Goal: Task Accomplishment & Management: Use online tool/utility

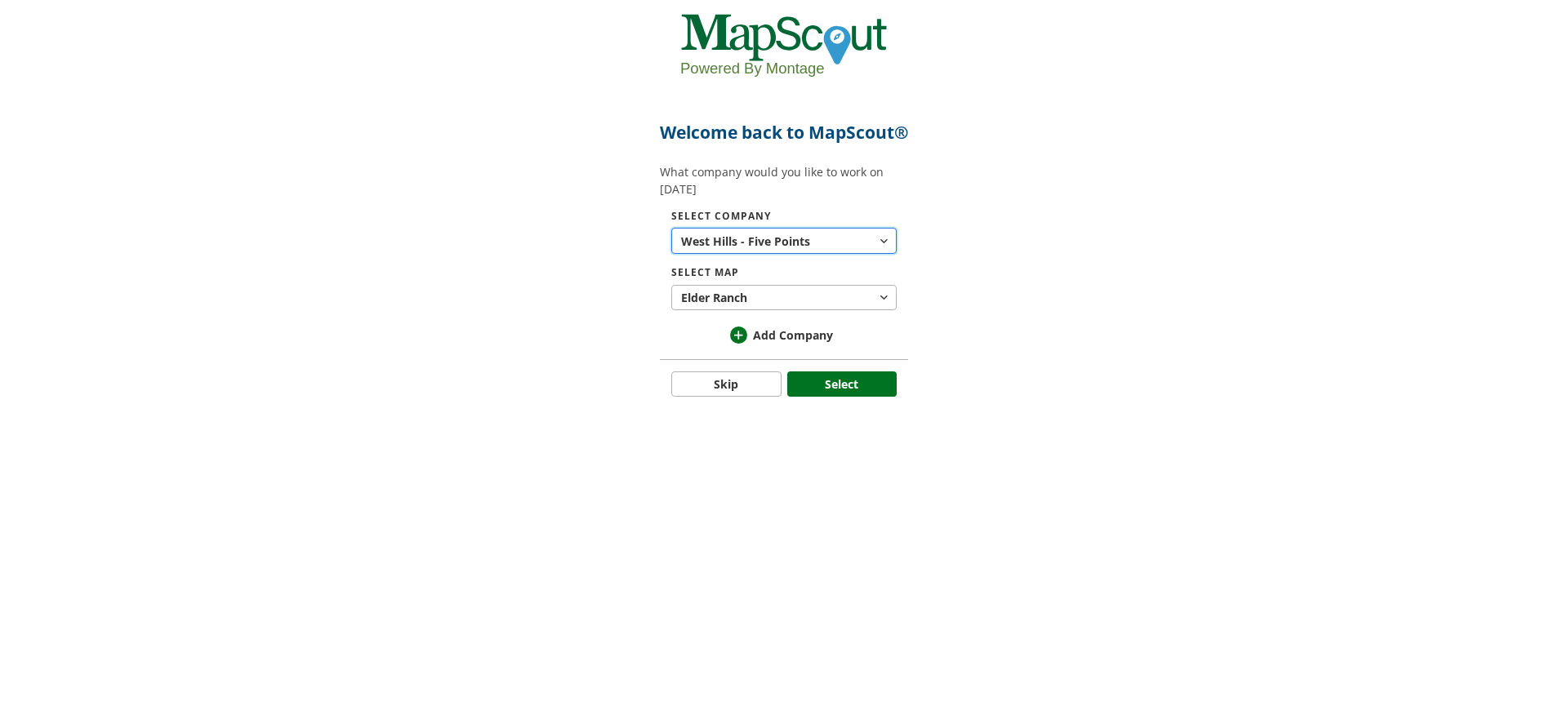
click at [845, 254] on button "West Hills - Five Points Points" at bounding box center [784, 240] width 226 height 26
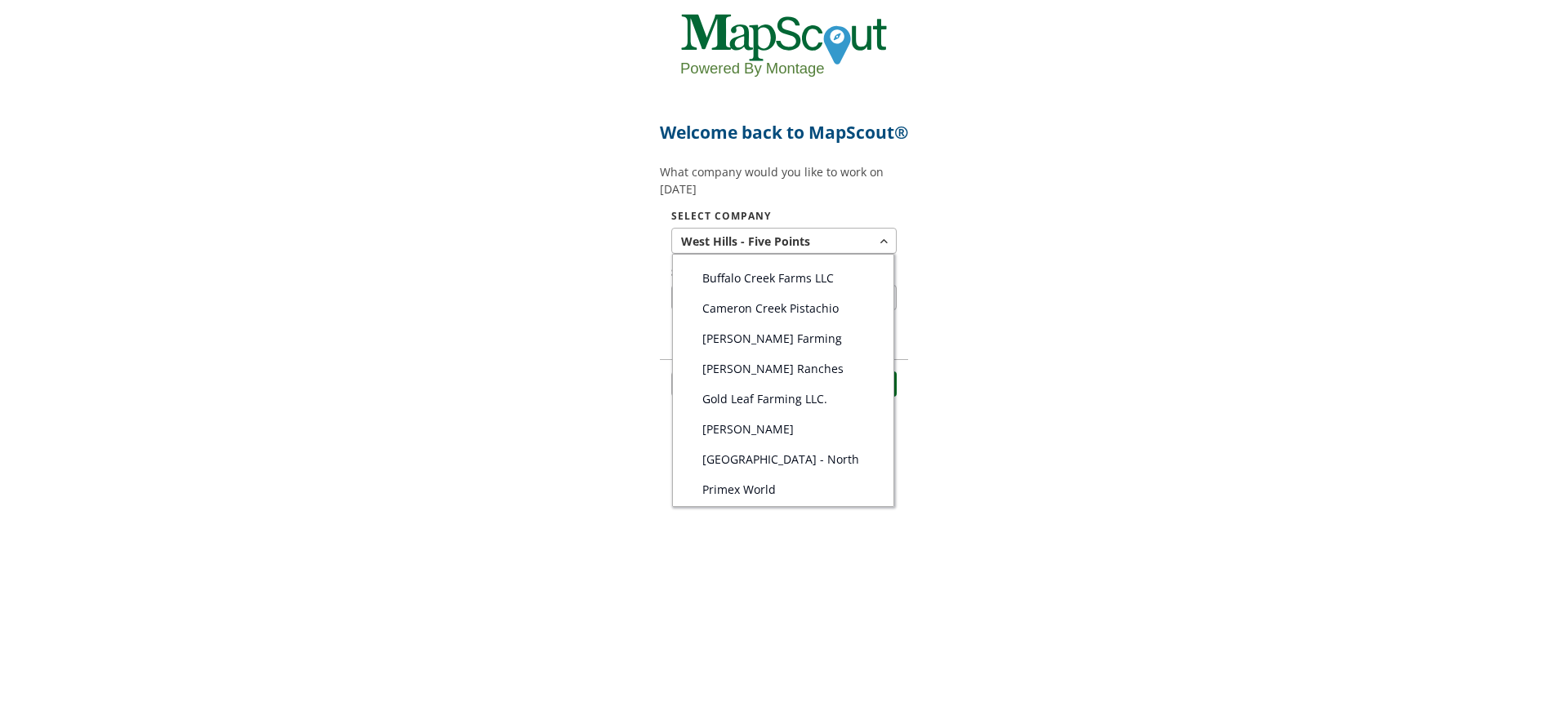
scroll to position [82, 0]
click at [777, 317] on span "[PERSON_NAME] Farming" at bounding box center [772, 308] width 140 height 17
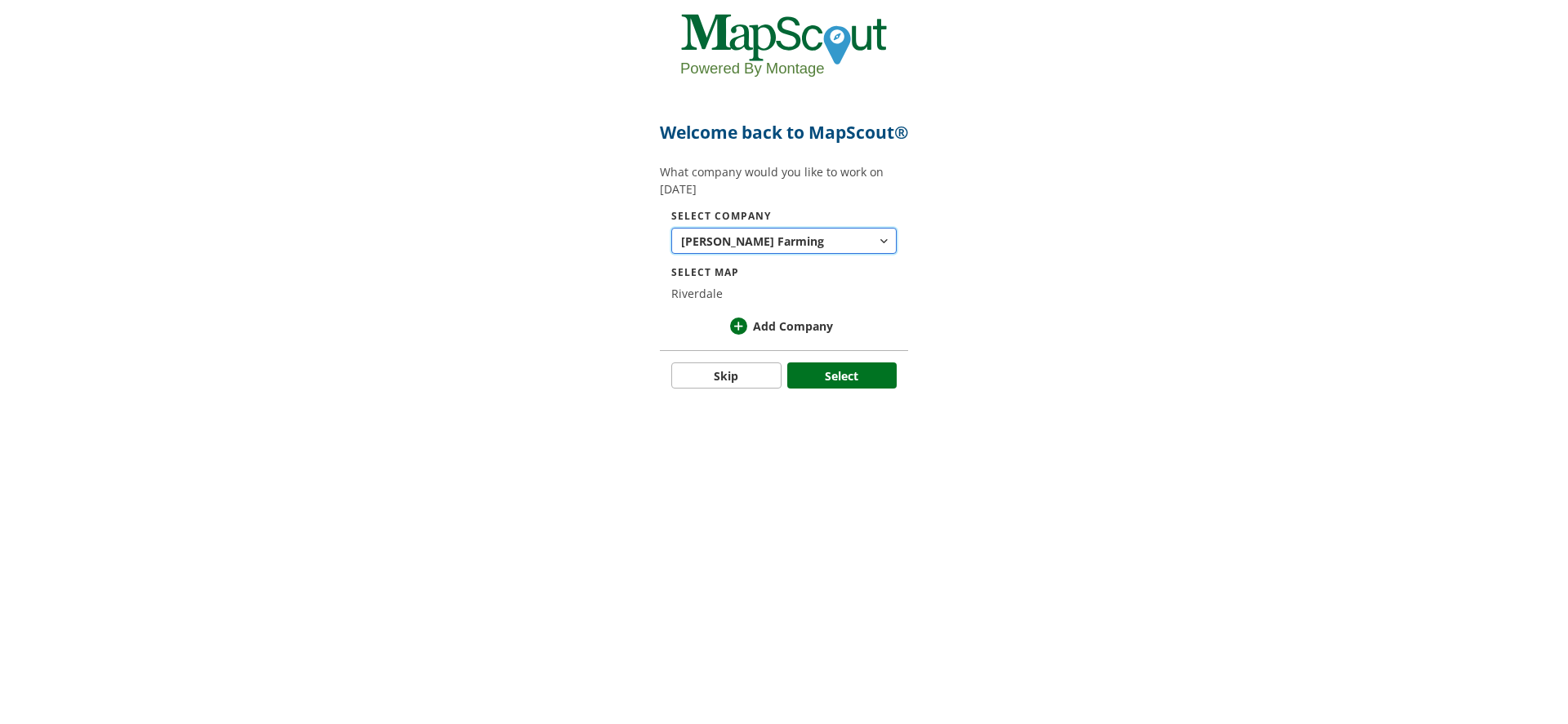
click at [813, 254] on button "[PERSON_NAME] Farming" at bounding box center [784, 240] width 226 height 26
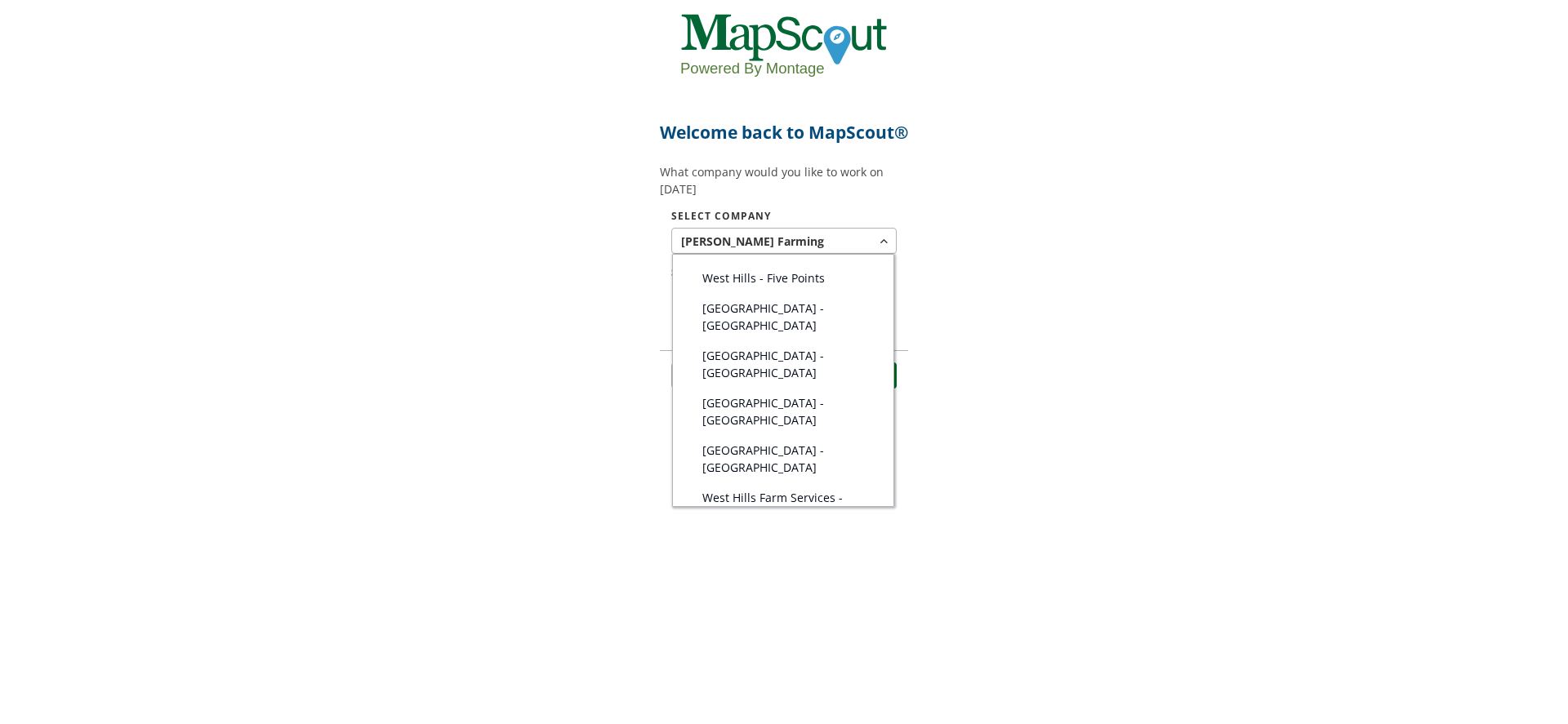
scroll to position [492, 0]
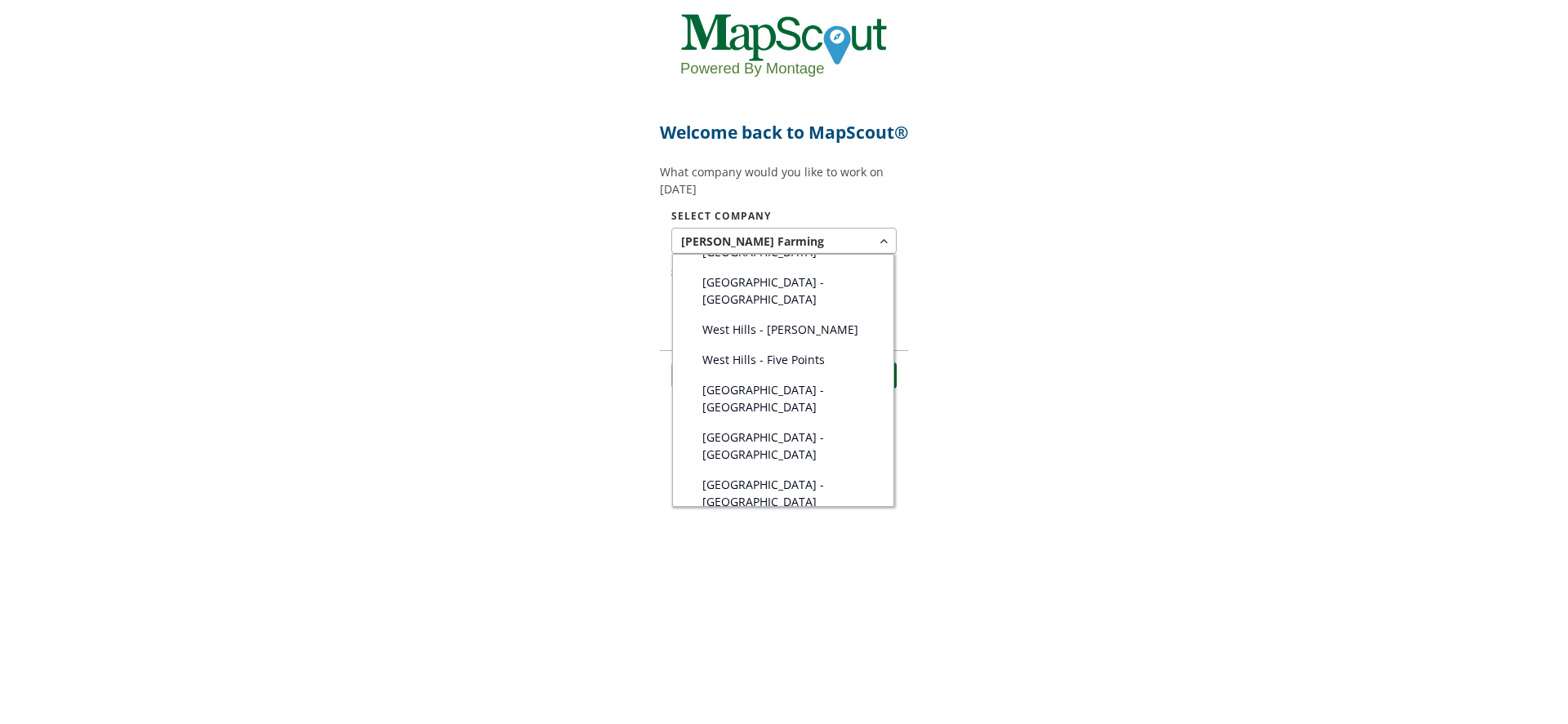
click at [781, 351] on span "West Hills - Five Points" at bounding box center [763, 359] width 123 height 17
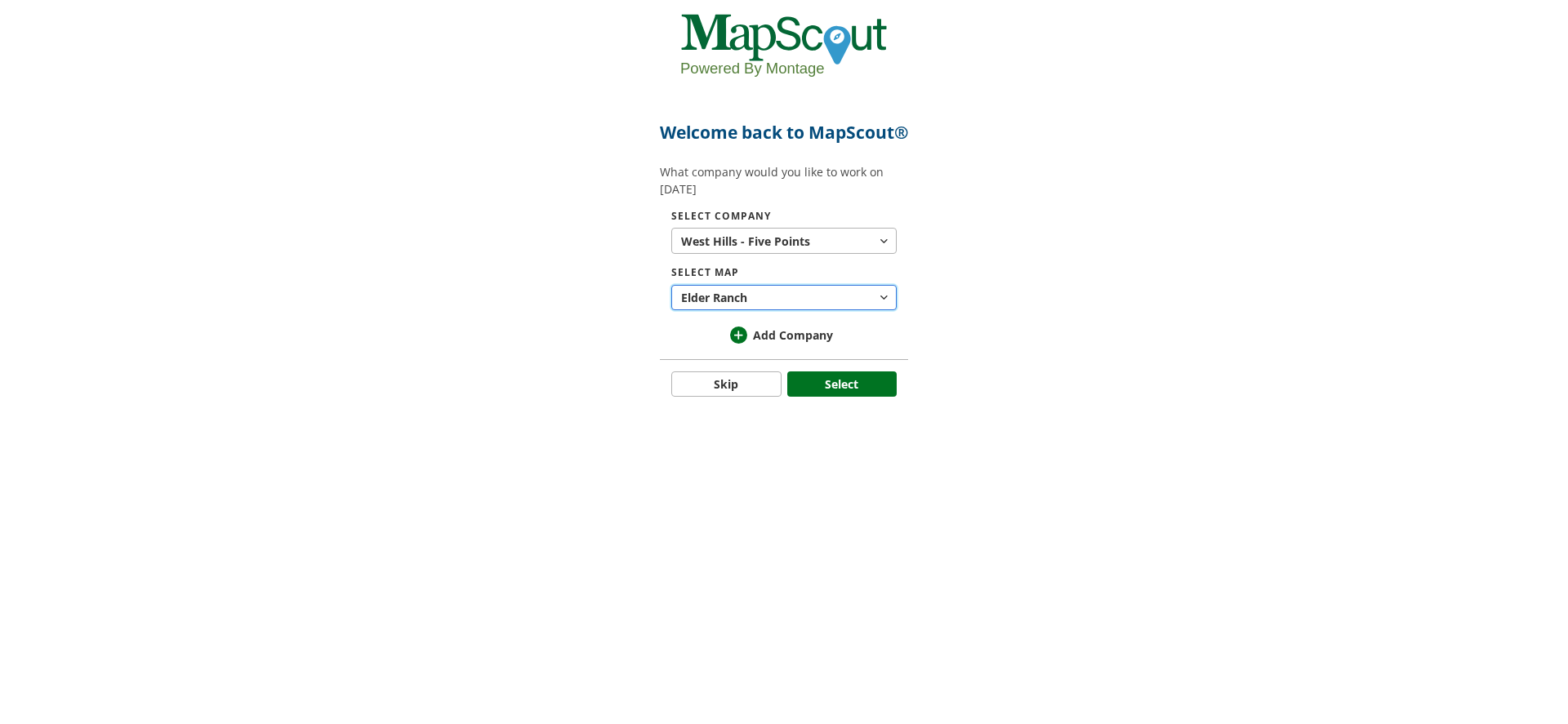
click at [830, 311] on button "[GEOGRAPHIC_DATA]" at bounding box center [784, 297] width 226 height 26
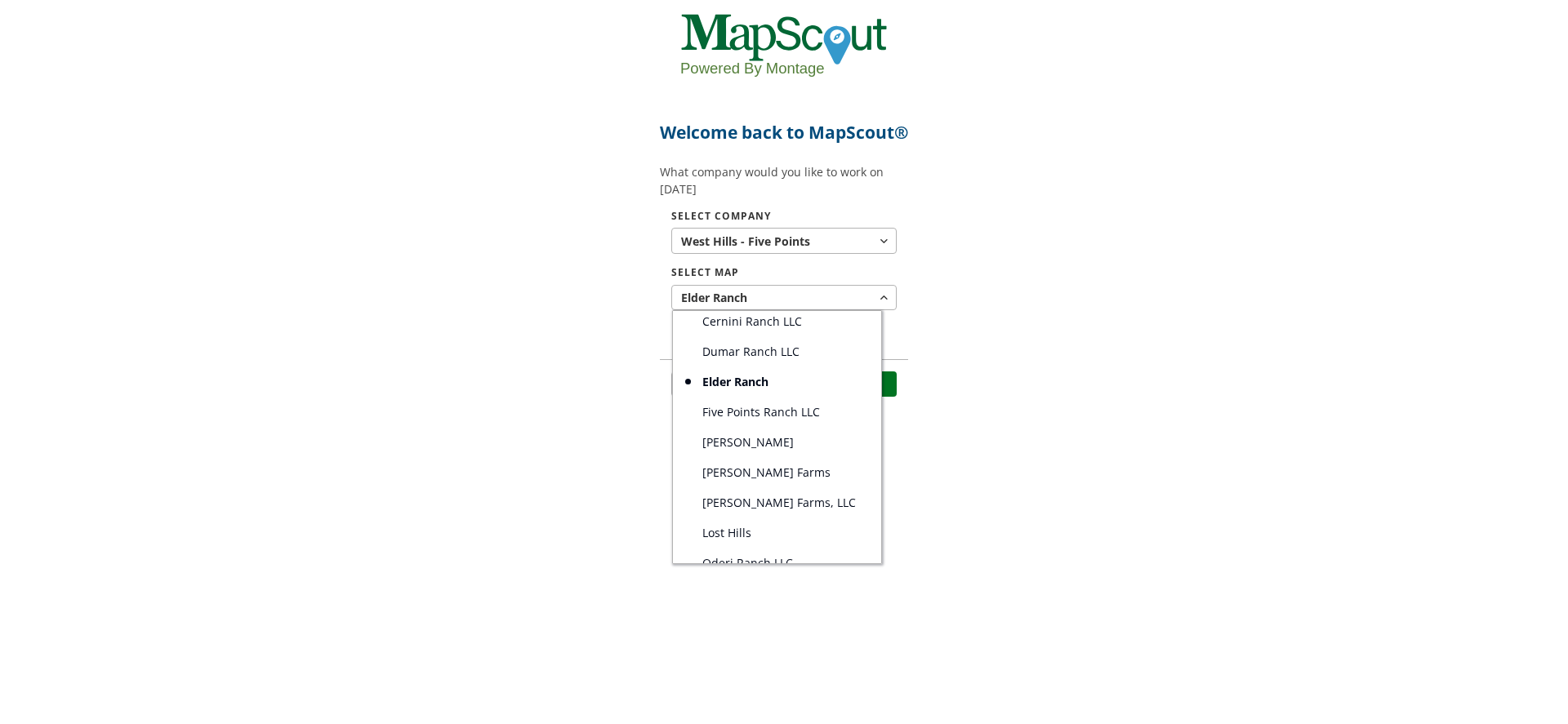
scroll to position [0, 0]
click at [762, 263] on div at bounding box center [784, 362] width 1568 height 724
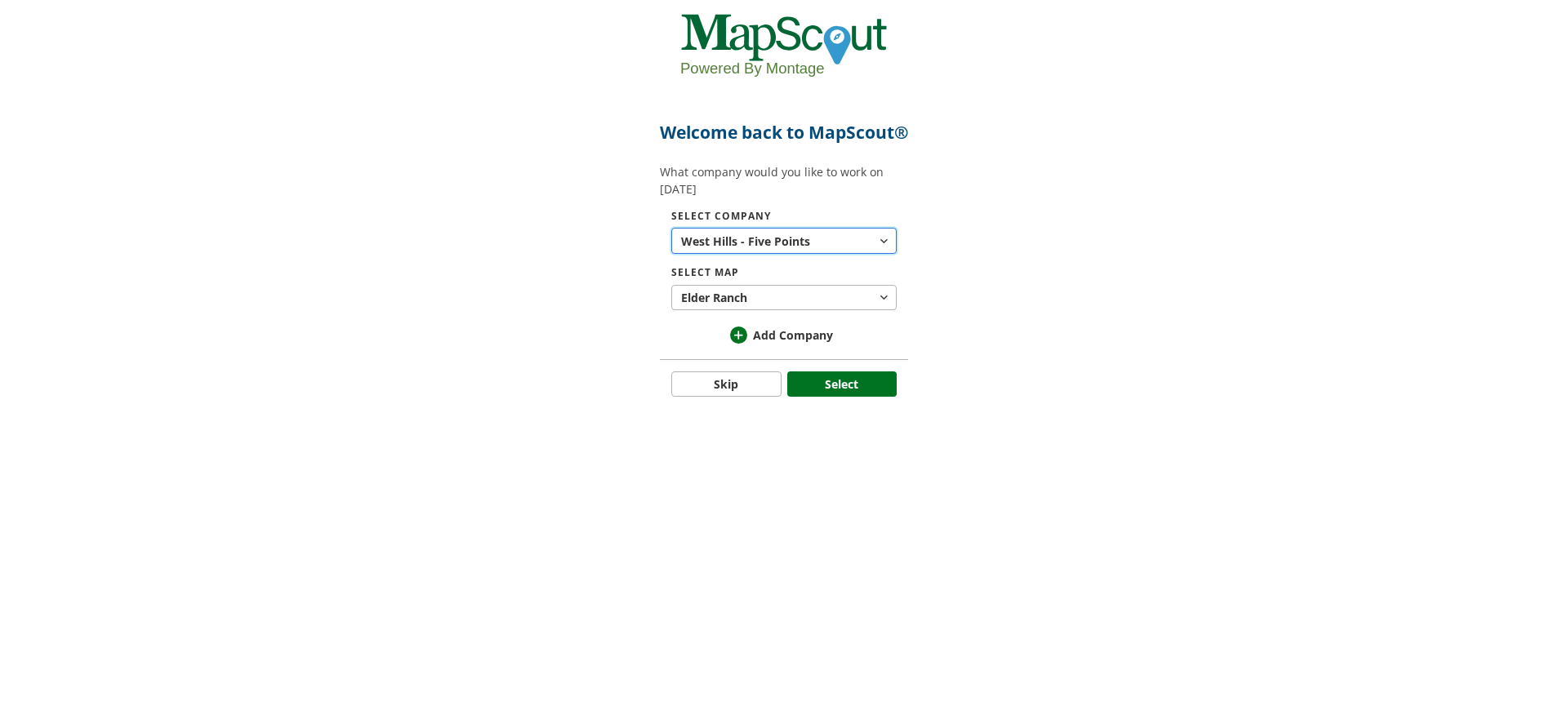
click at [760, 250] on span "West Hills - Five" at bounding box center [728, 241] width 93 height 17
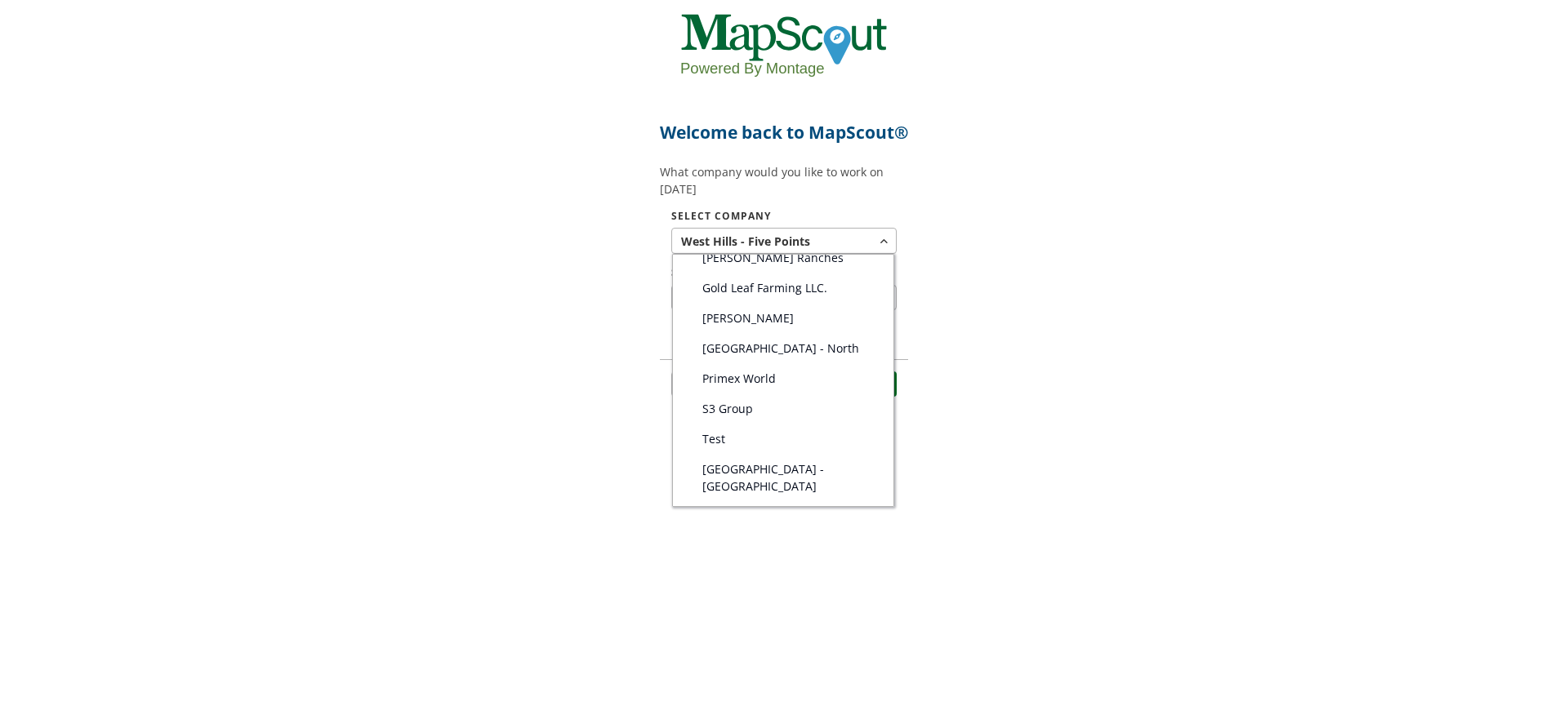
scroll to position [245, 0]
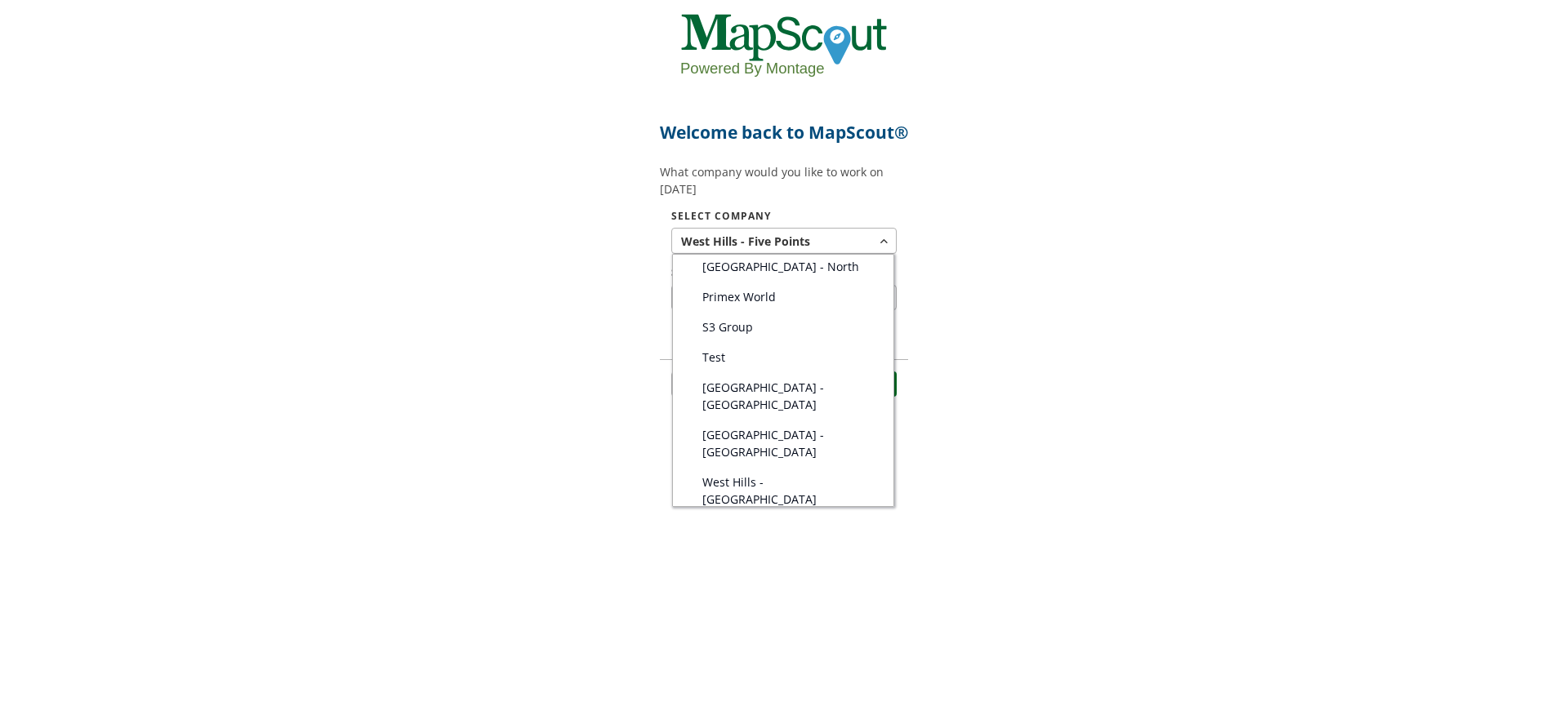
click at [738, 372] on link "Test" at bounding box center [783, 357] width 220 height 30
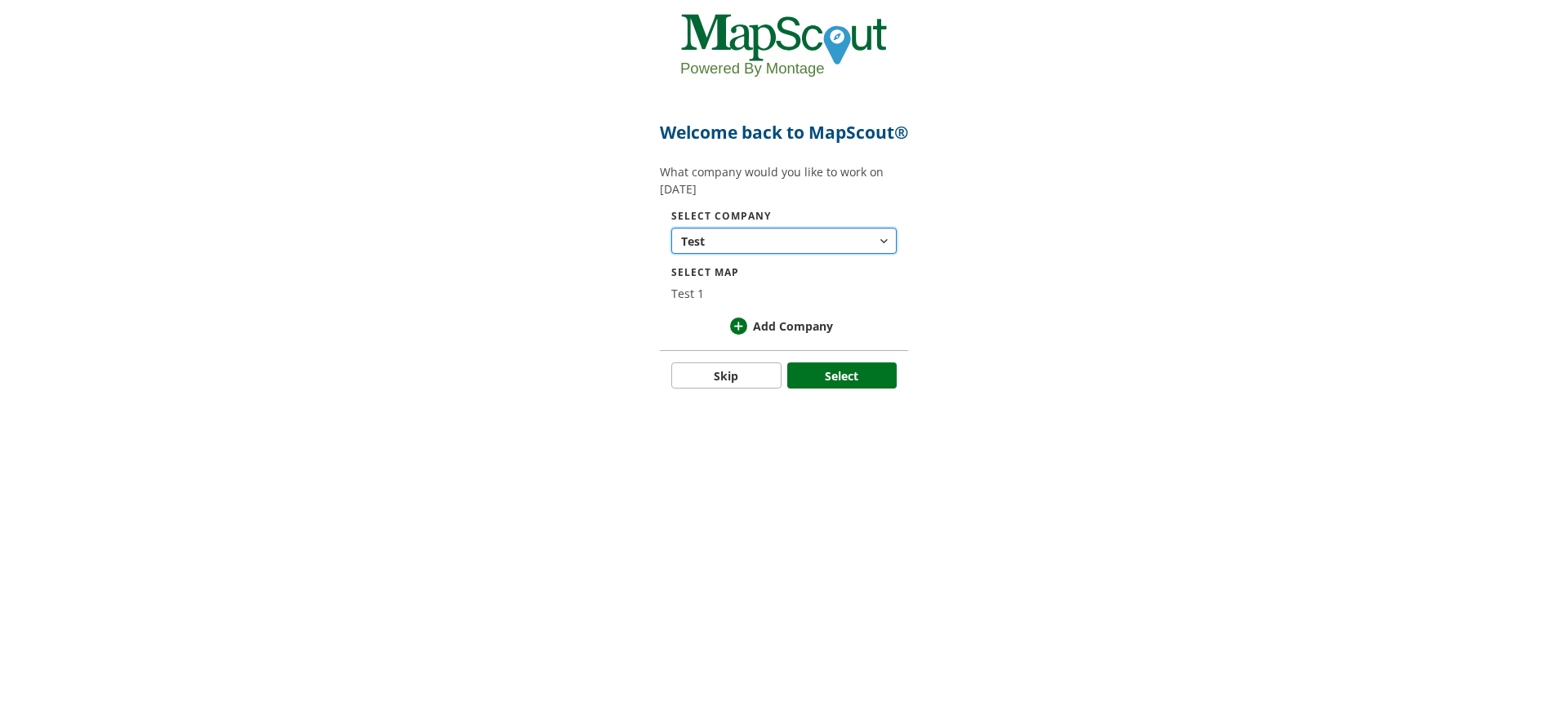
click at [713, 254] on button "Test" at bounding box center [784, 240] width 226 height 26
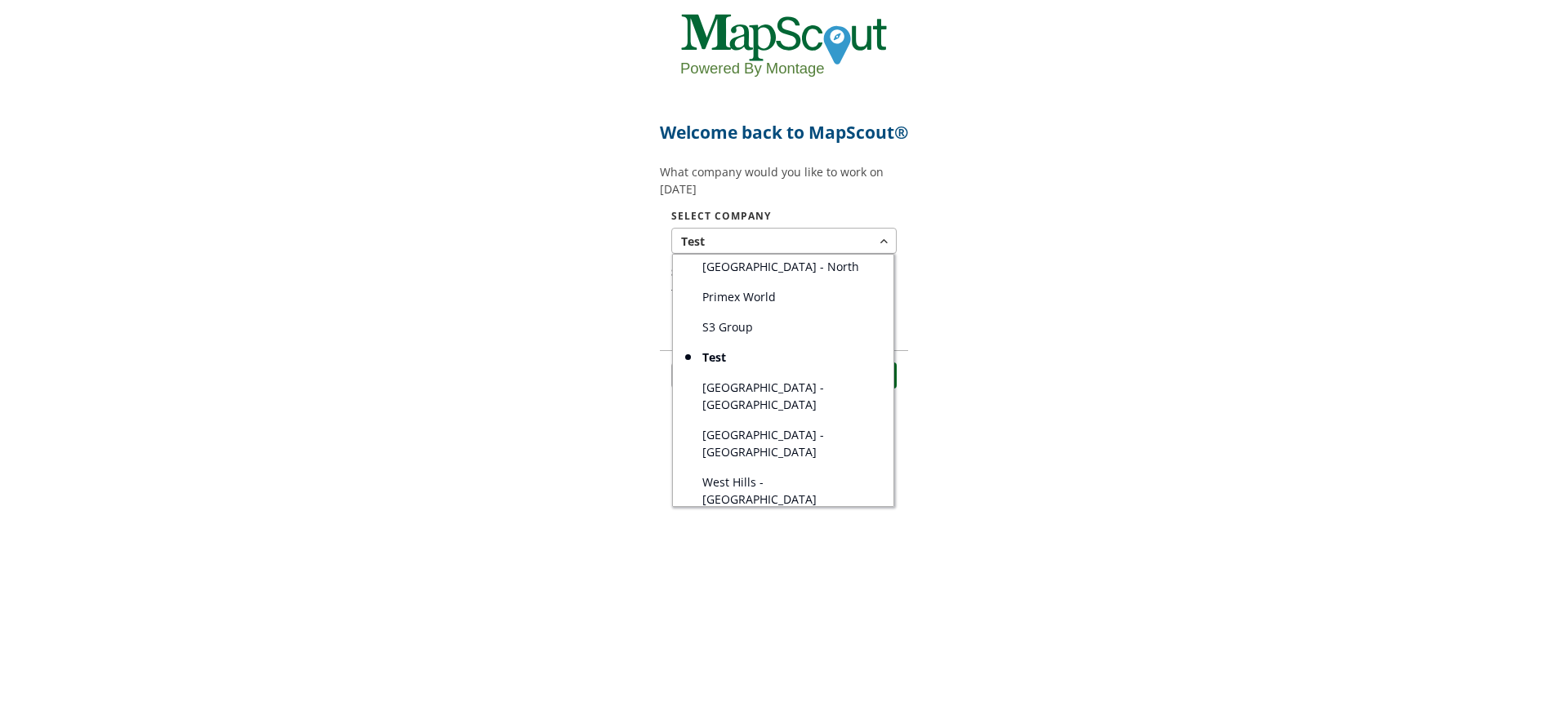
click at [730, 336] on span "S3 Group" at bounding box center [728, 327] width 51 height 17
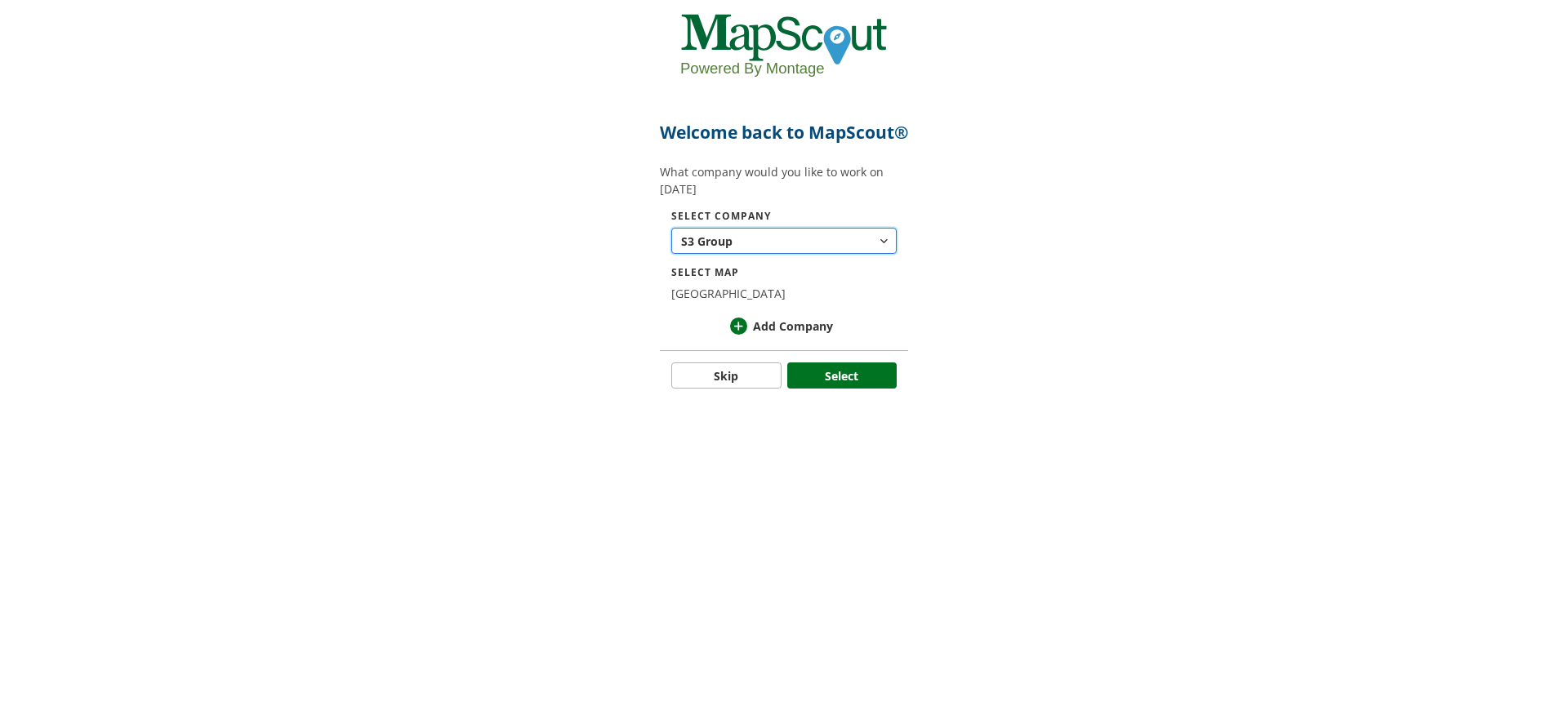
click at [806, 253] on button "S3 Group Group" at bounding box center [784, 240] width 226 height 26
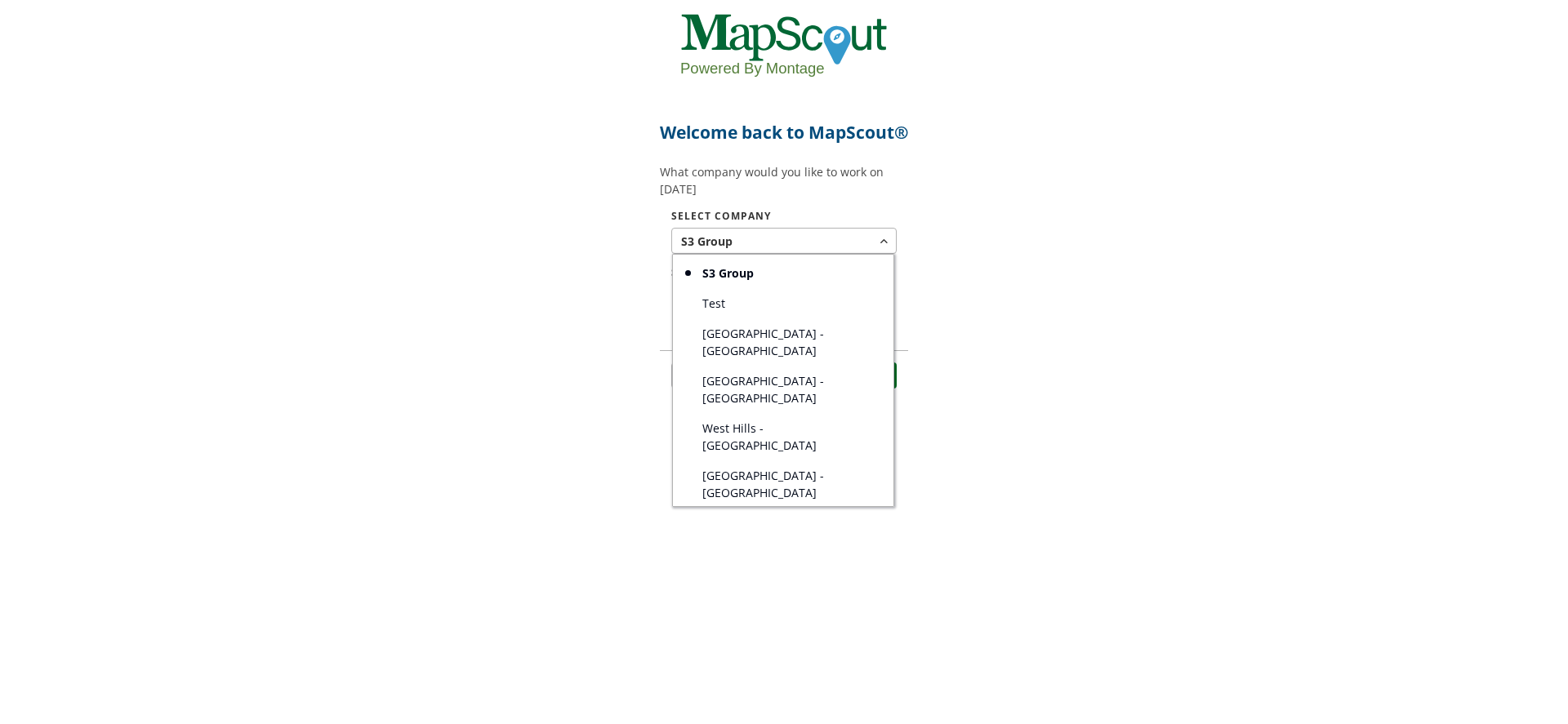
scroll to position [327, 0]
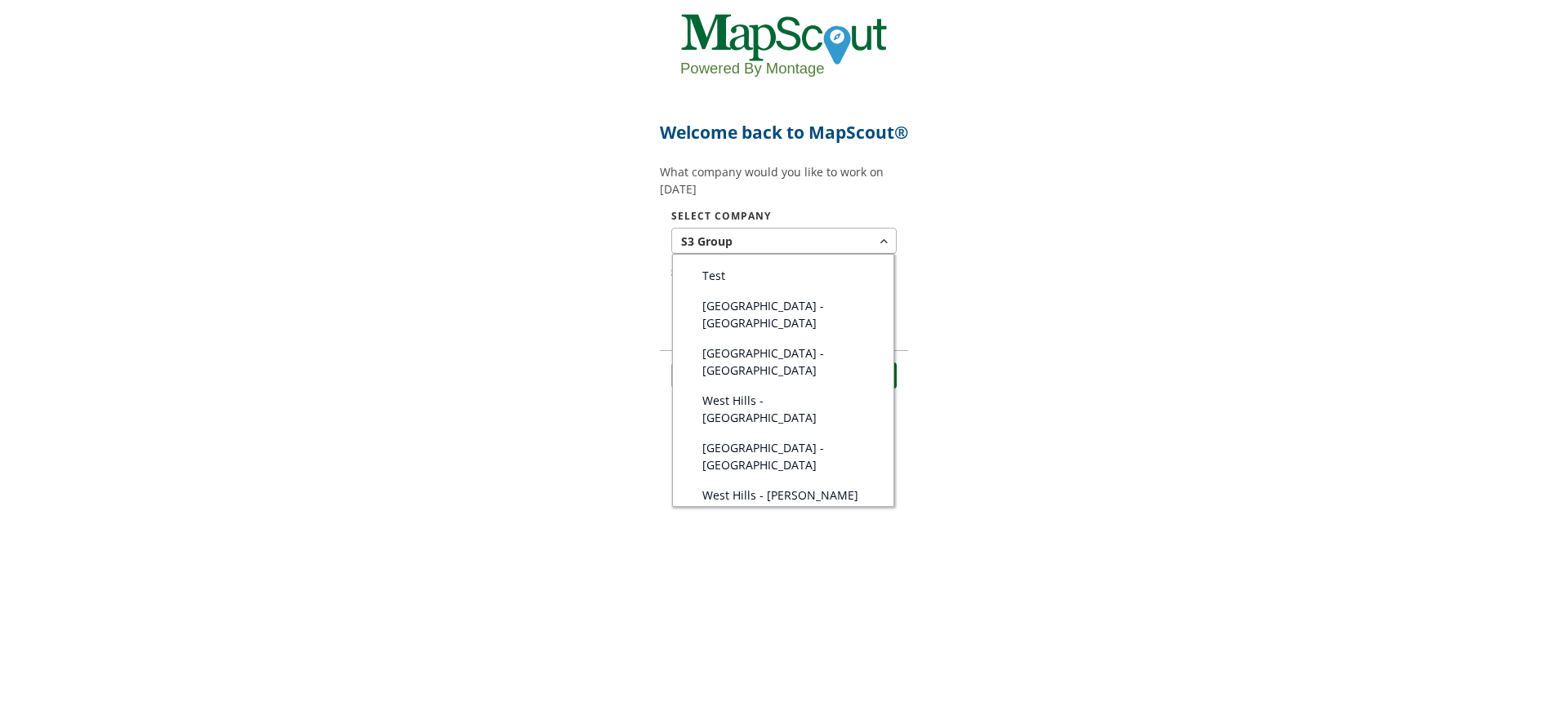
click at [755, 487] on span "West Hills - [PERSON_NAME]" at bounding box center [779, 495] width 156 height 17
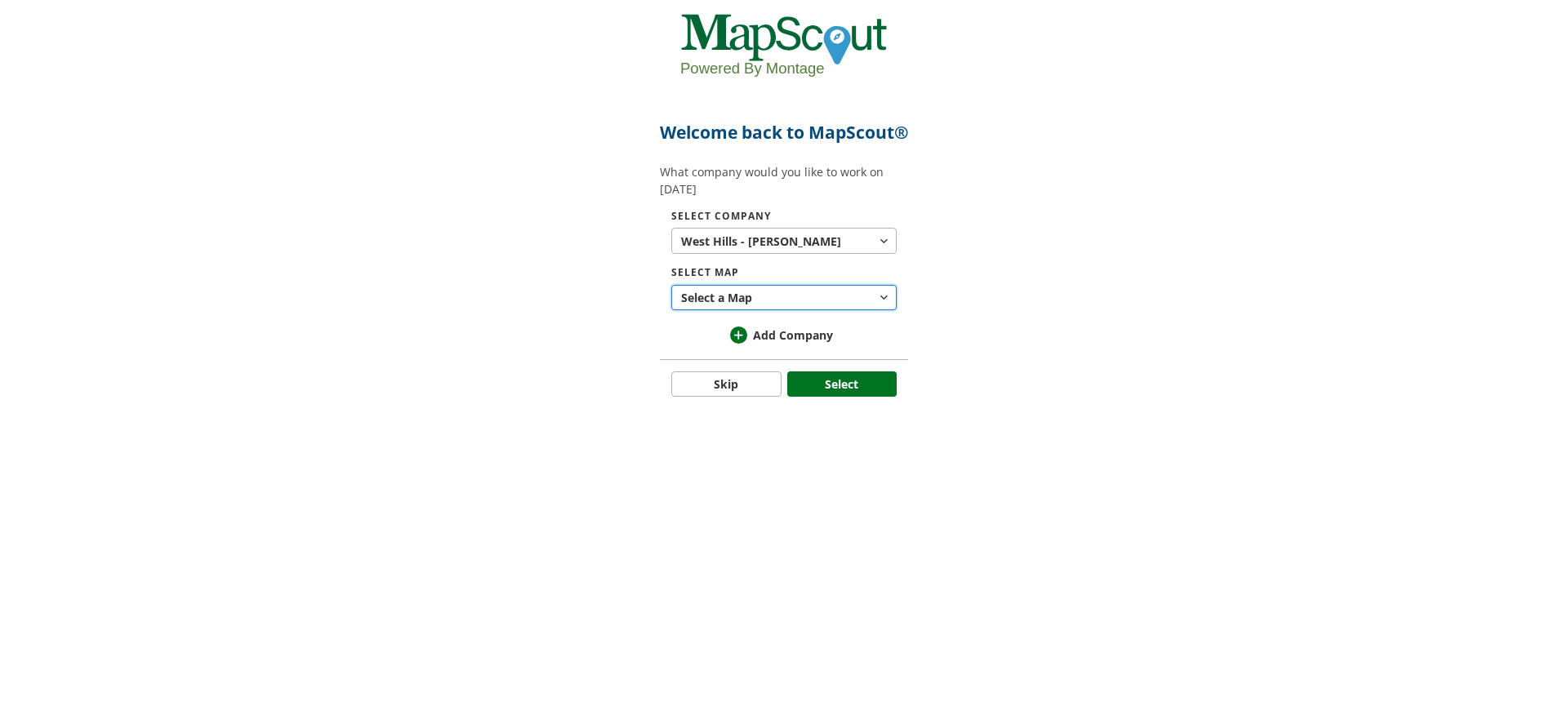
click at [775, 311] on button "Select a Map" at bounding box center [784, 297] width 226 height 26
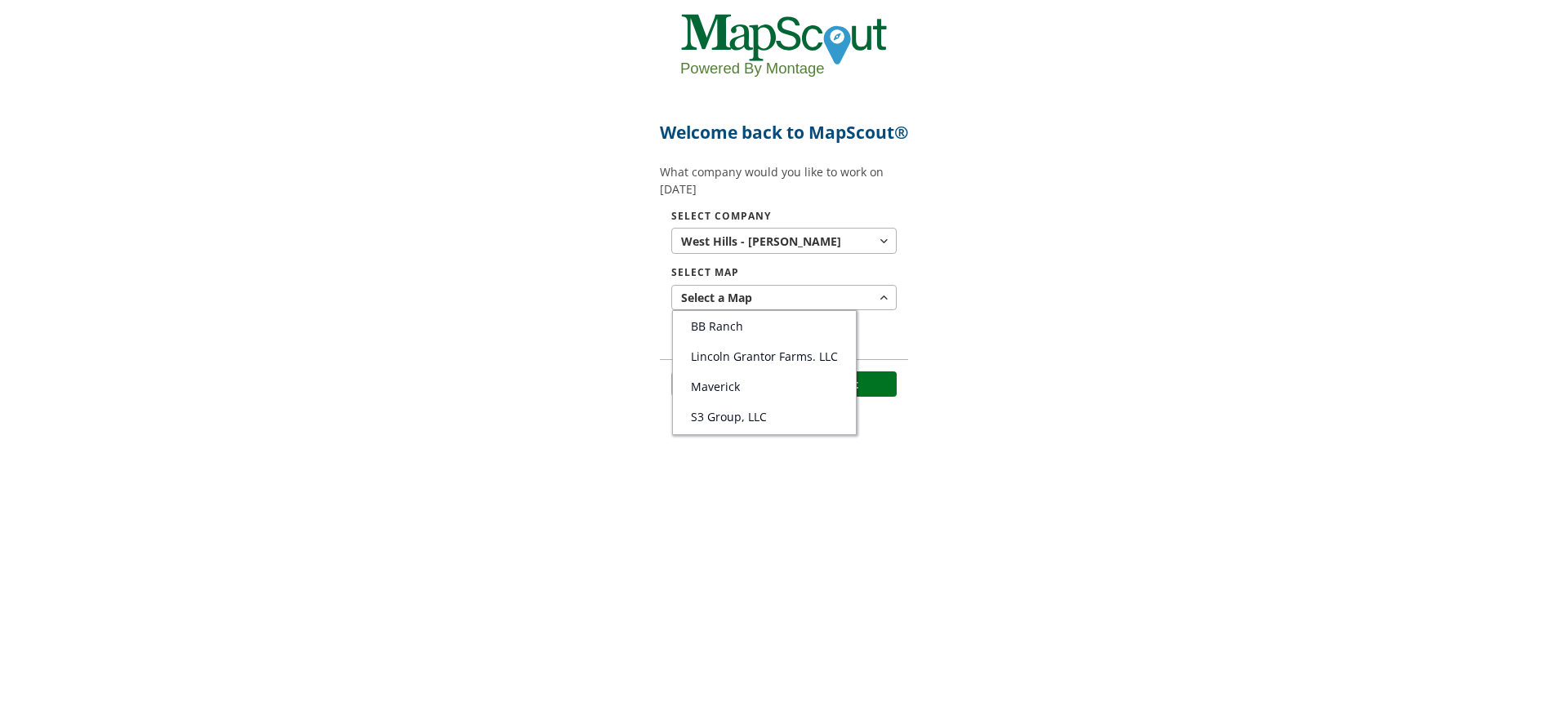
click at [753, 425] on span "S3 Group, LLC" at bounding box center [728, 417] width 75 height 15
click at [840, 397] on button "Select" at bounding box center [841, 384] width 110 height 26
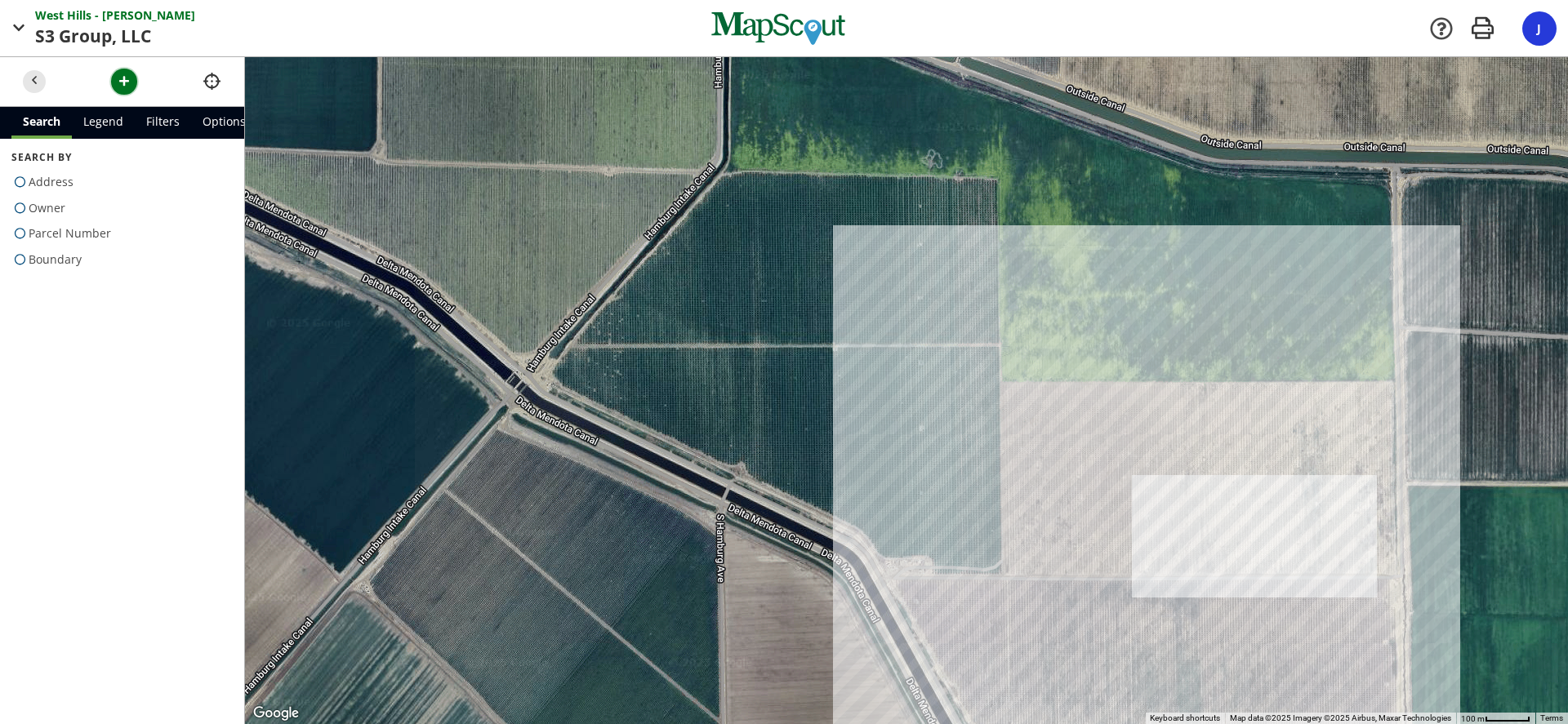
click at [132, 85] on span "button" at bounding box center [124, 81] width 17 height 17
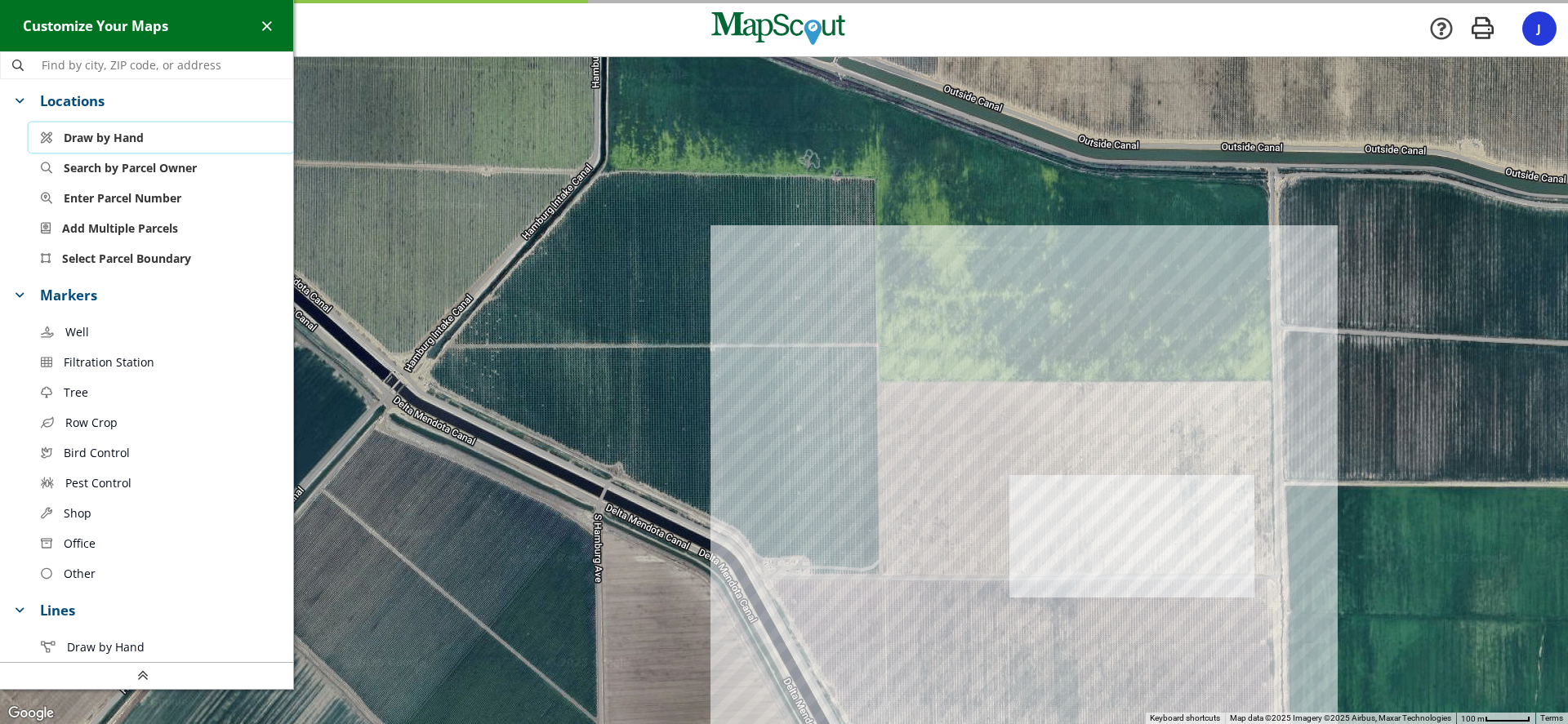
click at [107, 140] on span "Draw by Hand" at bounding box center [104, 137] width 80 height 17
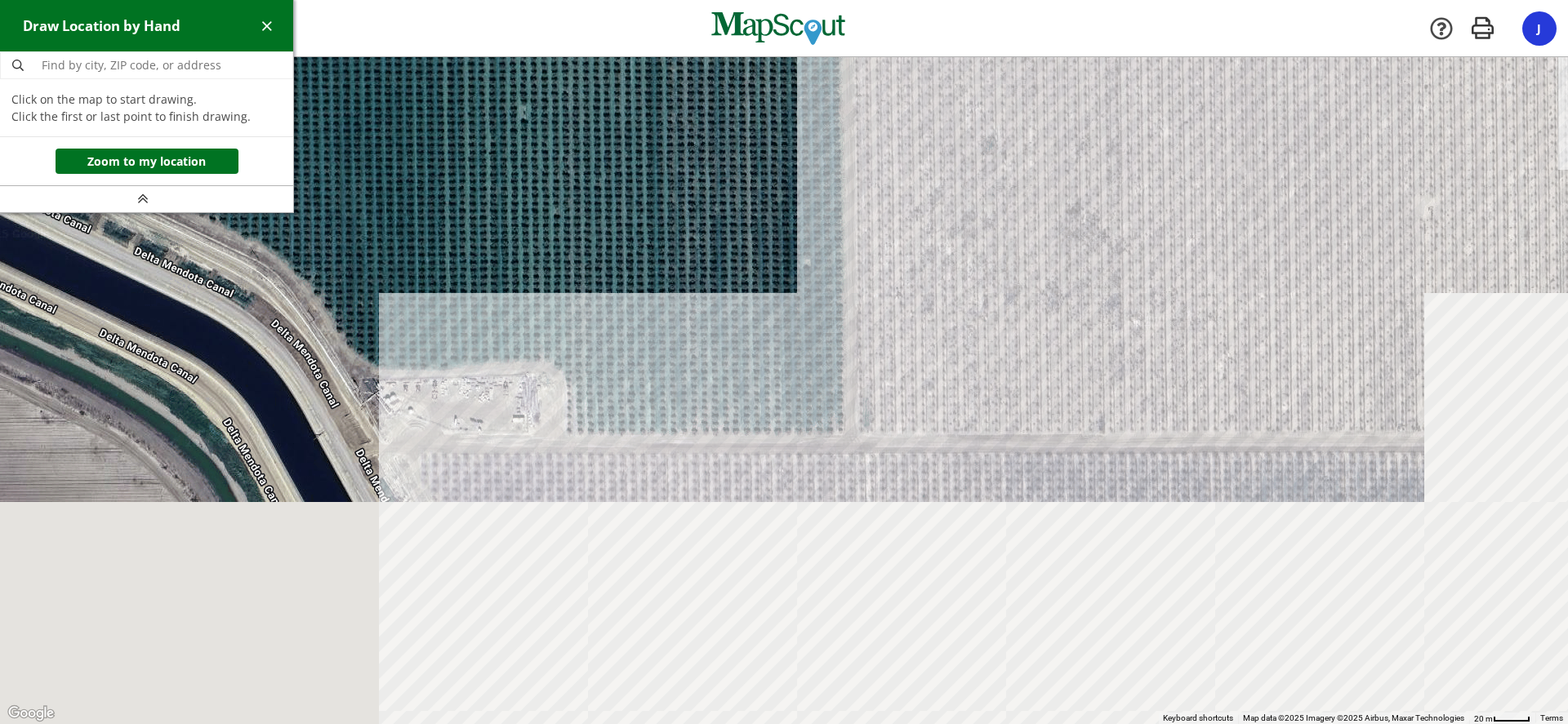
drag, startPoint x: 916, startPoint y: 588, endPoint x: 759, endPoint y: 314, distance: 315.8
click at [759, 314] on div at bounding box center [784, 391] width 1568 height 667
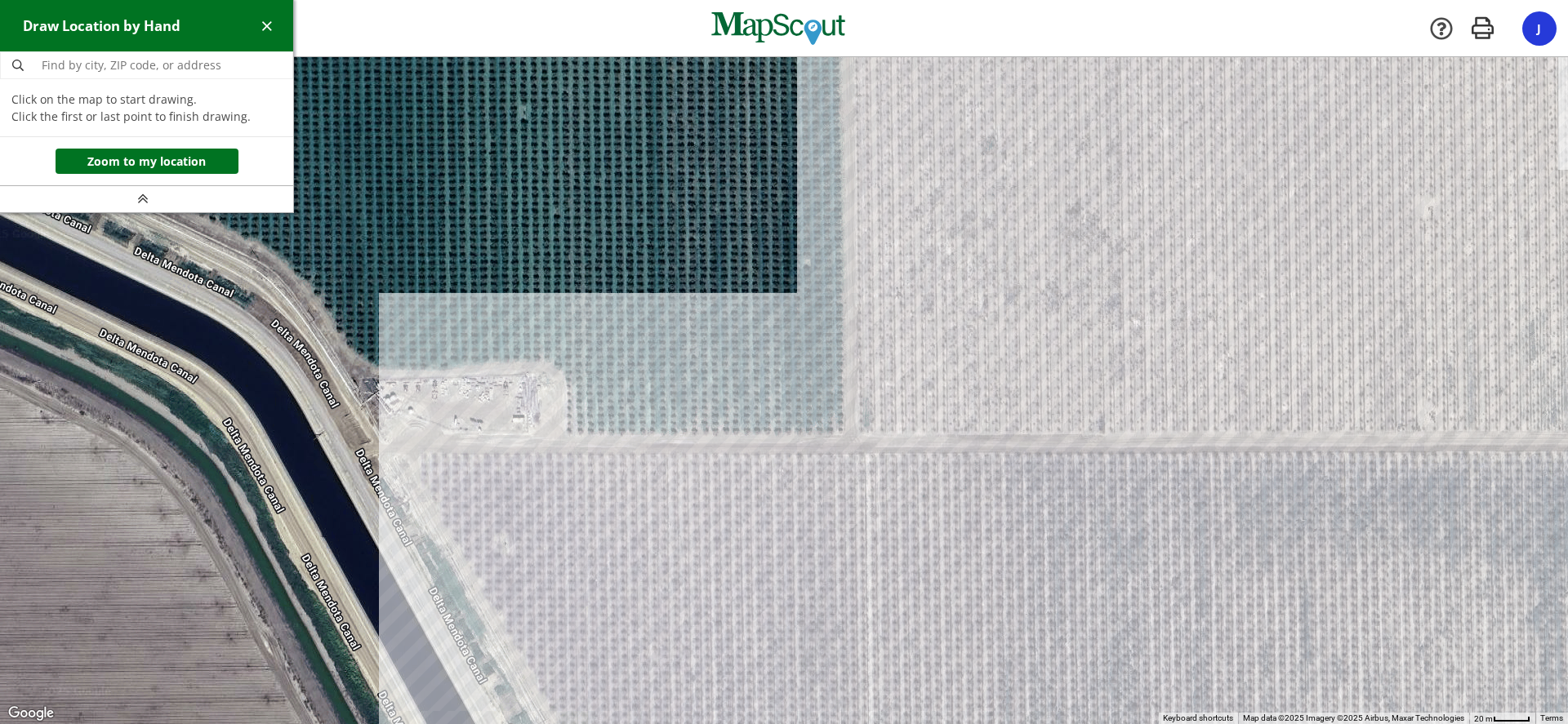
click at [843, 434] on div at bounding box center [784, 391] width 1568 height 667
click at [562, 434] on div at bounding box center [784, 391] width 1568 height 667
click at [562, 372] on div at bounding box center [784, 391] width 1568 height 667
click at [543, 357] on div at bounding box center [784, 391] width 1568 height 667
click at [428, 371] on div at bounding box center [784, 391] width 1568 height 667
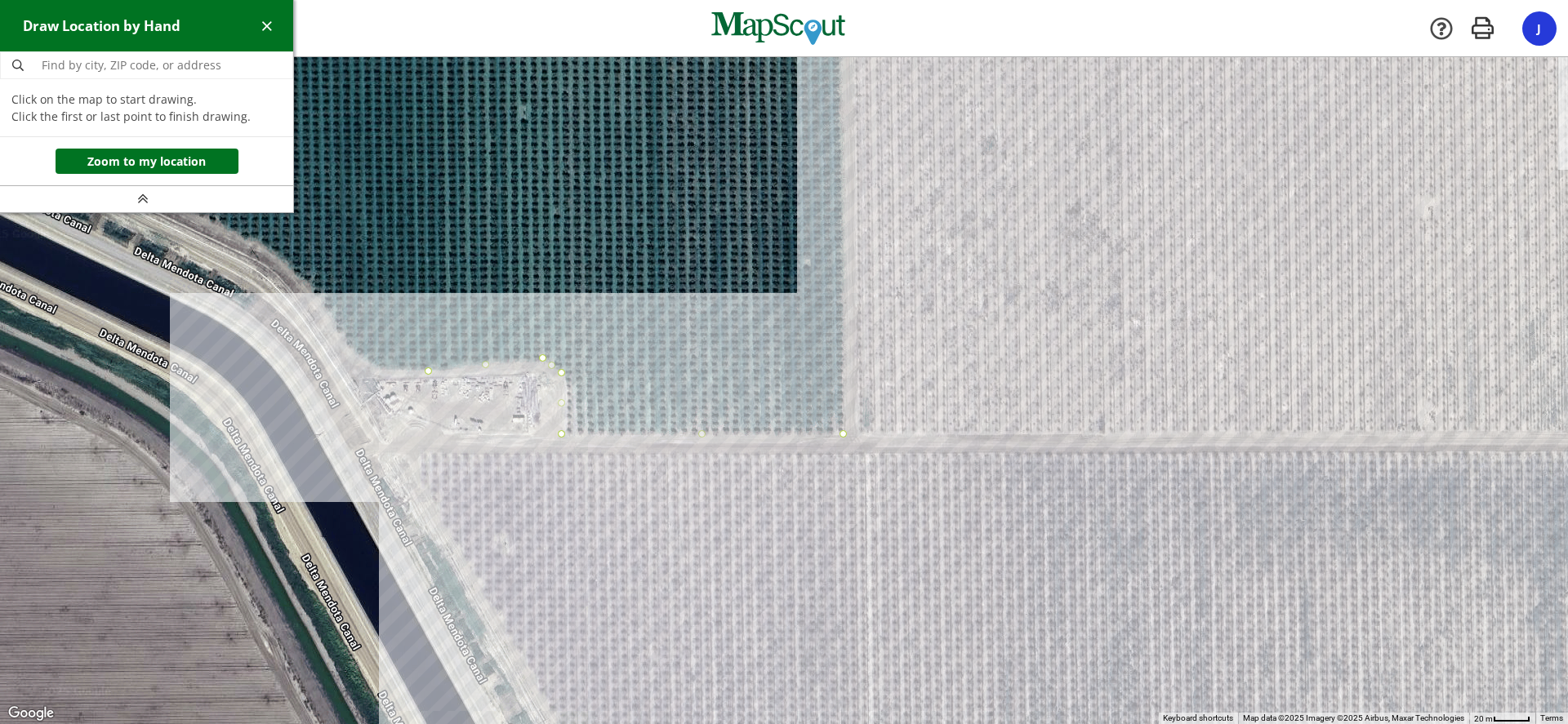
click at [373, 368] on div at bounding box center [784, 391] width 1568 height 667
click at [343, 343] on div at bounding box center [784, 391] width 1568 height 667
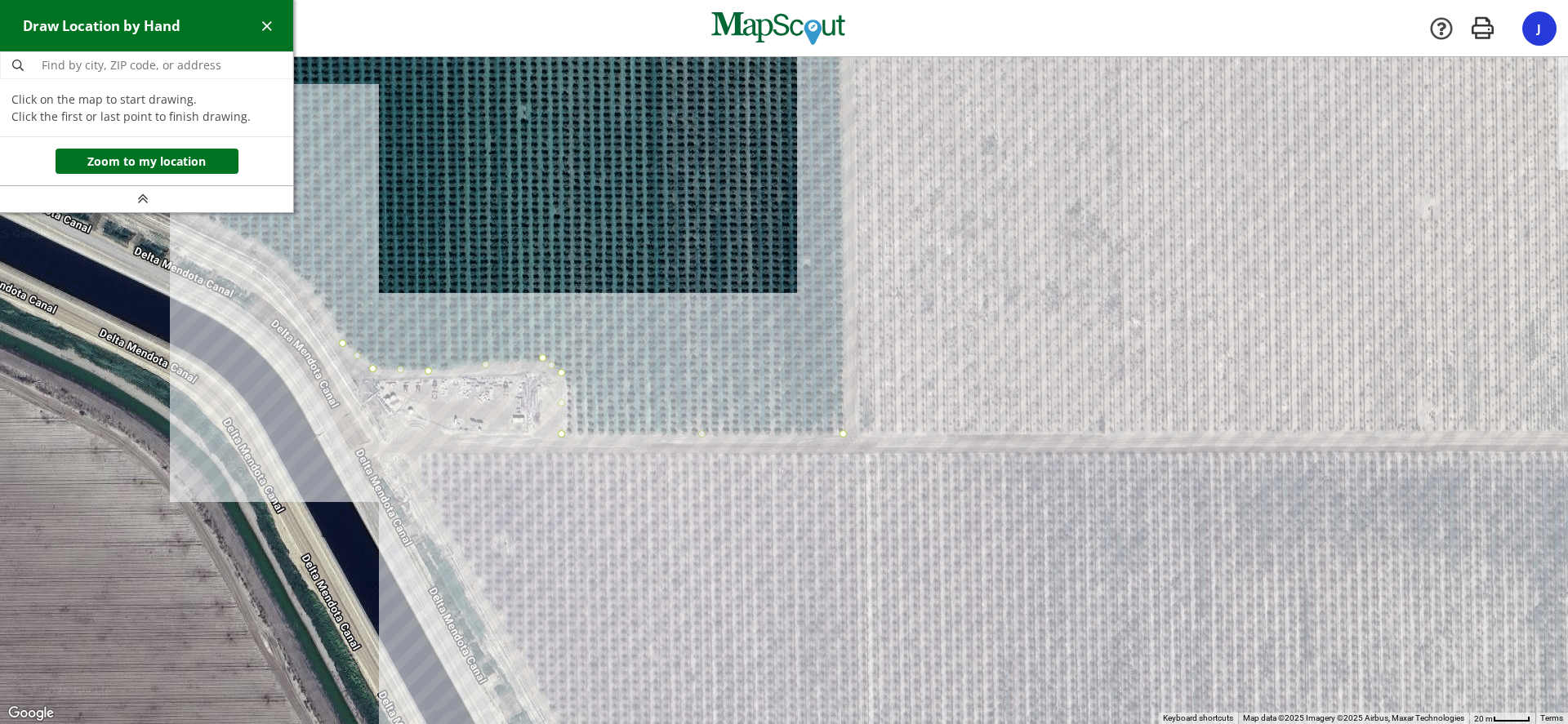
click at [317, 299] on div at bounding box center [784, 391] width 1568 height 667
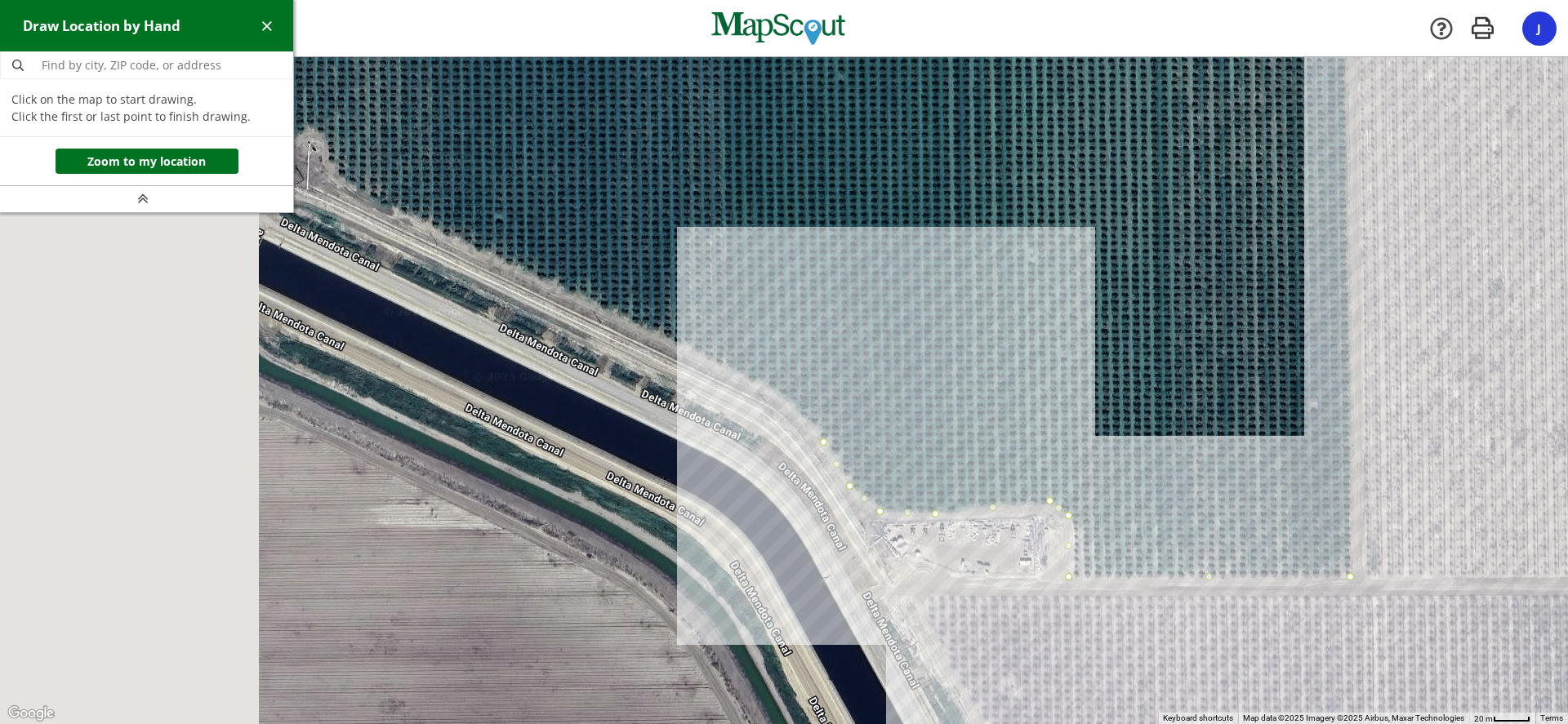
drag, startPoint x: 375, startPoint y: 294, endPoint x: 889, endPoint y: 439, distance: 534.1
click at [889, 439] on div at bounding box center [784, 391] width 1568 height 667
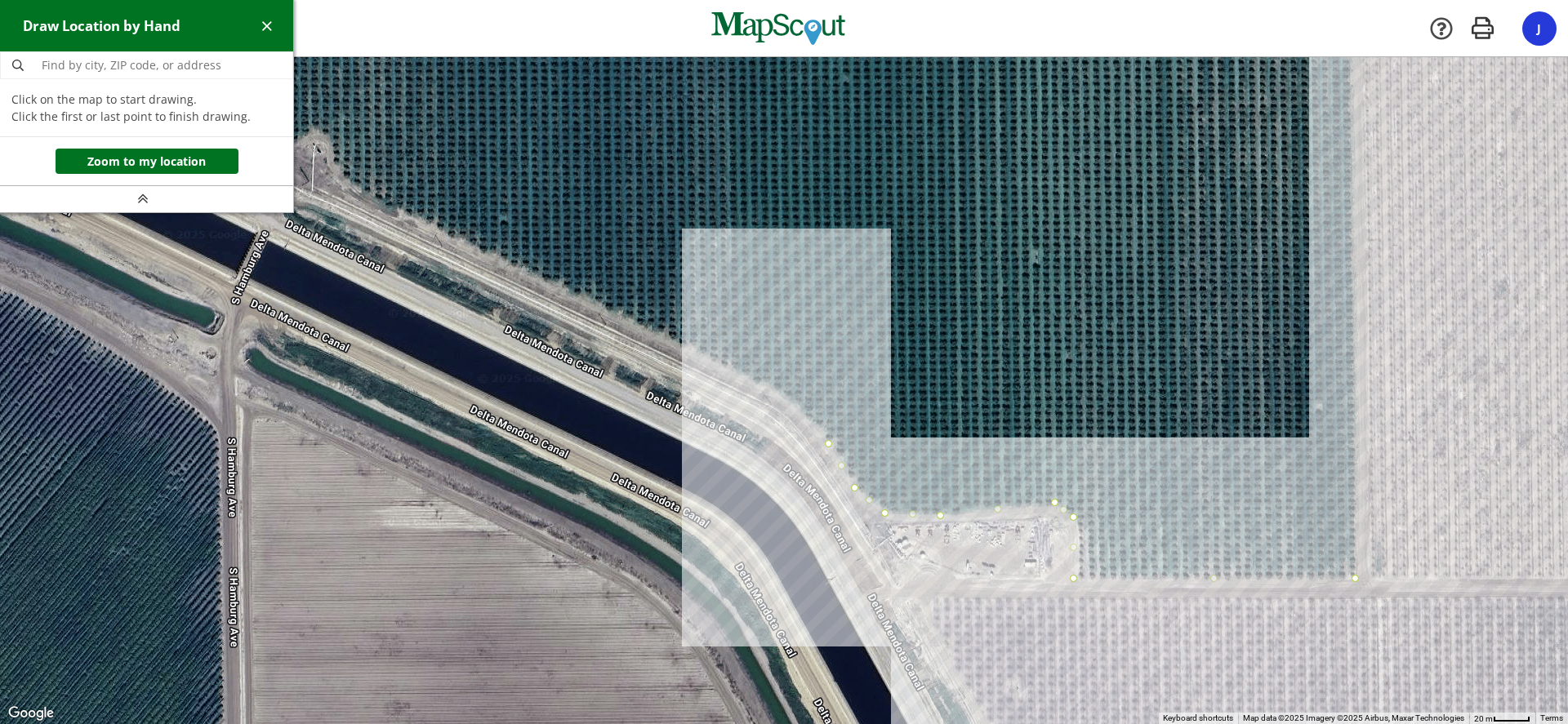
click at [793, 406] on div at bounding box center [784, 391] width 1568 height 667
drag, startPoint x: 726, startPoint y: 366, endPoint x: 705, endPoint y: 360, distance: 21.8
click at [725, 366] on div at bounding box center [784, 391] width 1568 height 667
click at [736, 371] on div at bounding box center [784, 391] width 1568 height 667
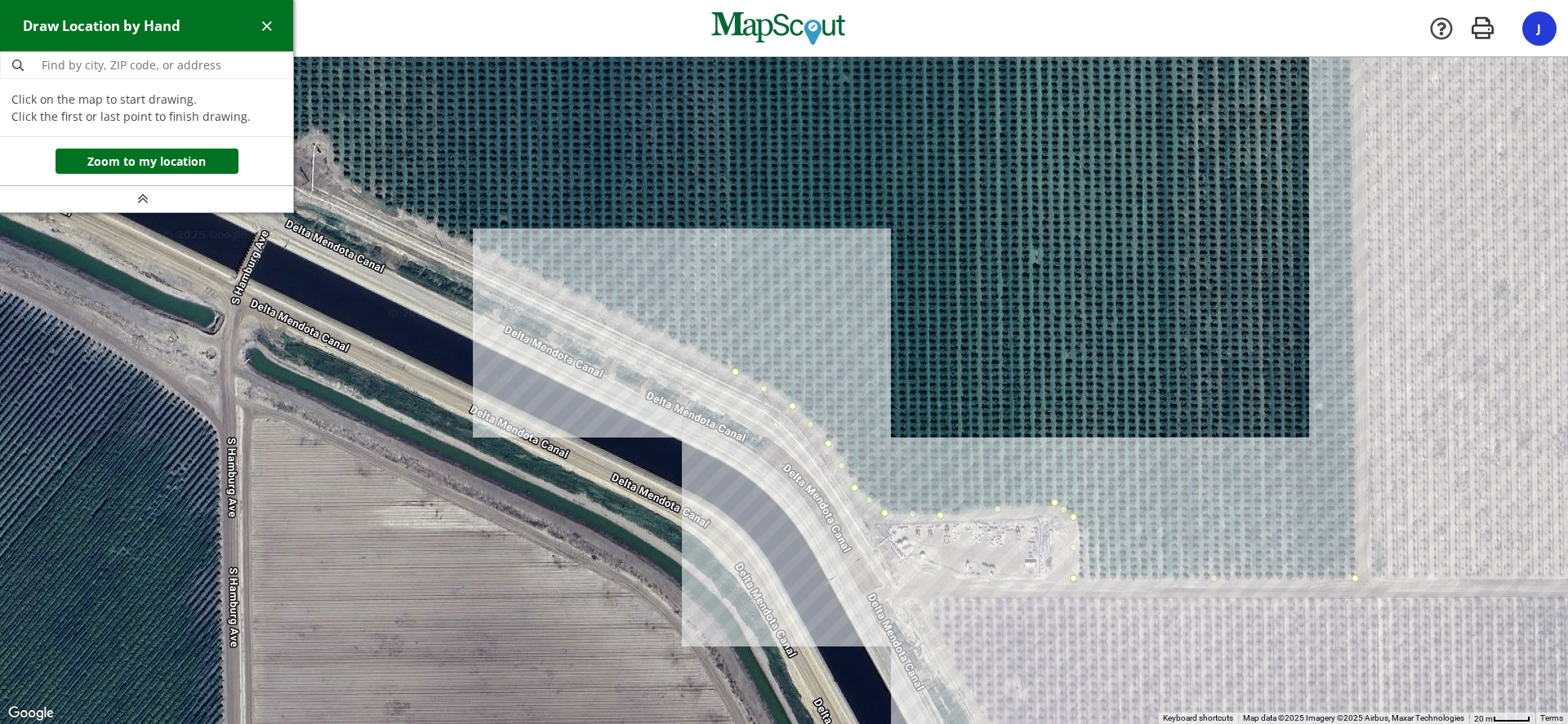
click at [655, 332] on div at bounding box center [784, 391] width 1568 height 667
click at [552, 284] on div at bounding box center [784, 391] width 1568 height 667
drag, startPoint x: 670, startPoint y: 288, endPoint x: 1001, endPoint y: 387, distance: 345.5
click at [1001, 387] on div at bounding box center [784, 391] width 1568 height 667
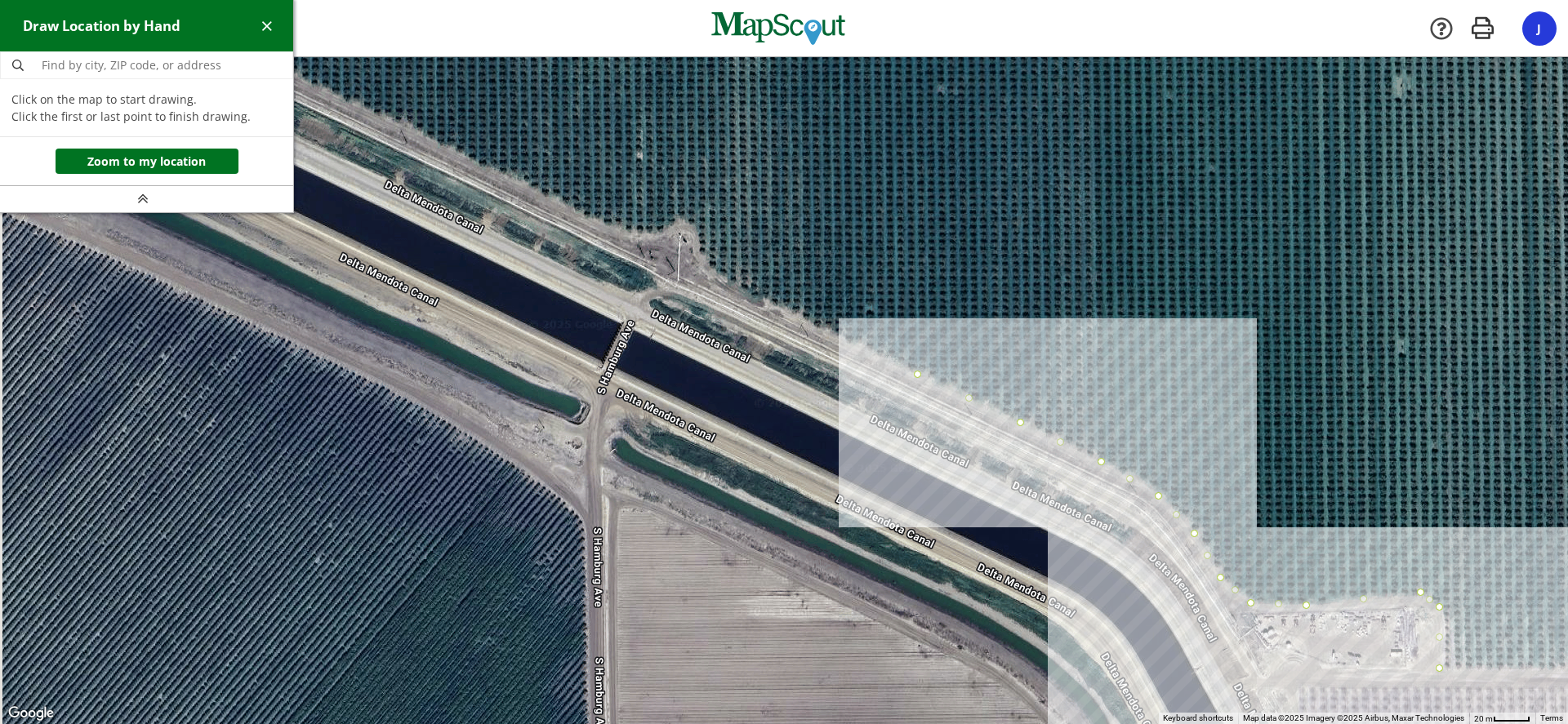
drag, startPoint x: 618, startPoint y: 283, endPoint x: 985, endPoint y: 372, distance: 377.6
click at [985, 372] on div at bounding box center [784, 391] width 1568 height 667
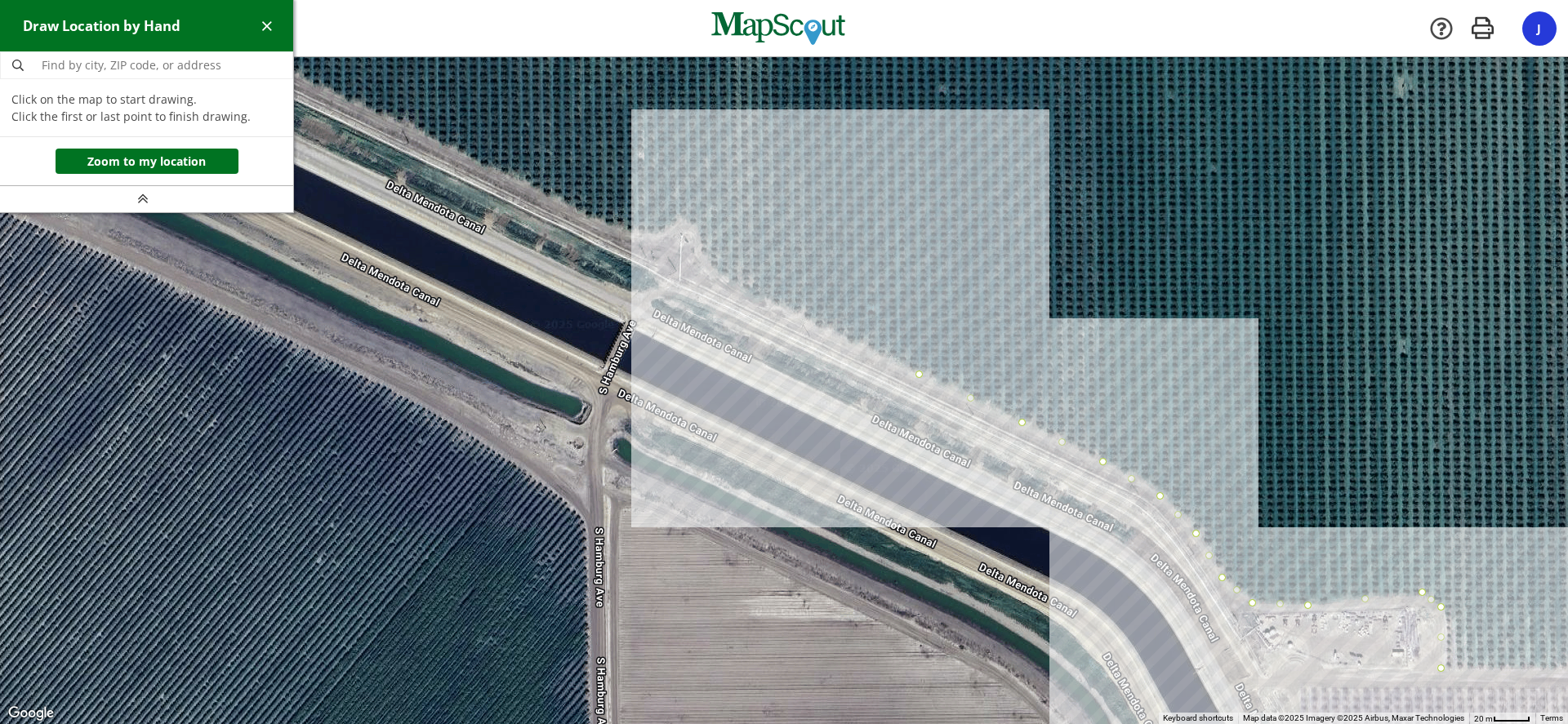
click at [752, 293] on div at bounding box center [784, 391] width 1568 height 667
click at [708, 266] on div at bounding box center [784, 391] width 1568 height 667
click at [699, 245] on div at bounding box center [784, 391] width 1568 height 667
click at [692, 226] on div at bounding box center [784, 391] width 1568 height 667
click at [677, 219] on div at bounding box center [784, 391] width 1568 height 667
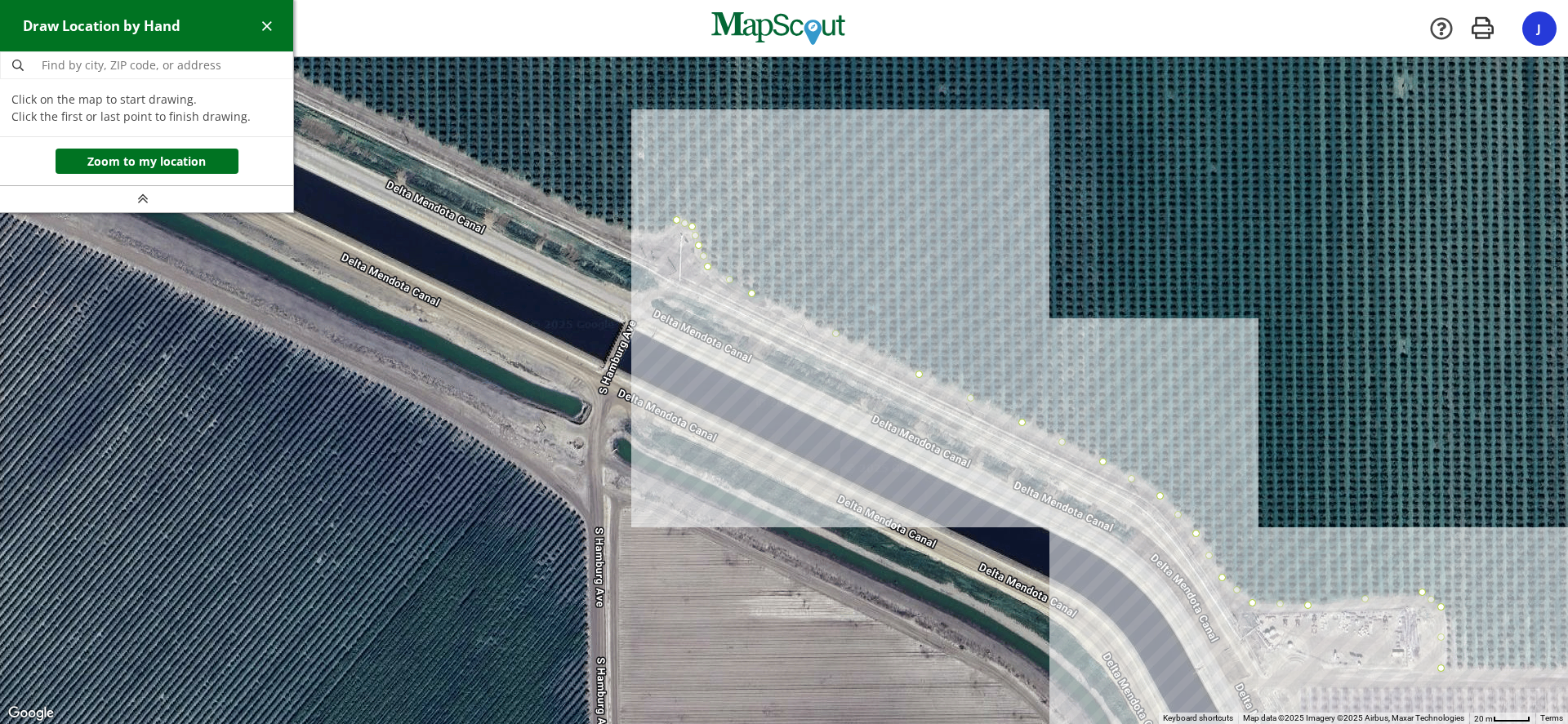
click at [650, 234] on div at bounding box center [784, 391] width 1568 height 667
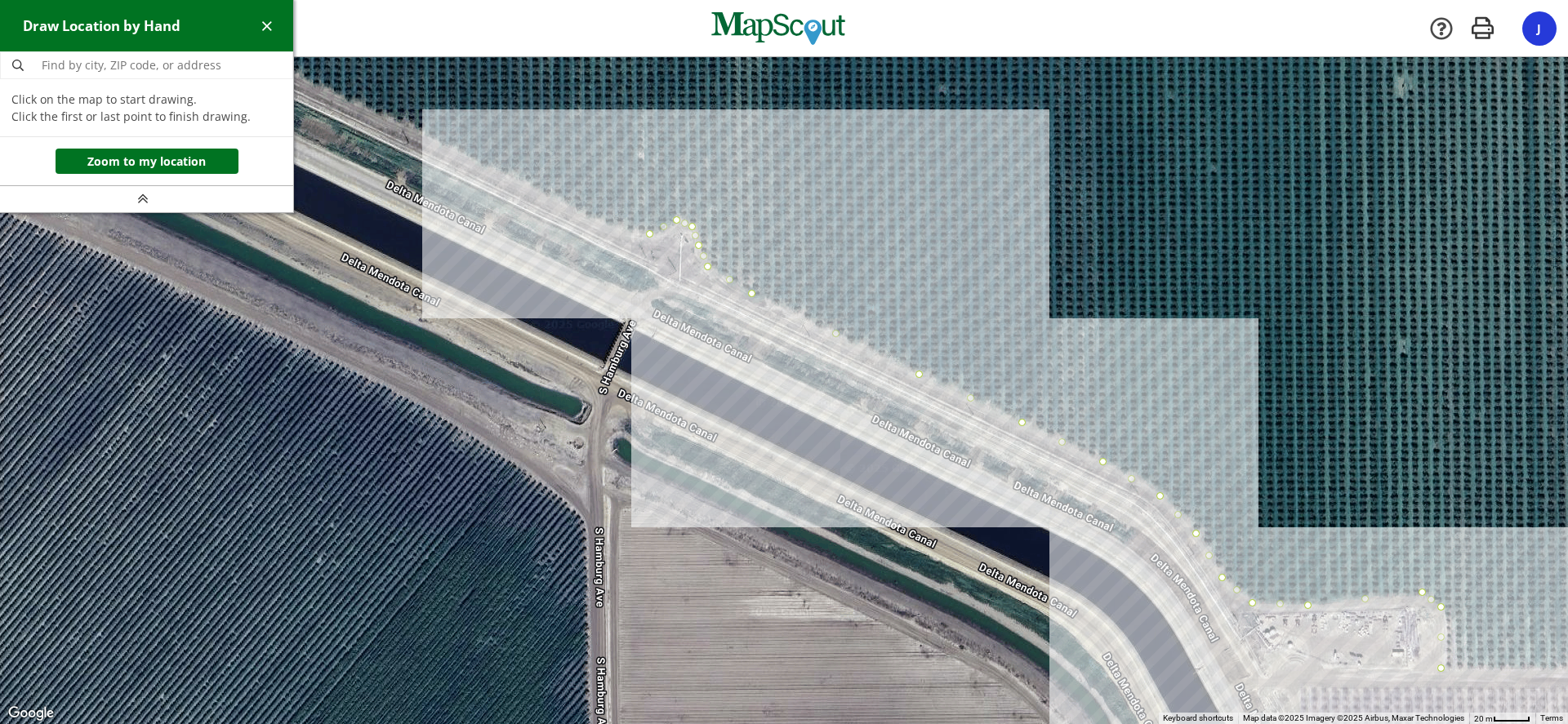
click at [627, 234] on div at bounding box center [784, 391] width 1568 height 667
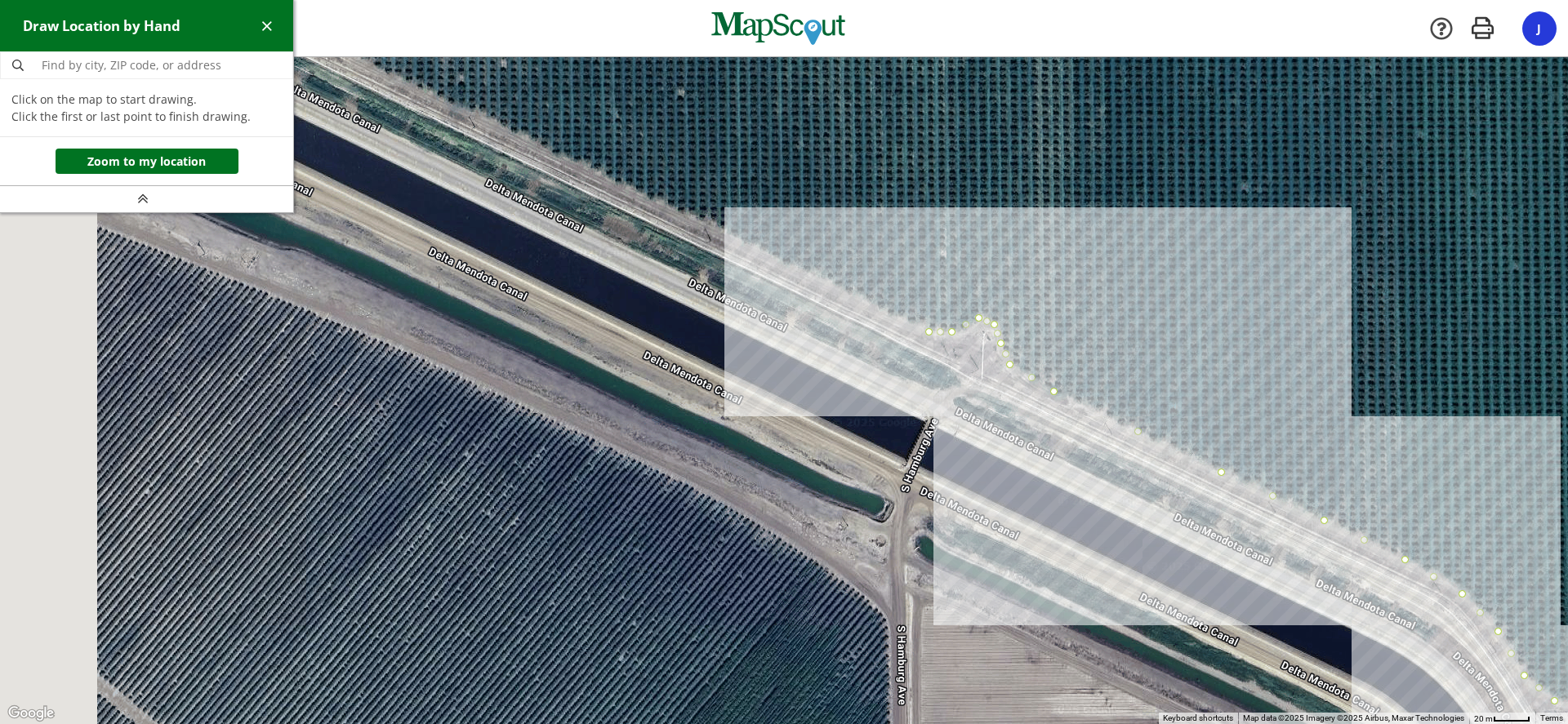
drag, startPoint x: 587, startPoint y: 214, endPoint x: 890, endPoint y: 312, distance: 318.5
click at [890, 312] on div at bounding box center [784, 391] width 1568 height 667
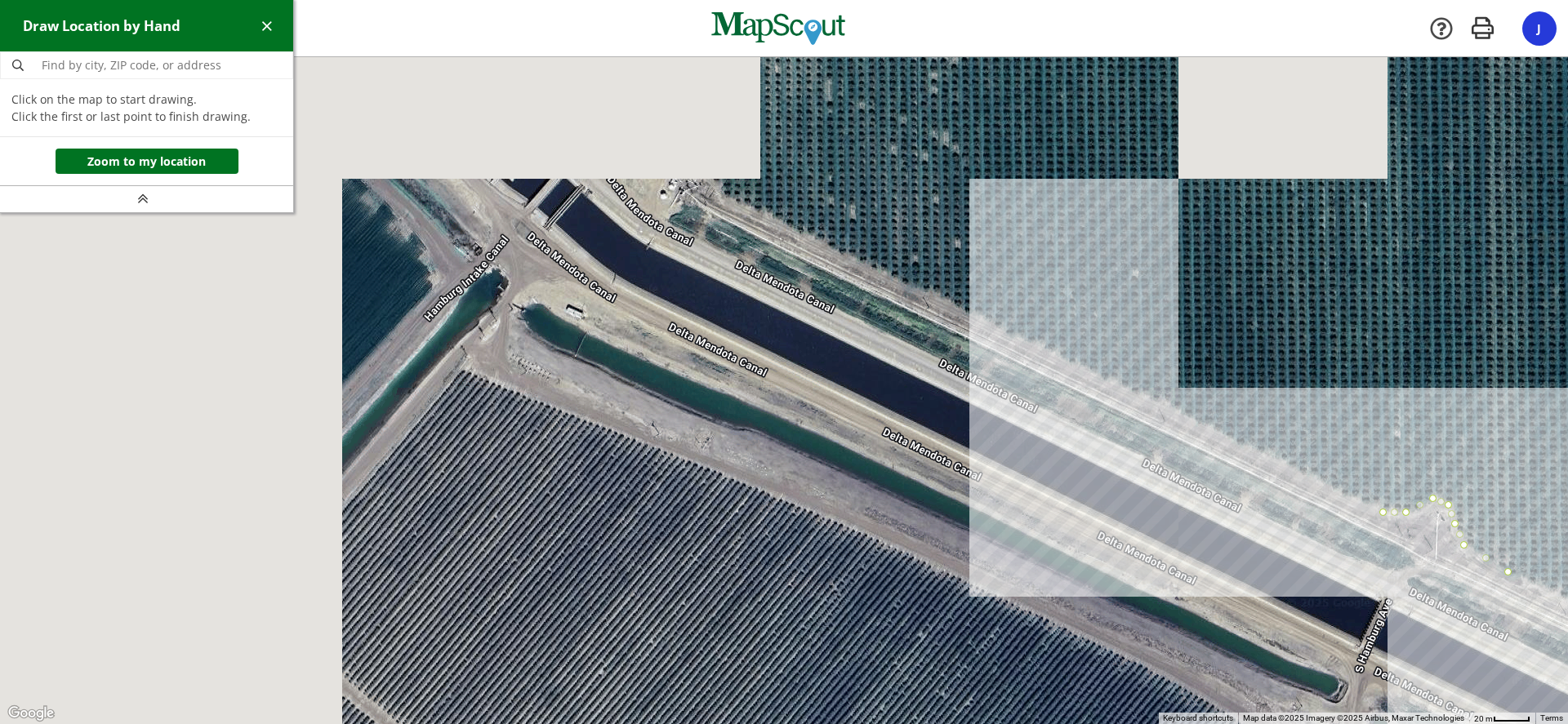
drag, startPoint x: 681, startPoint y: 211, endPoint x: 1120, endPoint y: 383, distance: 471.5
click at [1120, 383] on div at bounding box center [784, 391] width 1568 height 667
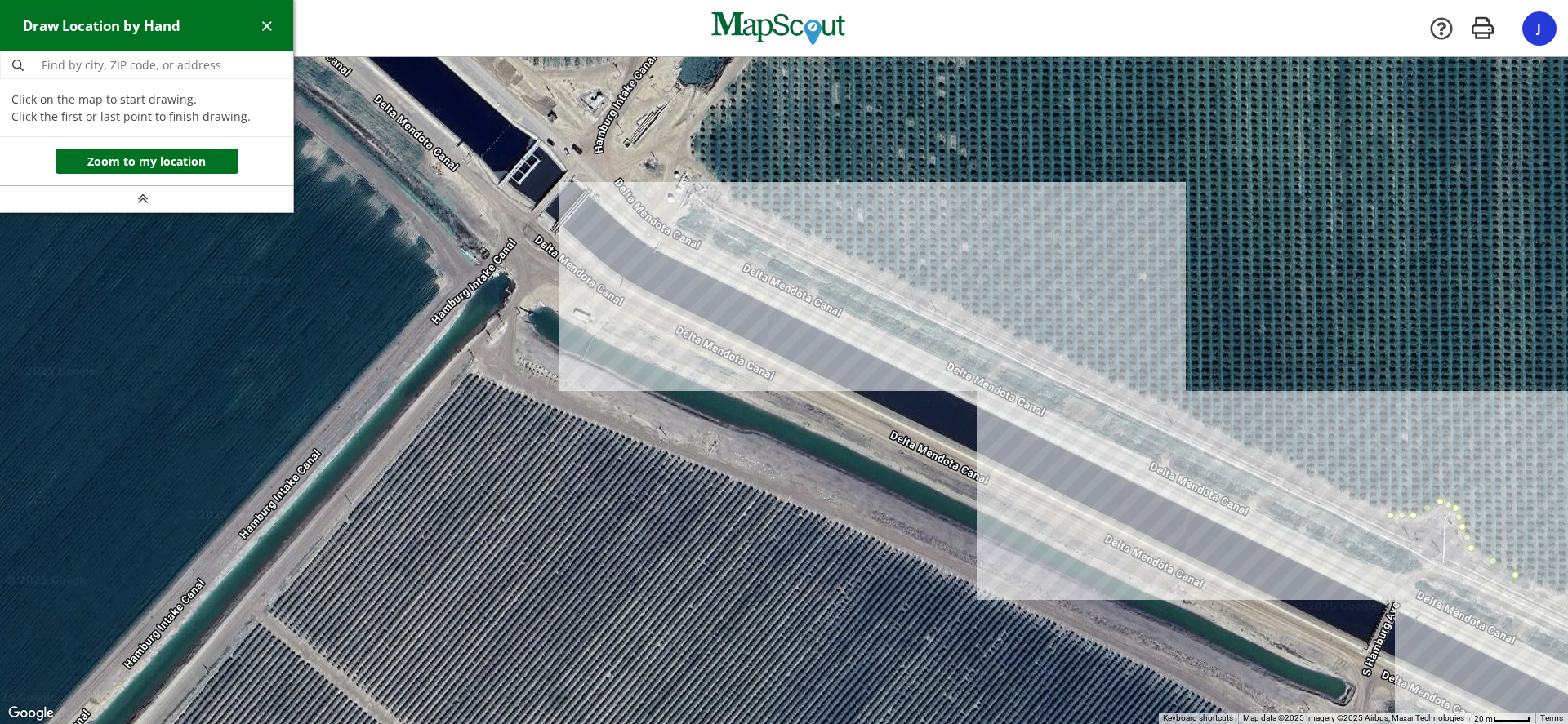
click at [731, 199] on div at bounding box center [784, 391] width 1568 height 667
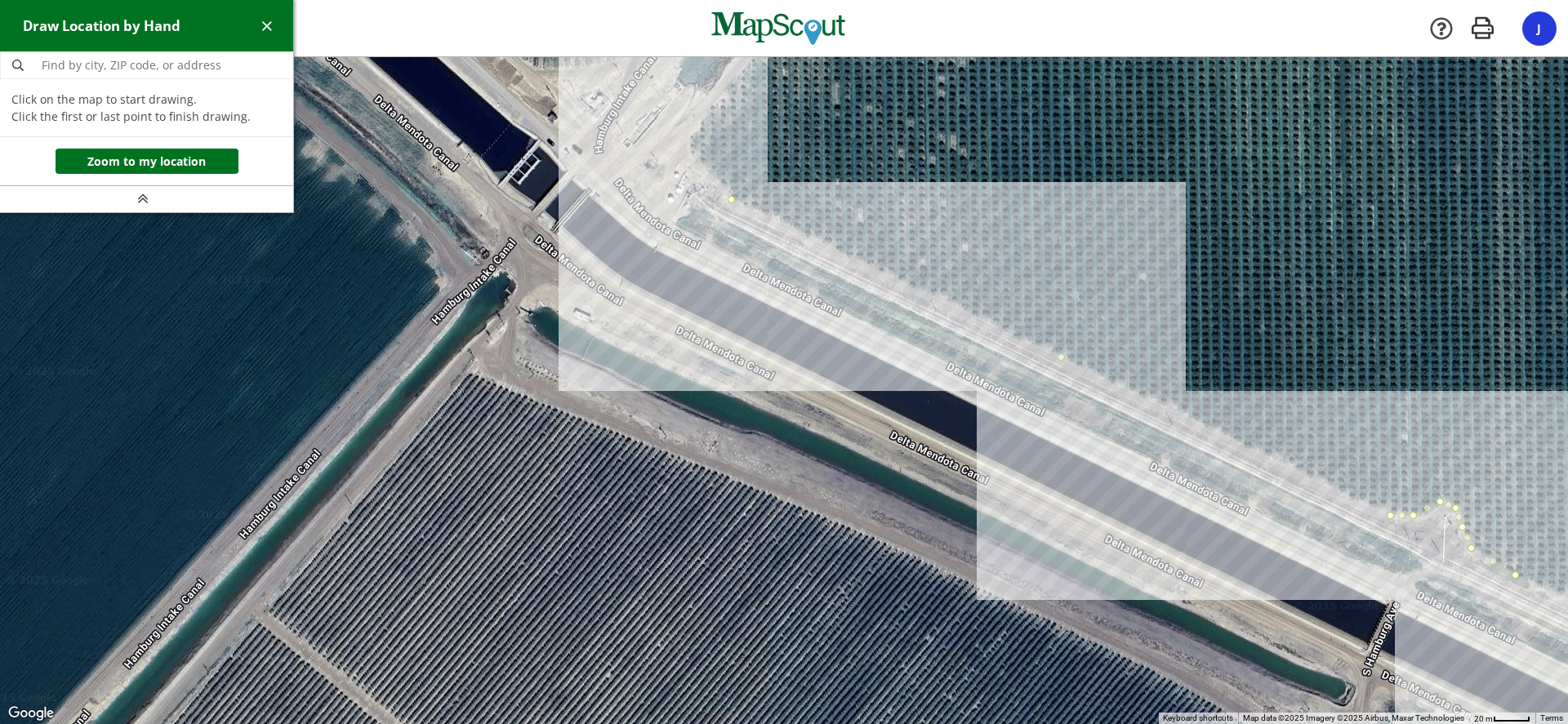
click at [691, 161] on div at bounding box center [784, 391] width 1568 height 667
click at [688, 140] on div at bounding box center [784, 391] width 1568 height 667
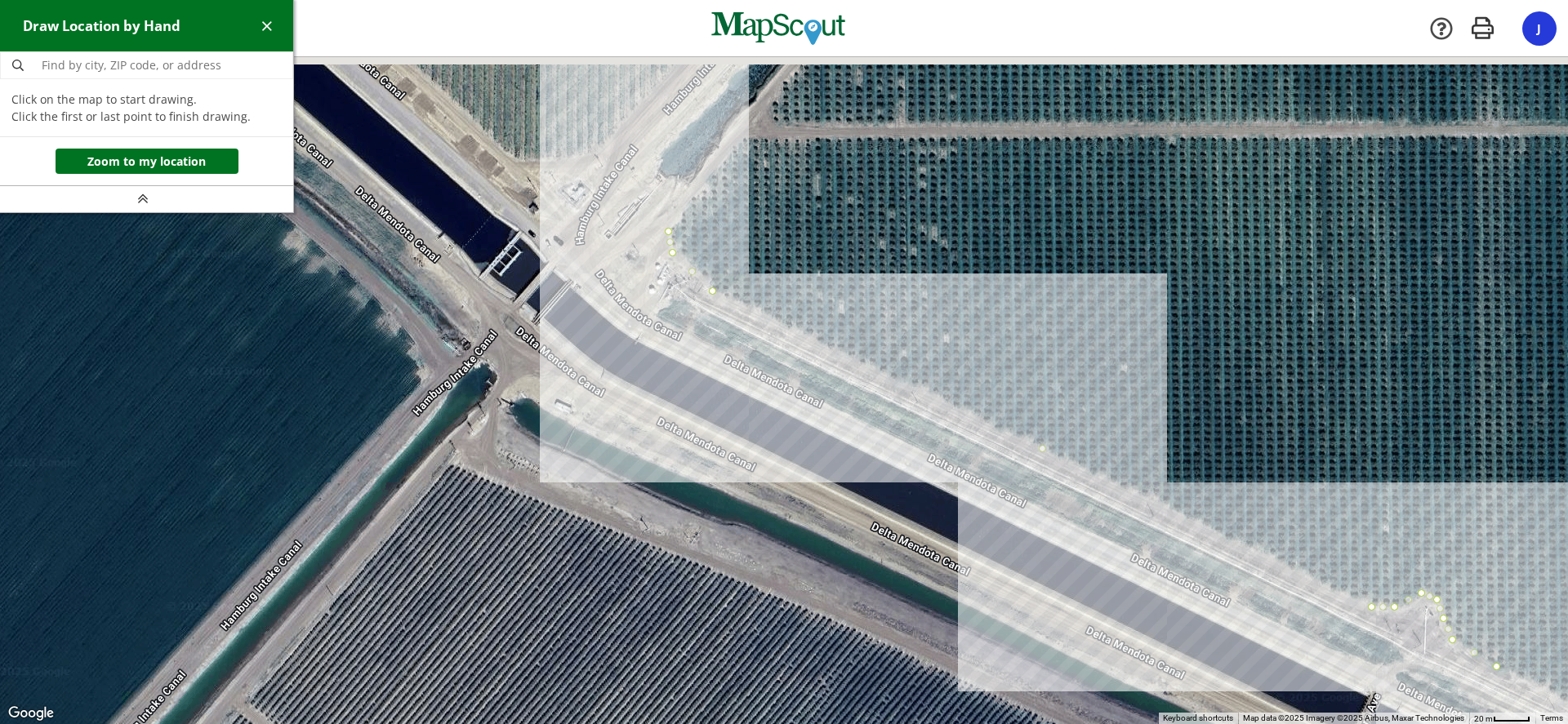
drag, startPoint x: 722, startPoint y: 136, endPoint x: 700, endPoint y: 272, distance: 137.8
click at [700, 272] on div at bounding box center [784, 391] width 1568 height 667
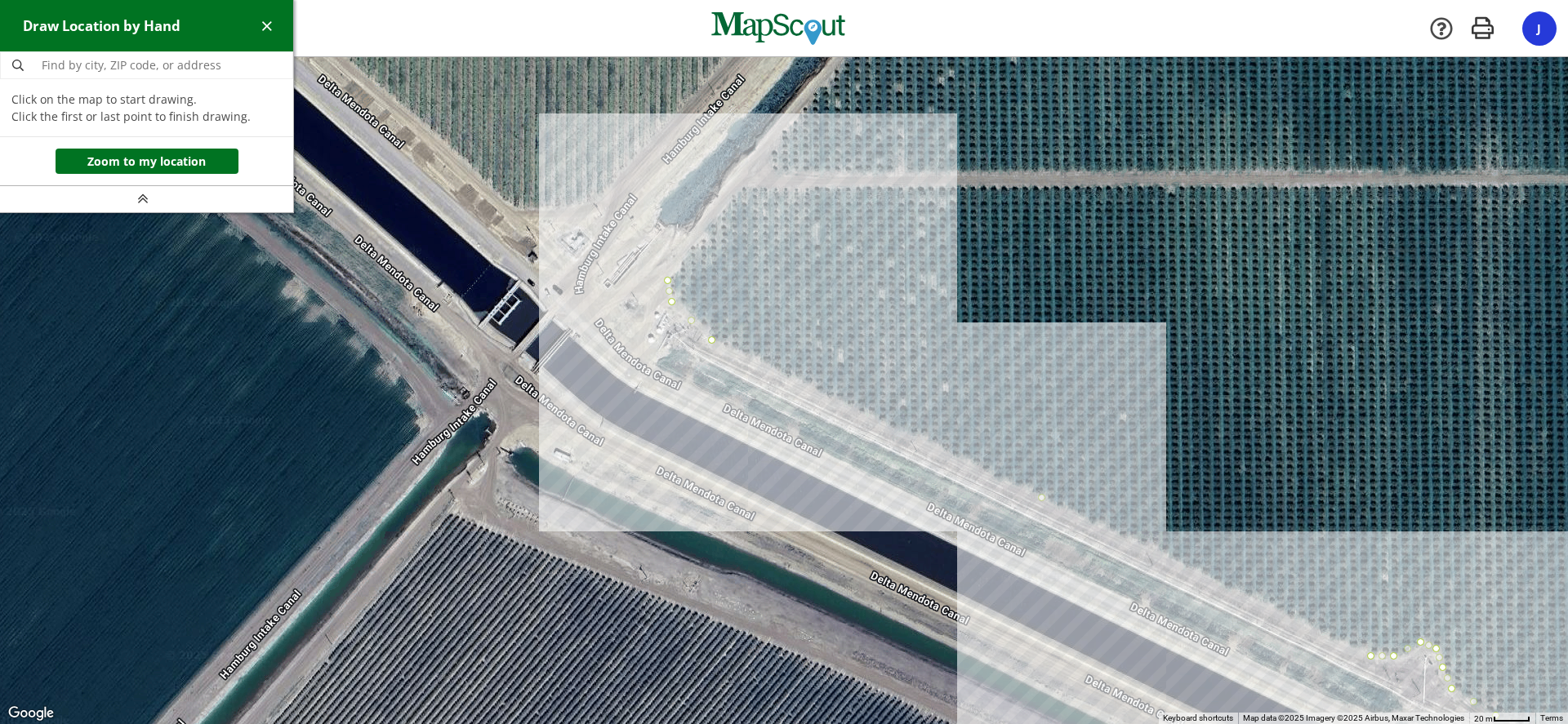
click at [743, 187] on div at bounding box center [784, 390] width 1568 height 667
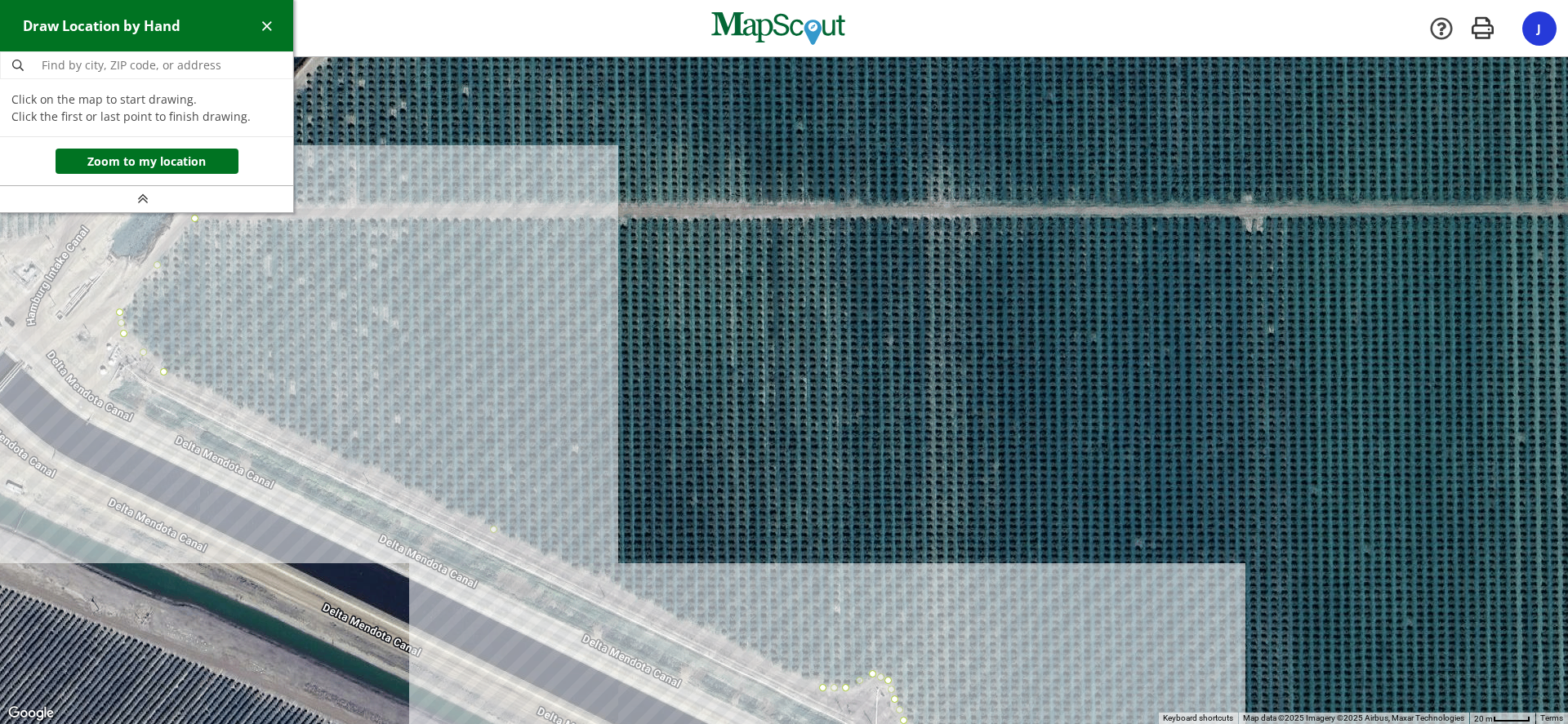
drag, startPoint x: 985, startPoint y: 266, endPoint x: 795, endPoint y: 273, distance: 190.1
click at [436, 297] on div at bounding box center [784, 390] width 1568 height 667
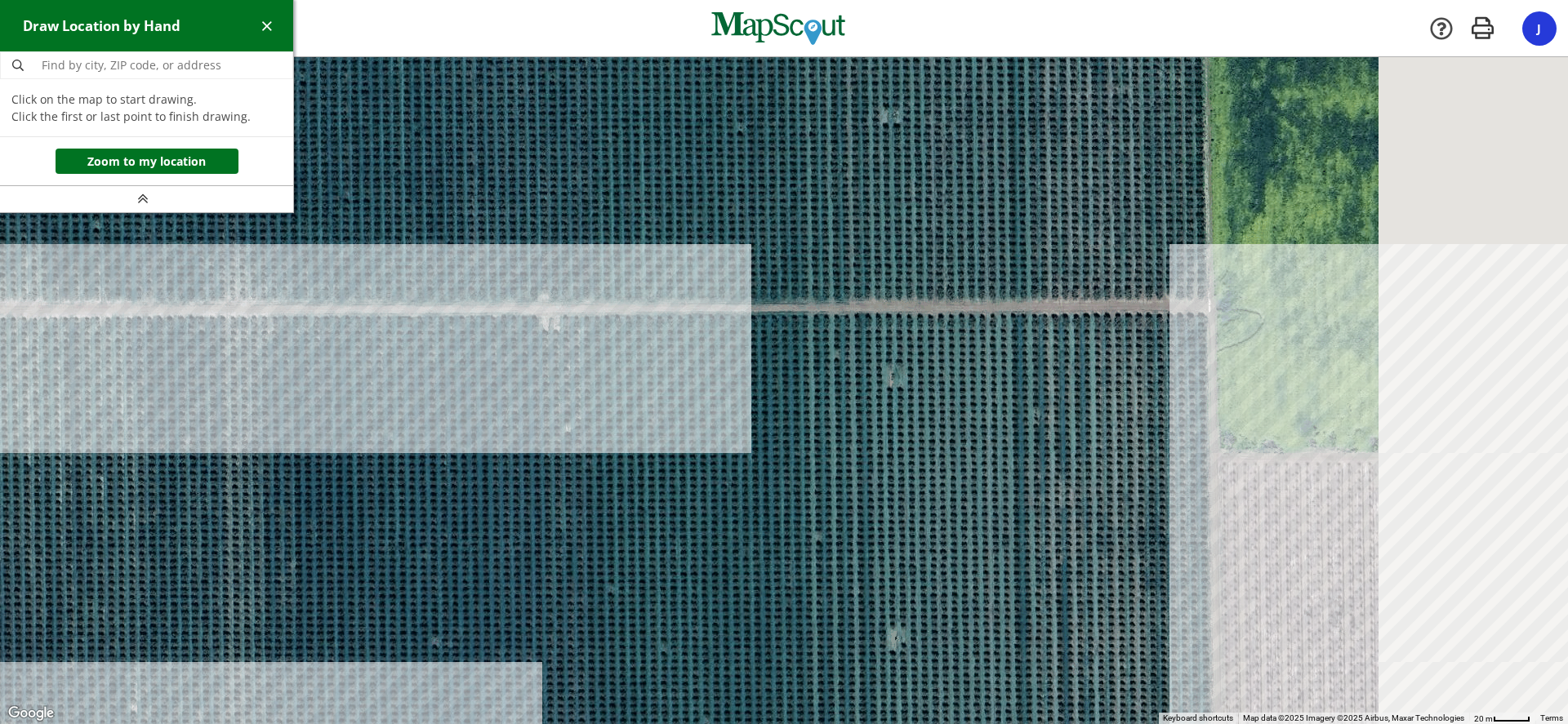
drag, startPoint x: 1237, startPoint y: 282, endPoint x: 530, endPoint y: 373, distance: 712.8
click at [530, 376] on div at bounding box center [784, 391] width 1568 height 667
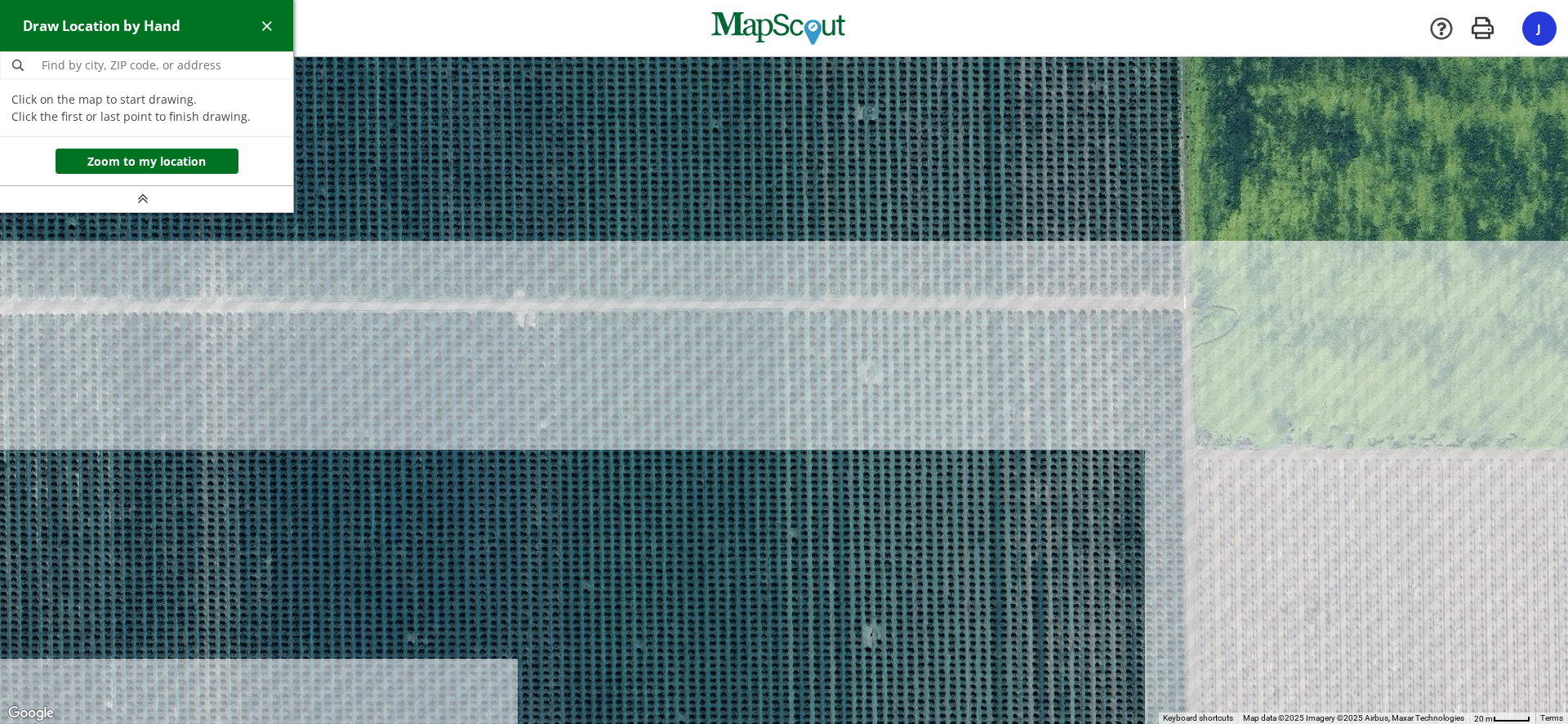
click at [1183, 310] on div at bounding box center [784, 390] width 1568 height 667
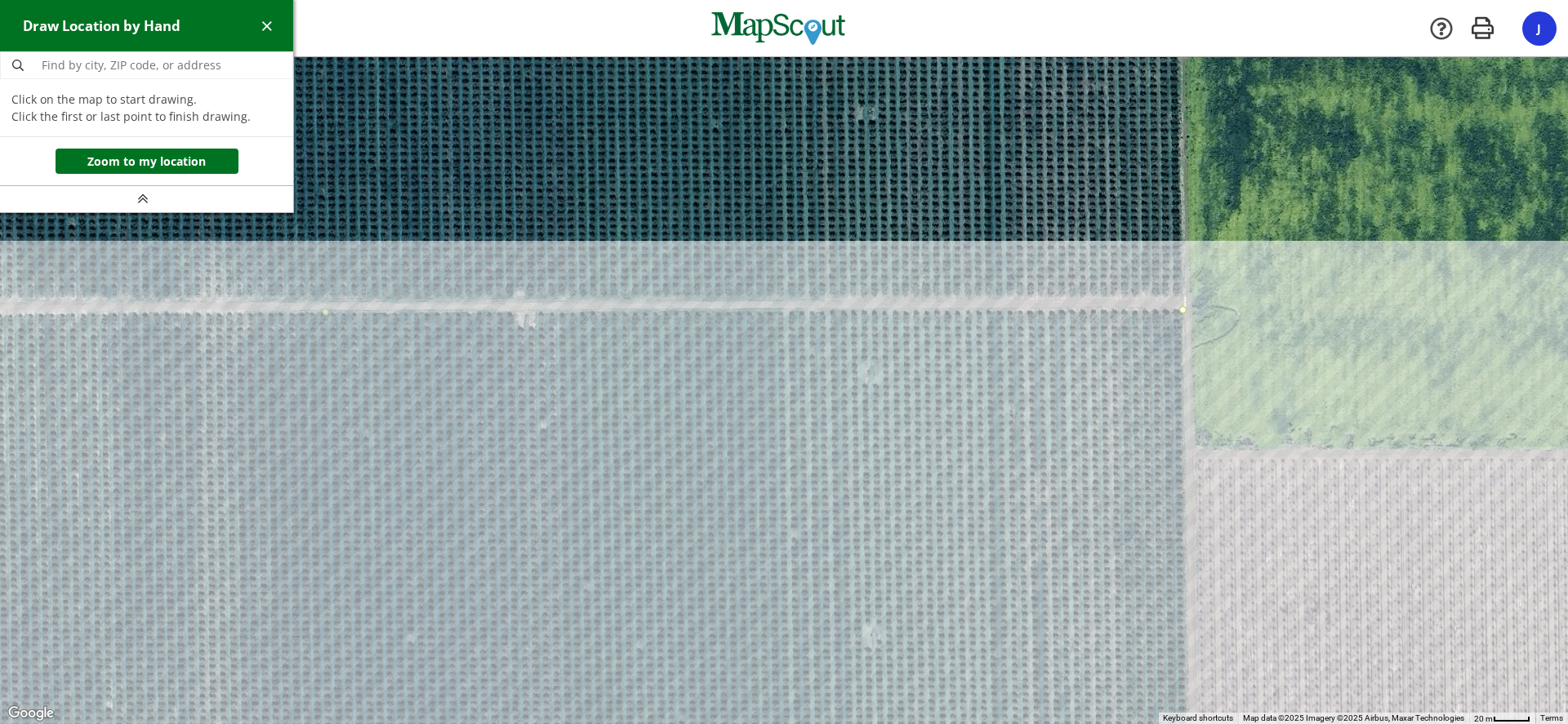
click at [1183, 310] on div at bounding box center [784, 390] width 1568 height 667
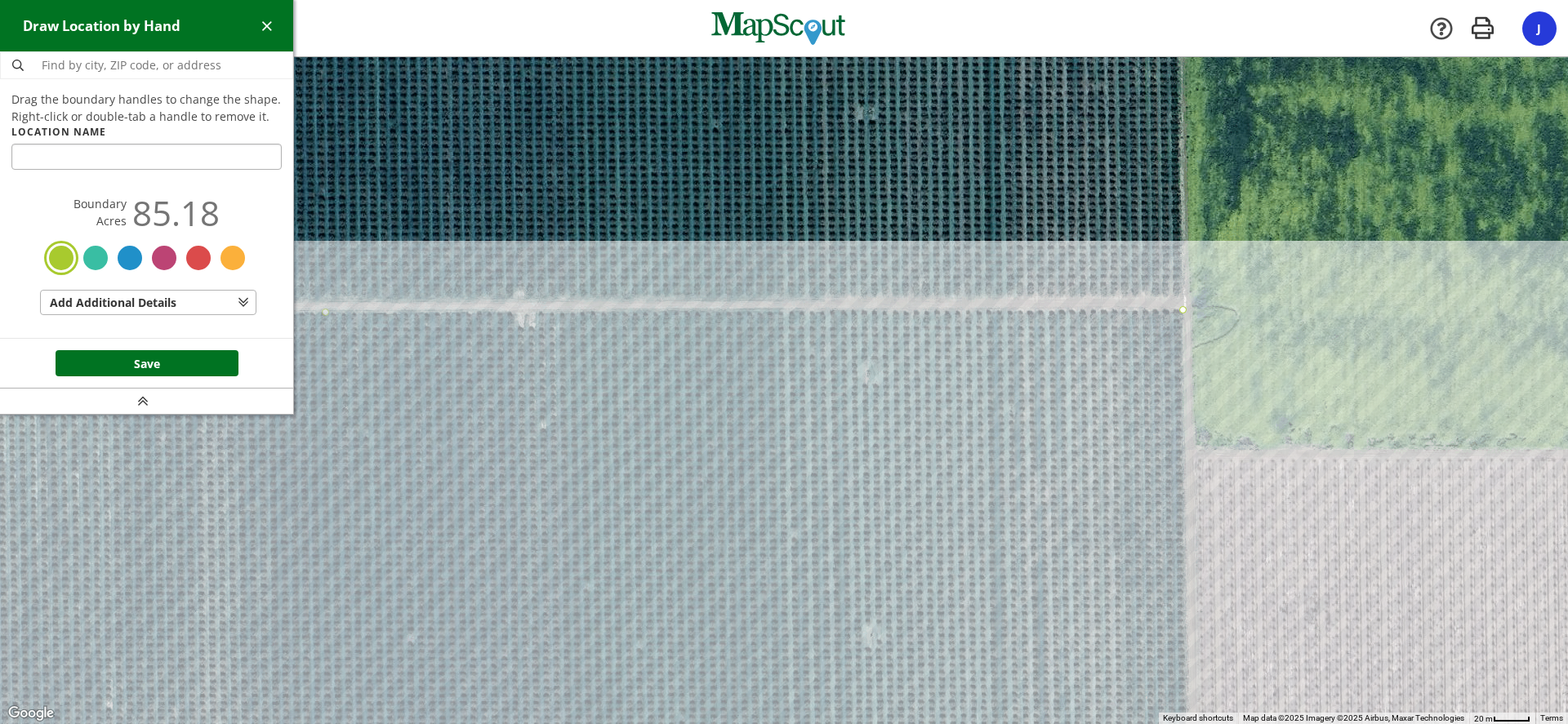
click at [155, 254] on section "Drag the boundary handles to change the shape. Right-click or double-tab a hand…" at bounding box center [146, 209] width 270 height 236
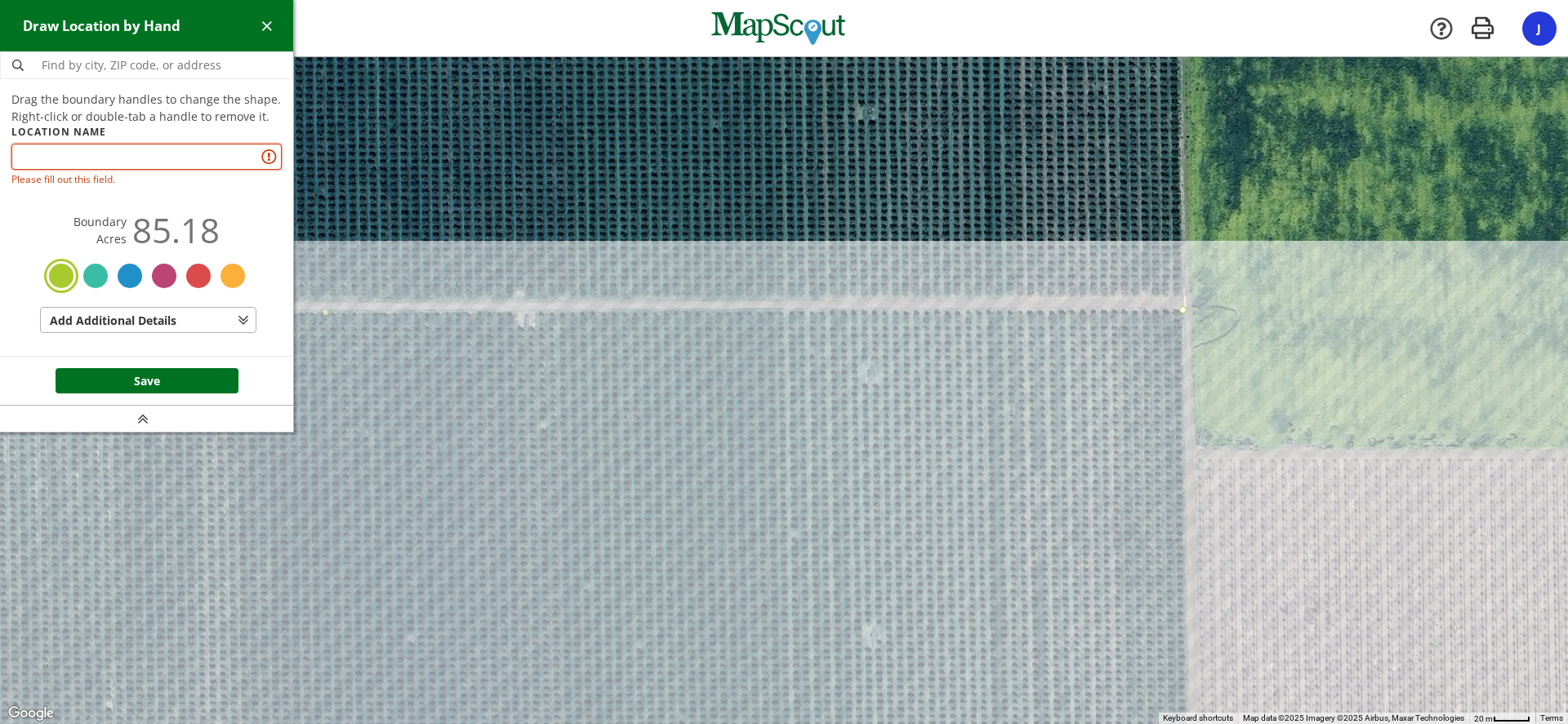
click at [74, 162] on input "text" at bounding box center [146, 156] width 270 height 26
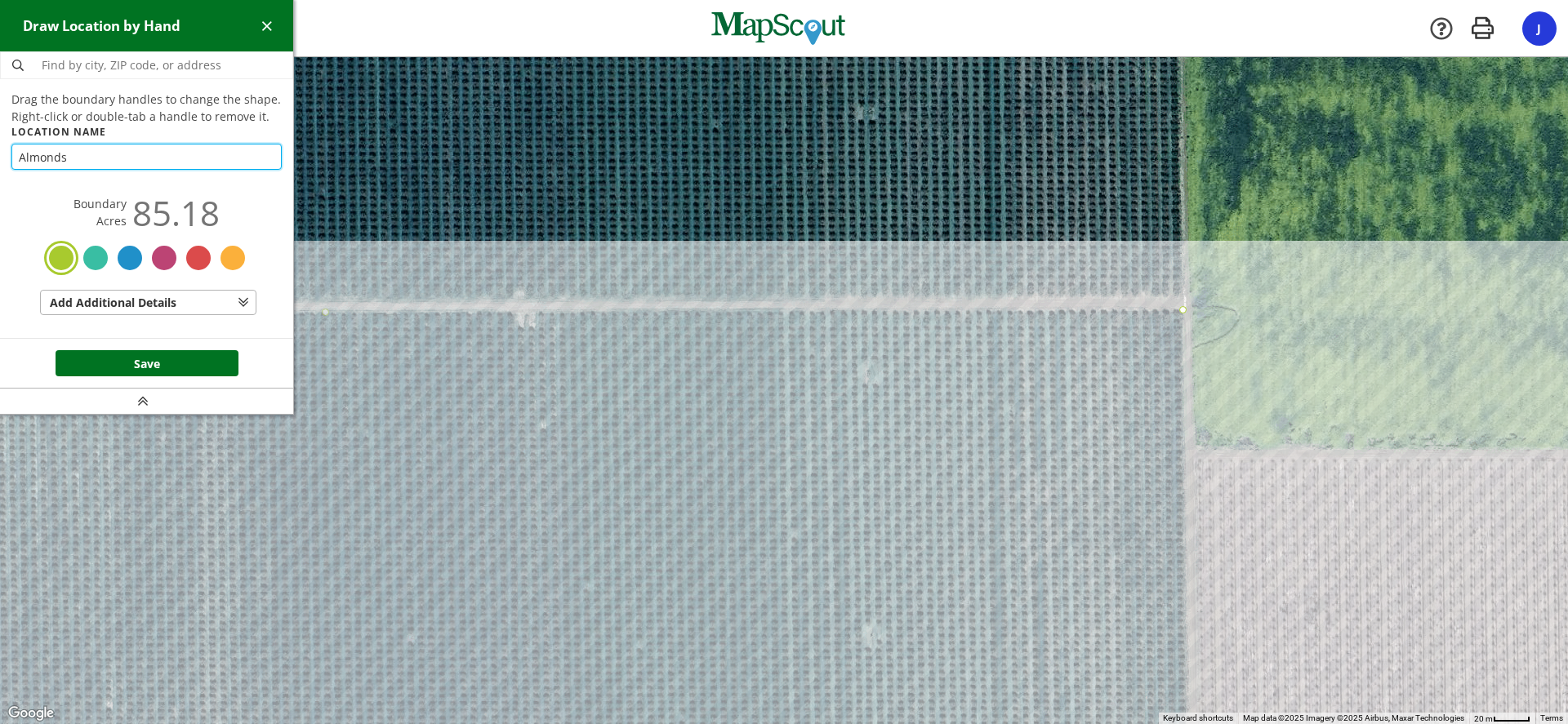
type input "Almonds"
click at [149, 356] on button "Save" at bounding box center [146, 363] width 183 height 26
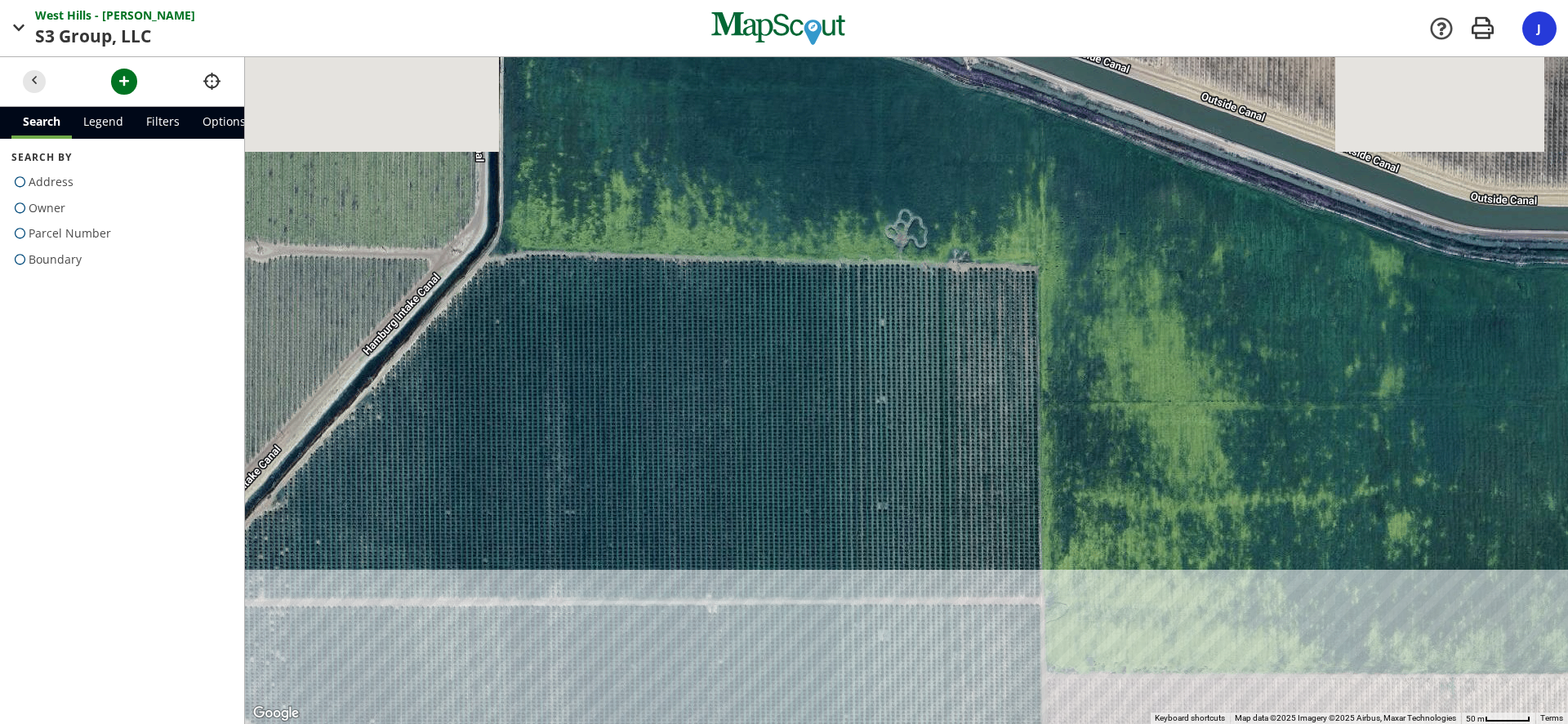
drag, startPoint x: 482, startPoint y: 259, endPoint x: 595, endPoint y: 527, distance: 290.8
click at [595, 527] on div at bounding box center [906, 390] width 1322 height 667
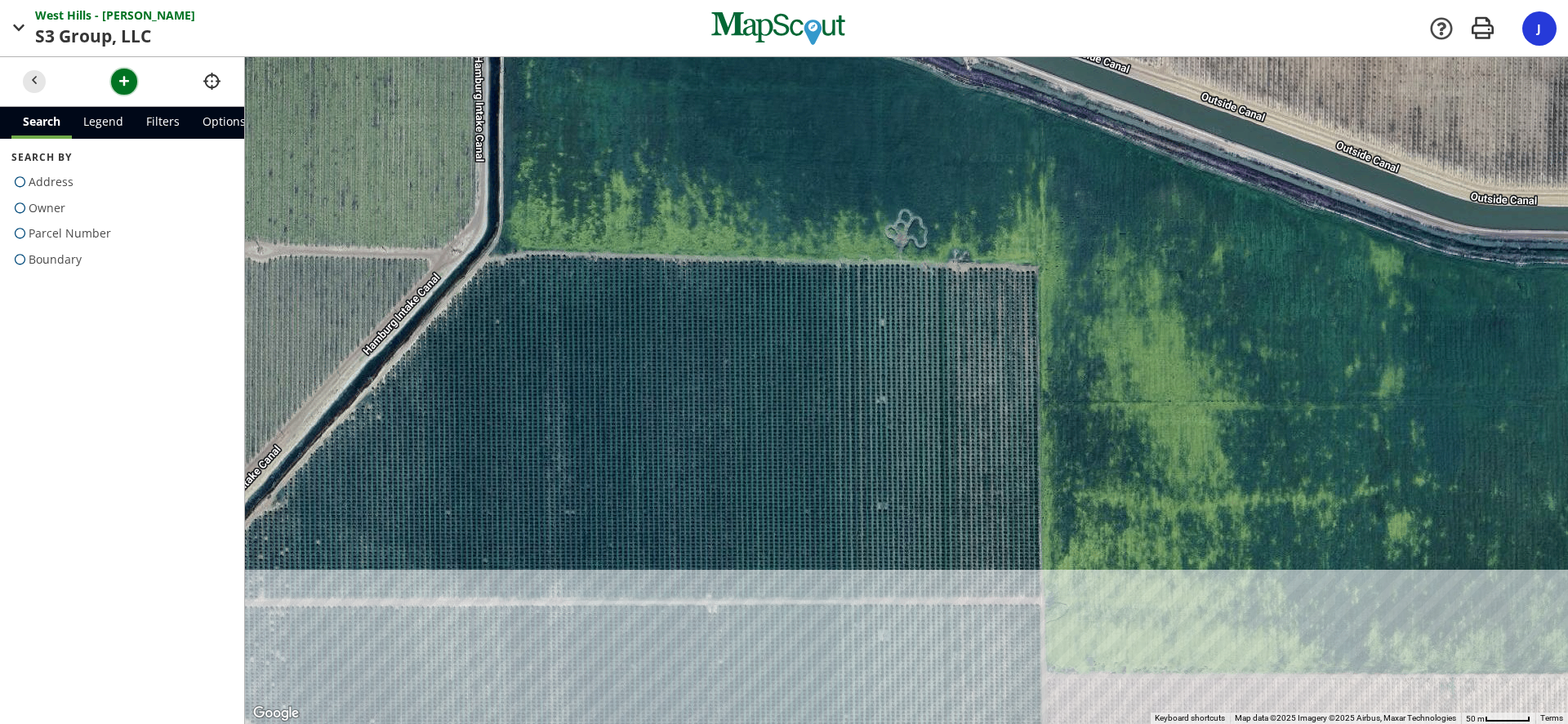
click at [121, 81] on span "button" at bounding box center [124, 81] width 17 height 17
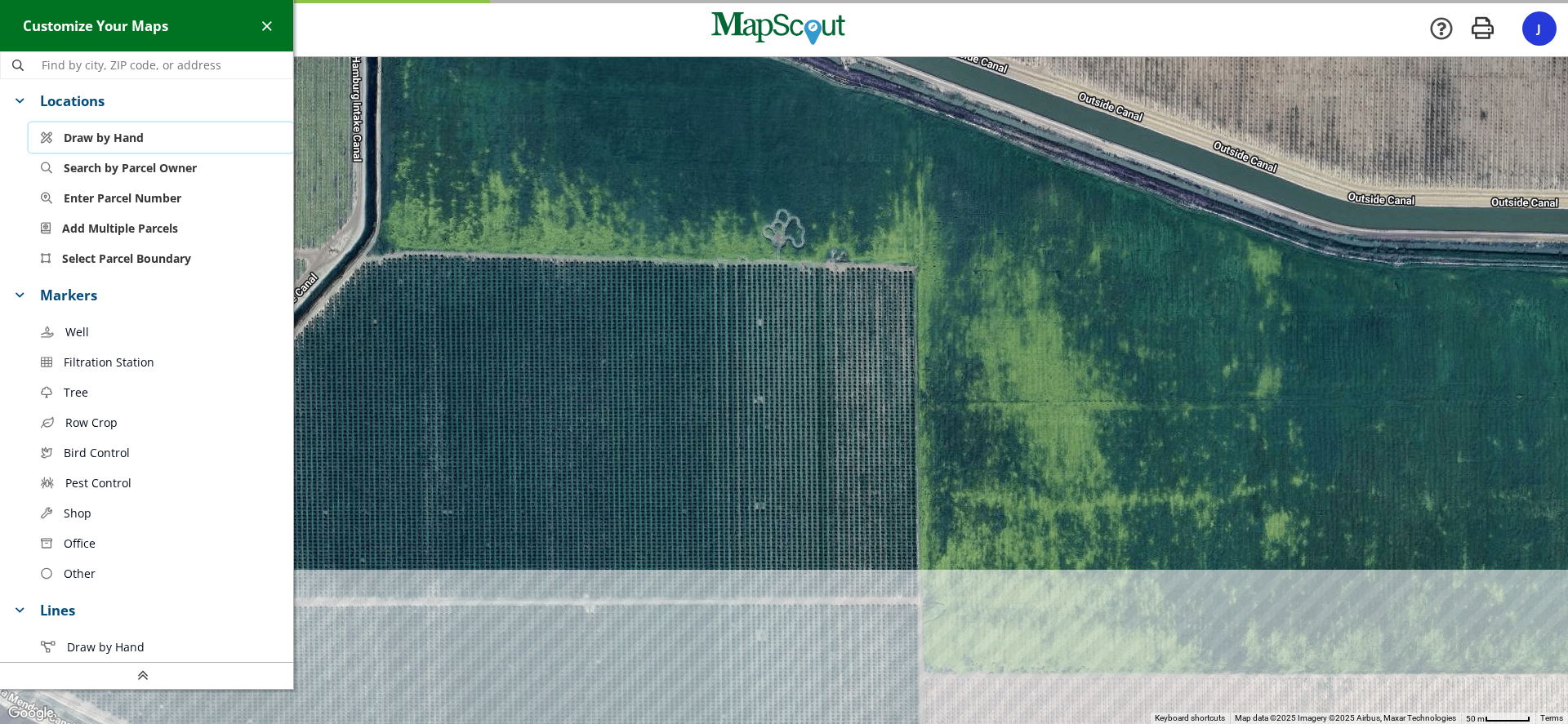
click at [95, 135] on span "Draw by Hand" at bounding box center [104, 137] width 80 height 17
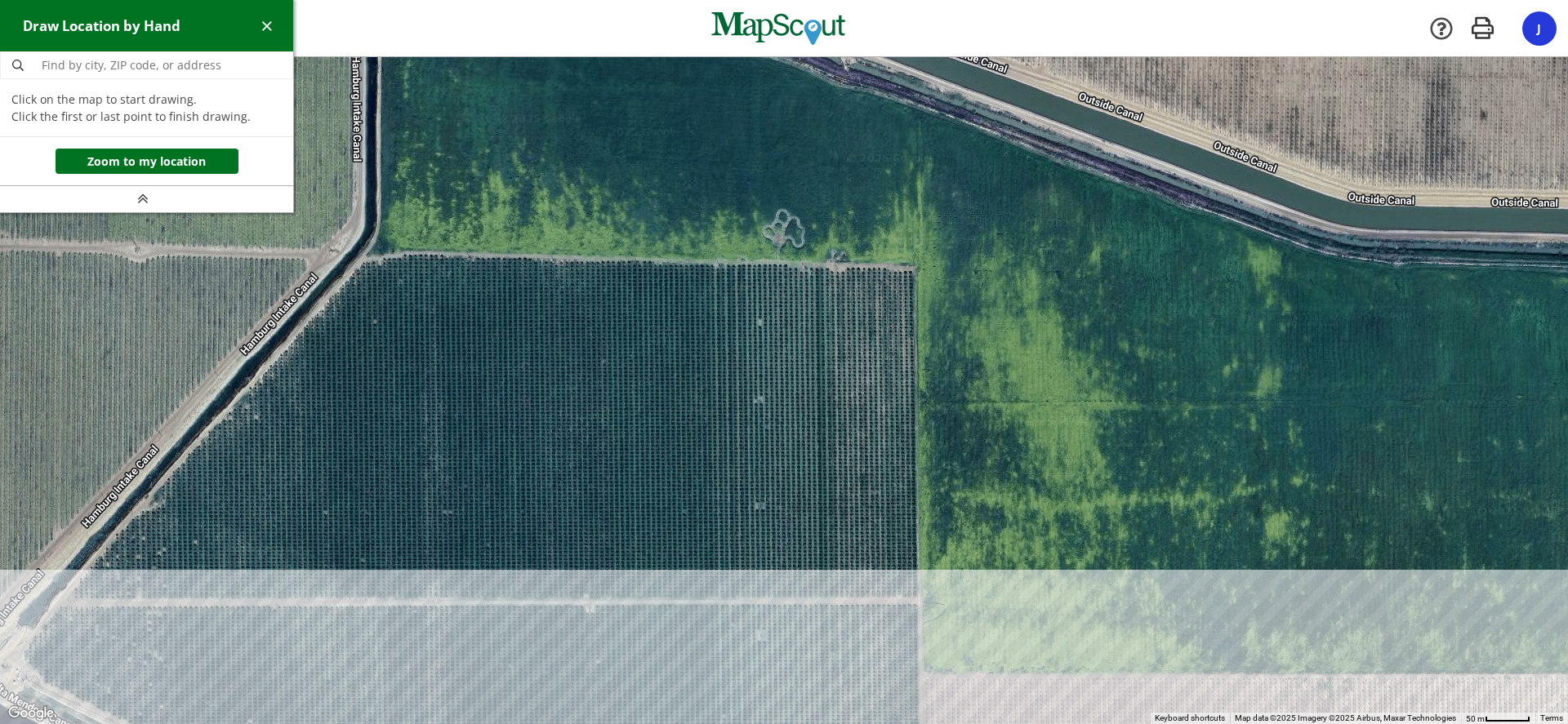
click at [71, 598] on div at bounding box center [784, 390] width 1568 height 667
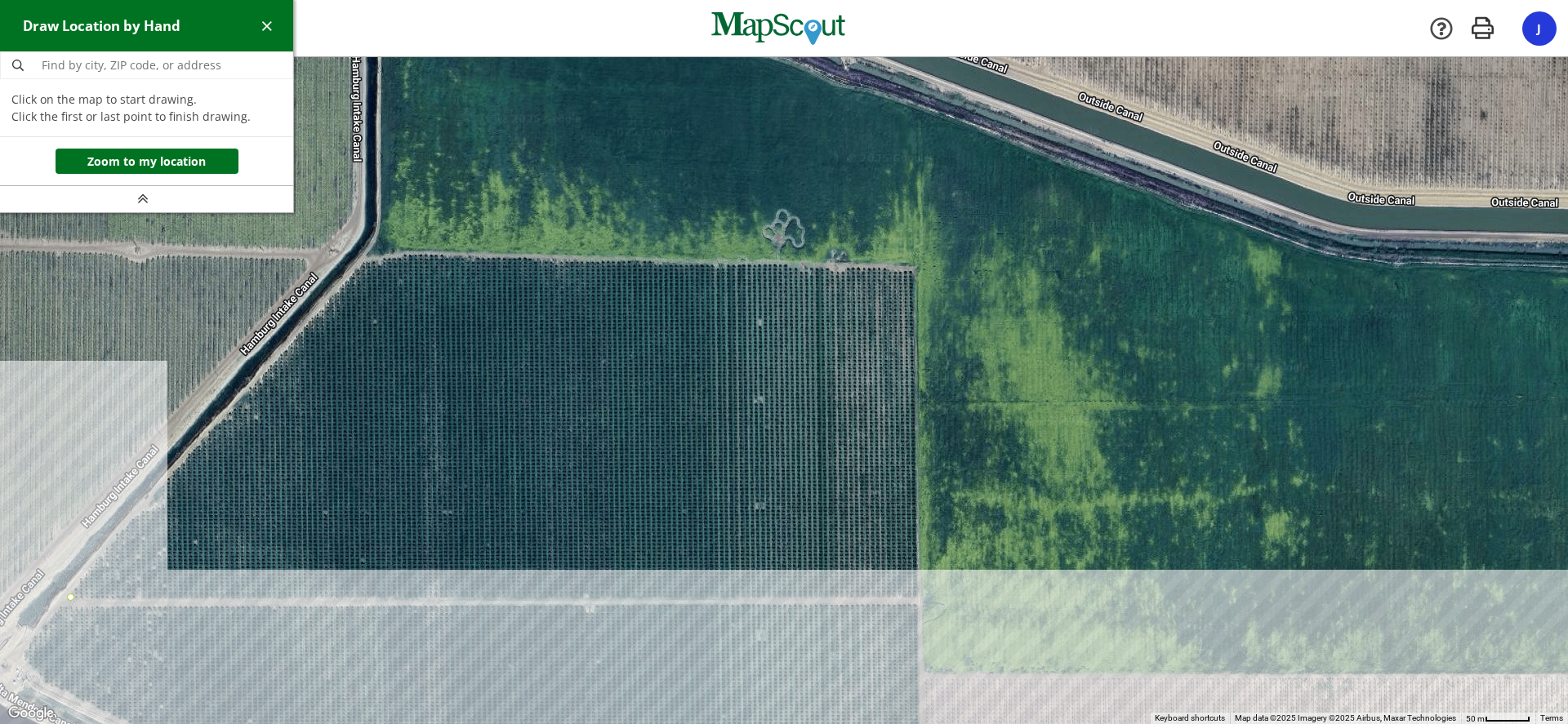
click at [137, 510] on div at bounding box center [784, 390] width 1568 height 667
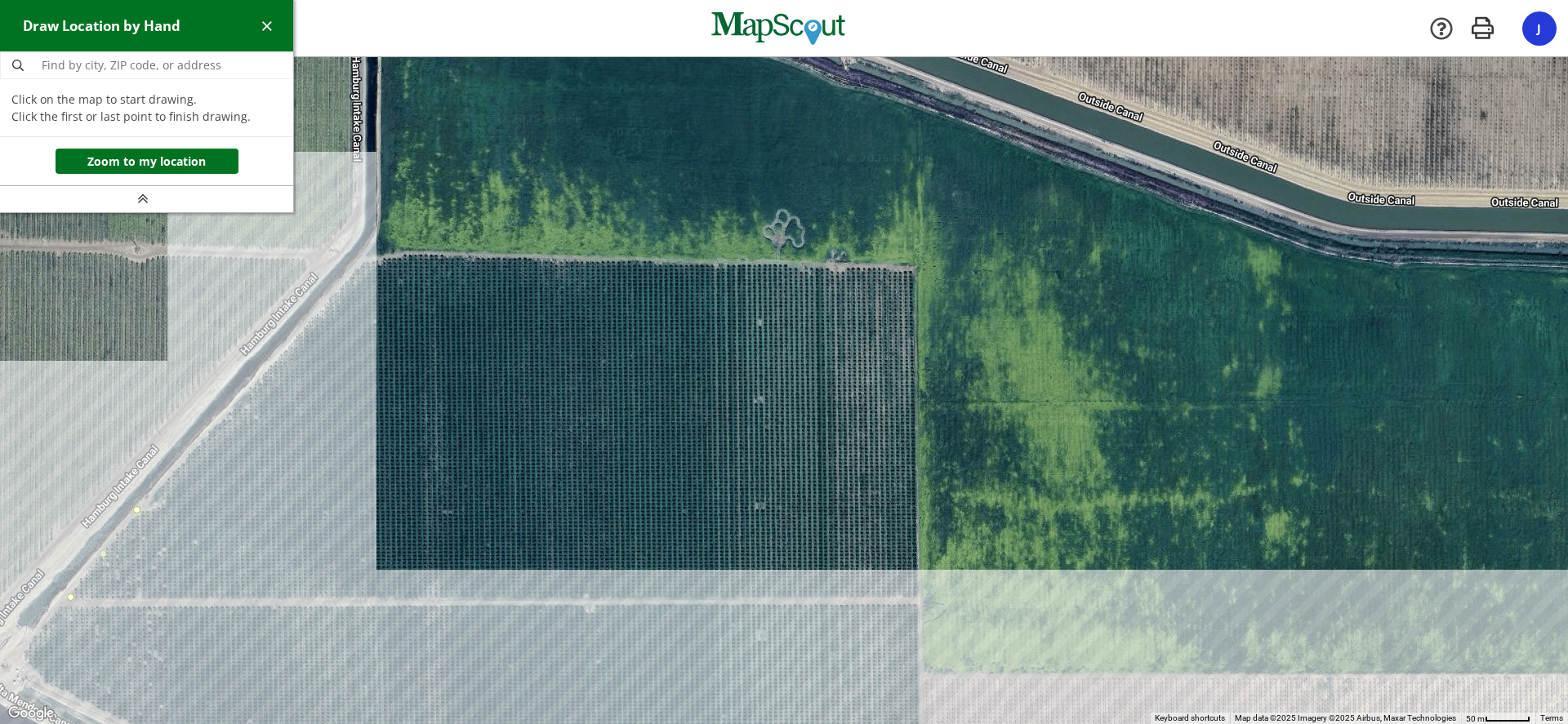
click at [319, 313] on div at bounding box center [784, 390] width 1568 height 667
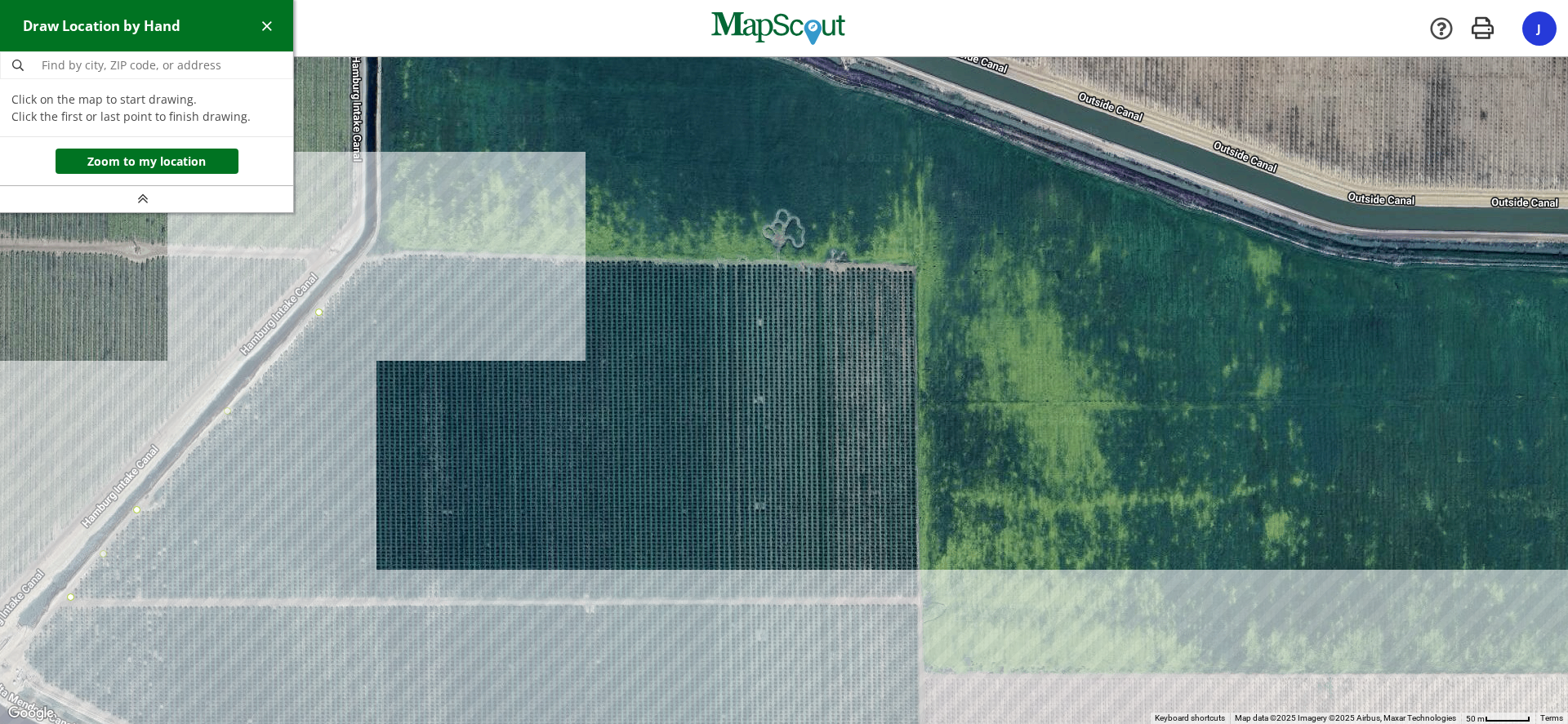
click at [366, 257] on div at bounding box center [784, 390] width 1568 height 667
click at [415, 253] on div at bounding box center [784, 390] width 1568 height 667
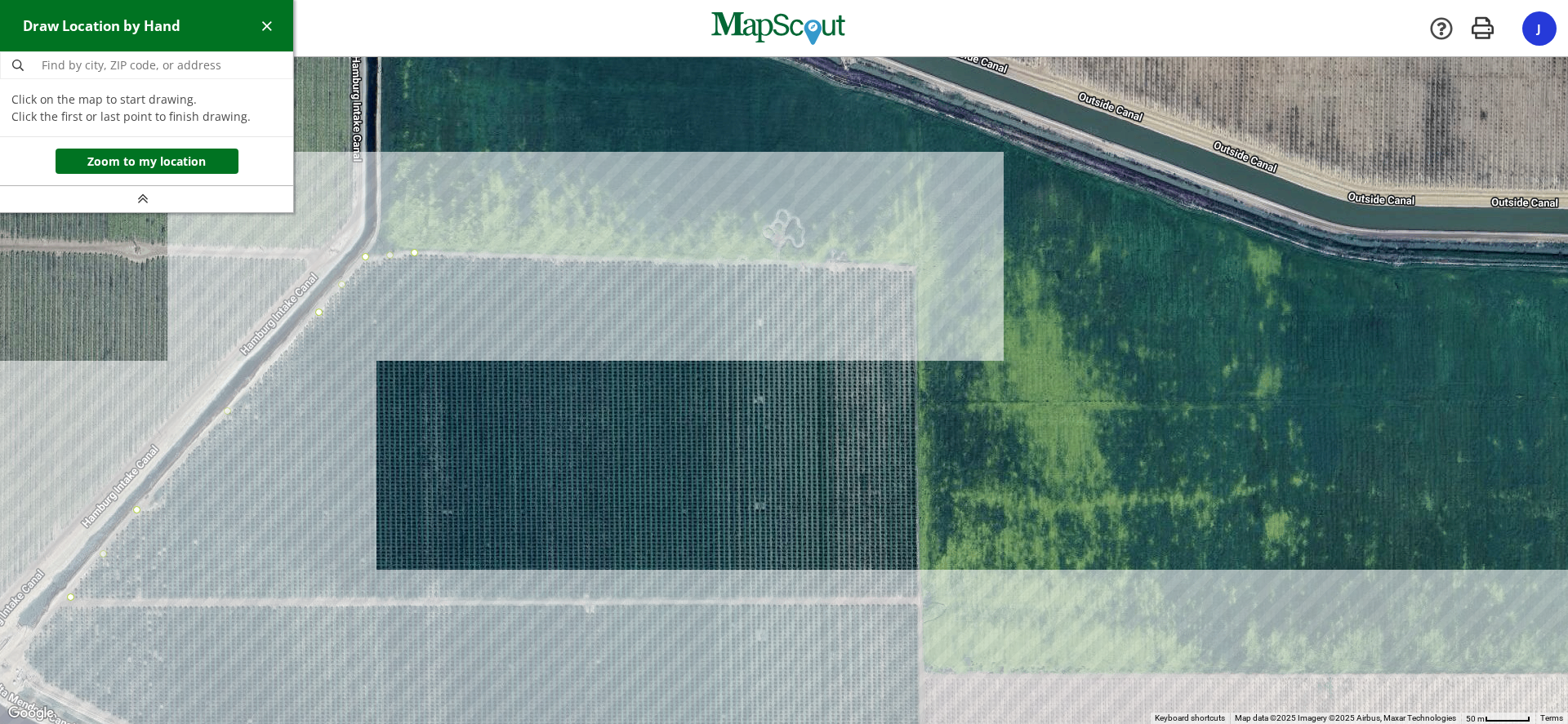
click at [914, 268] on div at bounding box center [784, 390] width 1568 height 667
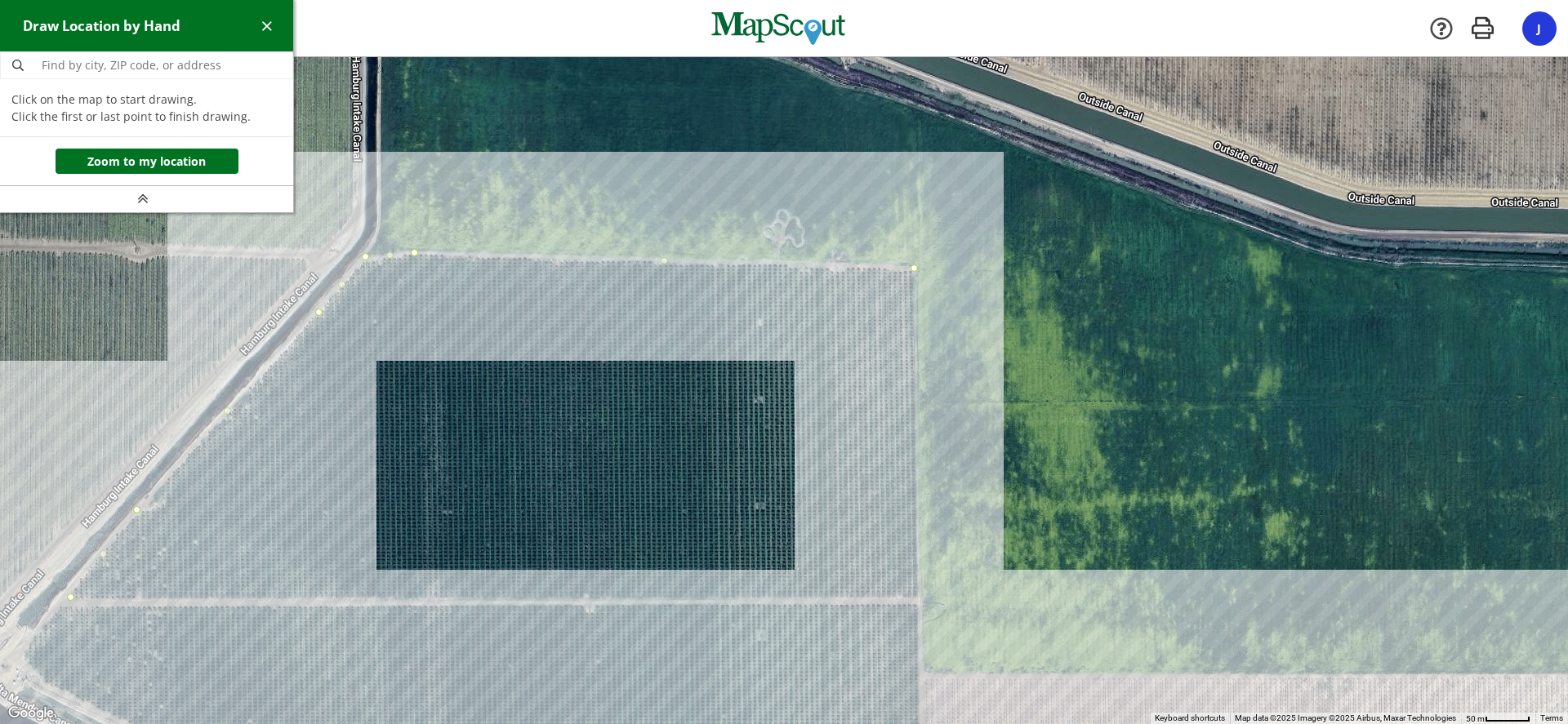
click at [919, 598] on div at bounding box center [784, 390] width 1568 height 667
click at [65, 593] on div at bounding box center [784, 390] width 1568 height 667
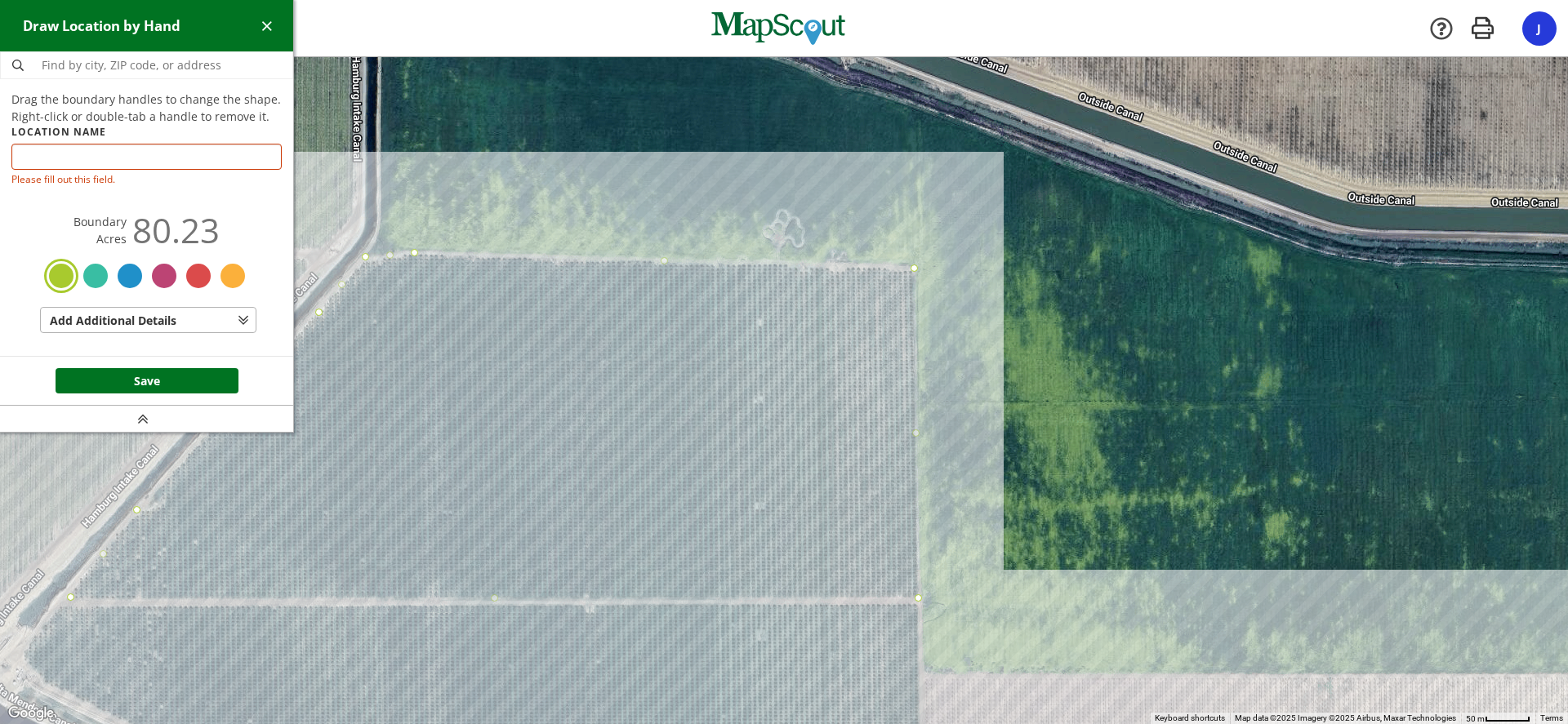
click at [155, 250] on section "Drag the boundary handles to change the shape. Right-click or double-tab a hand…" at bounding box center [146, 217] width 270 height 254
click at [61, 164] on input "text" at bounding box center [146, 156] width 270 height 26
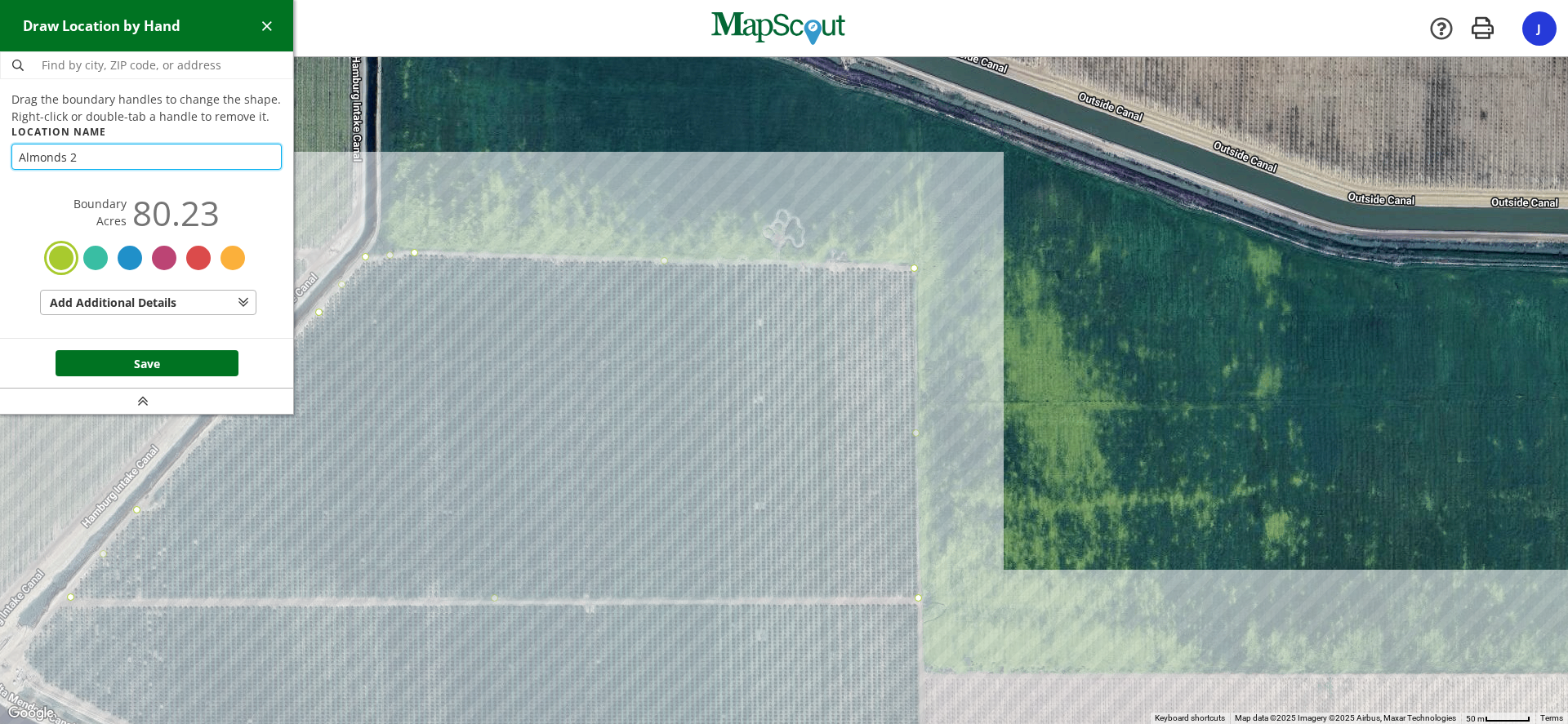
type input "Almonds 2"
click at [160, 360] on button "Save" at bounding box center [146, 363] width 183 height 26
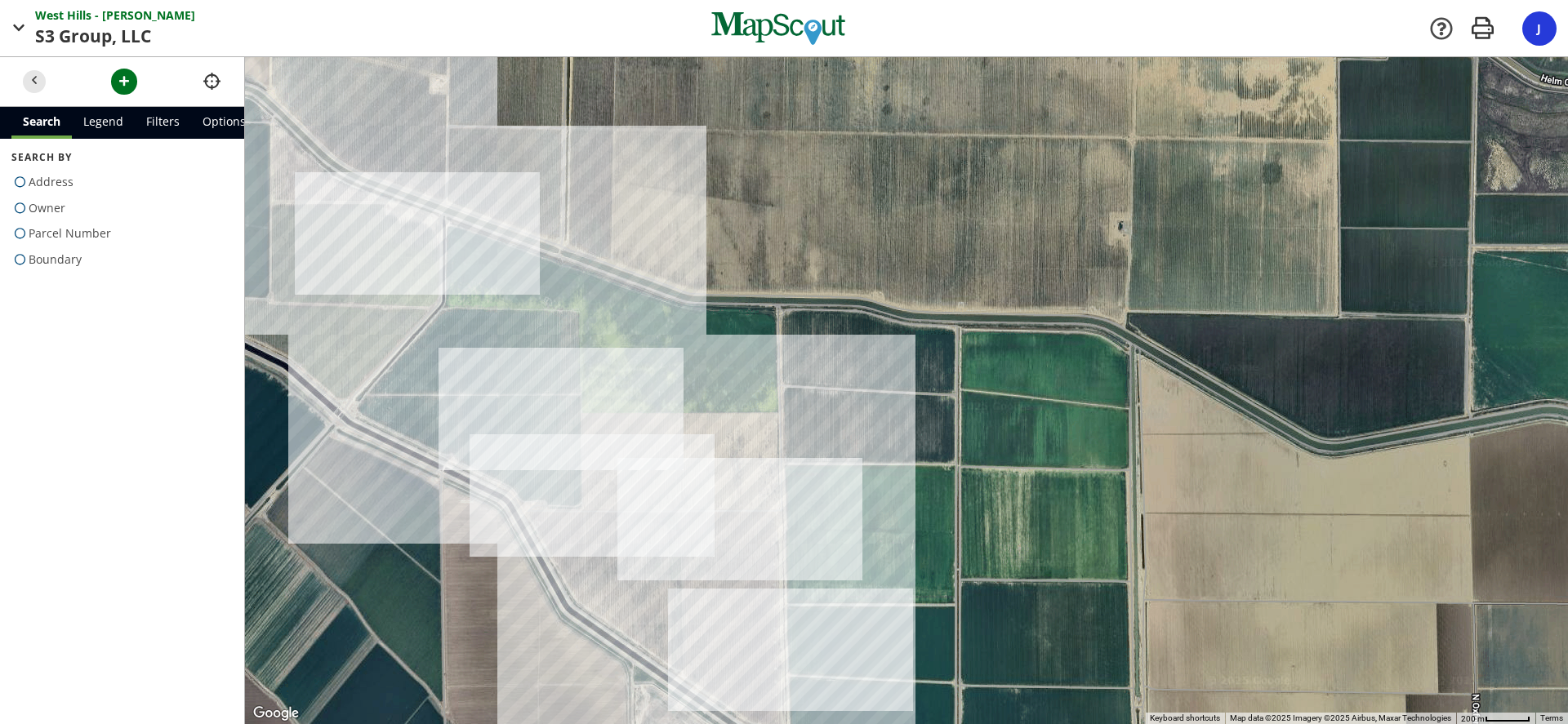
click at [457, 345] on div at bounding box center [906, 390] width 1322 height 667
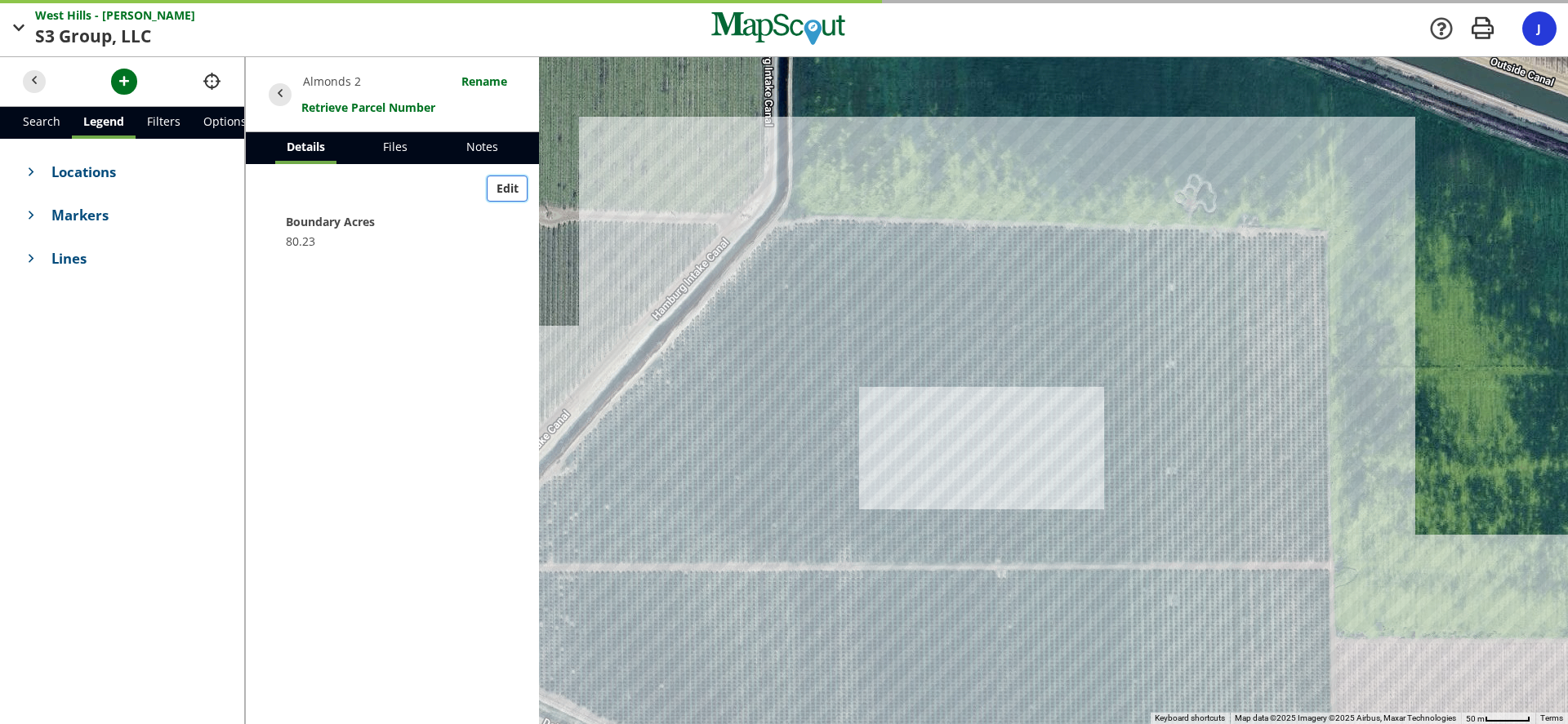
click at [499, 191] on span "Edit" at bounding box center [508, 188] width 22 height 17
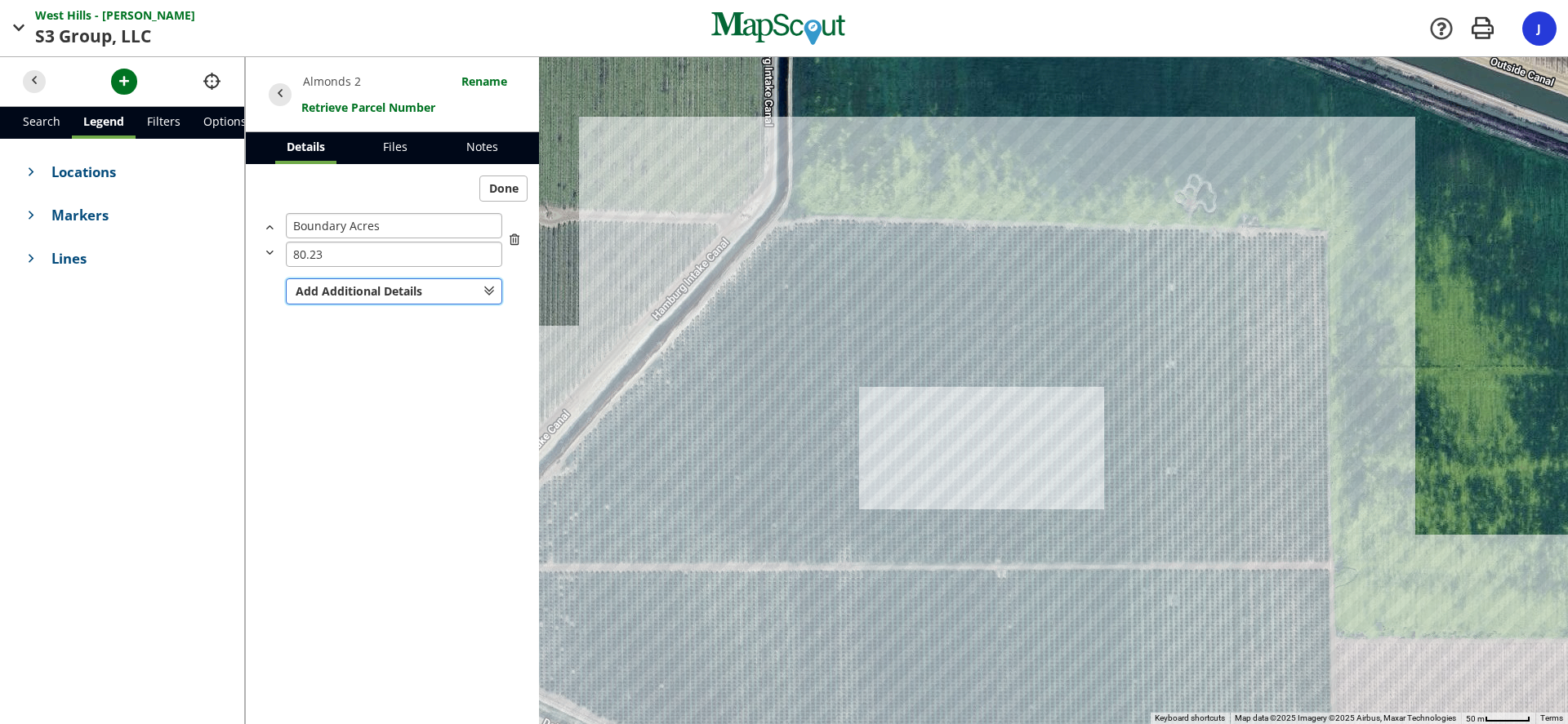
click at [477, 287] on button "Add Additional Details" at bounding box center [394, 291] width 216 height 26
click at [477, 287] on input at bounding box center [394, 291] width 216 height 26
drag, startPoint x: 236, startPoint y: 427, endPoint x: 276, endPoint y: 419, distance: 40.8
click at [243, 427] on div "Locations Markers Lines" at bounding box center [122, 432] width 244 height 587
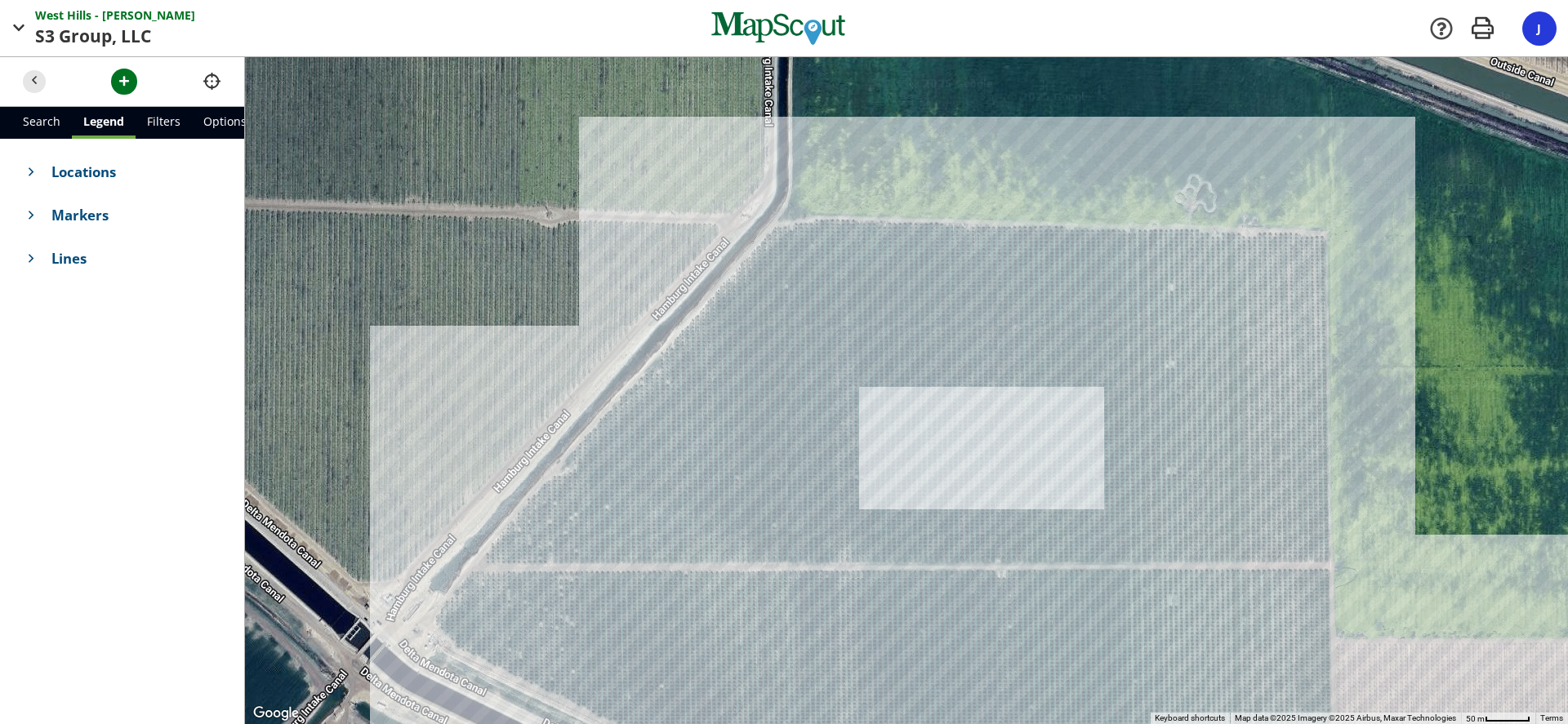
click at [912, 420] on div at bounding box center [906, 390] width 1322 height 667
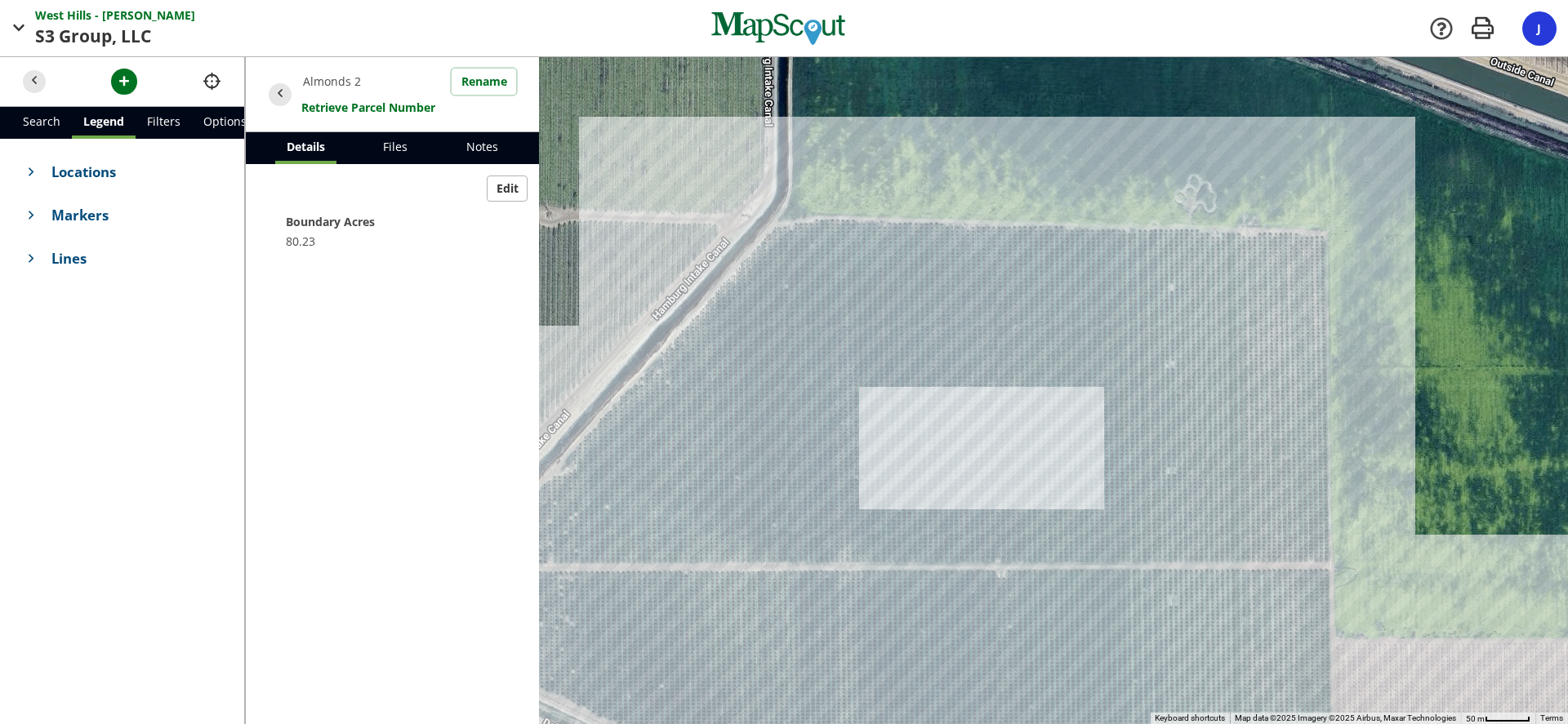
click at [475, 82] on button "Rename" at bounding box center [483, 81] width 65 height 26
click at [484, 78] on button "Save" at bounding box center [493, 81] width 45 height 26
click at [68, 225] on span "Markers" at bounding box center [136, 215] width 170 height 20
click at [68, 225] on span "Markers" at bounding box center [124, 217] width 145 height 20
click at [77, 173] on span "Locations" at bounding box center [136, 172] width 170 height 20
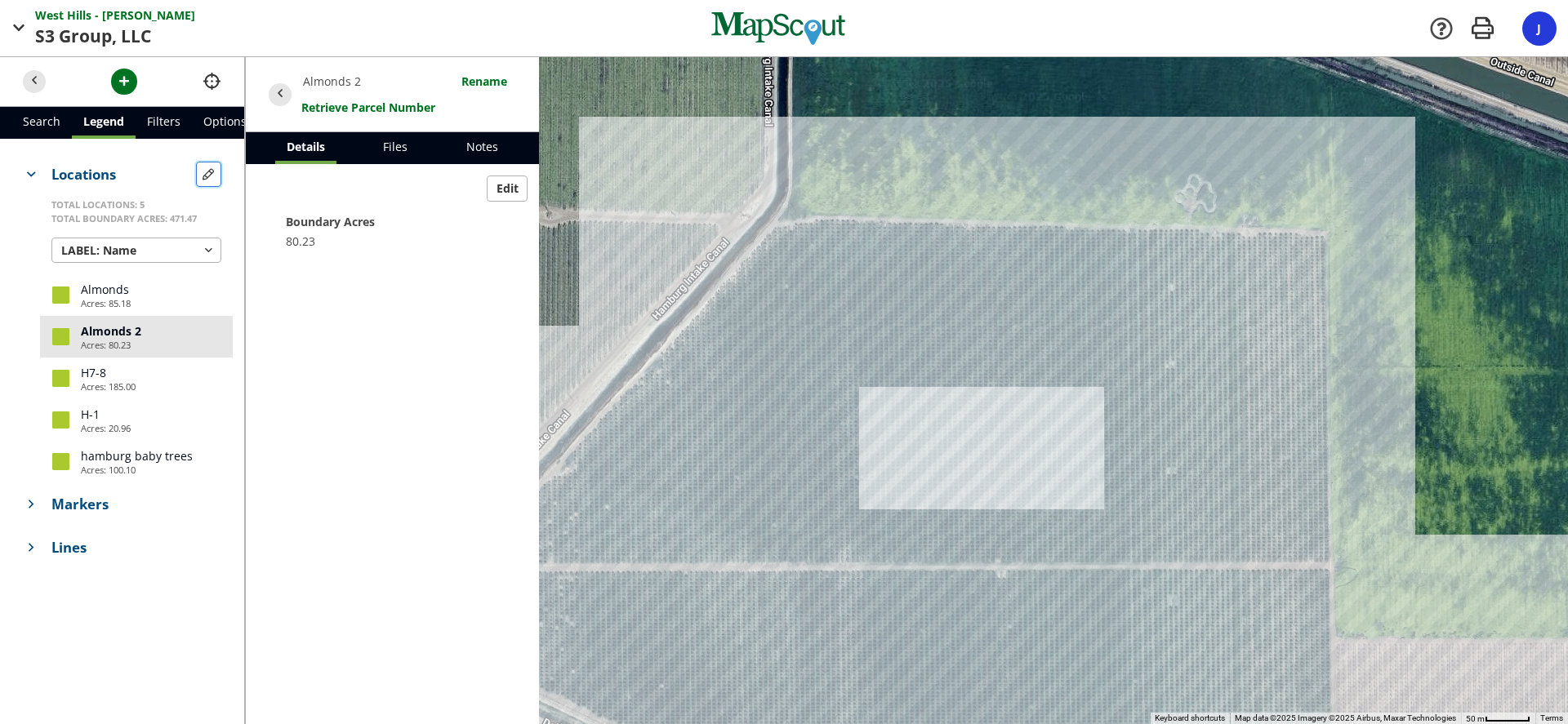
click at [216, 171] on span "button" at bounding box center [208, 174] width 17 height 17
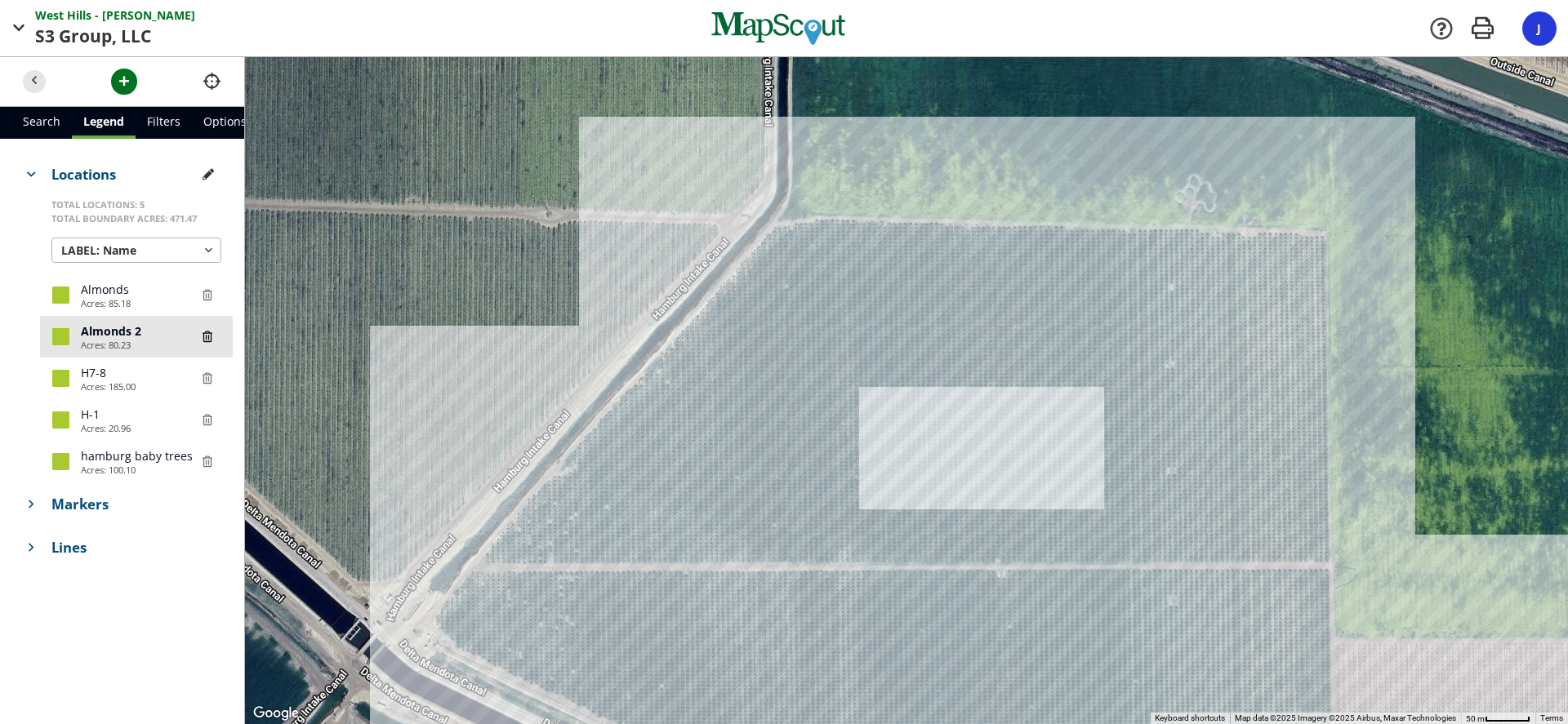
click at [60, 333] on div at bounding box center [60, 337] width 17 height 17
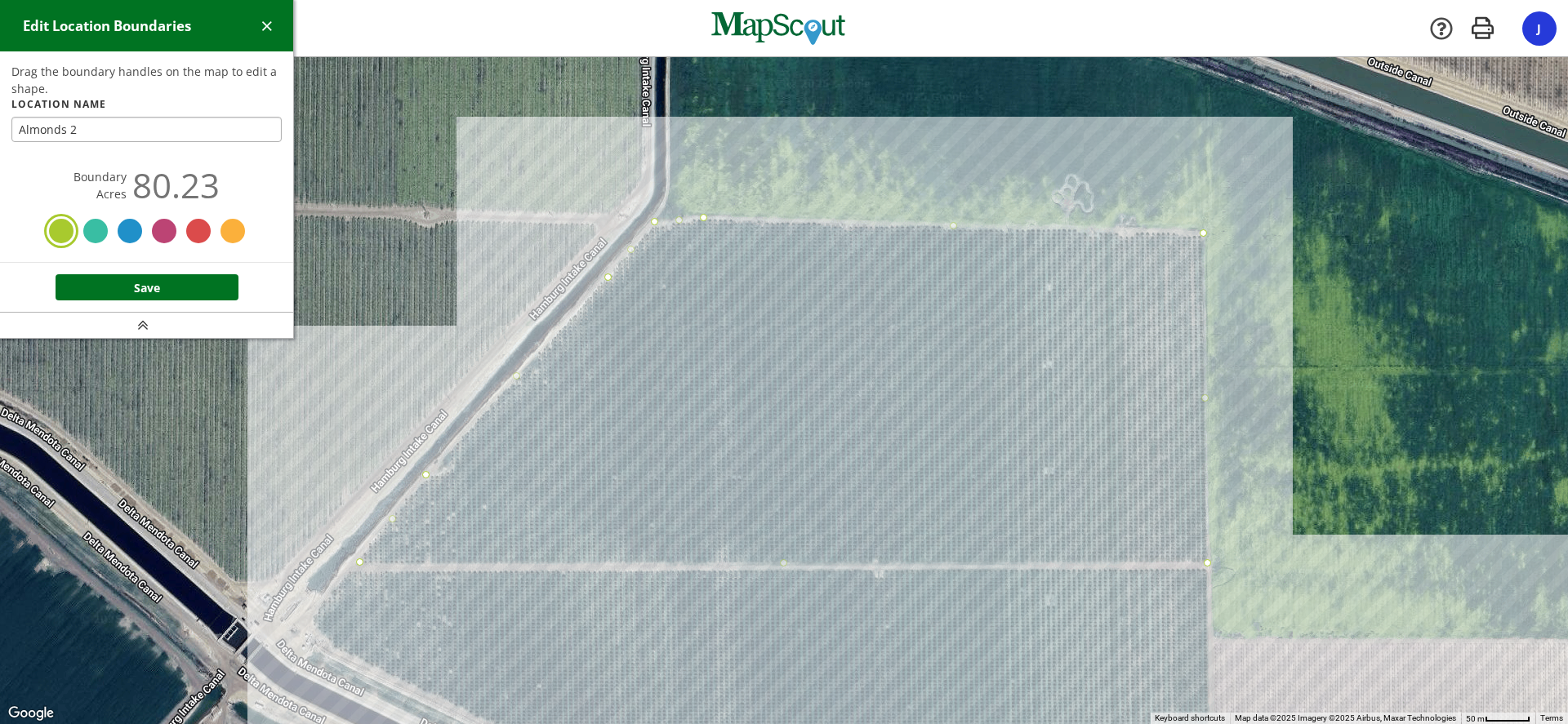
click at [160, 227] on div at bounding box center [164, 231] width 29 height 29
click at [158, 284] on button "Save" at bounding box center [146, 287] width 183 height 26
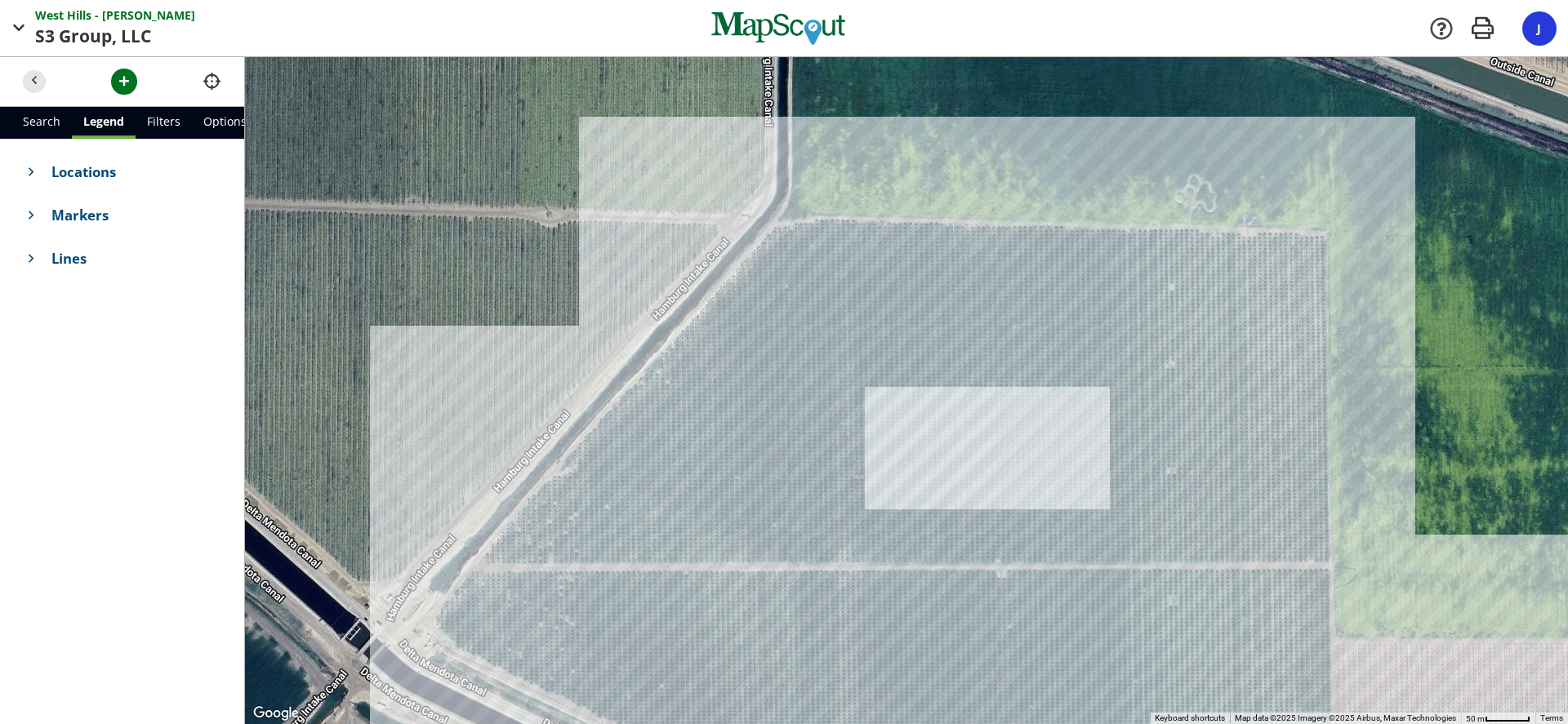
click at [92, 172] on span "Locations" at bounding box center [136, 172] width 170 height 20
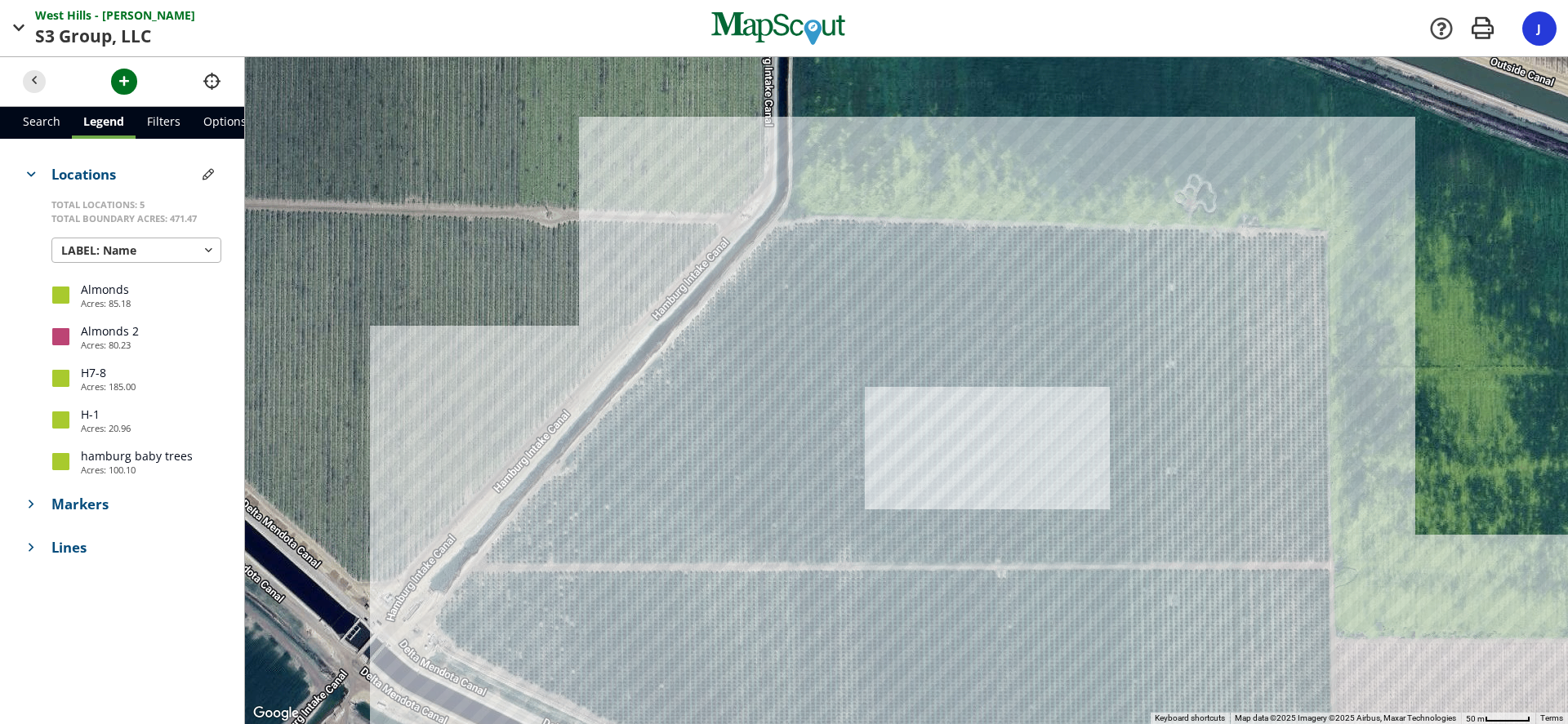
click at [60, 297] on div at bounding box center [60, 295] width 17 height 17
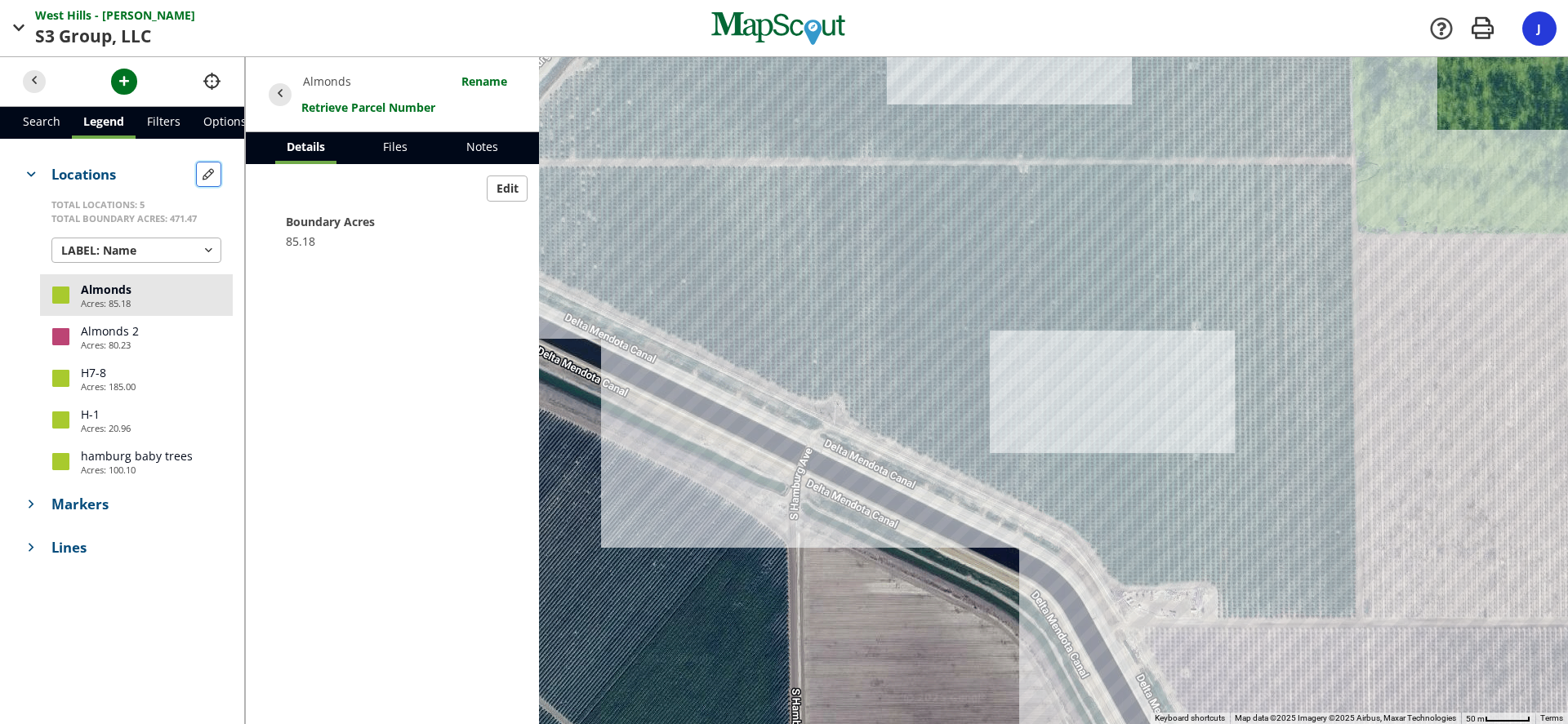
click at [207, 168] on span "button" at bounding box center [208, 174] width 17 height 17
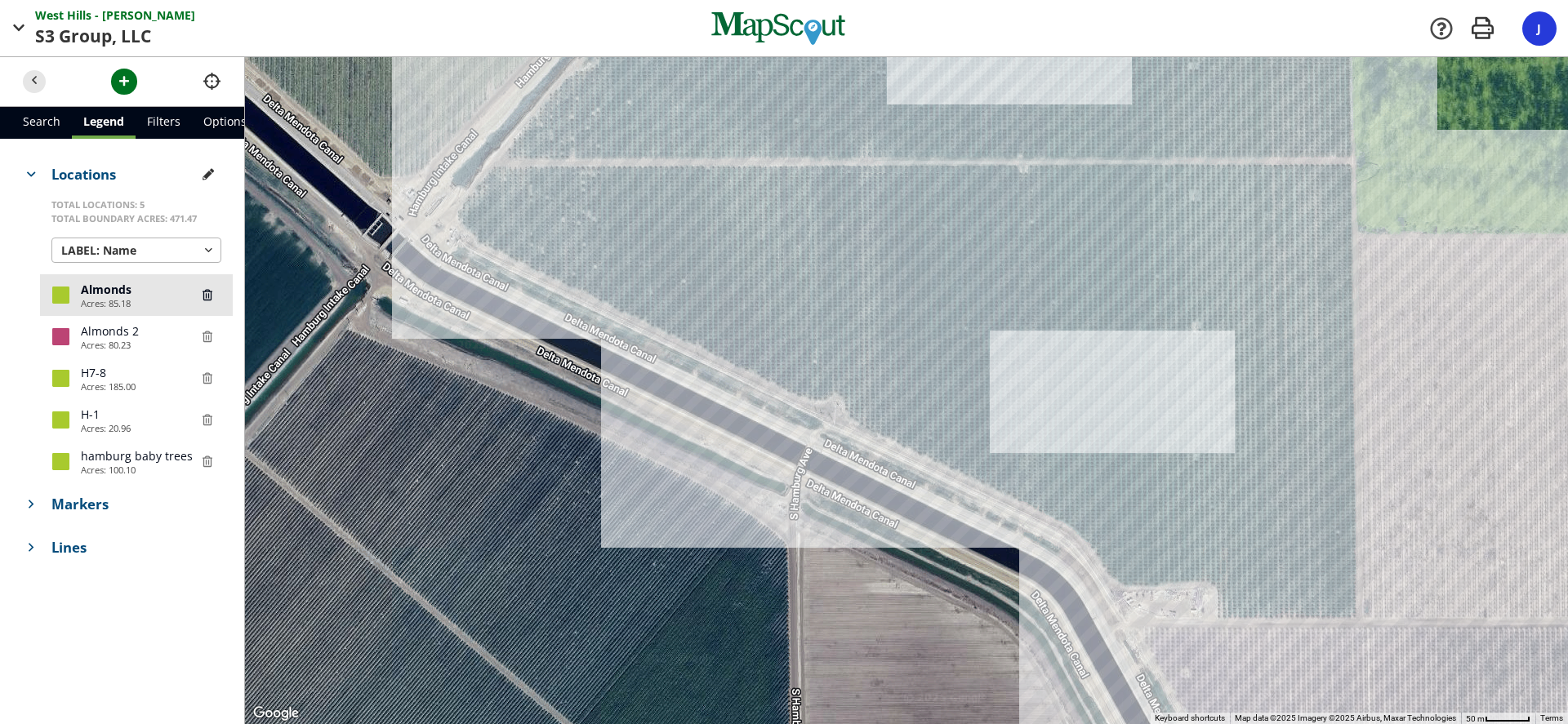
click at [68, 297] on div at bounding box center [60, 295] width 17 height 17
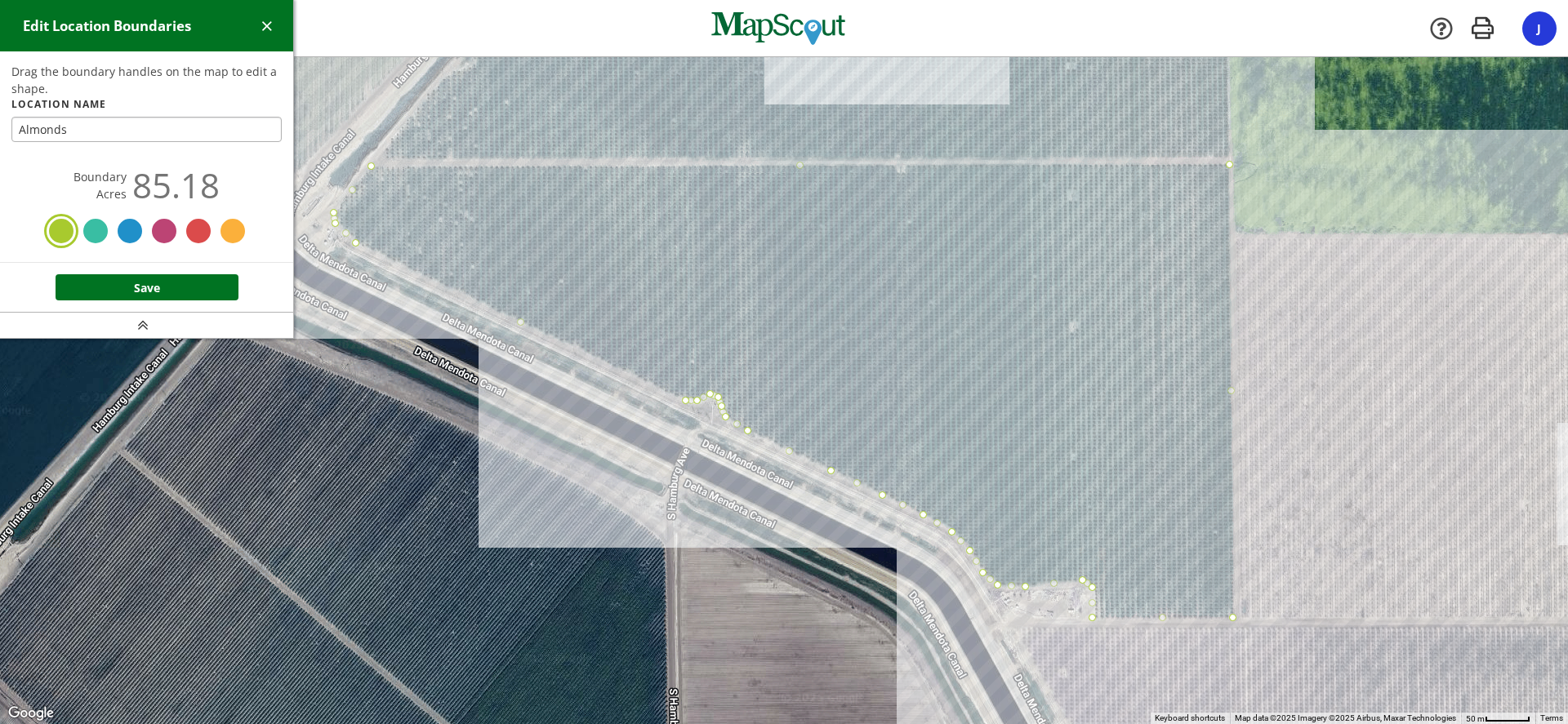
click at [171, 230] on div at bounding box center [164, 231] width 29 height 29
click at [199, 276] on button "Save" at bounding box center [146, 287] width 183 height 26
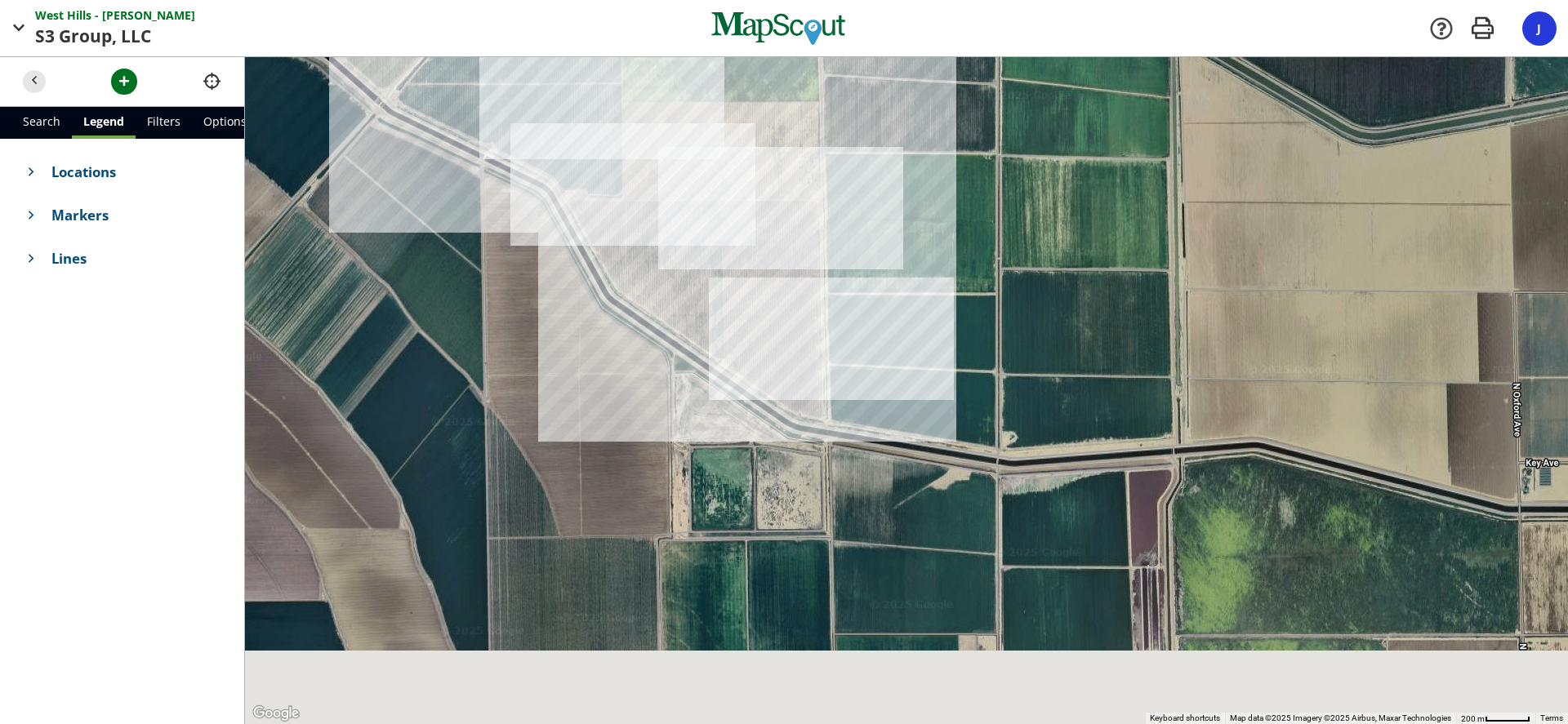
drag, startPoint x: 991, startPoint y: 613, endPoint x: 760, endPoint y: 342, distance: 356.1
click at [760, 342] on div at bounding box center [906, 390] width 1322 height 667
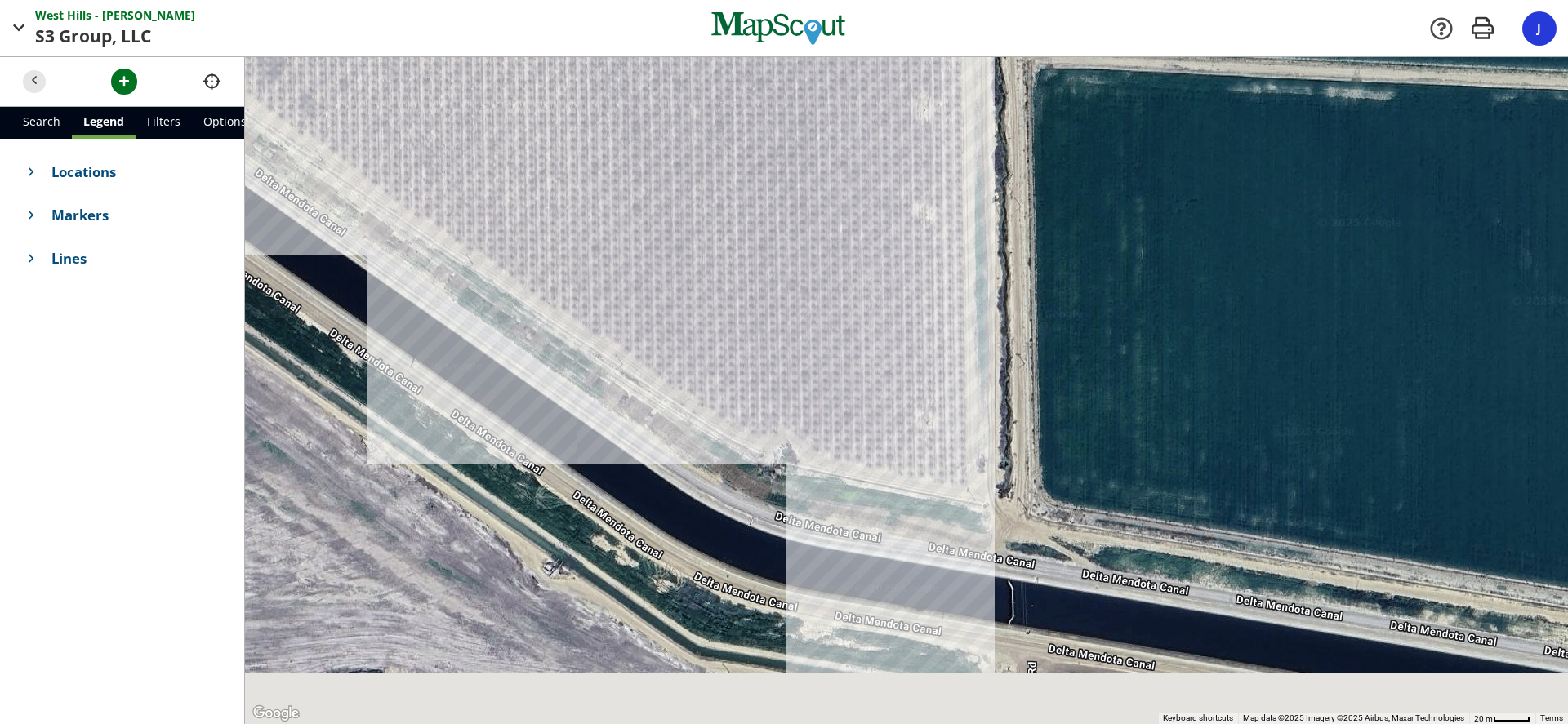
drag, startPoint x: 836, startPoint y: 537, endPoint x: 751, endPoint y: 269, distance: 281.2
click at [751, 269] on div at bounding box center [906, 390] width 1322 height 667
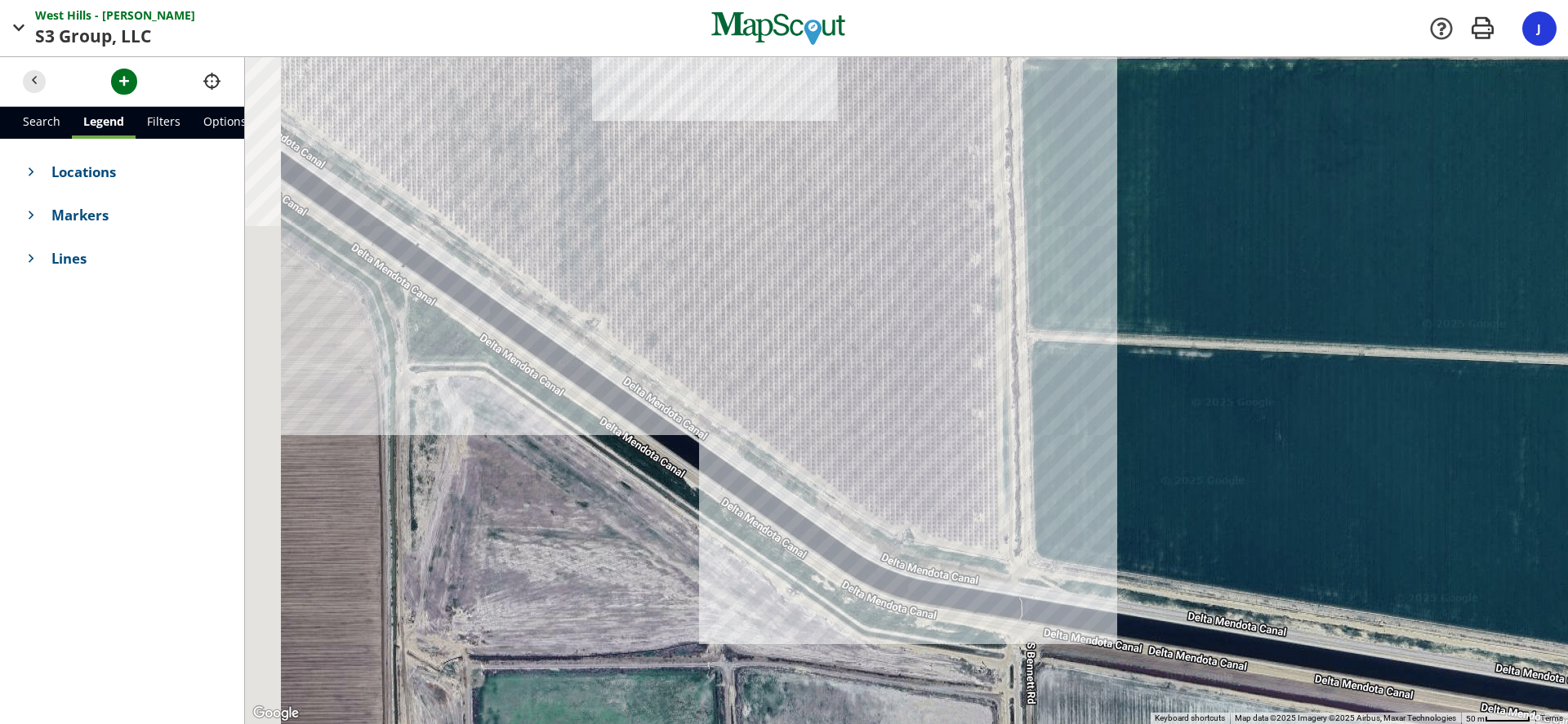
drag, startPoint x: 570, startPoint y: 308, endPoint x: 764, endPoint y: 415, distance: 221.6
click at [773, 419] on div at bounding box center [906, 390] width 1322 height 667
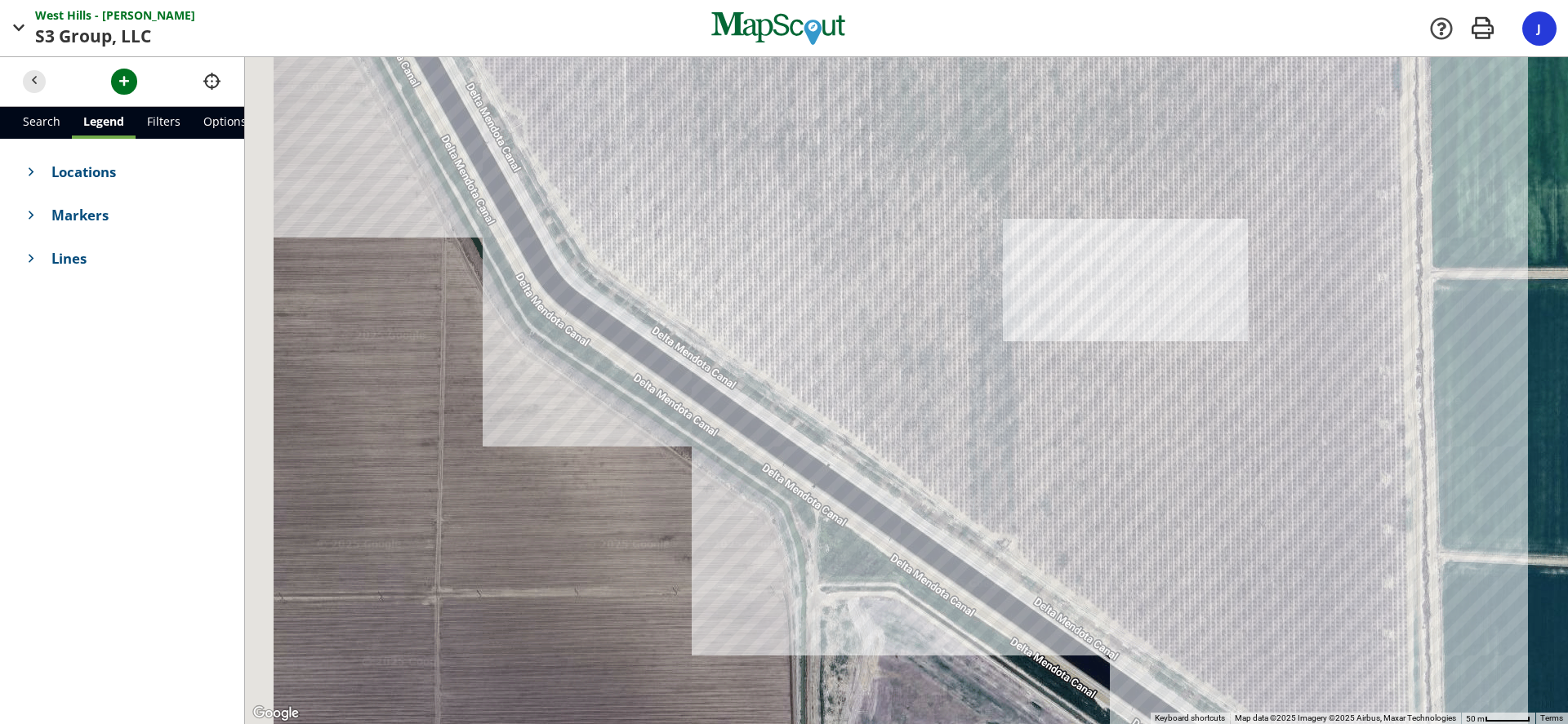
drag, startPoint x: 490, startPoint y: 230, endPoint x: 924, endPoint y: 469, distance: 495.5
click at [925, 471] on div at bounding box center [906, 390] width 1322 height 667
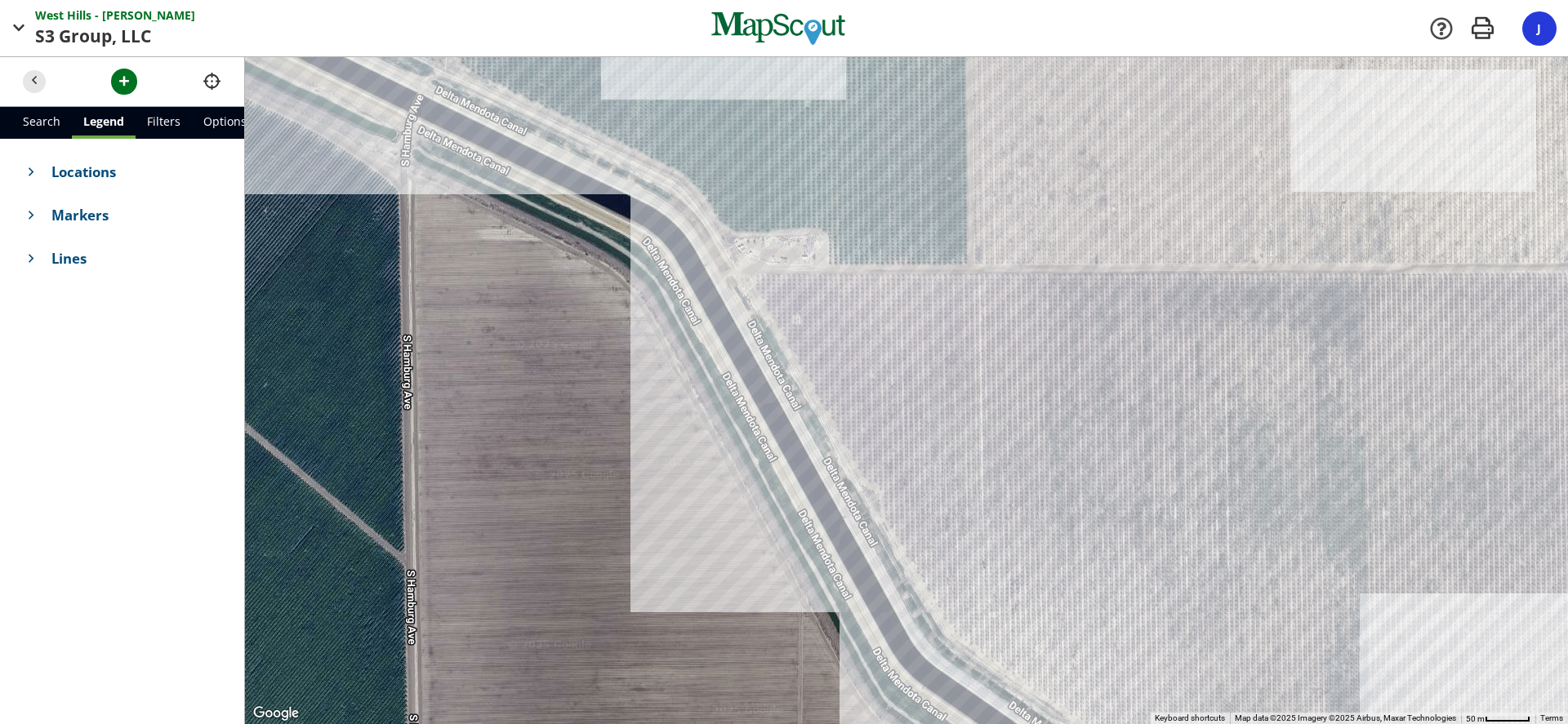
drag, startPoint x: 878, startPoint y: 463, endPoint x: 1015, endPoint y: 626, distance: 212.9
click at [1015, 626] on div at bounding box center [906, 390] width 1322 height 667
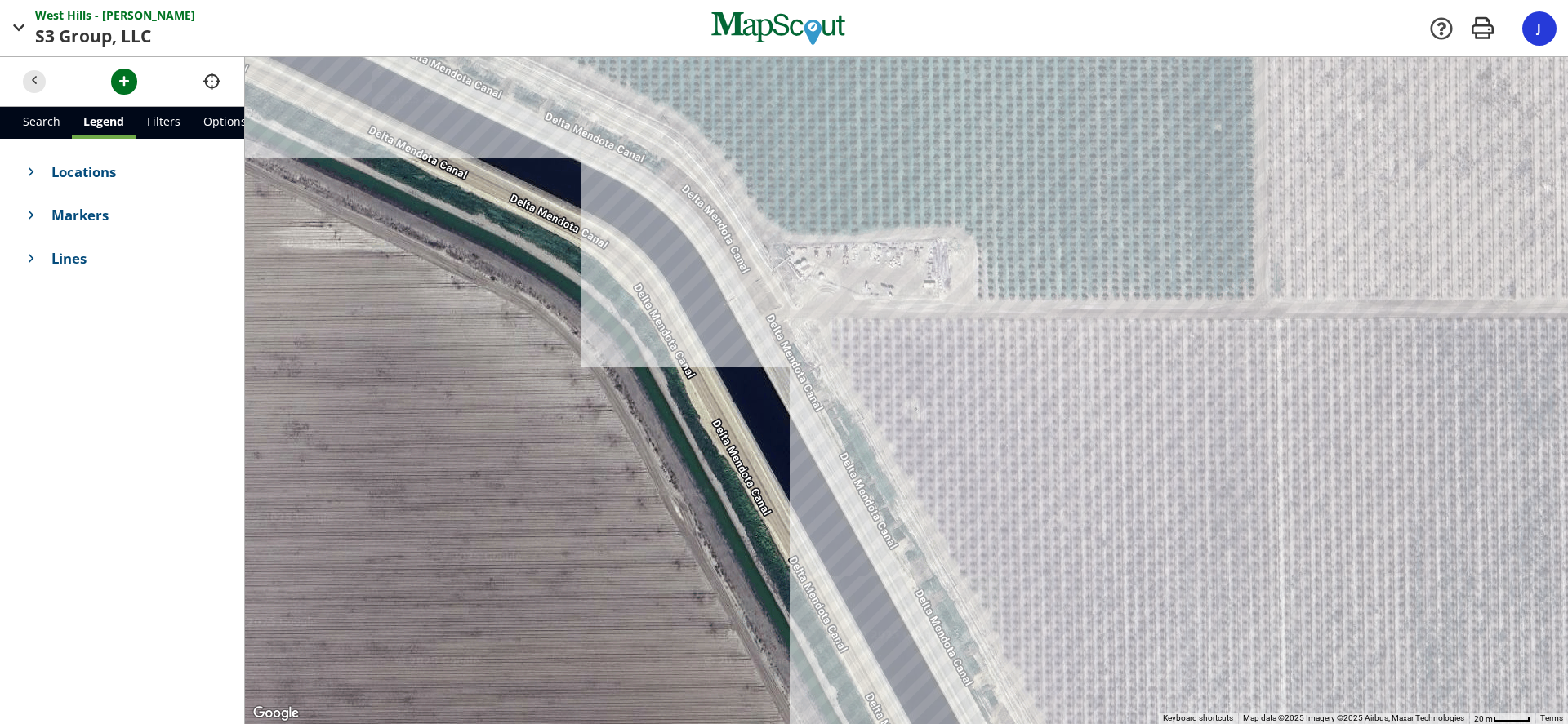
drag, startPoint x: 867, startPoint y: 327, endPoint x: 1010, endPoint y: 531, distance: 249.1
click at [1010, 531] on div at bounding box center [906, 390] width 1322 height 667
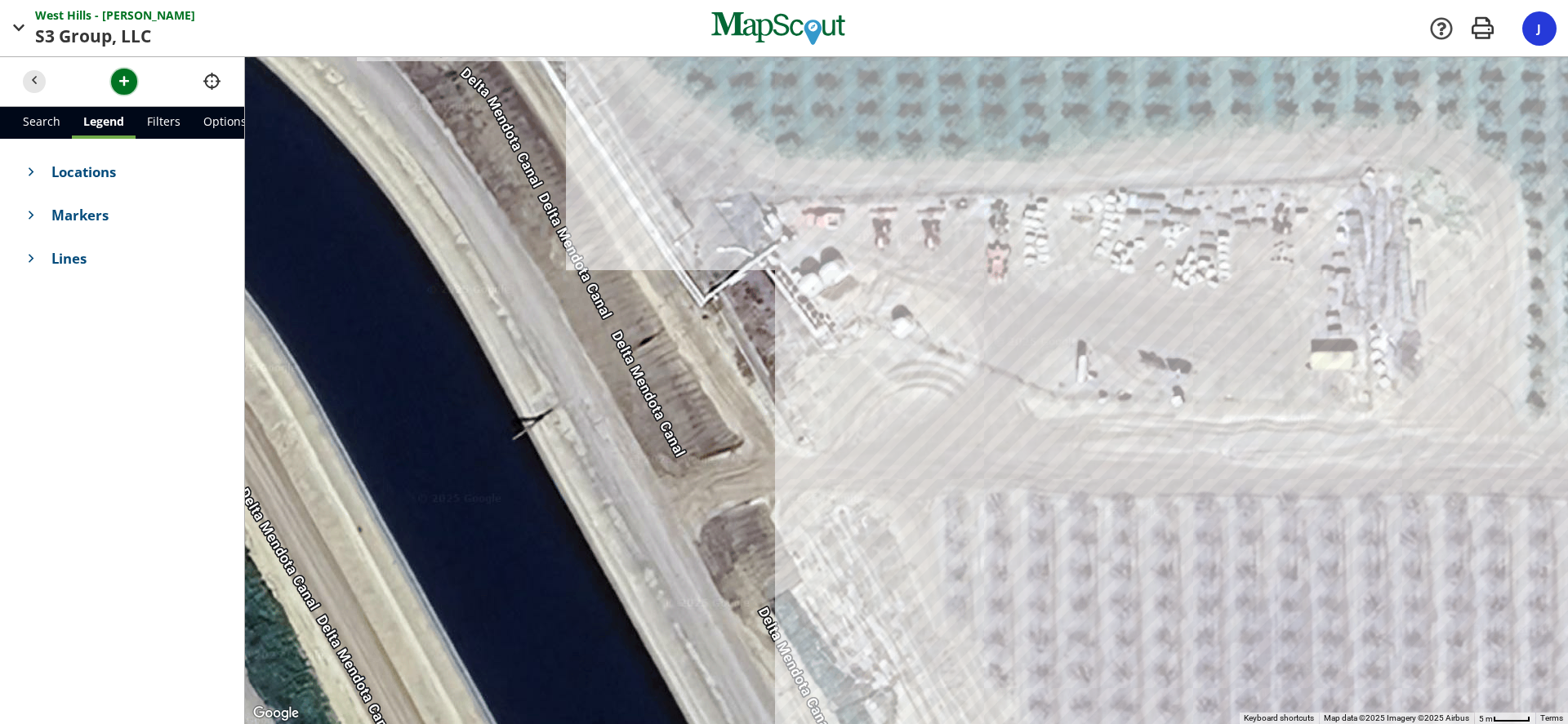
click at [120, 84] on span "button" at bounding box center [124, 81] width 17 height 17
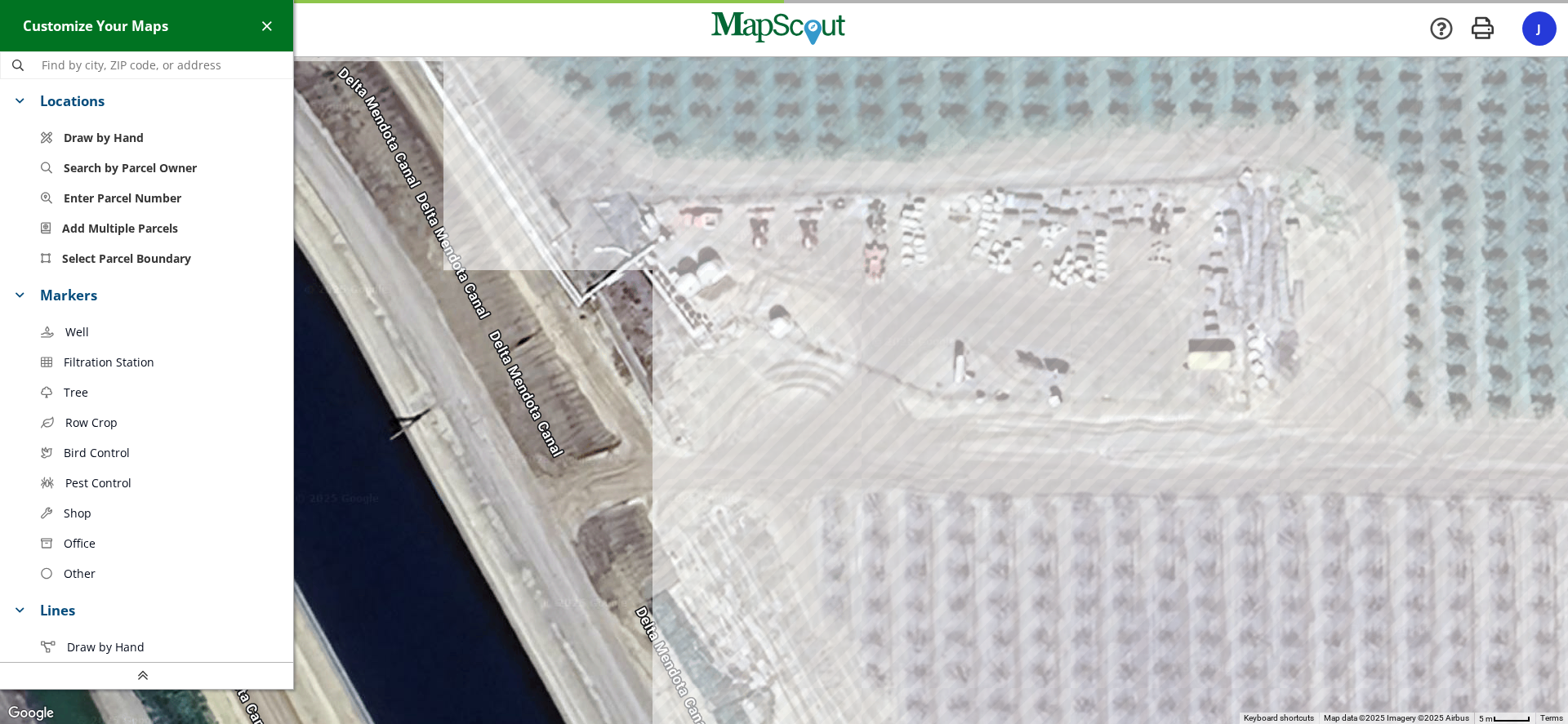
click at [85, 328] on span "Well" at bounding box center [77, 332] width 24 height 17
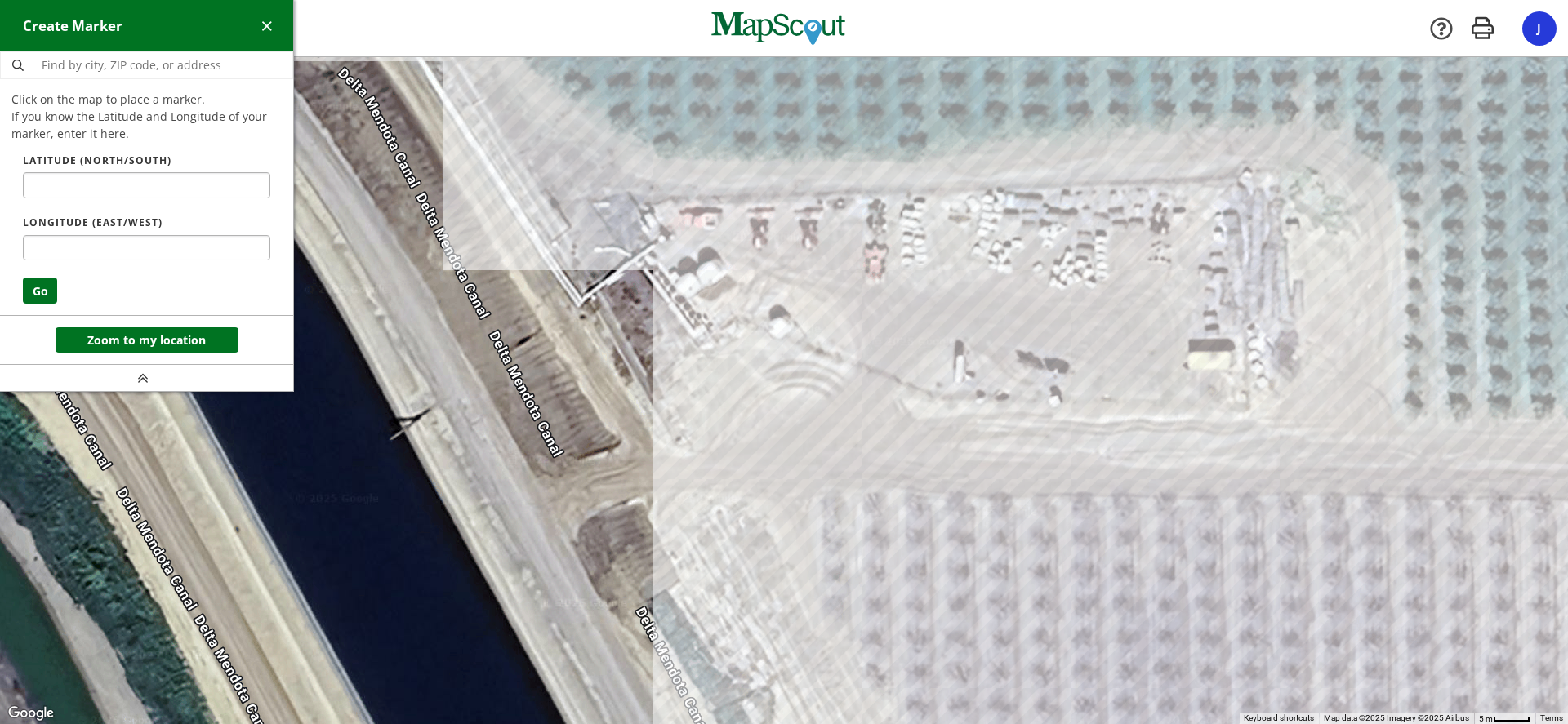
click at [665, 236] on div at bounding box center [784, 391] width 1568 height 667
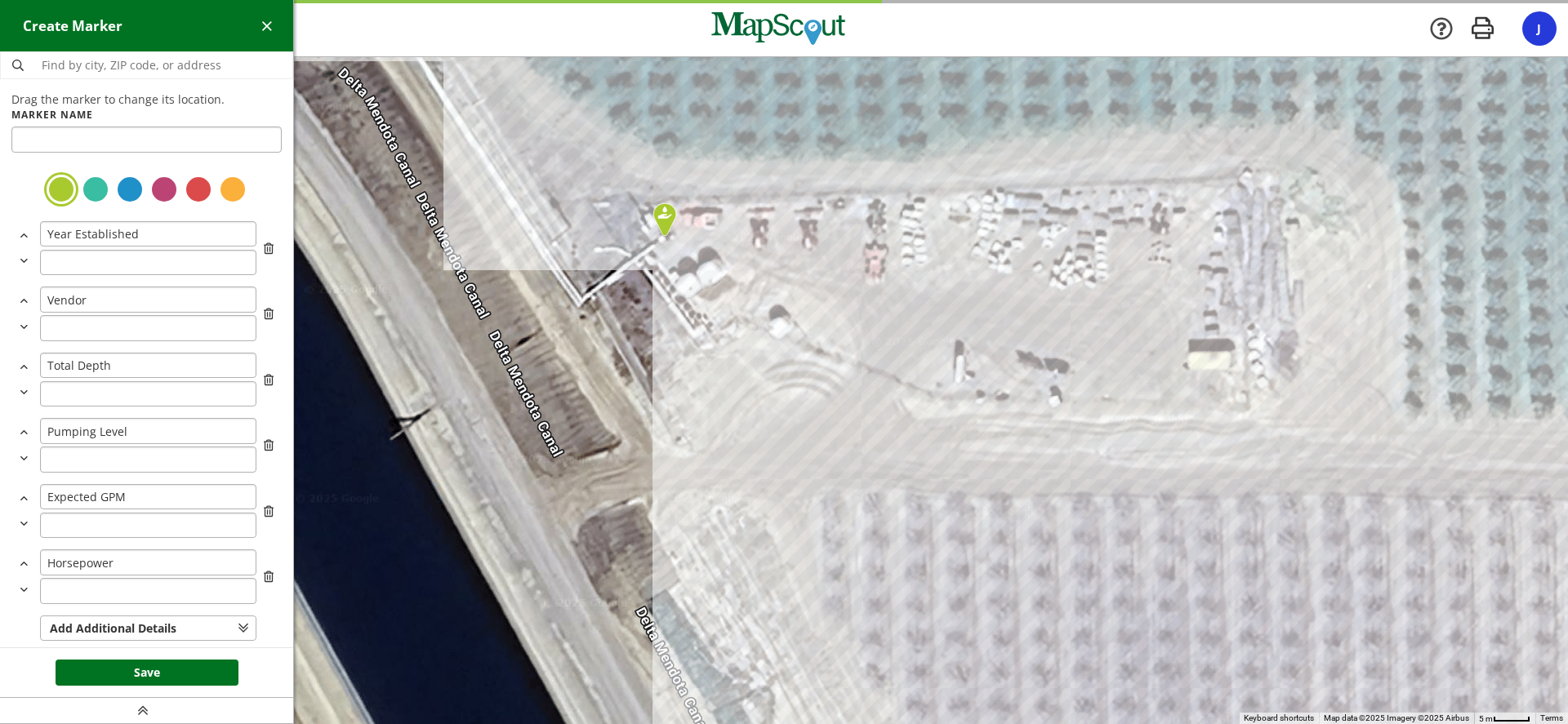
click at [121, 188] on div at bounding box center [146, 190] width 270 height 40
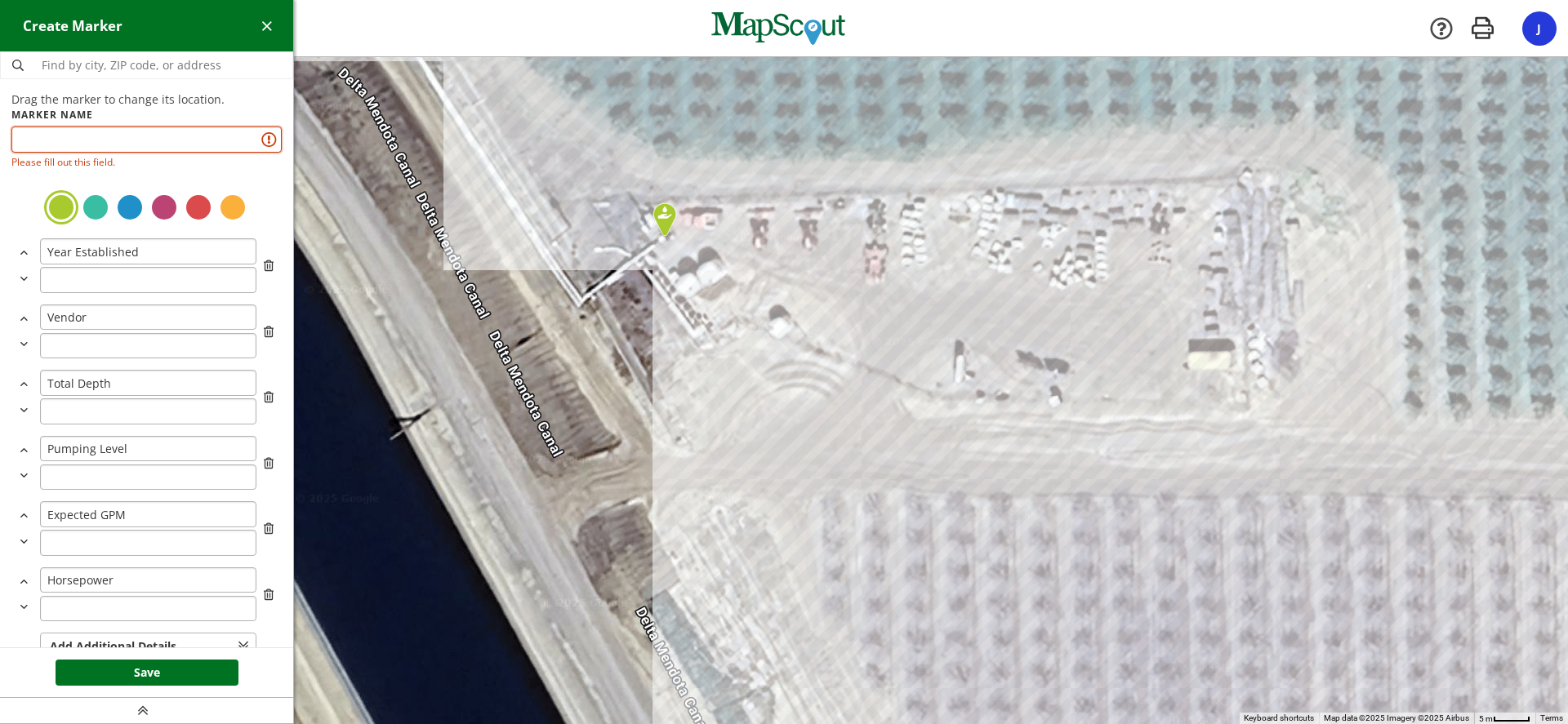
click at [75, 140] on input "text" at bounding box center [146, 139] width 270 height 26
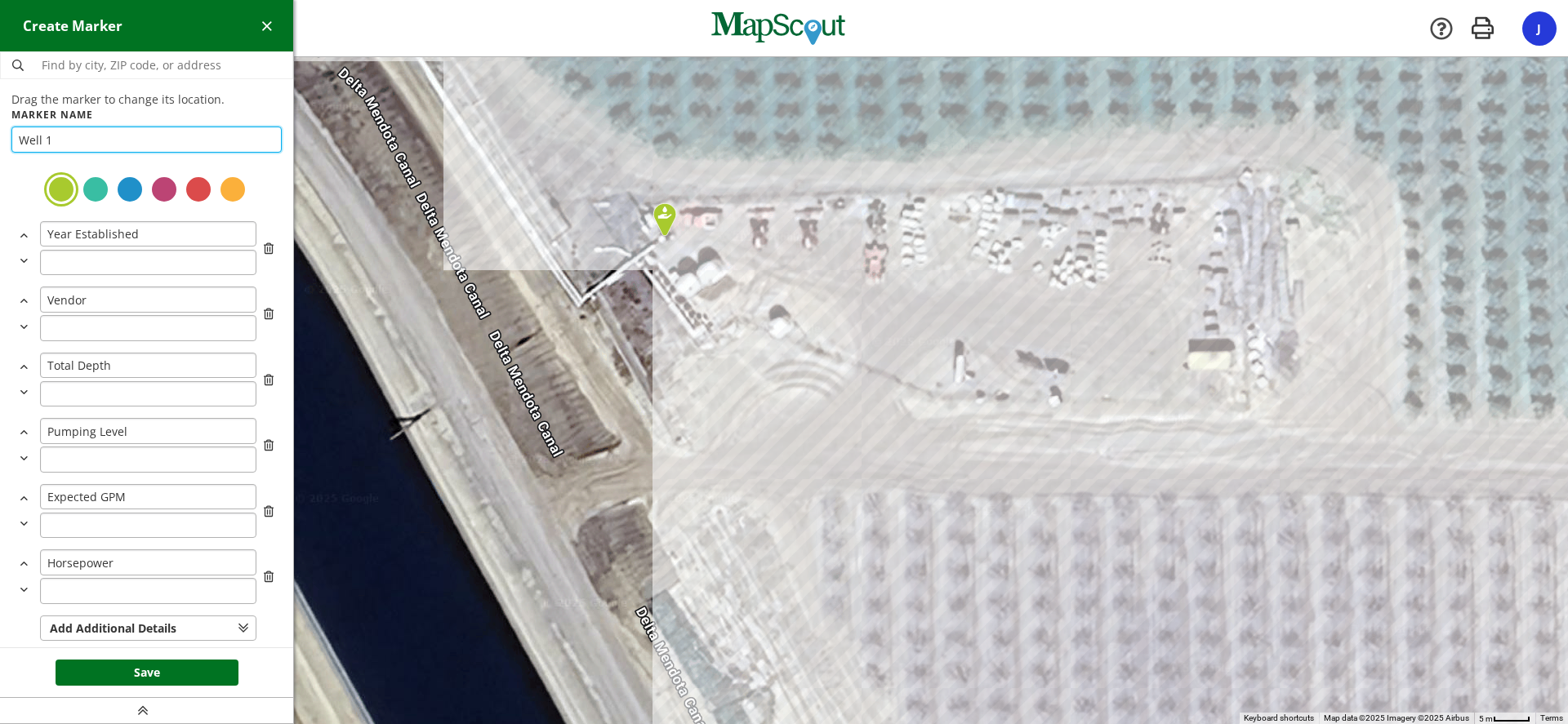
type input "Well 1"
click at [156, 667] on button "Save" at bounding box center [146, 672] width 183 height 26
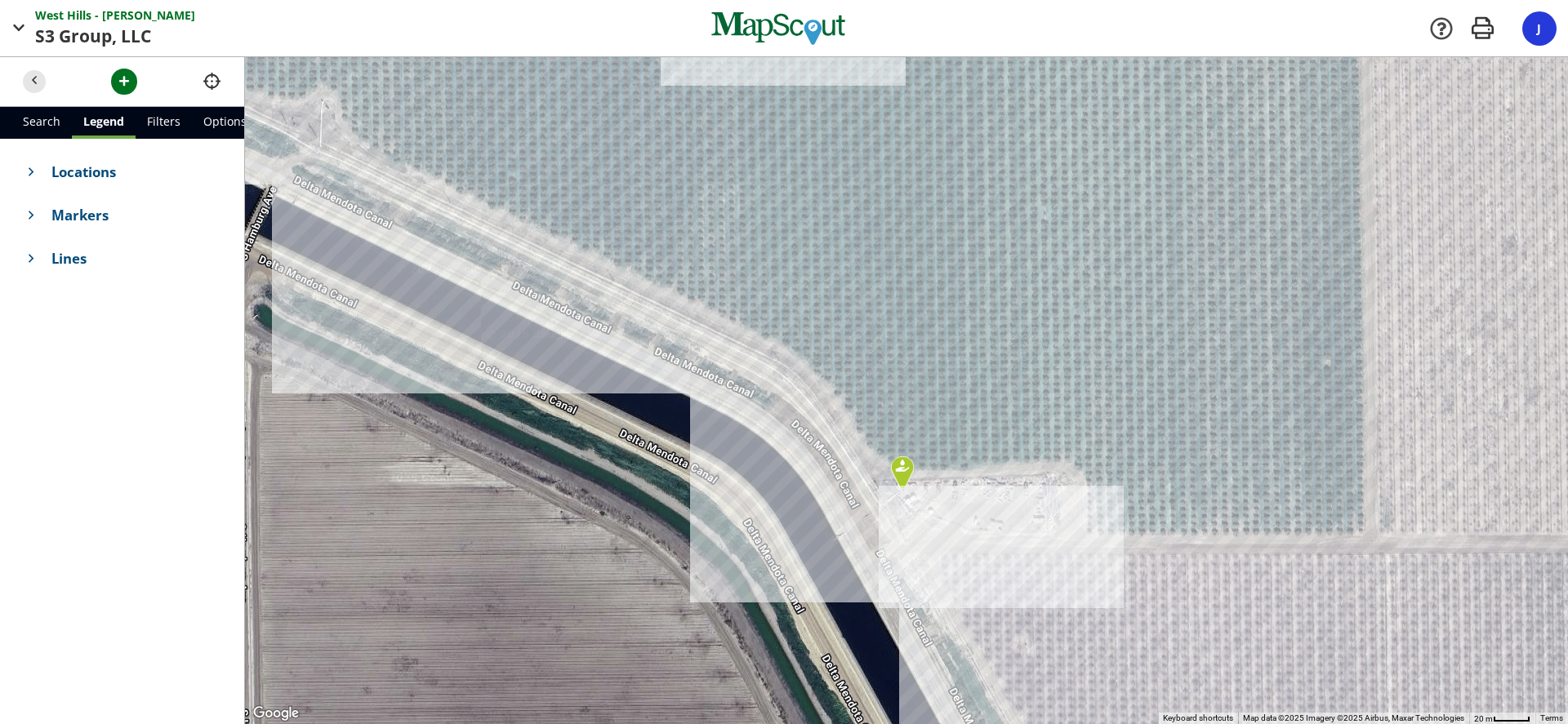
drag, startPoint x: 563, startPoint y: 272, endPoint x: 895, endPoint y: 498, distance: 401.6
click at [895, 499] on div "To navigate, press the arrow keys." at bounding box center [906, 390] width 1322 height 667
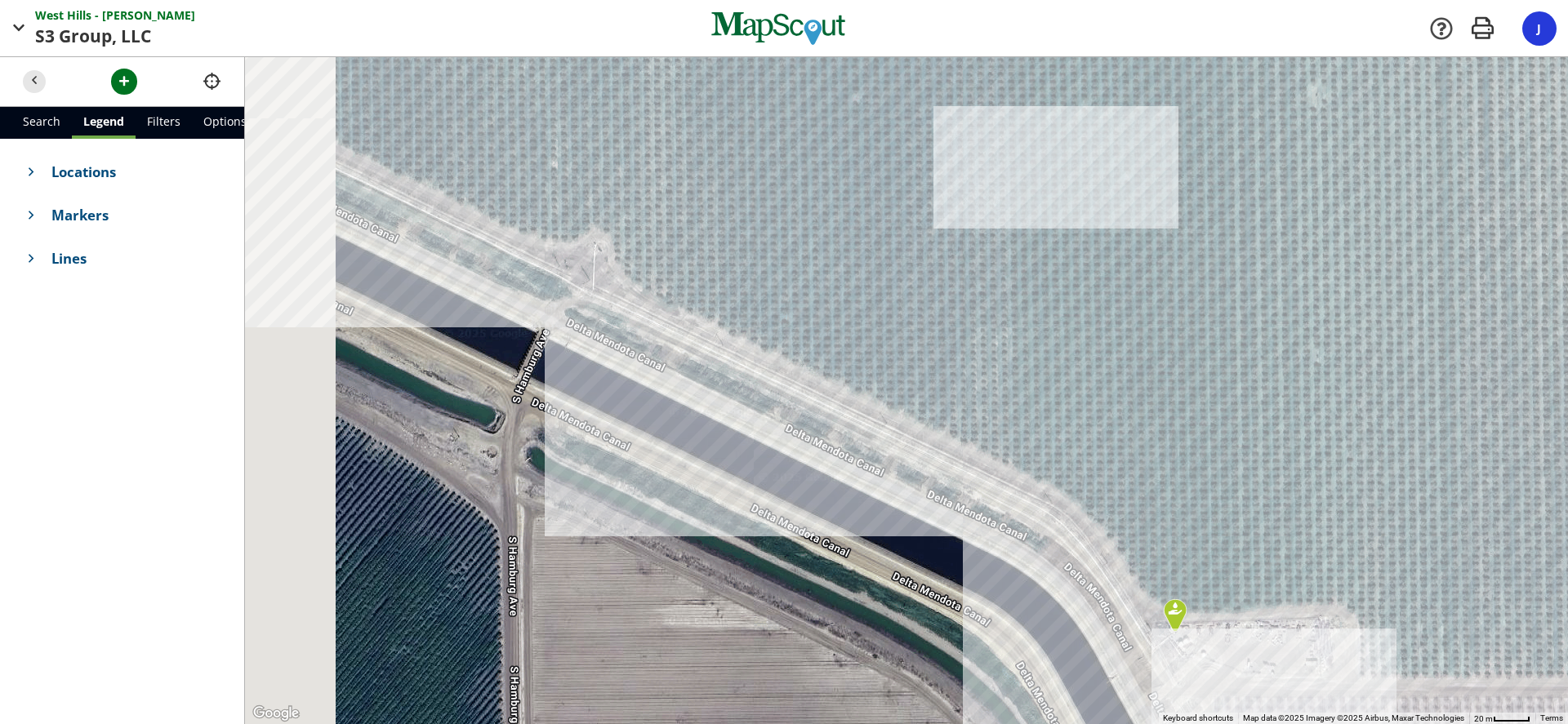
drag, startPoint x: 497, startPoint y: 247, endPoint x: 755, endPoint y: 384, distance: 292.1
click at [755, 384] on div at bounding box center [906, 390] width 1322 height 667
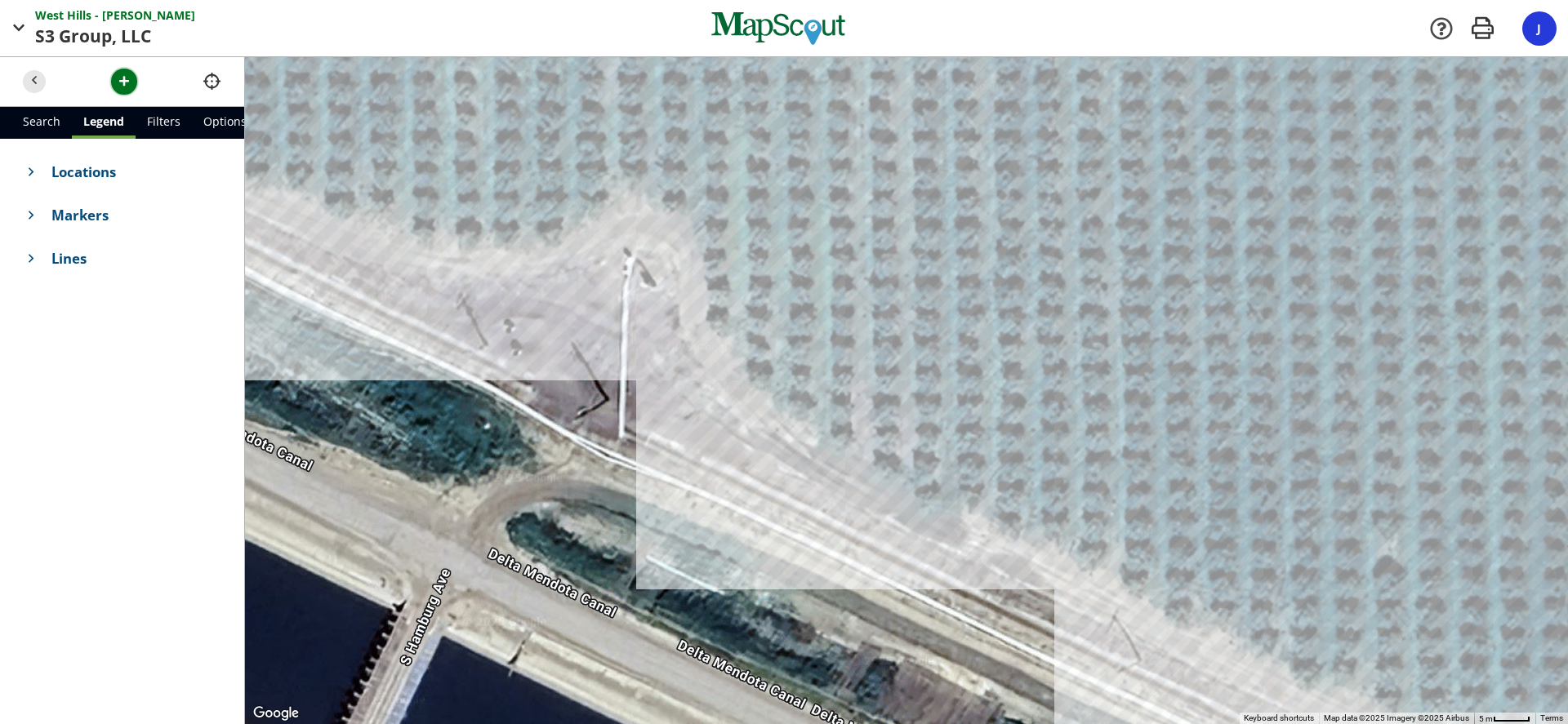
click at [127, 78] on span "button" at bounding box center [124, 81] width 17 height 17
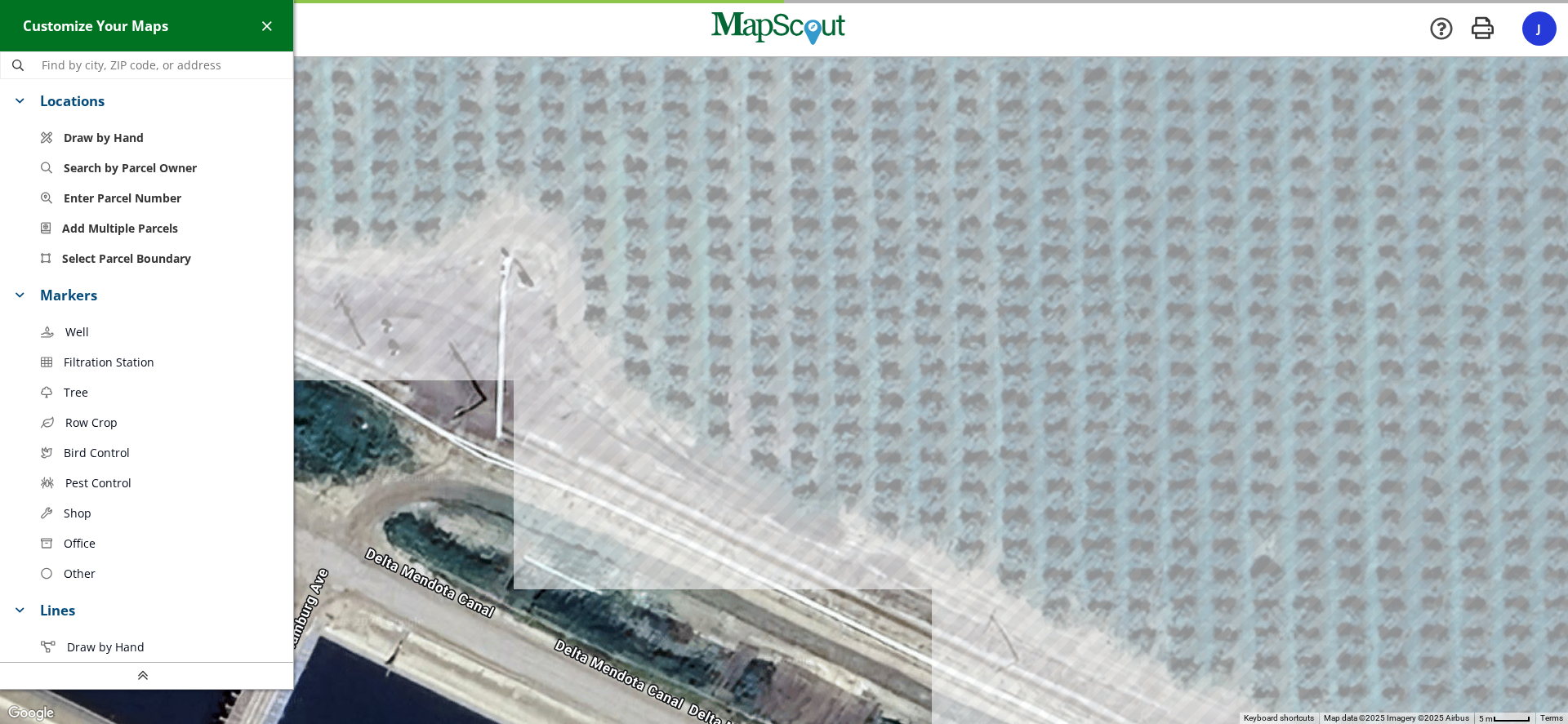
click at [78, 335] on span "Well" at bounding box center [77, 332] width 24 height 17
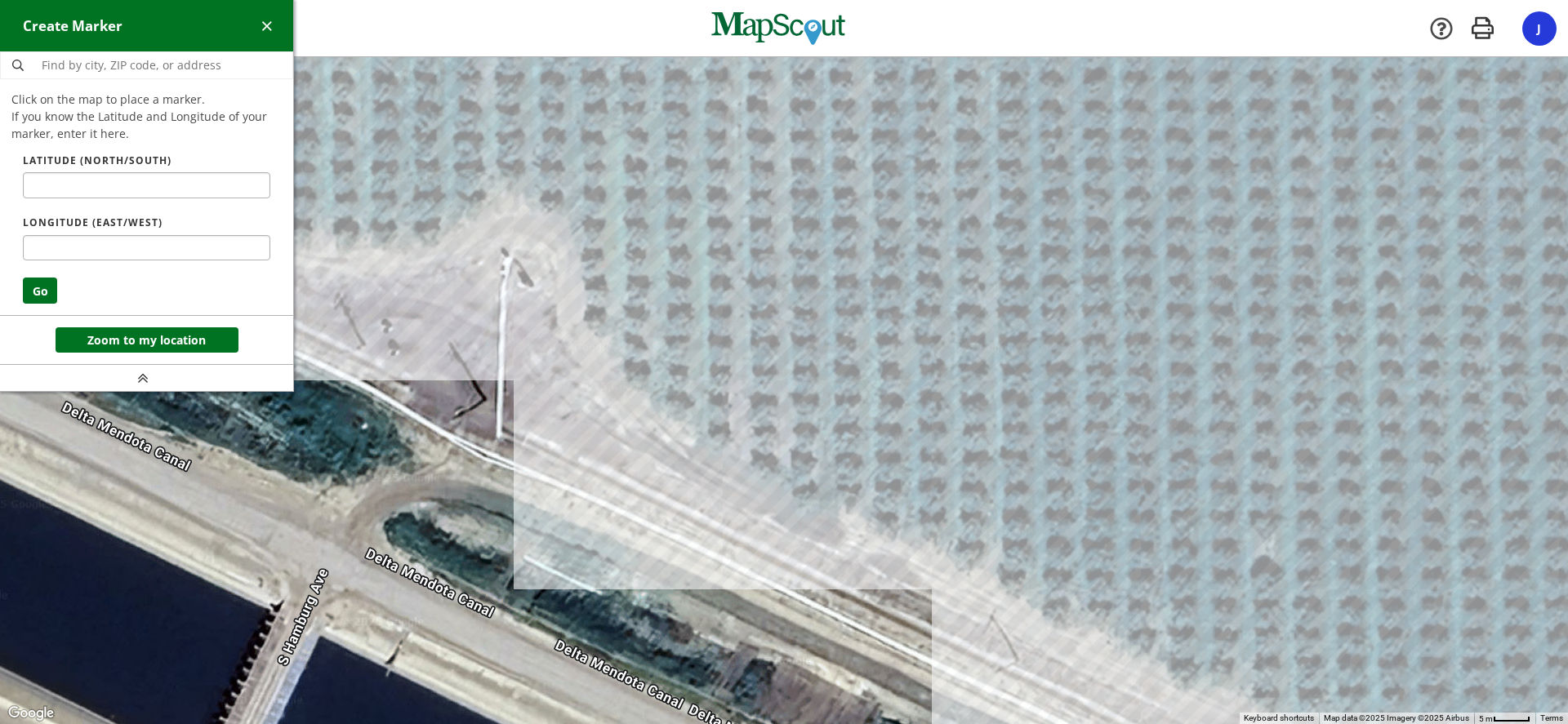
click at [508, 261] on div at bounding box center [784, 390] width 1568 height 667
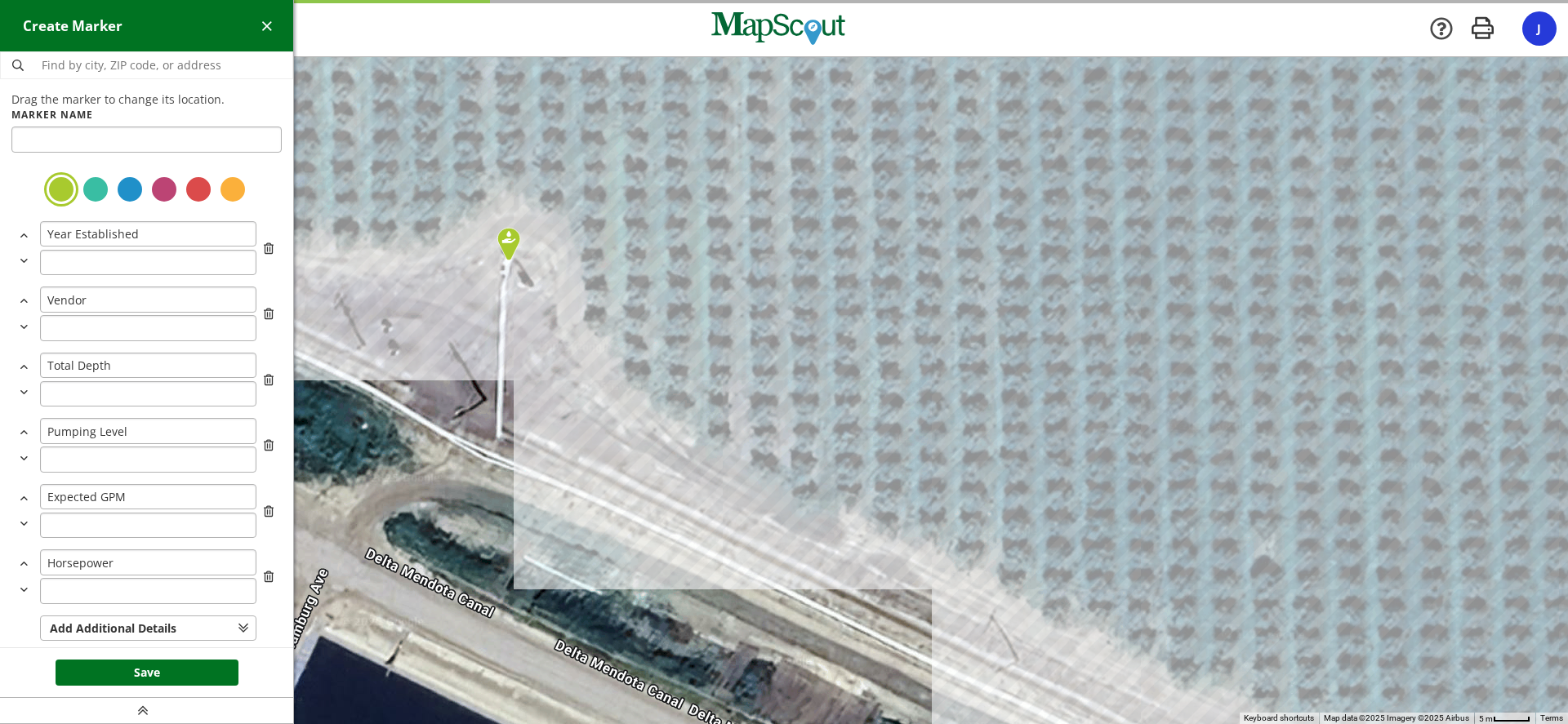
click at [116, 186] on section "Drag the marker to change its location. Marker Name Year Established Vendor Tot…" at bounding box center [146, 372] width 270 height 563
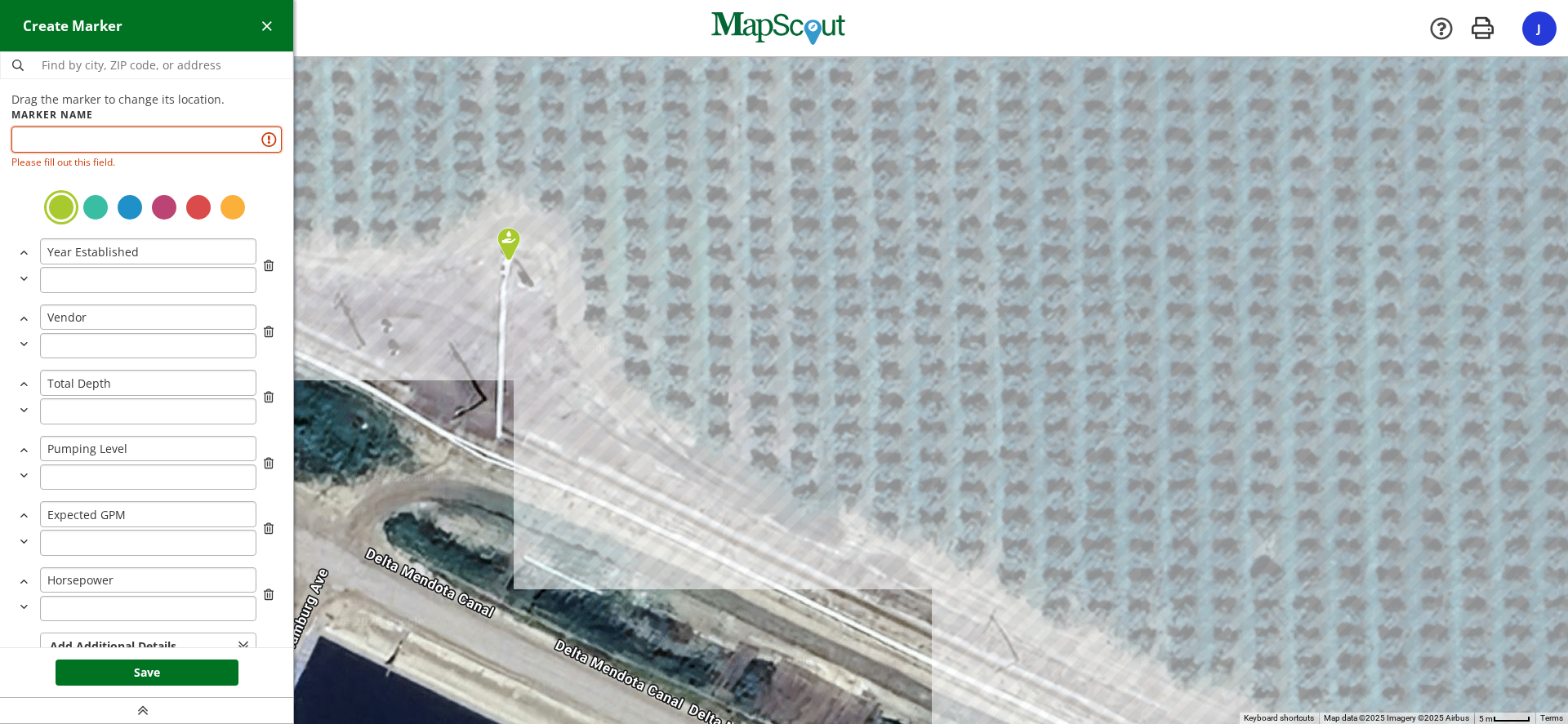
click at [85, 134] on input "text" at bounding box center [146, 139] width 270 height 26
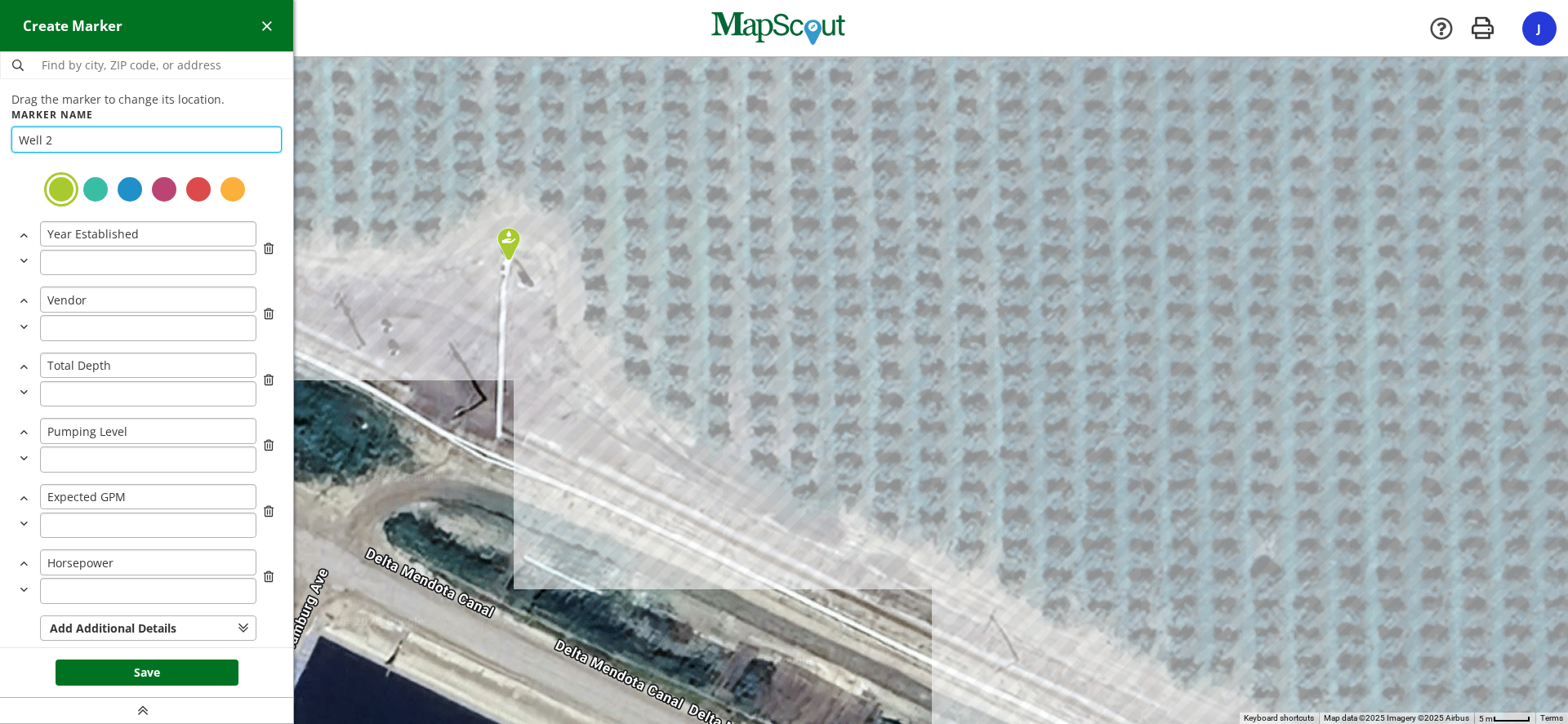
type input "Well 2"
click at [130, 185] on div at bounding box center [130, 189] width 29 height 29
click at [155, 667] on button "Save" at bounding box center [146, 672] width 183 height 26
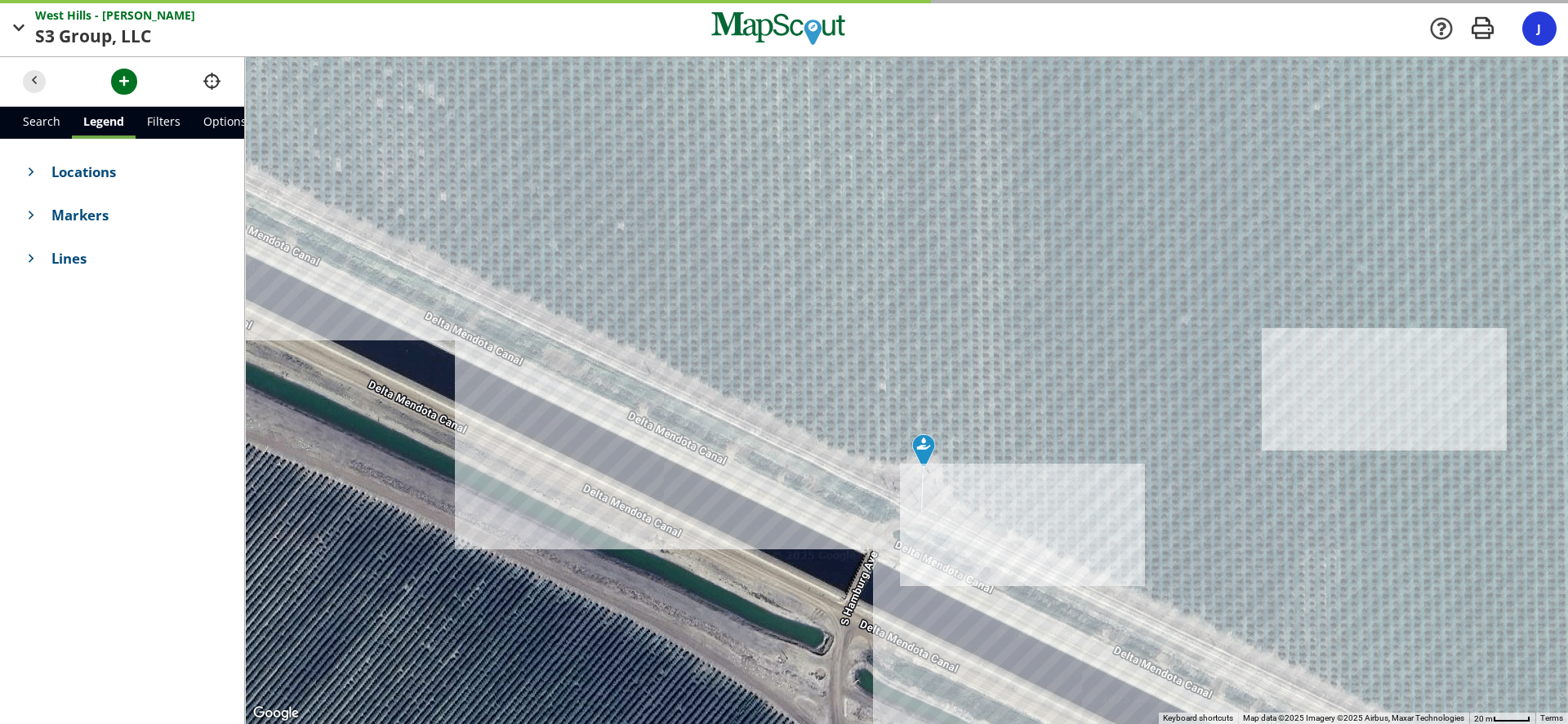
drag, startPoint x: 427, startPoint y: 308, endPoint x: 985, endPoint y: 456, distance: 577.3
click at [986, 458] on div at bounding box center [906, 390] width 1322 height 667
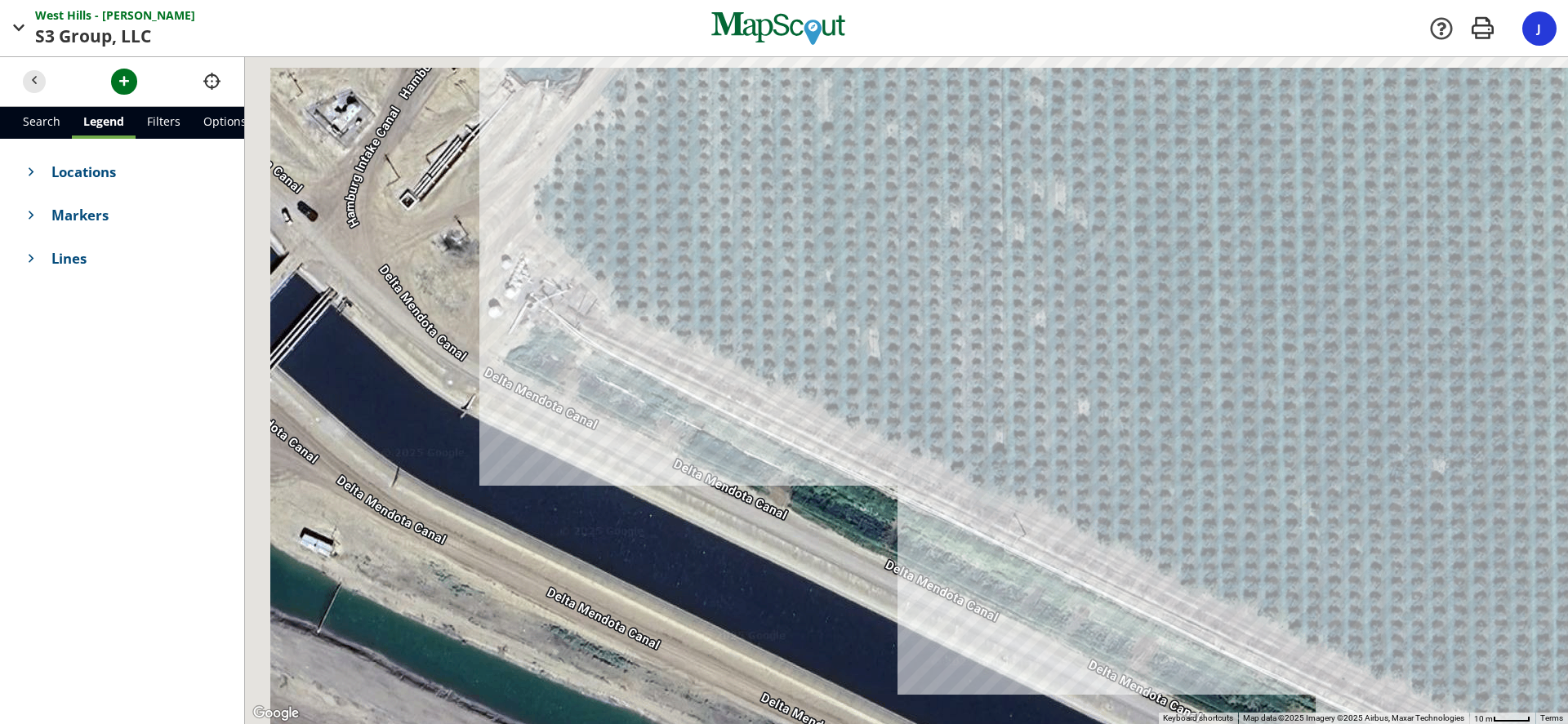
drag, startPoint x: 417, startPoint y: 189, endPoint x: 538, endPoint y: 337, distance: 191.2
click at [538, 337] on div at bounding box center [906, 390] width 1322 height 667
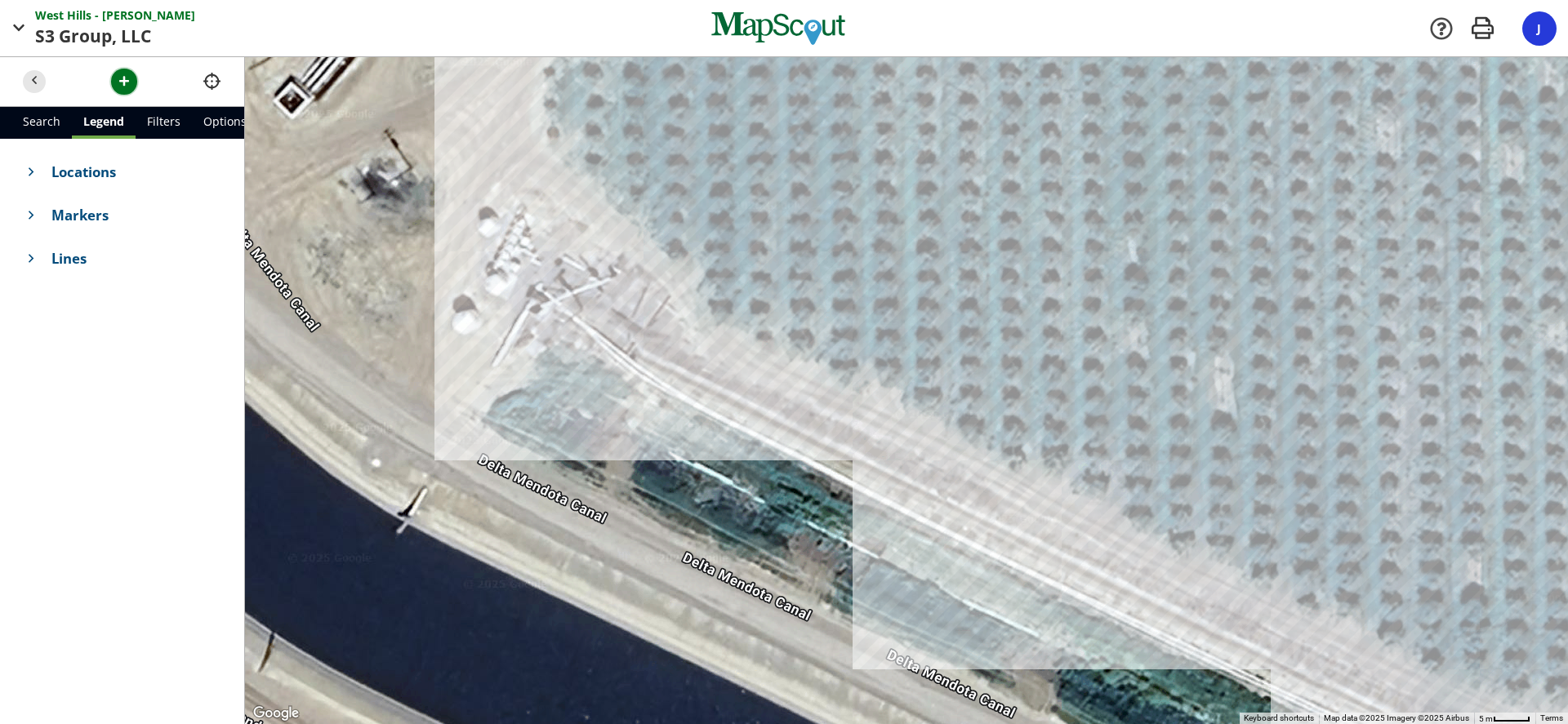
click at [119, 77] on span "button" at bounding box center [124, 81] width 17 height 17
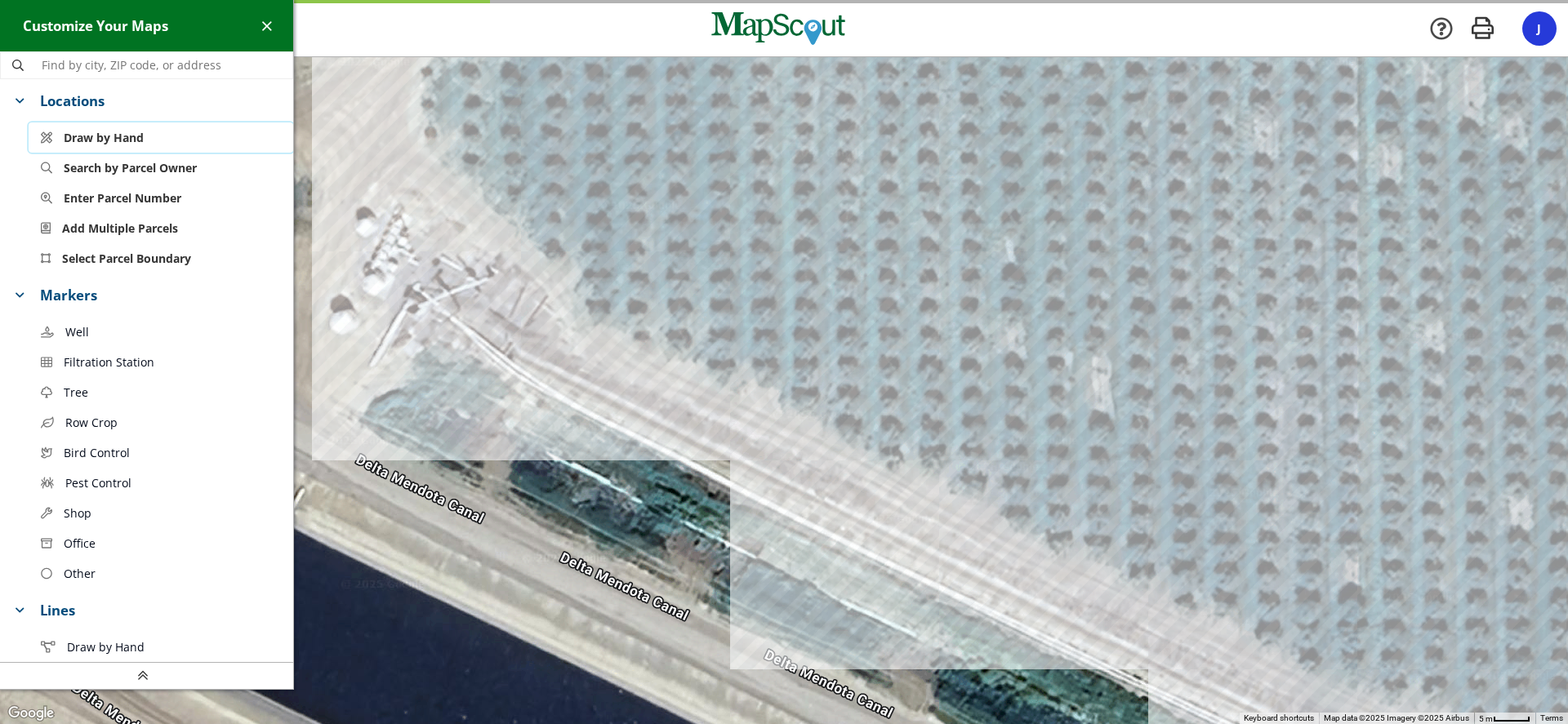
click at [116, 134] on span "Draw by Hand" at bounding box center [104, 137] width 80 height 17
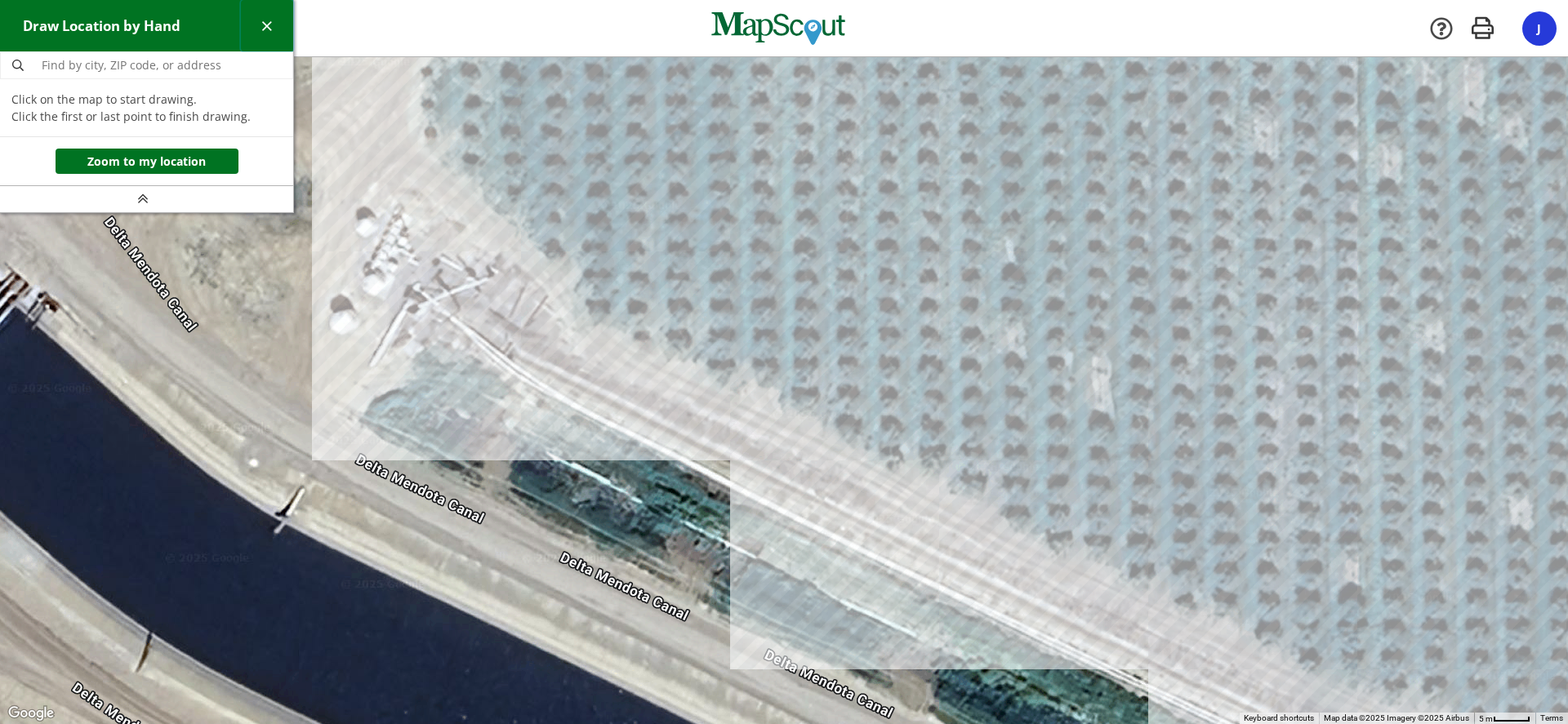
click at [261, 27] on span "button" at bounding box center [266, 25] width 17 height 17
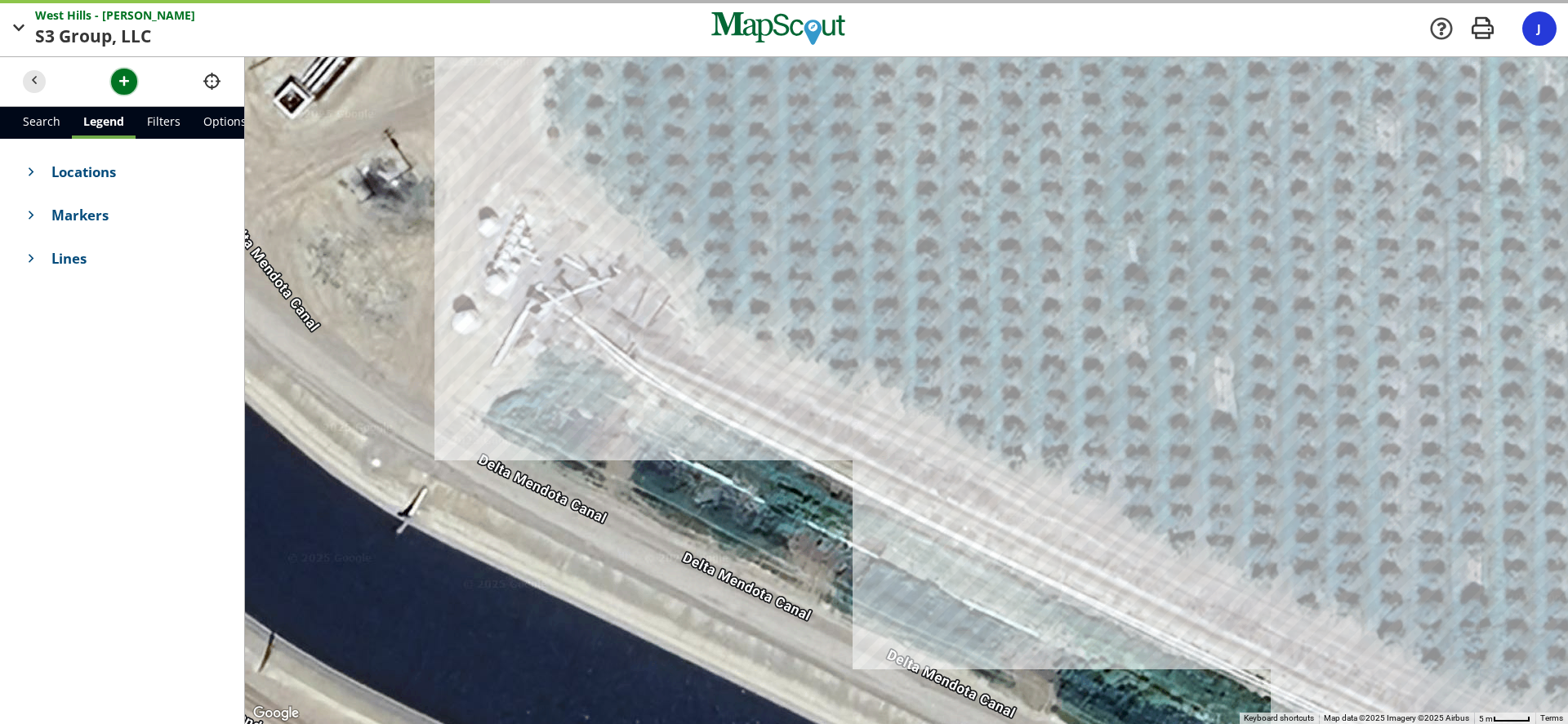
click at [119, 78] on span "button" at bounding box center [124, 81] width 17 height 17
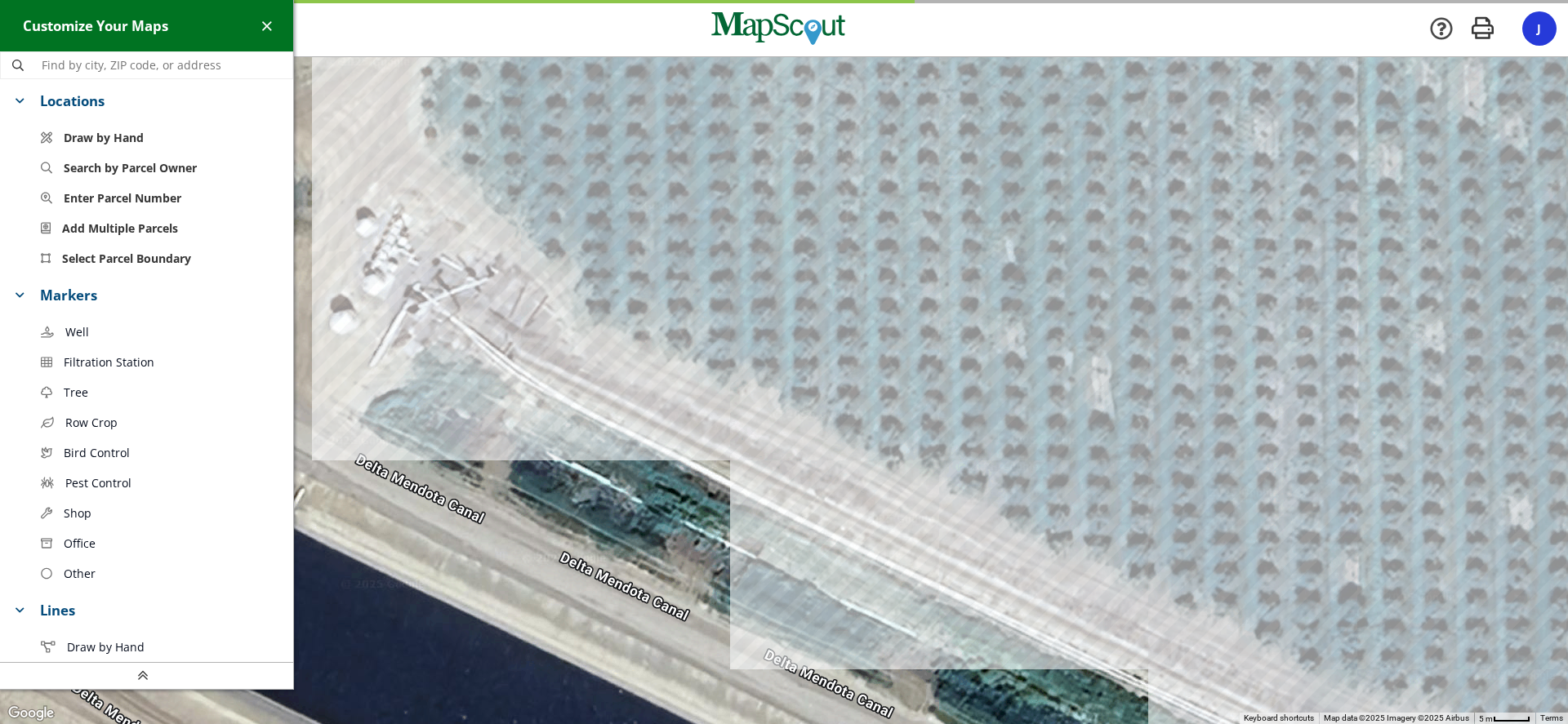
click at [66, 324] on span "Well" at bounding box center [77, 332] width 24 height 17
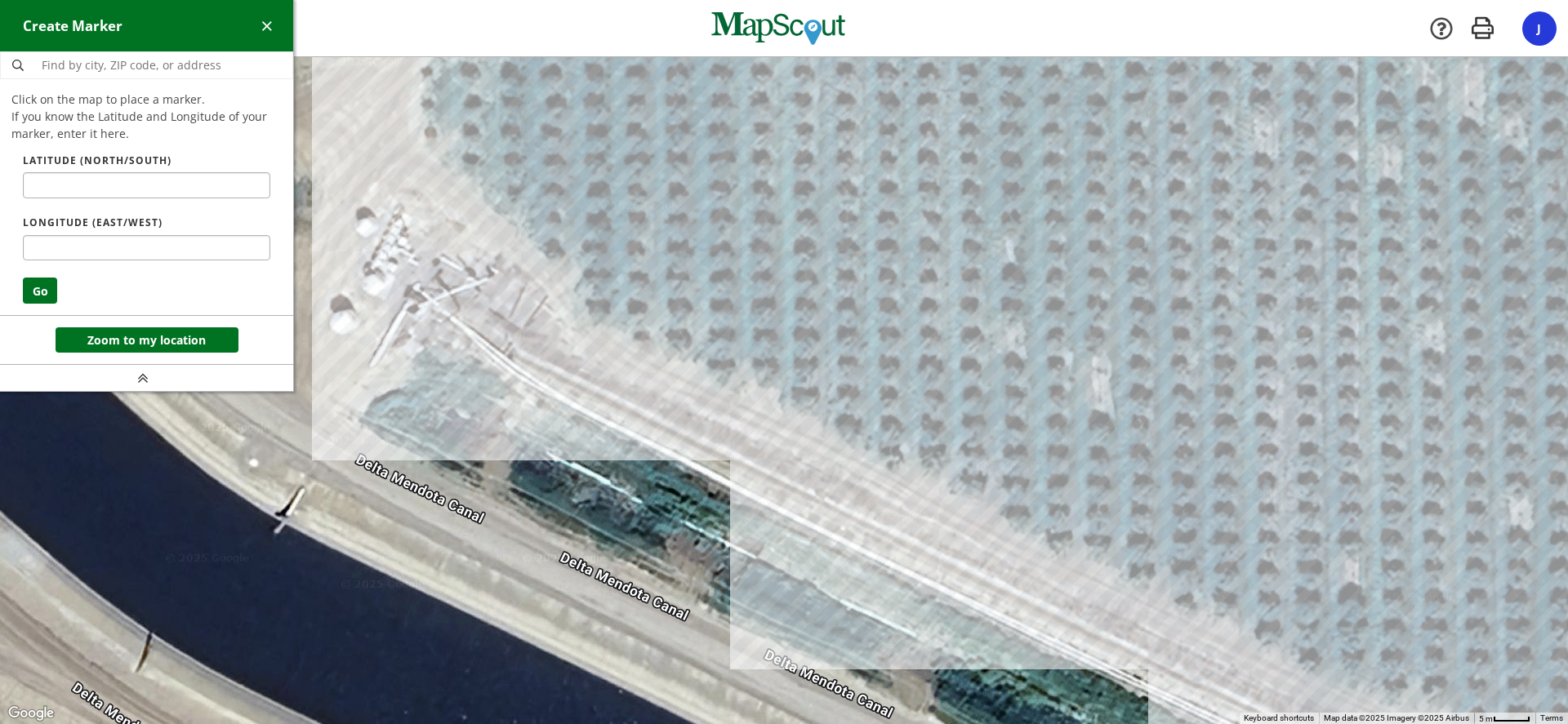
click at [493, 273] on div at bounding box center [784, 391] width 1568 height 667
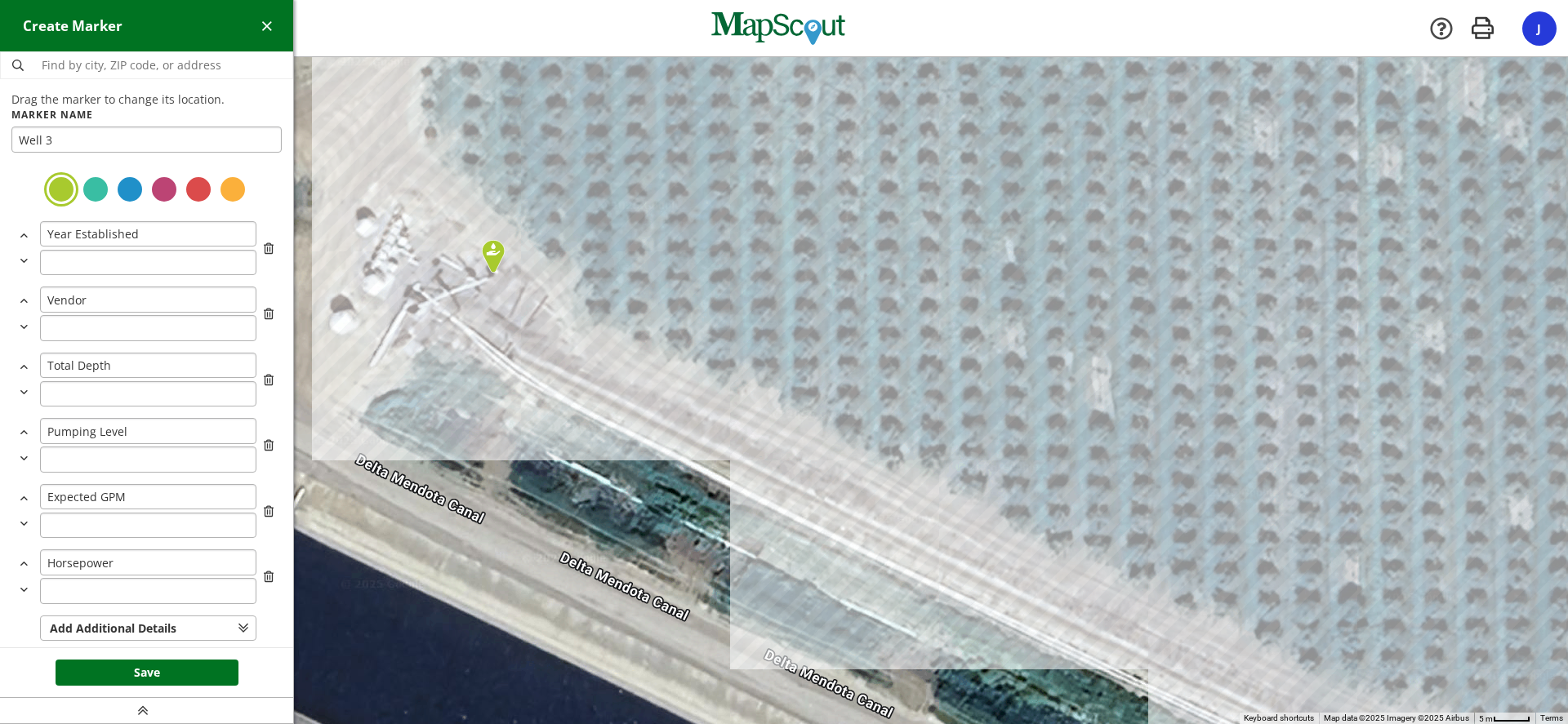
type input "Well 3"
click at [116, 181] on div at bounding box center [130, 189] width 29 height 29
click at [149, 667] on button "Save" at bounding box center [146, 672] width 183 height 26
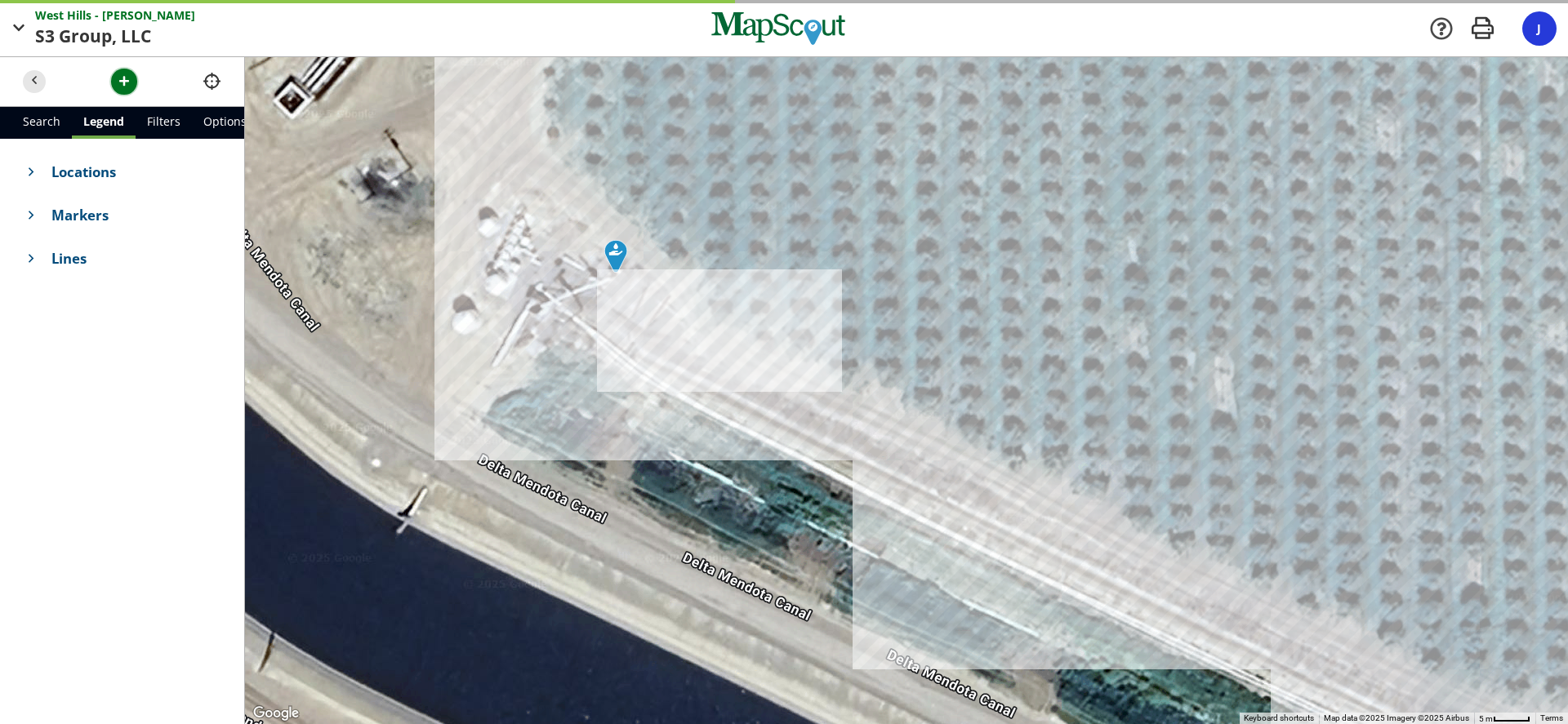
click at [119, 84] on span "button" at bounding box center [124, 81] width 17 height 17
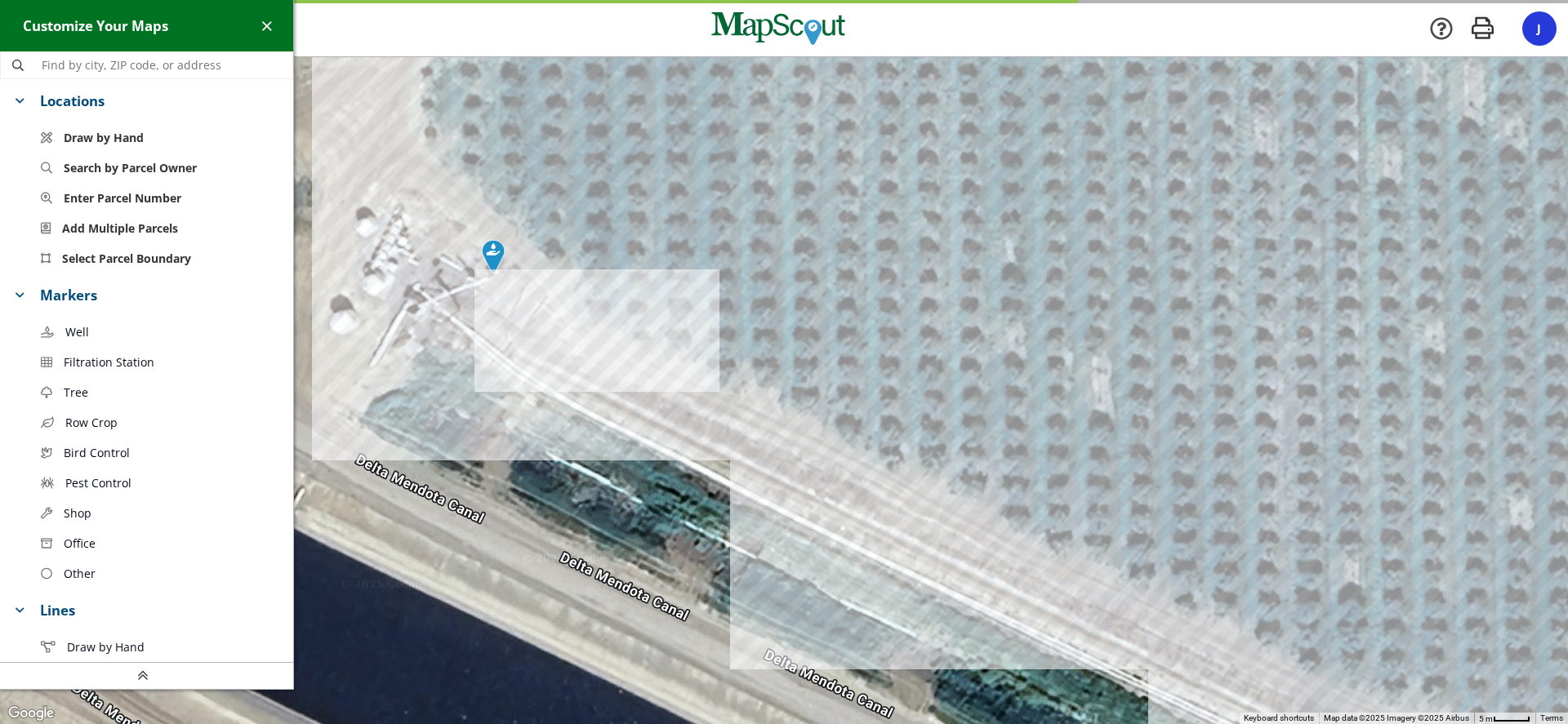
click at [88, 356] on span "Filtration Station" at bounding box center [109, 362] width 91 height 17
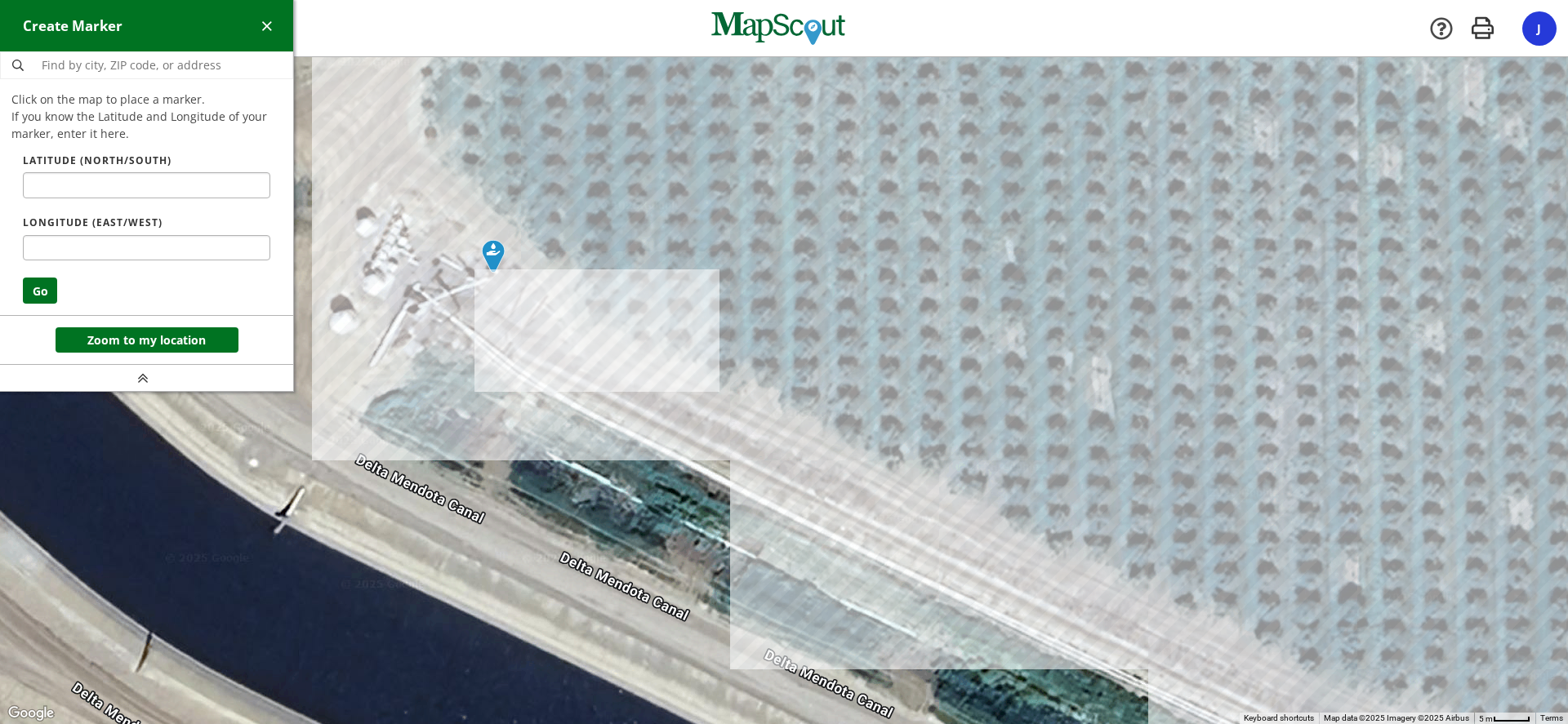
click at [385, 246] on div at bounding box center [784, 391] width 1568 height 667
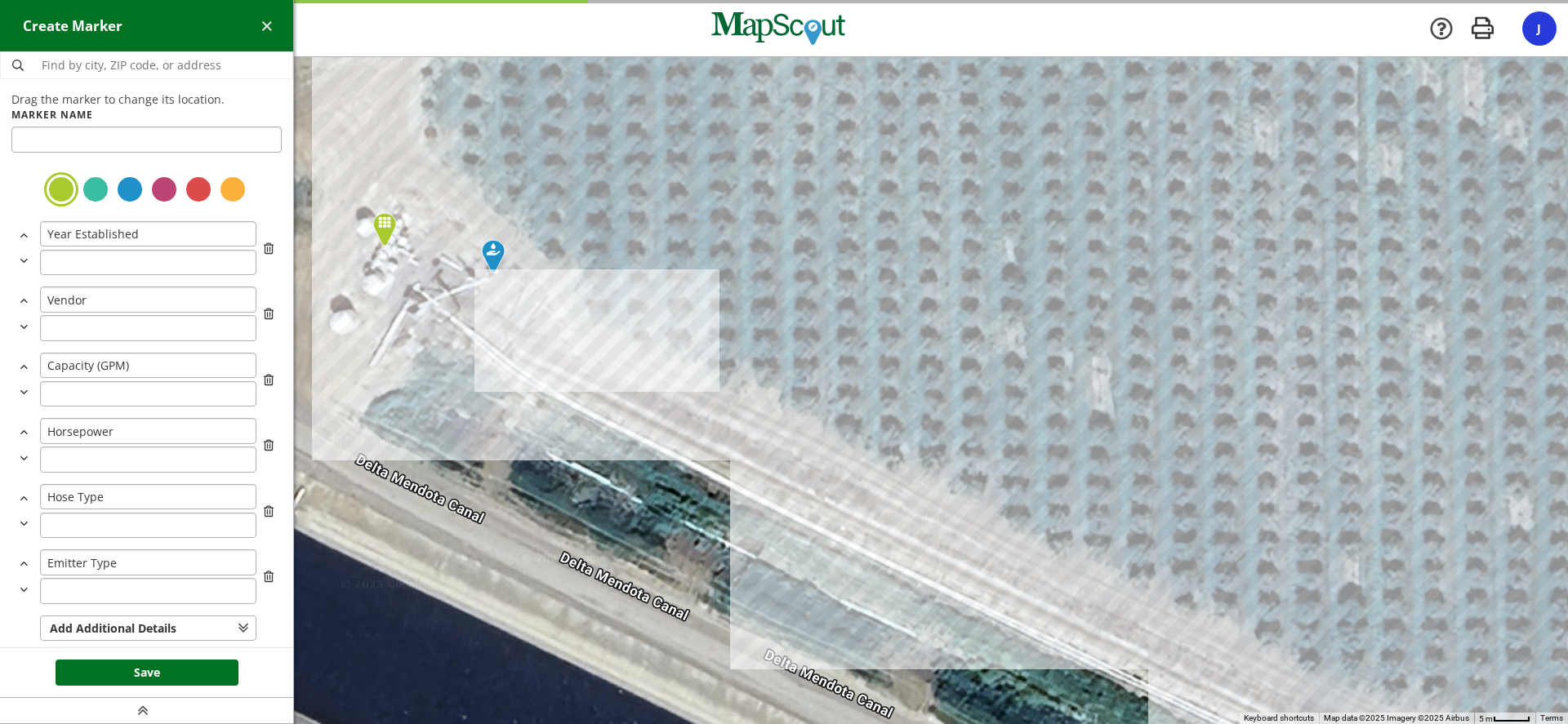
click at [120, 193] on div at bounding box center [130, 189] width 29 height 29
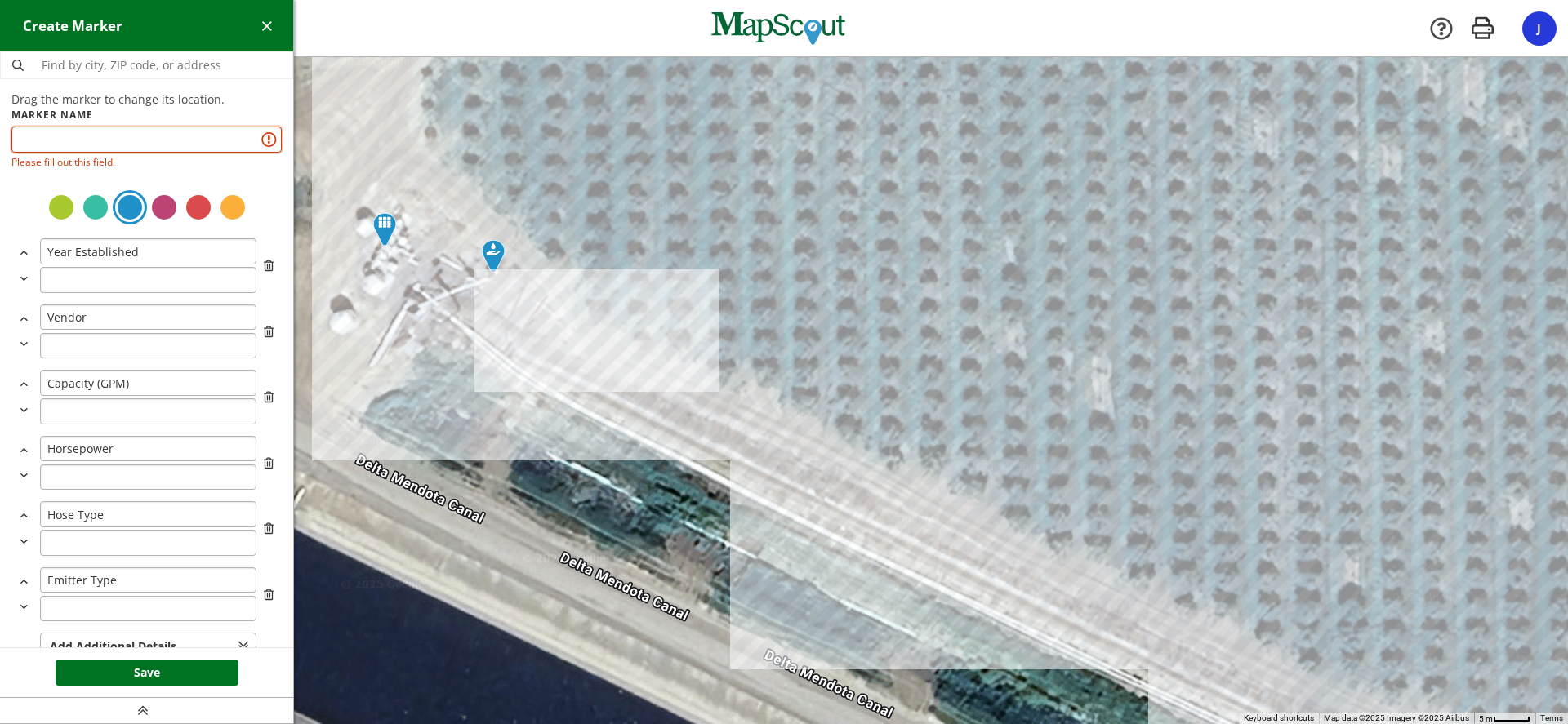
click at [60, 147] on input "text" at bounding box center [146, 139] width 270 height 26
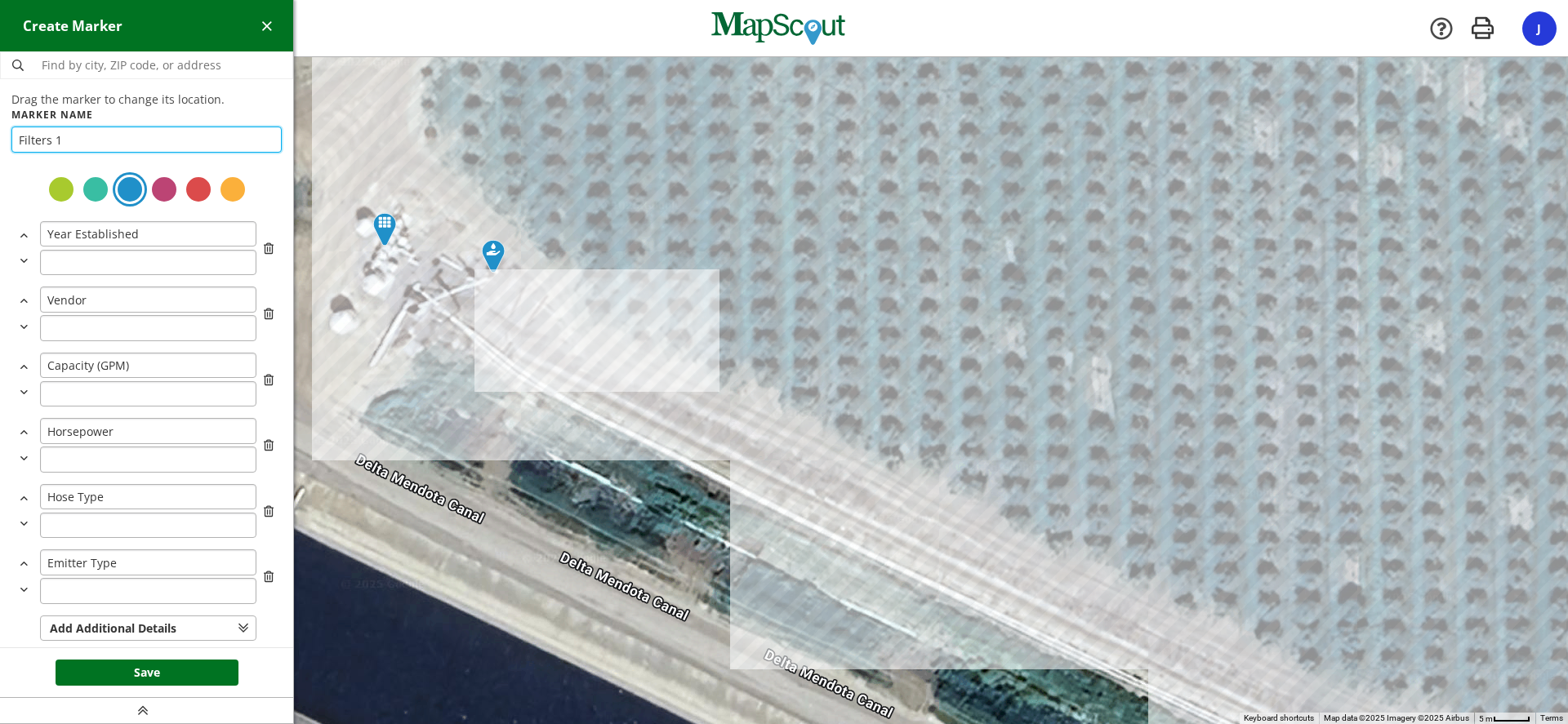
type input "Filters 1"
click at [137, 685] on button "Save" at bounding box center [146, 672] width 183 height 26
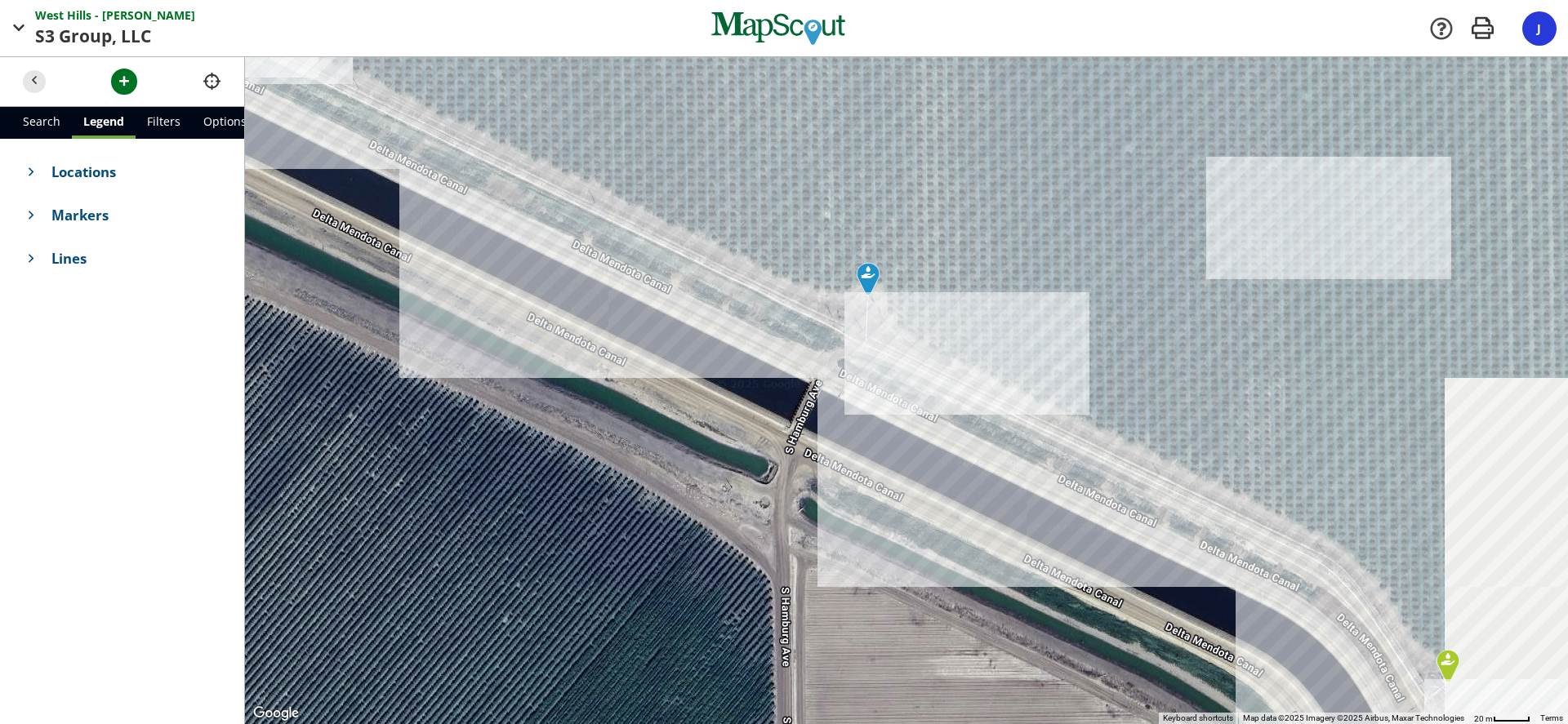
drag, startPoint x: 819, startPoint y: 344, endPoint x: 608, endPoint y: 190, distance: 261.2
click at [518, 132] on div at bounding box center [906, 390] width 1322 height 667
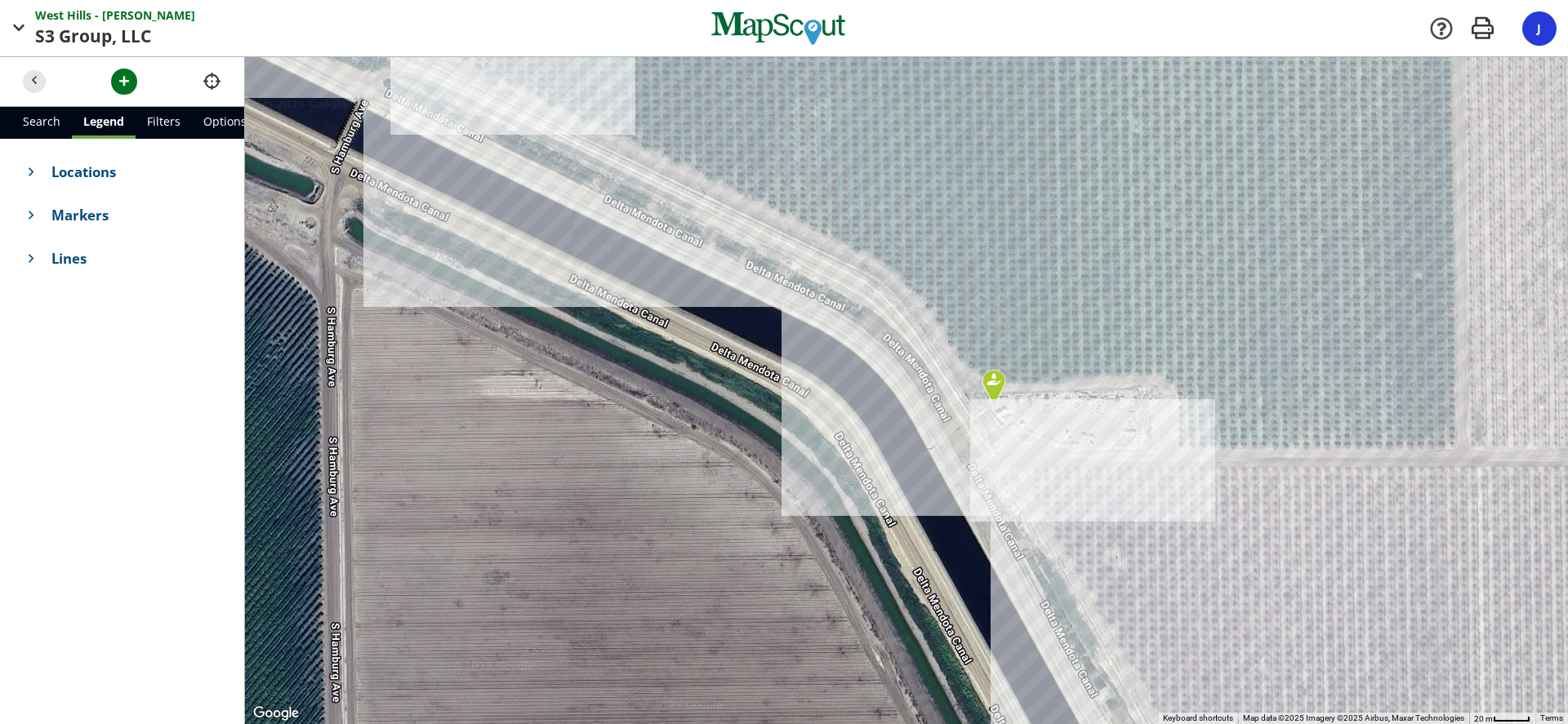
drag, startPoint x: 835, startPoint y: 290, endPoint x: 445, endPoint y: 70, distance: 447.8
click at [445, 70] on div at bounding box center [906, 390] width 1322 height 667
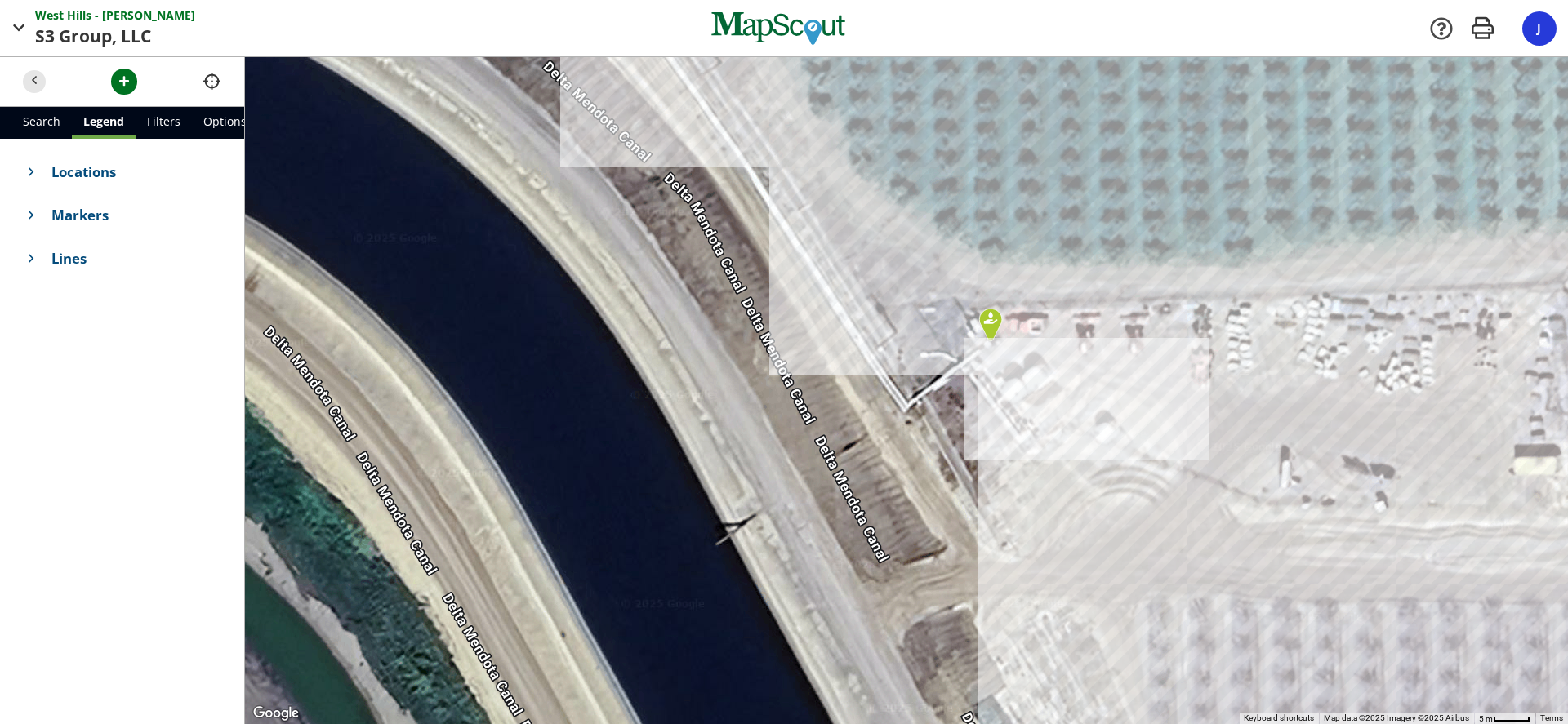
click at [109, 77] on header at bounding box center [122, 82] width 244 height 50
click at [124, 84] on span "button" at bounding box center [124, 81] width 17 height 17
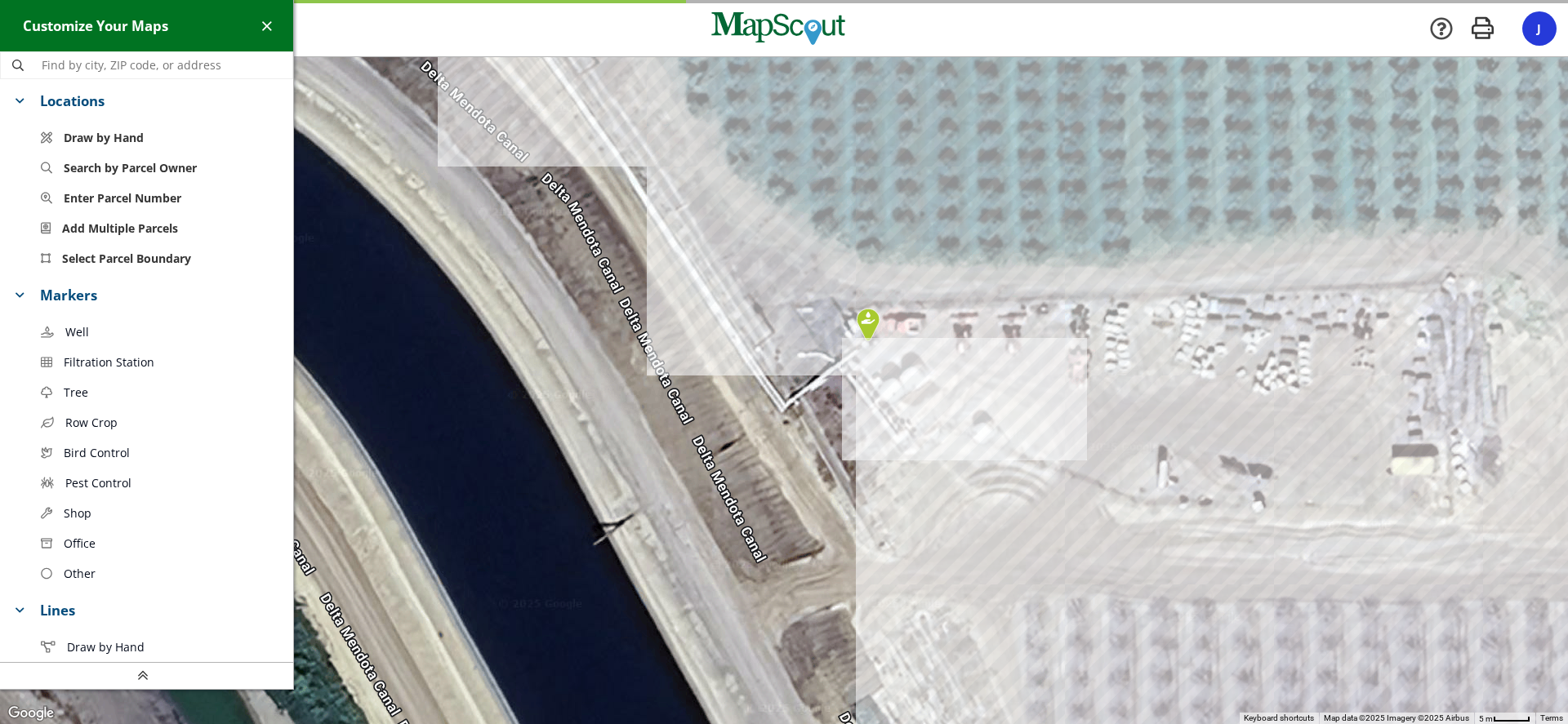
click at [85, 364] on span "Filtration Station" at bounding box center [109, 362] width 91 height 17
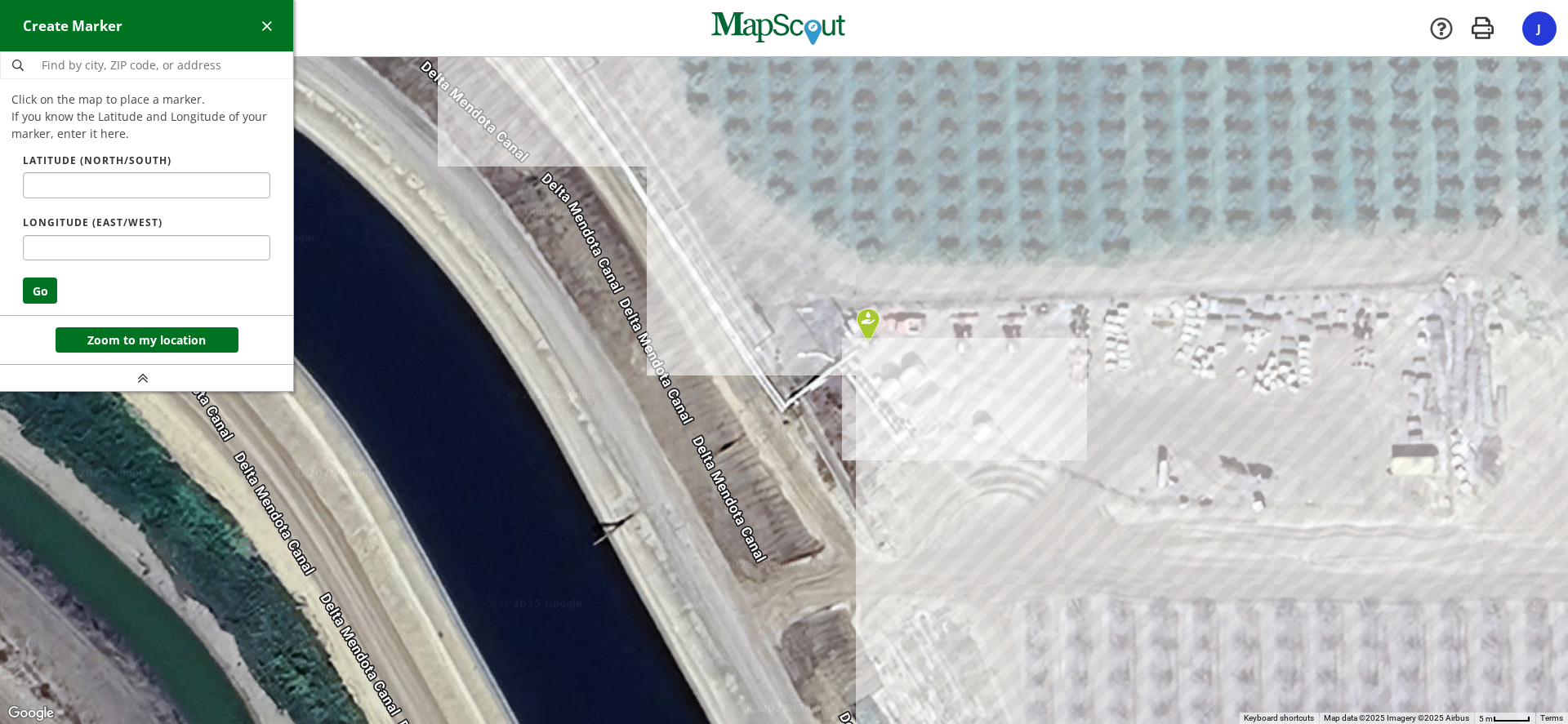
click at [867, 389] on div at bounding box center [784, 390] width 1568 height 667
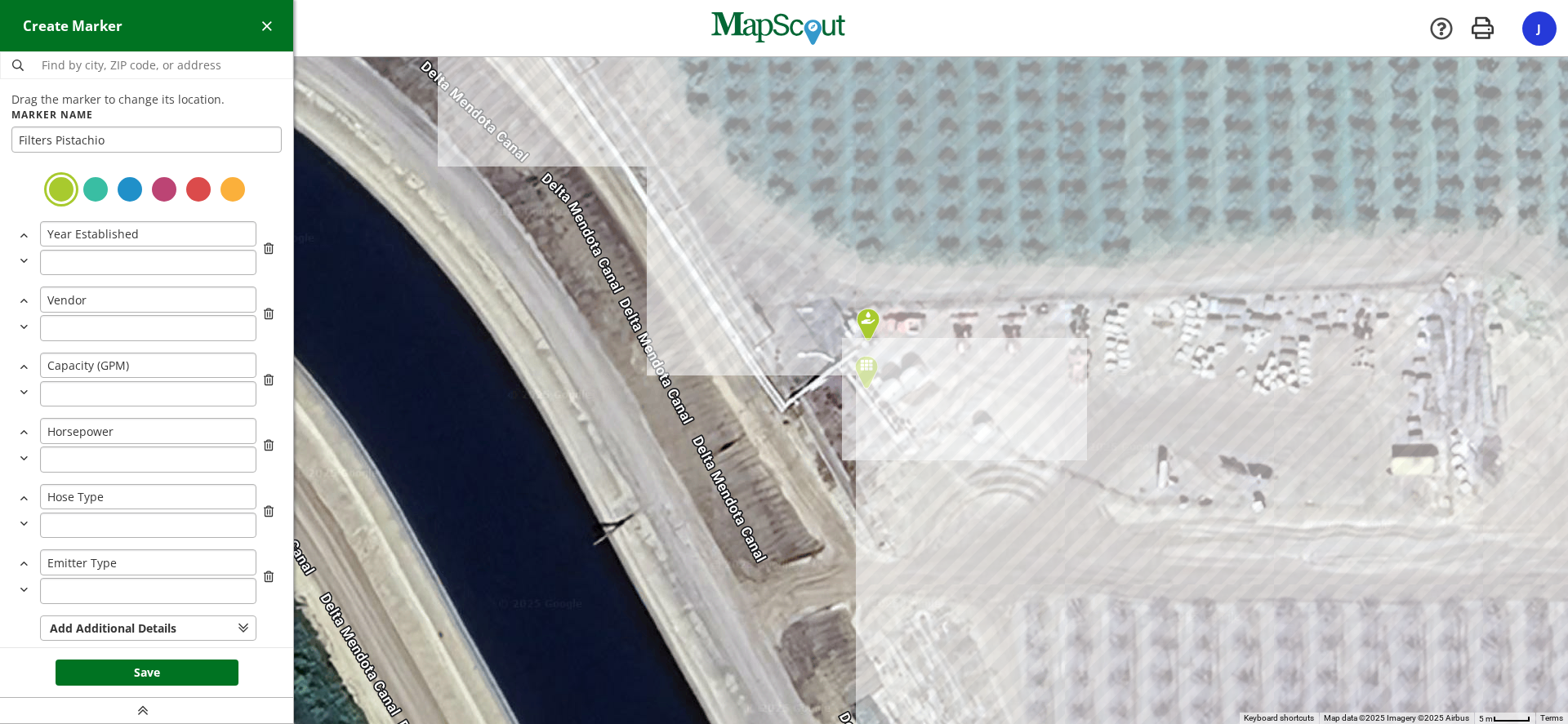
type input "Filters Pistachio"
click at [126, 183] on div at bounding box center [130, 189] width 29 height 29
click at [147, 669] on button "Save" at bounding box center [146, 672] width 183 height 26
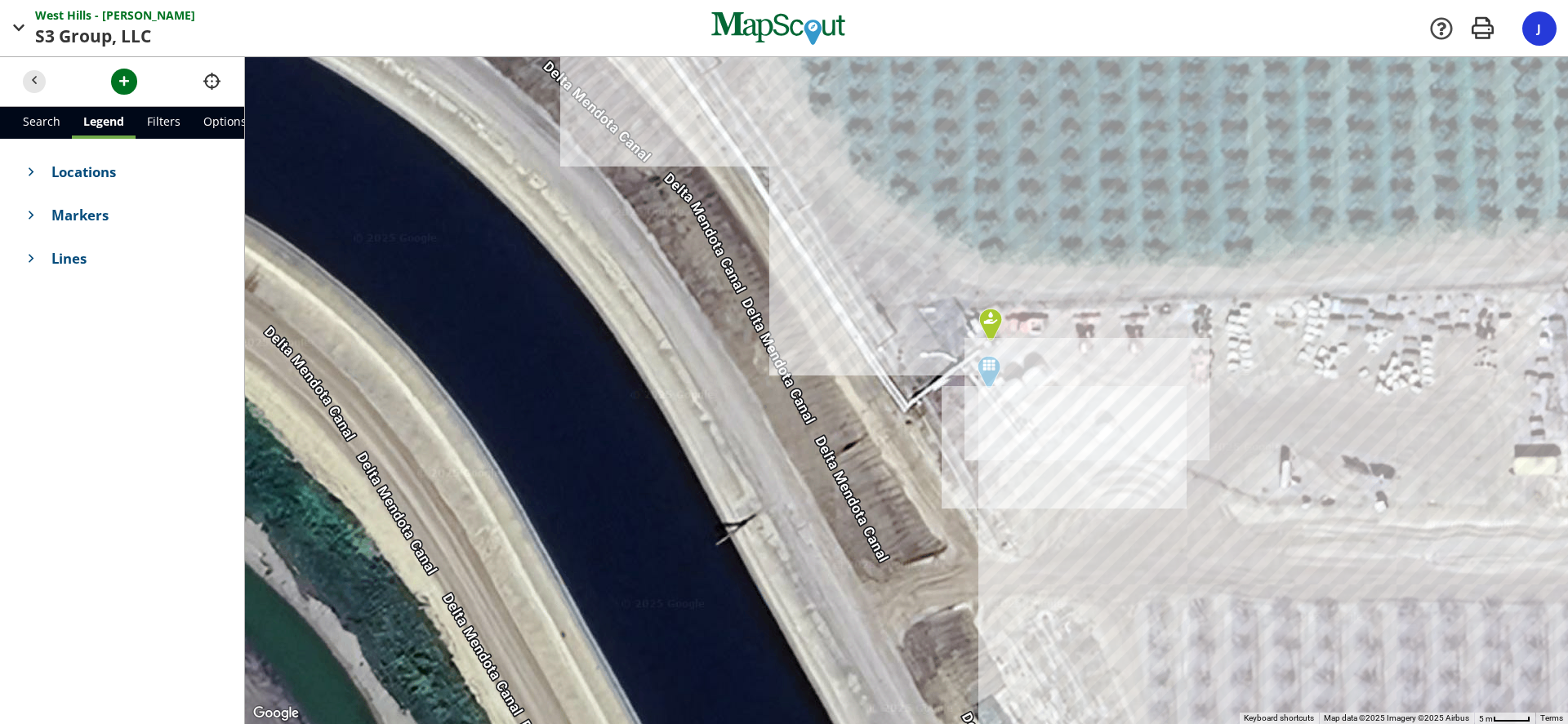
click at [991, 323] on img at bounding box center [990, 325] width 37 height 47
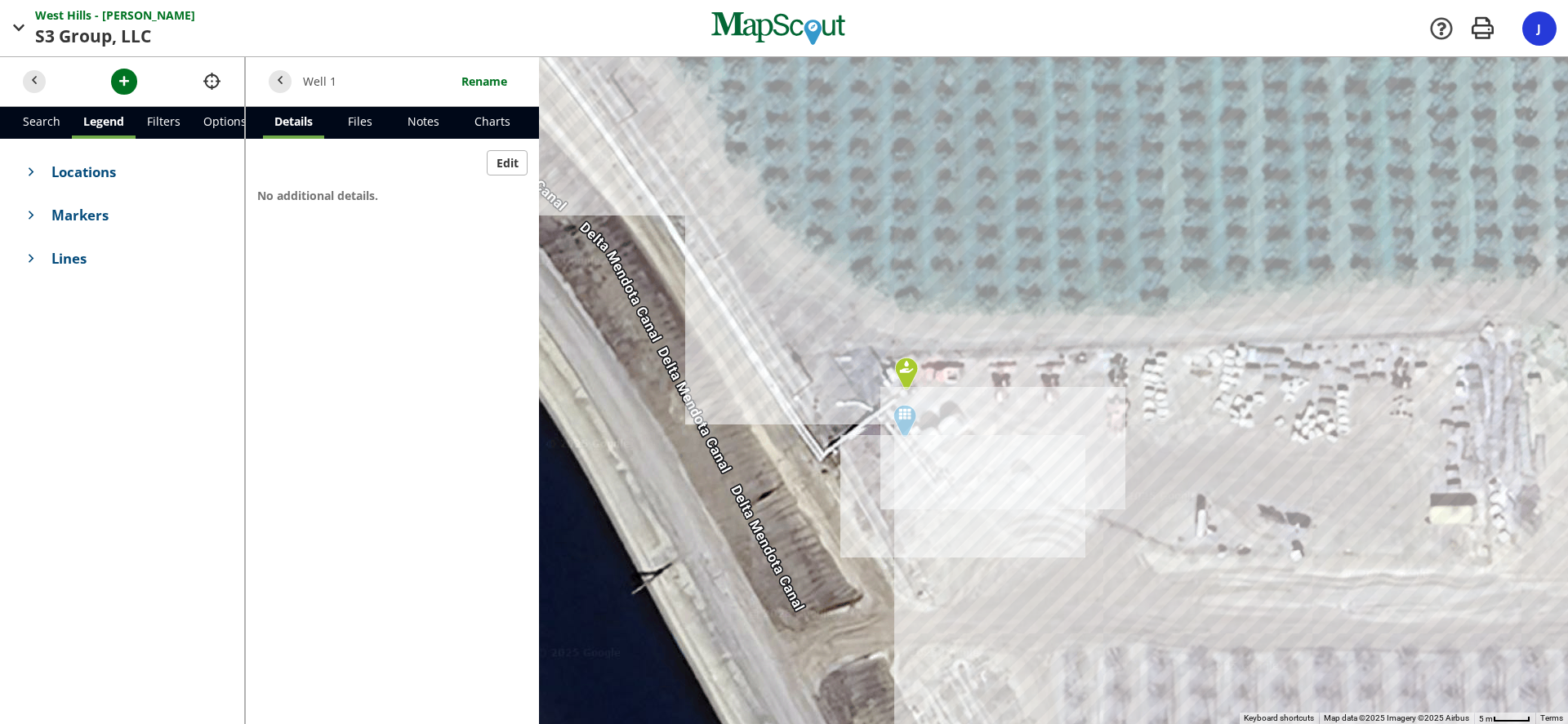
click at [74, 175] on span "Locations" at bounding box center [136, 172] width 170 height 20
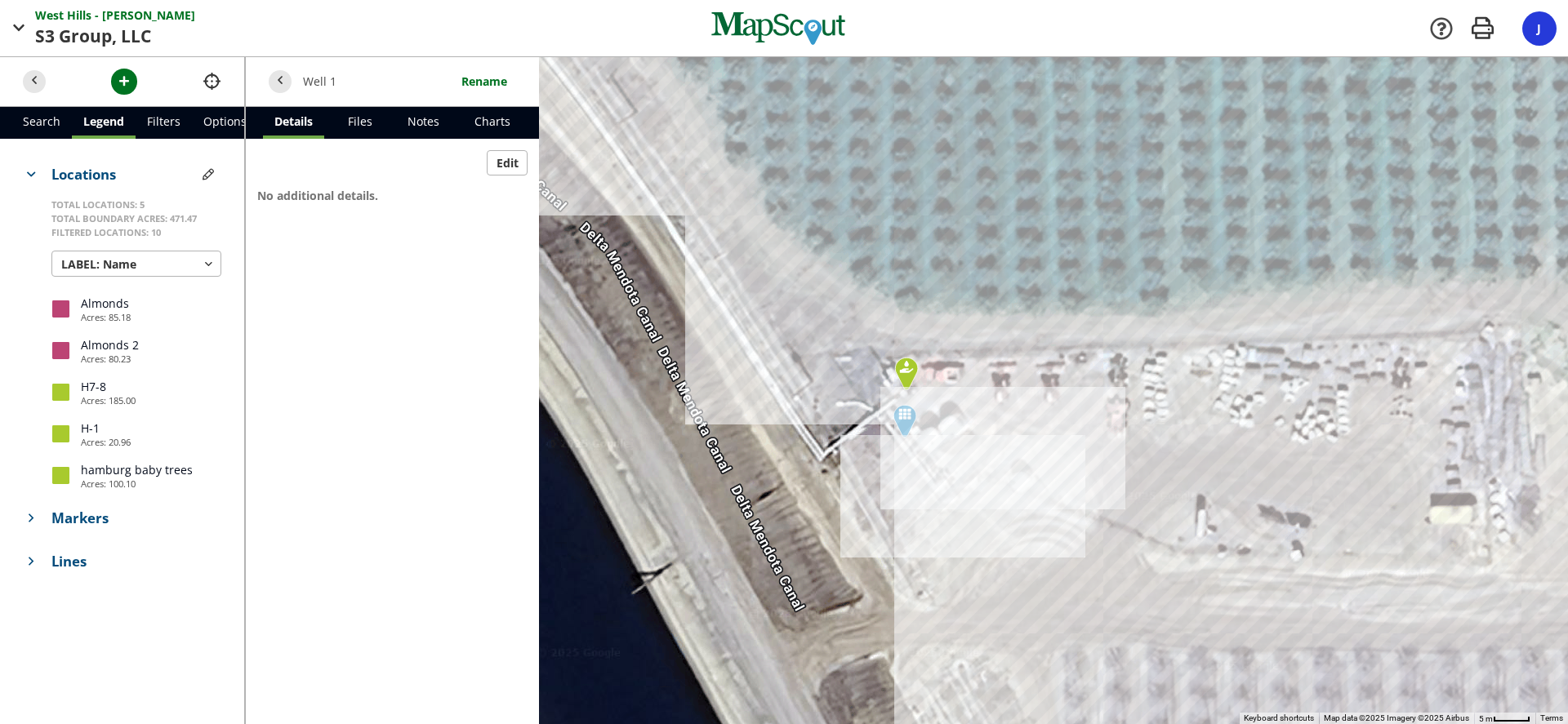
click at [78, 532] on h4 "Markers" at bounding box center [122, 518] width 221 height 44
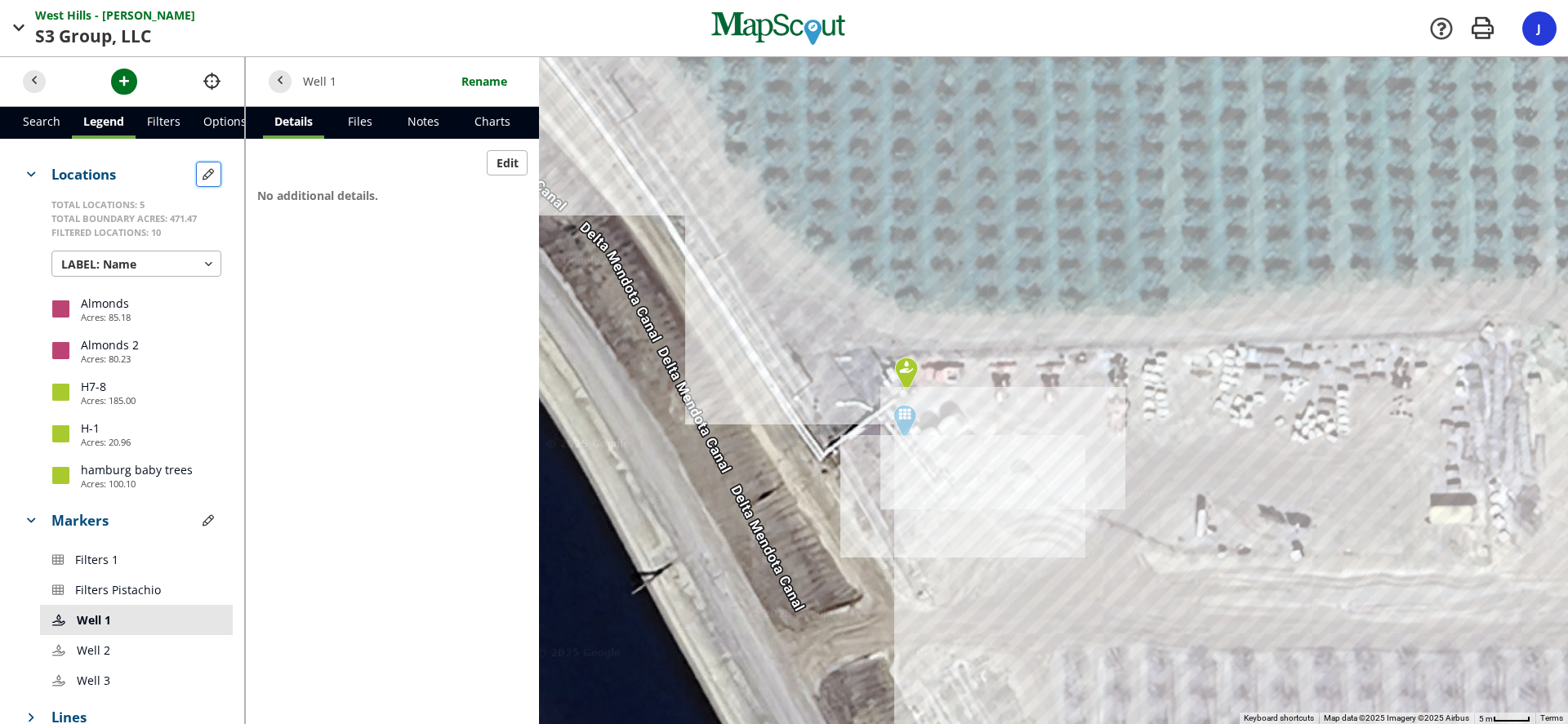
click at [200, 171] on span "button" at bounding box center [208, 174] width 17 height 17
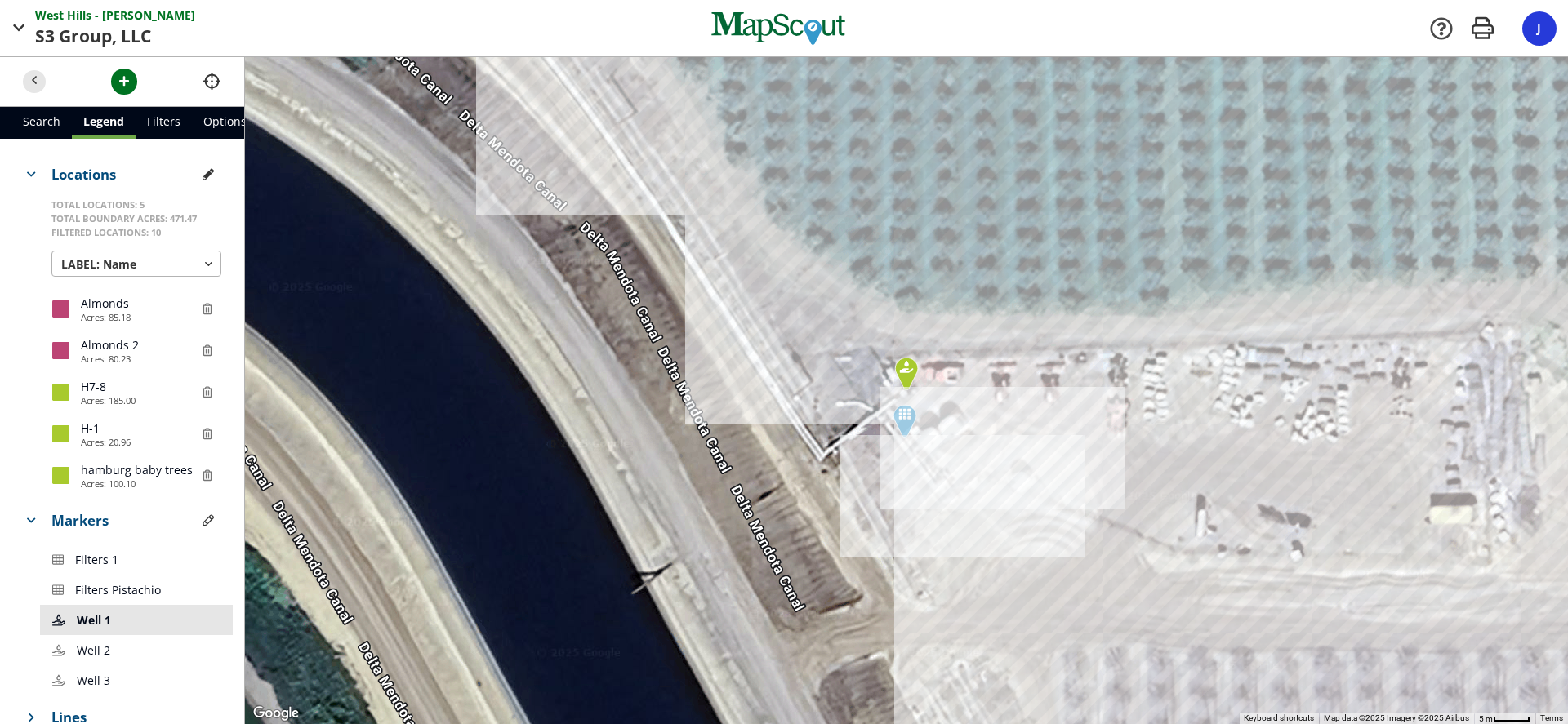
click at [85, 624] on span "Well" at bounding box center [90, 619] width 28 height 17
click at [200, 520] on span "button" at bounding box center [208, 520] width 17 height 17
click at [84, 564] on span "Filters" at bounding box center [94, 564] width 36 height 17
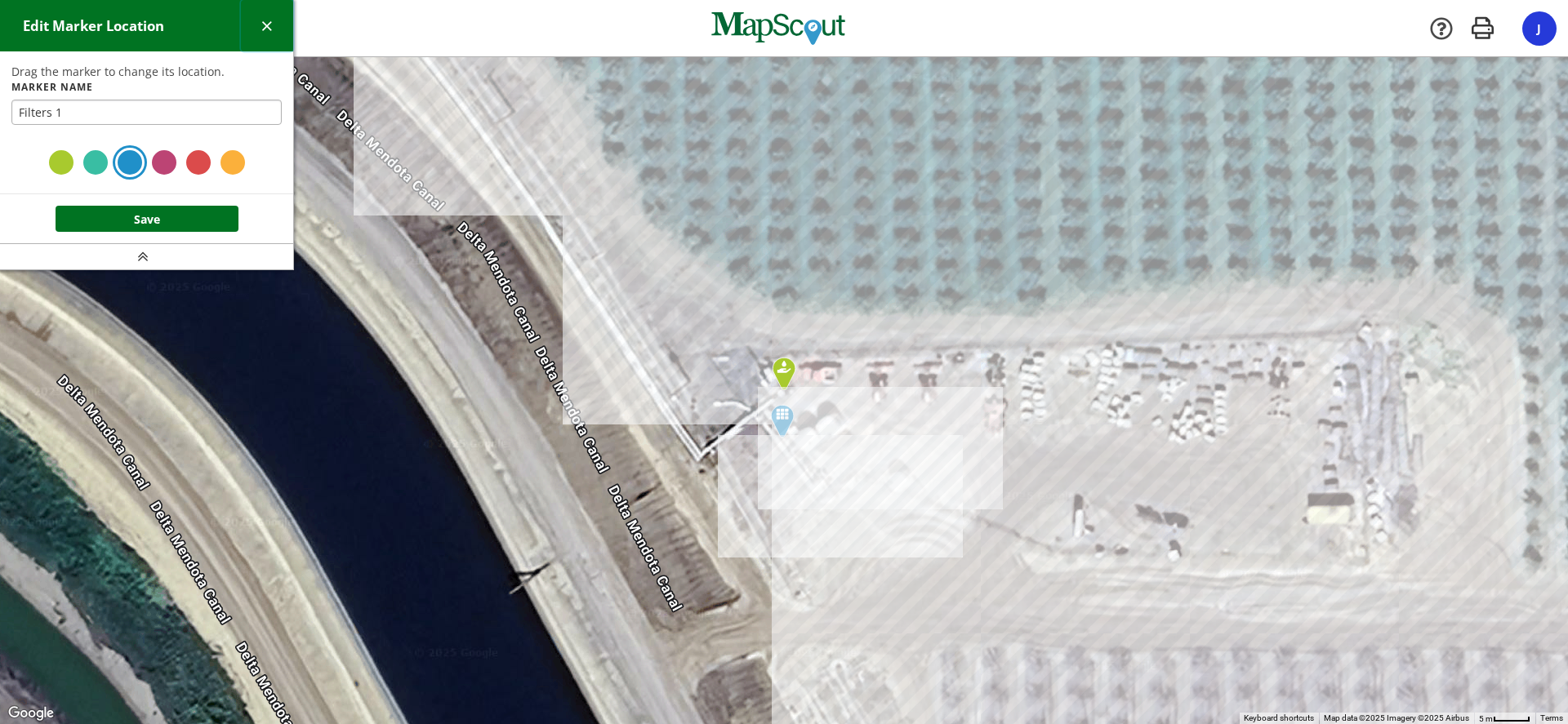
click at [267, 22] on span "button" at bounding box center [266, 25] width 17 height 17
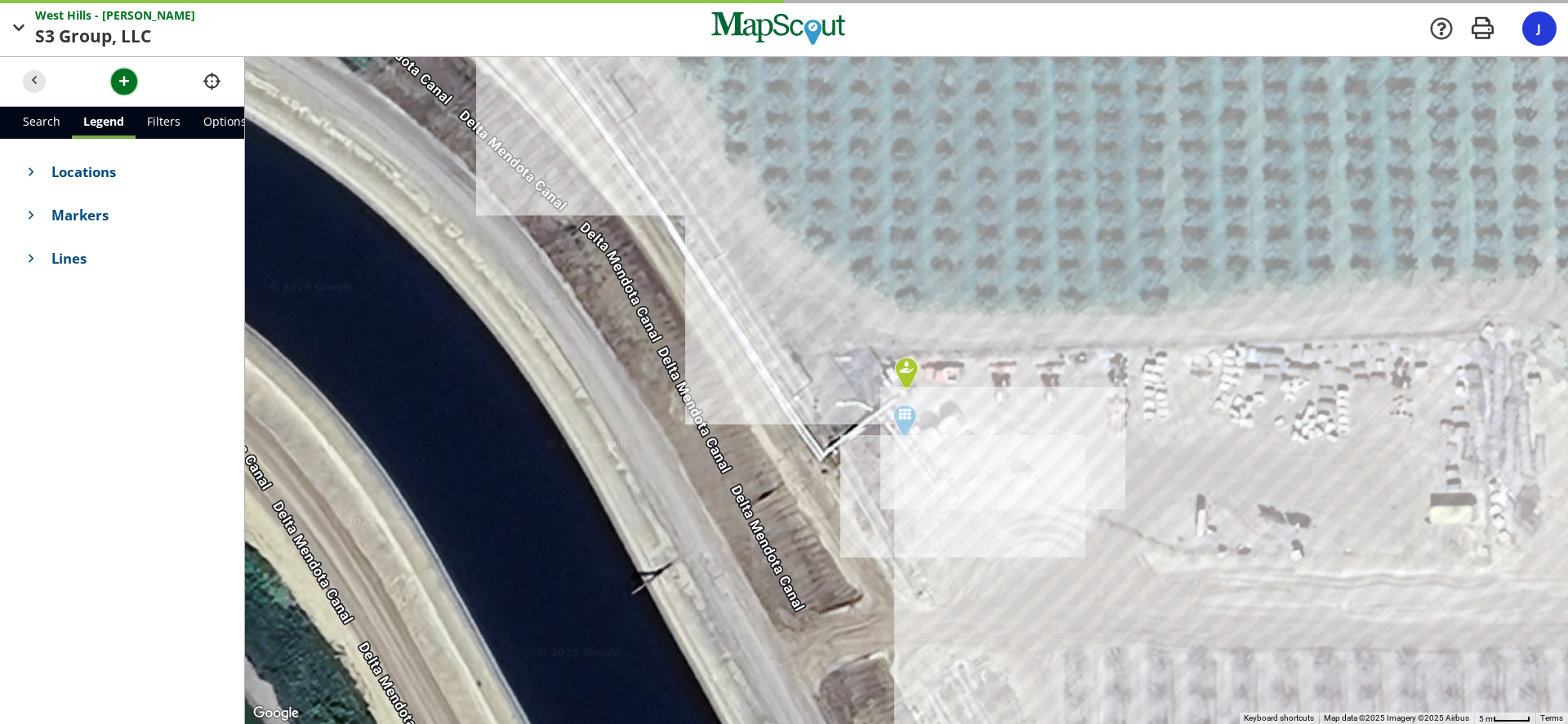
click at [126, 85] on span "button" at bounding box center [124, 81] width 17 height 17
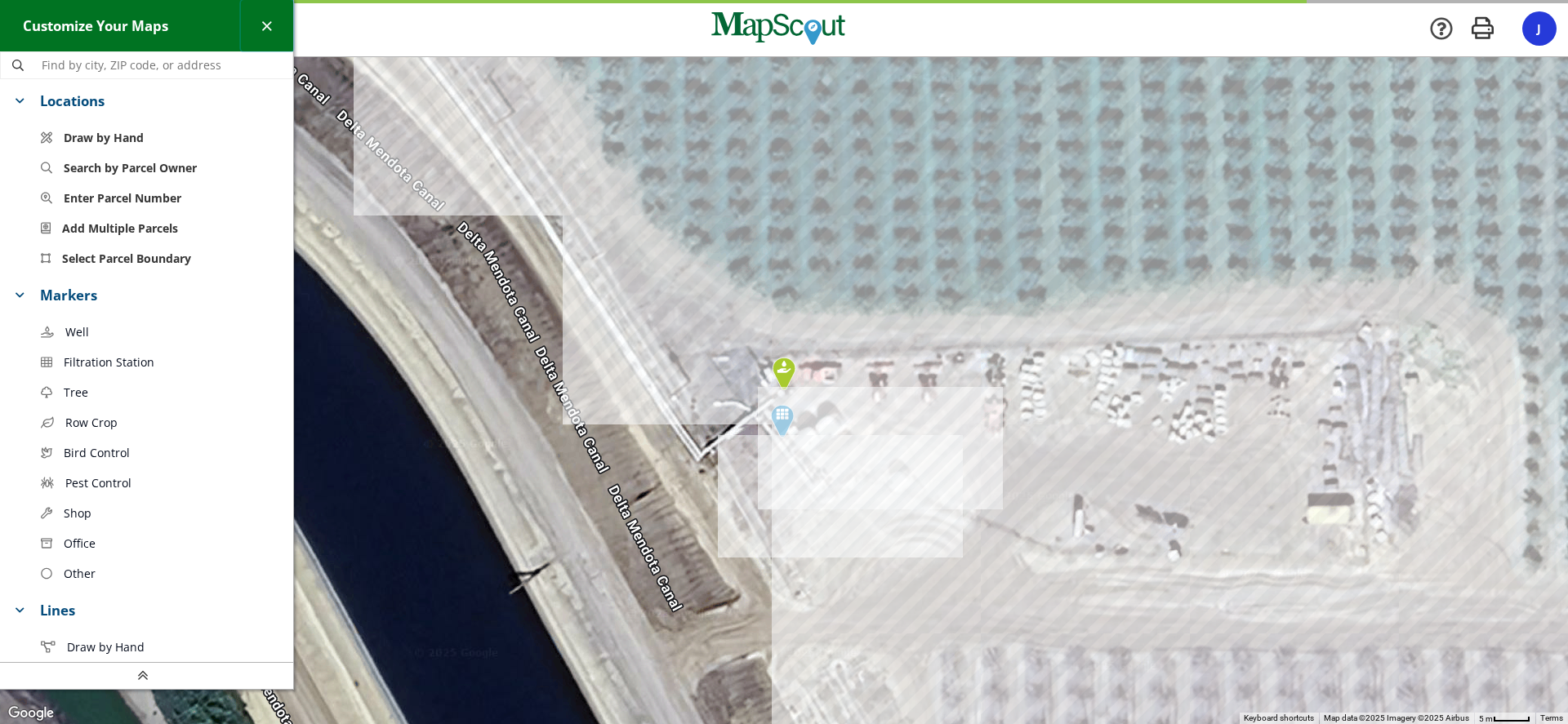
click at [261, 15] on button "button" at bounding box center [267, 25] width 53 height 52
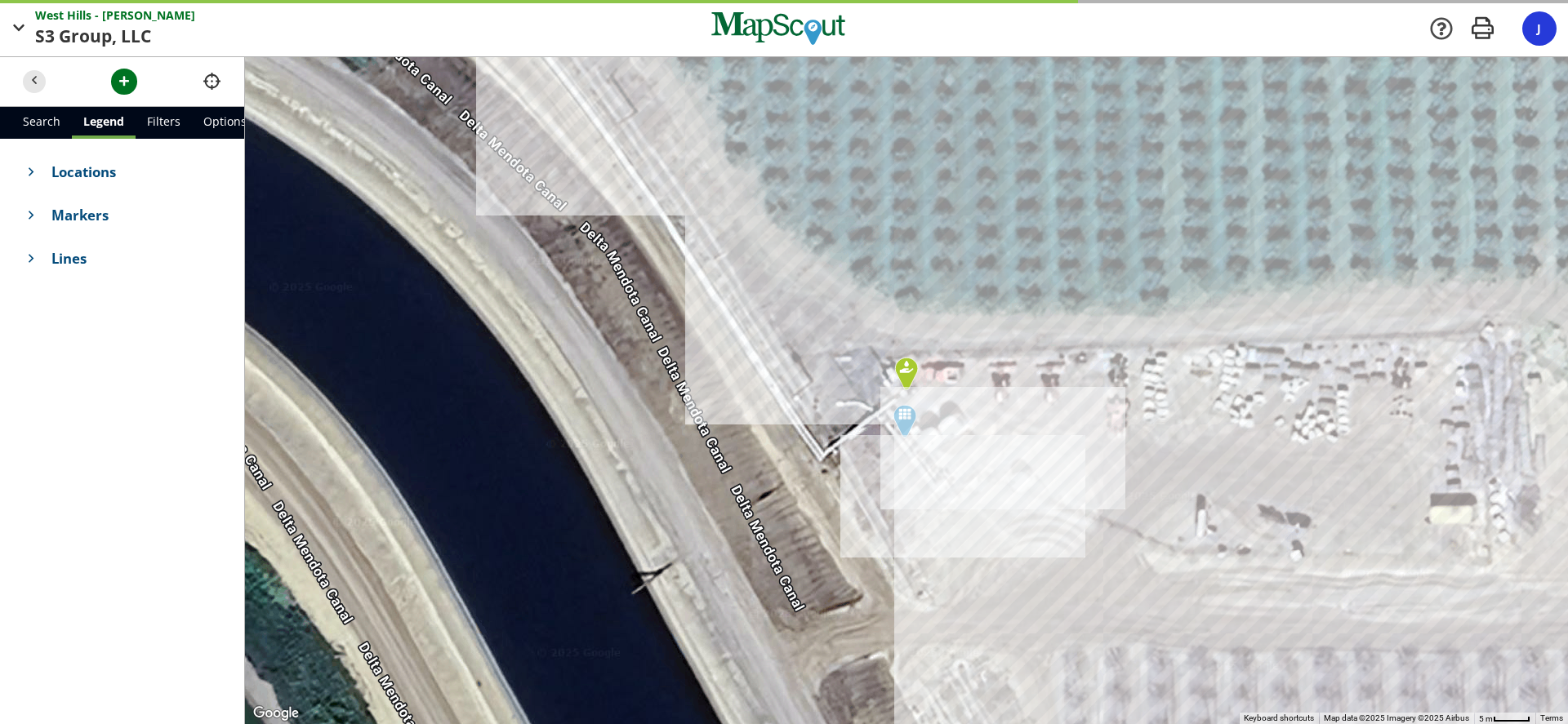
click at [106, 168] on span "Locations" at bounding box center [136, 172] width 170 height 20
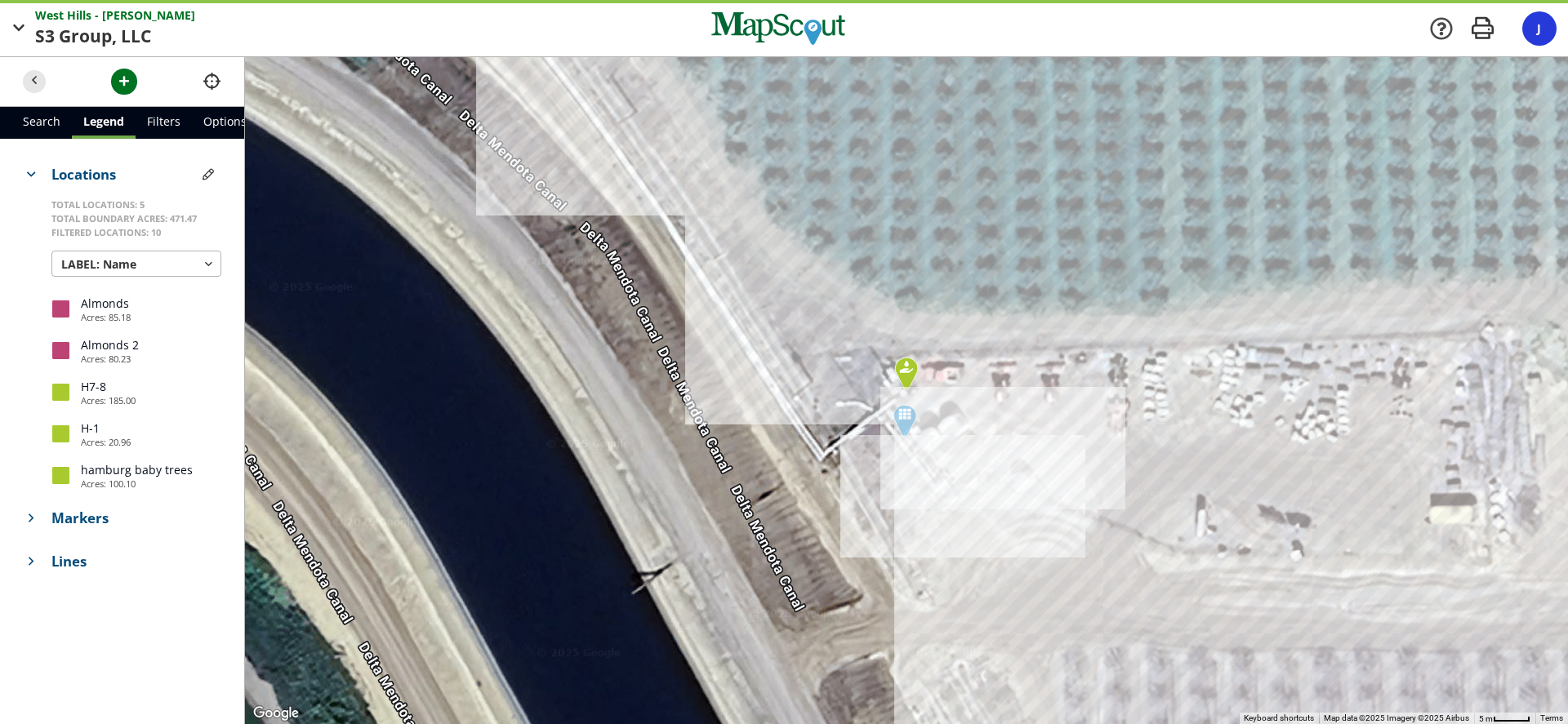
click at [95, 518] on span "Markers" at bounding box center [136, 518] width 170 height 20
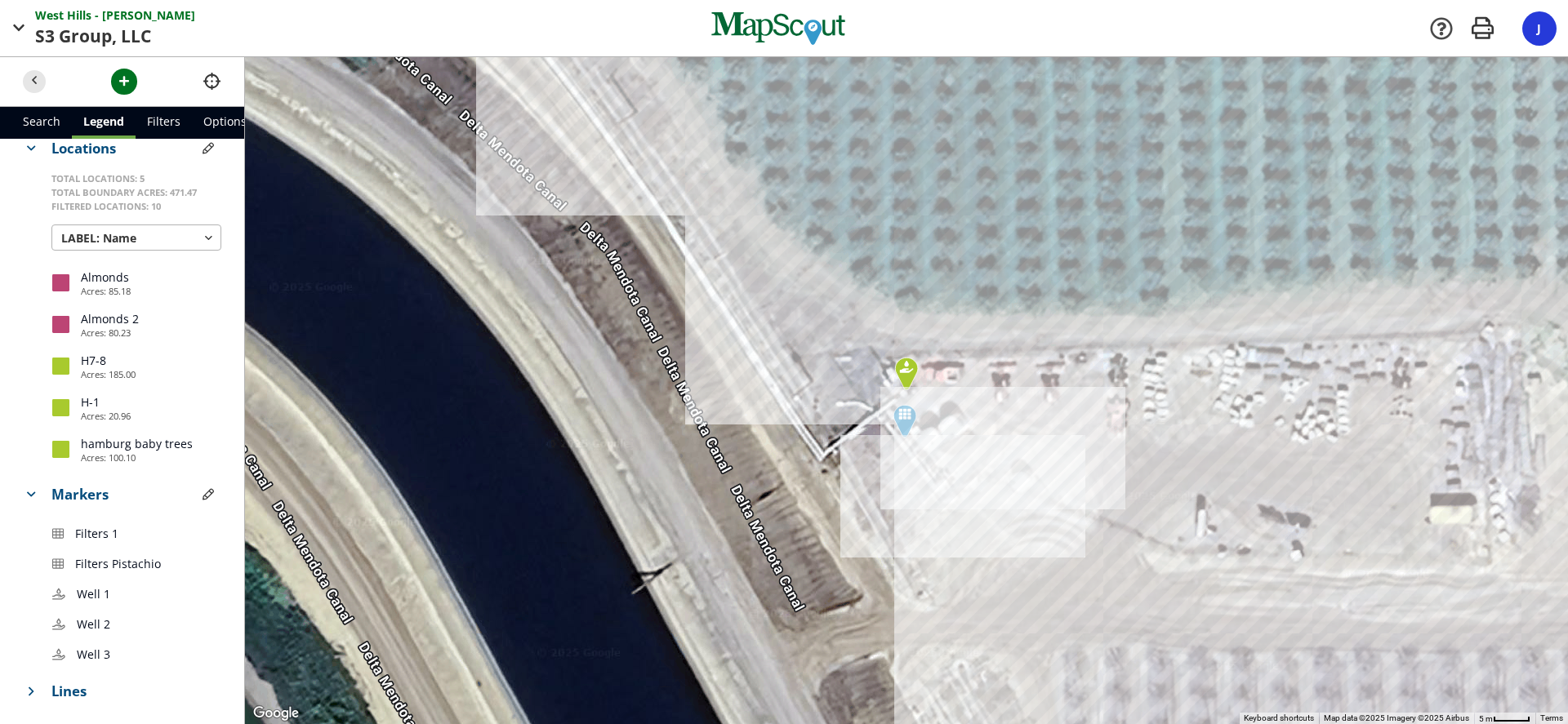
scroll to position [38, 0]
click at [200, 486] on span "button" at bounding box center [208, 494] width 17 height 17
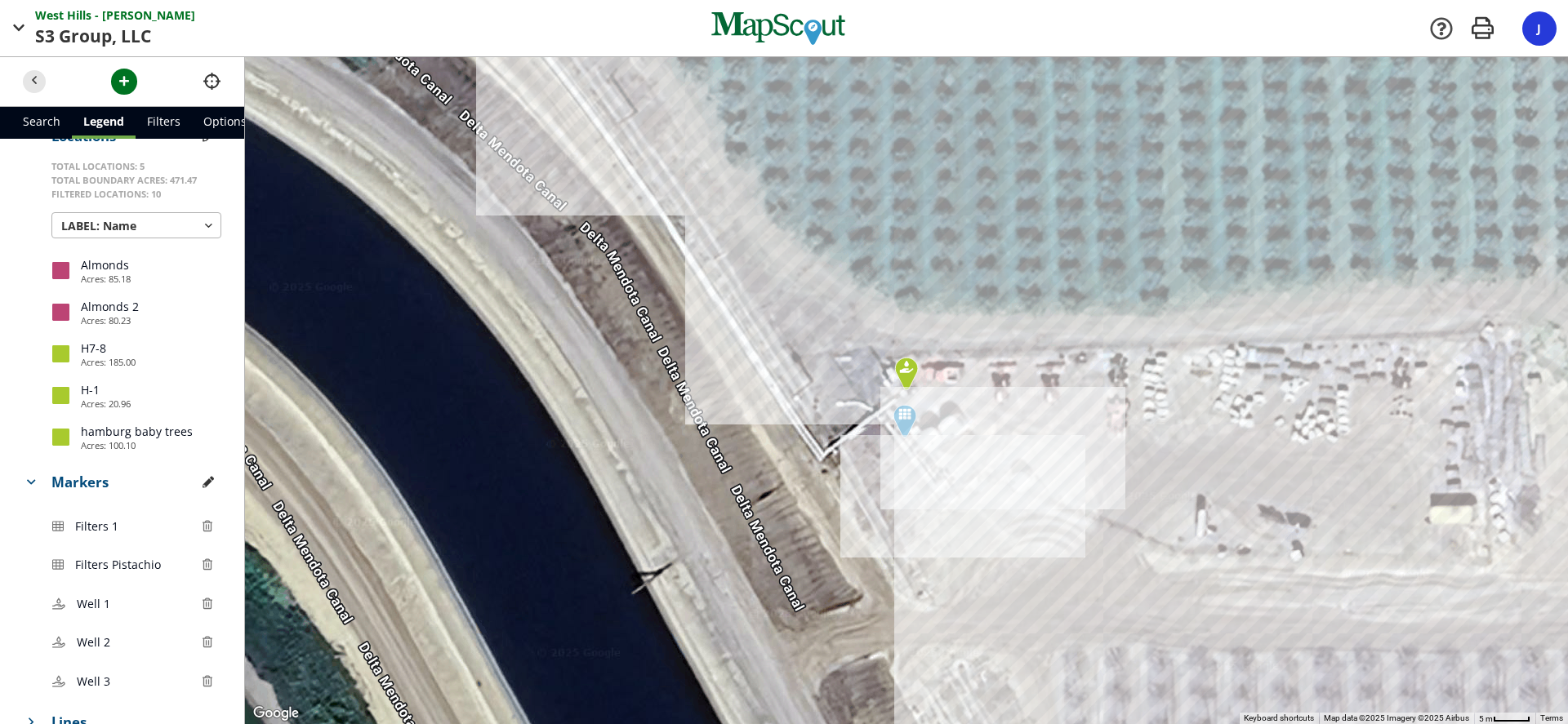
click at [85, 600] on span "Well" at bounding box center [90, 603] width 27 height 17
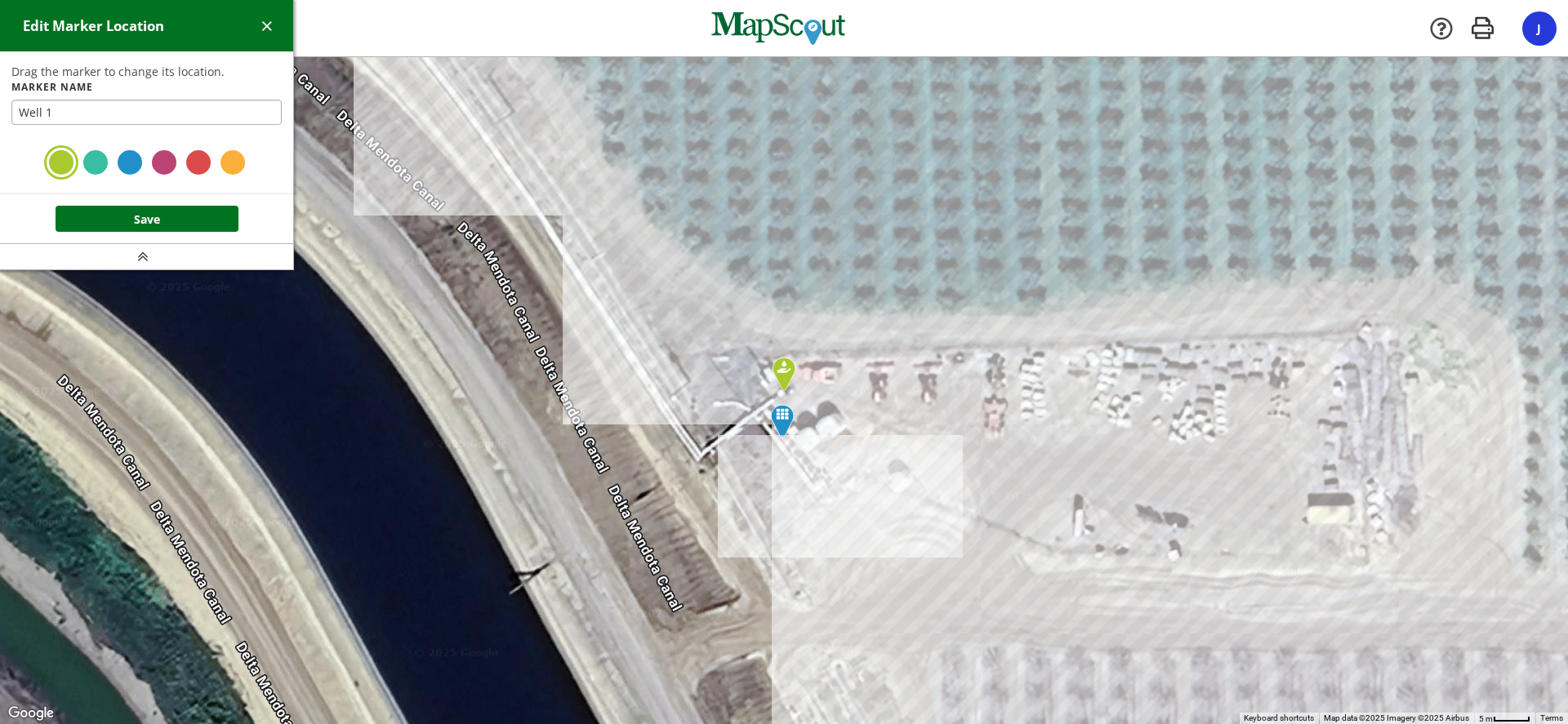
click at [132, 162] on div at bounding box center [130, 162] width 29 height 29
click at [185, 216] on button "Save" at bounding box center [146, 218] width 183 height 26
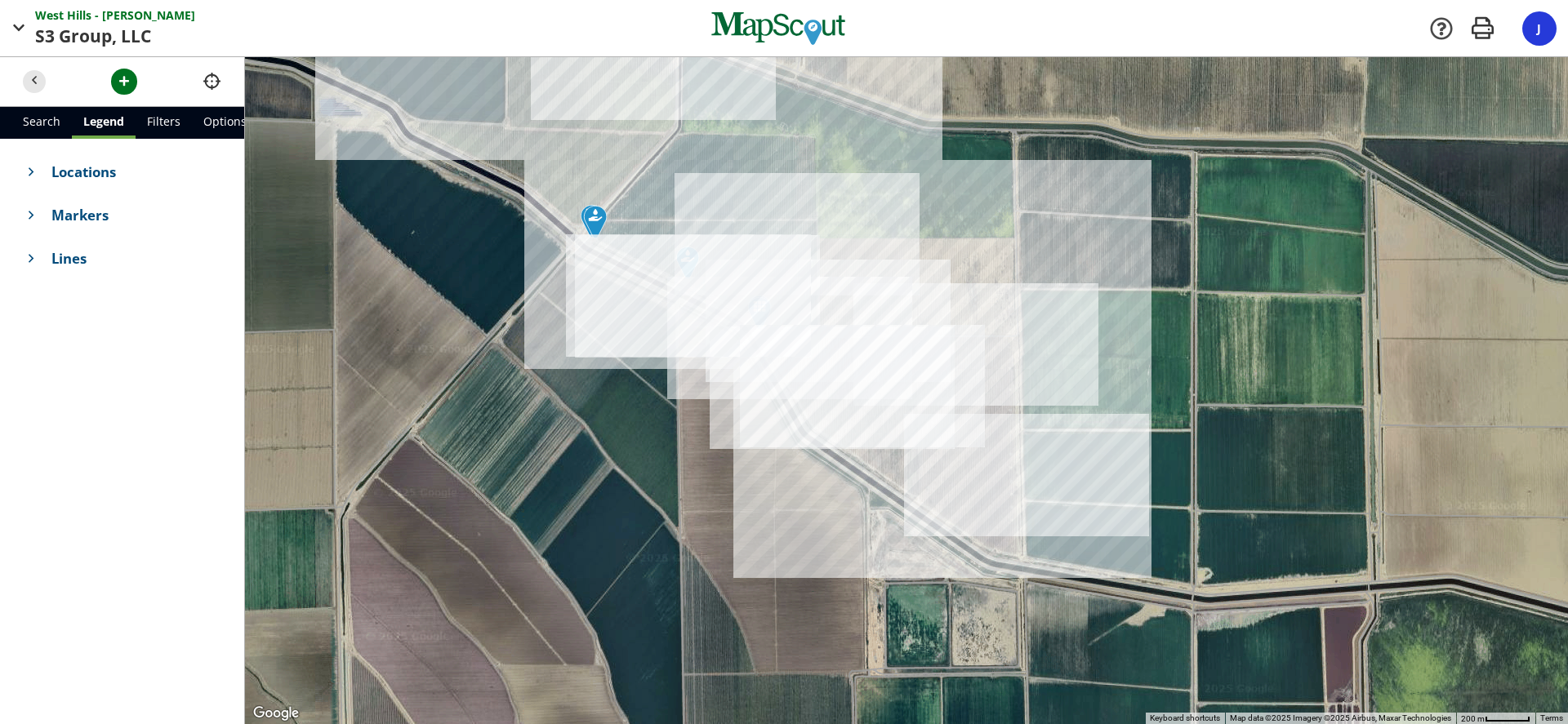
drag, startPoint x: 973, startPoint y: 320, endPoint x: 796, endPoint y: 347, distance: 179.0
click at [796, 347] on div at bounding box center [906, 390] width 1322 height 667
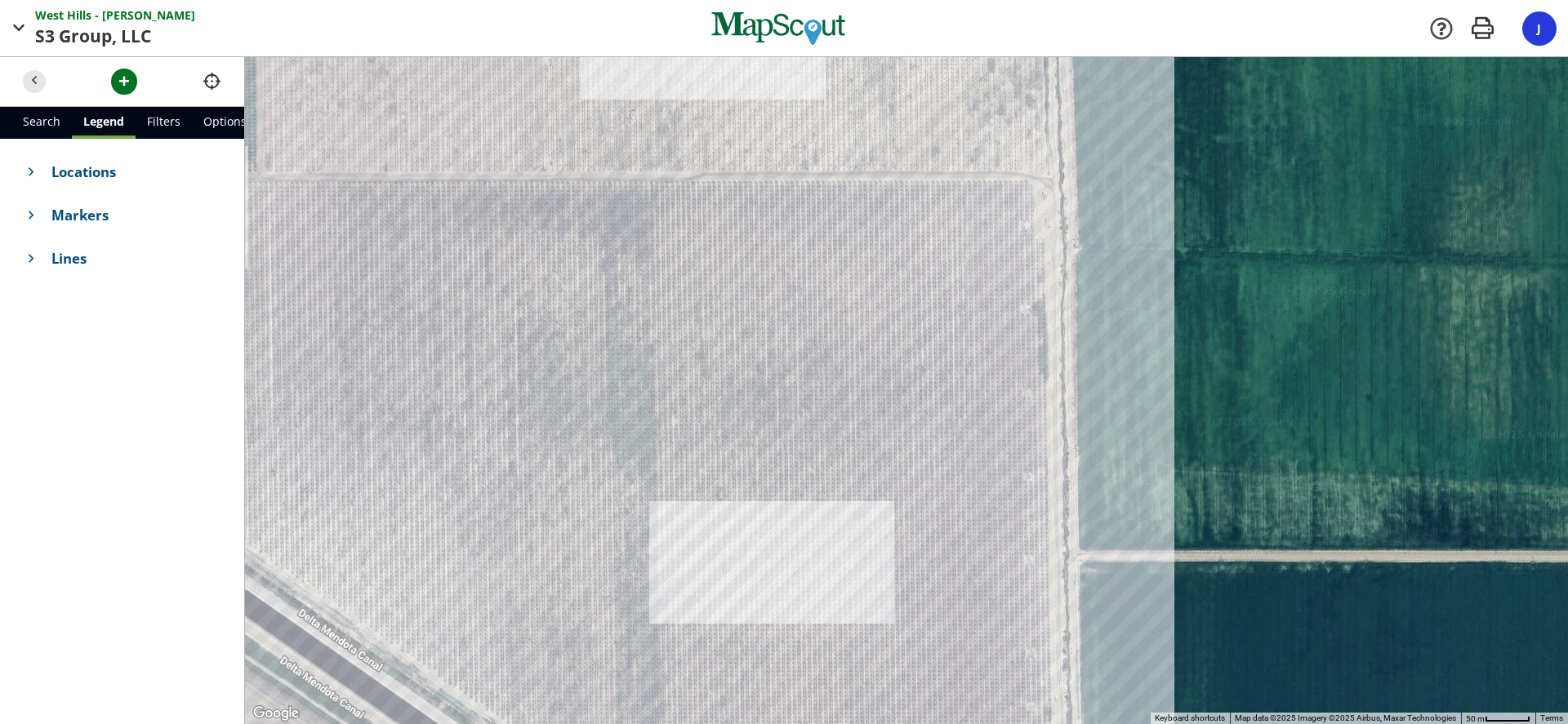
drag, startPoint x: 974, startPoint y: 222, endPoint x: 794, endPoint y: 230, distance: 180.2
click at [794, 231] on div at bounding box center [906, 390] width 1322 height 667
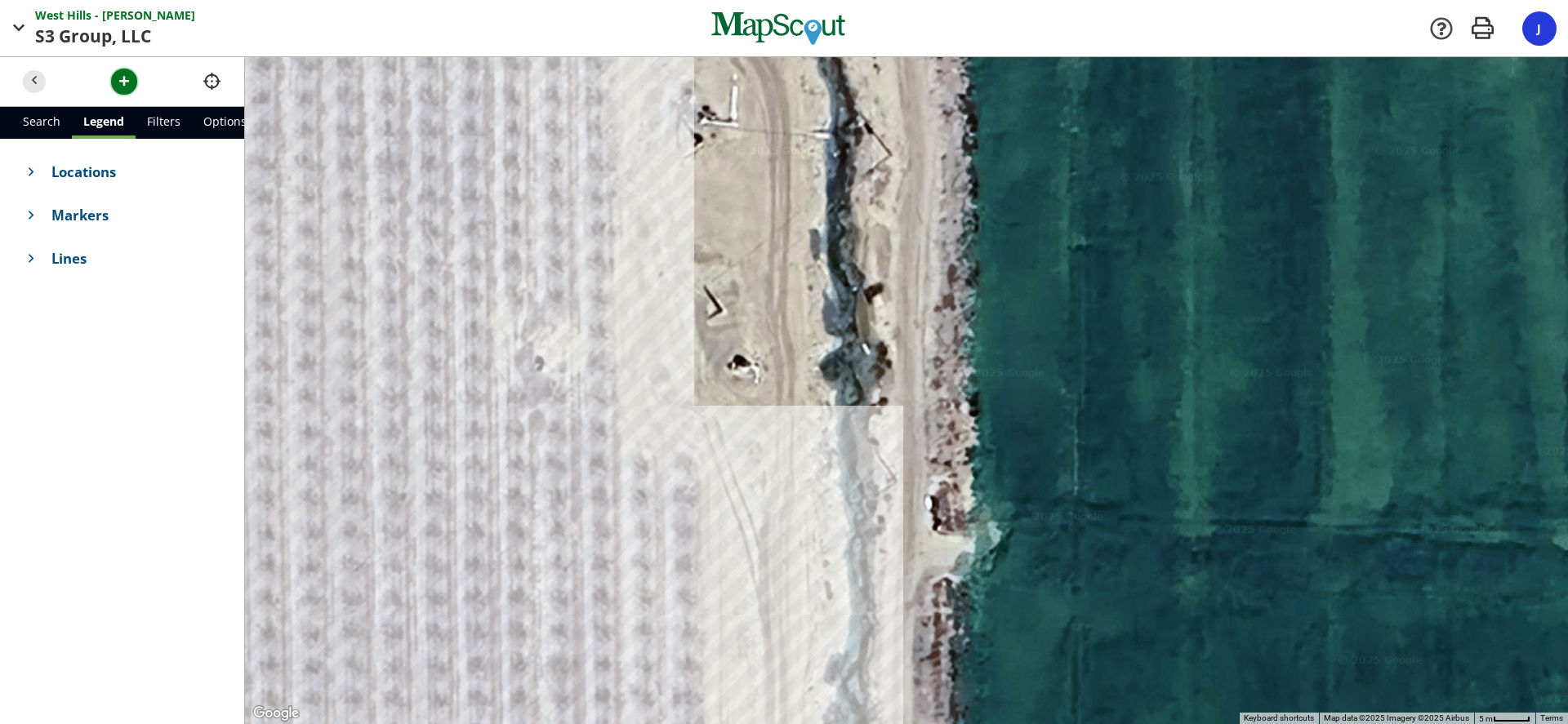
click at [124, 83] on span "button" at bounding box center [124, 81] width 17 height 17
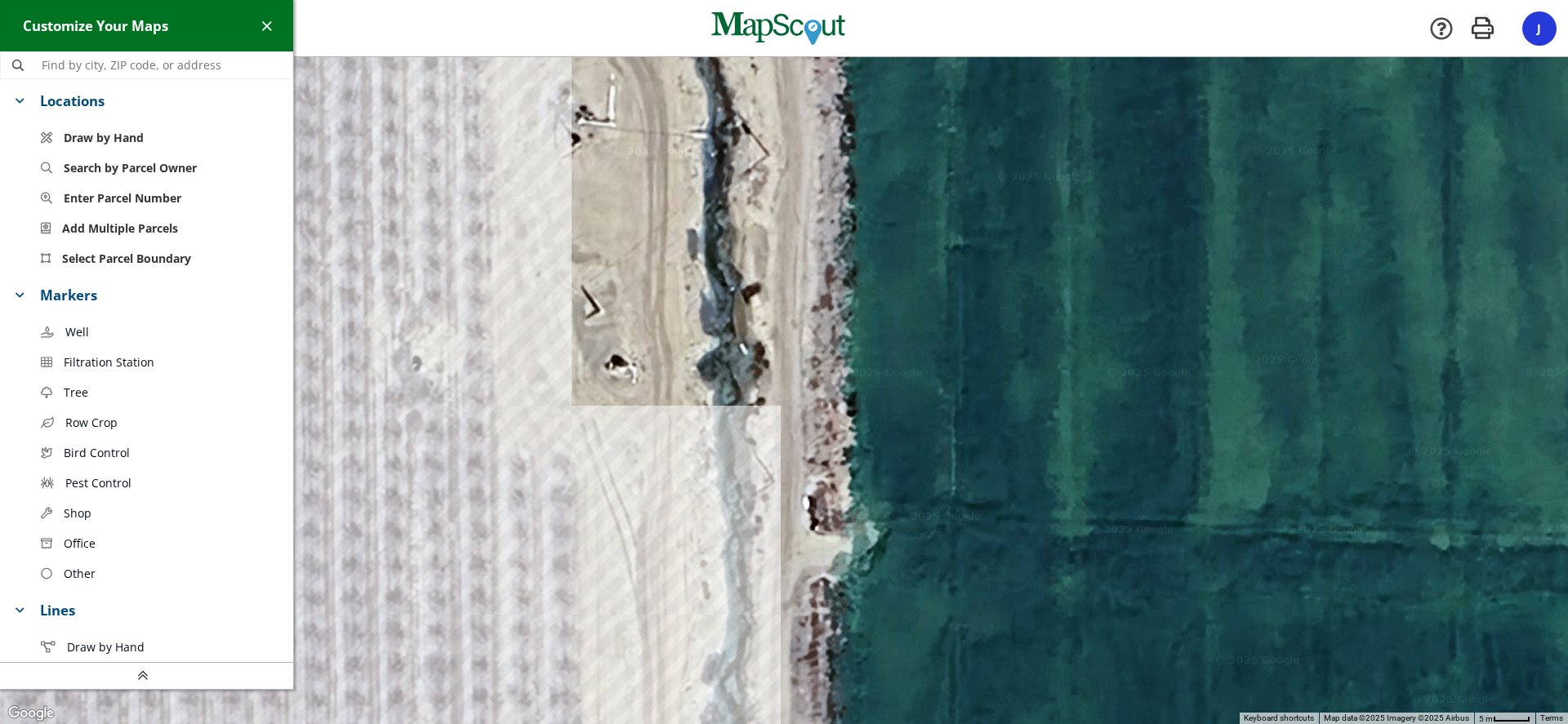
click at [80, 331] on span "Well" at bounding box center [77, 332] width 24 height 17
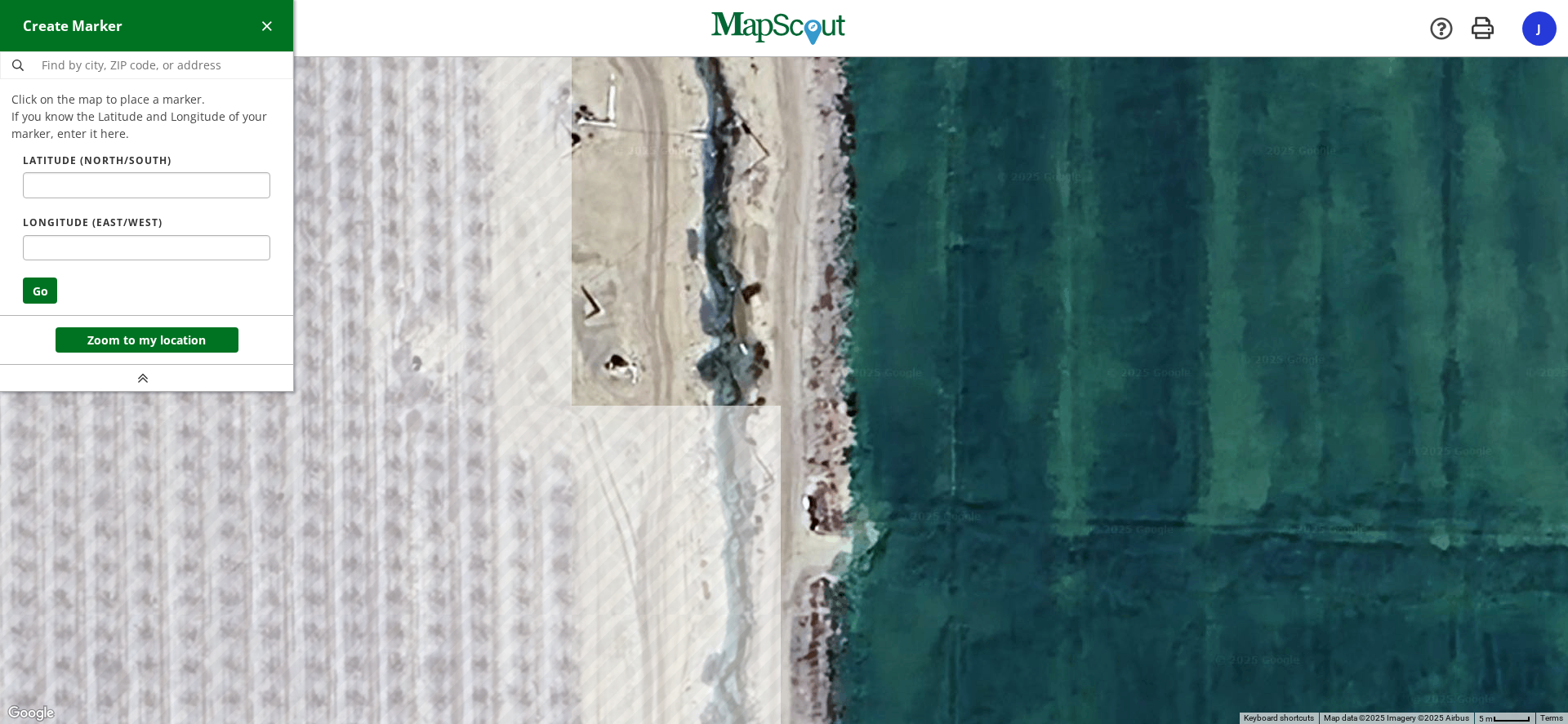
click at [579, 119] on div at bounding box center [784, 391] width 1568 height 667
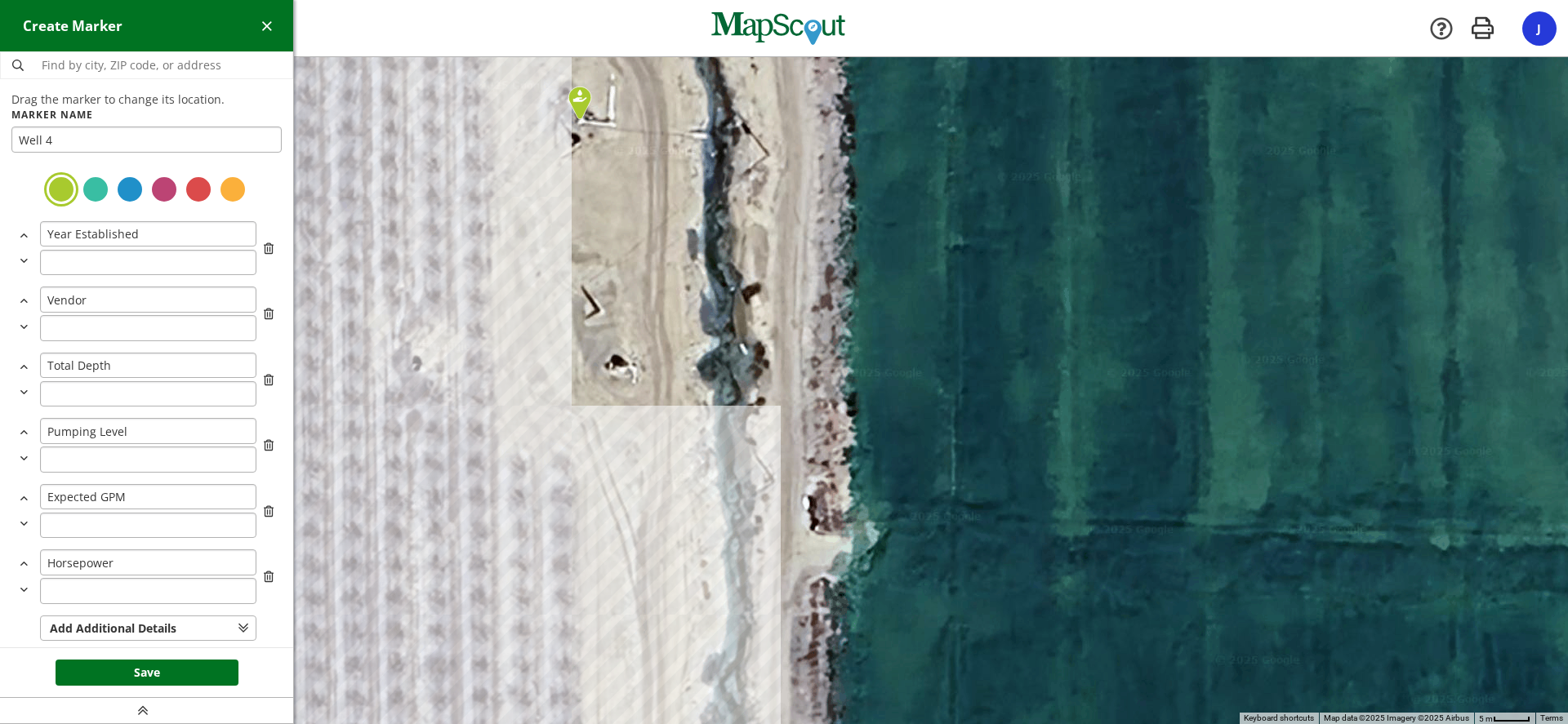
type input "Well 4"
click at [168, 673] on button "Save" at bounding box center [146, 672] width 183 height 26
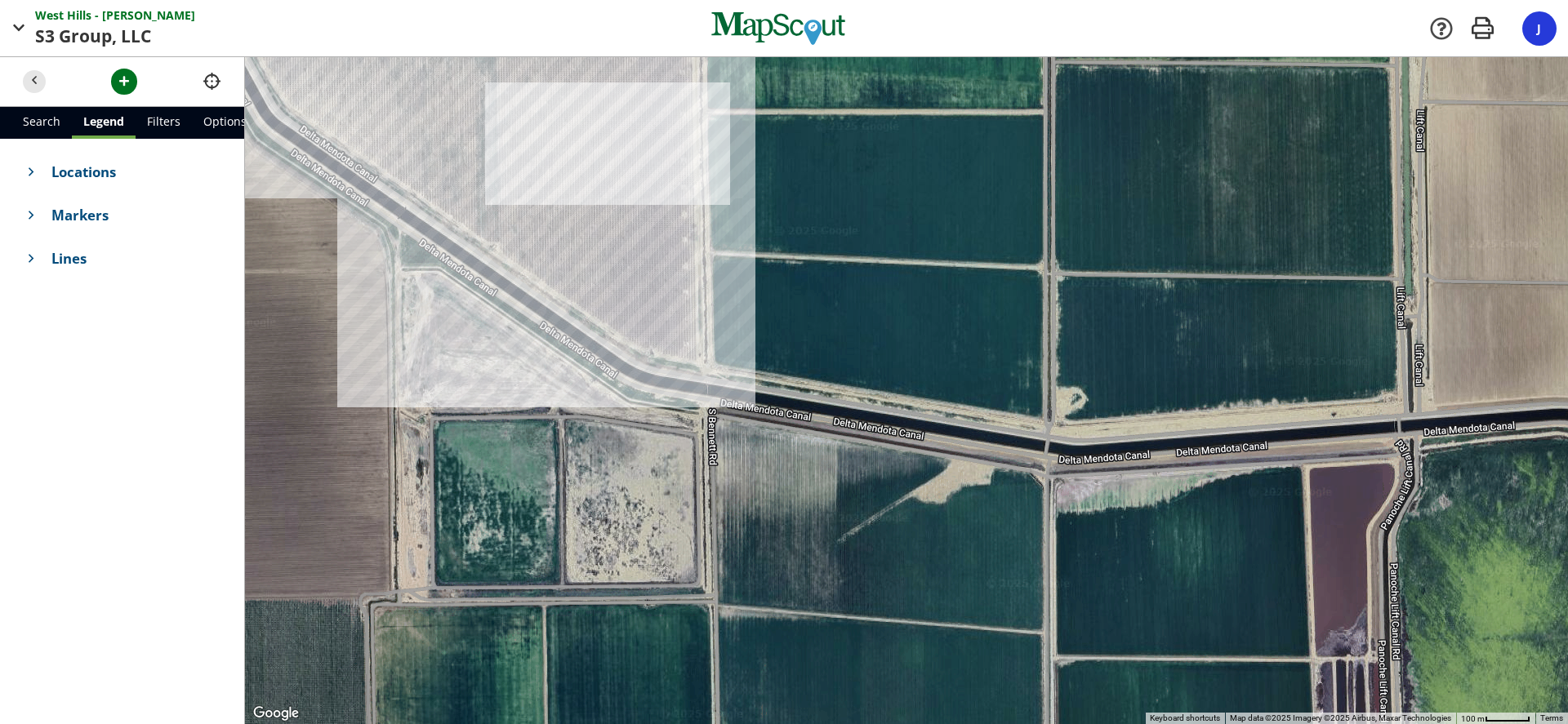
drag, startPoint x: 553, startPoint y: 554, endPoint x: 629, endPoint y: 247, distance: 316.3
click at [629, 247] on div at bounding box center [906, 390] width 1322 height 667
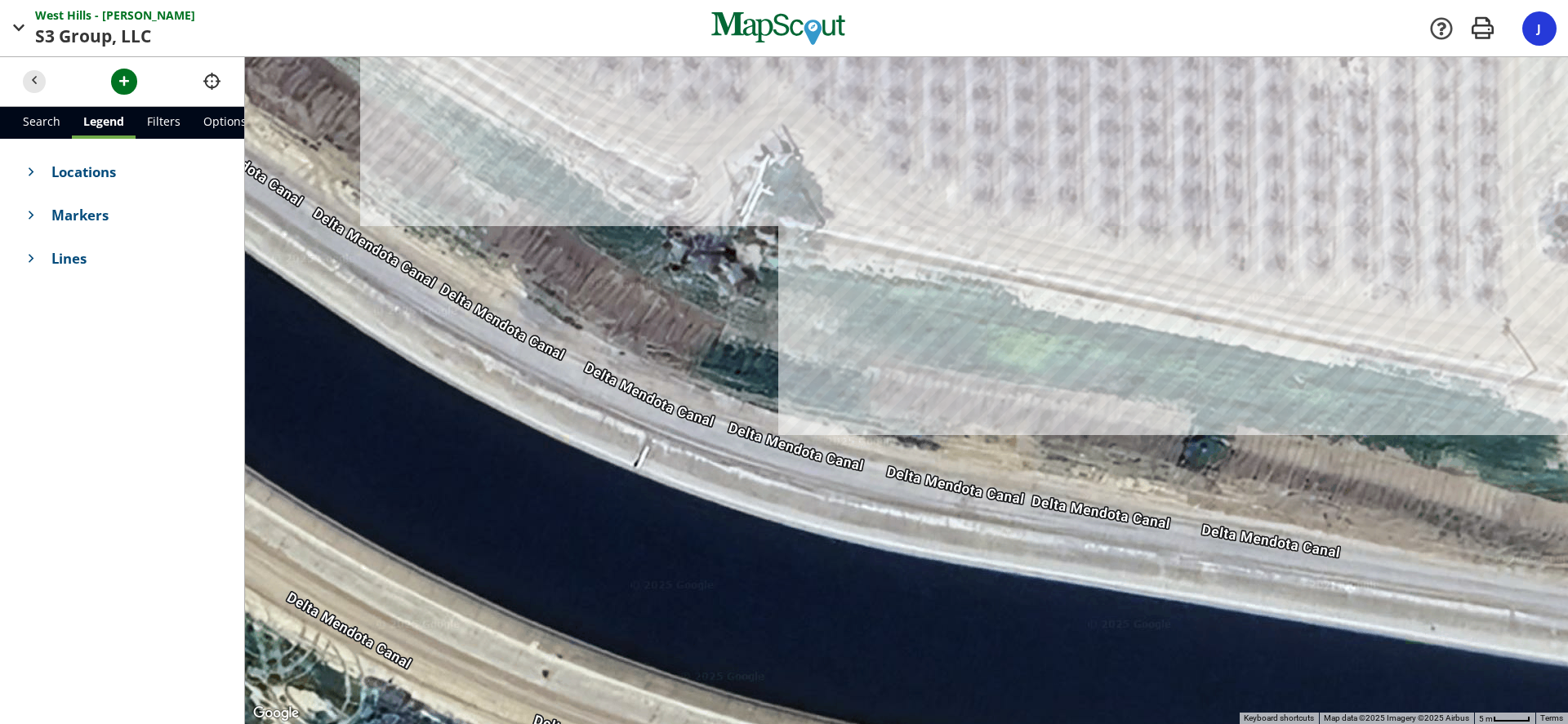
drag, startPoint x: 603, startPoint y: 196, endPoint x: 789, endPoint y: 339, distance: 234.6
click at [789, 339] on div at bounding box center [906, 390] width 1322 height 667
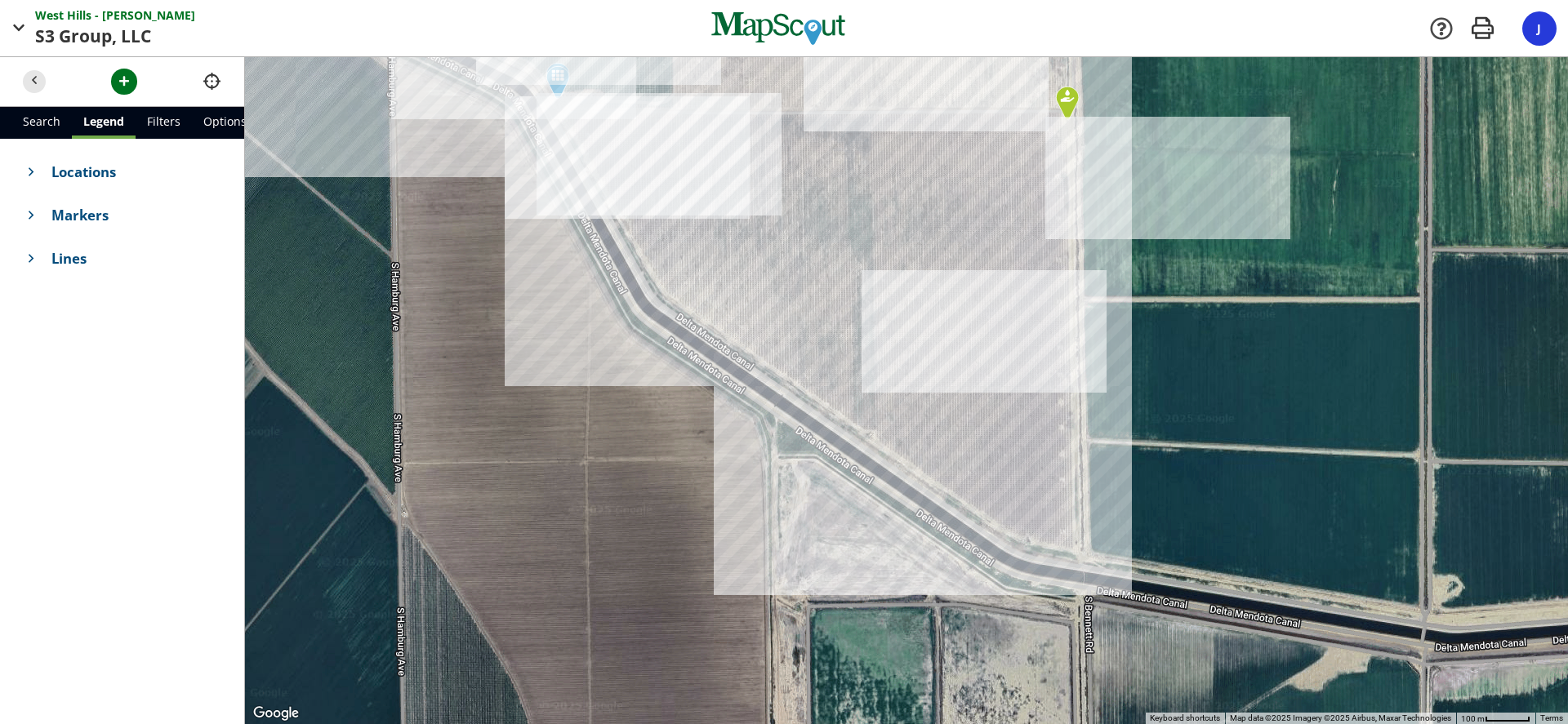
drag, startPoint x: 719, startPoint y: 314, endPoint x: 907, endPoint y: 431, distance: 221.4
click at [907, 431] on div at bounding box center [906, 390] width 1322 height 667
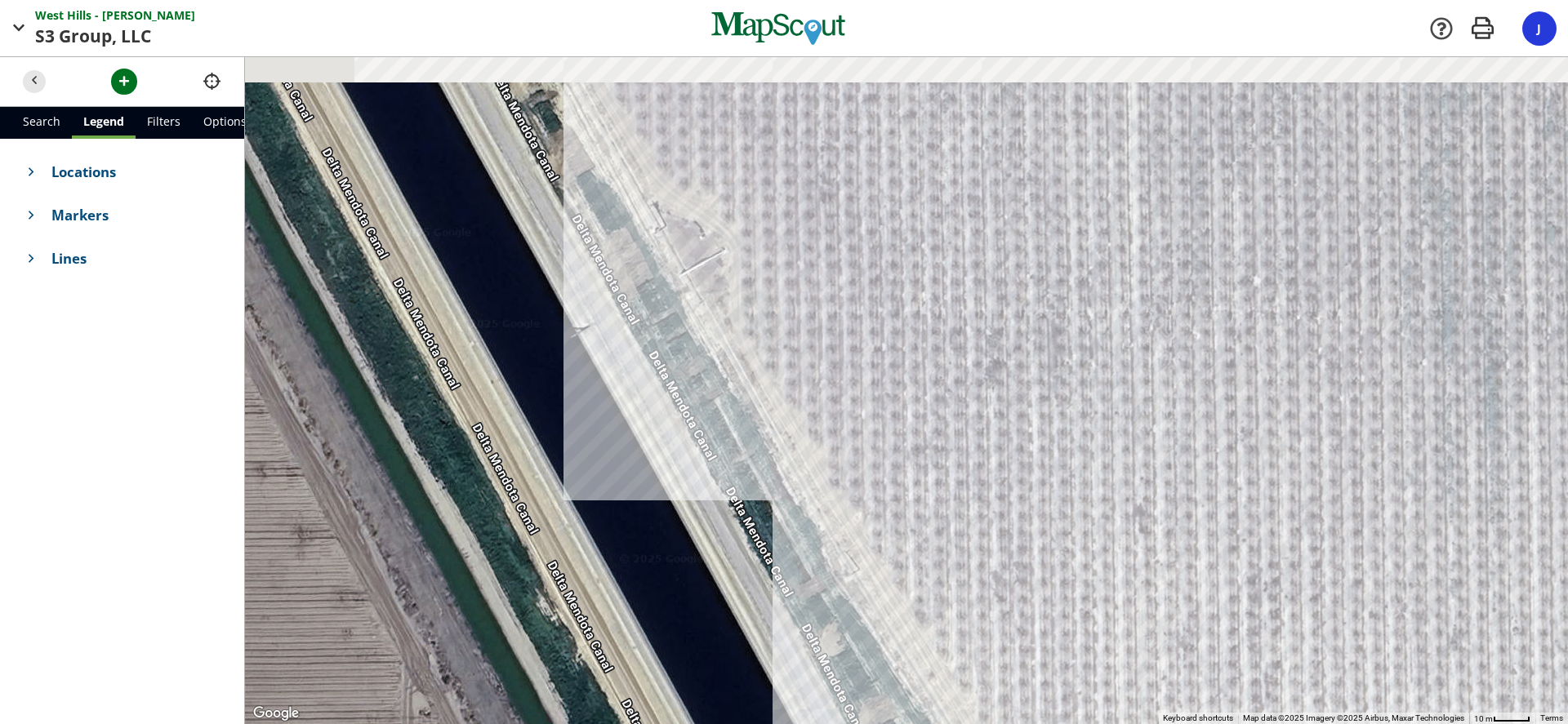
drag, startPoint x: 717, startPoint y: 197, endPoint x: 688, endPoint y: 336, distance: 142.0
click at [688, 355] on div at bounding box center [906, 390] width 1322 height 667
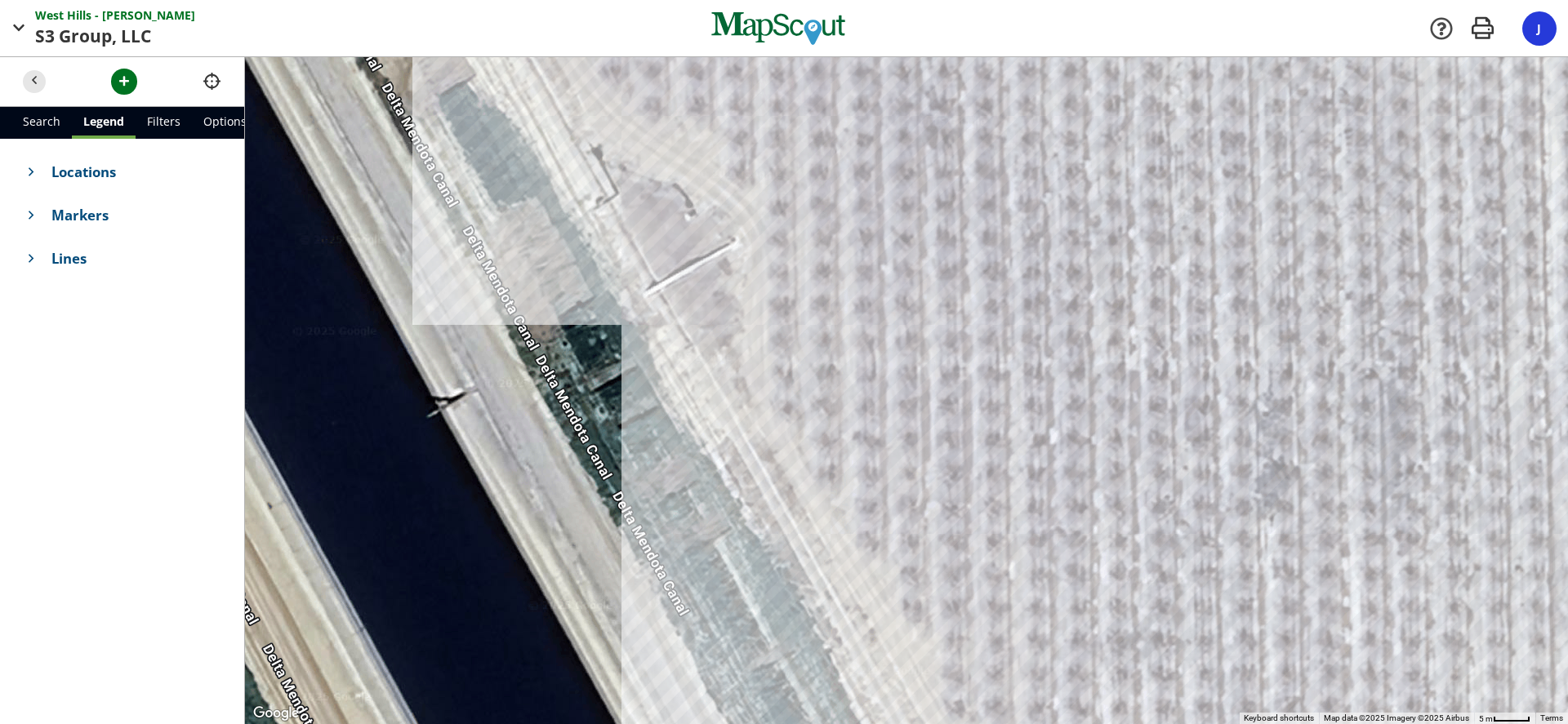
click at [96, 168] on span "Locations" at bounding box center [136, 172] width 170 height 20
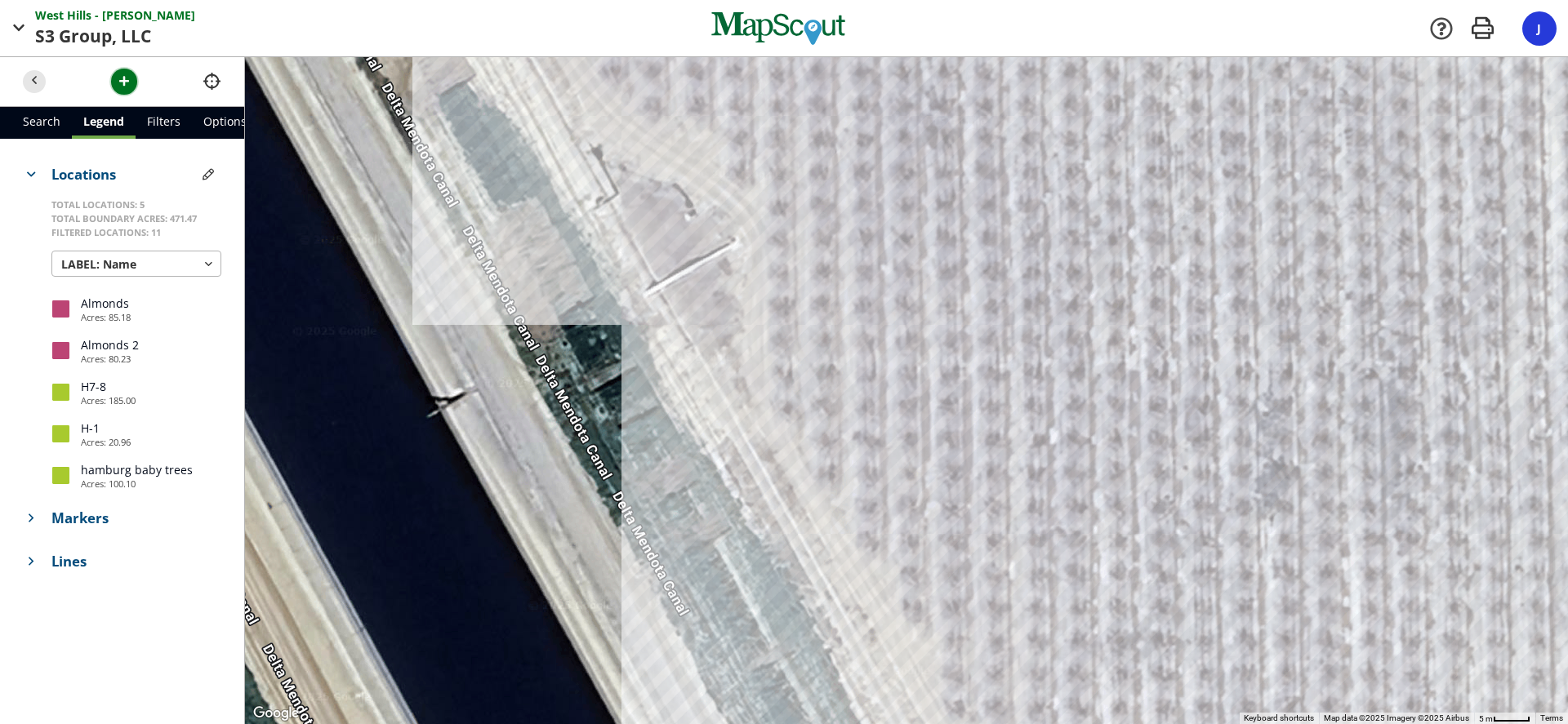
click at [118, 86] on span "button" at bounding box center [124, 81] width 17 height 17
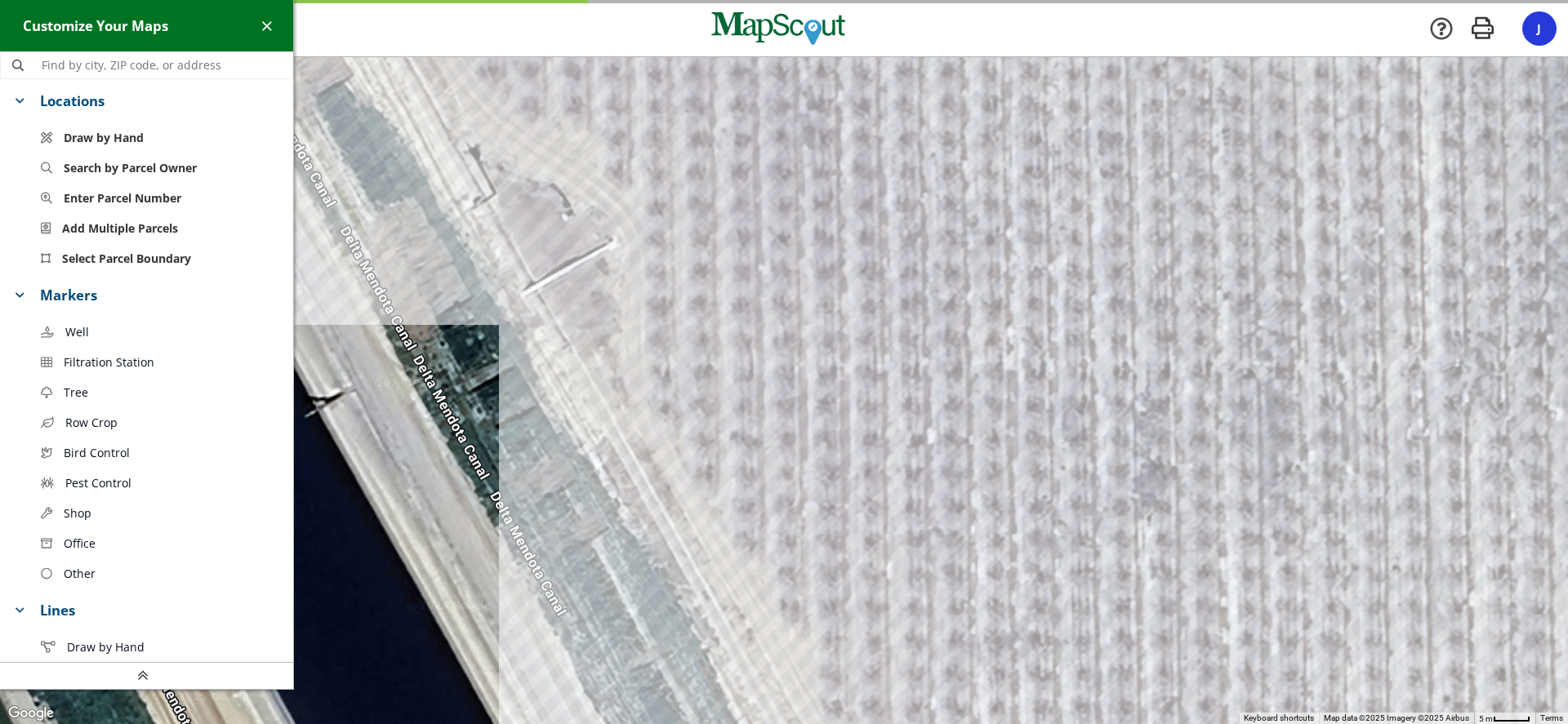
click at [91, 331] on link "Well" at bounding box center [160, 331] width 265 height 30
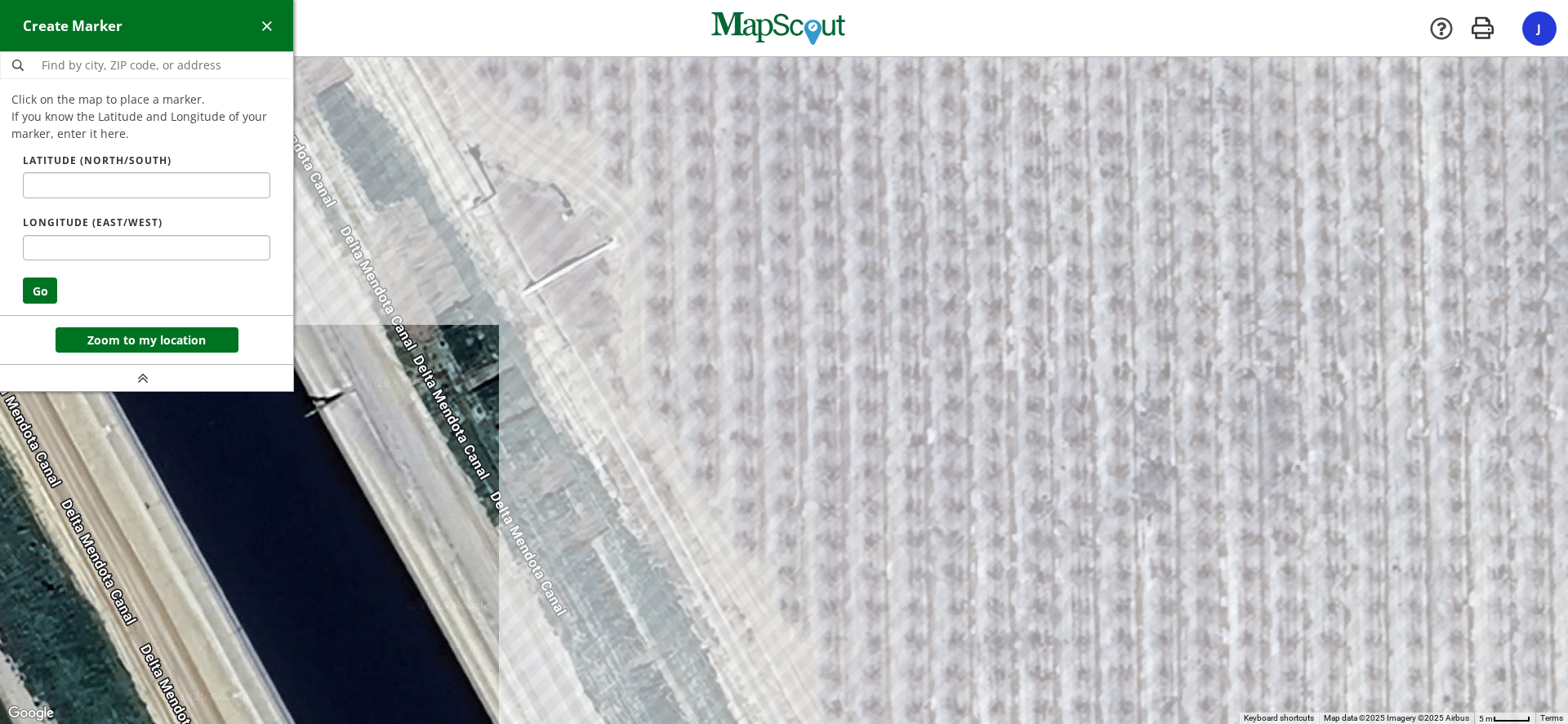
click at [612, 246] on div at bounding box center [784, 390] width 1568 height 667
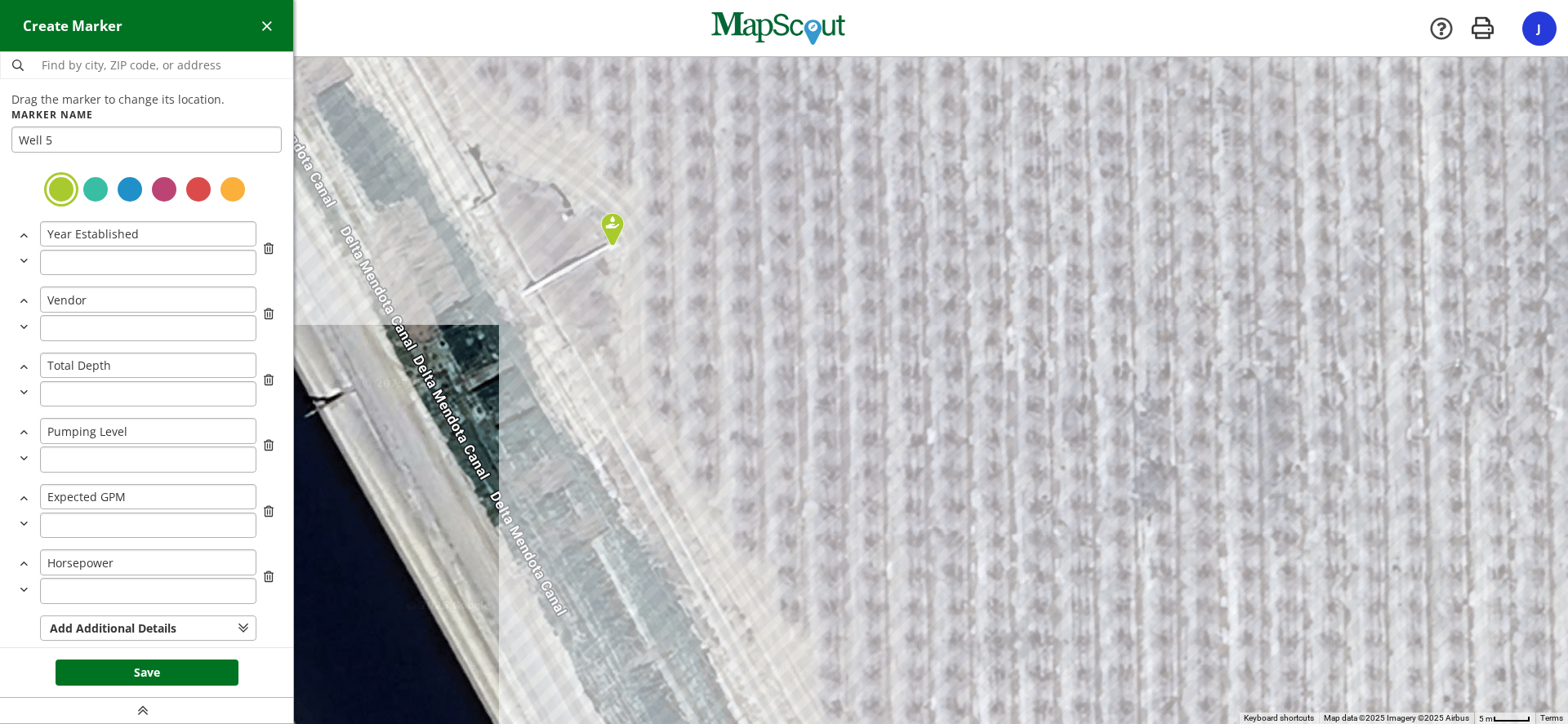
type input "Well 5"
click at [119, 199] on div at bounding box center [130, 189] width 29 height 29
click at [182, 674] on button "Save" at bounding box center [146, 672] width 183 height 26
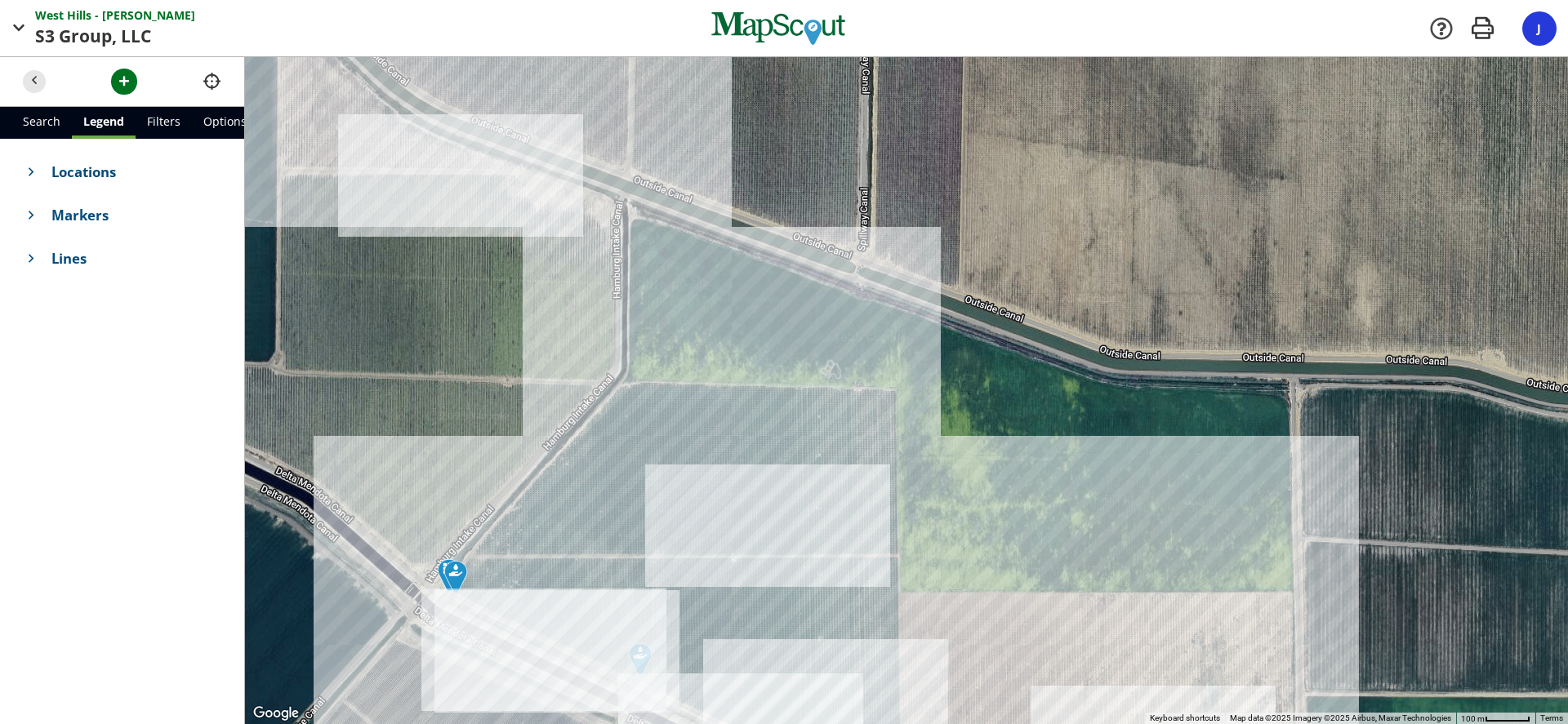
drag, startPoint x: 496, startPoint y: 287, endPoint x: 841, endPoint y: 650, distance: 500.8
click at [858, 685] on div at bounding box center [906, 390] width 1322 height 667
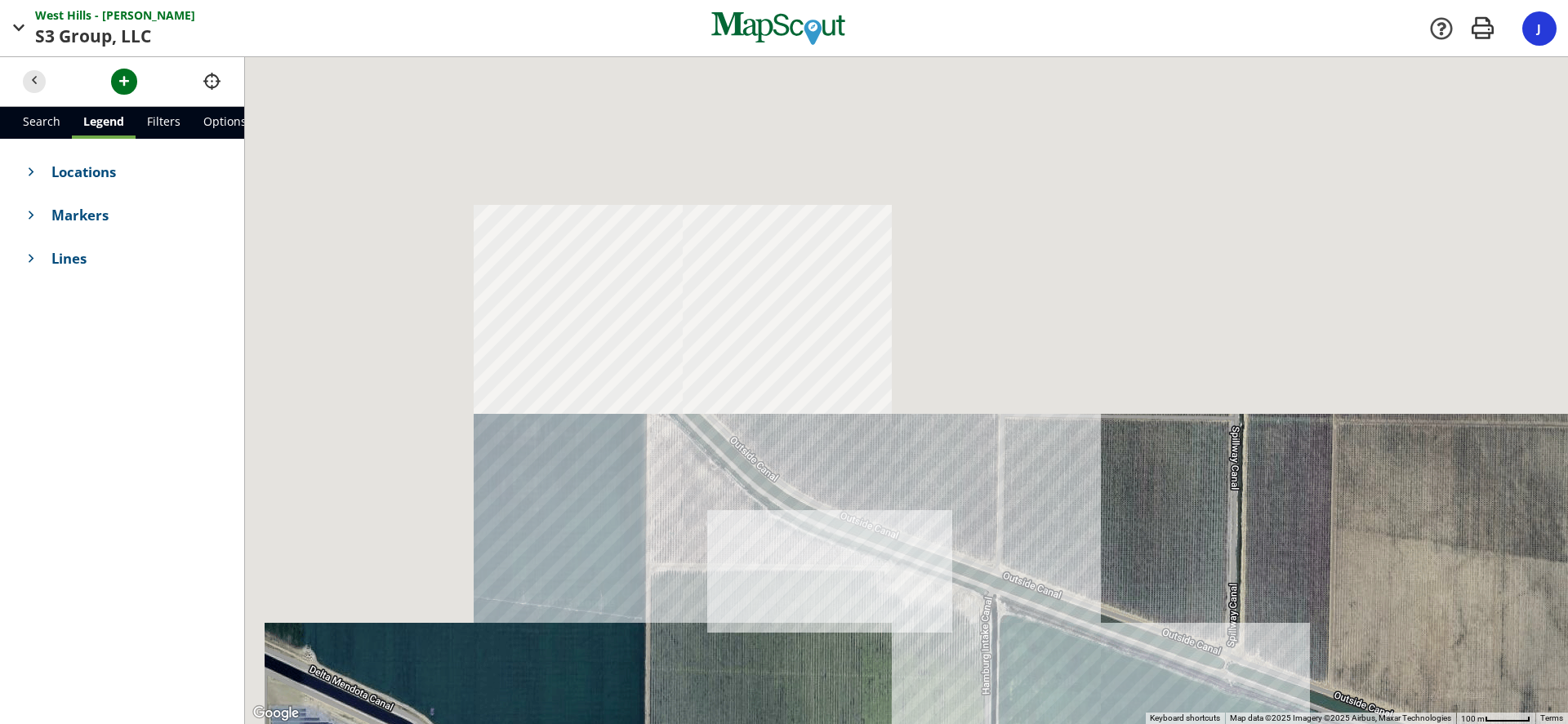
drag, startPoint x: 459, startPoint y: 365, endPoint x: 760, endPoint y: 643, distance: 409.7
click at [835, 723] on html "West Hills - [PERSON_NAME] S3 Group, LLC LLC Company West Hills - [PERSON_NAME]…" at bounding box center [784, 362] width 1568 height 724
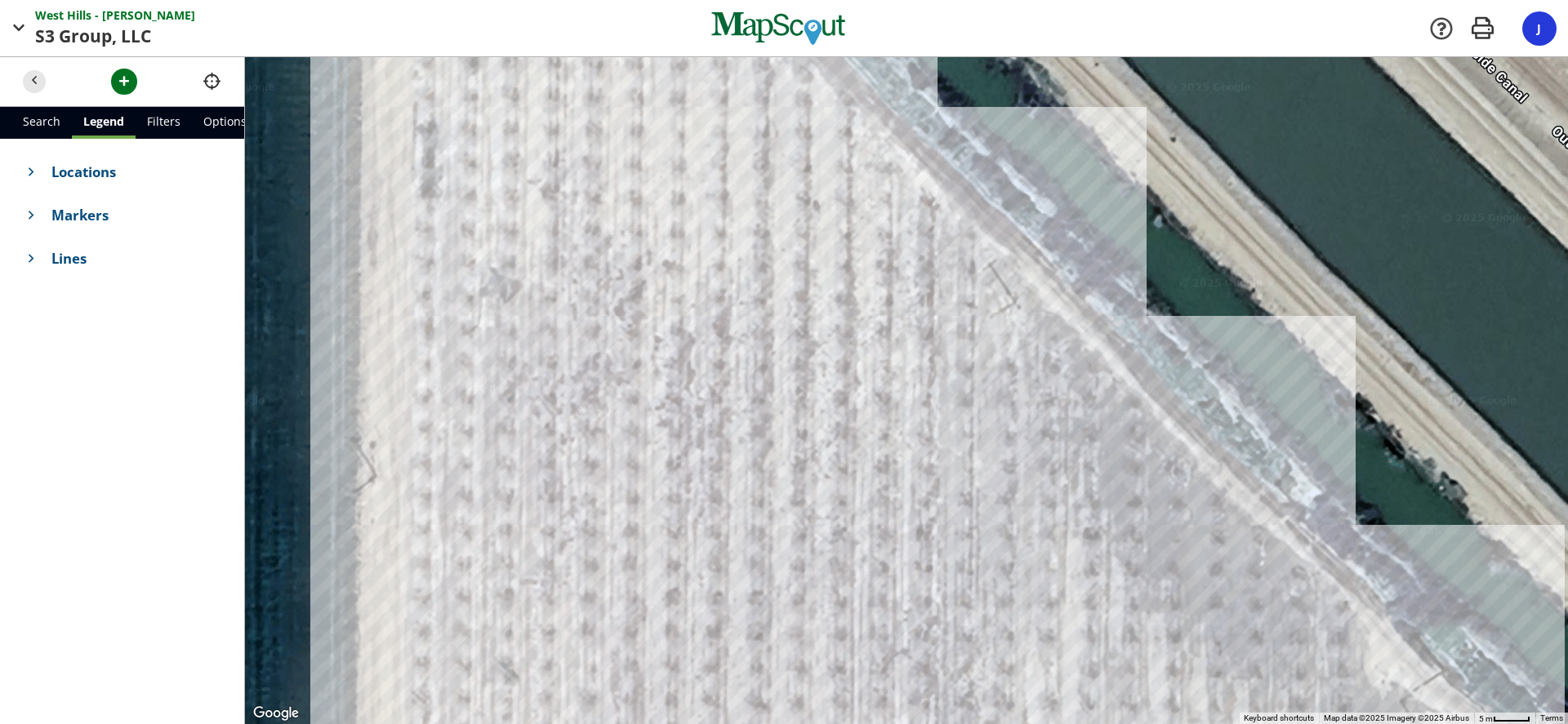
drag, startPoint x: 1091, startPoint y: 612, endPoint x: 1152, endPoint y: 667, distance: 82.1
click at [1152, 667] on div at bounding box center [906, 390] width 1322 height 667
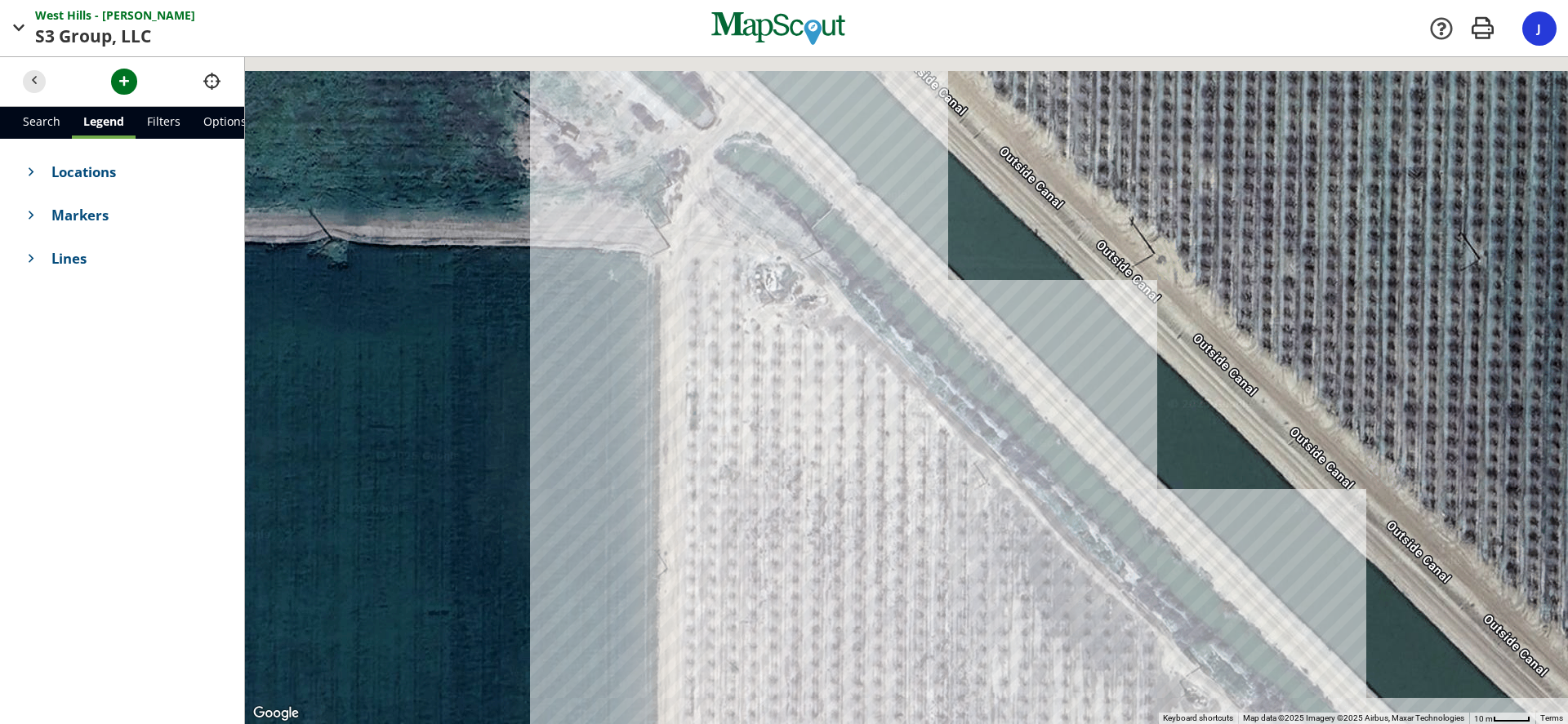
drag, startPoint x: 726, startPoint y: 331, endPoint x: 794, endPoint y: 474, distance: 158.3
click at [794, 485] on div at bounding box center [906, 390] width 1322 height 667
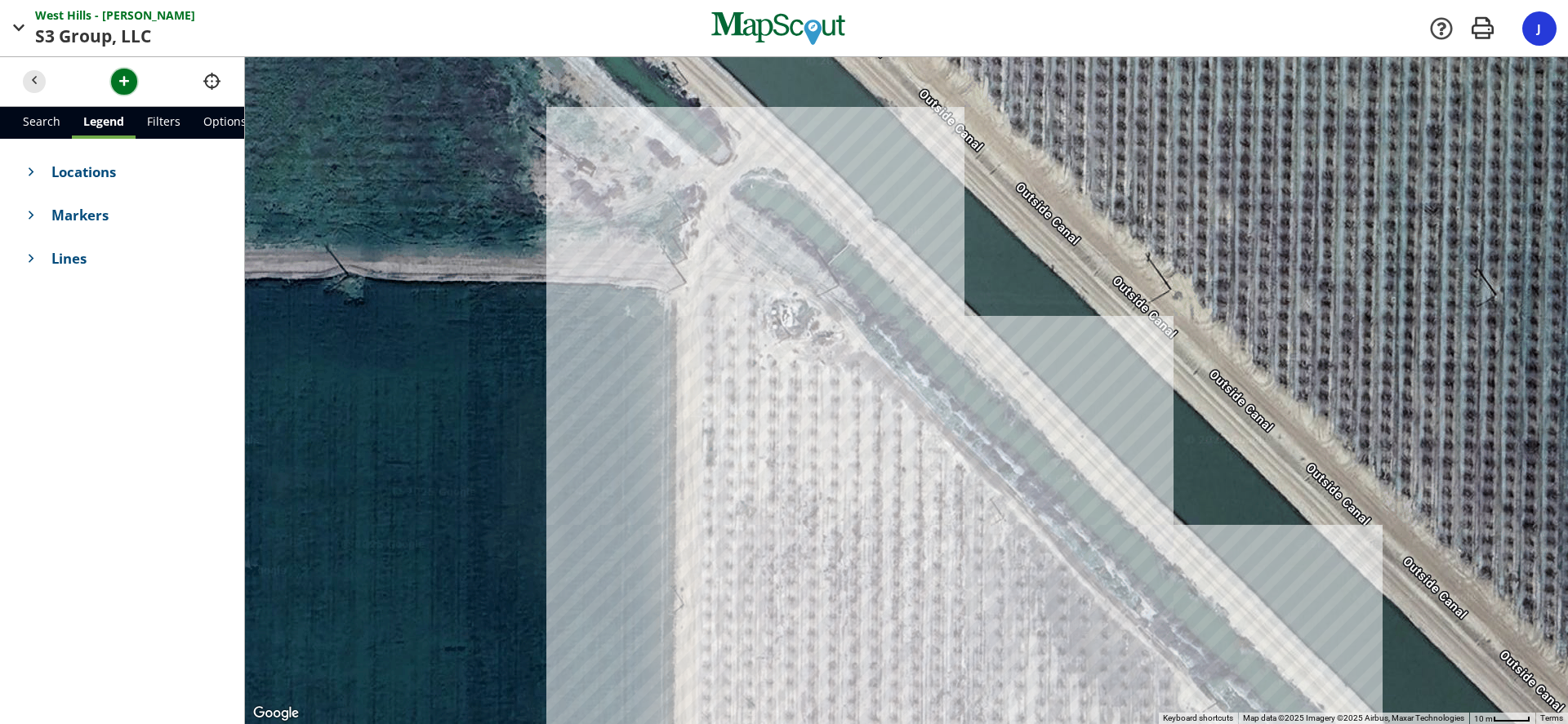
click at [125, 83] on span "button" at bounding box center [124, 81] width 17 height 17
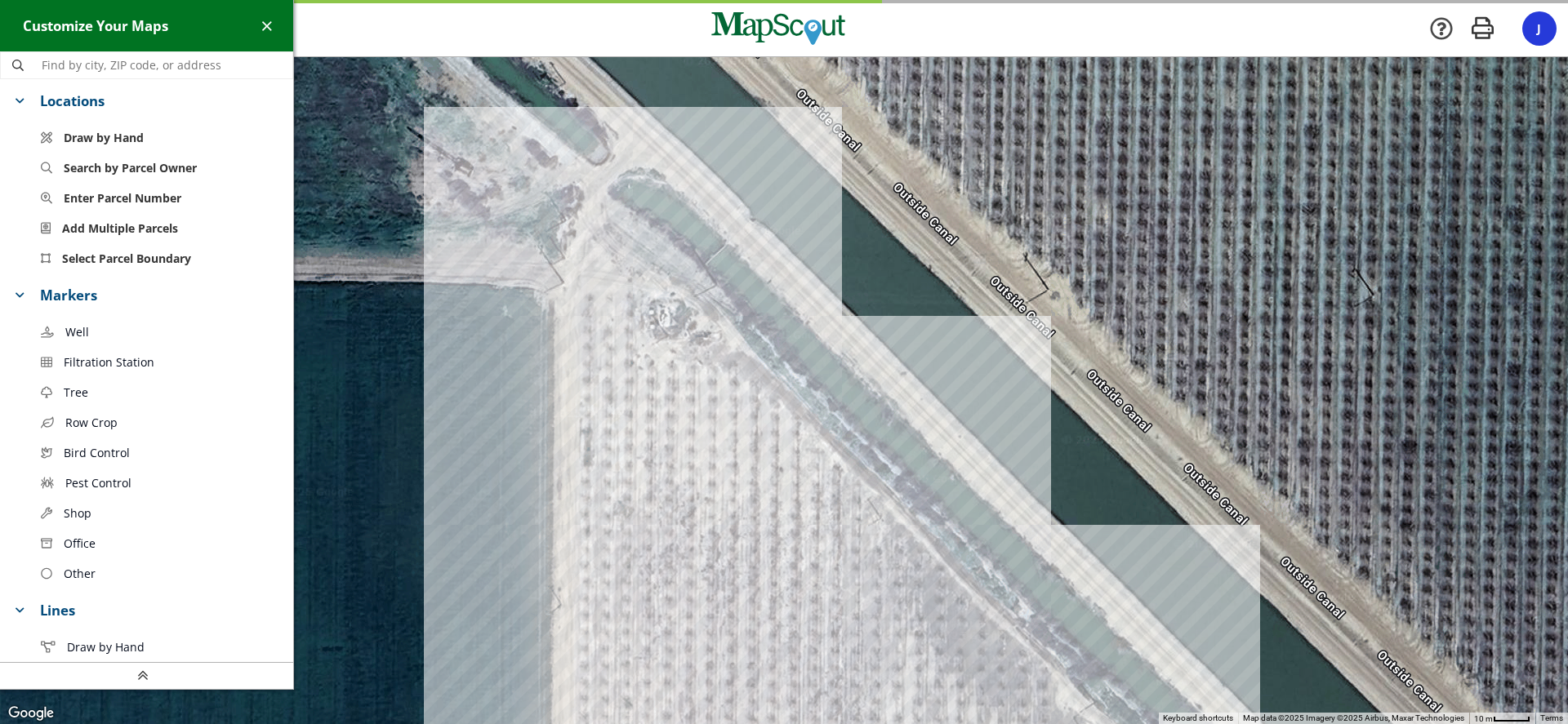
click at [91, 366] on span "Filtration Station" at bounding box center [109, 362] width 91 height 17
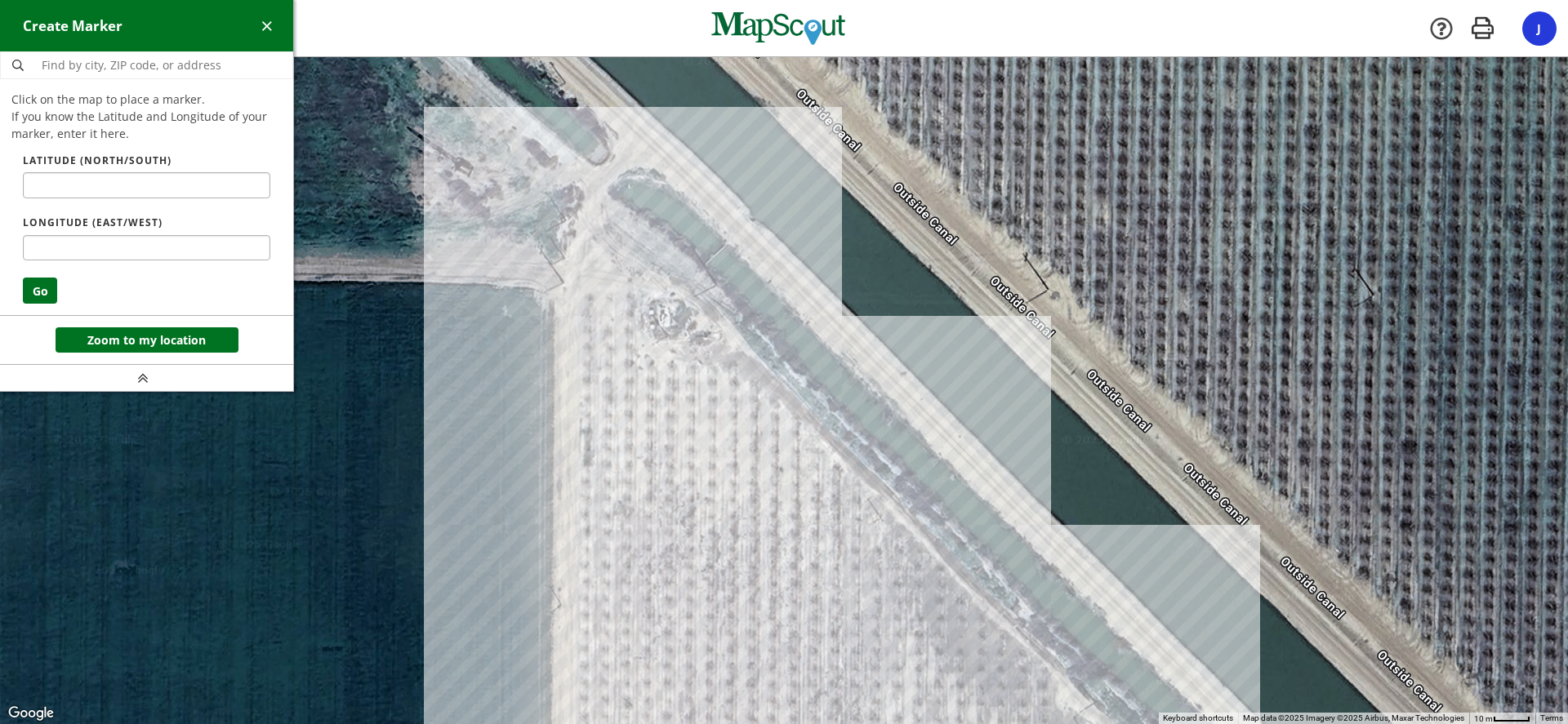
click at [664, 314] on div at bounding box center [784, 391] width 1568 height 667
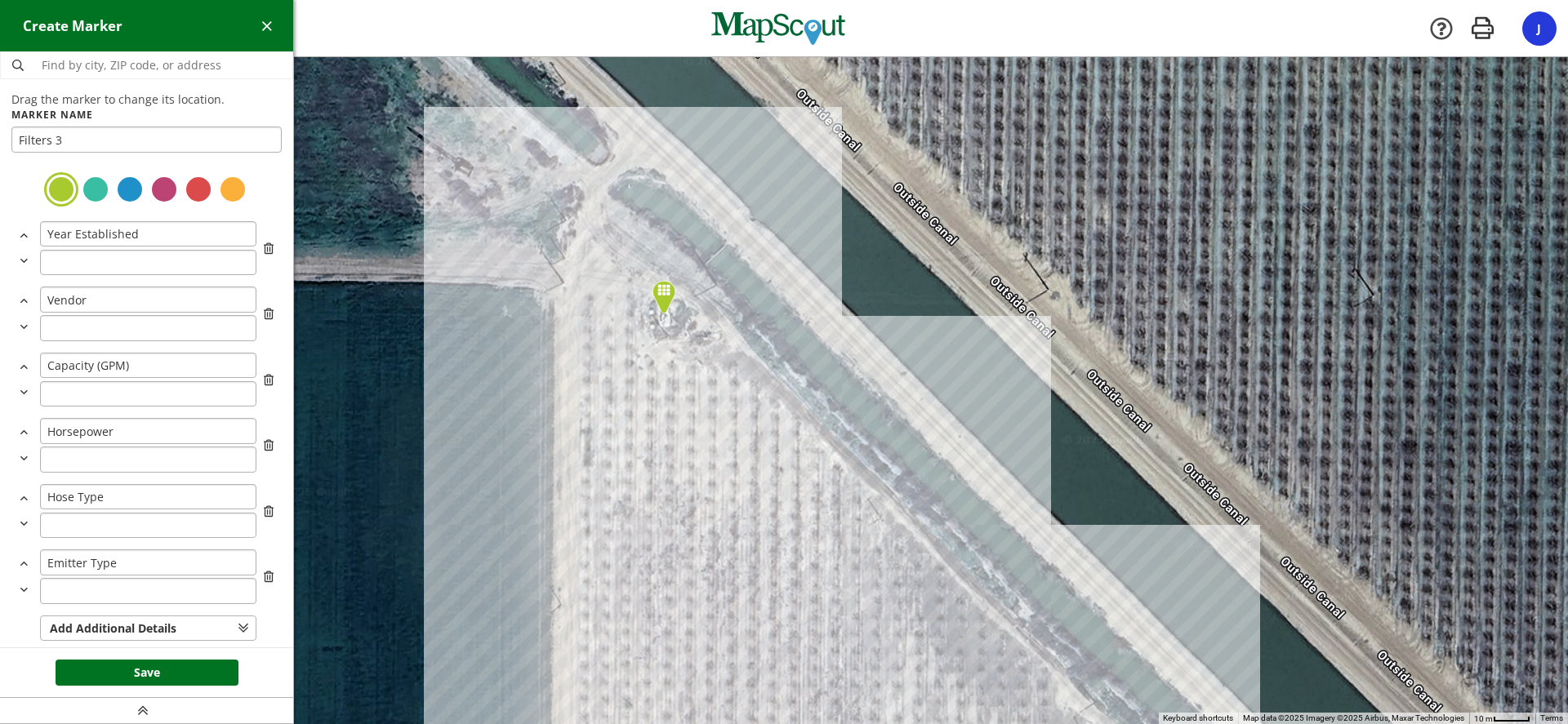
type input "Filters 3"
click at [116, 194] on div at bounding box center [130, 189] width 29 height 29
click at [147, 665] on button "Save" at bounding box center [146, 672] width 183 height 26
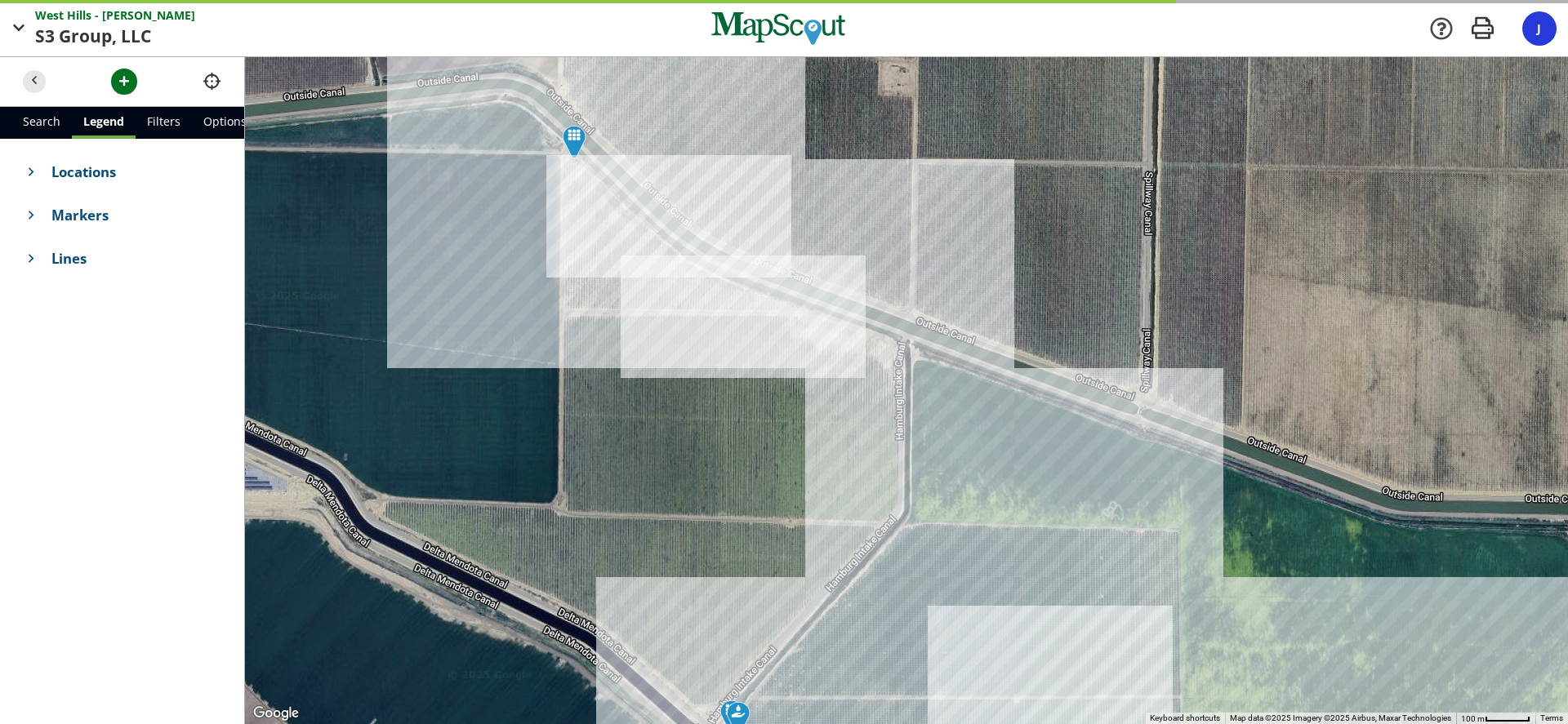
drag, startPoint x: 720, startPoint y: 520, endPoint x: 658, endPoint y: 280, distance: 247.9
click at [659, 291] on div at bounding box center [906, 390] width 1322 height 667
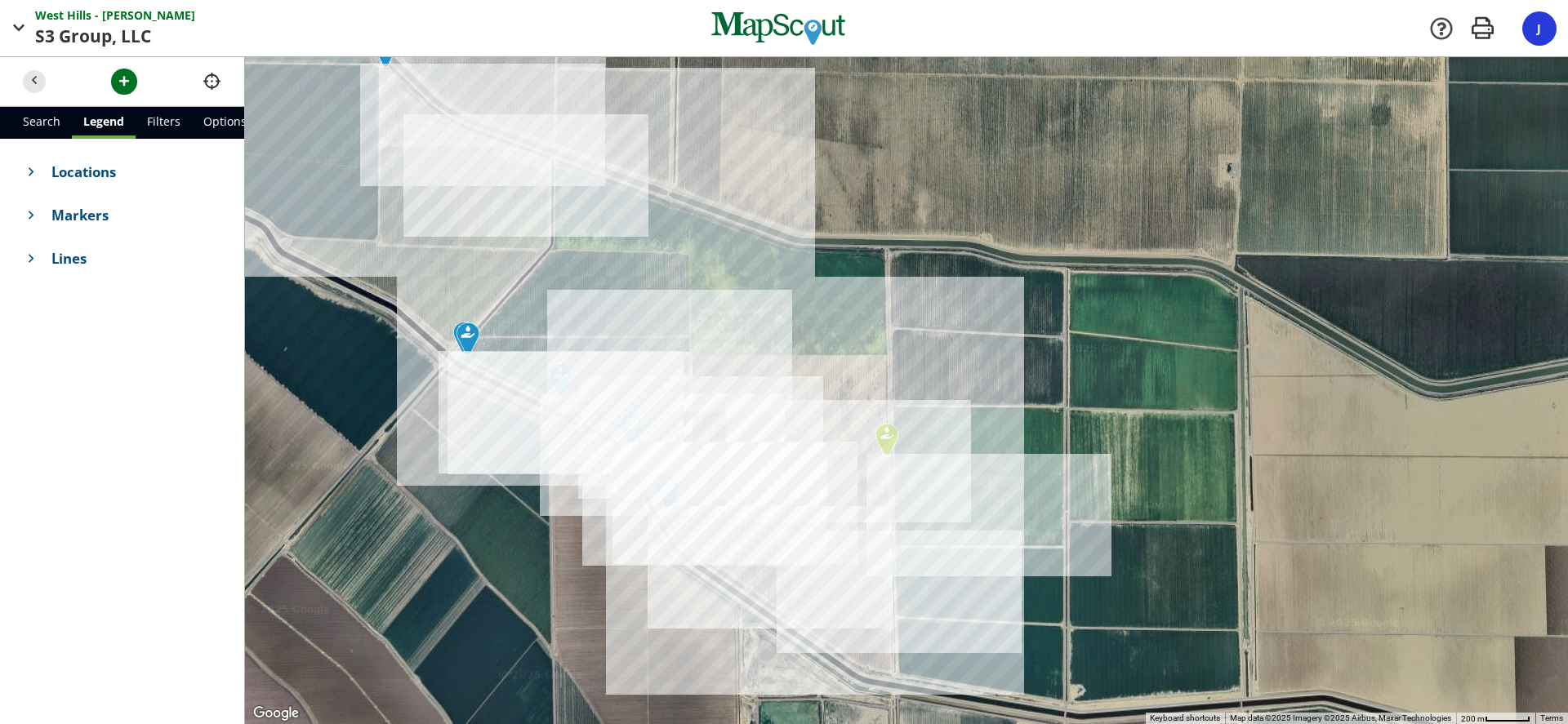
drag, startPoint x: 738, startPoint y: 299, endPoint x: 567, endPoint y: 255, distance: 176.6
click at [567, 255] on div at bounding box center [906, 390] width 1322 height 667
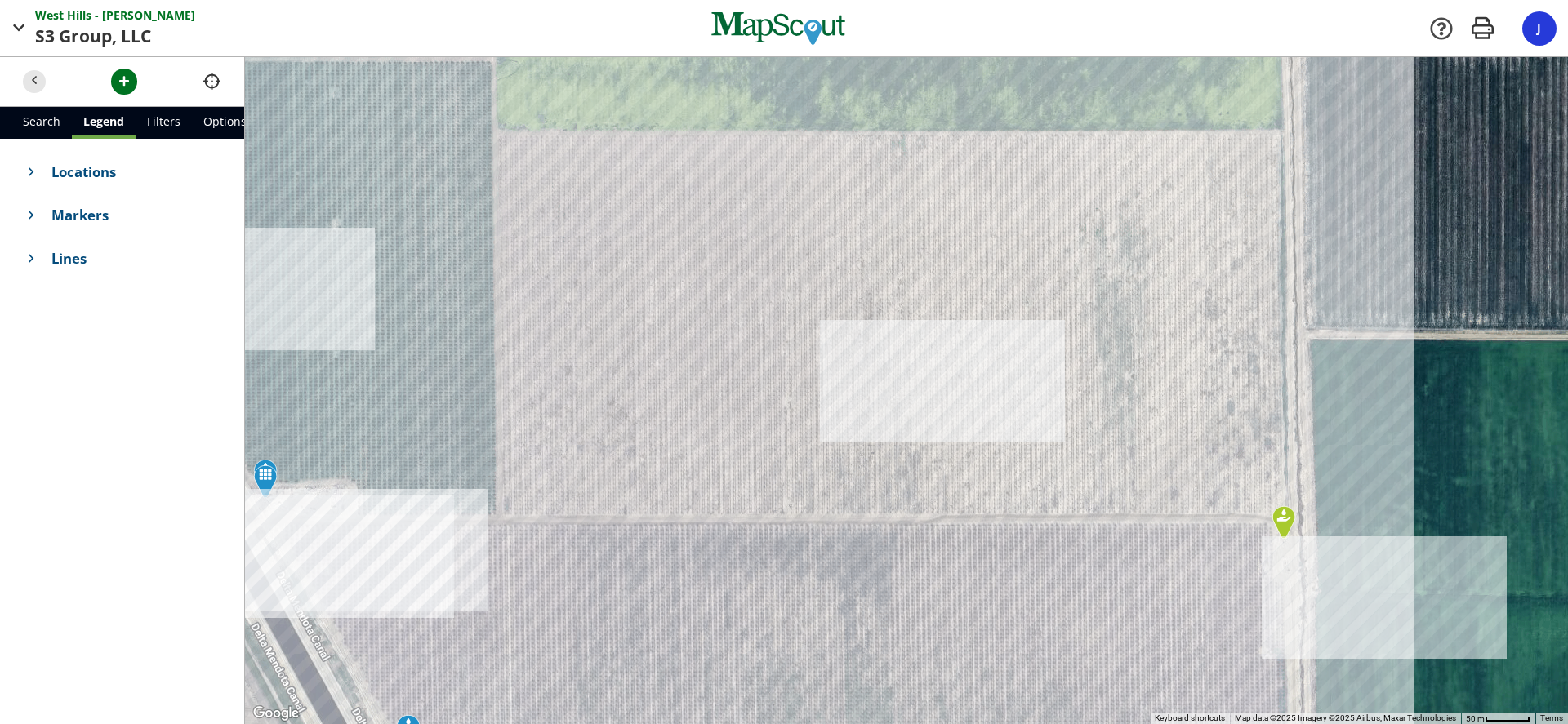
click at [56, 162] on span "Locations" at bounding box center [136, 172] width 170 height 20
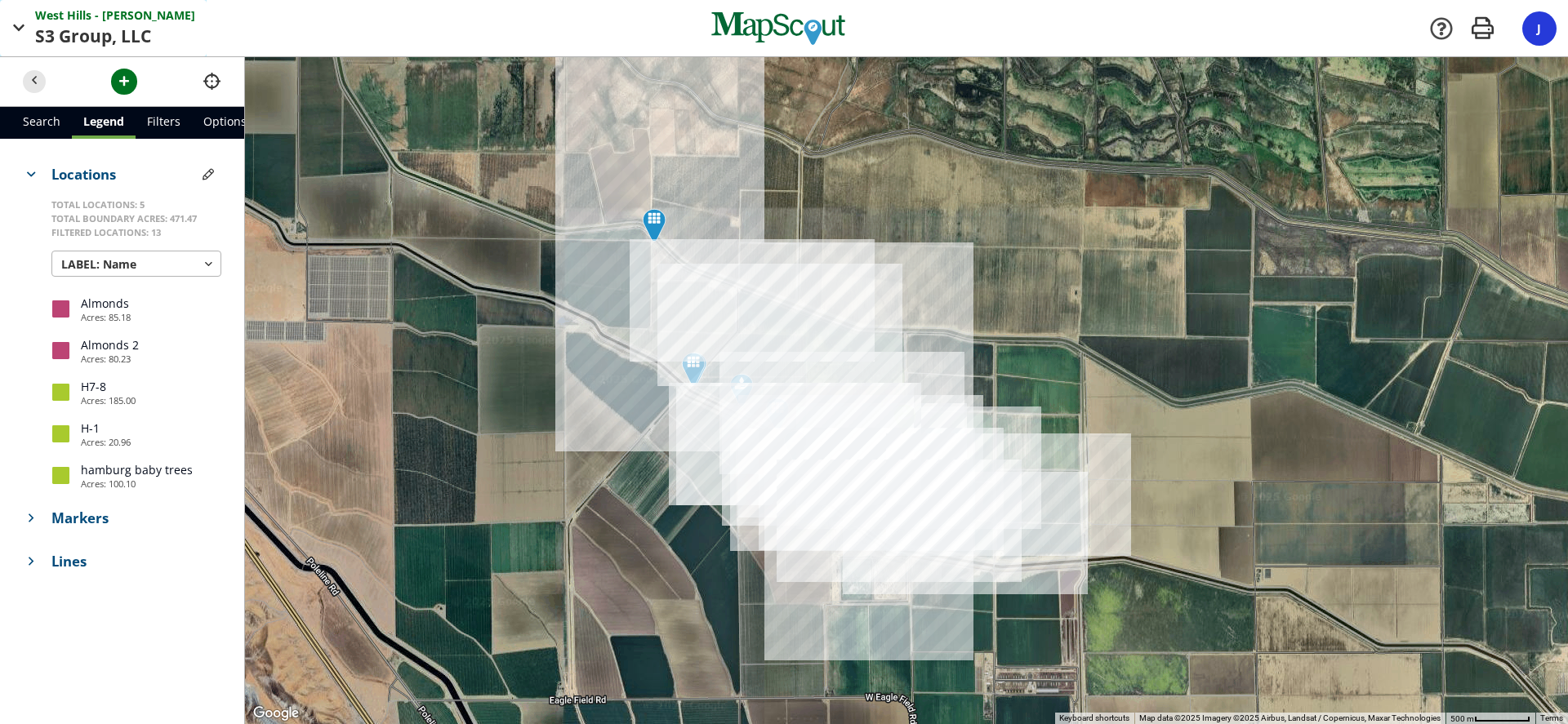
click at [19, 20] on span "button" at bounding box center [19, 28] width 20 height 20
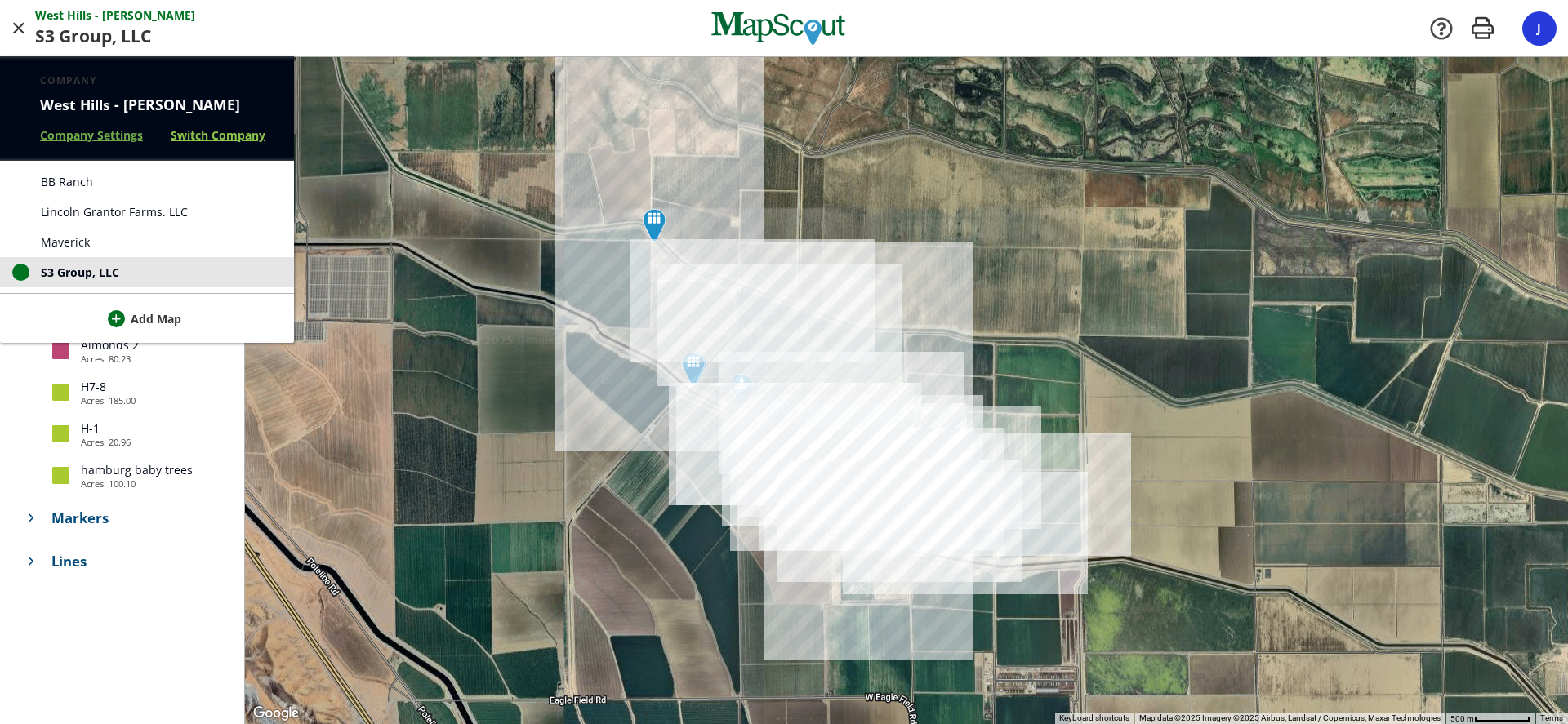
click at [219, 138] on link "Switch Company" at bounding box center [218, 135] width 95 height 17
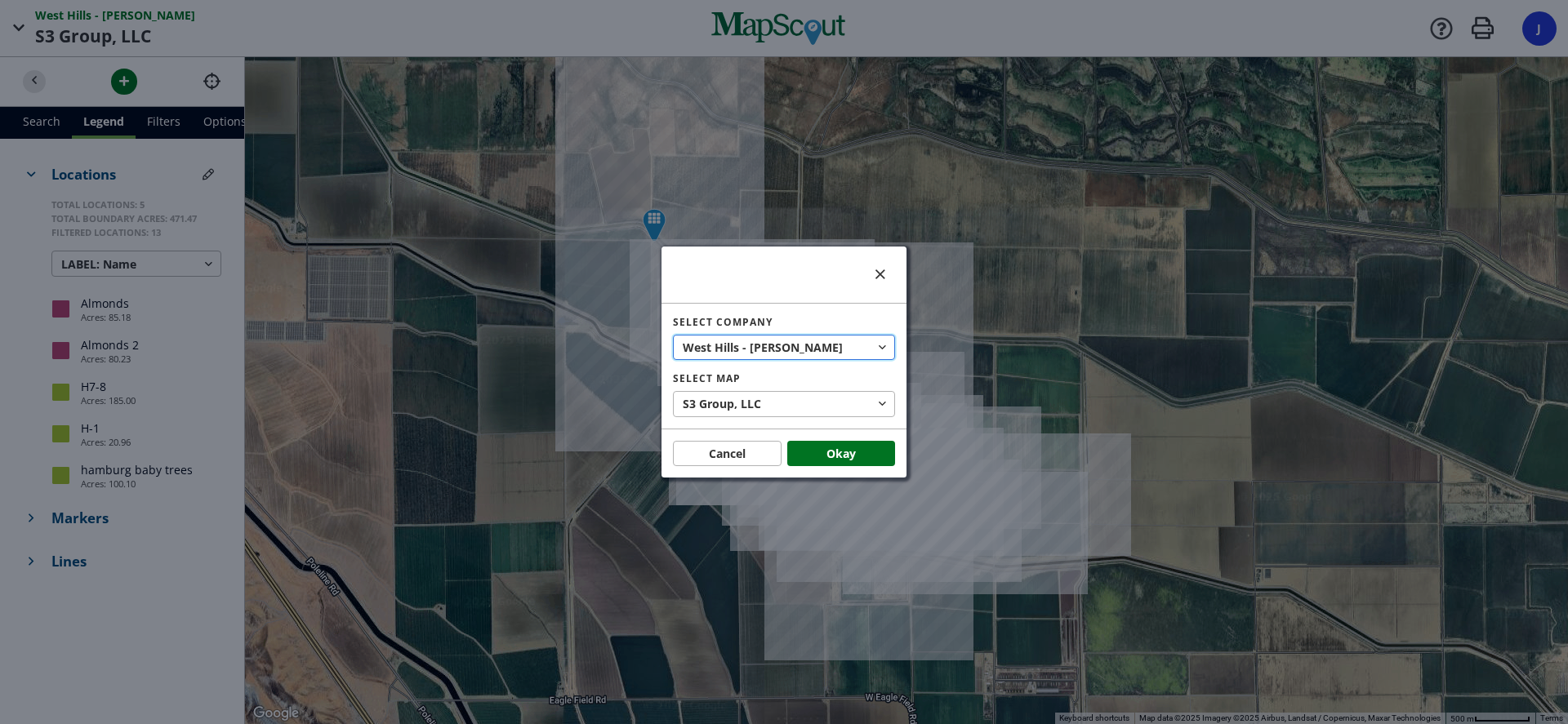
click at [830, 341] on button "West Hills - [PERSON_NAME]" at bounding box center [784, 347] width 222 height 26
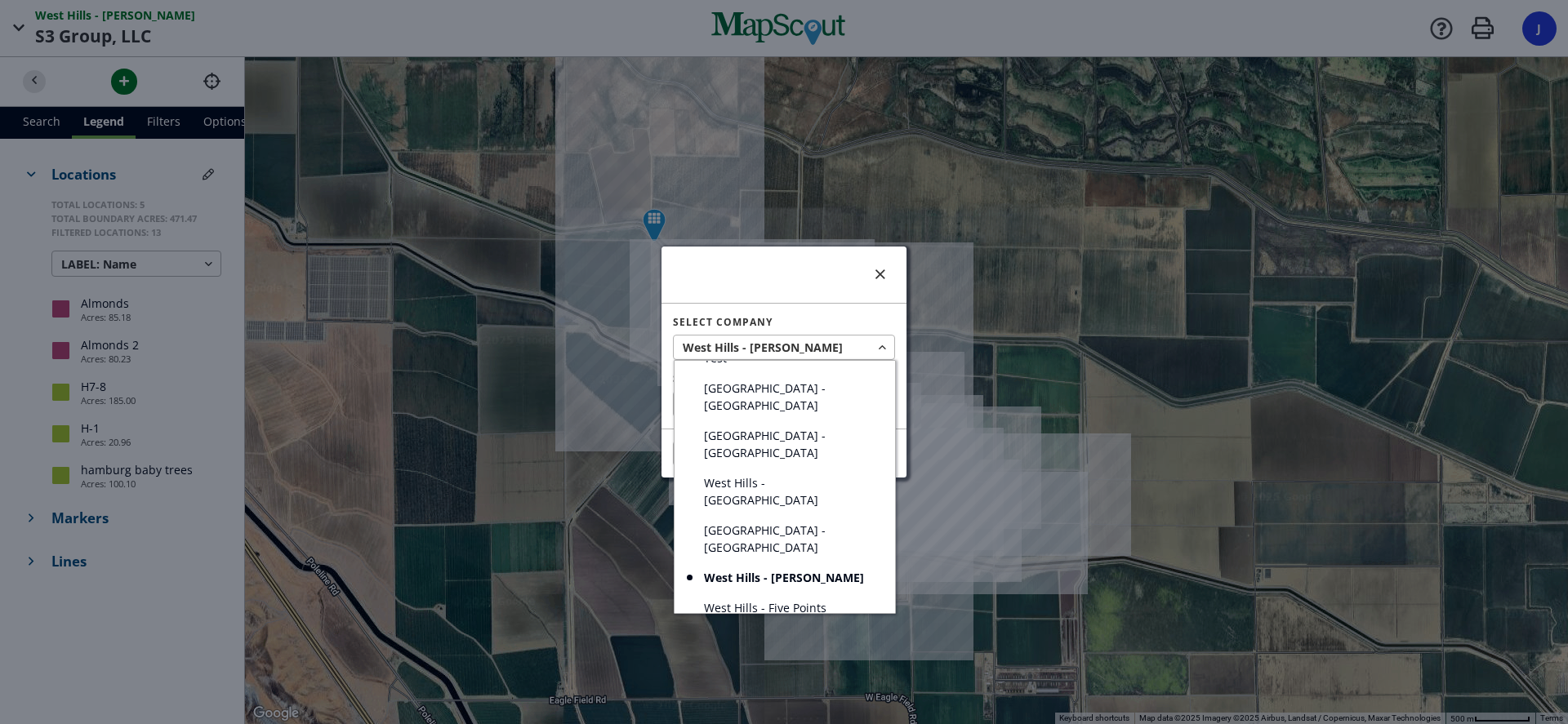
scroll to position [329, 0]
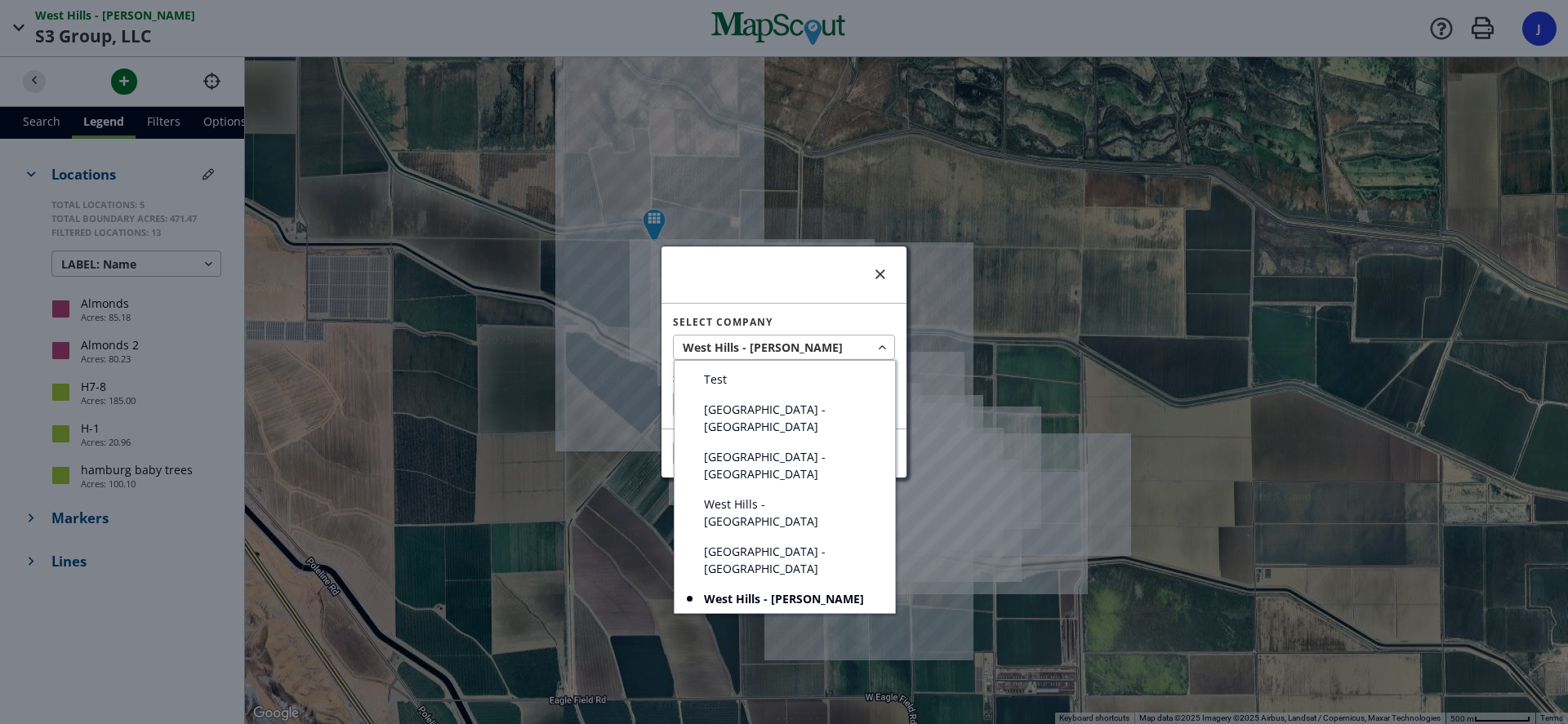
click at [760, 496] on span "West Hills - [GEOGRAPHIC_DATA]" at bounding box center [790, 513] width 173 height 35
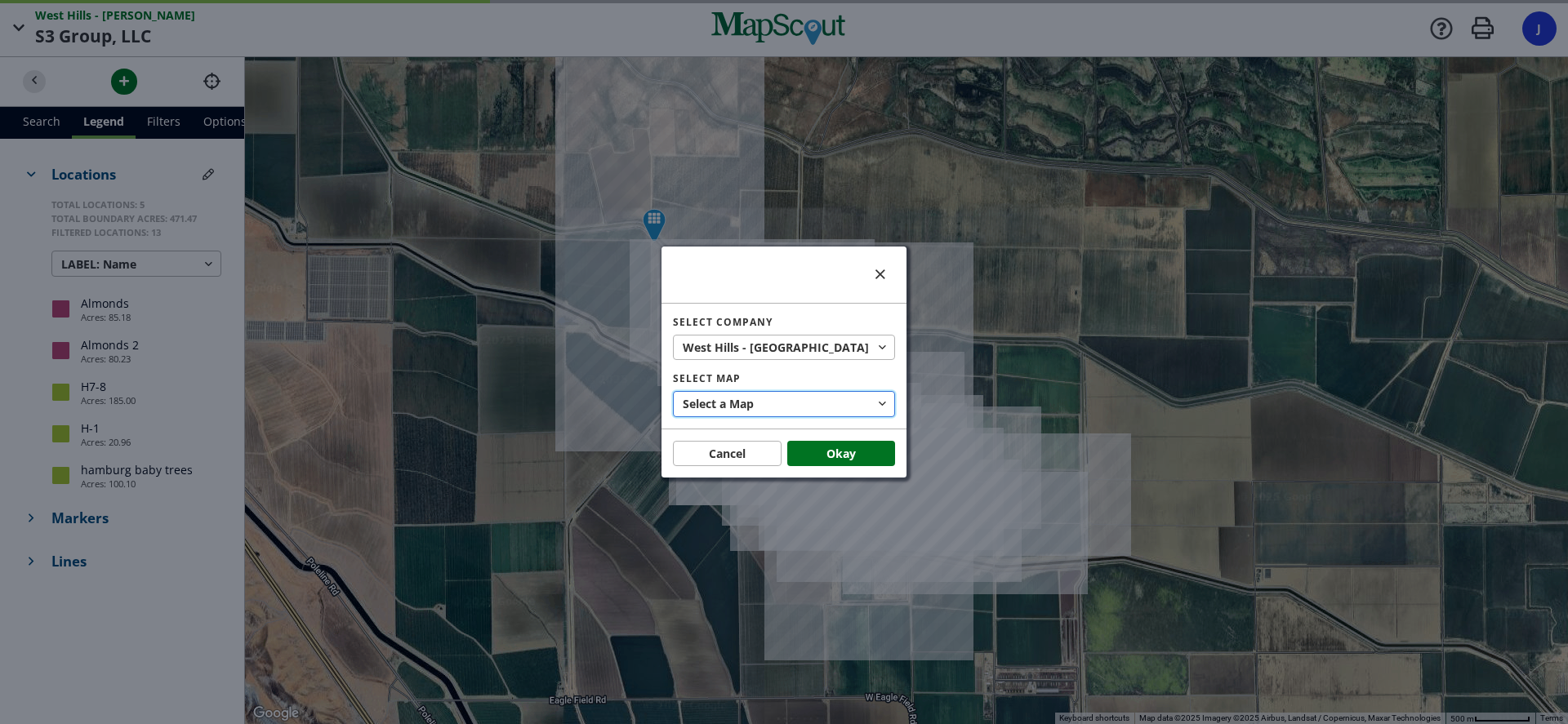
click at [806, 401] on button "Select a Map" at bounding box center [784, 404] width 222 height 26
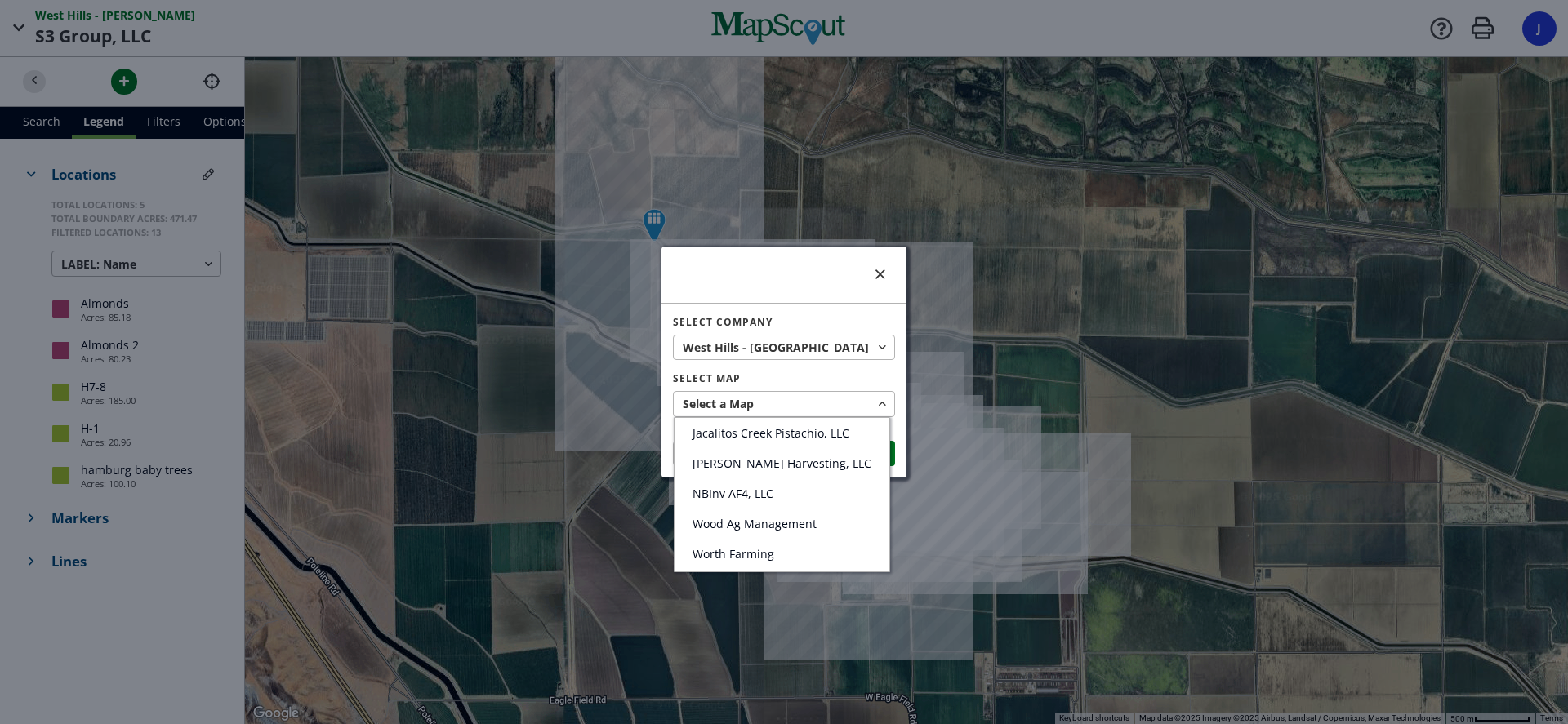
click at [617, 443] on div at bounding box center [784, 362] width 1568 height 724
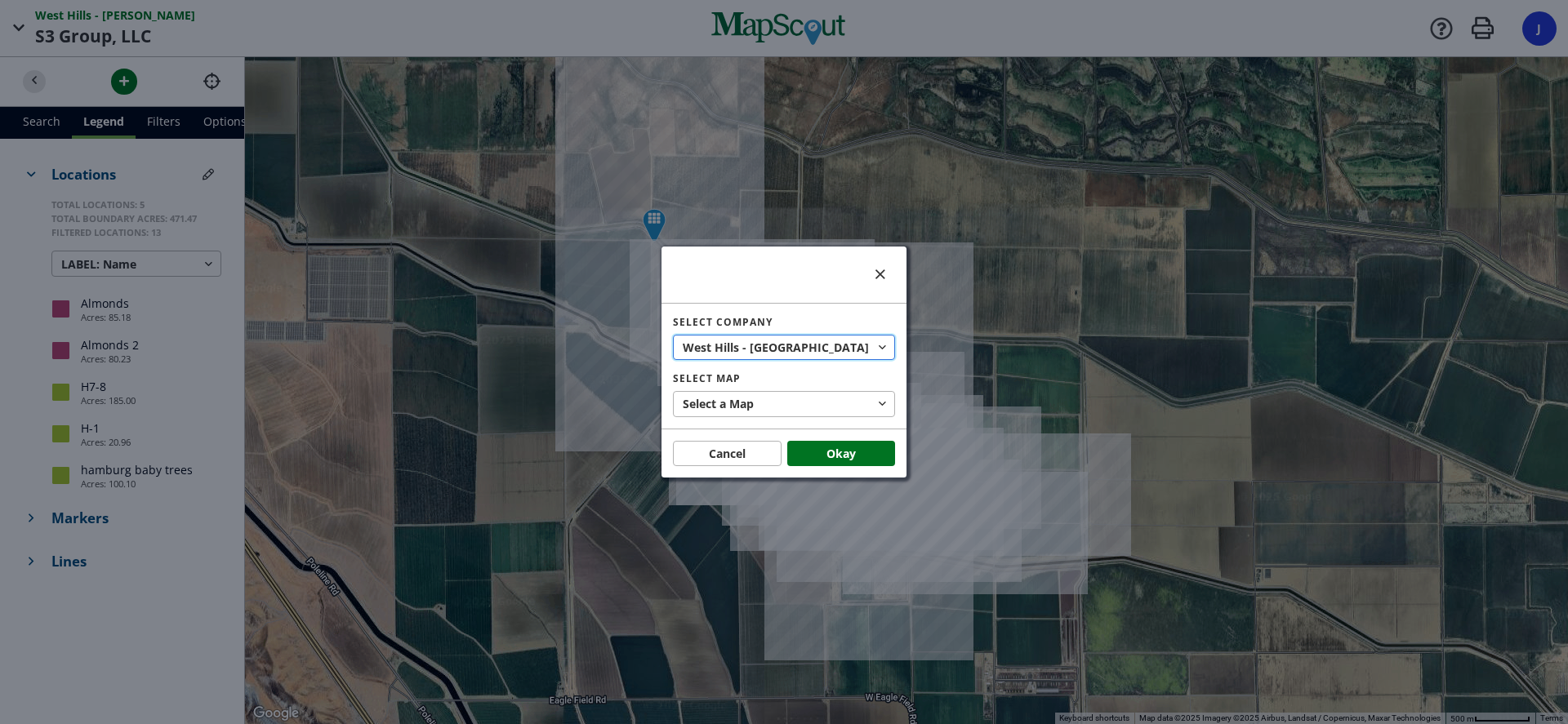
click at [757, 340] on span "West Hills - [GEOGRAPHIC_DATA]" at bounding box center [778, 347] width 189 height 17
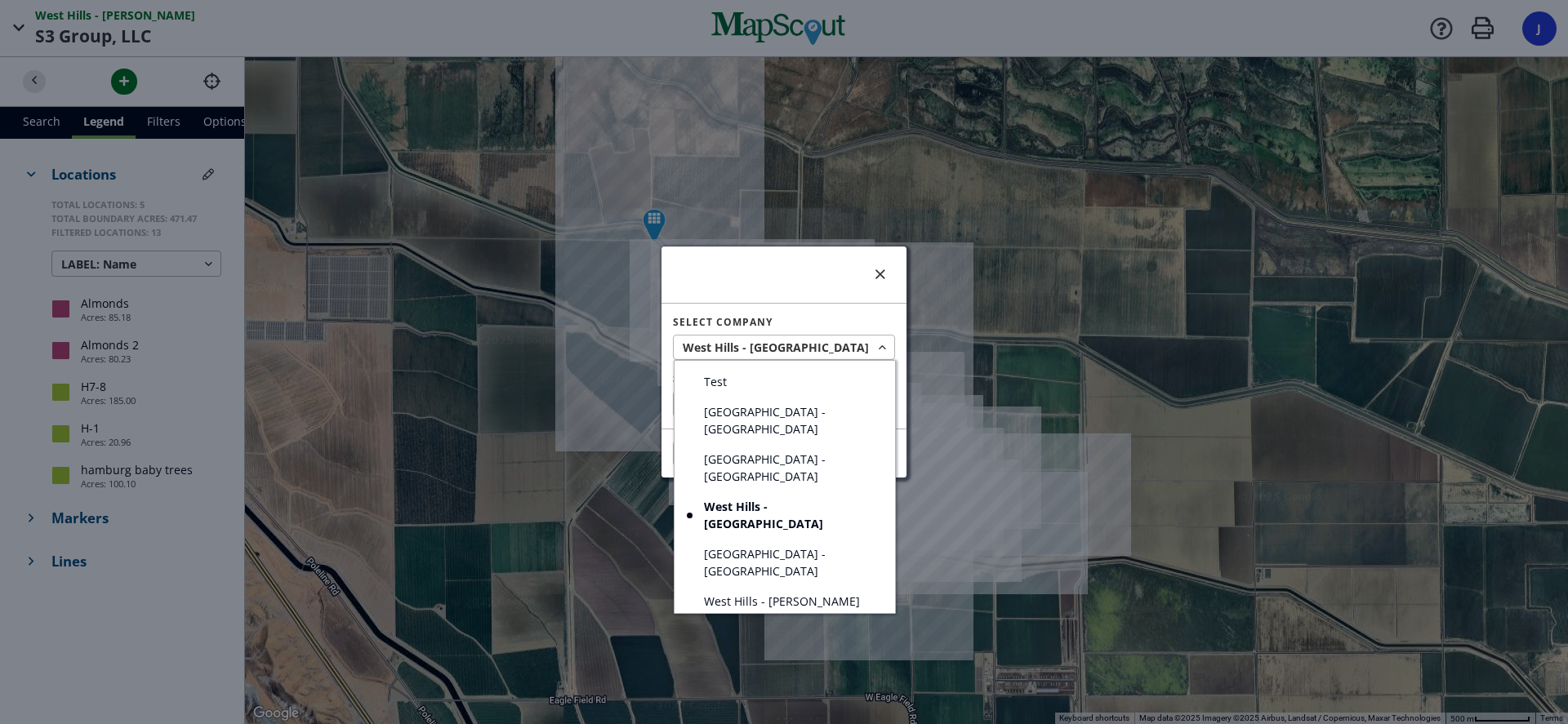
scroll to position [408, 0]
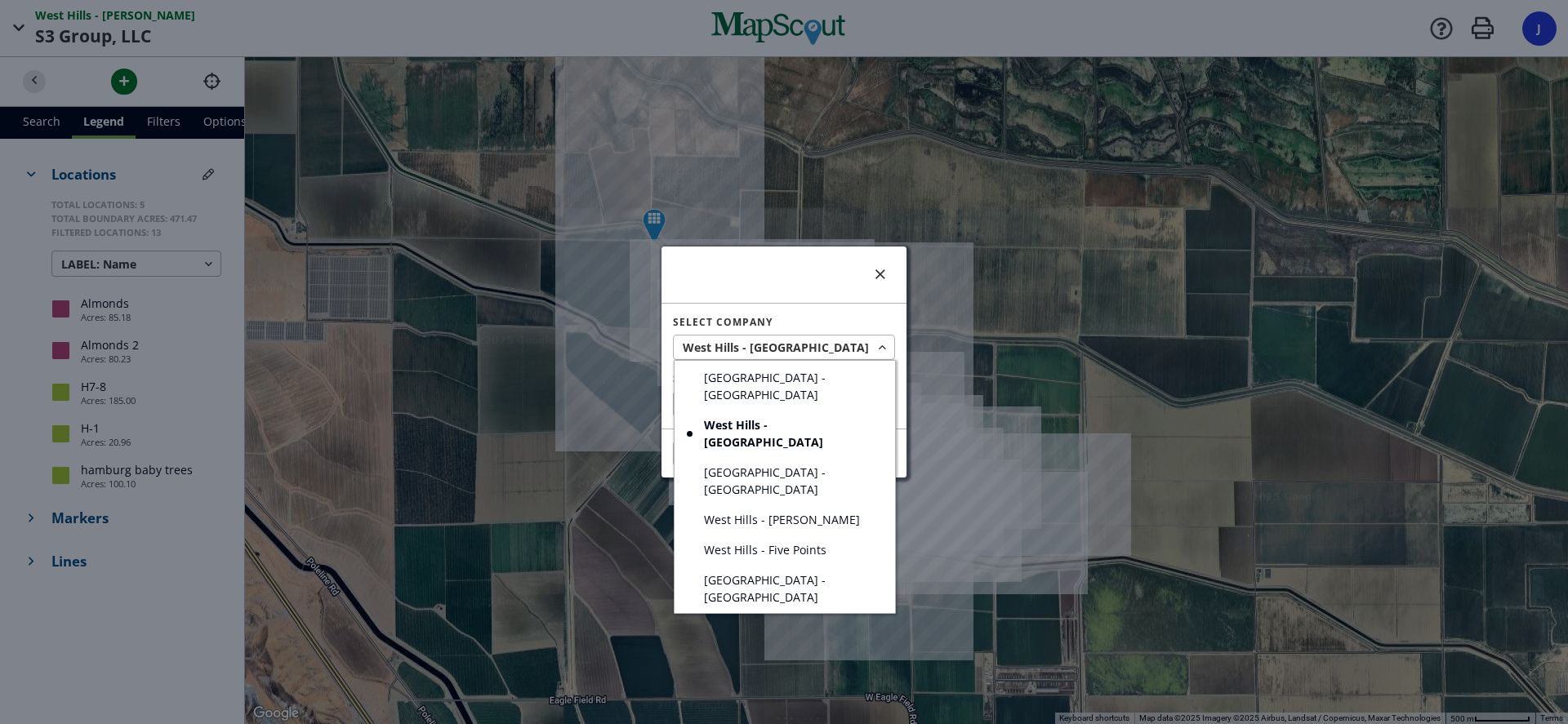
click at [809, 541] on span "West Hills - Five Points" at bounding box center [765, 549] width 123 height 17
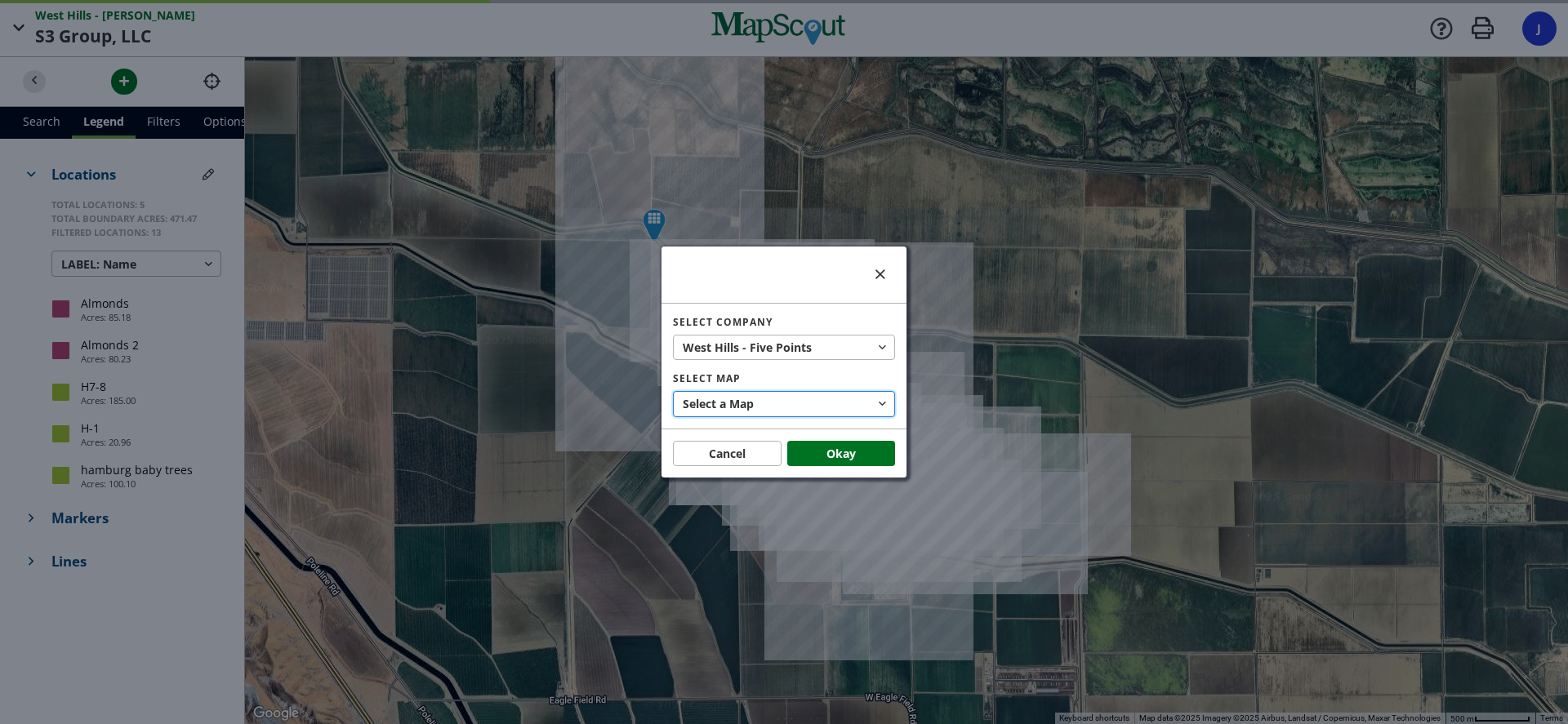
click at [794, 409] on button "Select a Map" at bounding box center [784, 404] width 222 height 26
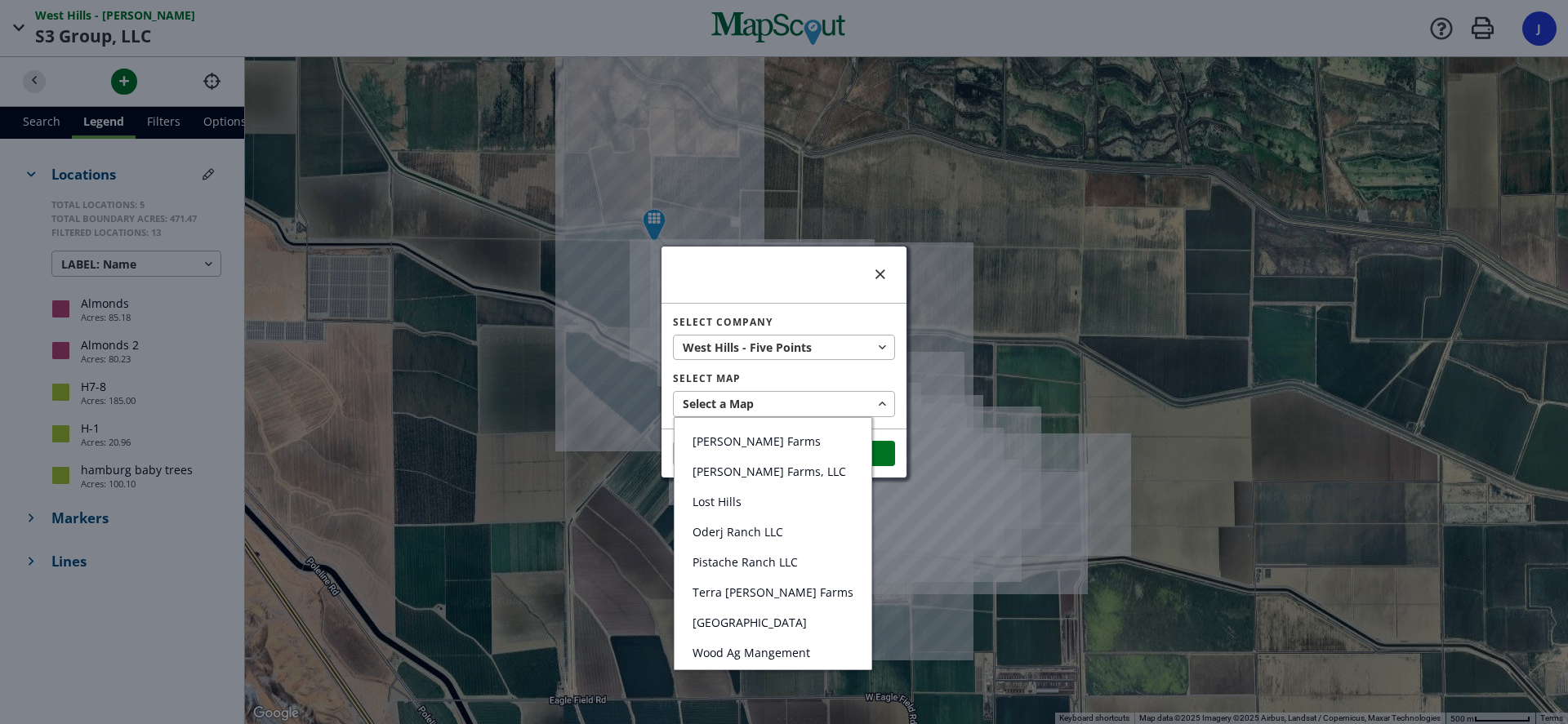
scroll to position [144, 0]
click at [747, 494] on link "Lost Hills" at bounding box center [773, 500] width 196 height 30
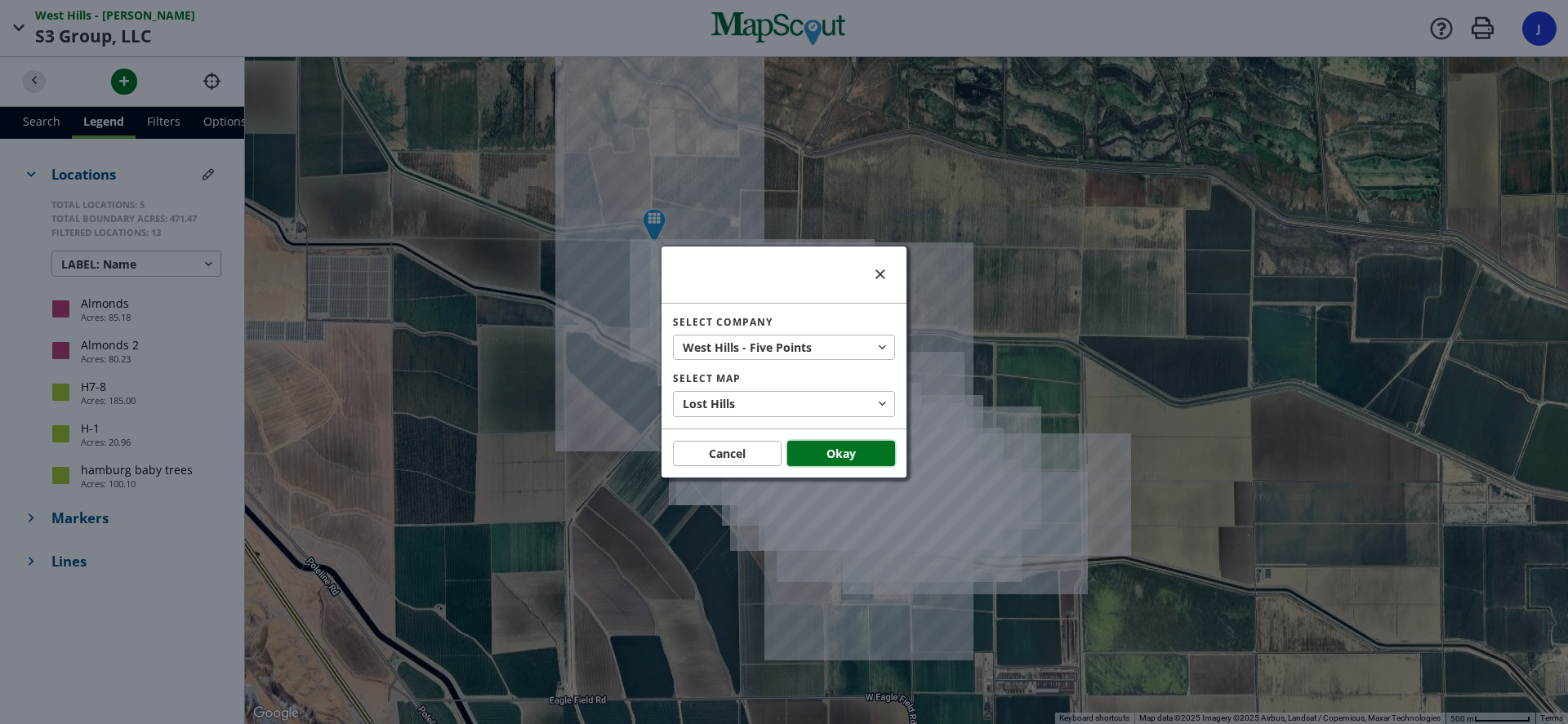
click at [832, 451] on button "Okay" at bounding box center [840, 454] width 108 height 26
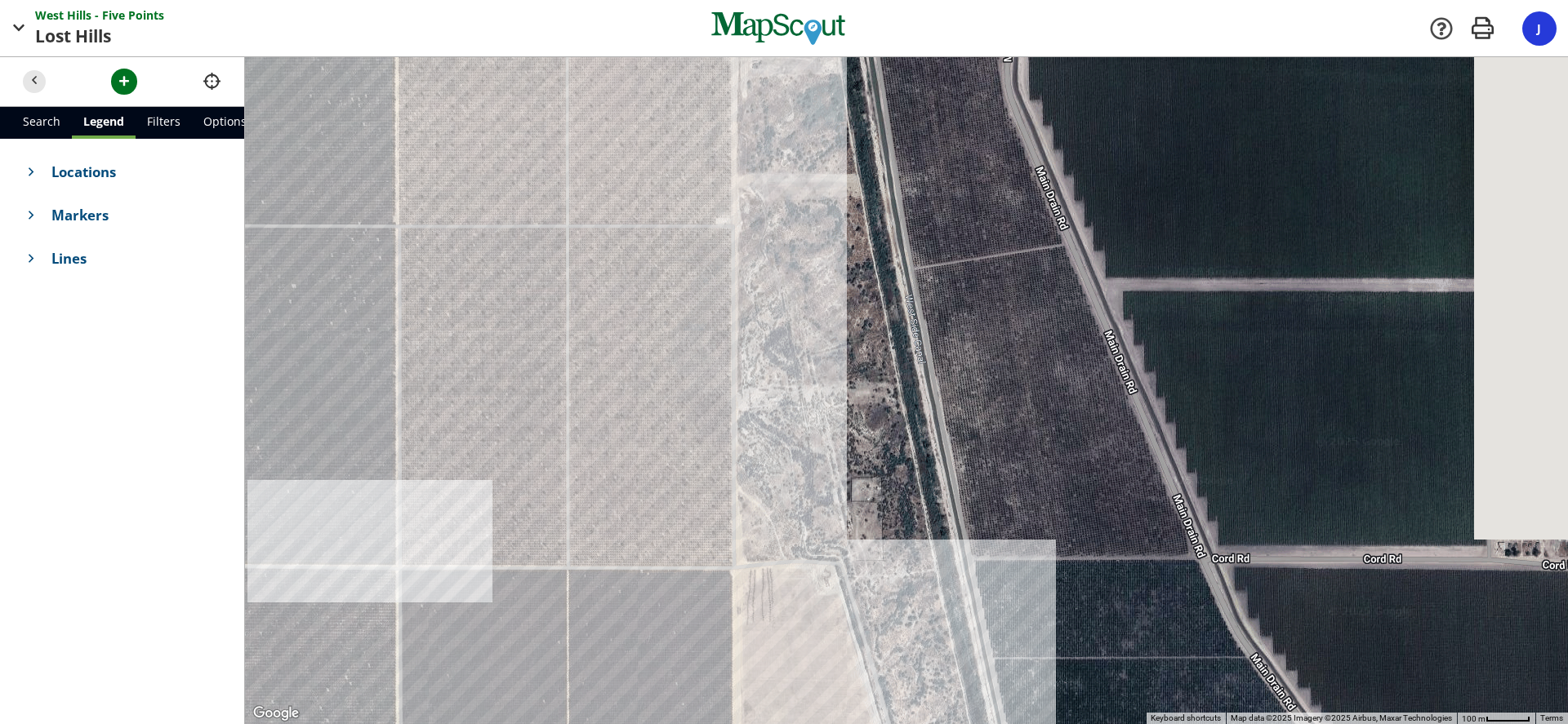
drag, startPoint x: 921, startPoint y: 427, endPoint x: 376, endPoint y: 260, distance: 570.0
click at [366, 261] on div at bounding box center [906, 390] width 1322 height 667
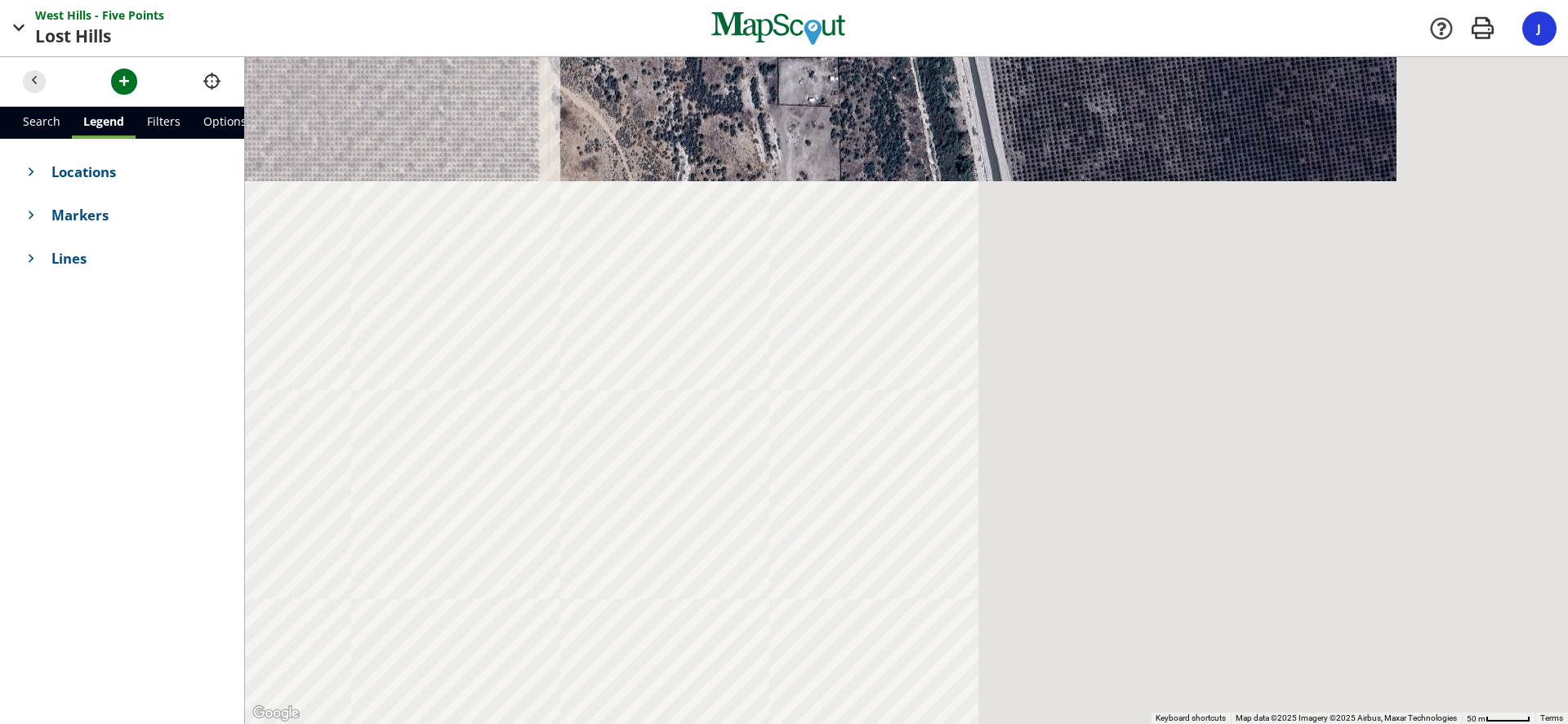
drag, startPoint x: 627, startPoint y: 312, endPoint x: 439, endPoint y: -99, distance: 452.0
click at [439, 0] on html "West Hills - Five Points Points Lost Hills Hills Company [GEOGRAPHIC_DATA] - Fi…" at bounding box center [784, 362] width 1568 height 724
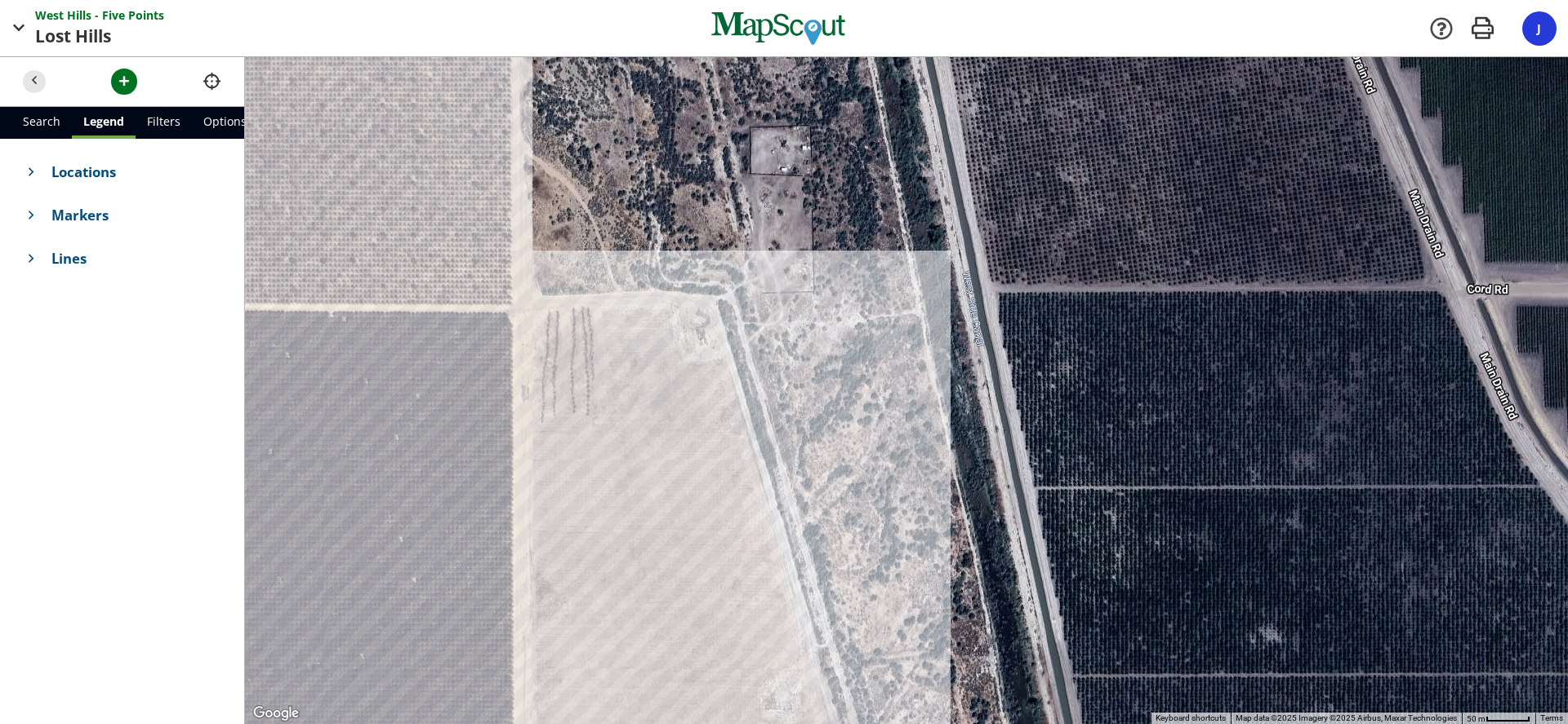
drag, startPoint x: 547, startPoint y: 351, endPoint x: 608, endPoint y: 461, distance: 125.8
click at [599, 475] on div at bounding box center [906, 390] width 1322 height 667
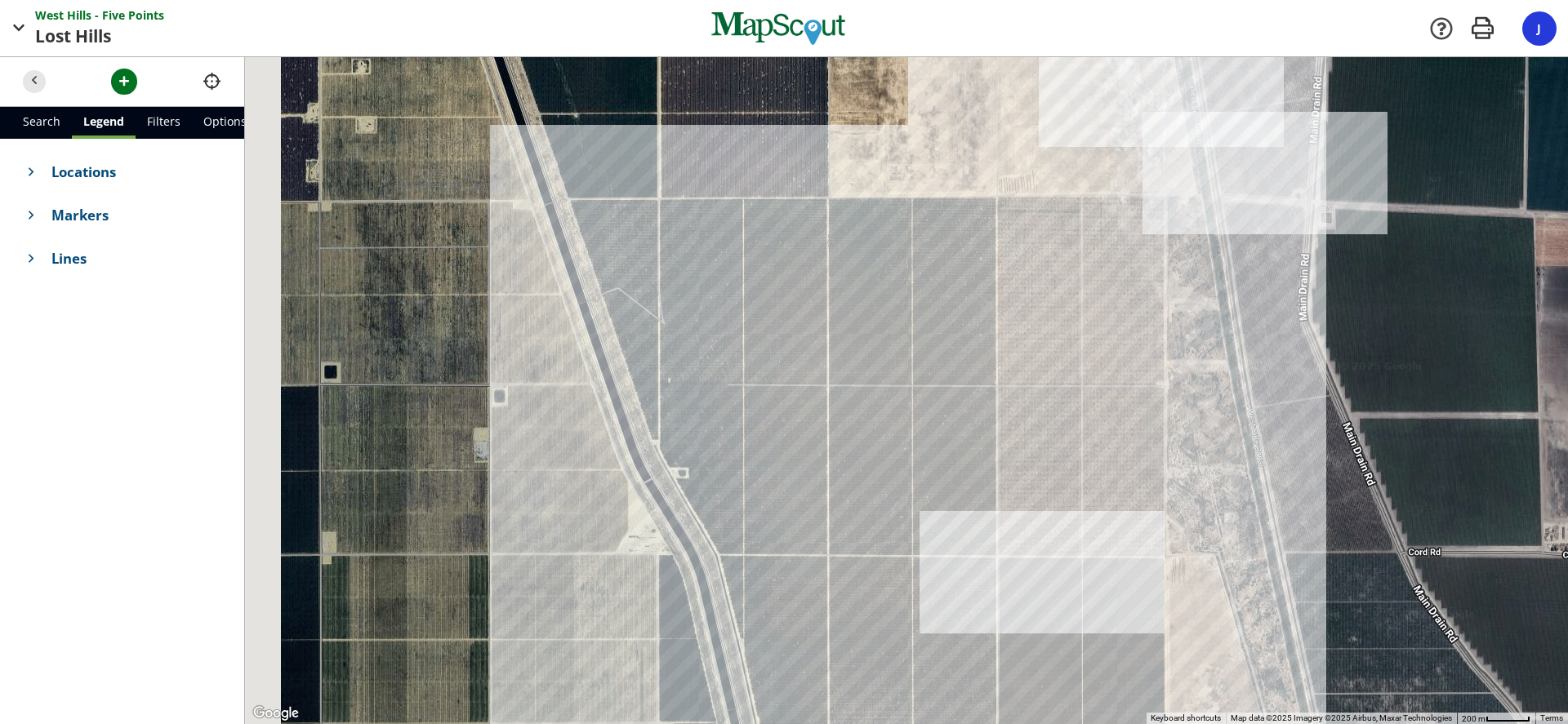
drag, startPoint x: 462, startPoint y: 292, endPoint x: 747, endPoint y: 493, distance: 348.7
click at [752, 503] on div at bounding box center [906, 390] width 1322 height 667
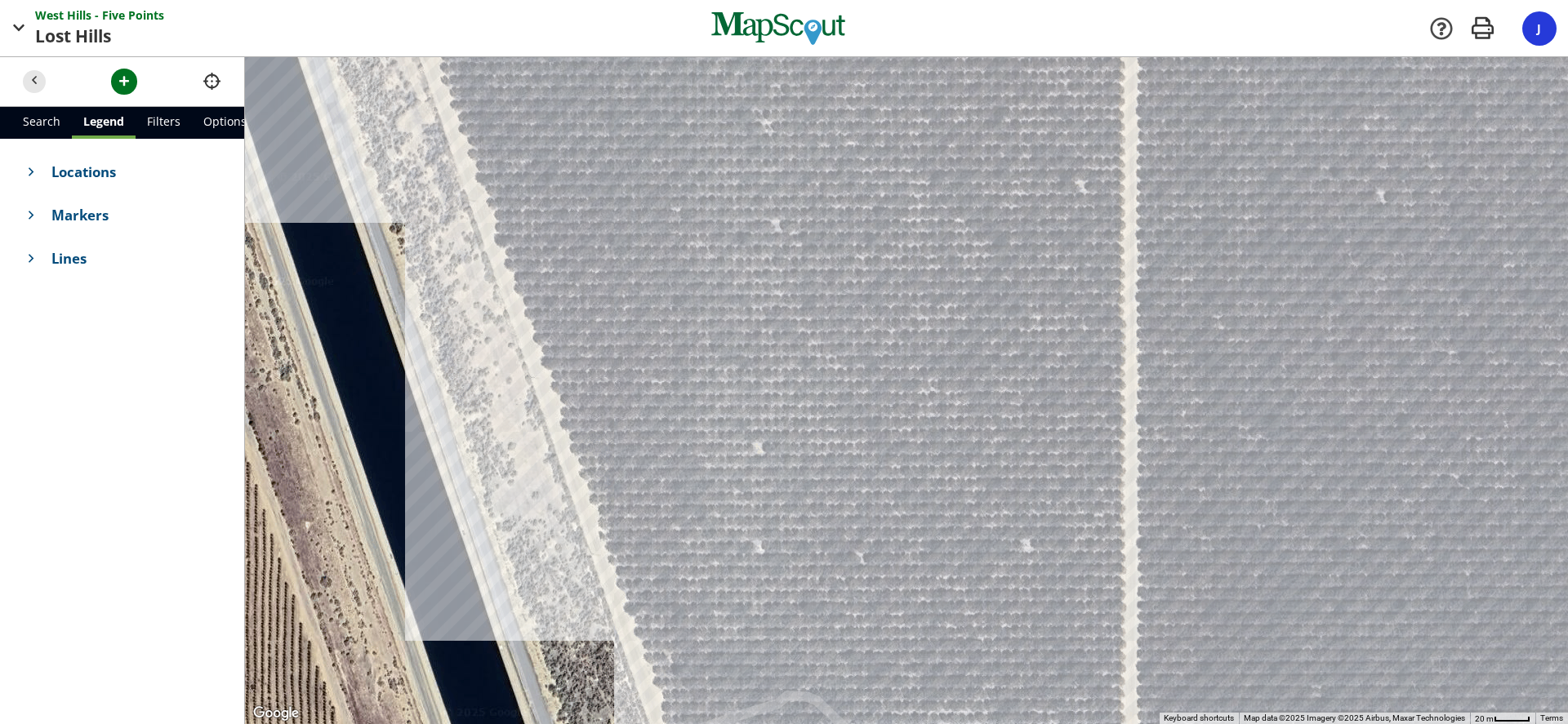
drag, startPoint x: 549, startPoint y: 238, endPoint x: 662, endPoint y: 219, distance: 114.6
click at [662, 219] on div at bounding box center [906, 390] width 1322 height 667
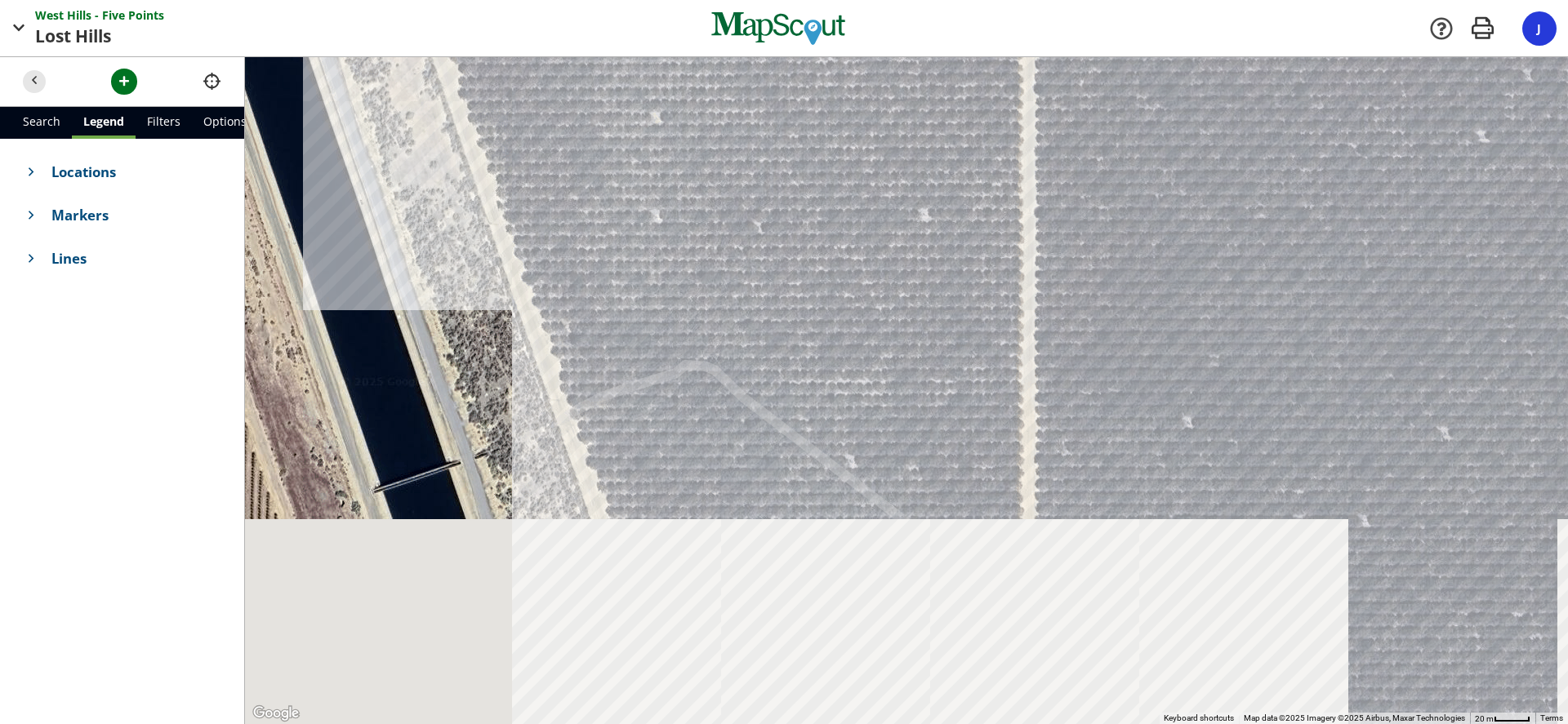
drag, startPoint x: 855, startPoint y: 547, endPoint x: 757, endPoint y: 227, distance: 334.7
click at [757, 227] on div at bounding box center [906, 390] width 1322 height 667
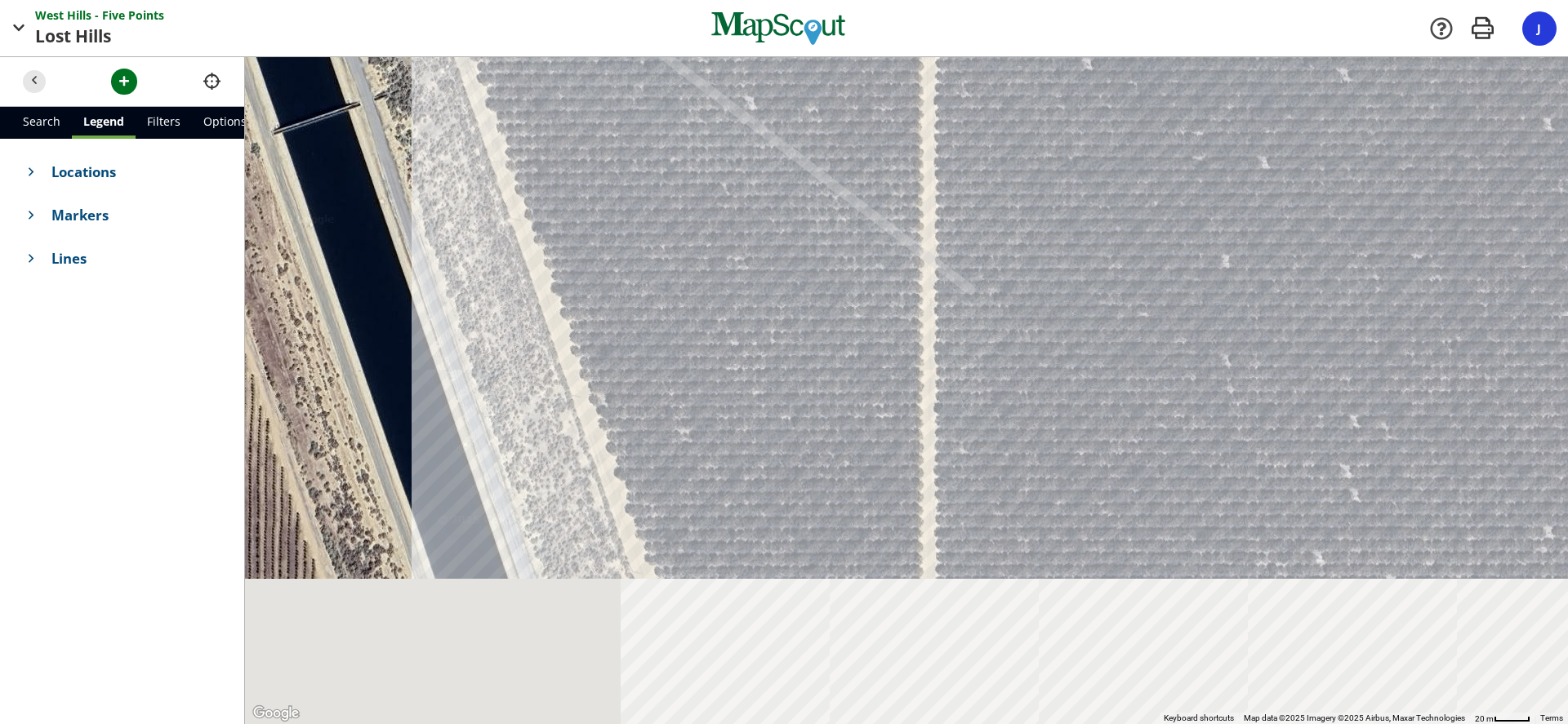
drag, startPoint x: 861, startPoint y: 460, endPoint x: 761, endPoint y: 102, distance: 371.7
click at [760, 101] on div at bounding box center [906, 390] width 1322 height 667
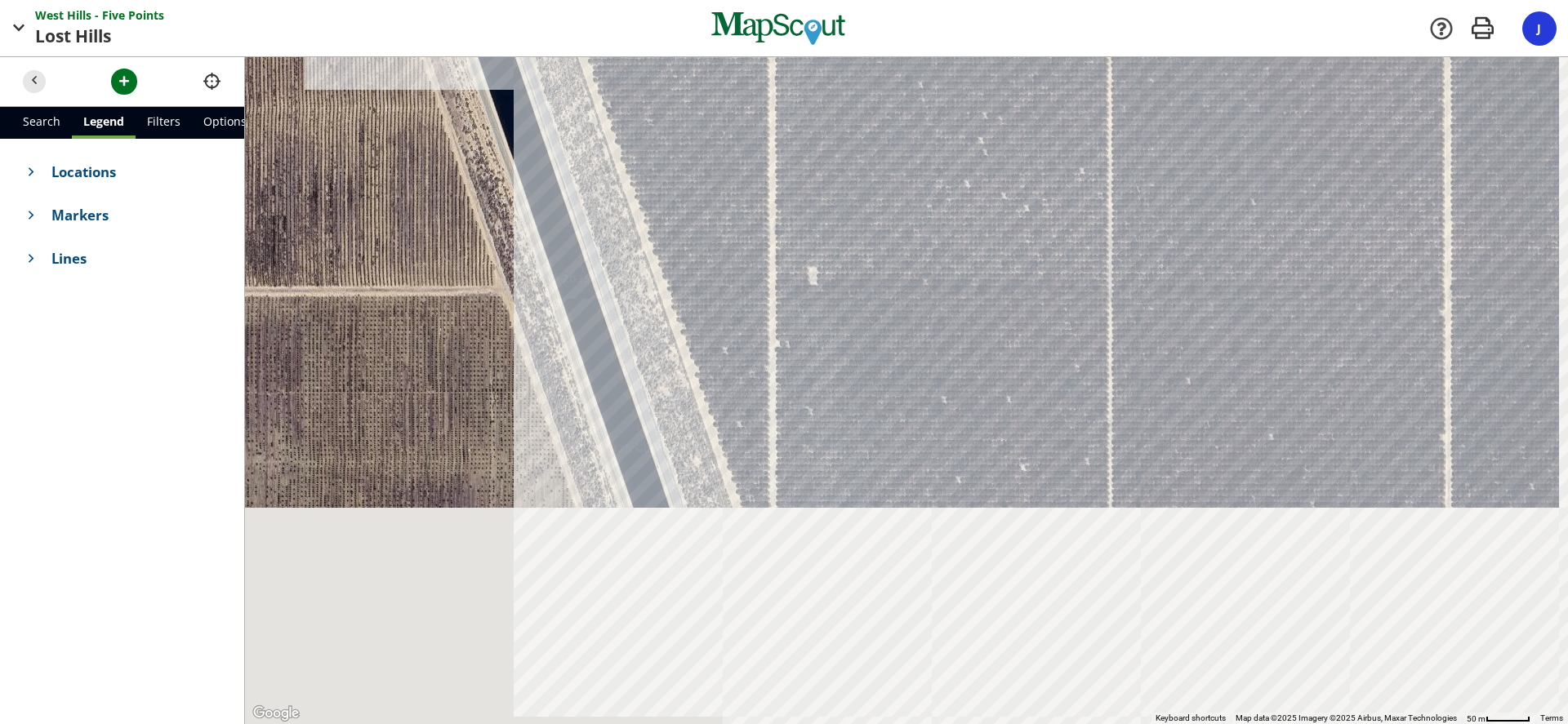
drag, startPoint x: 766, startPoint y: 453, endPoint x: 701, endPoint y: 190, distance: 270.9
click at [701, 194] on div at bounding box center [906, 390] width 1322 height 667
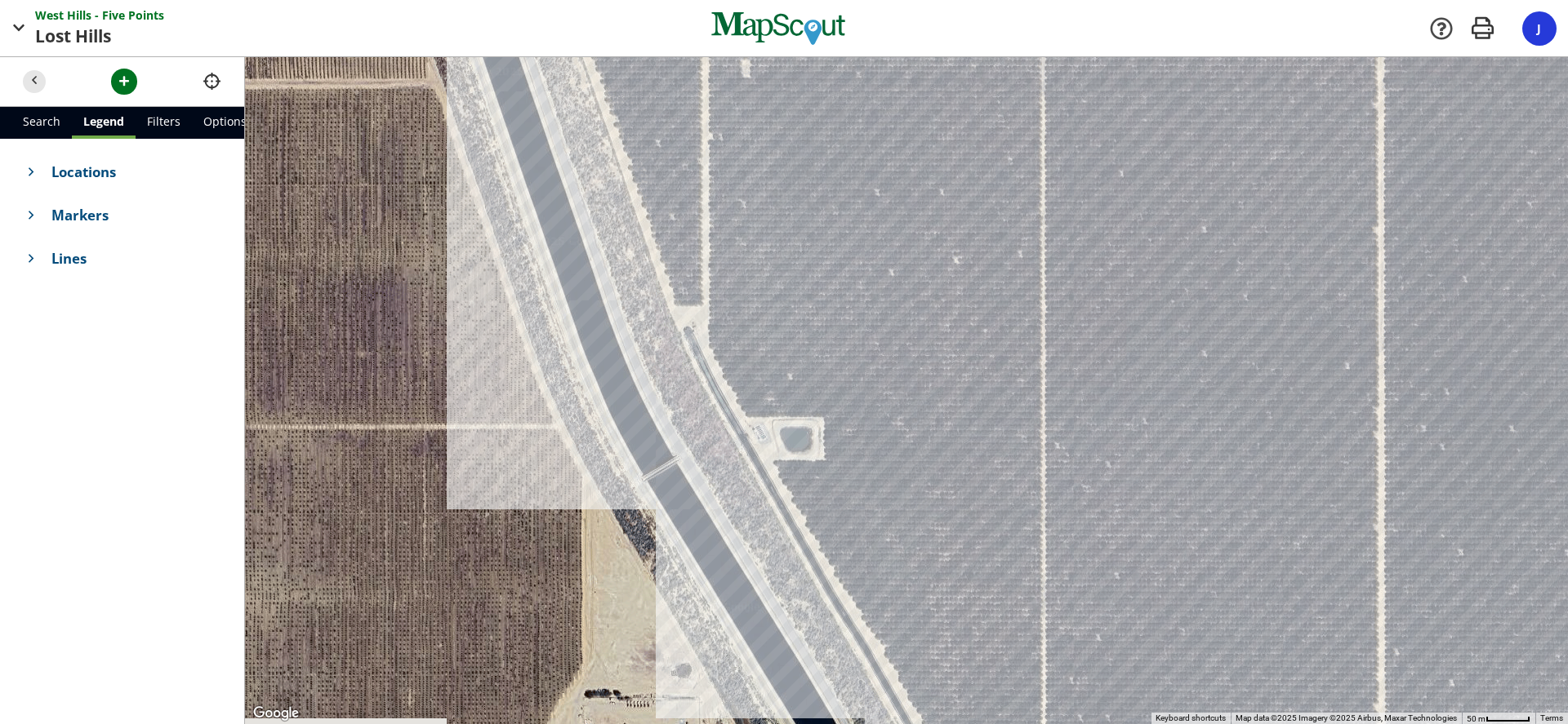
drag, startPoint x: 810, startPoint y: 451, endPoint x: 747, endPoint y: 264, distance: 197.3
click at [747, 264] on div at bounding box center [906, 390] width 1322 height 667
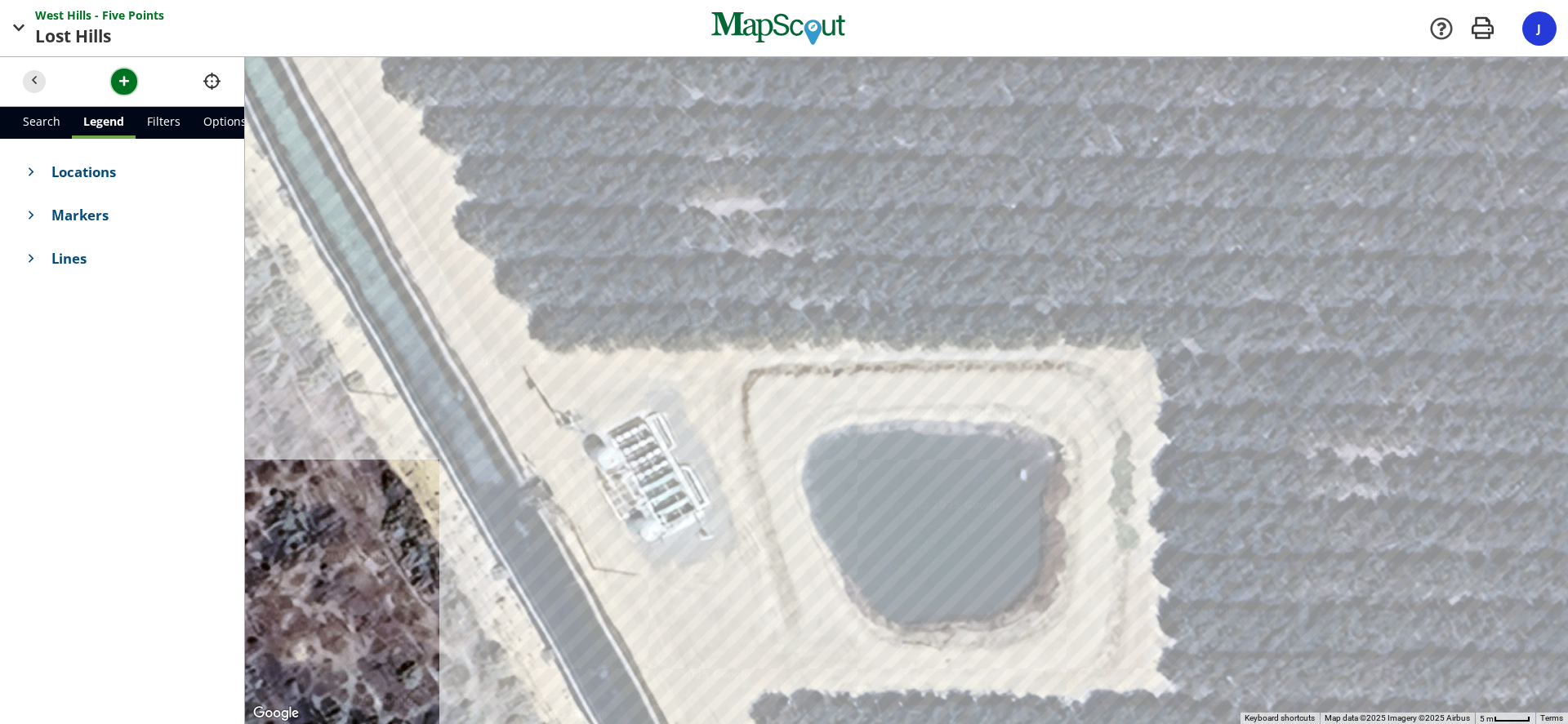
click at [120, 77] on span "button" at bounding box center [124, 81] width 17 height 17
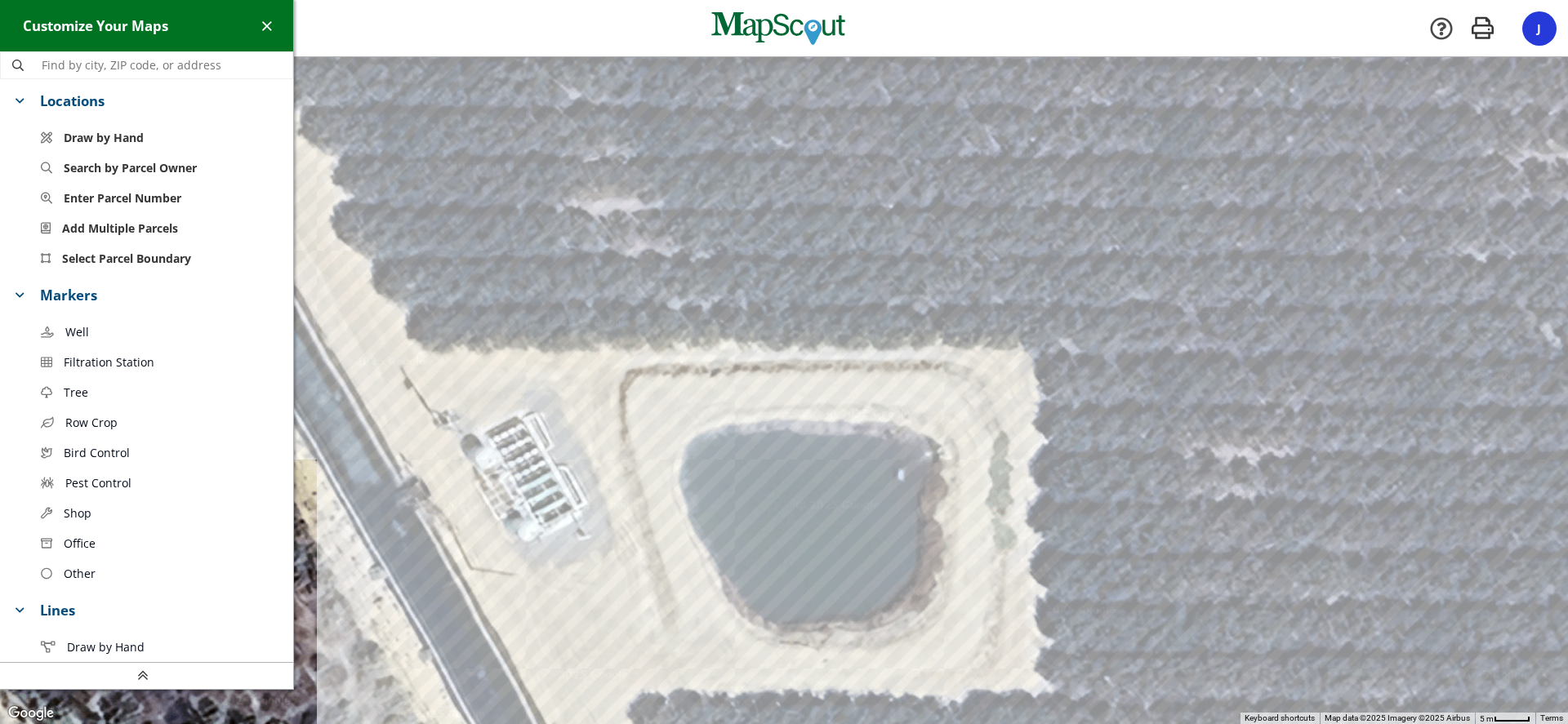
click at [88, 362] on span "Filtration Station" at bounding box center [109, 362] width 91 height 17
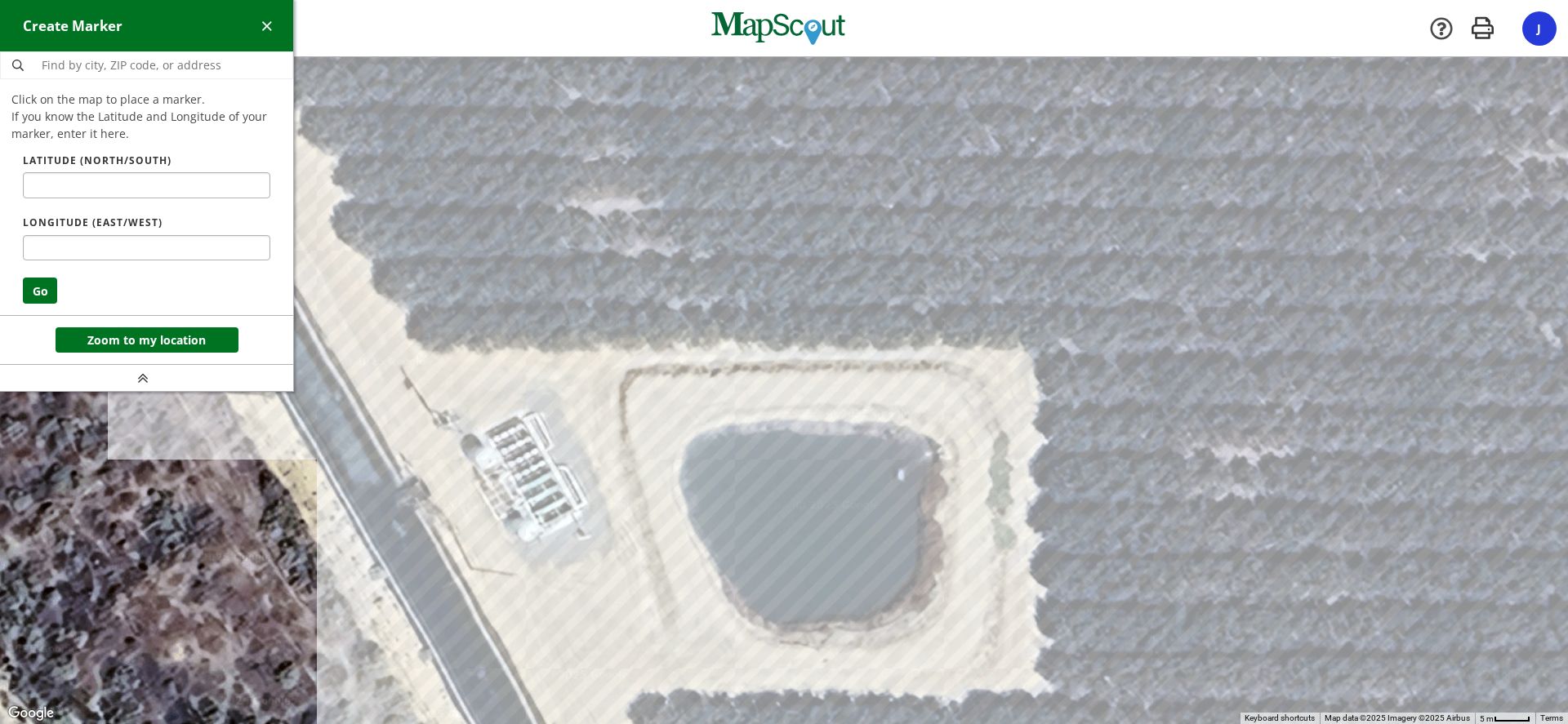
click at [533, 470] on div at bounding box center [784, 391] width 1568 height 667
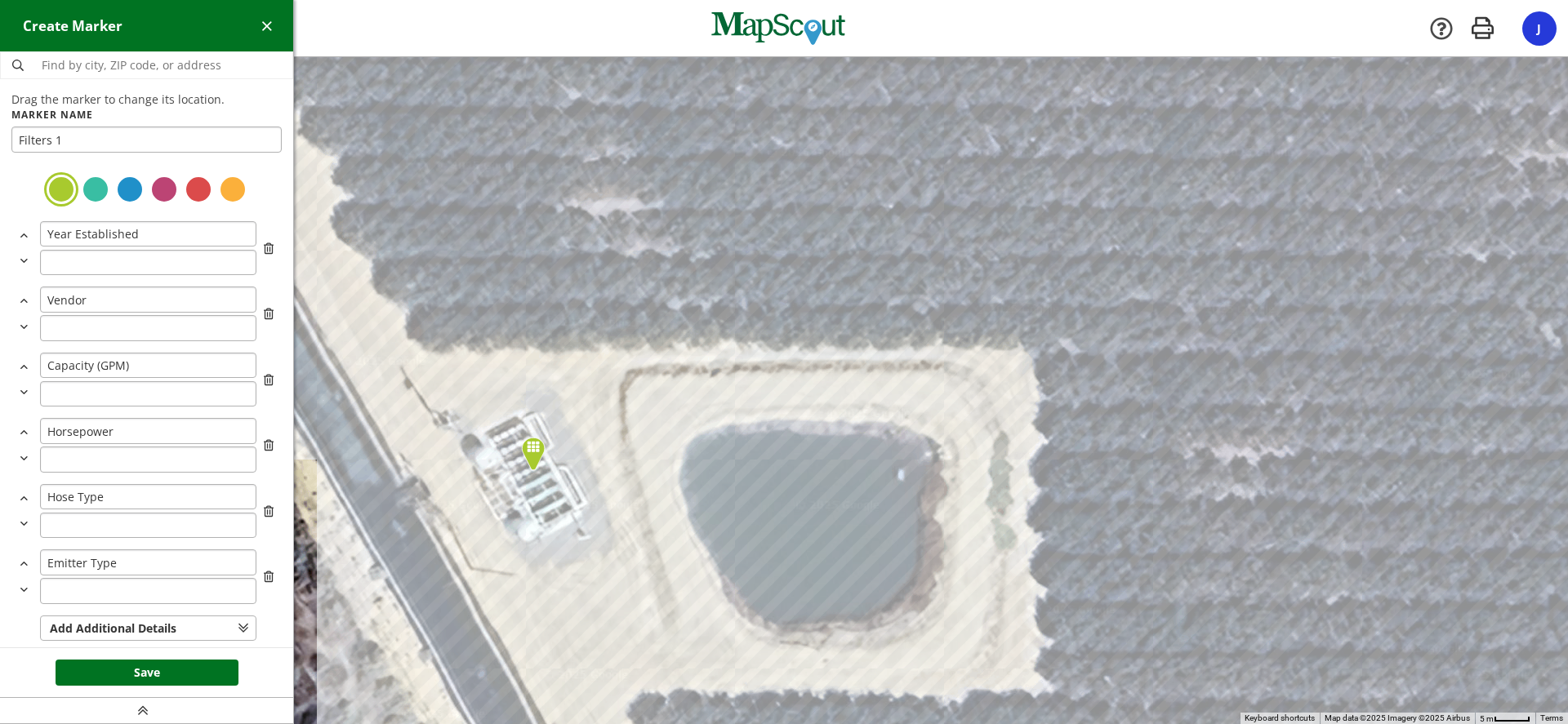
type input "Filters 1"
click at [116, 188] on div at bounding box center [130, 189] width 29 height 29
click at [168, 671] on button "Save" at bounding box center [146, 672] width 183 height 26
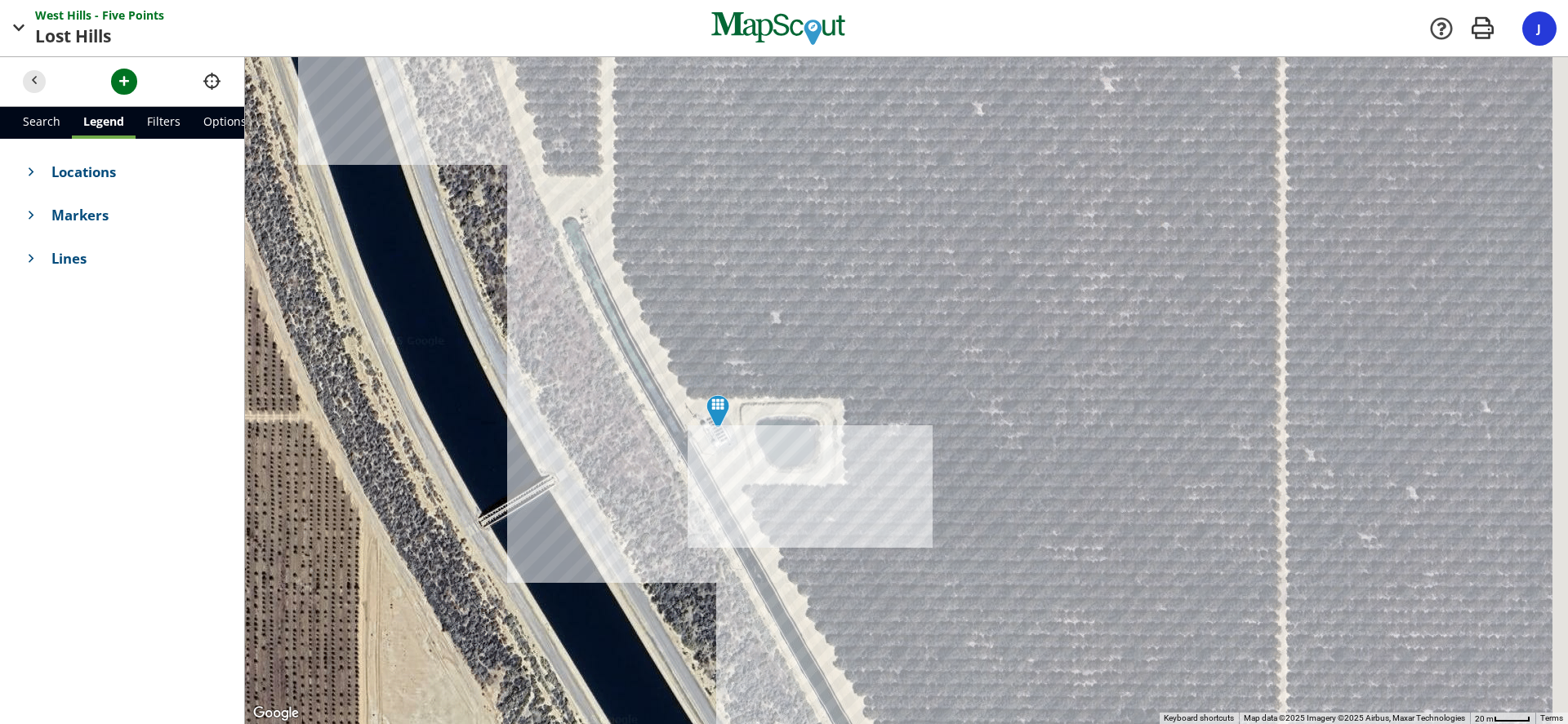
drag, startPoint x: 811, startPoint y: 555, endPoint x: 556, endPoint y: 88, distance: 532.1
click at [558, 92] on div at bounding box center [906, 390] width 1322 height 667
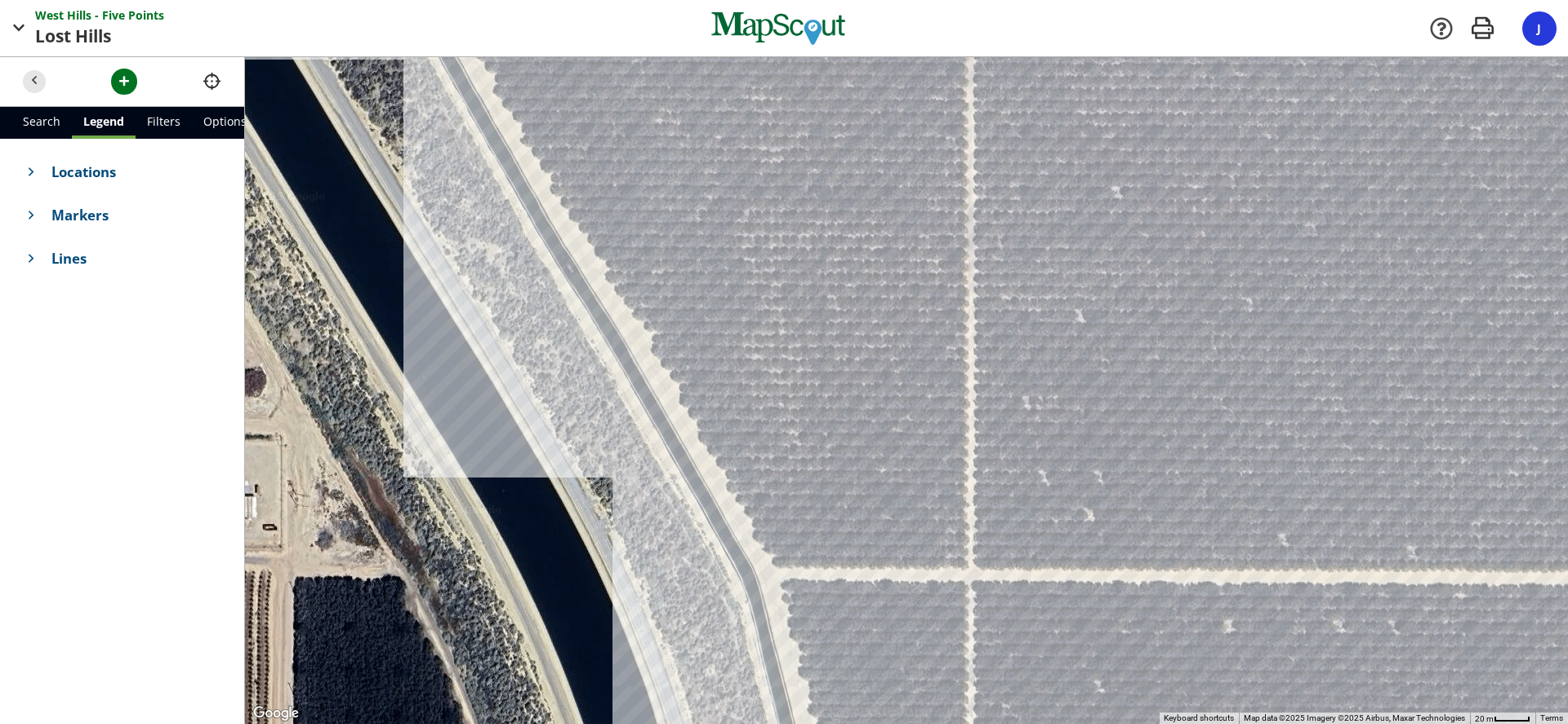
drag, startPoint x: 843, startPoint y: 478, endPoint x: 644, endPoint y: 119, distance: 410.5
click at [645, 123] on div at bounding box center [906, 390] width 1322 height 667
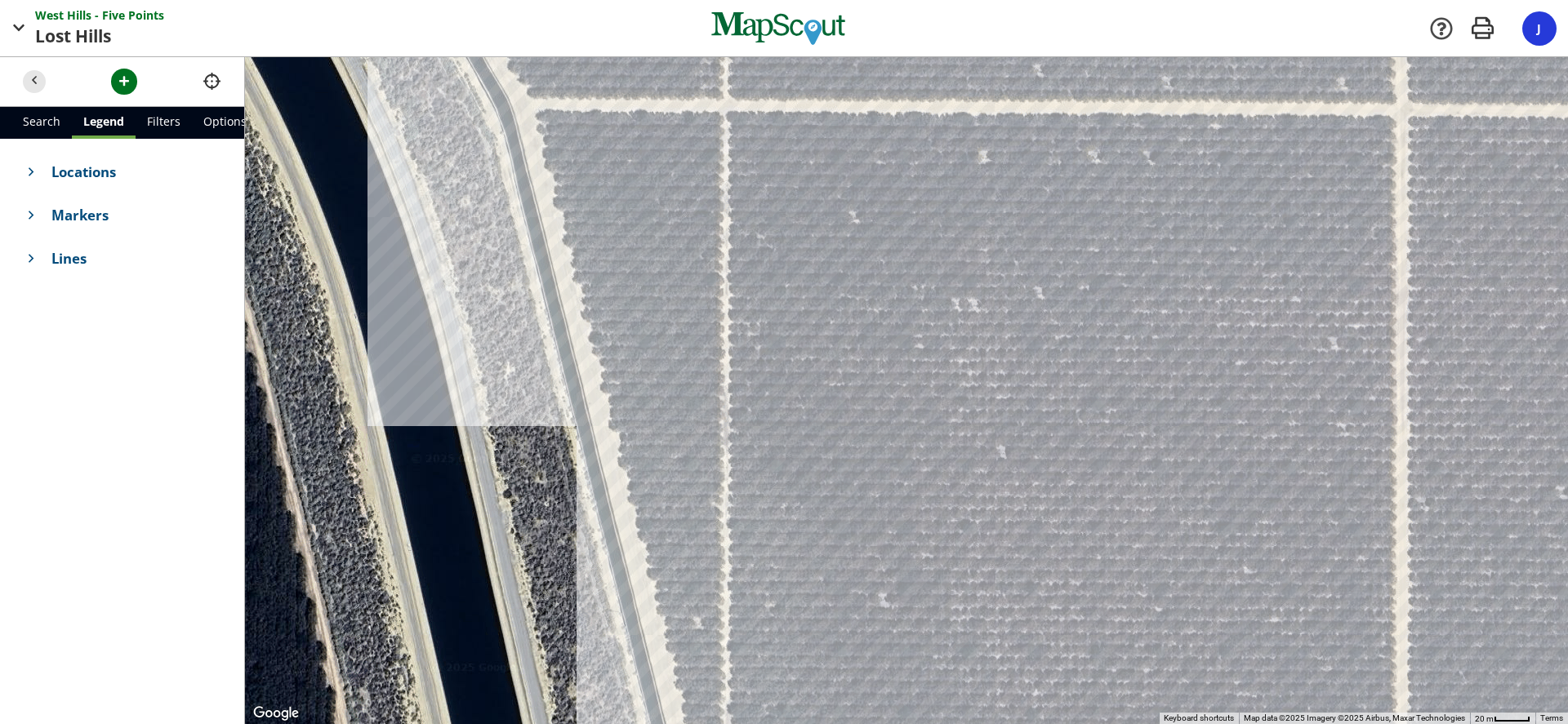
drag, startPoint x: 710, startPoint y: 442, endPoint x: 647, endPoint y: 140, distance: 308.5
click at [650, 161] on div at bounding box center [906, 390] width 1322 height 667
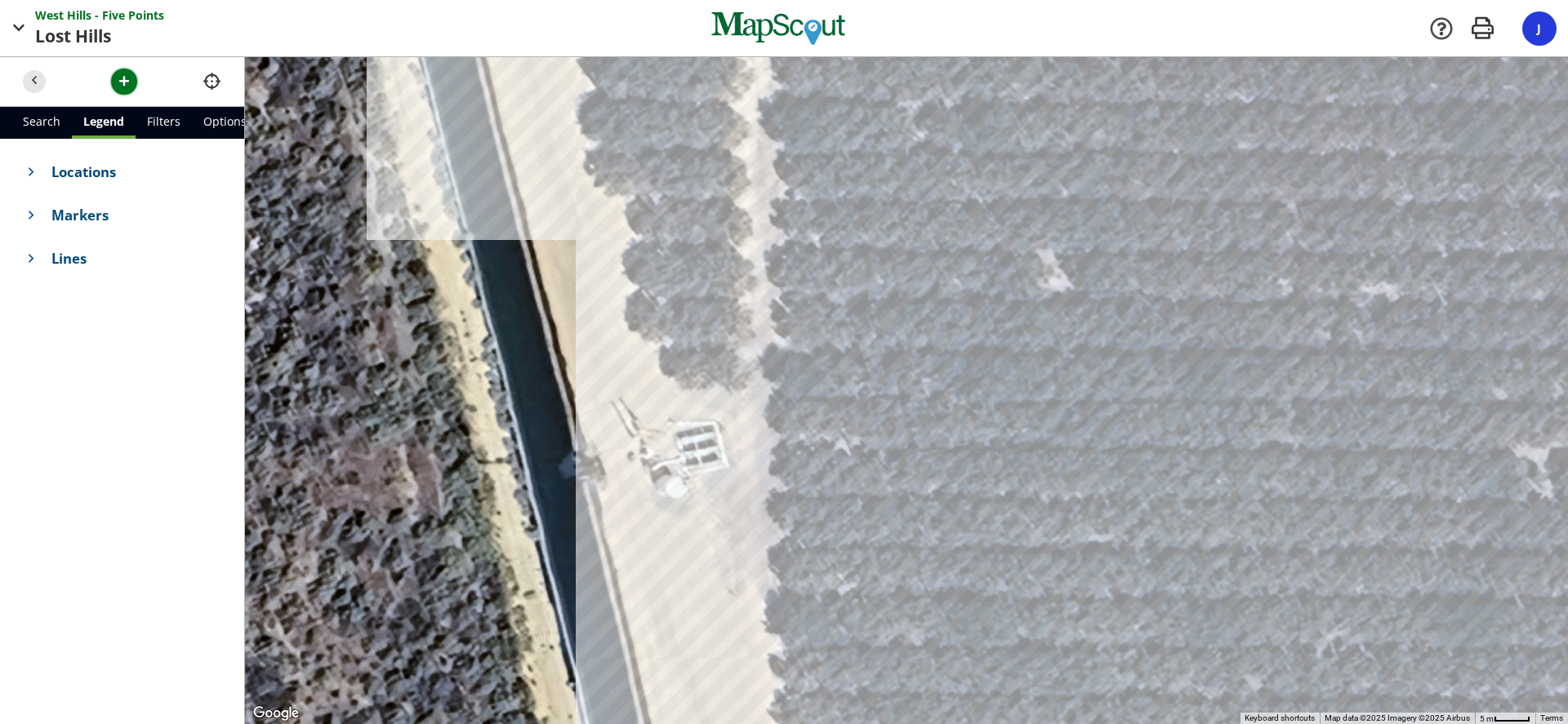
click at [123, 82] on span "button" at bounding box center [124, 81] width 17 height 17
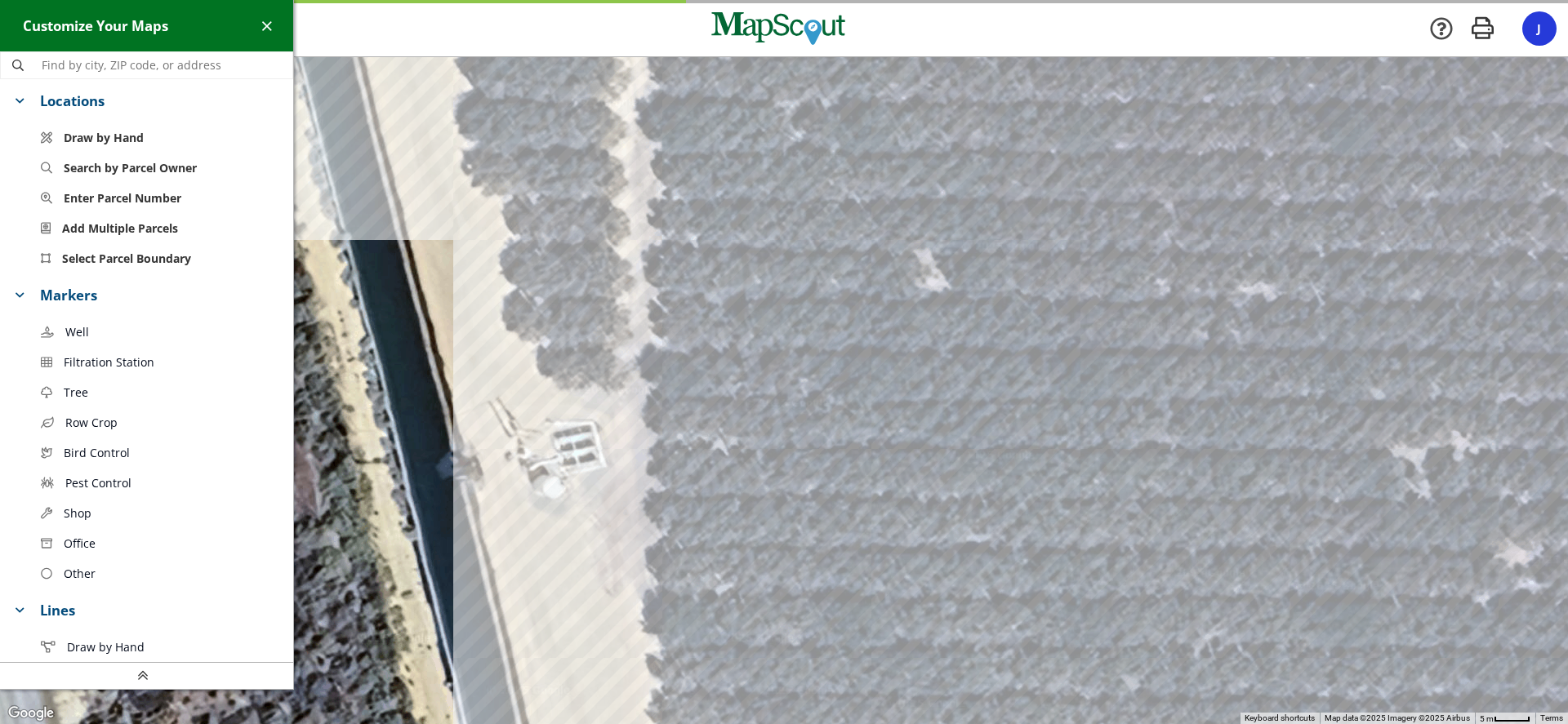
click at [93, 355] on span "Filtration Station" at bounding box center [109, 362] width 91 height 17
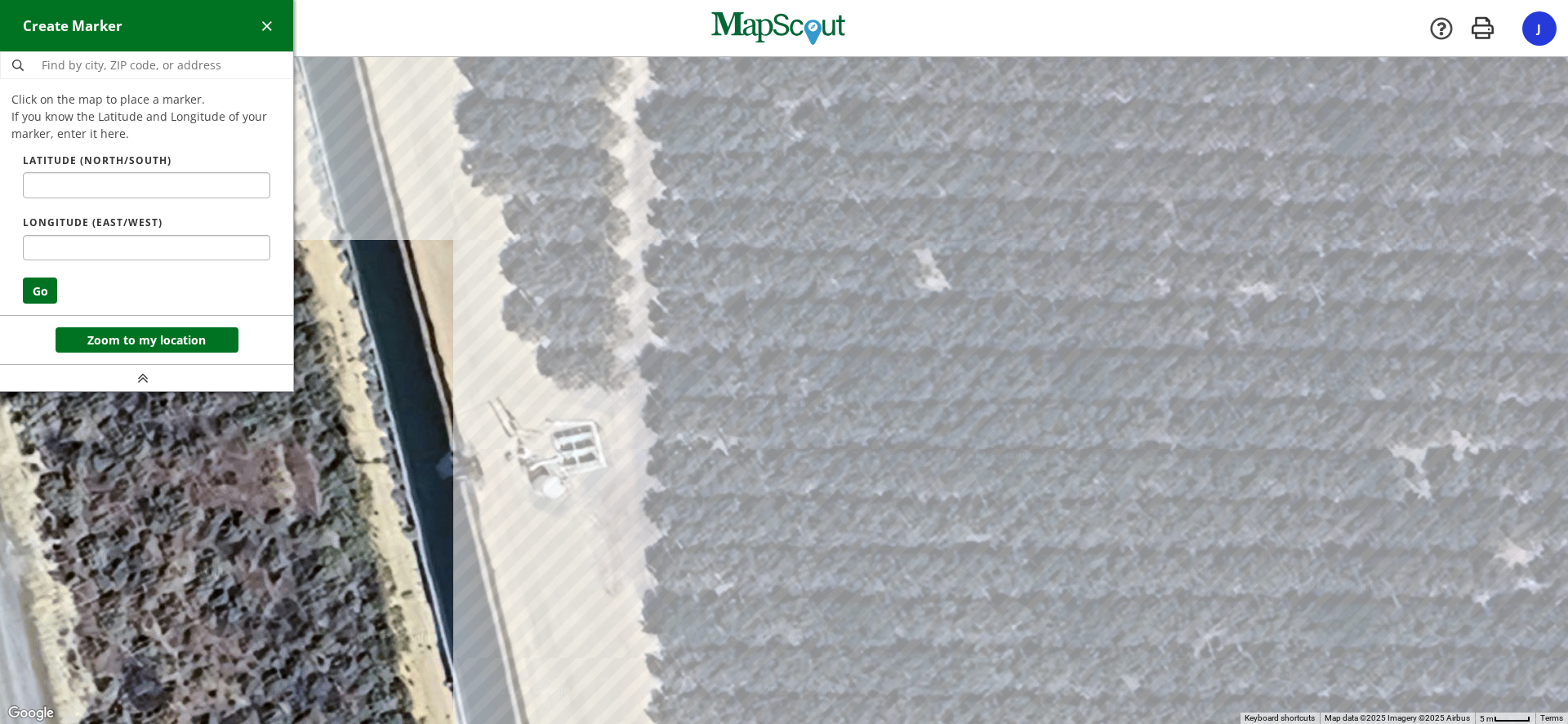
click at [580, 452] on div at bounding box center [784, 391] width 1568 height 667
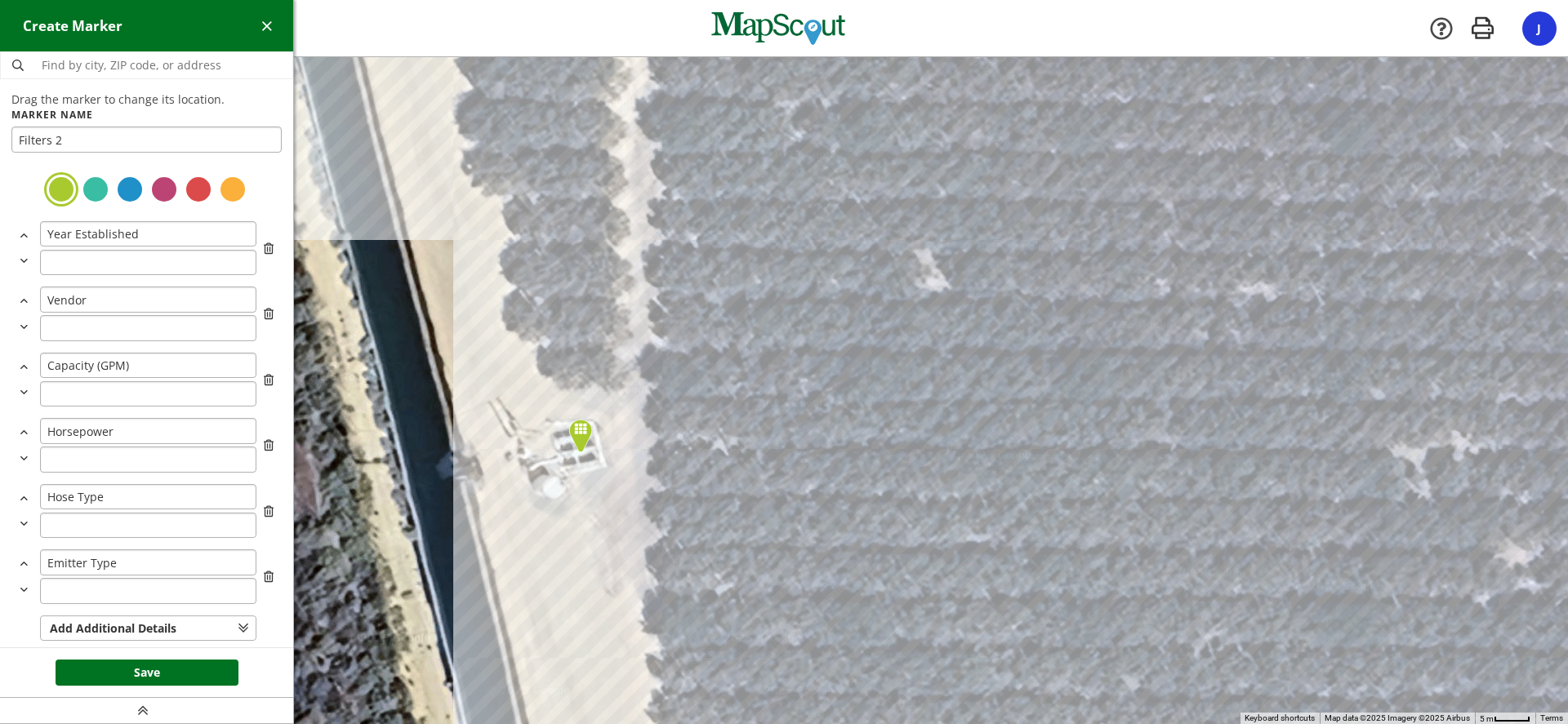
type input "Filters 2"
click at [123, 188] on div at bounding box center [130, 189] width 29 height 29
click at [204, 667] on button "Save" at bounding box center [146, 672] width 183 height 26
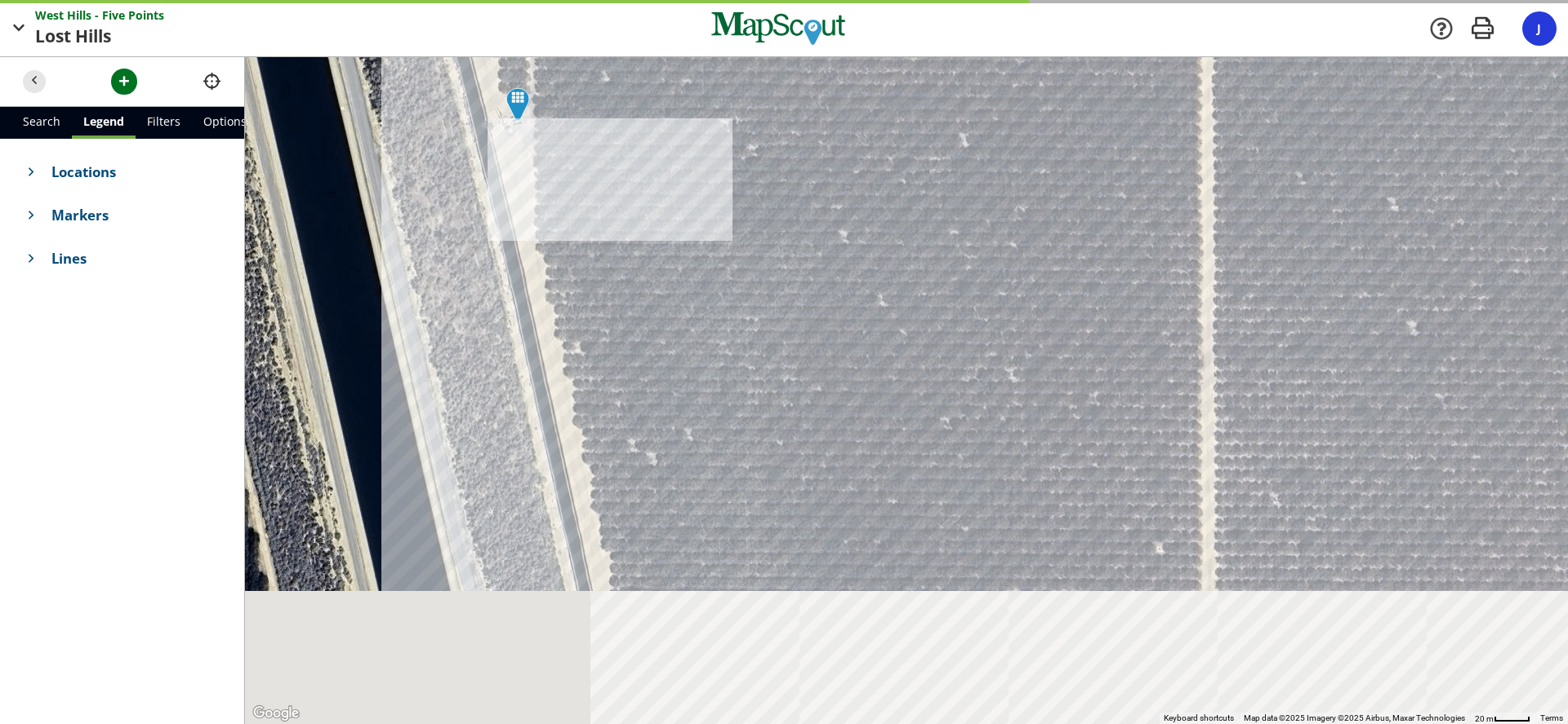
drag, startPoint x: 717, startPoint y: 628, endPoint x: 539, endPoint y: 164, distance: 497.0
click at [542, 213] on div at bounding box center [906, 390] width 1322 height 667
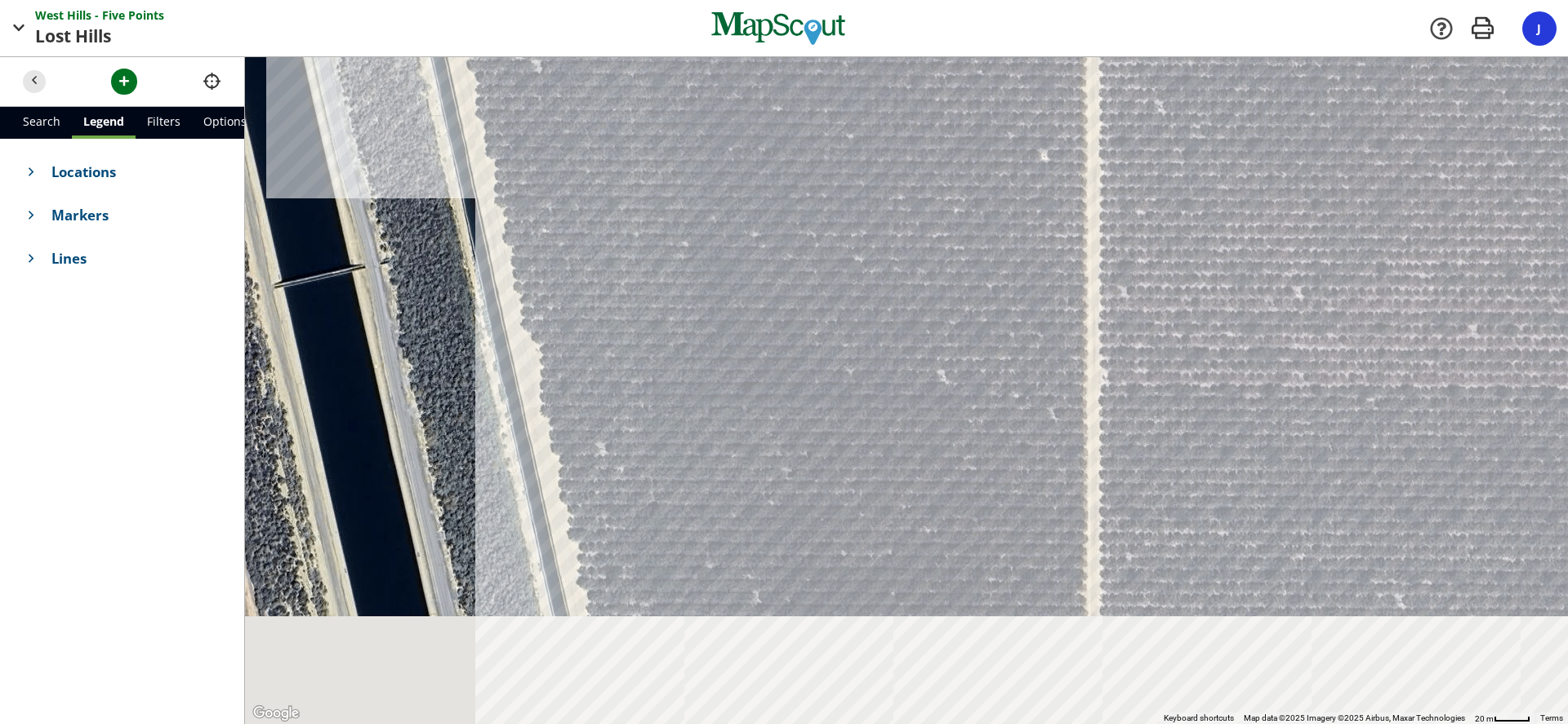
drag, startPoint x: 701, startPoint y: 412, endPoint x: 689, endPoint y: 224, distance: 188.4
click at [688, 230] on div at bounding box center [906, 390] width 1322 height 667
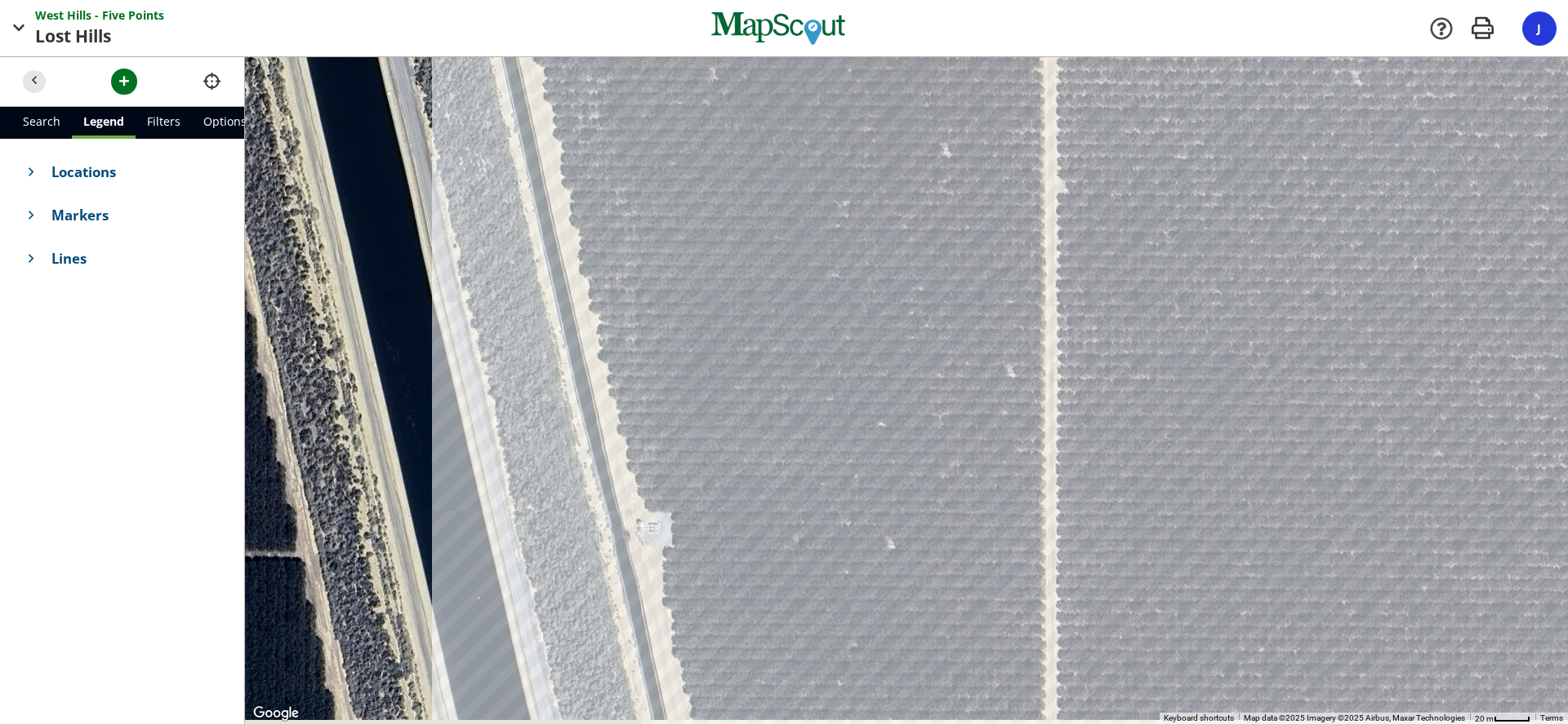
drag, startPoint x: 724, startPoint y: 550, endPoint x: 709, endPoint y: 451, distance: 100.1
click at [709, 451] on div at bounding box center [906, 390] width 1322 height 667
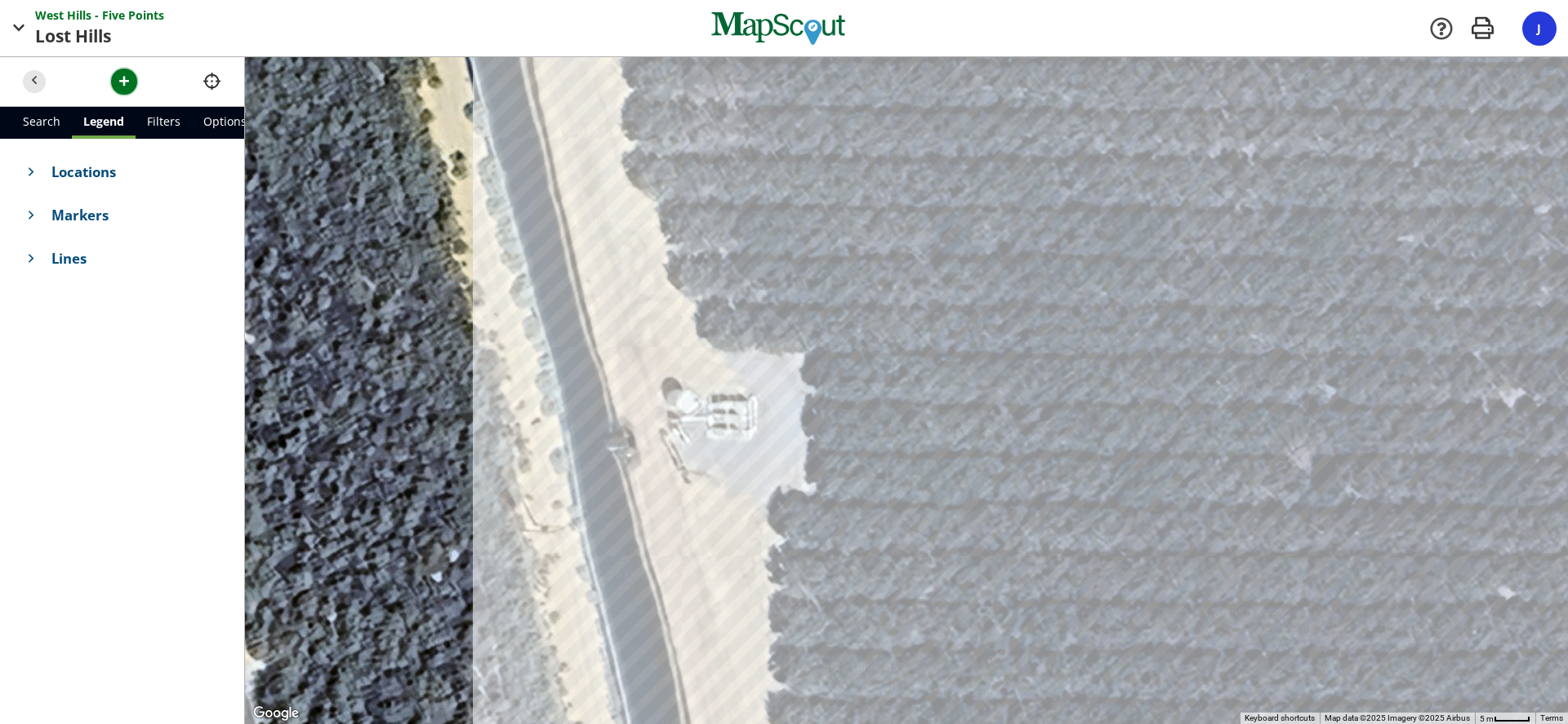
click at [116, 86] on span "button" at bounding box center [124, 81] width 17 height 17
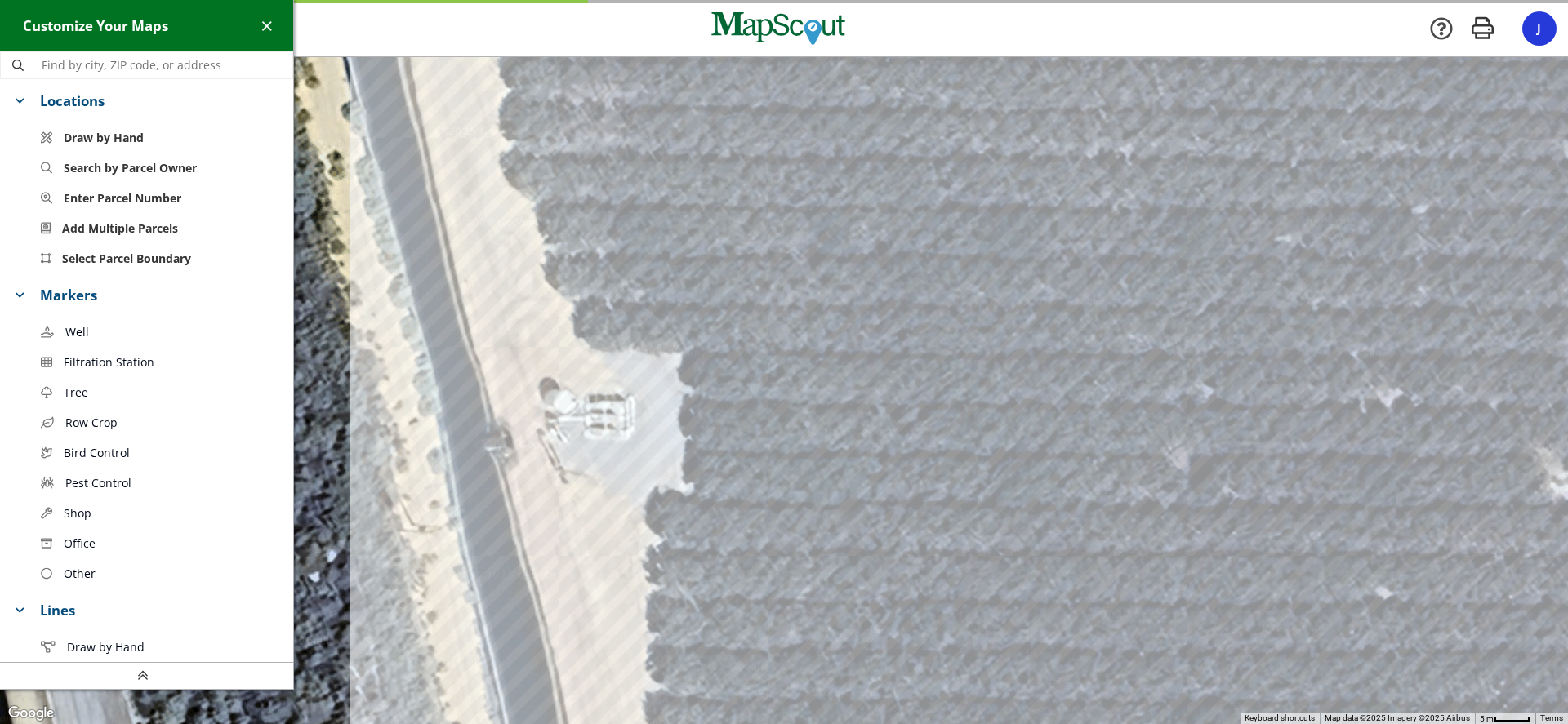
click at [94, 355] on span "Filtration Station" at bounding box center [109, 362] width 91 height 17
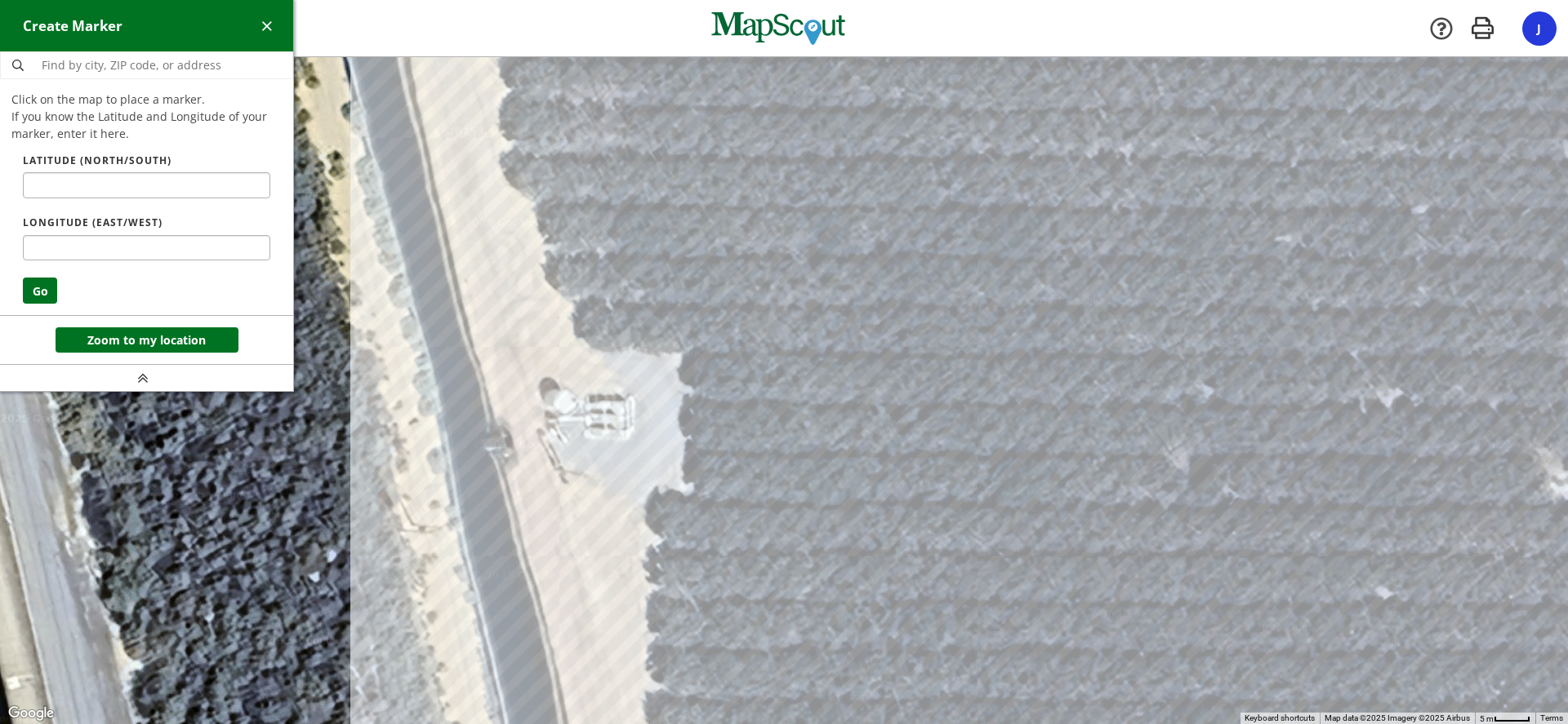
click at [615, 419] on div at bounding box center [784, 390] width 1568 height 667
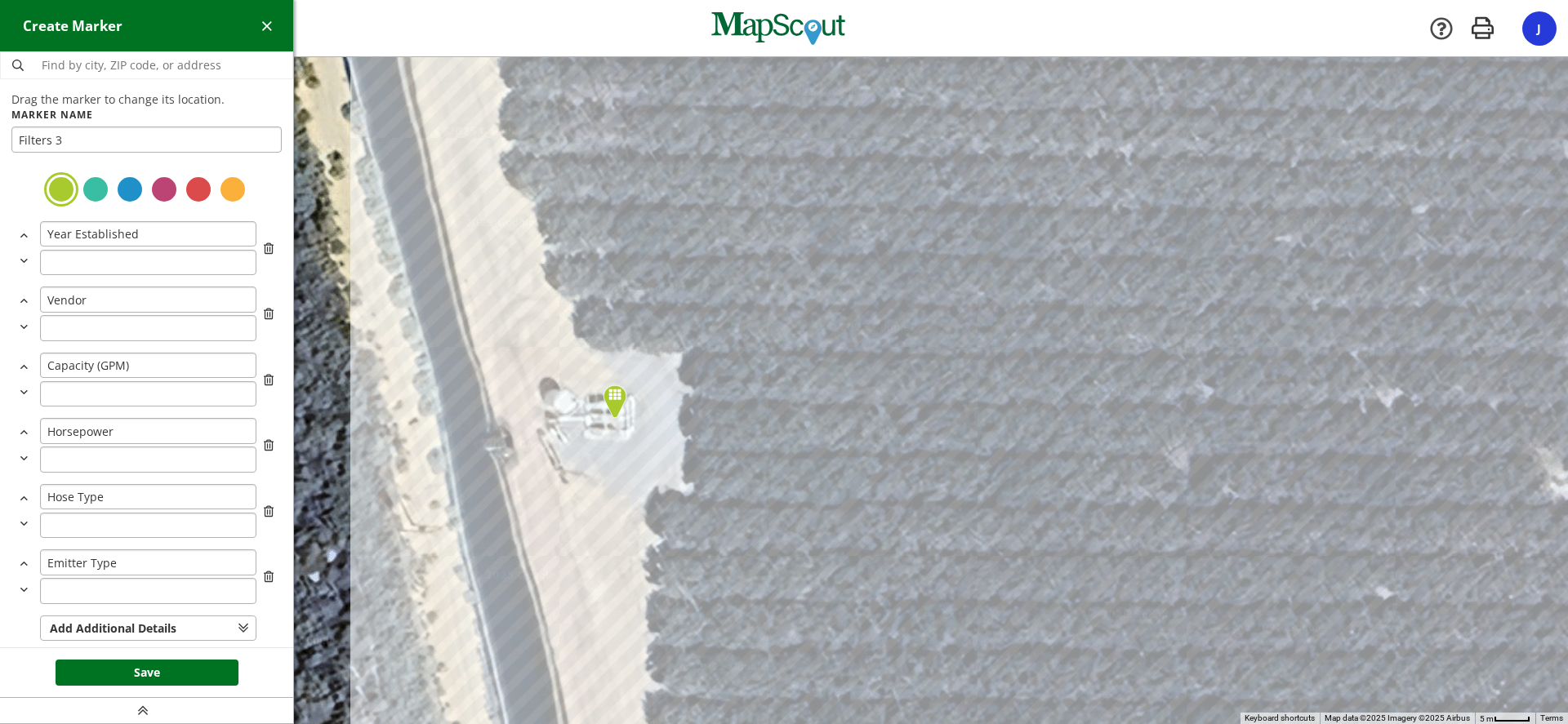
type input "Filters 3"
click at [122, 189] on div at bounding box center [130, 189] width 29 height 29
click at [184, 671] on button "Save" at bounding box center [146, 672] width 183 height 26
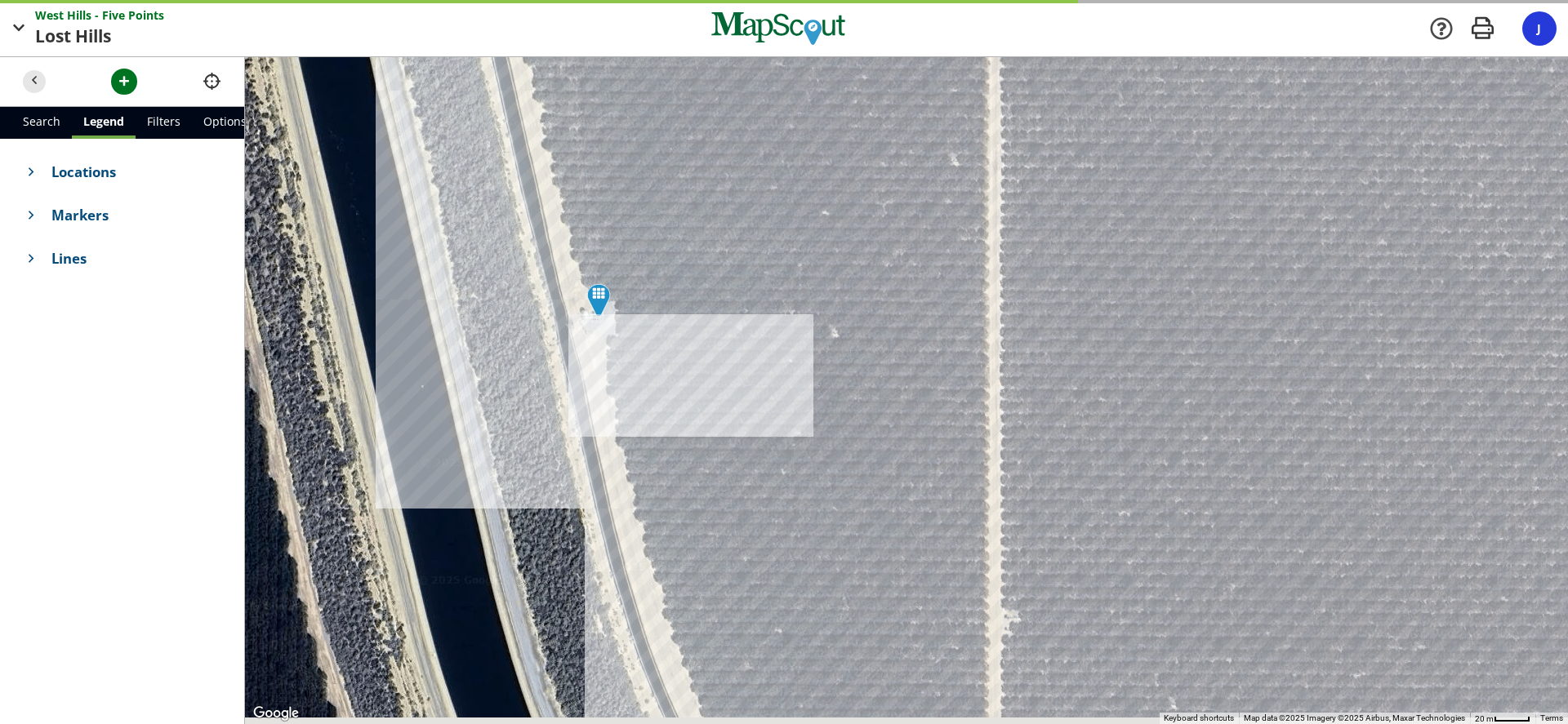
drag, startPoint x: 717, startPoint y: 563, endPoint x: 531, endPoint y: 244, distance: 369.3
click at [531, 244] on div at bounding box center [906, 390] width 1322 height 667
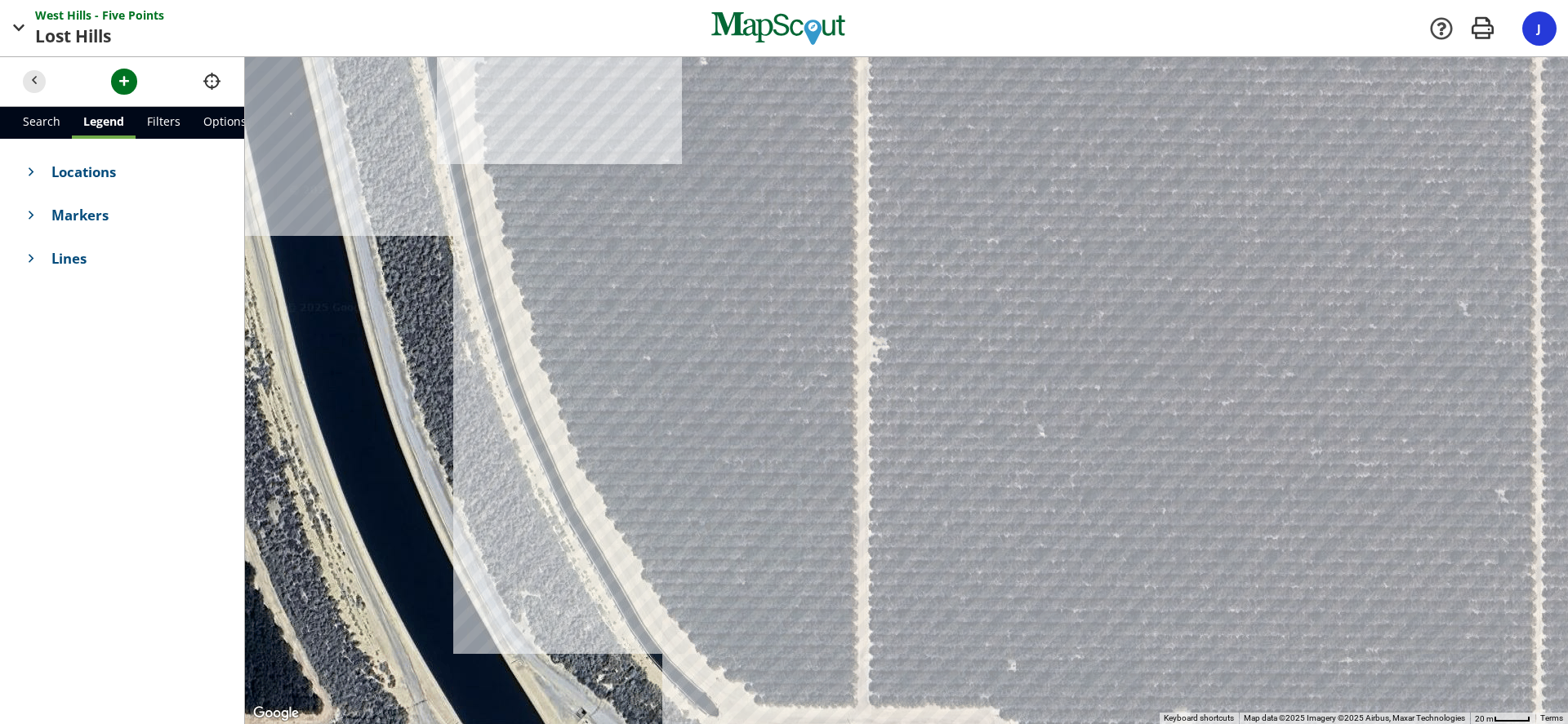
drag, startPoint x: 628, startPoint y: 480, endPoint x: 527, endPoint y: 219, distance: 279.9
click at [527, 221] on div at bounding box center [906, 390] width 1322 height 667
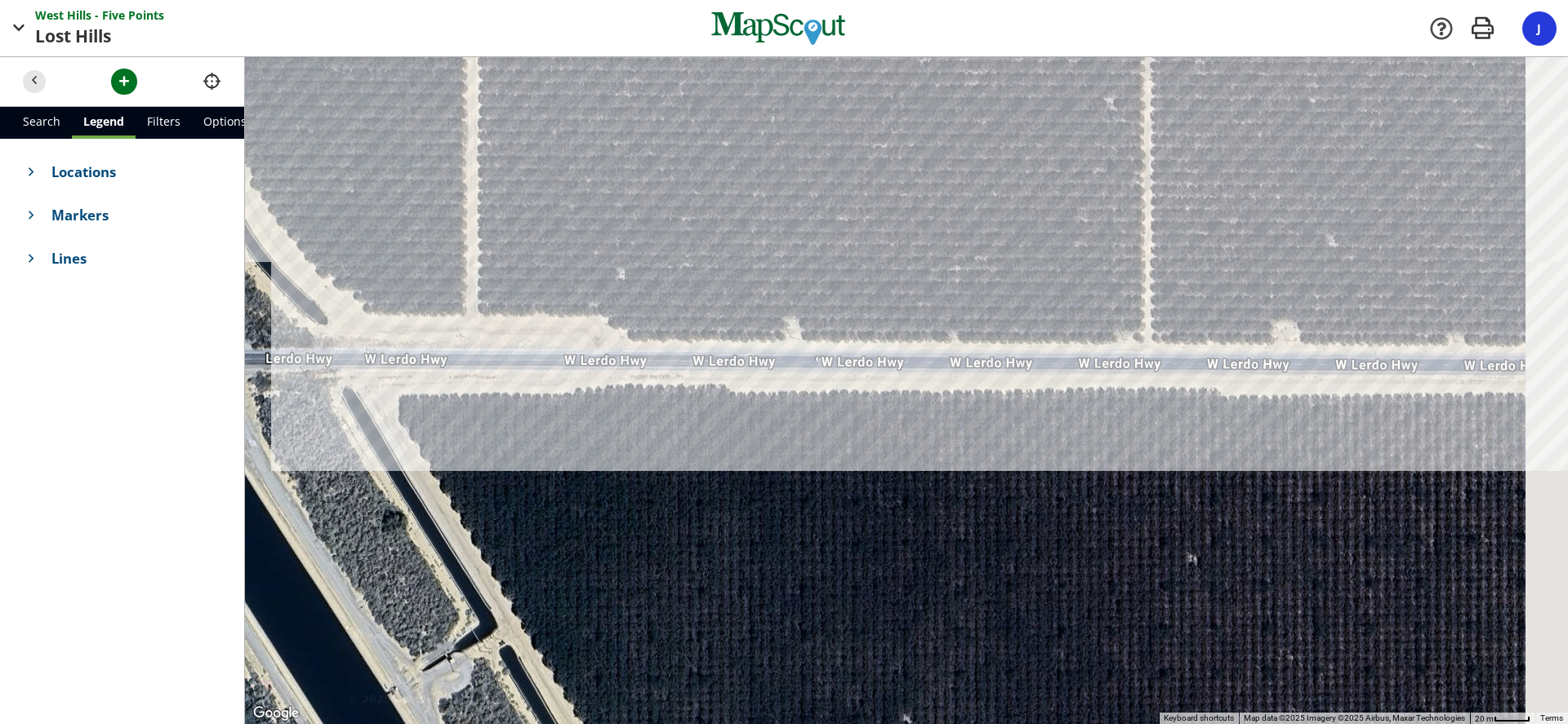
drag, startPoint x: 754, startPoint y: 297, endPoint x: 339, endPoint y: 239, distance: 419.0
click at [347, 242] on div at bounding box center [906, 390] width 1322 height 667
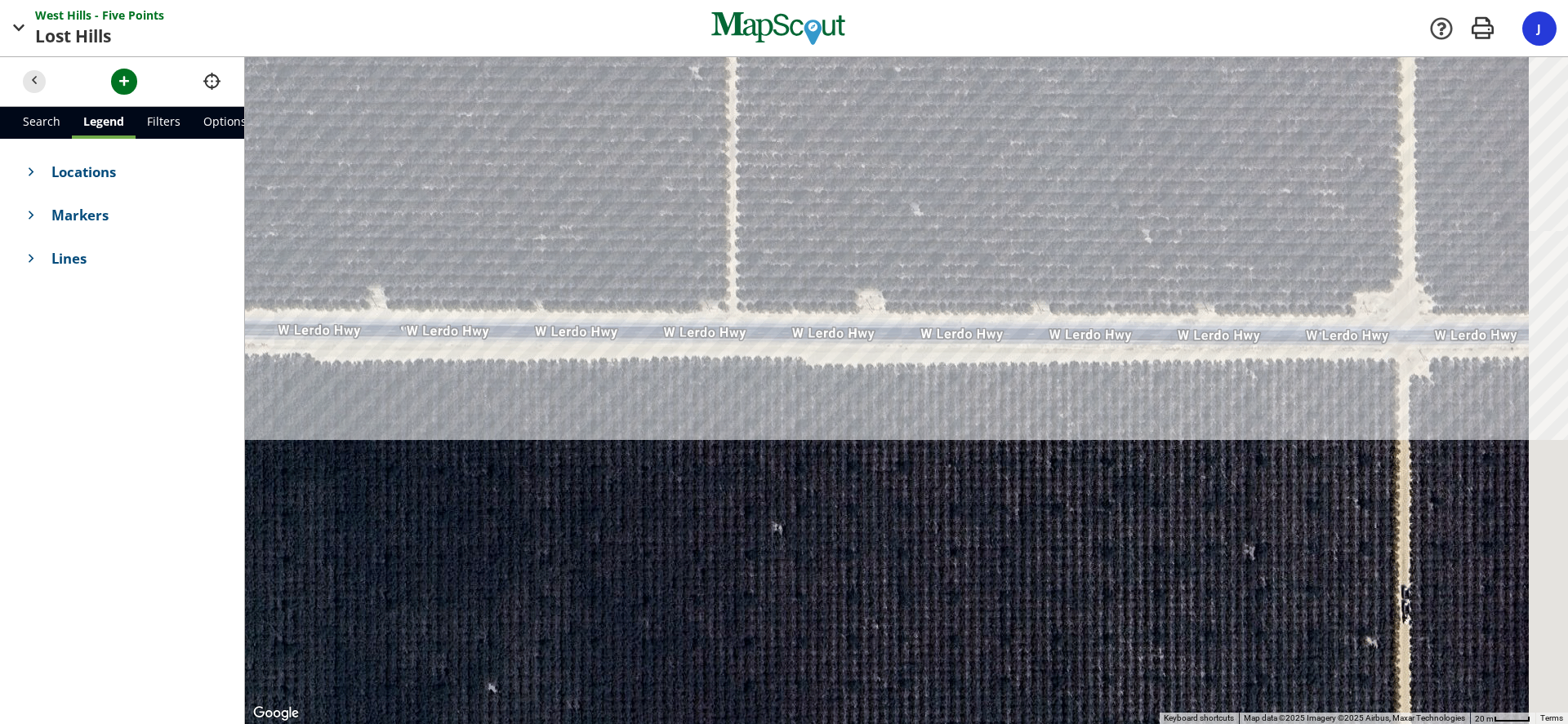
drag, startPoint x: 950, startPoint y: 246, endPoint x: 642, endPoint y: 214, distance: 309.7
click at [649, 216] on div at bounding box center [906, 390] width 1322 height 667
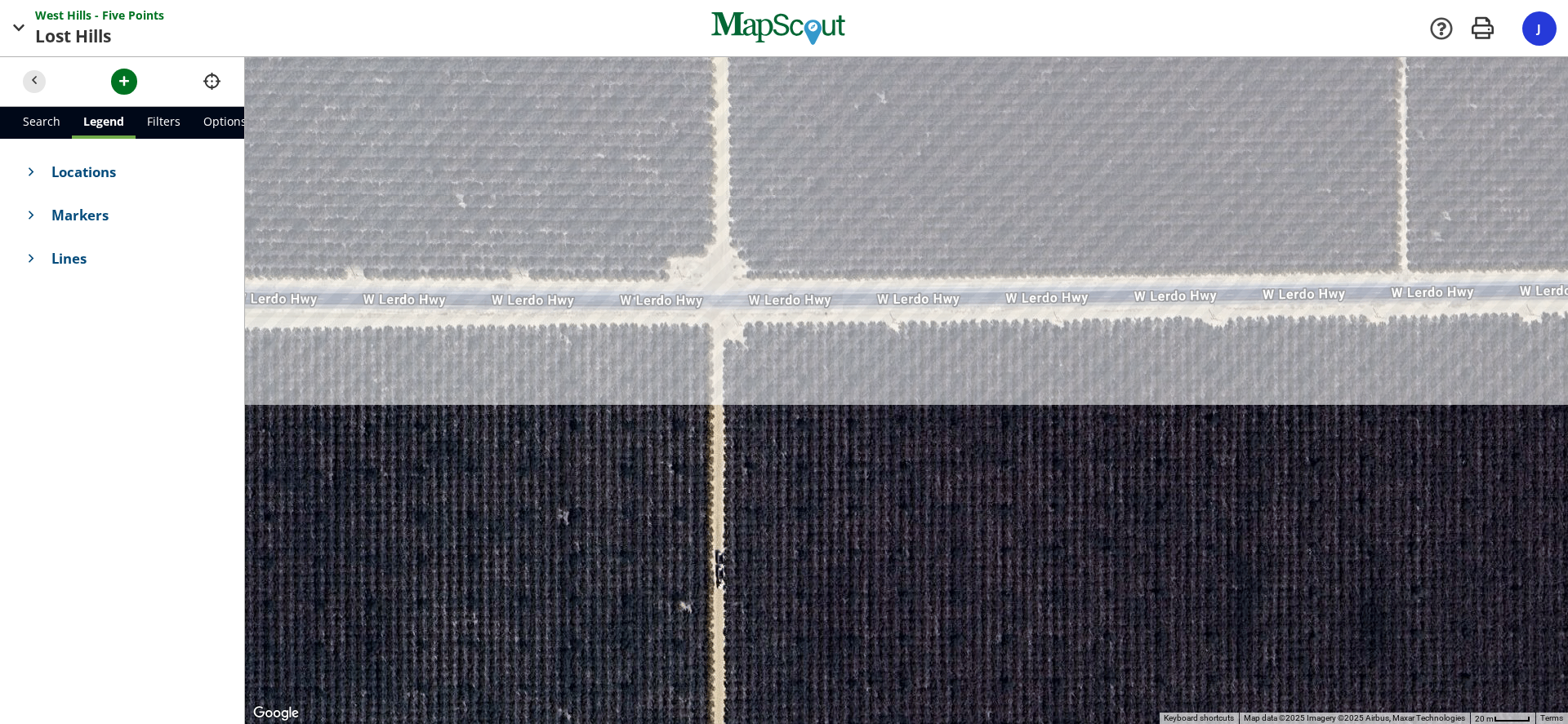
drag, startPoint x: 860, startPoint y: 252, endPoint x: 286, endPoint y: 189, distance: 577.4
click at [286, 189] on div at bounding box center [906, 390] width 1322 height 667
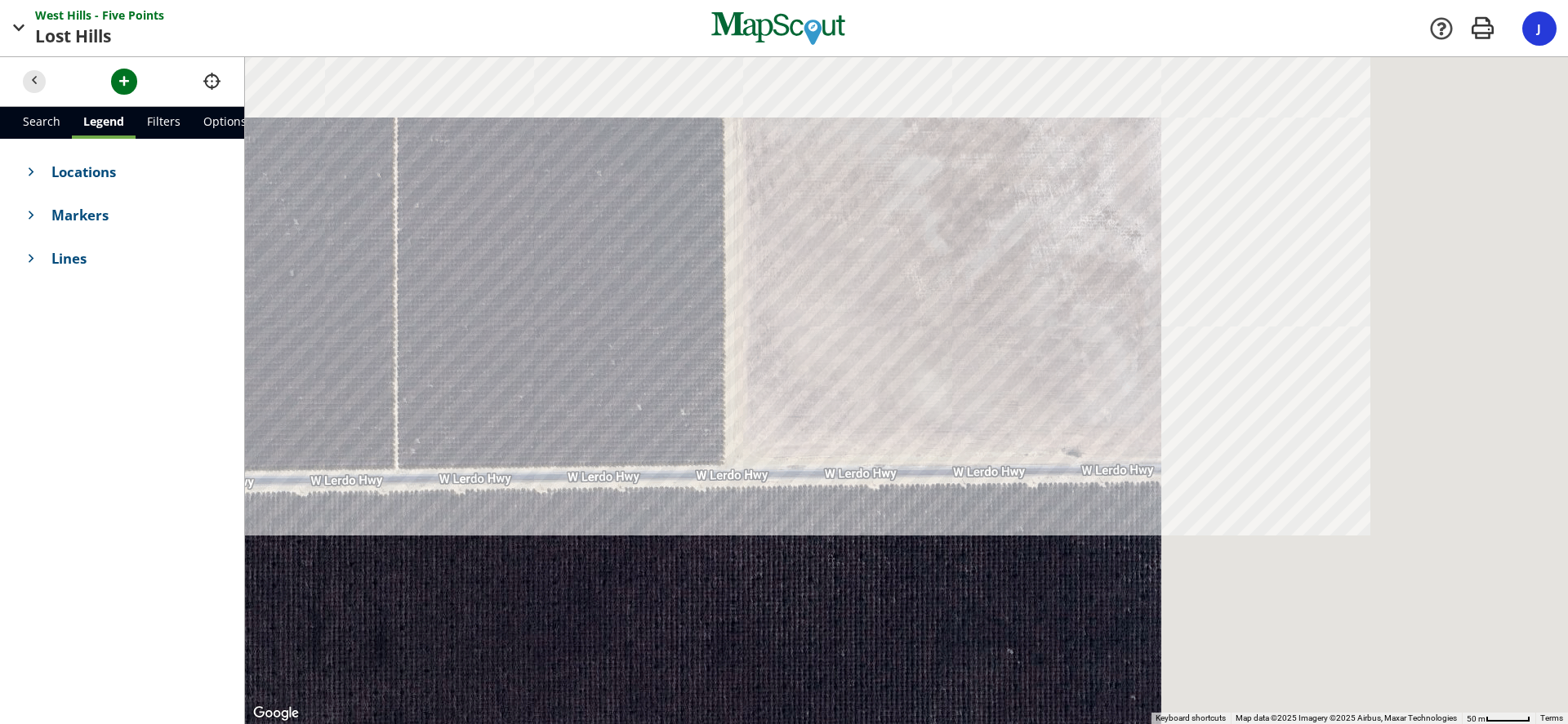
drag, startPoint x: 842, startPoint y: 331, endPoint x: 371, endPoint y: 468, distance: 490.5
click at [371, 490] on div at bounding box center [906, 390] width 1322 height 667
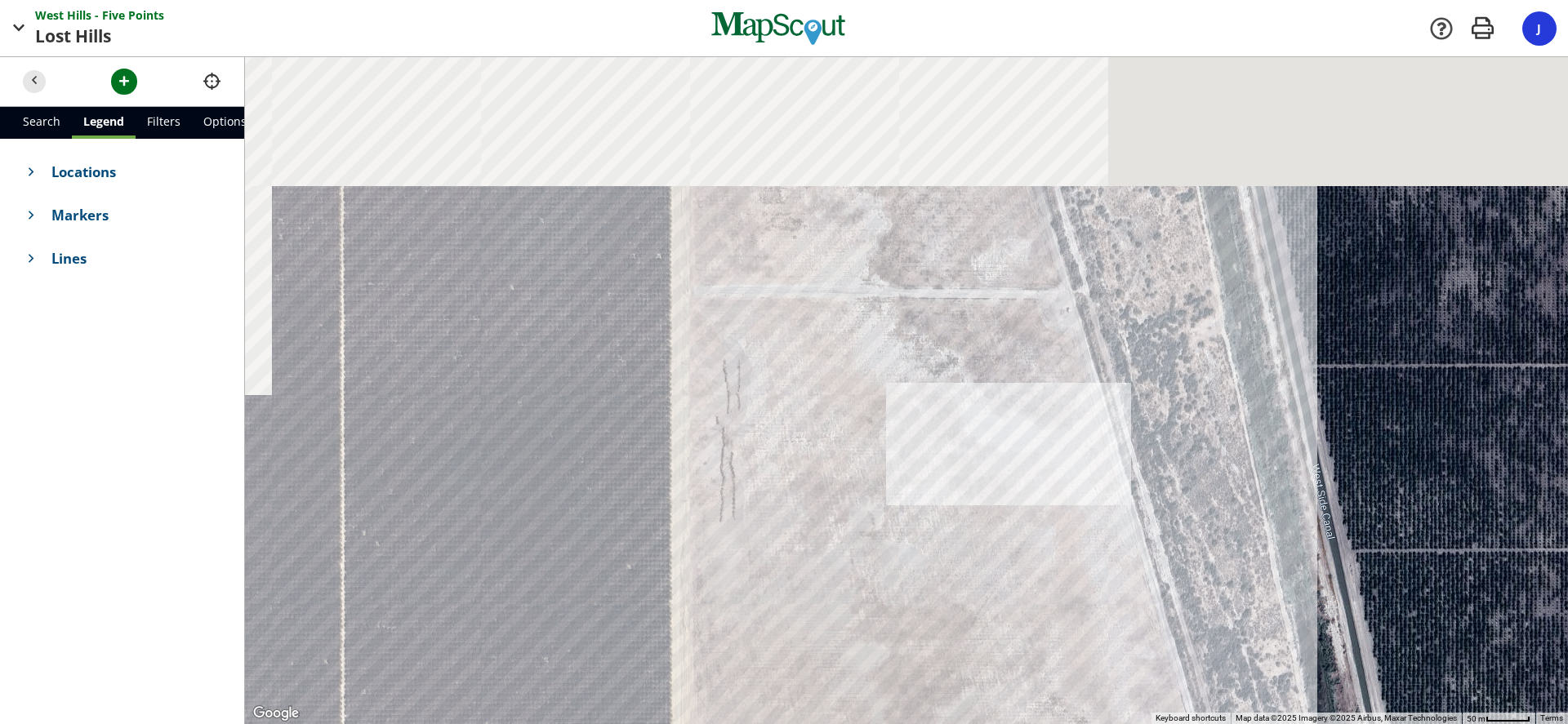
drag, startPoint x: 688, startPoint y: 255, endPoint x: 832, endPoint y: 715, distance: 482.0
click at [832, 719] on div at bounding box center [906, 390] width 1322 height 667
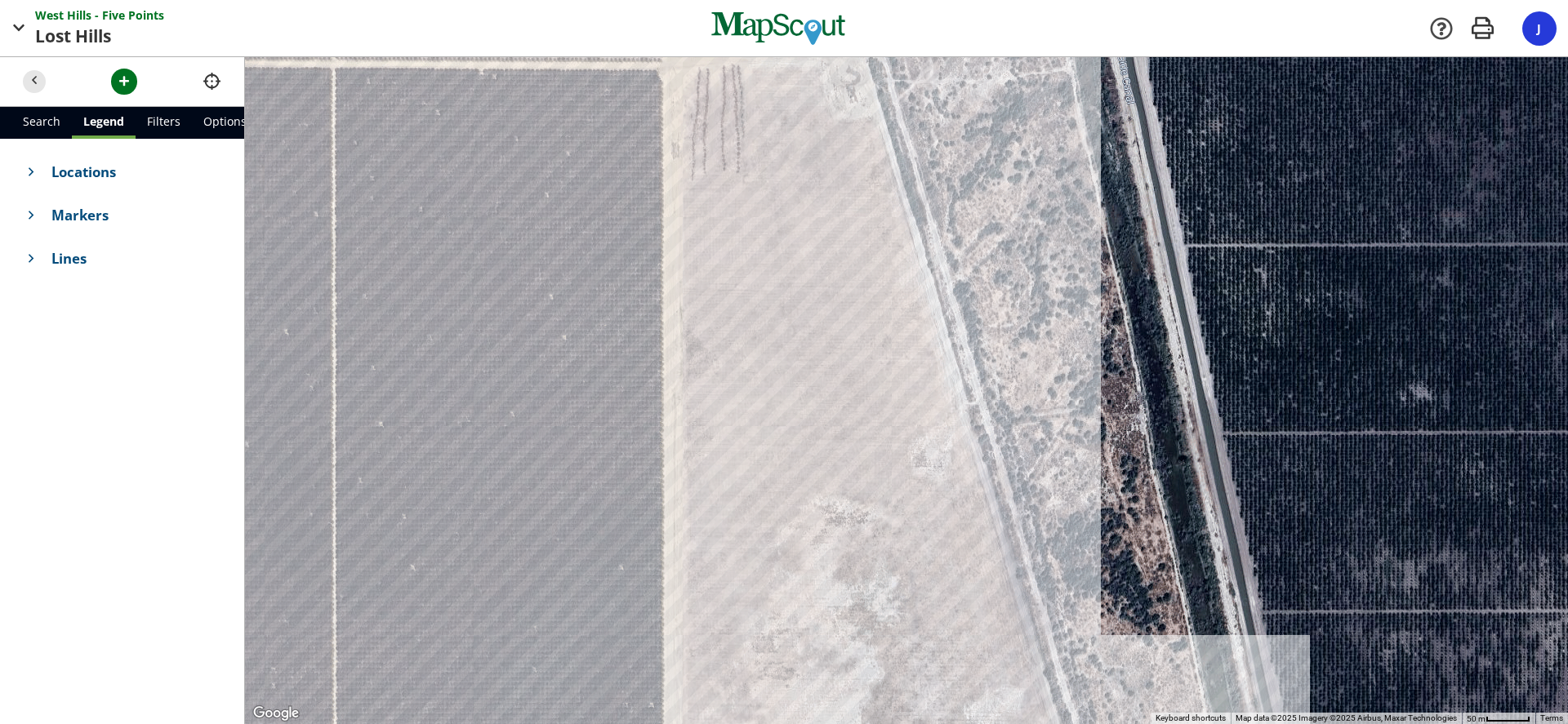
drag, startPoint x: 823, startPoint y: 335, endPoint x: 810, endPoint y: 643, distance: 308.3
click at [809, 694] on div at bounding box center [906, 390] width 1322 height 667
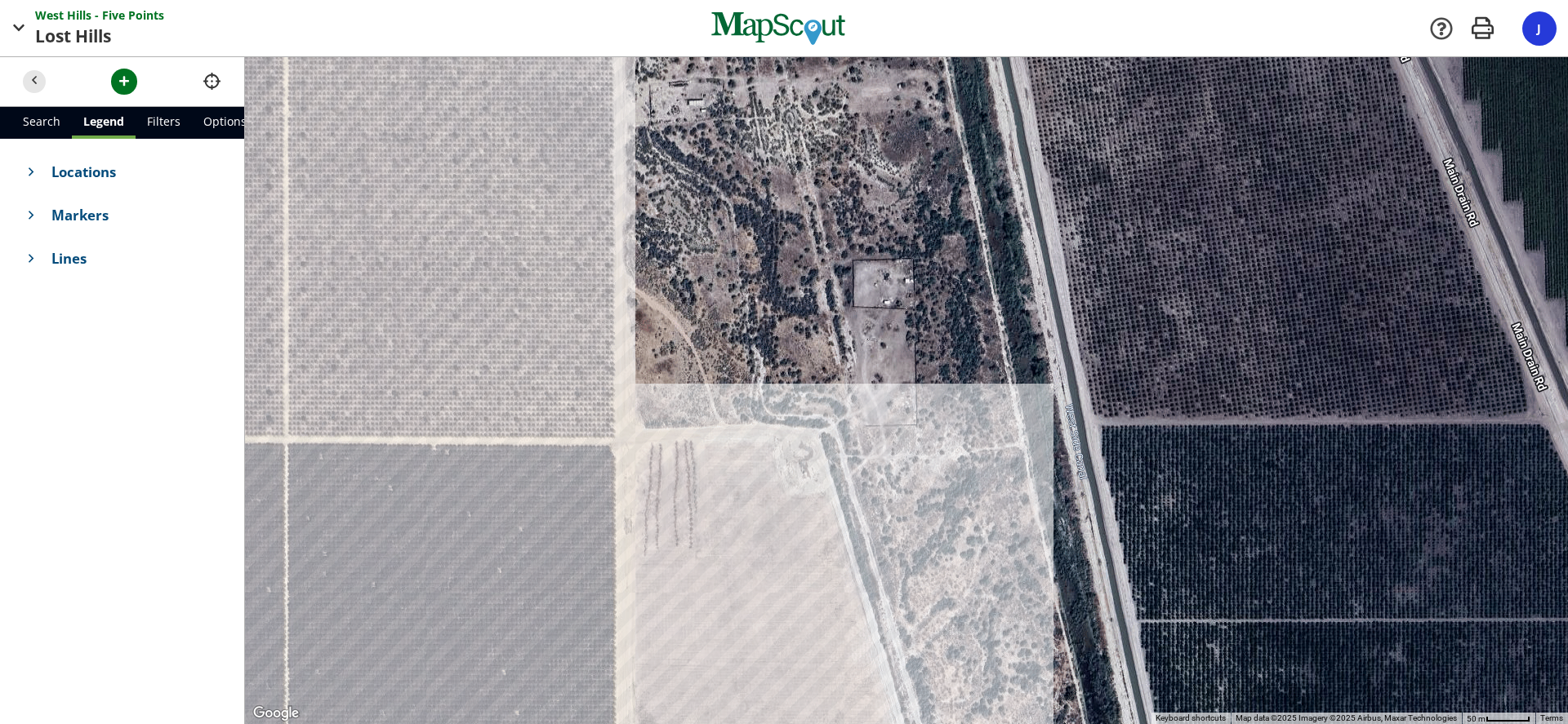
drag, startPoint x: 801, startPoint y: 377, endPoint x: 767, endPoint y: 653, distance: 278.1
click at [767, 653] on div at bounding box center [906, 390] width 1322 height 667
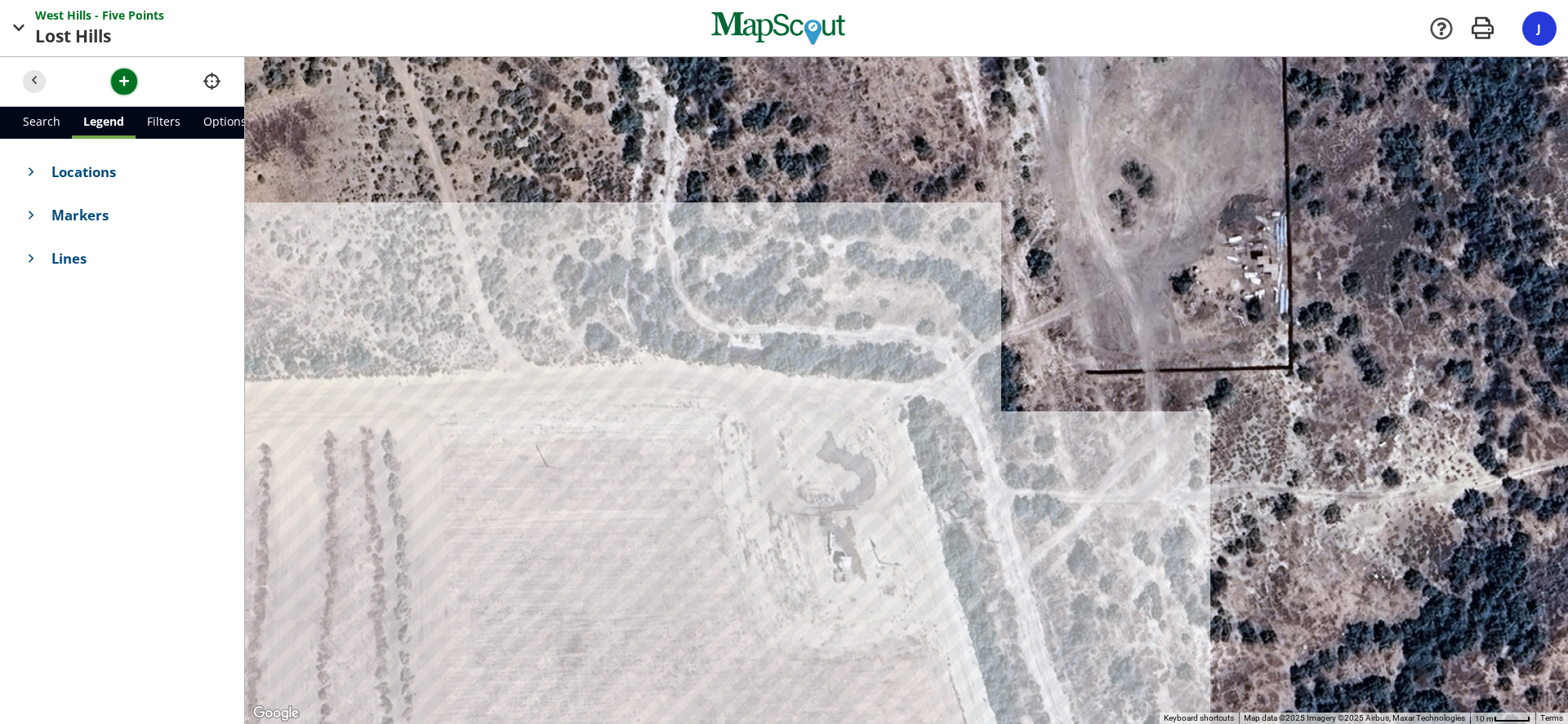
click at [116, 81] on span "button" at bounding box center [124, 81] width 17 height 17
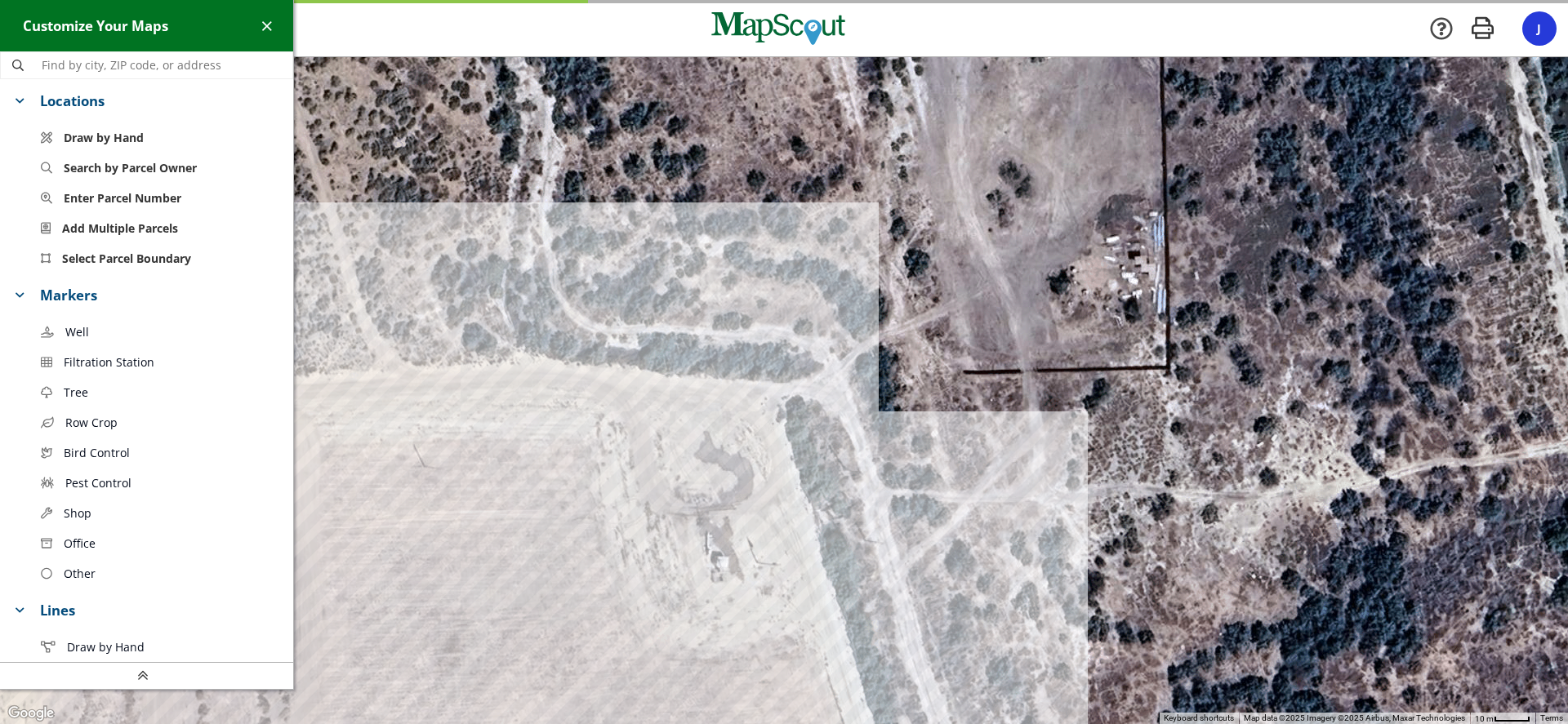
click at [76, 327] on span "Well" at bounding box center [77, 332] width 24 height 17
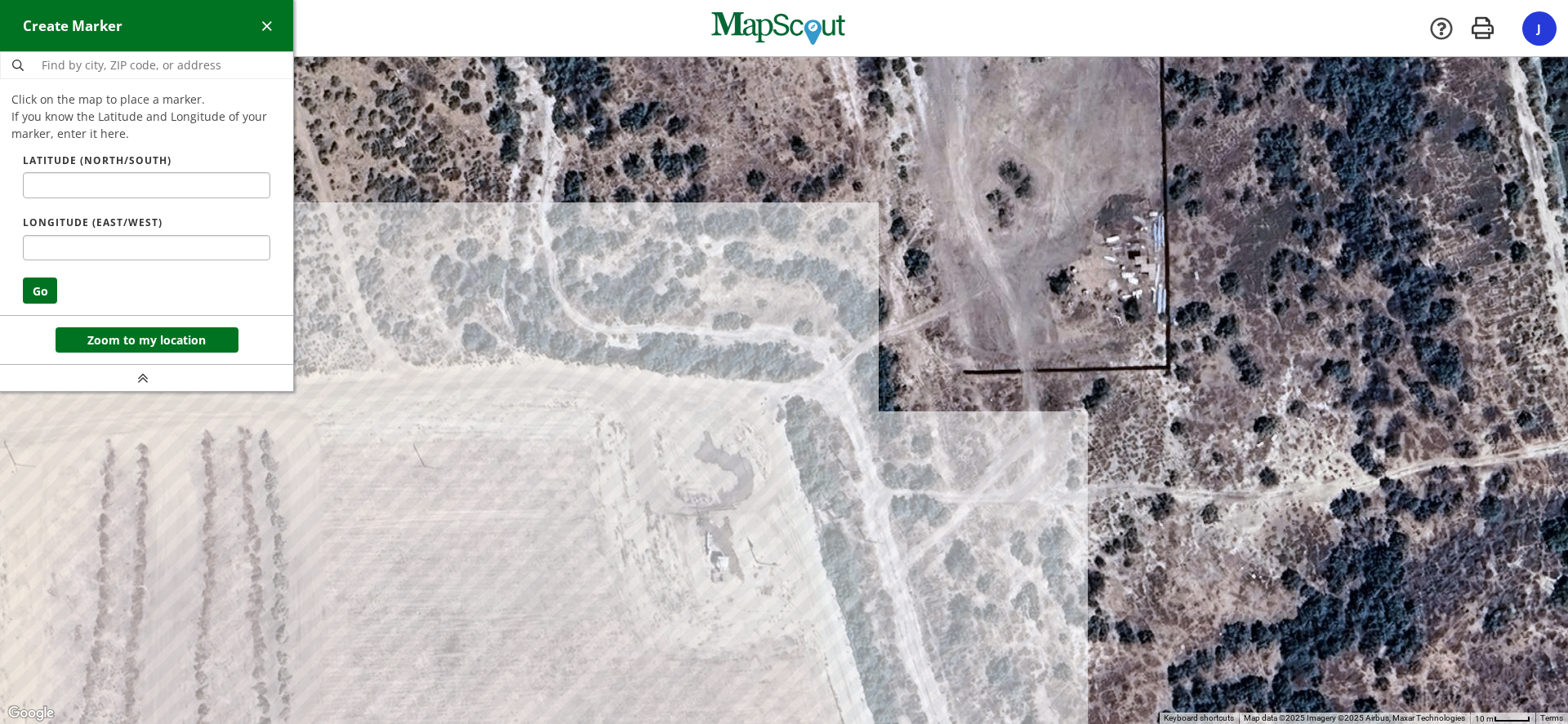
click at [719, 562] on div at bounding box center [784, 391] width 1568 height 667
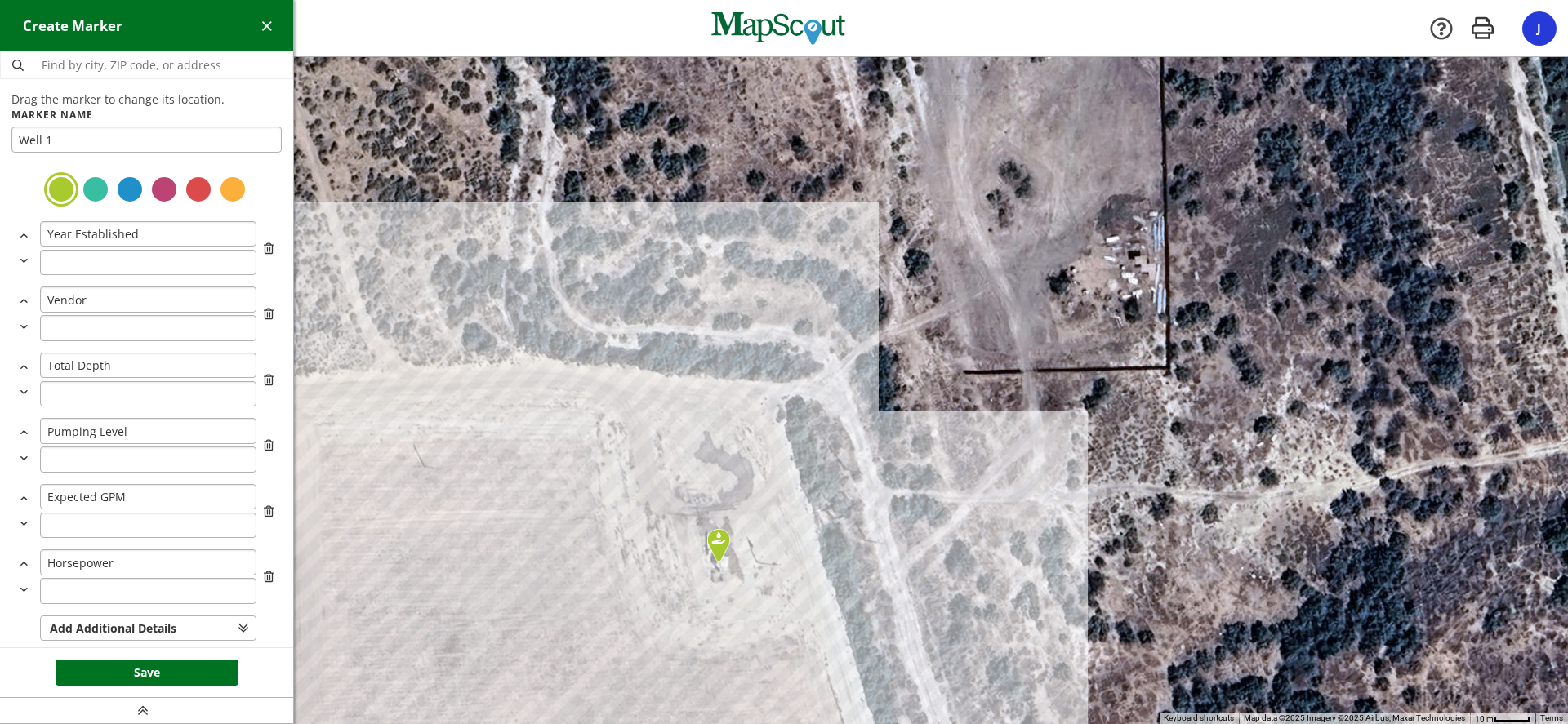
type input "Well 1"
click at [116, 183] on div at bounding box center [130, 189] width 29 height 29
click at [141, 675] on button "Save" at bounding box center [146, 672] width 183 height 26
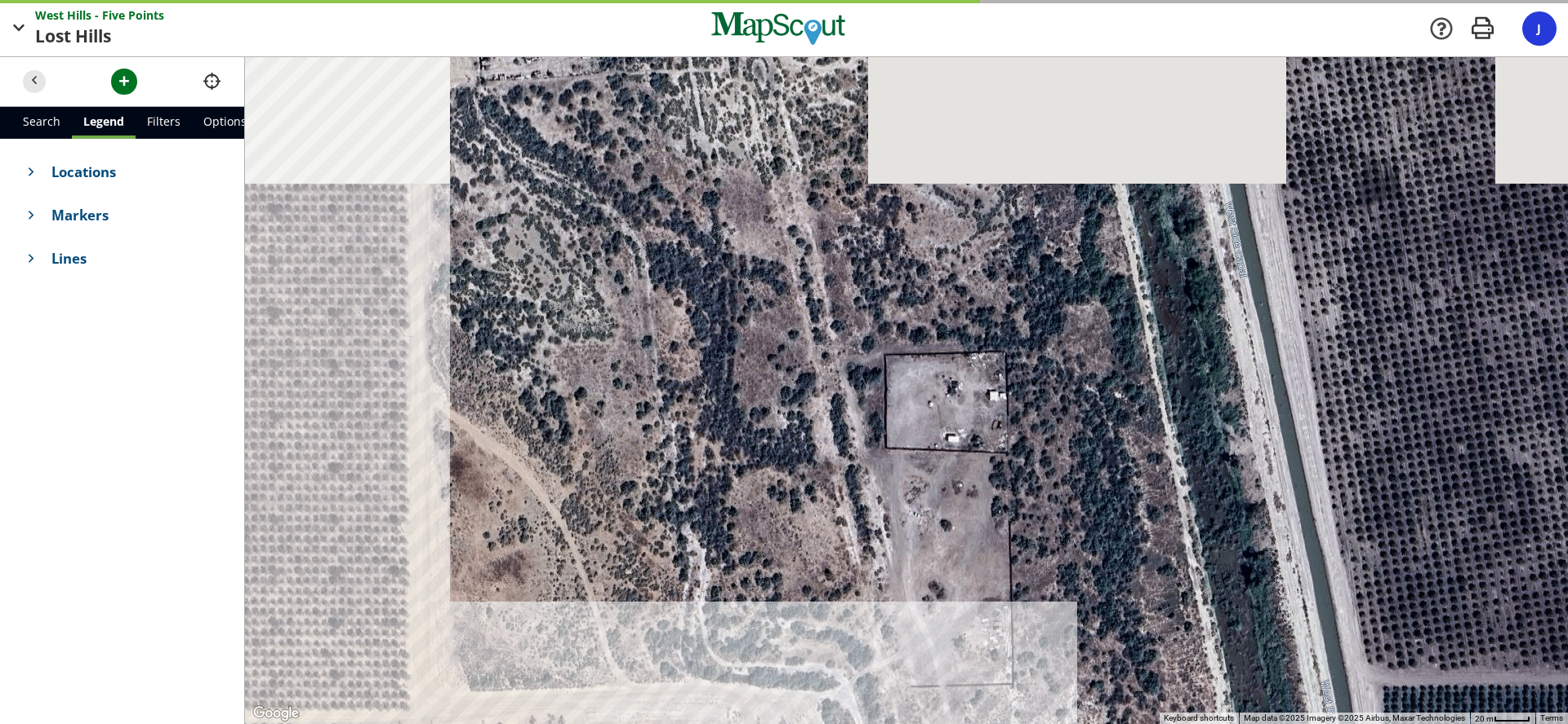
drag, startPoint x: 508, startPoint y: 328, endPoint x: 612, endPoint y: 613, distance: 303.4
click at [612, 613] on div at bounding box center [906, 390] width 1322 height 667
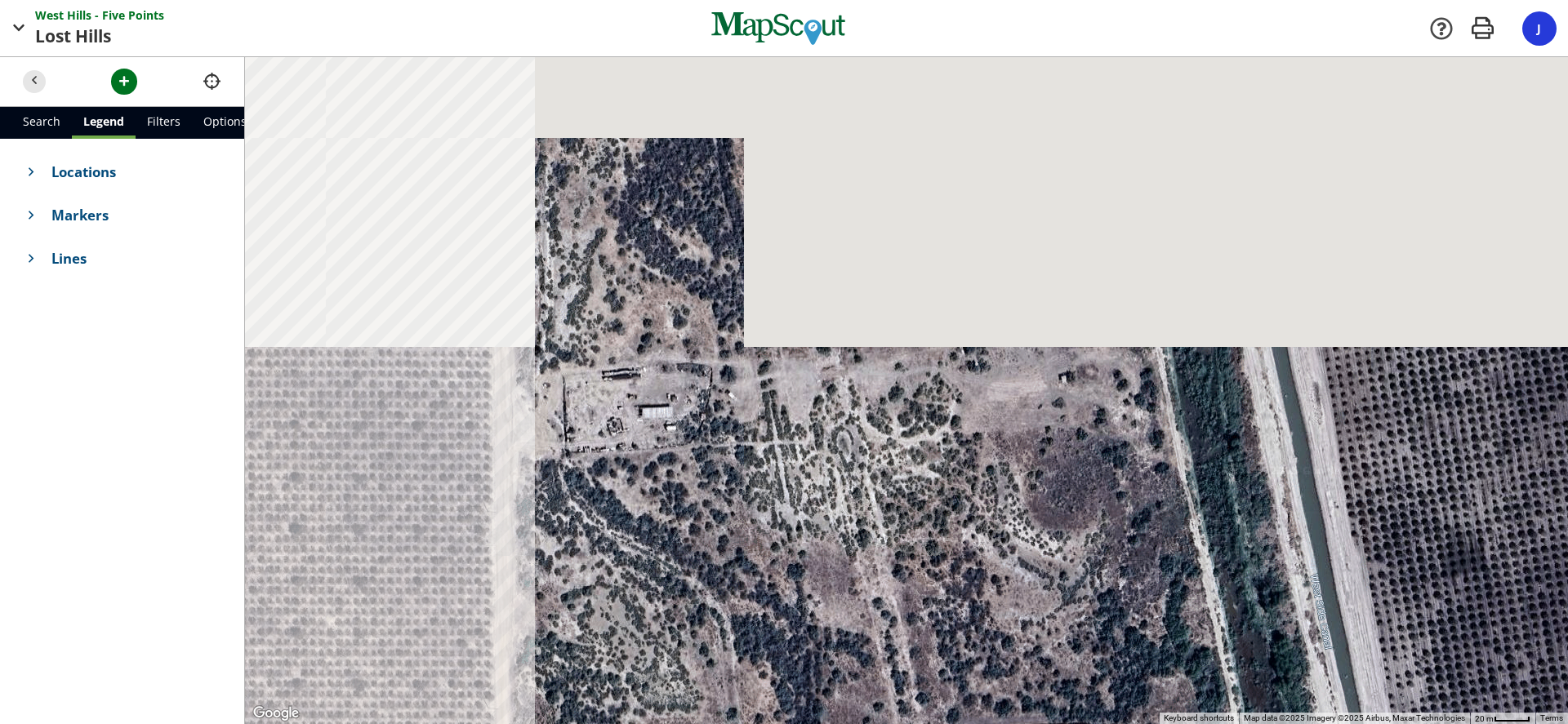
drag, startPoint x: 582, startPoint y: 342, endPoint x: 659, endPoint y: 670, distance: 336.9
click at [658, 672] on div at bounding box center [906, 390] width 1322 height 667
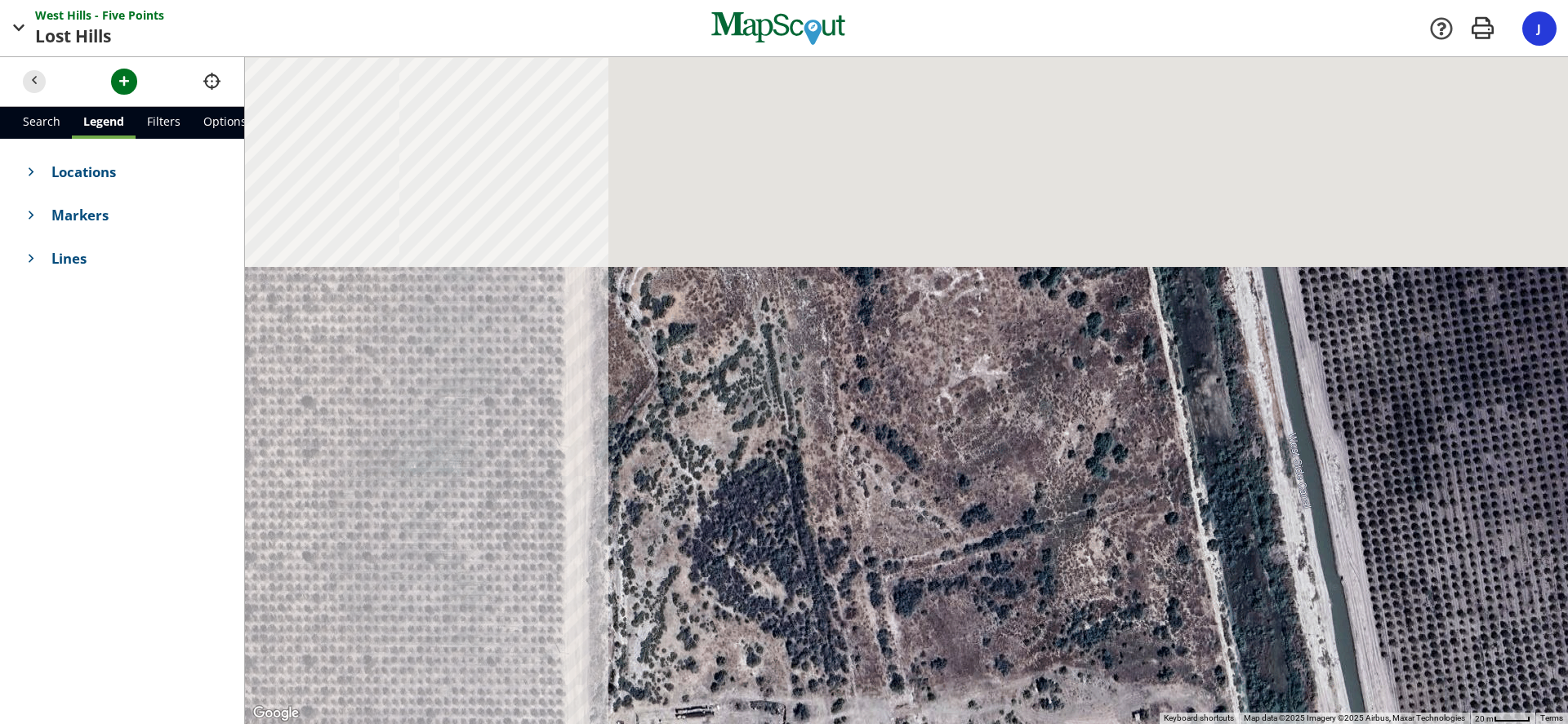
drag, startPoint x: 685, startPoint y: 618, endPoint x: 715, endPoint y: 771, distance: 155.9
click at [715, 723] on html "West Hills - Five Points Points Lost Hills Hills Company [GEOGRAPHIC_DATA] - Fi…" at bounding box center [784, 362] width 1568 height 724
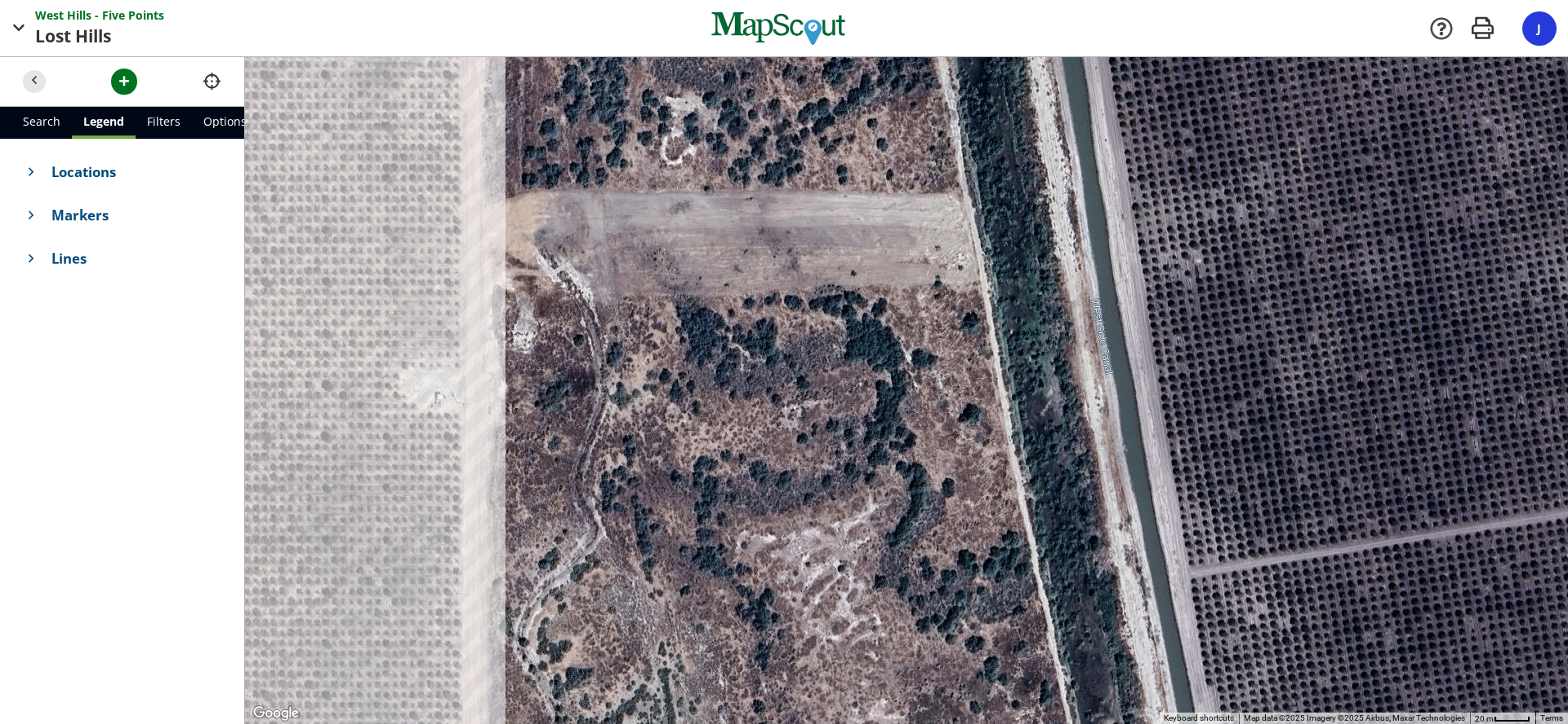
drag, startPoint x: 666, startPoint y: 413, endPoint x: 555, endPoint y: 692, distance: 300.3
click at [555, 692] on div at bounding box center [906, 390] width 1322 height 667
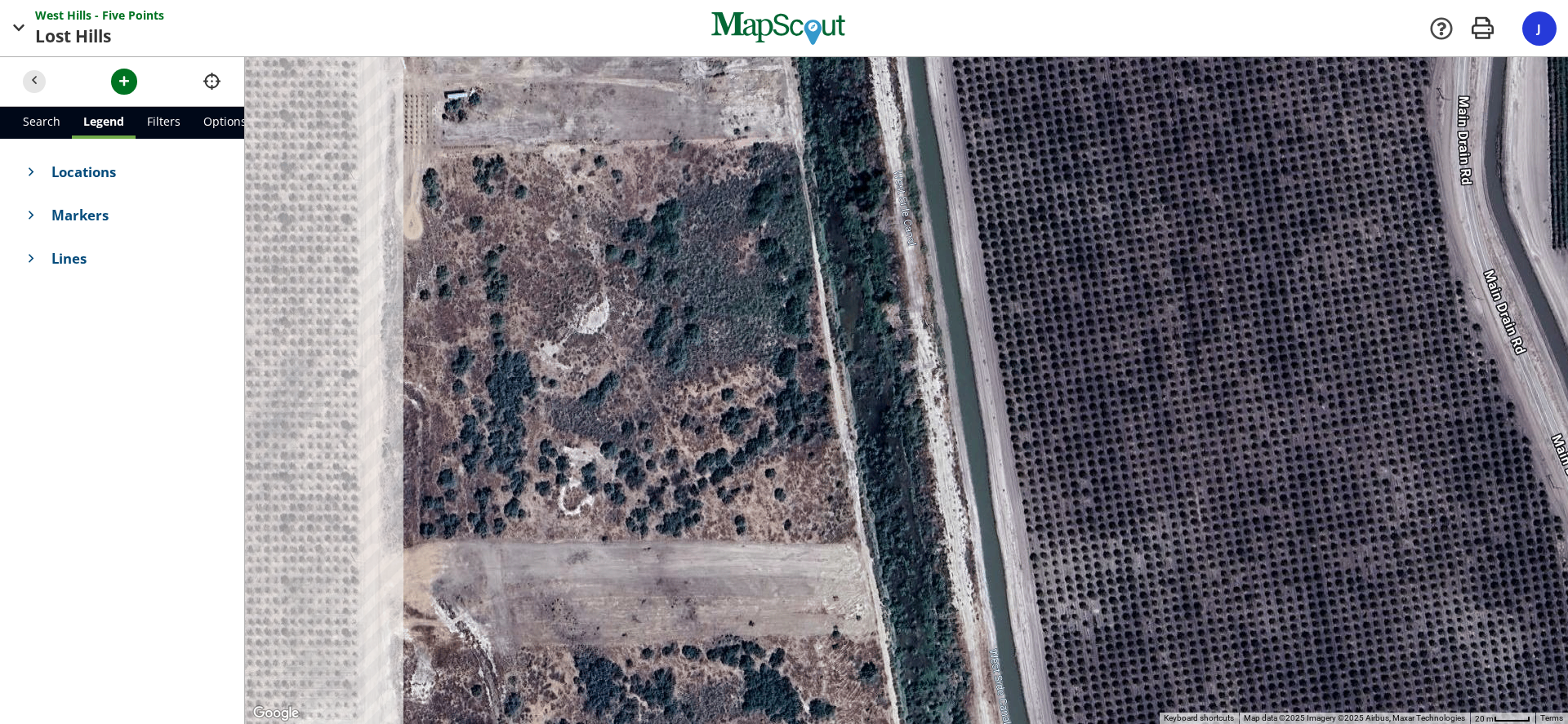
drag, startPoint x: 480, startPoint y: 647, endPoint x: 479, endPoint y: 772, distance: 125.0
click at [479, 723] on html "West Hills - Five Points Points Lost Hills Hills Company [GEOGRAPHIC_DATA] - Fi…" at bounding box center [784, 362] width 1568 height 724
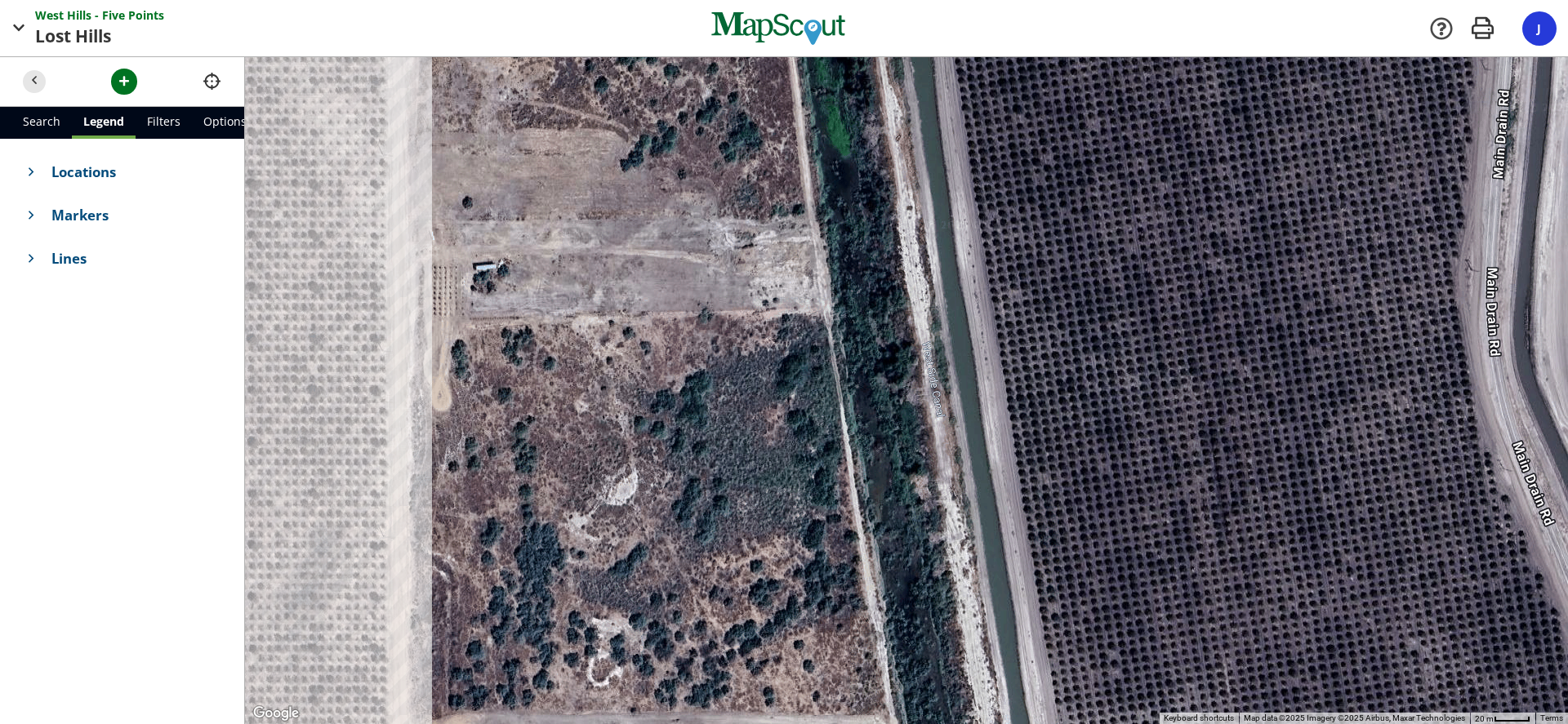
drag, startPoint x: 491, startPoint y: 543, endPoint x: 494, endPoint y: 599, distance: 56.1
click at [494, 599] on div at bounding box center [906, 390] width 1322 height 667
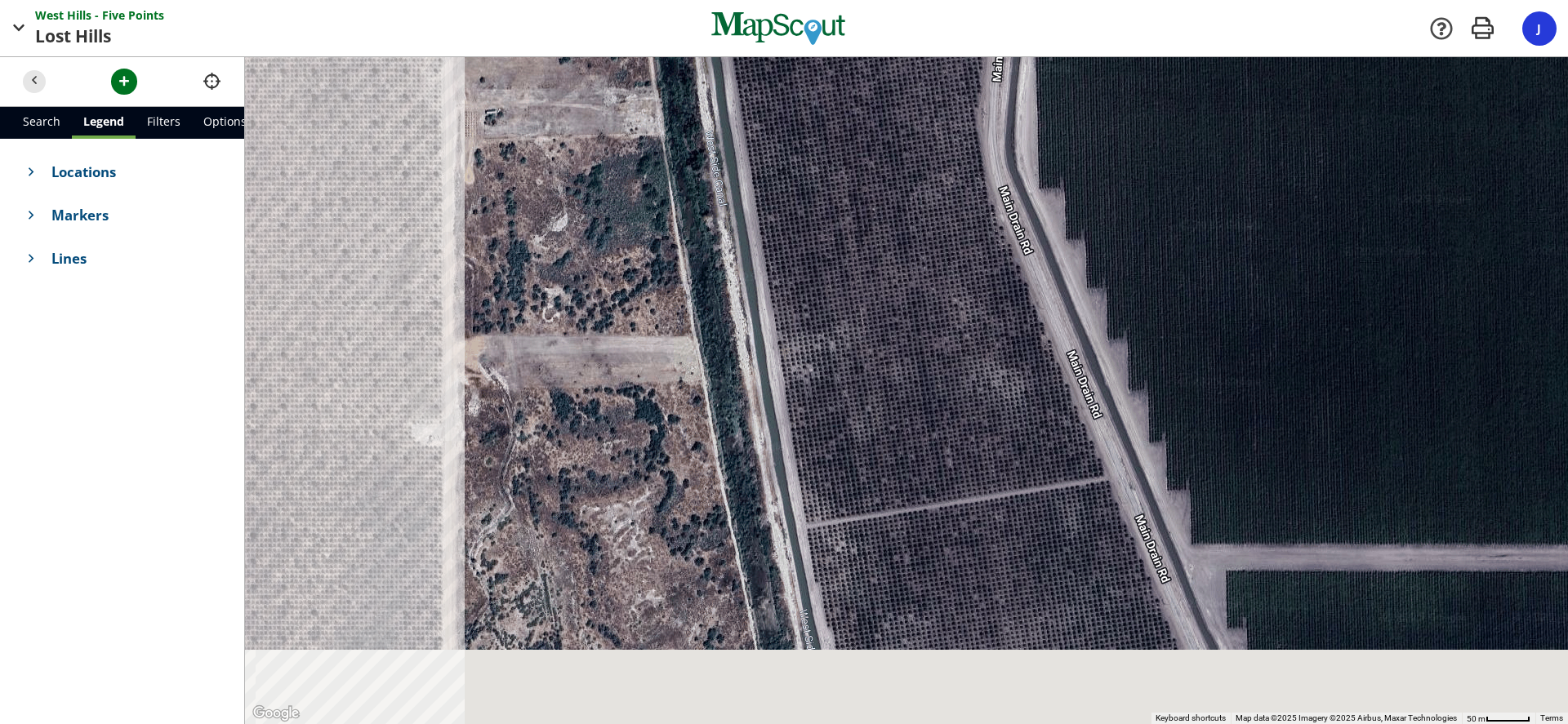
drag, startPoint x: 570, startPoint y: 628, endPoint x: 541, endPoint y: 186, distance: 443.0
click at [546, 218] on div at bounding box center [906, 390] width 1322 height 667
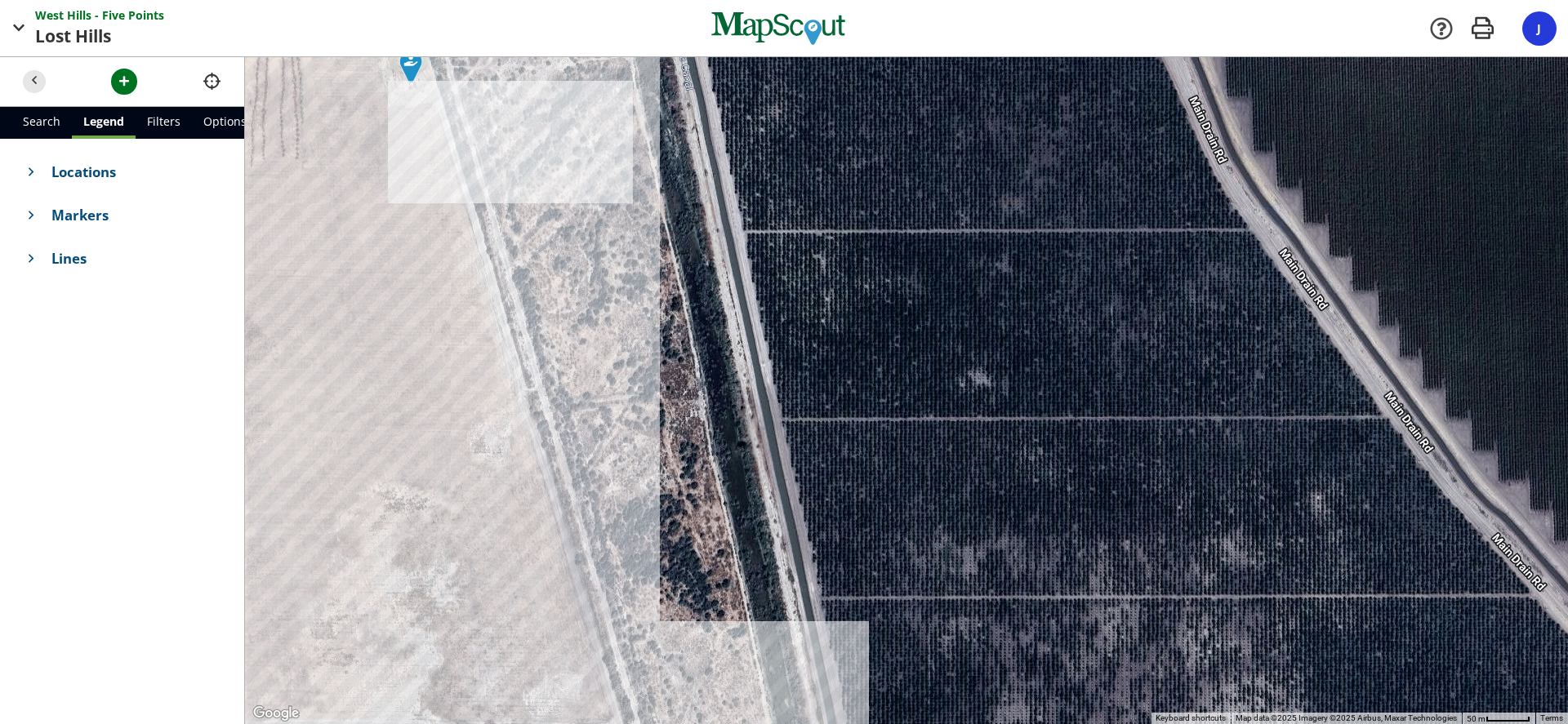
drag, startPoint x: 583, startPoint y: 491, endPoint x: 434, endPoint y: 38, distance: 476.9
click at [434, 38] on div "West Hills - Five Points Points Lost Hills Hills Company [GEOGRAPHIC_DATA] - Fi…" at bounding box center [784, 362] width 1568 height 724
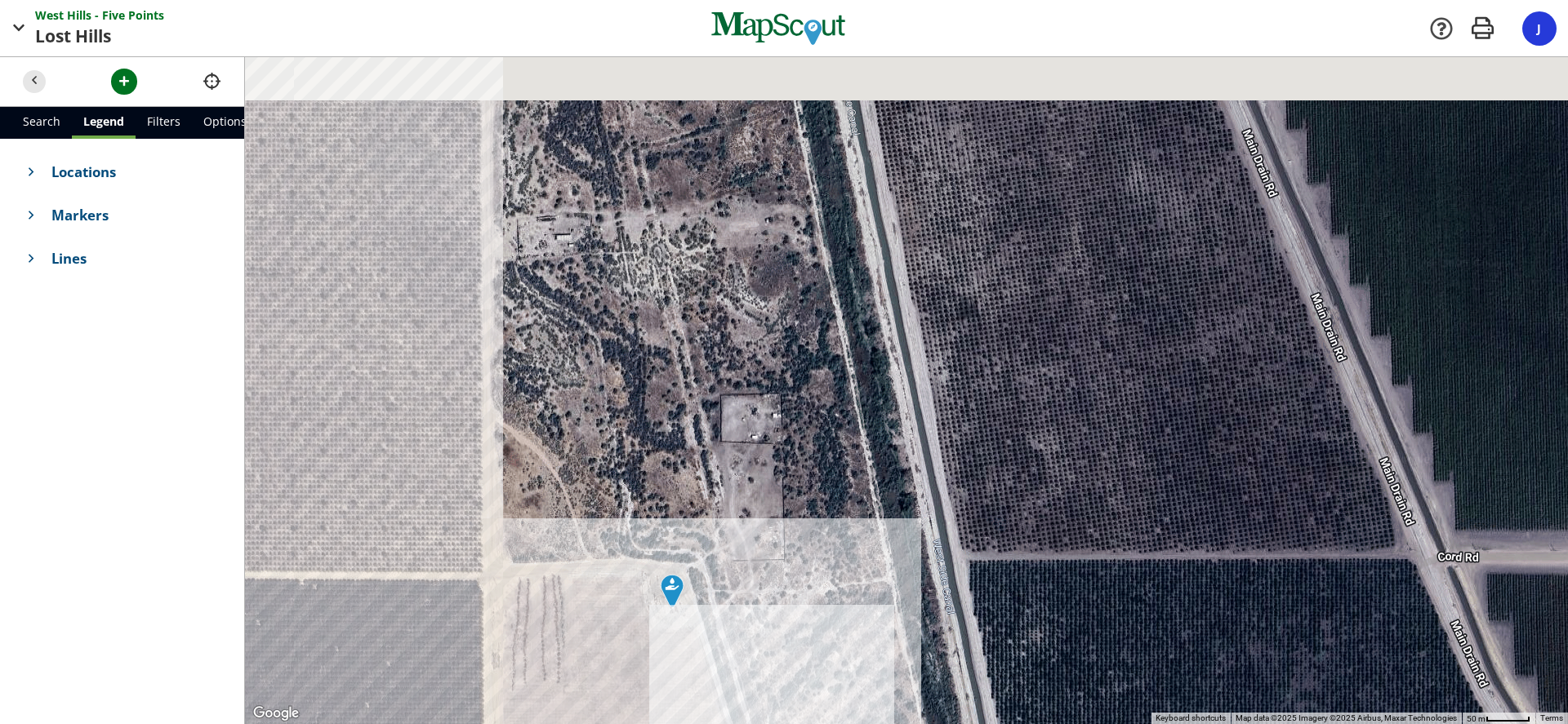
drag, startPoint x: 498, startPoint y: 234, endPoint x: 734, endPoint y: 671, distance: 496.7
click at [732, 672] on div at bounding box center [906, 390] width 1322 height 667
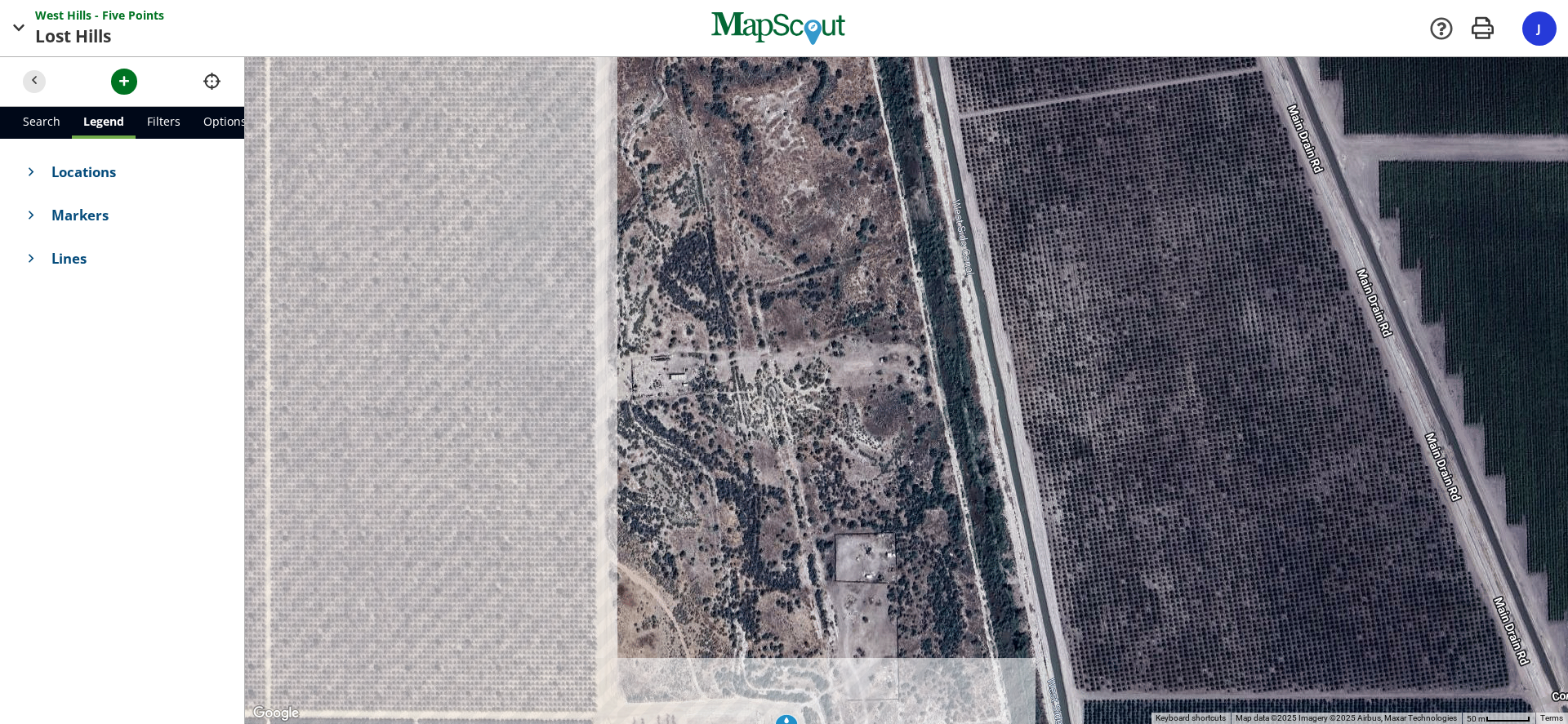
drag, startPoint x: 787, startPoint y: 560, endPoint x: 648, endPoint y: 294, distance: 300.1
click at [654, 303] on div at bounding box center [906, 390] width 1322 height 667
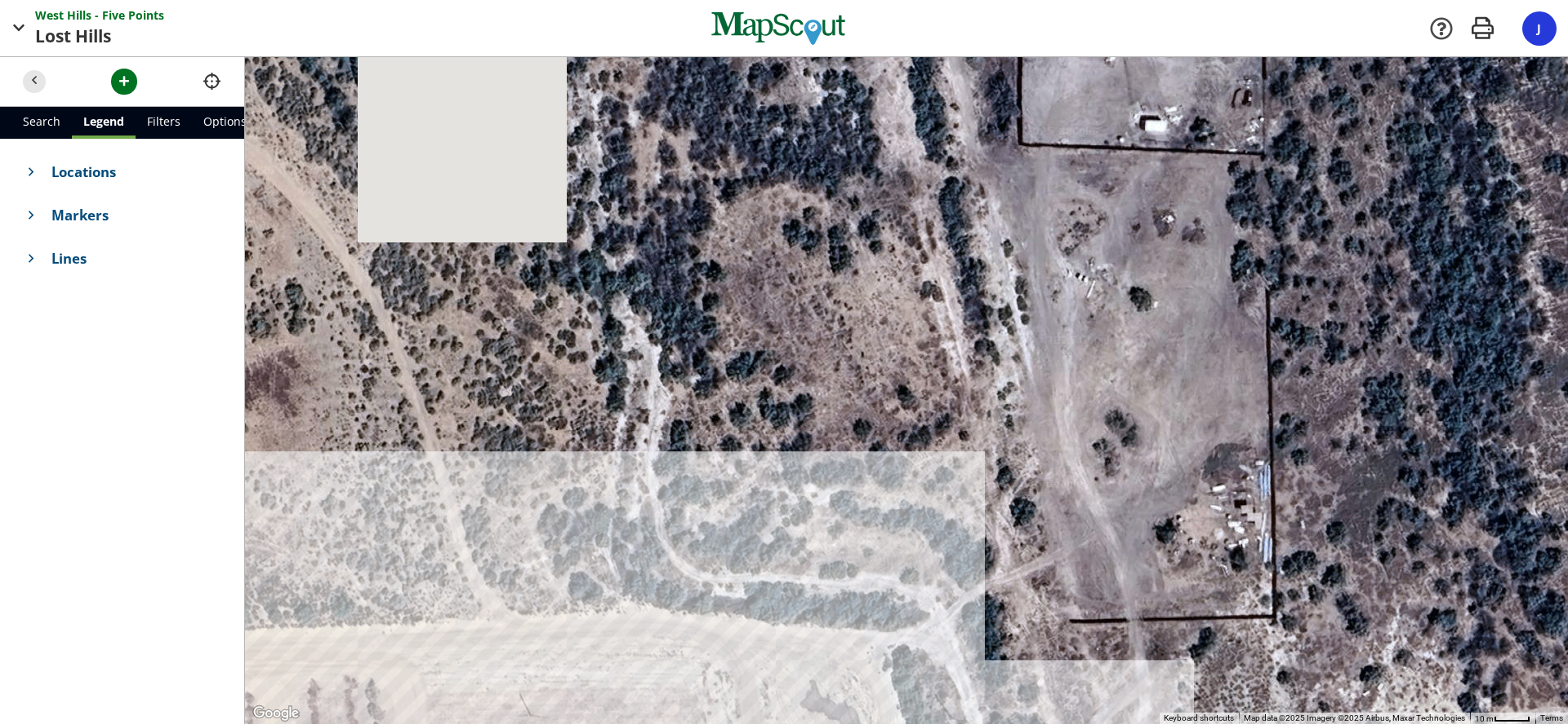
drag, startPoint x: 441, startPoint y: 297, endPoint x: 934, endPoint y: 669, distance: 617.6
click at [933, 673] on div at bounding box center [906, 390] width 1322 height 667
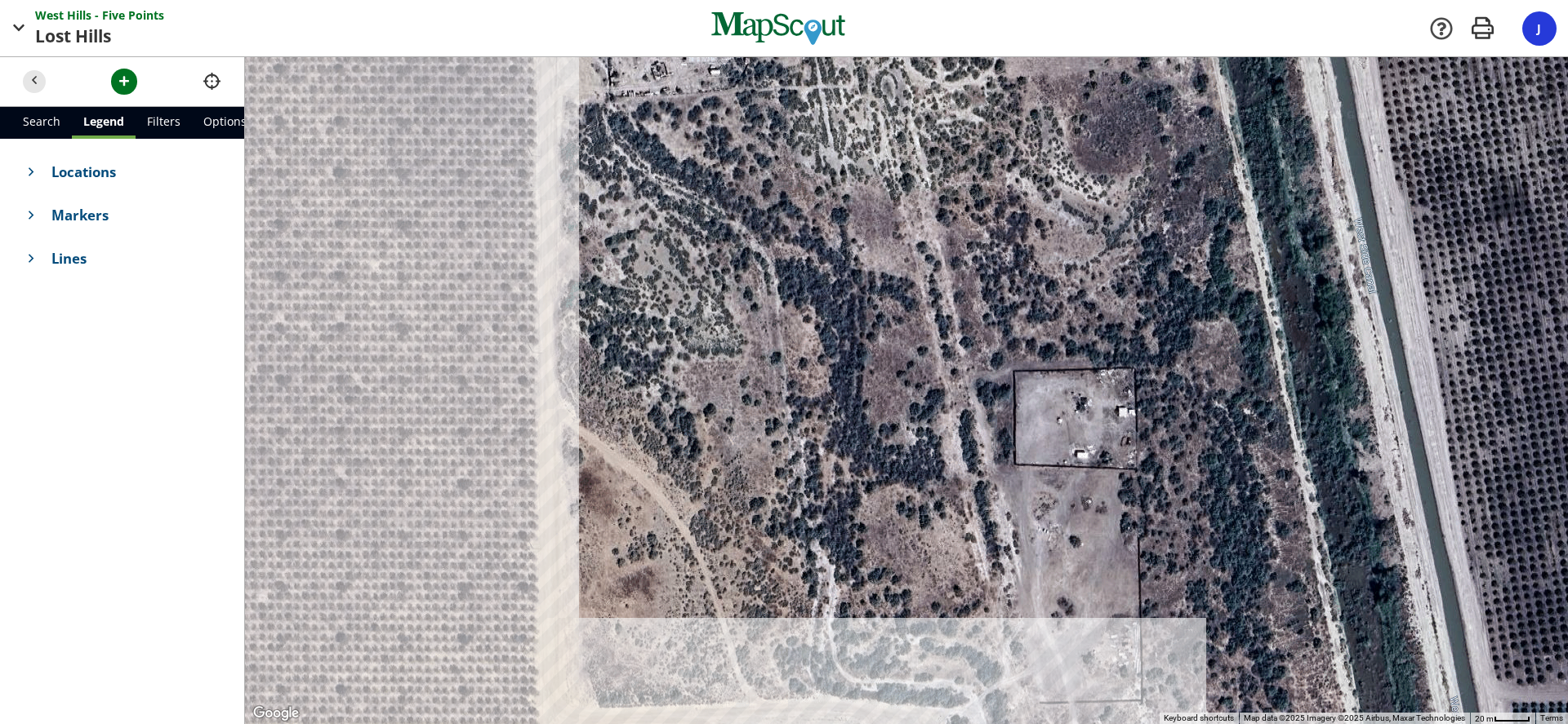
drag, startPoint x: 600, startPoint y: 381, endPoint x: 679, endPoint y: 635, distance: 266.0
click at [679, 635] on div at bounding box center [906, 390] width 1322 height 667
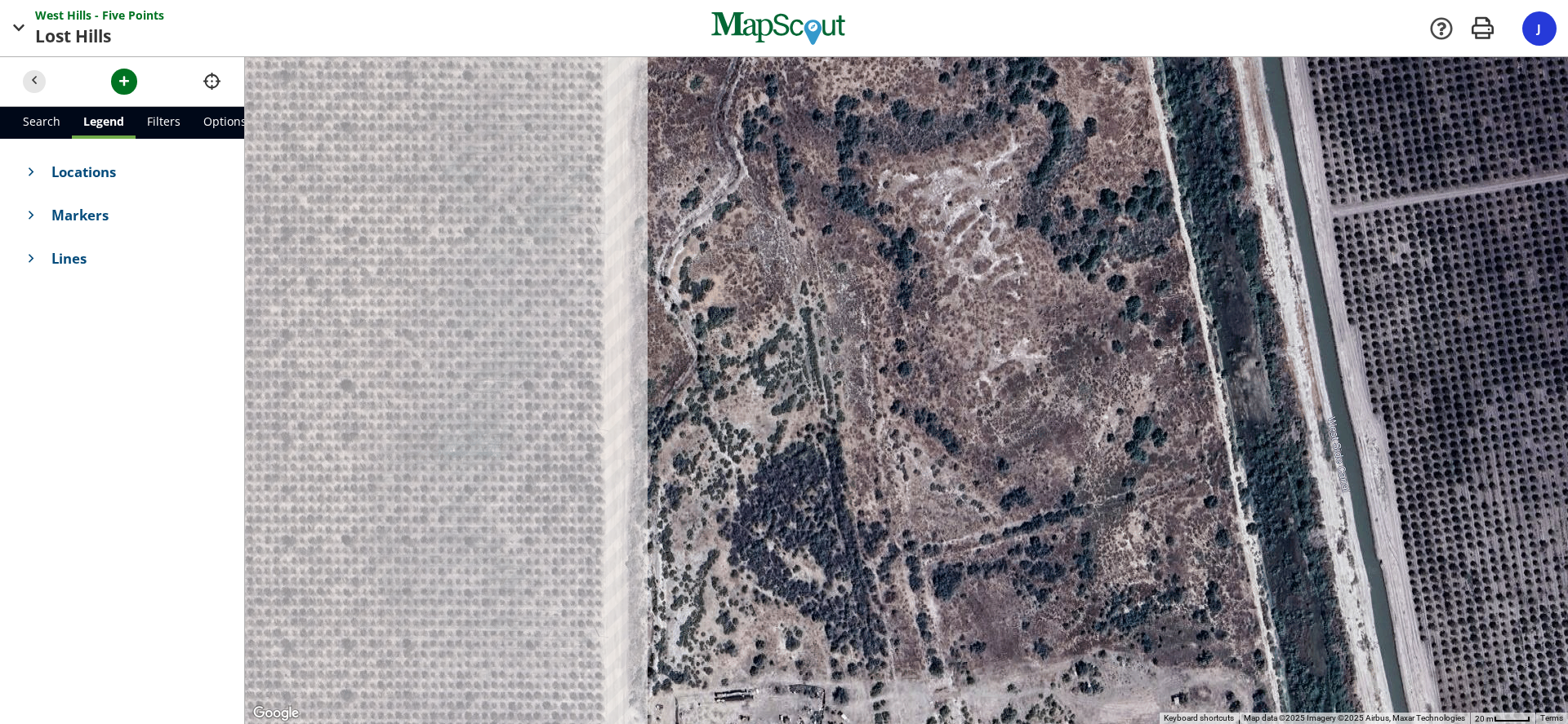
drag, startPoint x: 655, startPoint y: 319, endPoint x: 631, endPoint y: 718, distance: 399.7
click at [631, 720] on div at bounding box center [906, 390] width 1322 height 667
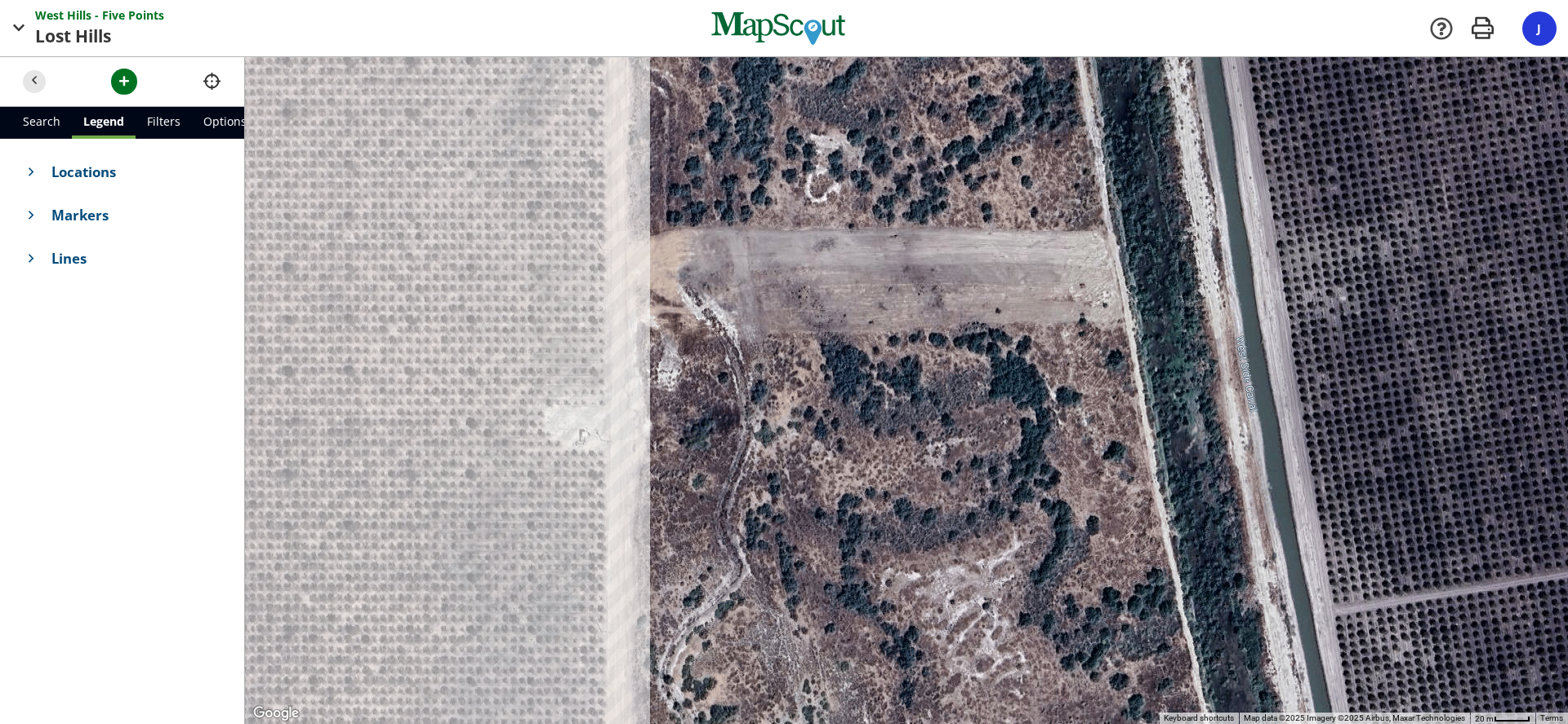
drag, startPoint x: 603, startPoint y: 282, endPoint x: 601, endPoint y: 674, distance: 392.0
click at [601, 689] on div at bounding box center [906, 390] width 1322 height 667
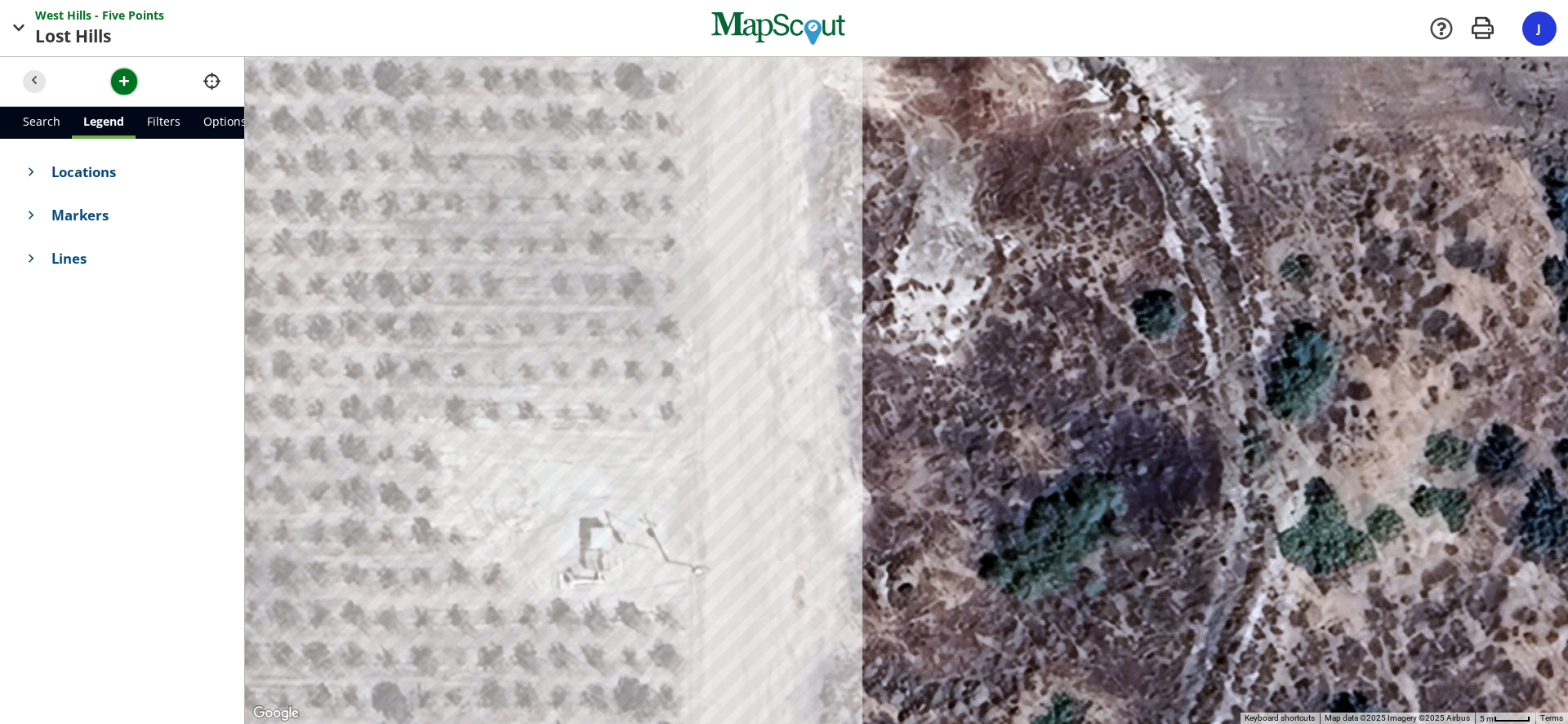
click at [118, 77] on span "button" at bounding box center [124, 81] width 17 height 17
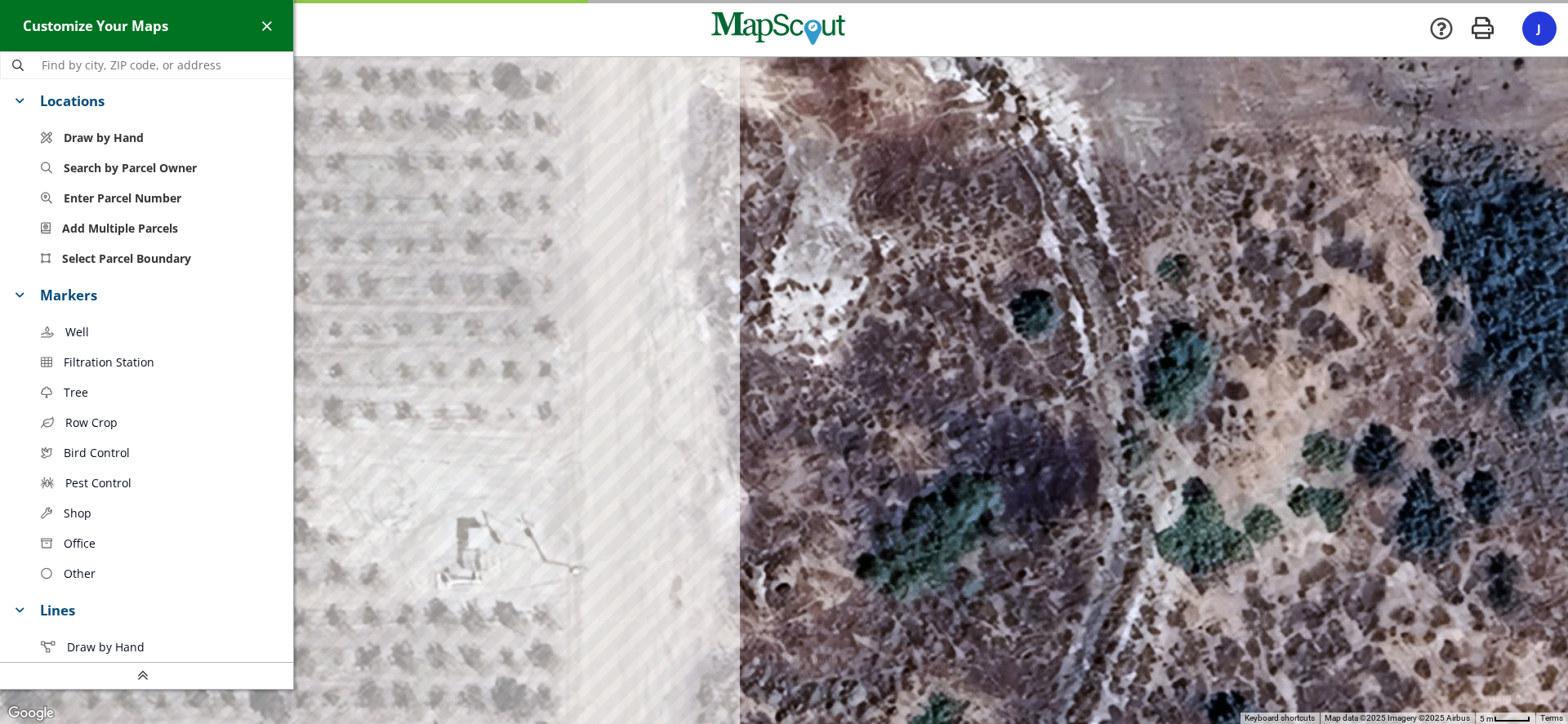
click at [105, 337] on link "Well" at bounding box center [160, 331] width 265 height 30
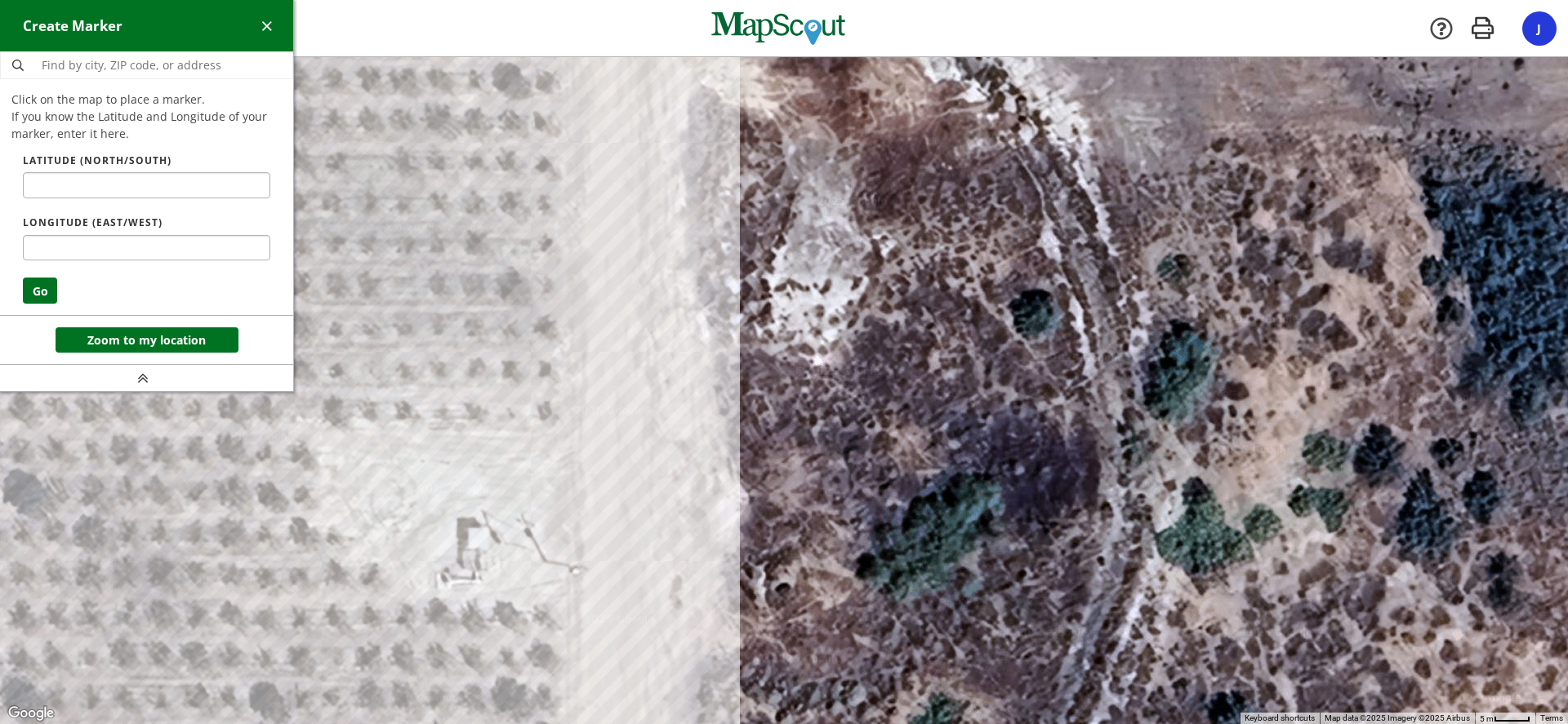
click at [451, 578] on div at bounding box center [784, 390] width 1568 height 667
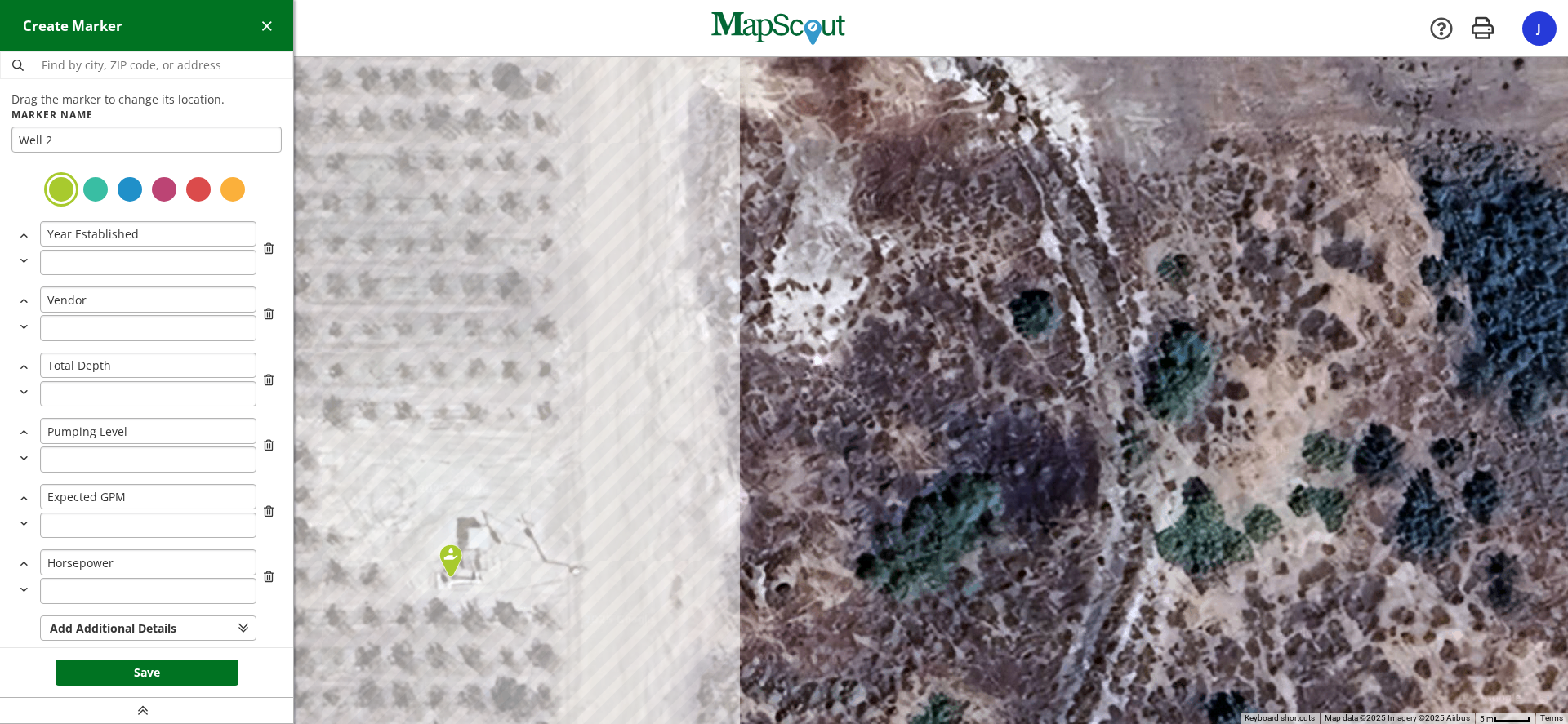
type input "Well 2"
click at [106, 180] on div at bounding box center [146, 190] width 270 height 40
drag, startPoint x: 115, startPoint y: 186, endPoint x: 114, endPoint y: 194, distance: 8.1
click at [116, 186] on div at bounding box center [130, 189] width 29 height 29
click at [156, 669] on button "Save" at bounding box center [146, 672] width 183 height 26
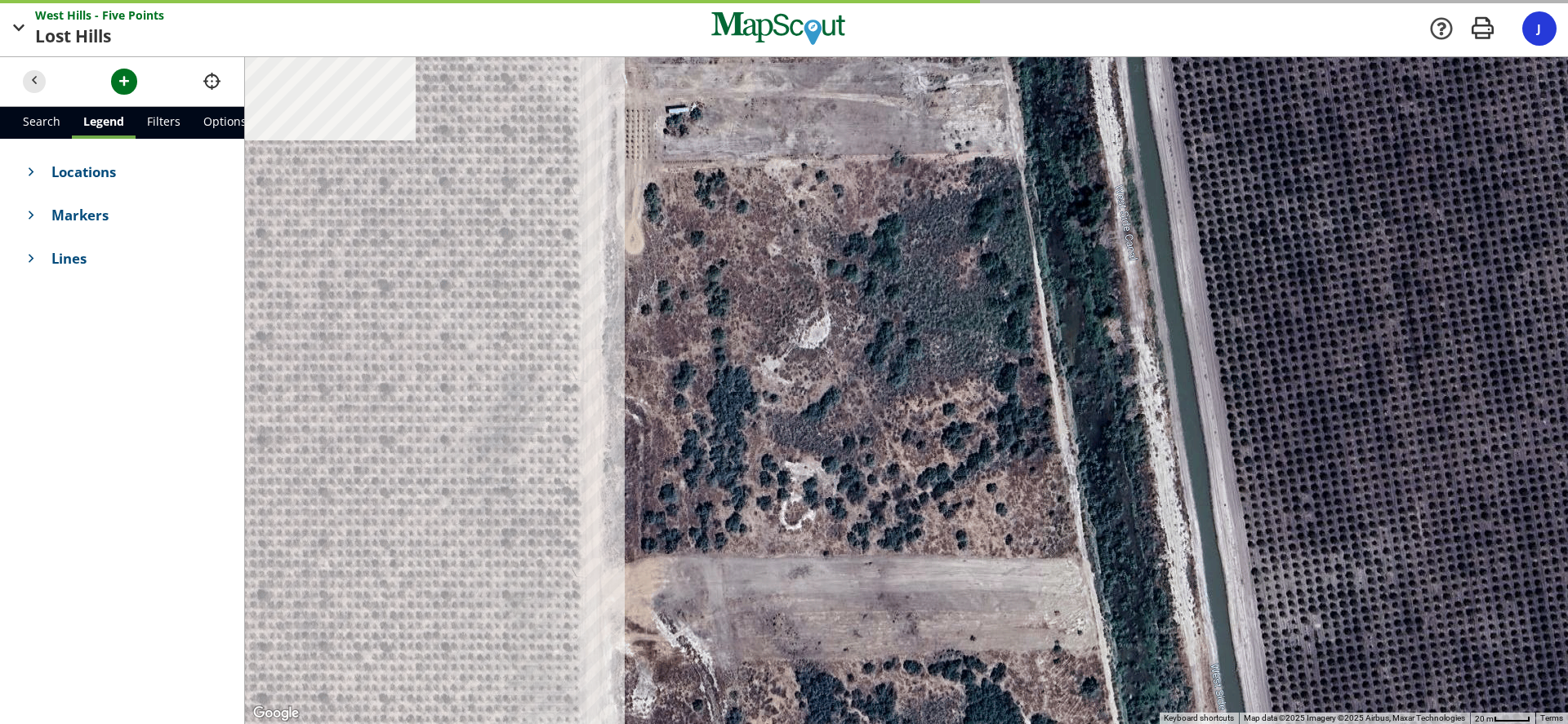
drag, startPoint x: 558, startPoint y: 216, endPoint x: 565, endPoint y: 628, distance: 412.1
click at [565, 628] on div at bounding box center [906, 390] width 1322 height 667
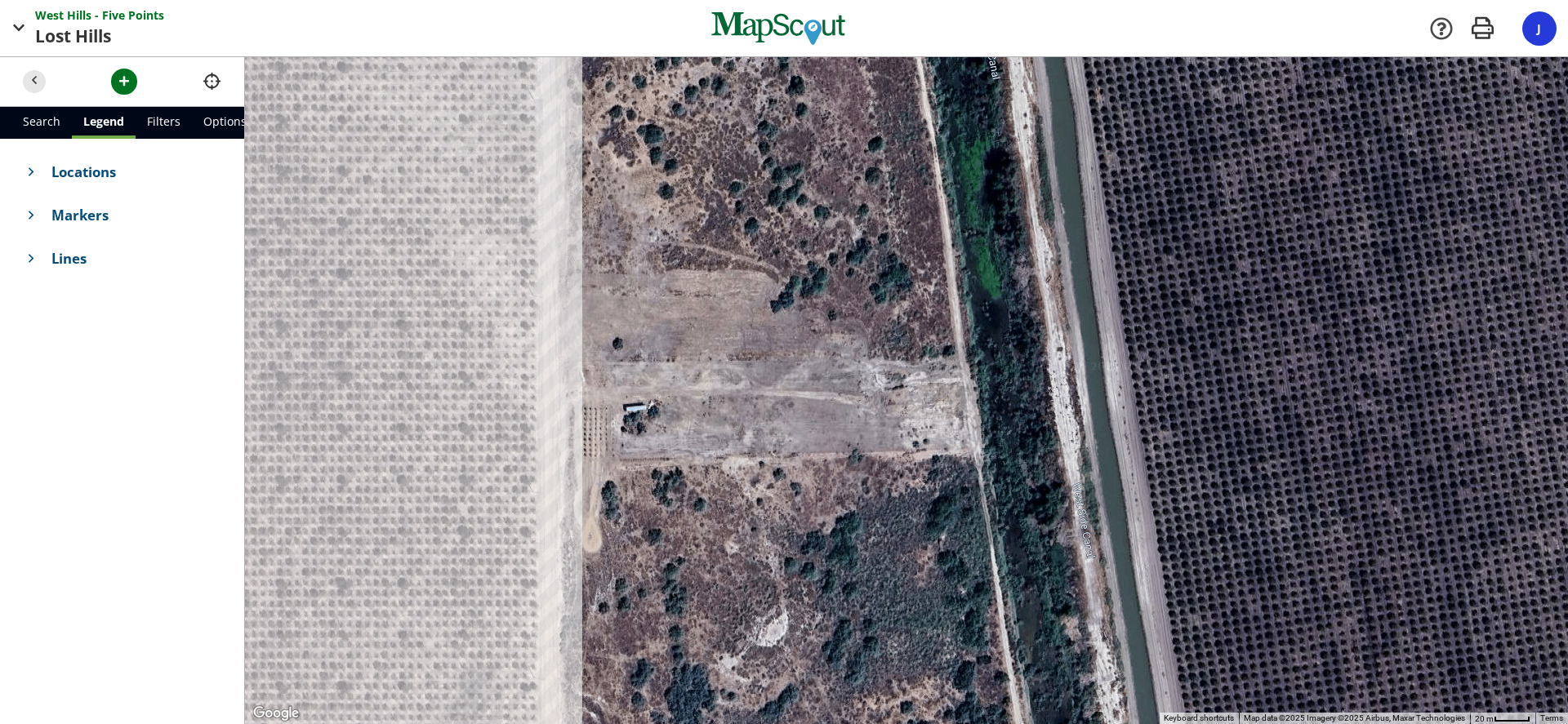
drag, startPoint x: 540, startPoint y: 339, endPoint x: 503, endPoint y: 556, distance: 220.1
click at [503, 556] on div at bounding box center [906, 390] width 1322 height 667
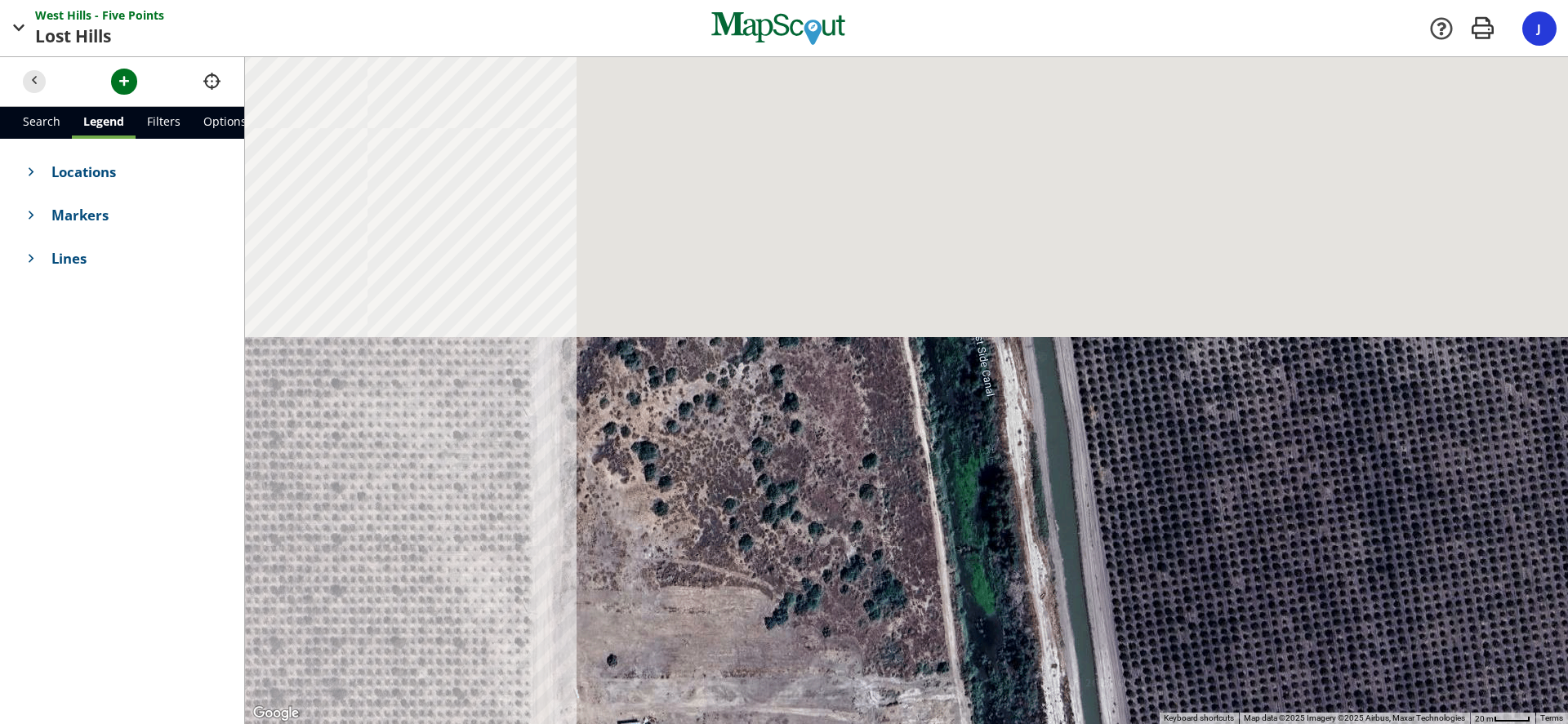
drag, startPoint x: 499, startPoint y: 481, endPoint x: 511, endPoint y: 618, distance: 137.5
click at [508, 652] on div at bounding box center [906, 390] width 1322 height 667
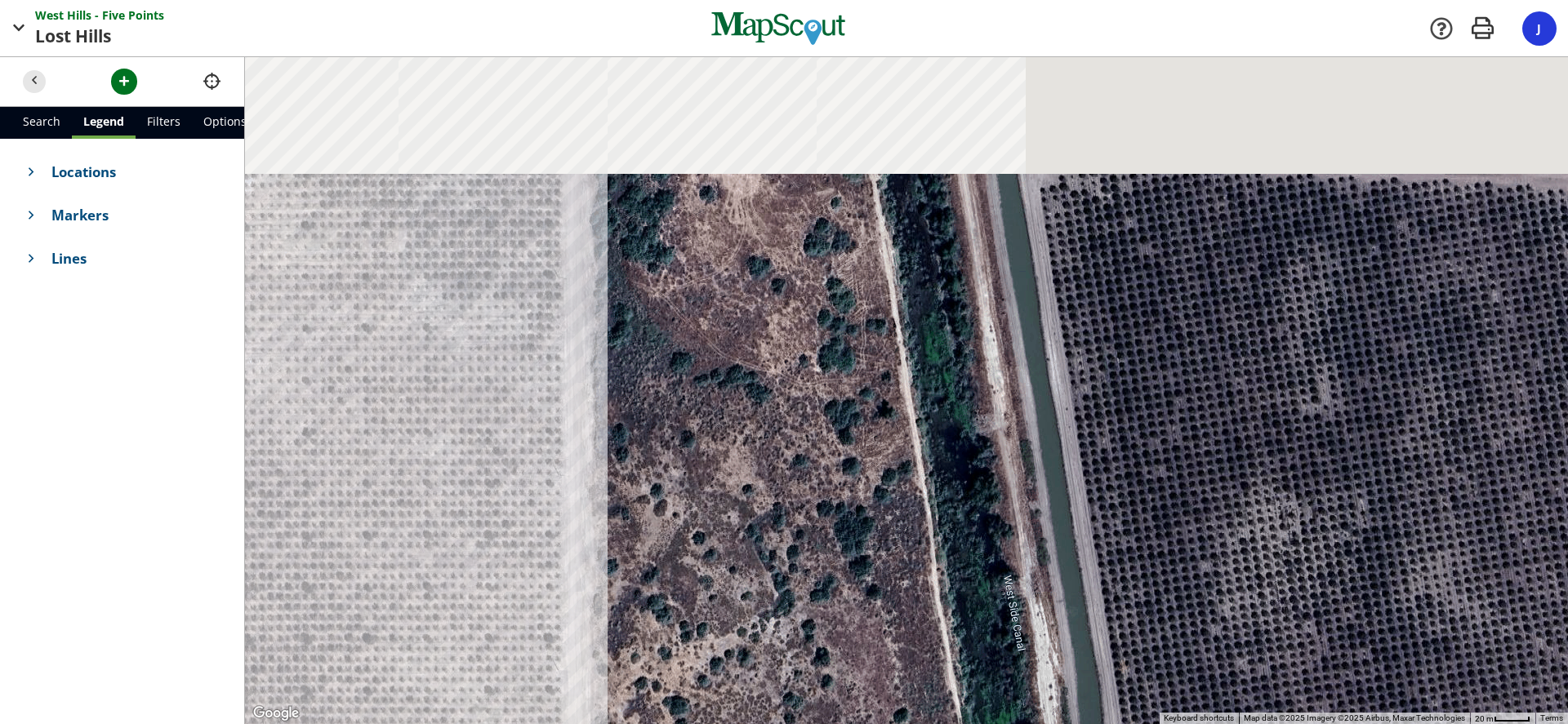
drag, startPoint x: 505, startPoint y: 342, endPoint x: 548, endPoint y: 745, distance: 405.3
click at [548, 723] on html "West Hills - Five Points Points Lost Hills Hills Company [GEOGRAPHIC_DATA] - Fi…" at bounding box center [784, 362] width 1568 height 724
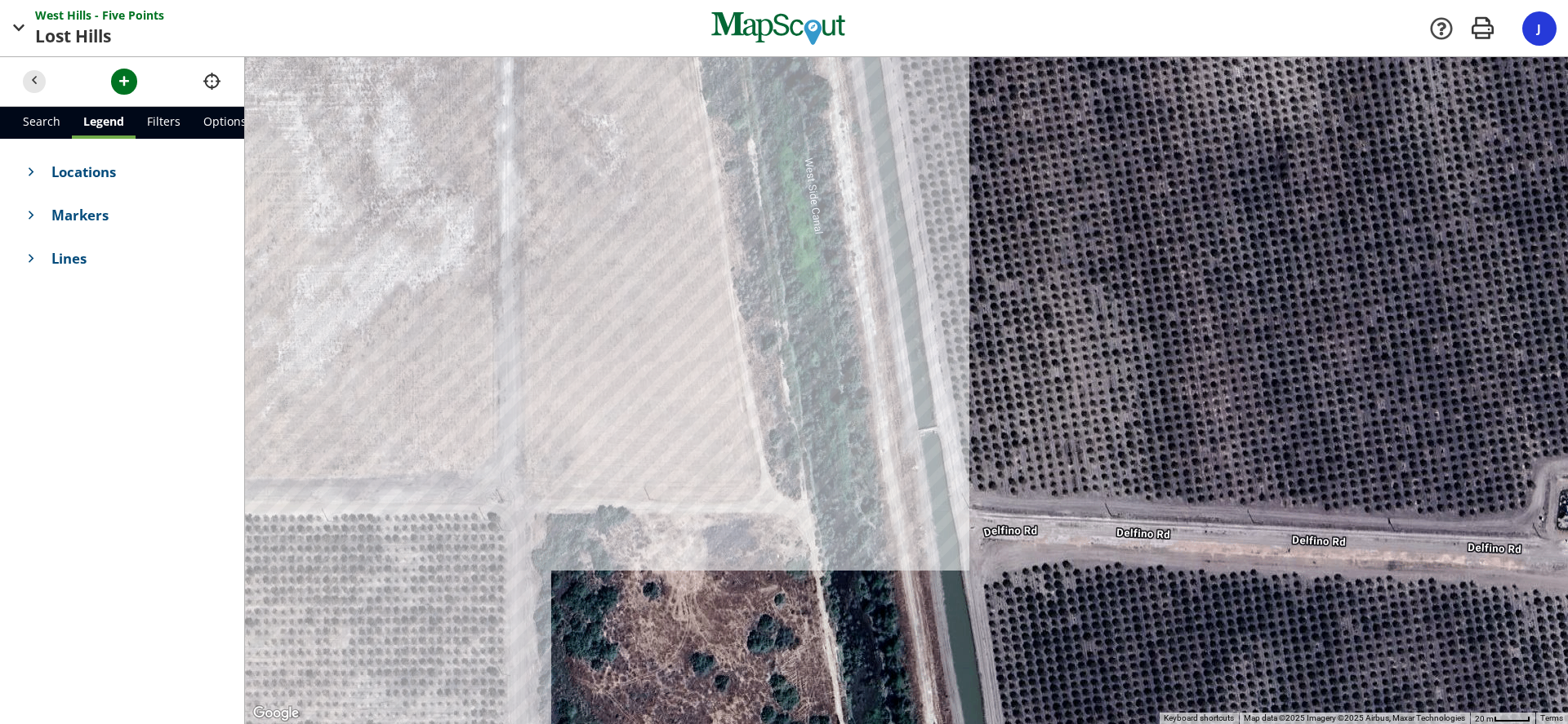
drag, startPoint x: 465, startPoint y: 594, endPoint x: 457, endPoint y: 615, distance: 22.5
click at [457, 615] on div at bounding box center [906, 390] width 1322 height 667
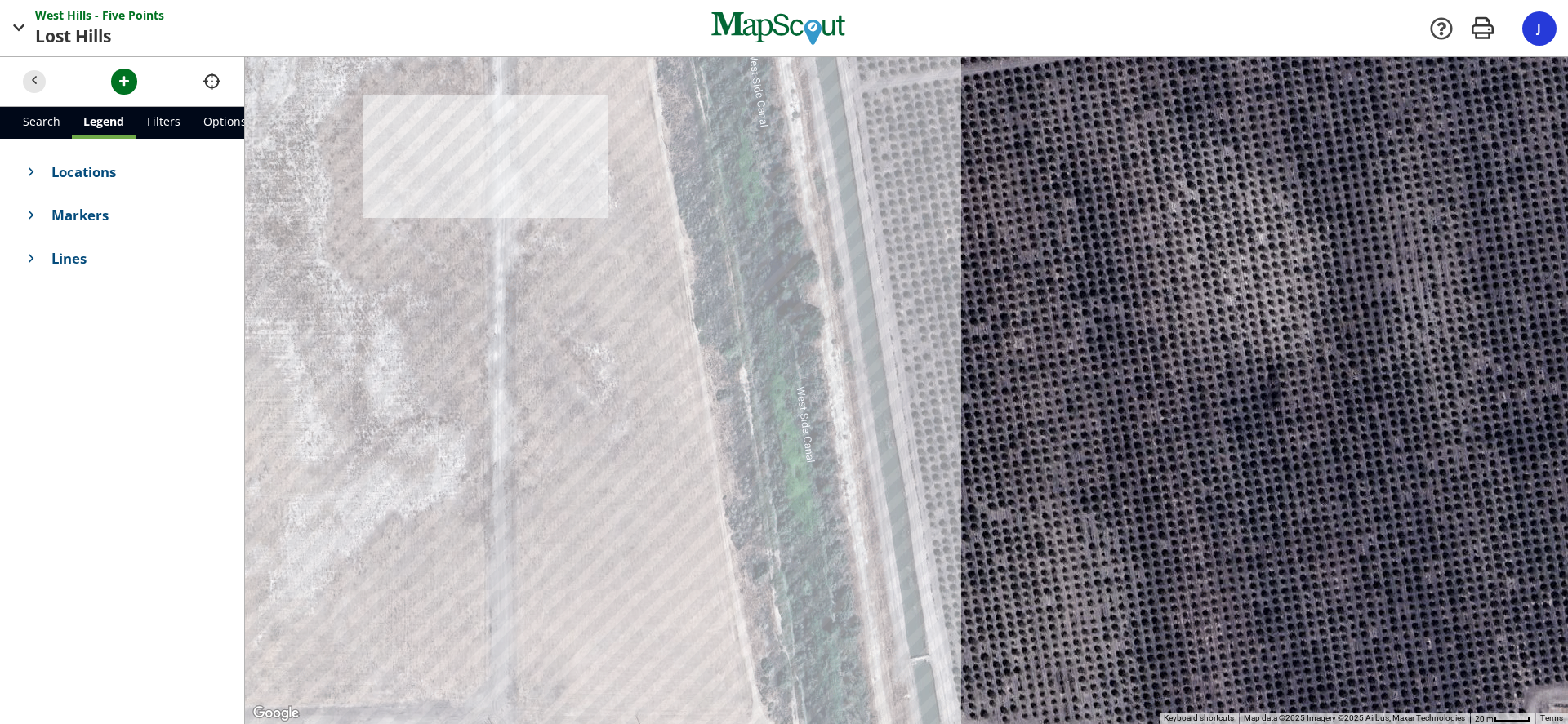
drag, startPoint x: 487, startPoint y: 497, endPoint x: 482, endPoint y: 720, distance: 223.1
click at [479, 723] on html "West Hills - Five Points Points Lost Hills Hills Company [GEOGRAPHIC_DATA] - Fi…" at bounding box center [784, 362] width 1568 height 724
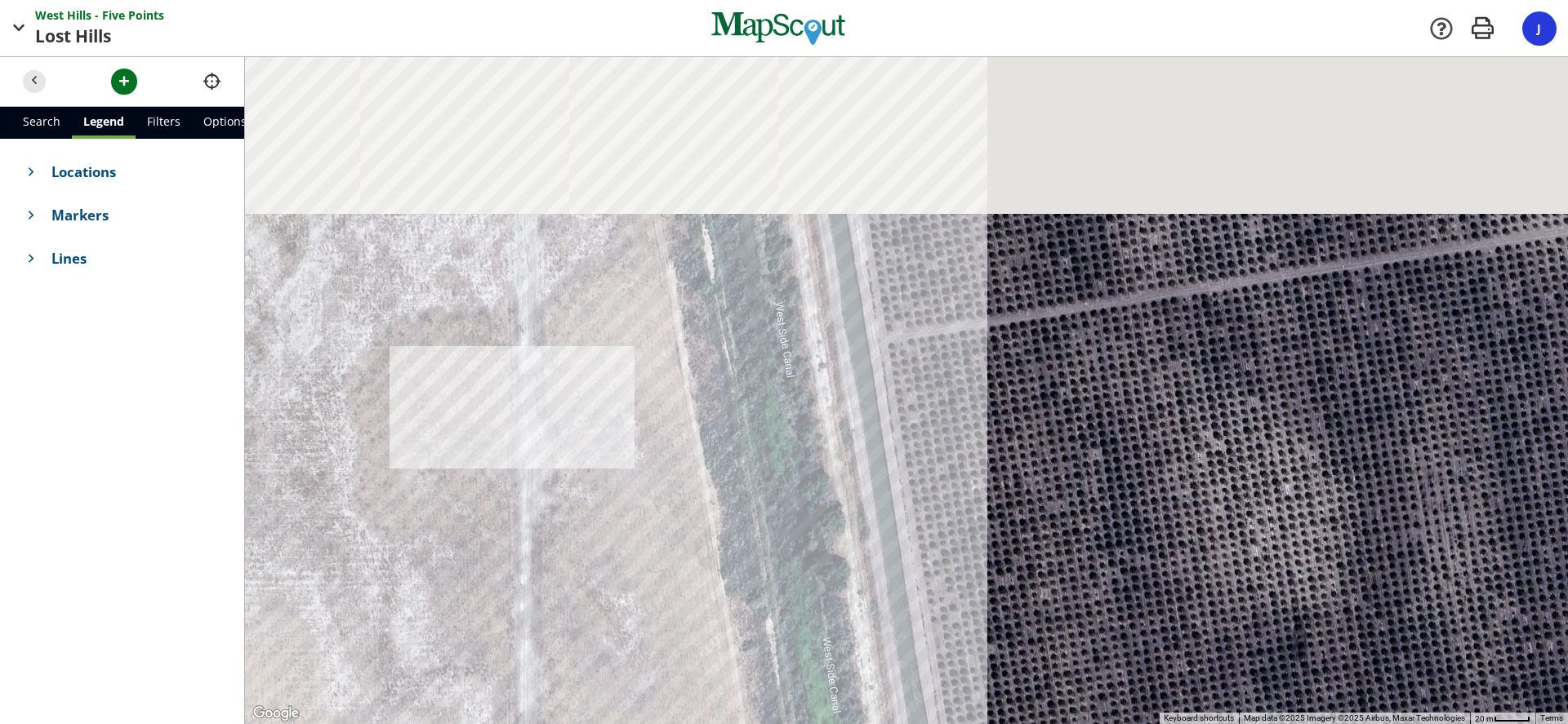
drag, startPoint x: 455, startPoint y: 626, endPoint x: 457, endPoint y: 669, distance: 43.0
click at [457, 669] on div at bounding box center [906, 390] width 1322 height 667
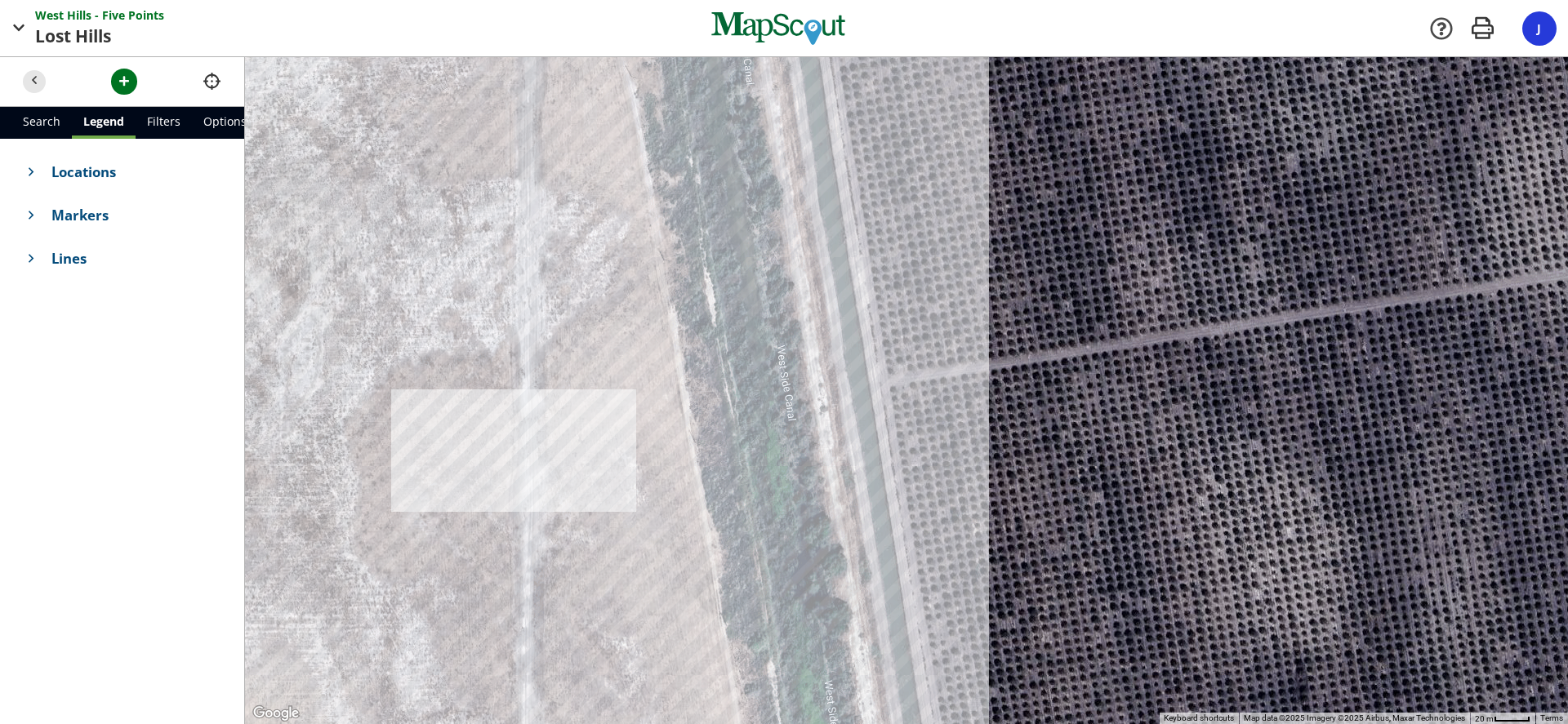
drag, startPoint x: 440, startPoint y: 354, endPoint x: 412, endPoint y: 644, distance: 291.3
click at [412, 647] on div at bounding box center [906, 390] width 1322 height 667
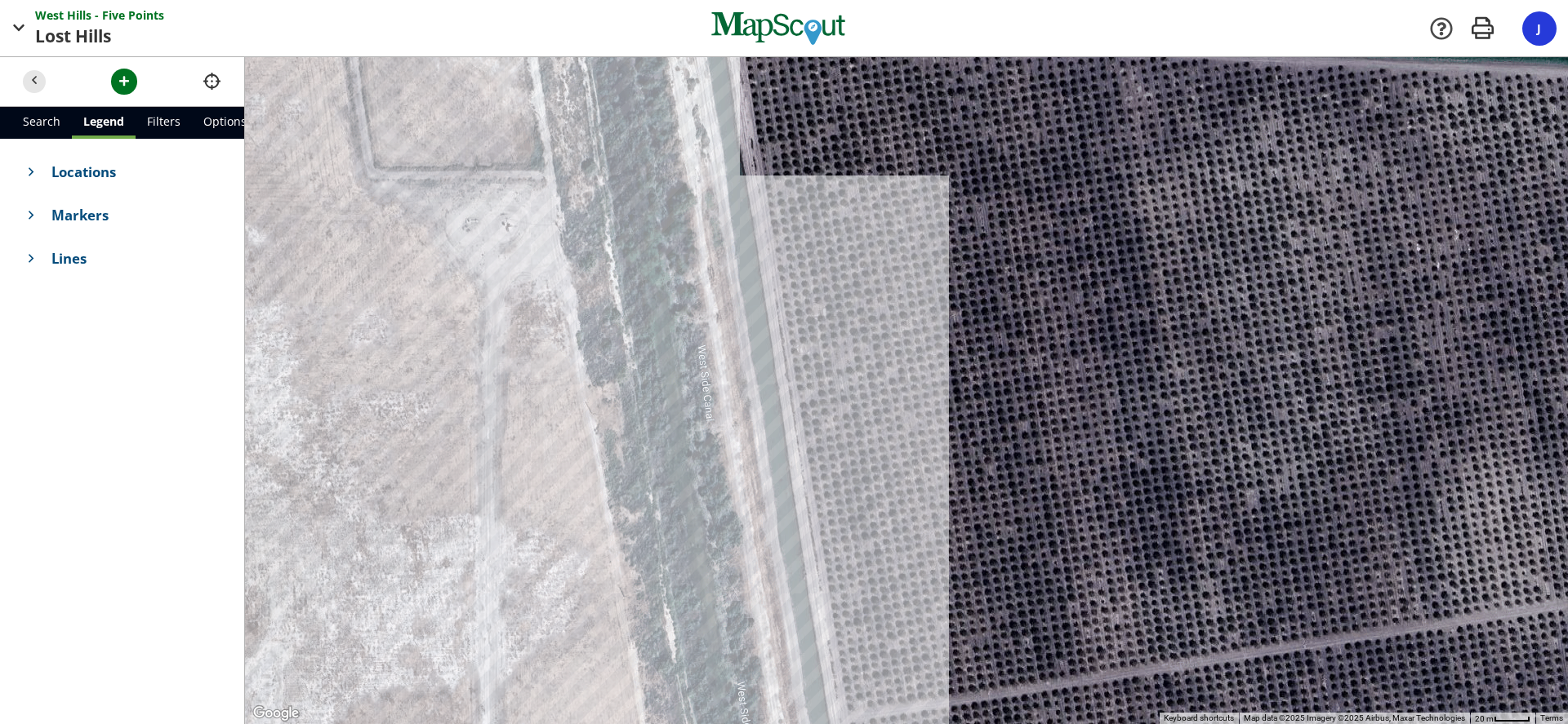
drag, startPoint x: 467, startPoint y: 440, endPoint x: 452, endPoint y: 483, distance: 45.5
click at [452, 483] on div at bounding box center [906, 390] width 1322 height 667
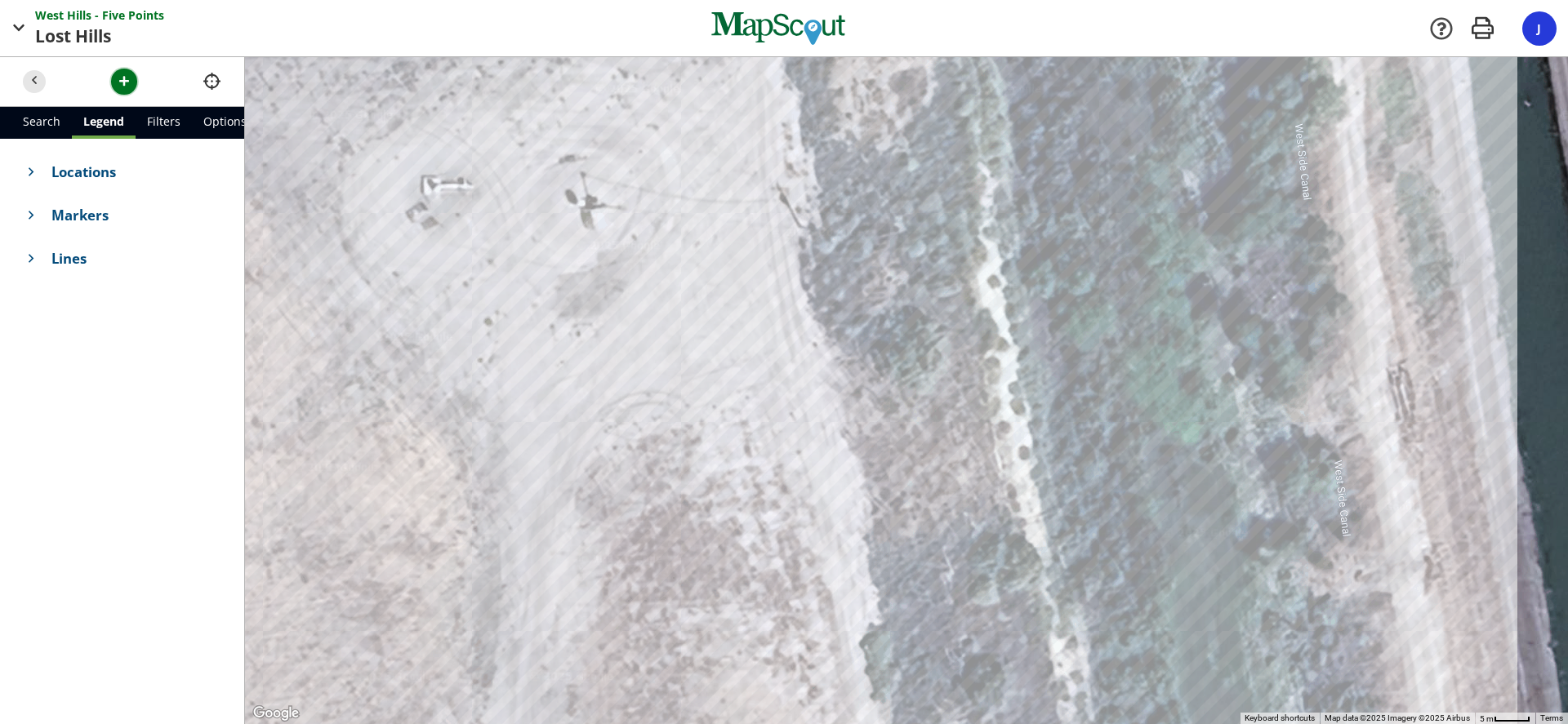
click at [129, 84] on span "button" at bounding box center [124, 81] width 17 height 17
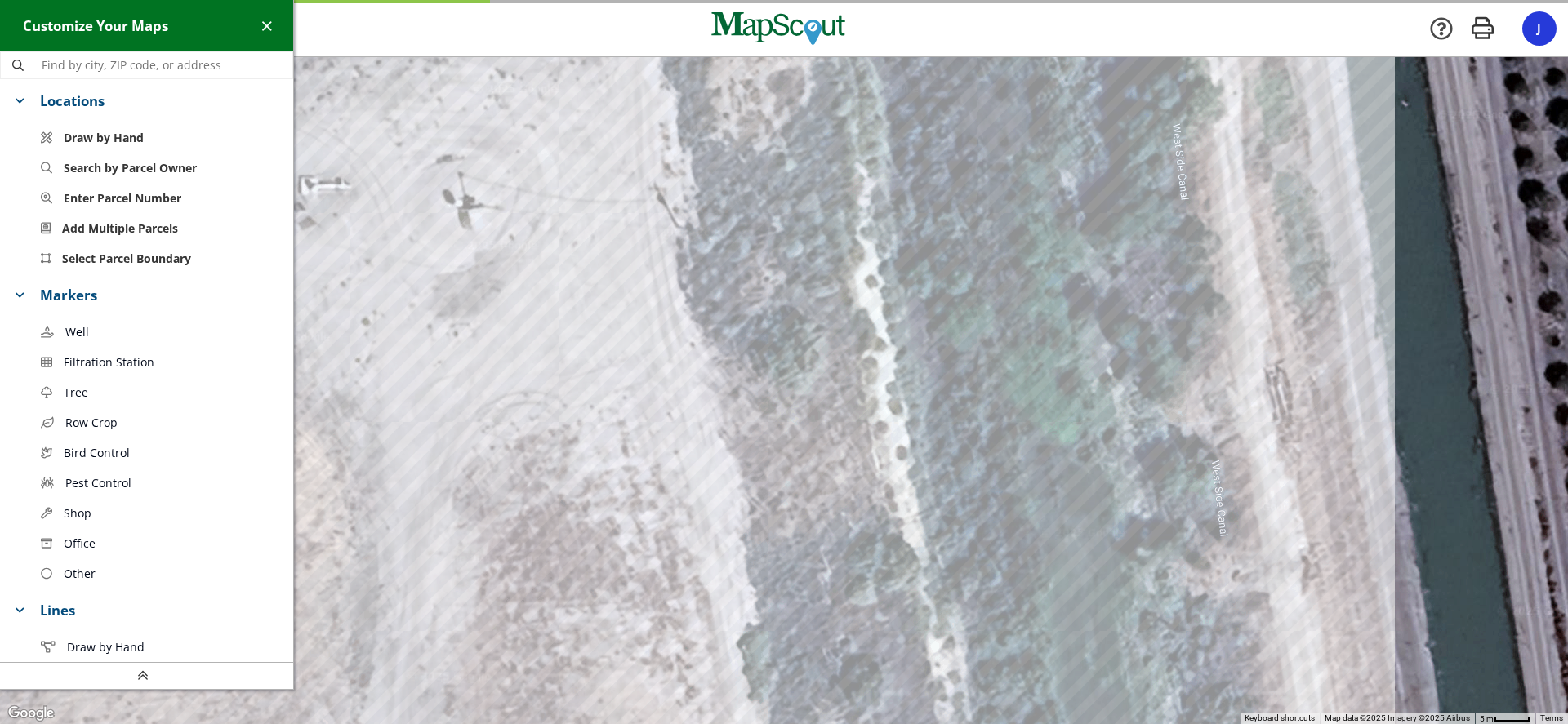
click at [93, 327] on link "Well" at bounding box center [160, 331] width 265 height 30
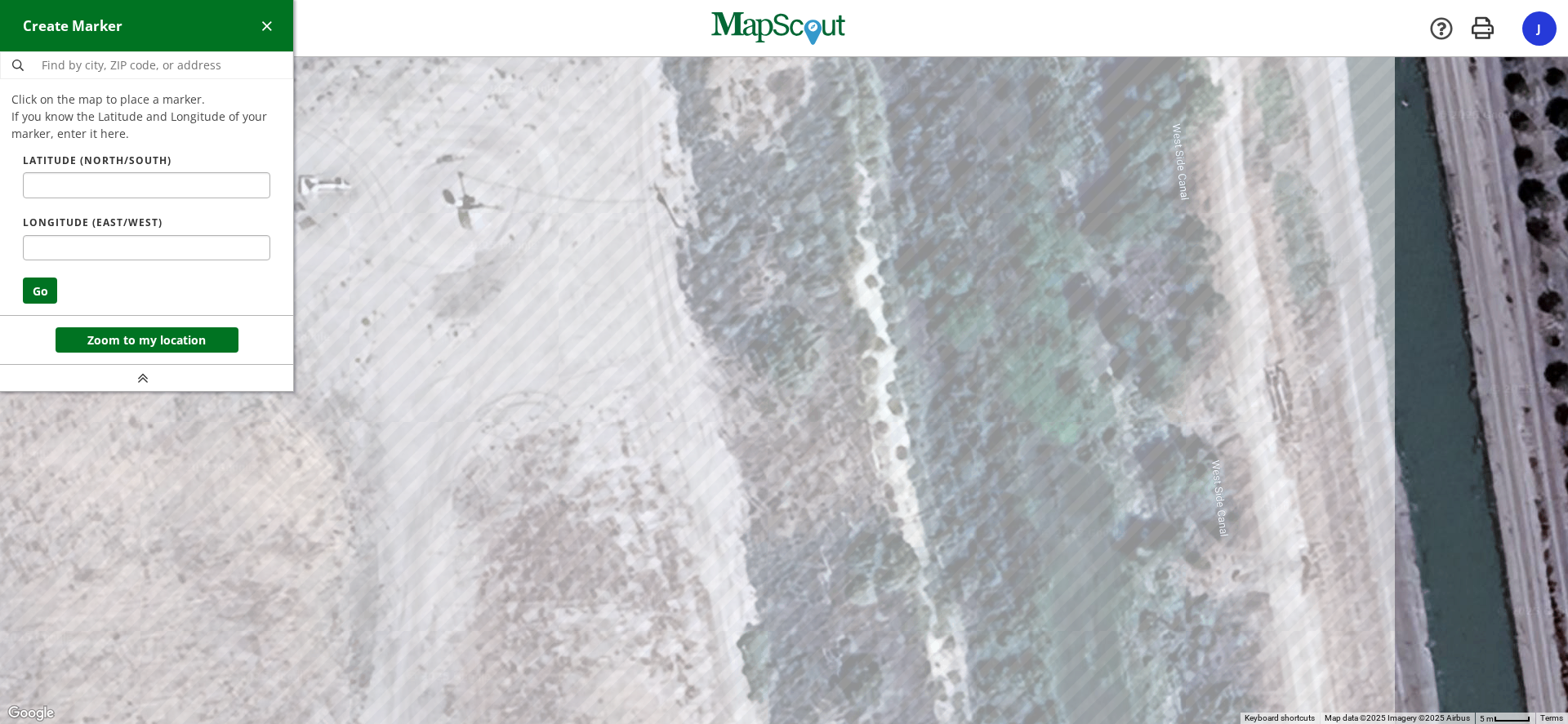
click at [314, 184] on div at bounding box center [784, 390] width 1568 height 667
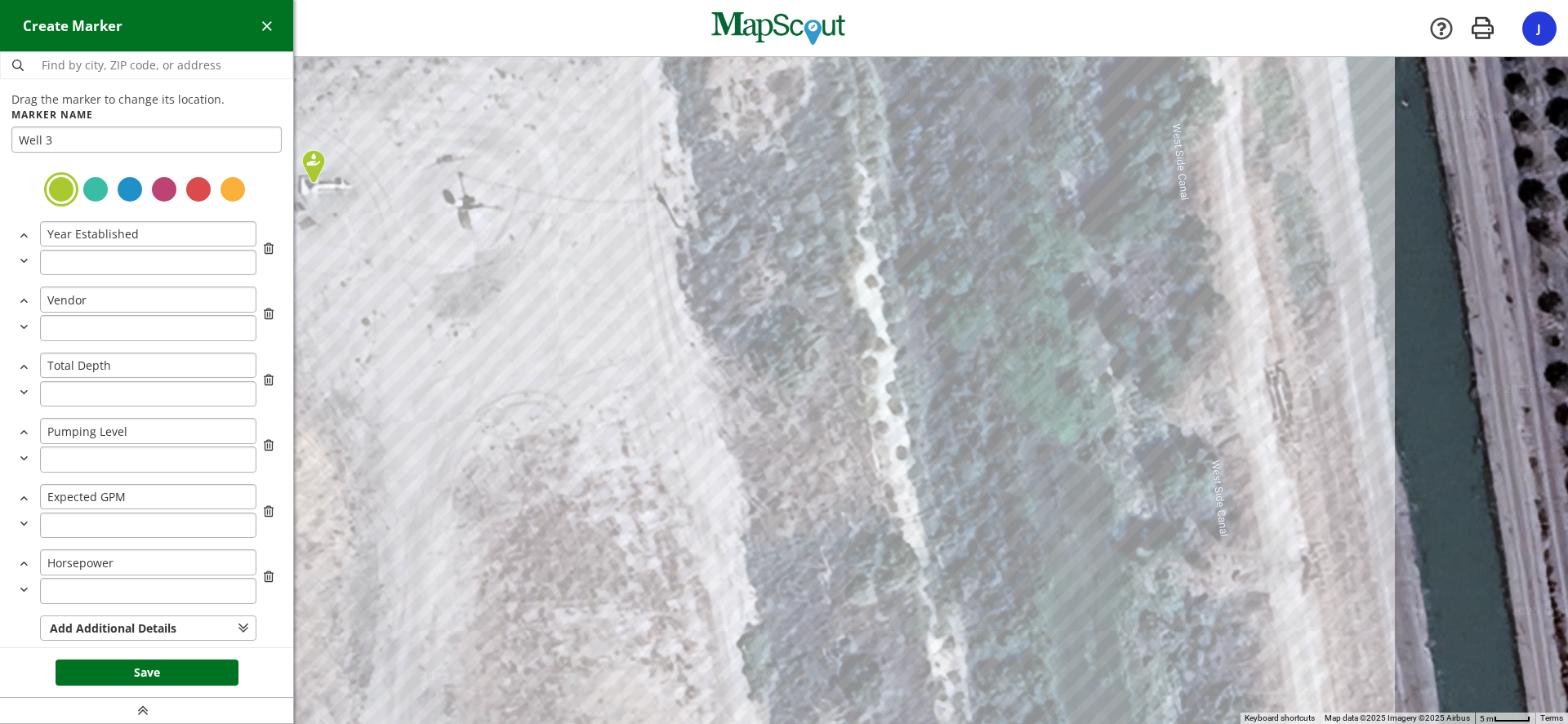
type input "Well 3"
click at [134, 191] on div at bounding box center [130, 189] width 29 height 29
click at [168, 679] on button "Save" at bounding box center [146, 672] width 183 height 26
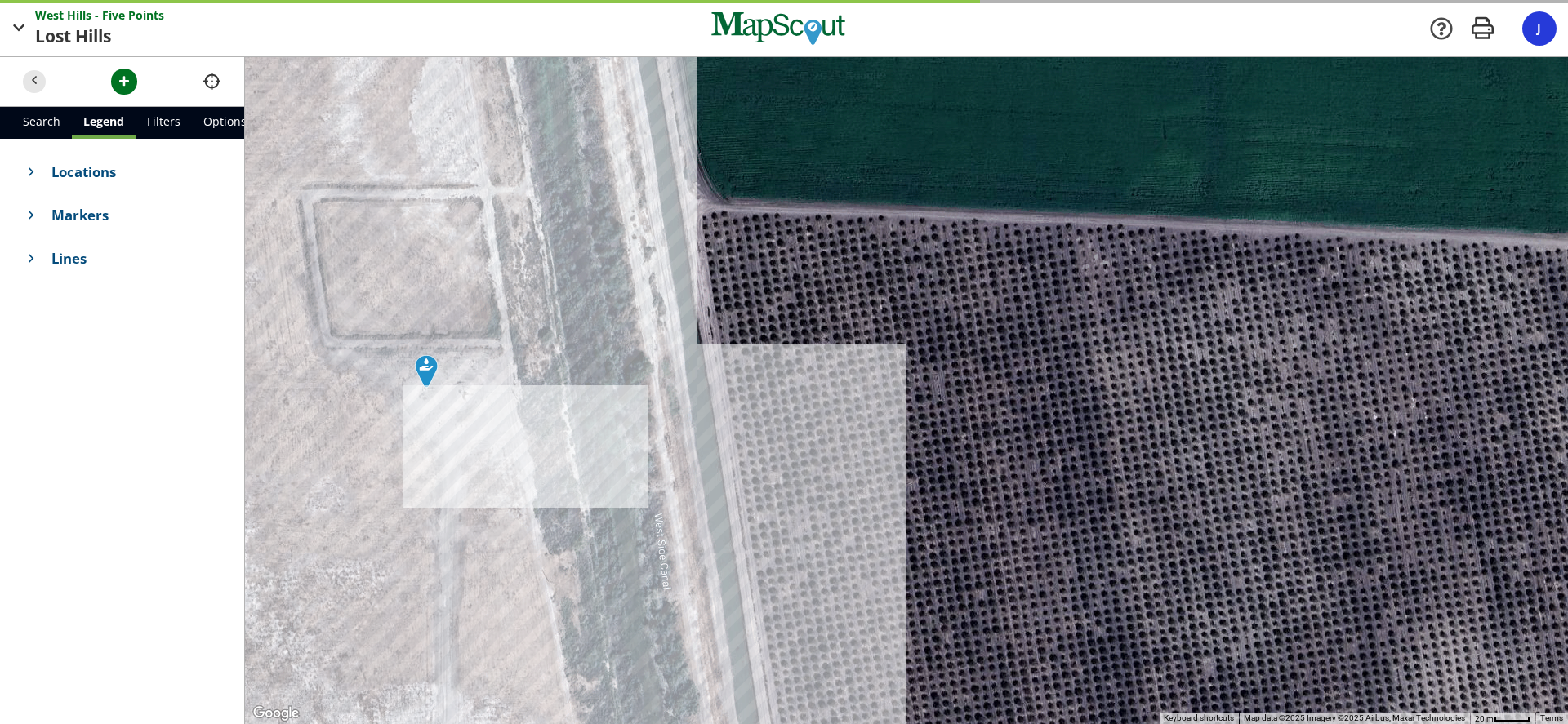
drag, startPoint x: 387, startPoint y: 489, endPoint x: 633, endPoint y: 388, distance: 265.9
click at [624, 394] on div at bounding box center [906, 390] width 1322 height 667
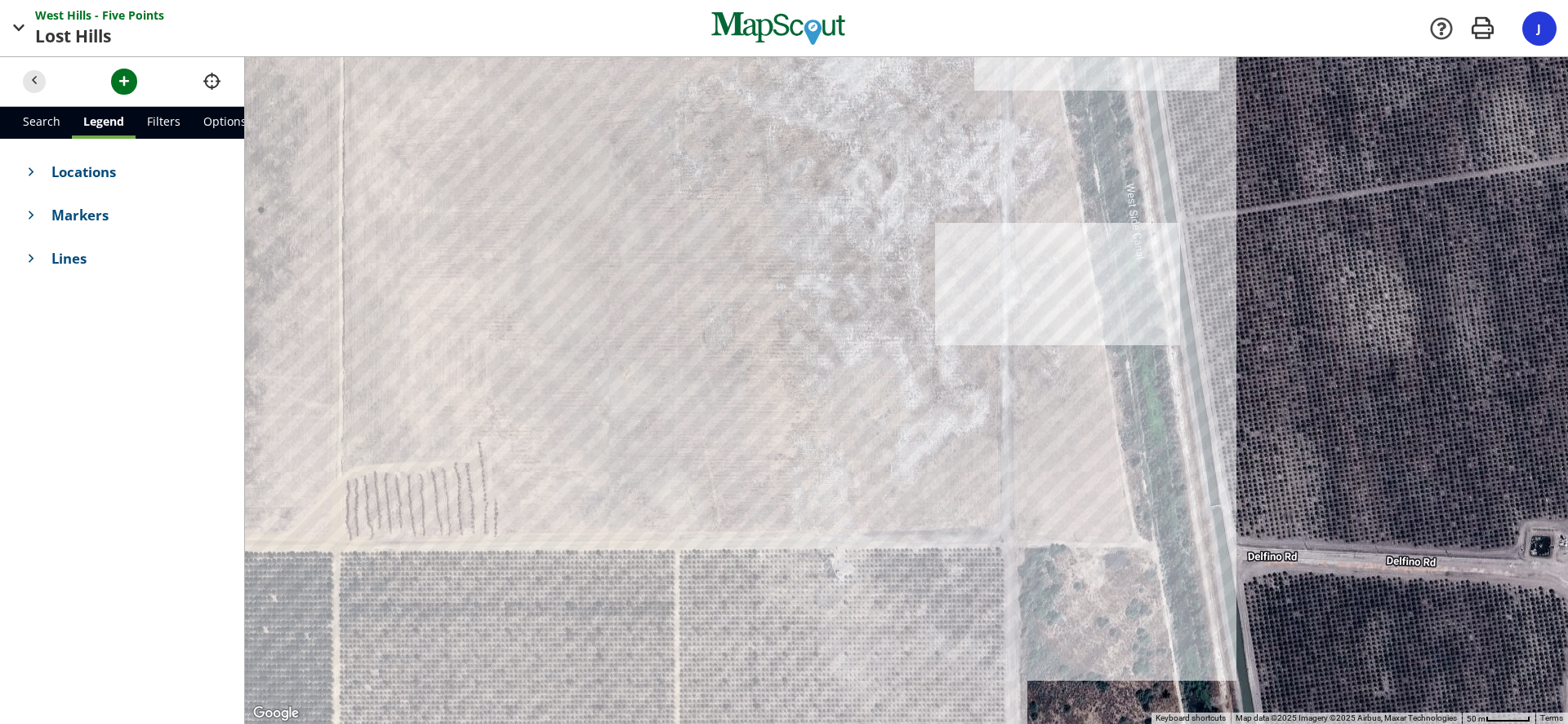
drag, startPoint x: 582, startPoint y: 595, endPoint x: 855, endPoint y: 281, distance: 416.1
click at [855, 281] on div at bounding box center [906, 390] width 1322 height 667
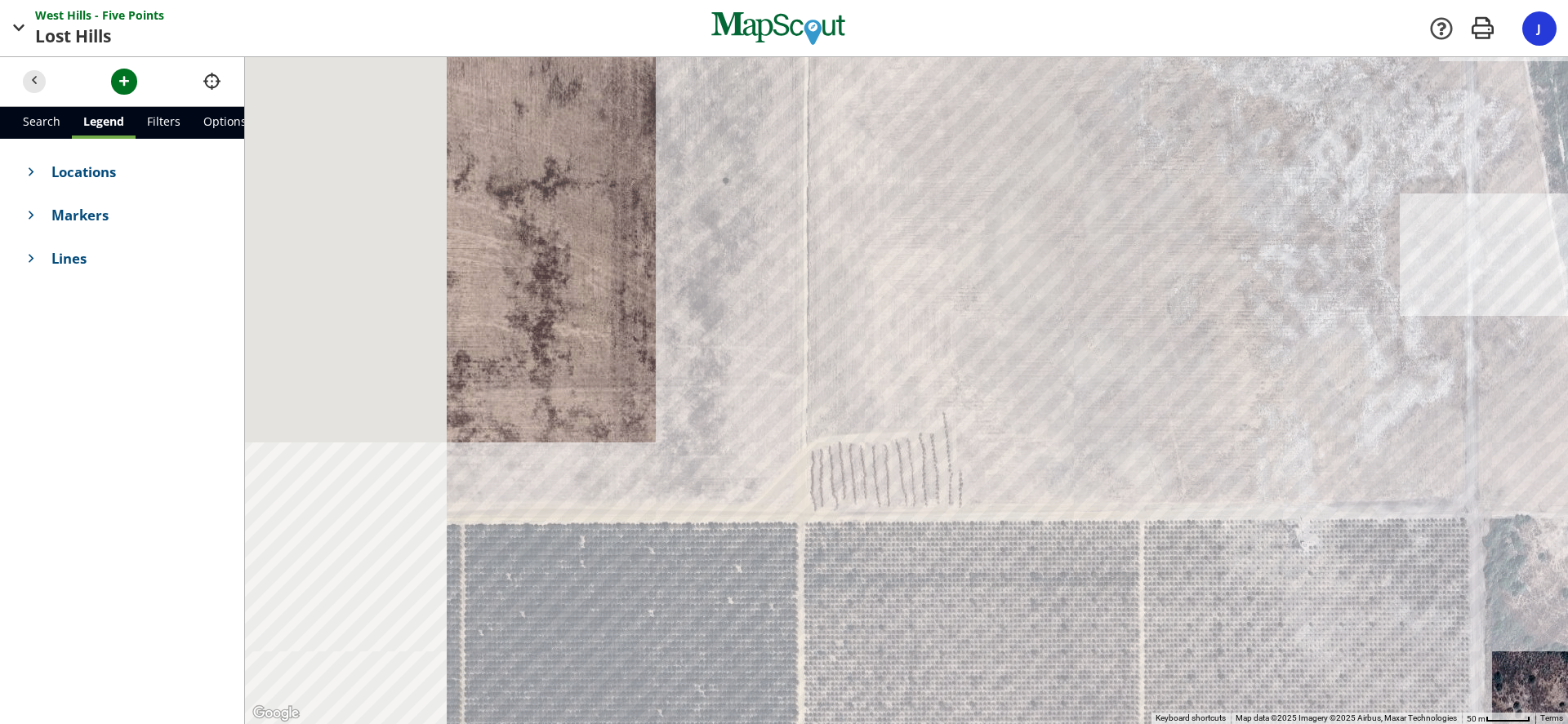
drag, startPoint x: 616, startPoint y: 563, endPoint x: 1056, endPoint y: 538, distance: 440.7
click at [1056, 538] on div at bounding box center [906, 390] width 1322 height 667
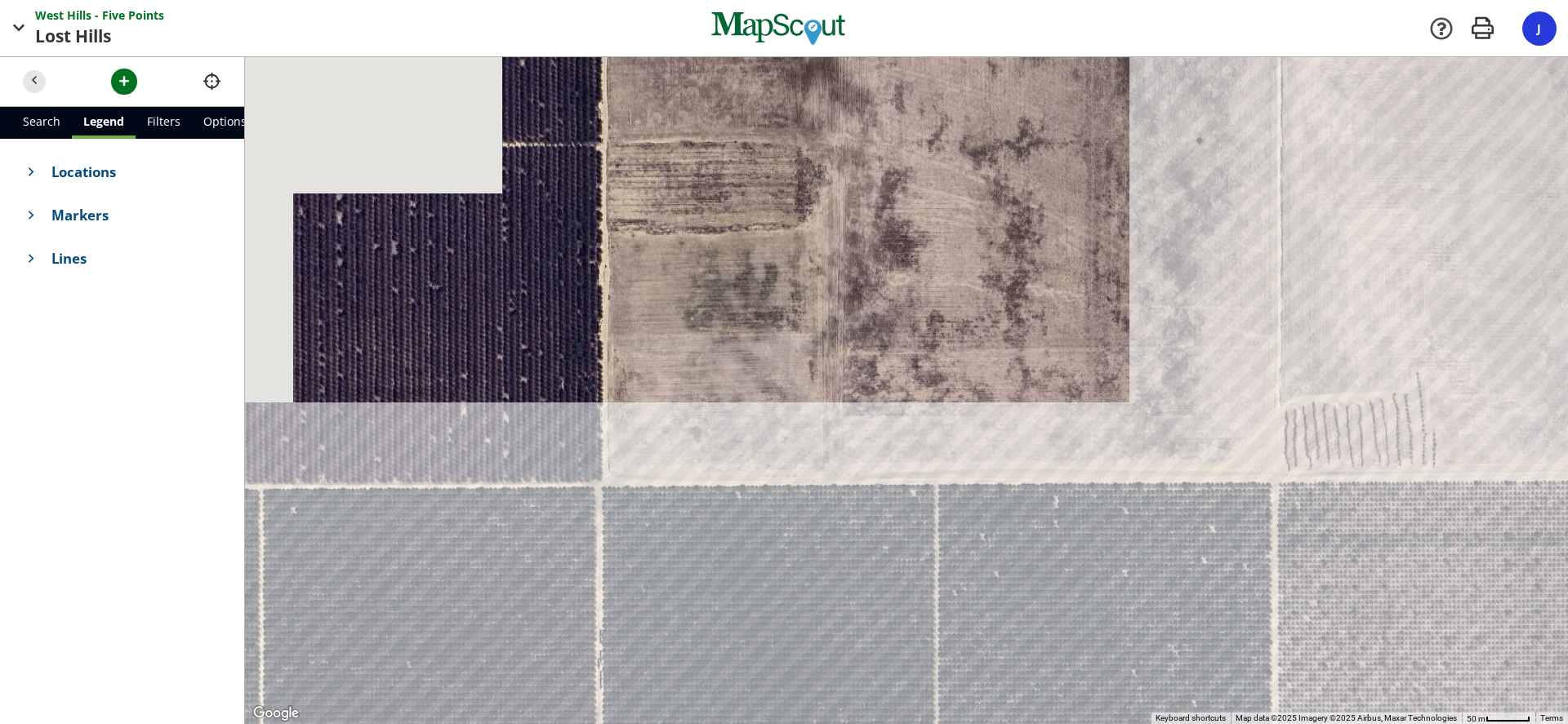
drag, startPoint x: 469, startPoint y: 553, endPoint x: 920, endPoint y: 508, distance: 453.2
click at [935, 508] on div at bounding box center [906, 390] width 1322 height 667
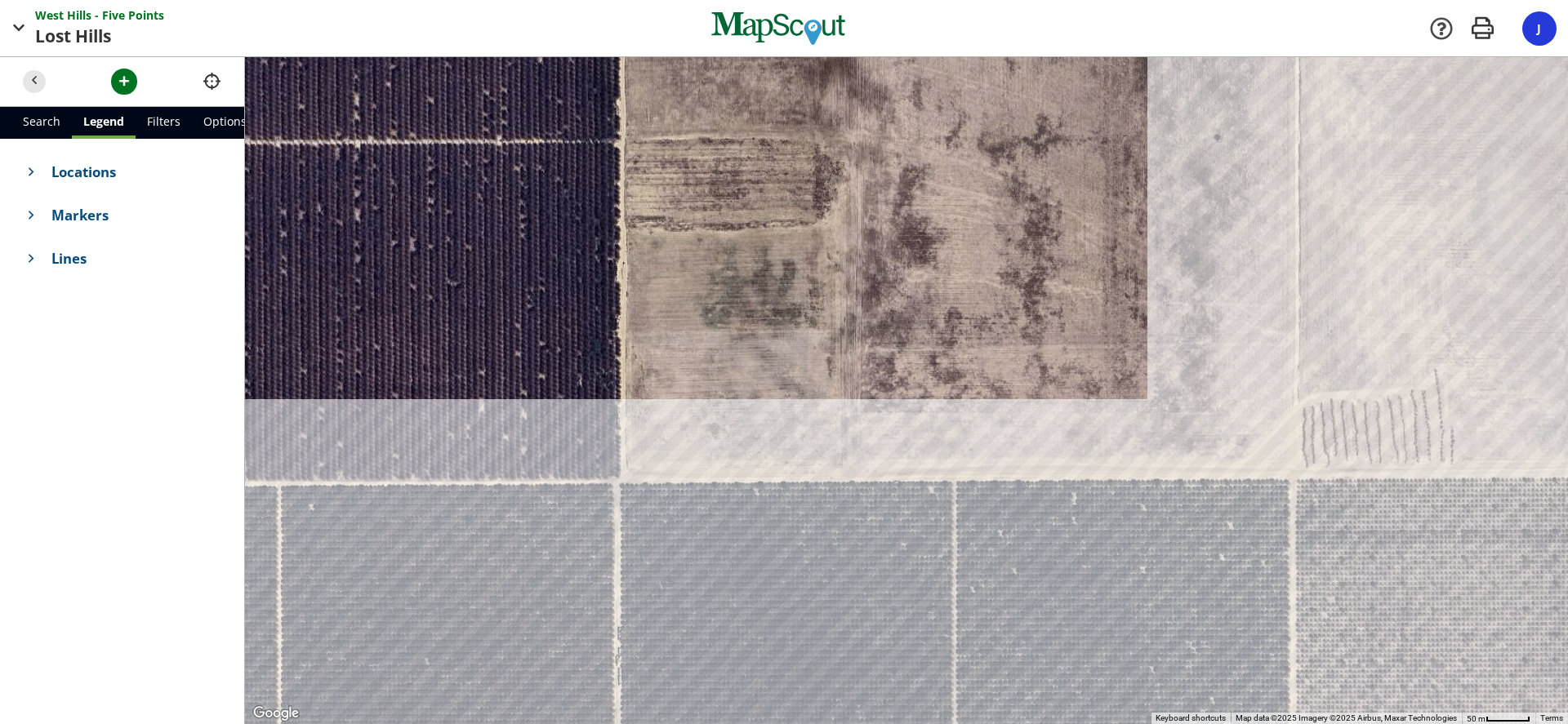
drag, startPoint x: 481, startPoint y: 509, endPoint x: 1057, endPoint y: 491, distance: 576.3
click at [1057, 491] on div at bounding box center [906, 390] width 1322 height 667
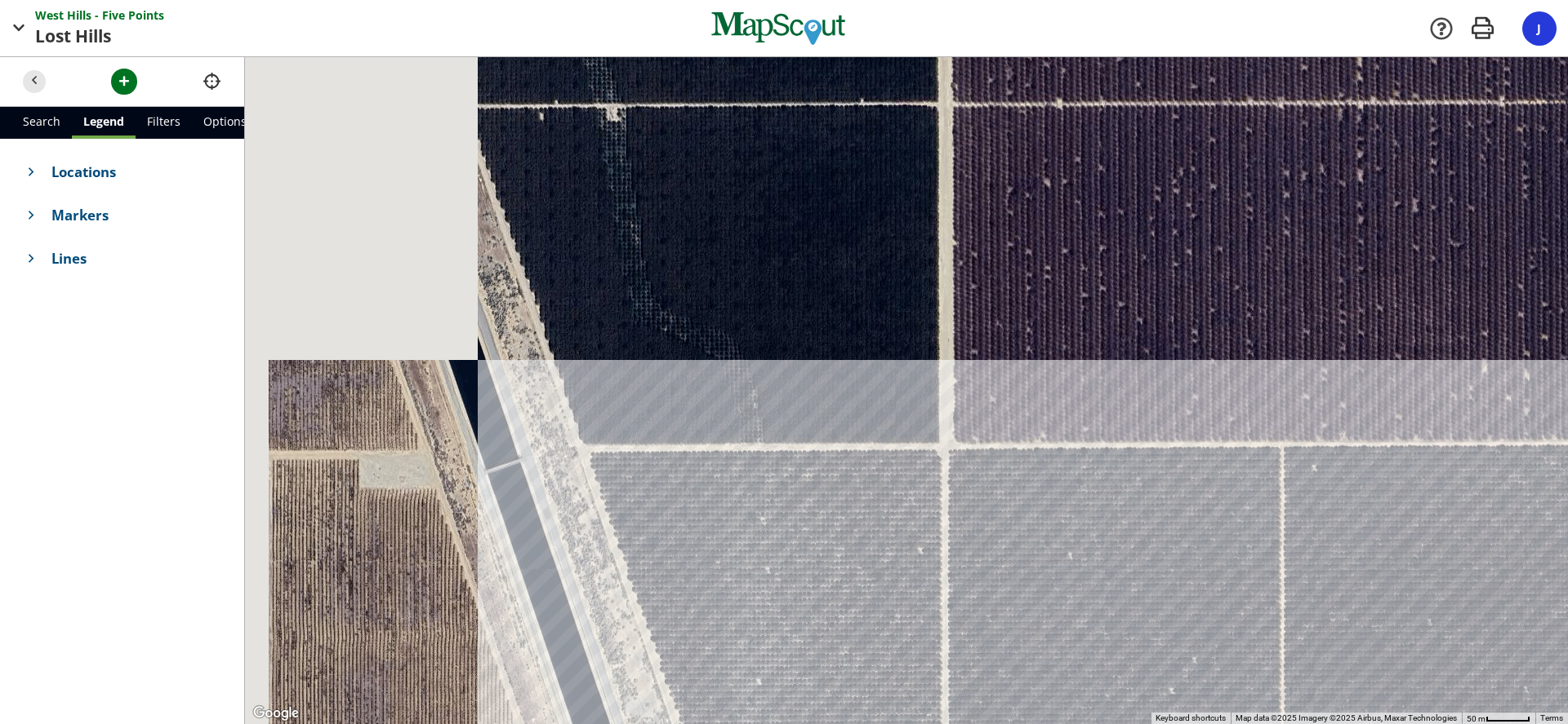
drag, startPoint x: 521, startPoint y: 487, endPoint x: 911, endPoint y: 466, distance: 390.6
click at [911, 466] on div at bounding box center [906, 390] width 1322 height 667
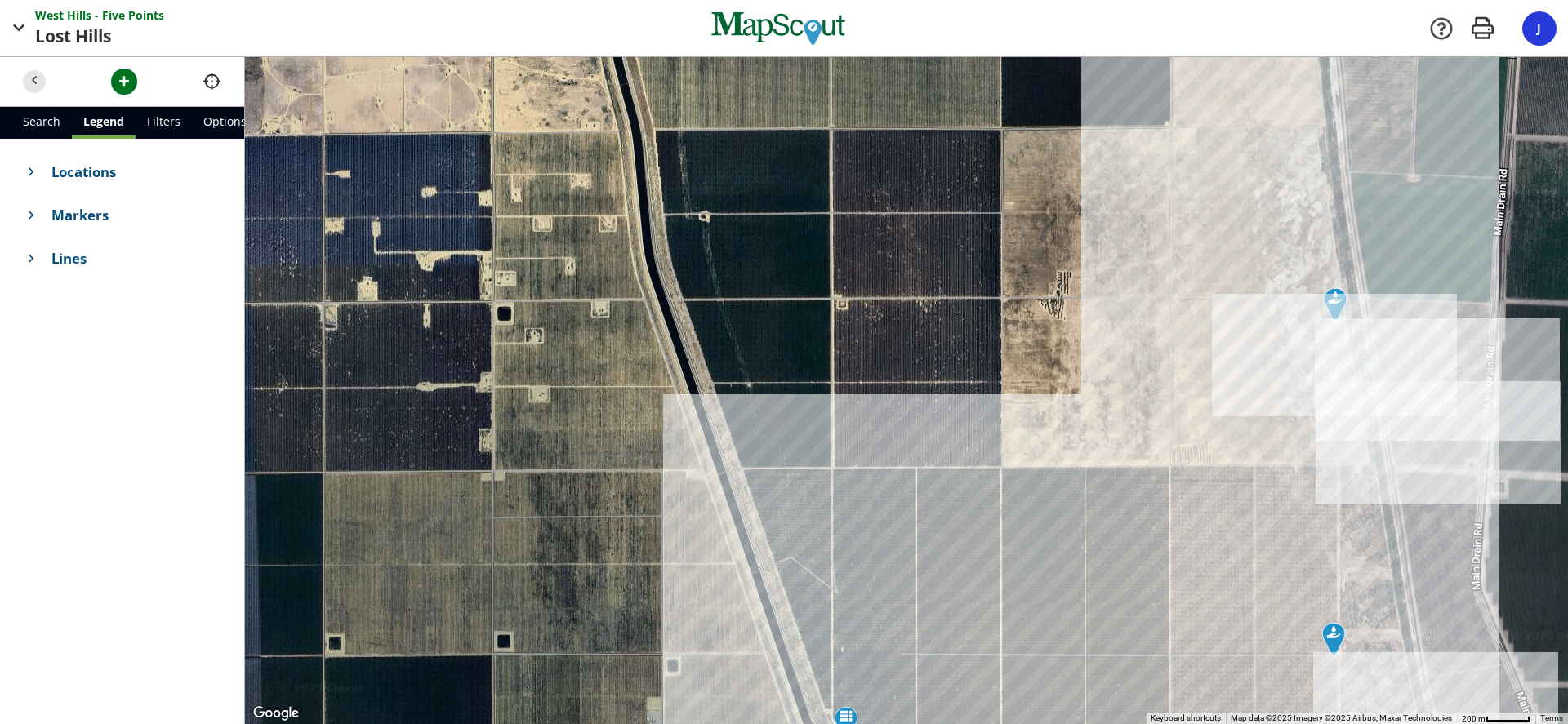
drag, startPoint x: 937, startPoint y: 581, endPoint x: 720, endPoint y: 213, distance: 427.2
click at [723, 225] on div at bounding box center [906, 390] width 1322 height 667
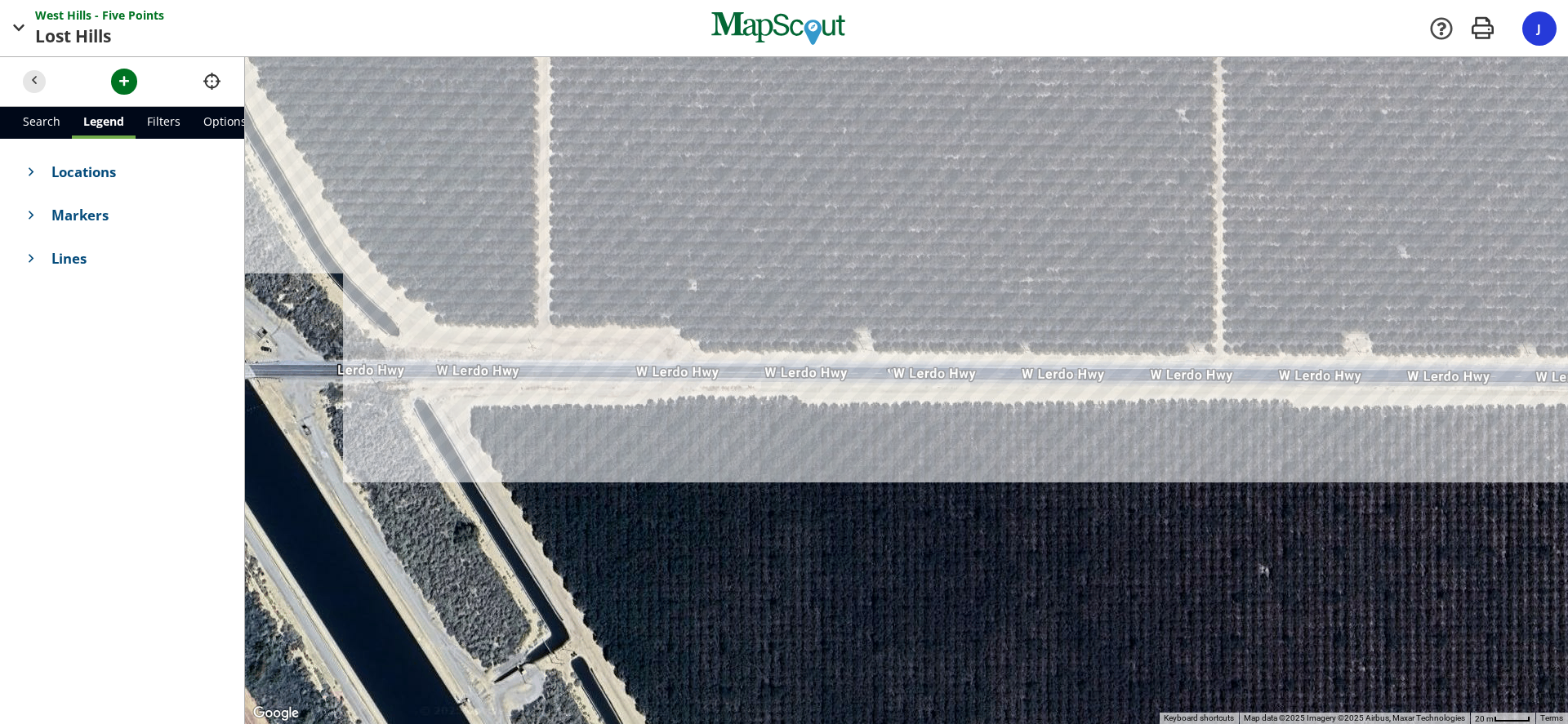
drag, startPoint x: 746, startPoint y: 524, endPoint x: 507, endPoint y: 254, distance: 360.6
click at [507, 254] on div at bounding box center [906, 390] width 1322 height 667
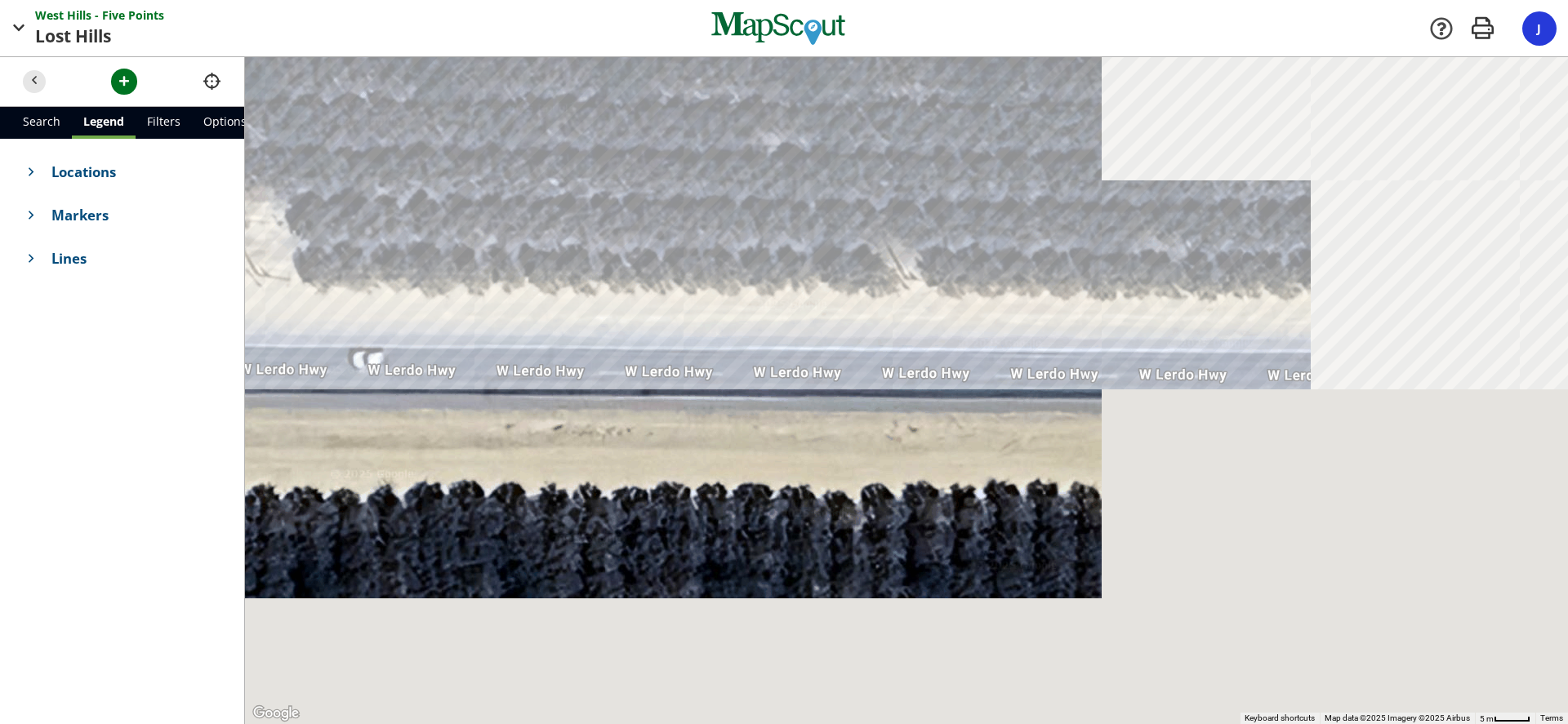
drag, startPoint x: 994, startPoint y: 410, endPoint x: 221, endPoint y: 255, distance: 788.4
click at [214, 255] on div "Search Legend Filters Options Locations Markers Lines Add Filter Enable Cluster…" at bounding box center [784, 390] width 1568 height 667
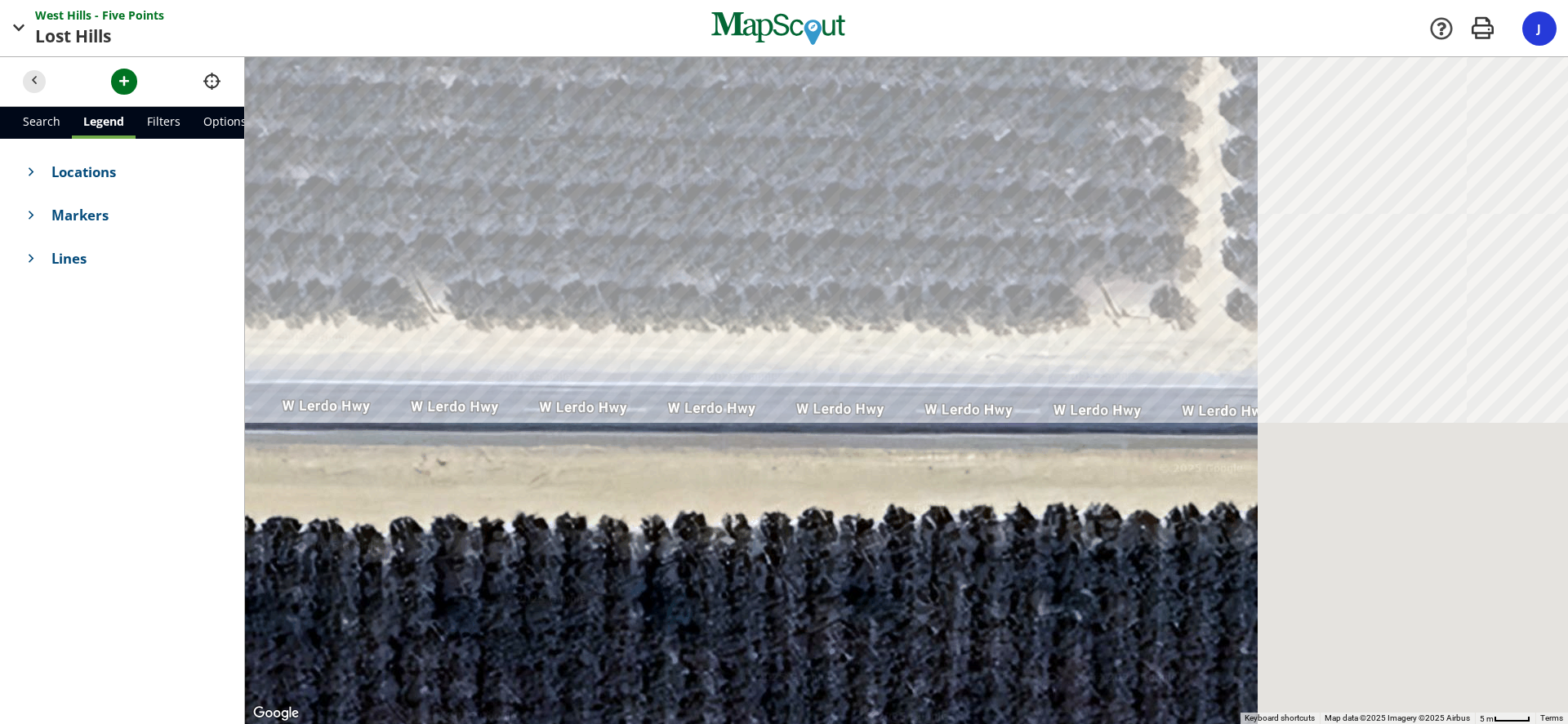
drag, startPoint x: 689, startPoint y: 316, endPoint x: 347, endPoint y: 302, distance: 342.3
click at [316, 317] on div at bounding box center [906, 390] width 1322 height 667
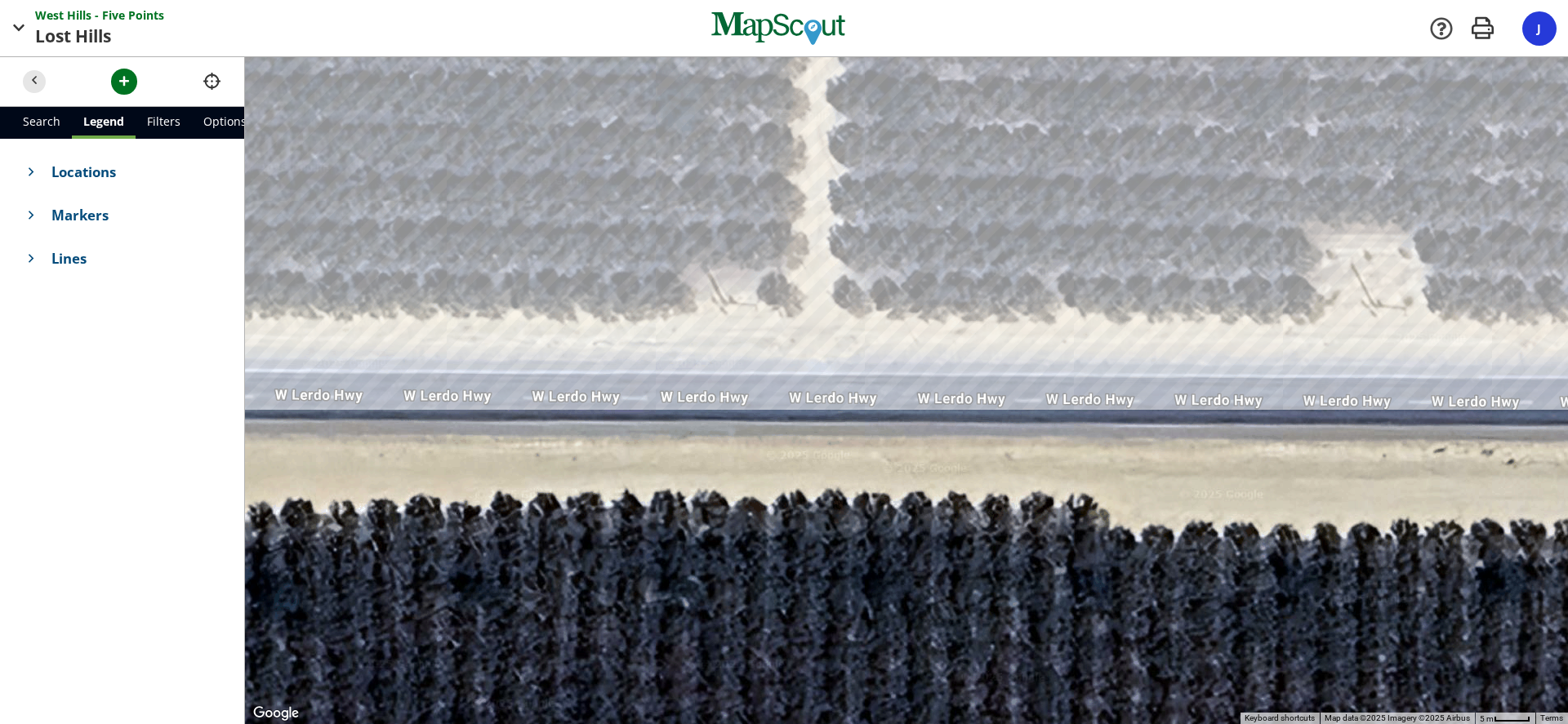
drag, startPoint x: 610, startPoint y: 327, endPoint x: 417, endPoint y: 328, distance: 193.0
click at [417, 328] on div at bounding box center [906, 390] width 1322 height 667
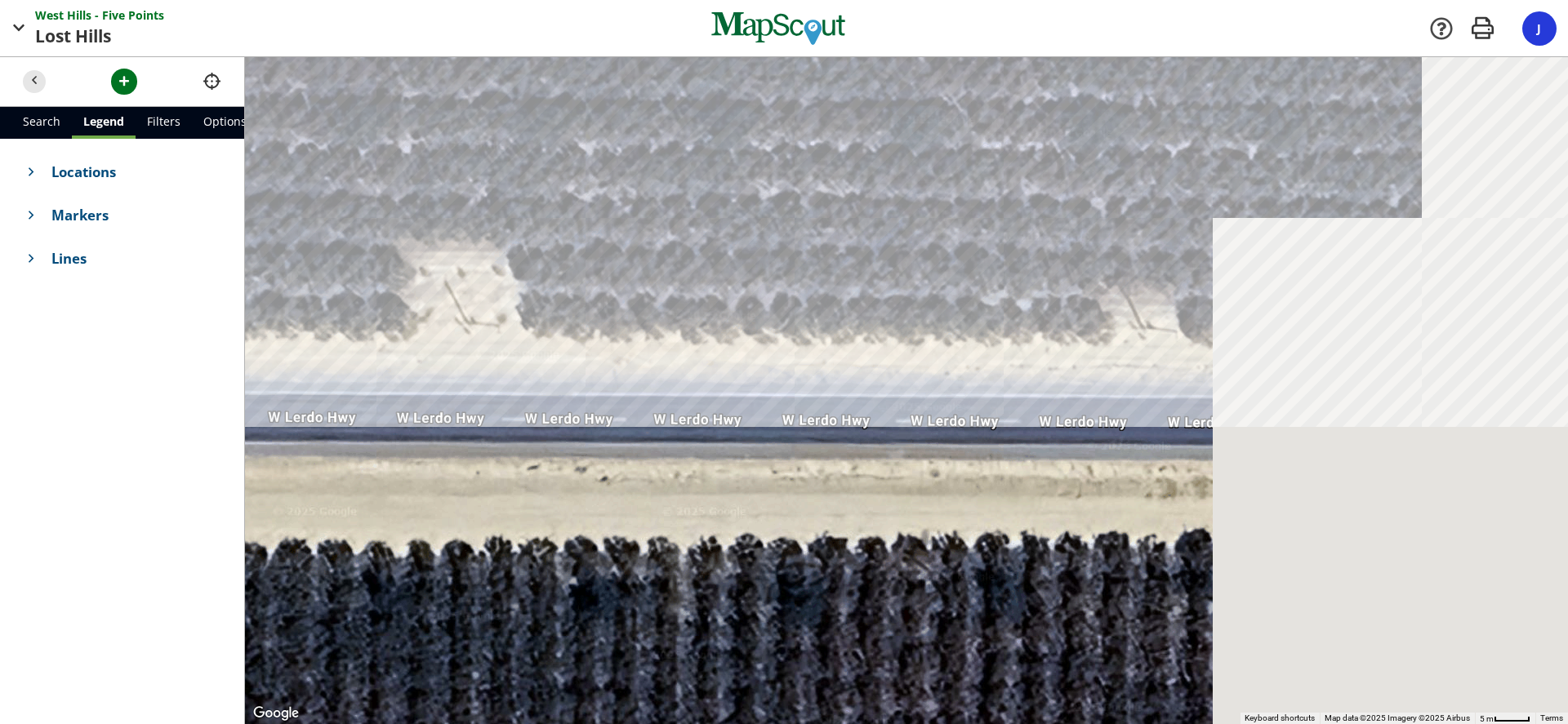
drag, startPoint x: 701, startPoint y: 322, endPoint x: 476, endPoint y: 321, distance: 225.0
click at [476, 322] on div at bounding box center [906, 390] width 1322 height 667
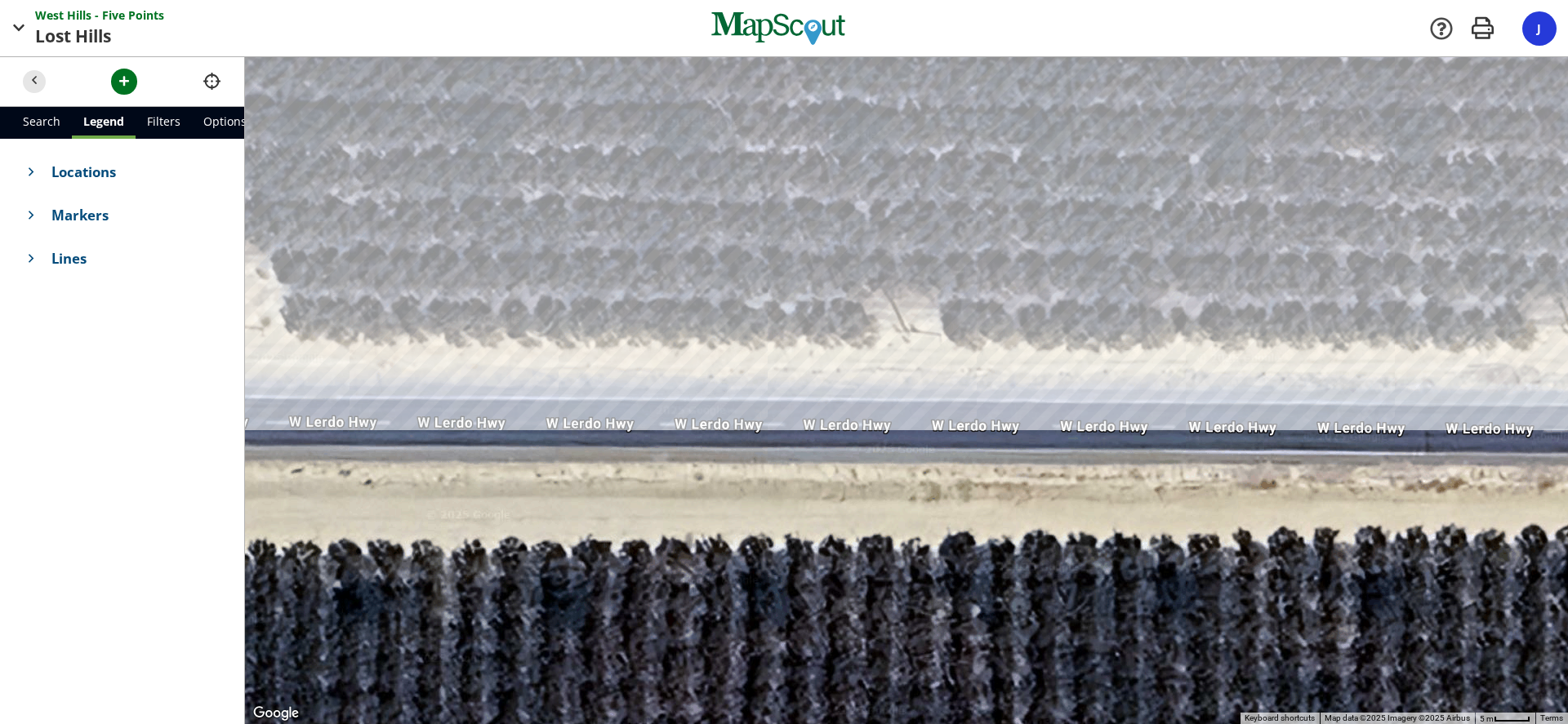
drag, startPoint x: 978, startPoint y: 334, endPoint x: 437, endPoint y: 299, distance: 542.1
click at [437, 300] on div at bounding box center [906, 390] width 1322 height 667
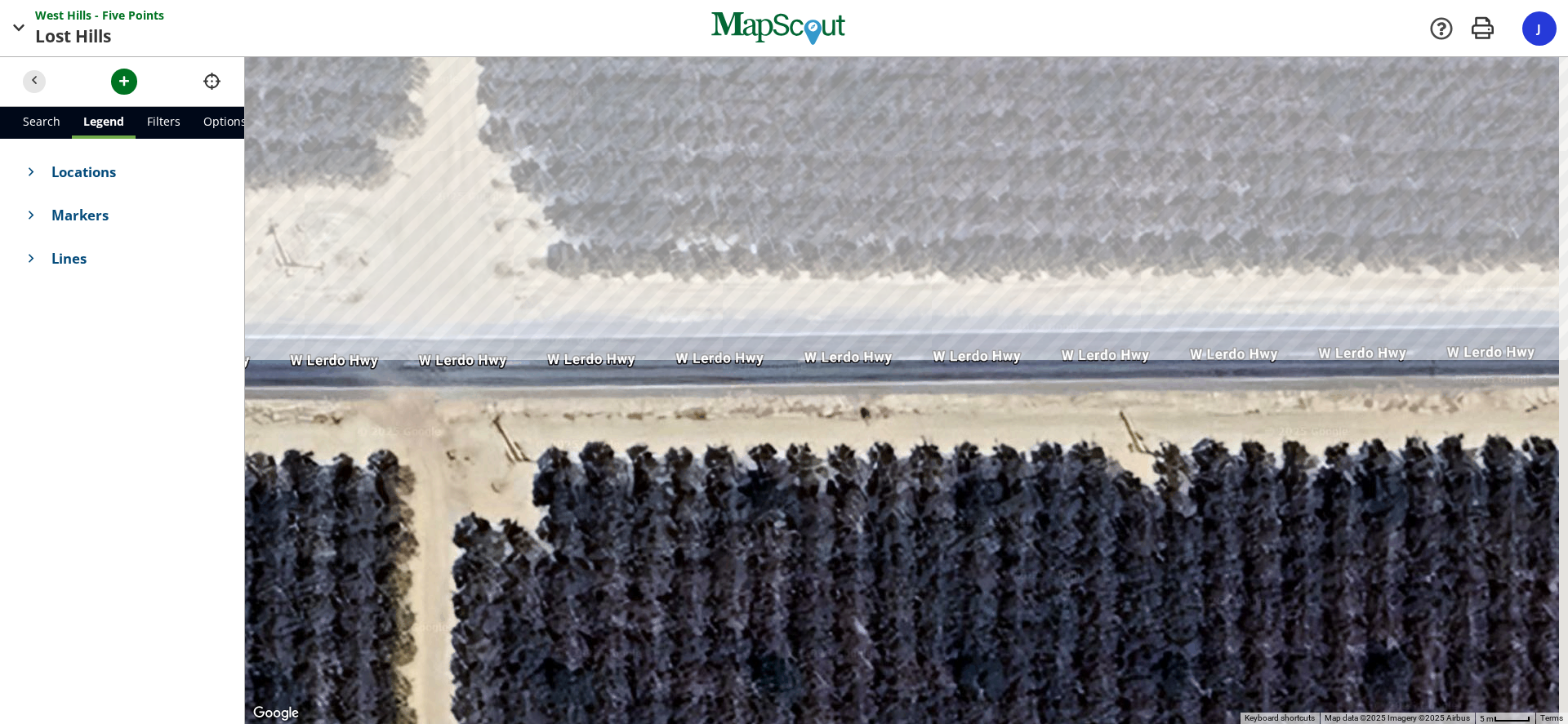
drag, startPoint x: 508, startPoint y: 229, endPoint x: 459, endPoint y: 287, distance: 75.9
click at [459, 287] on div at bounding box center [906, 390] width 1322 height 667
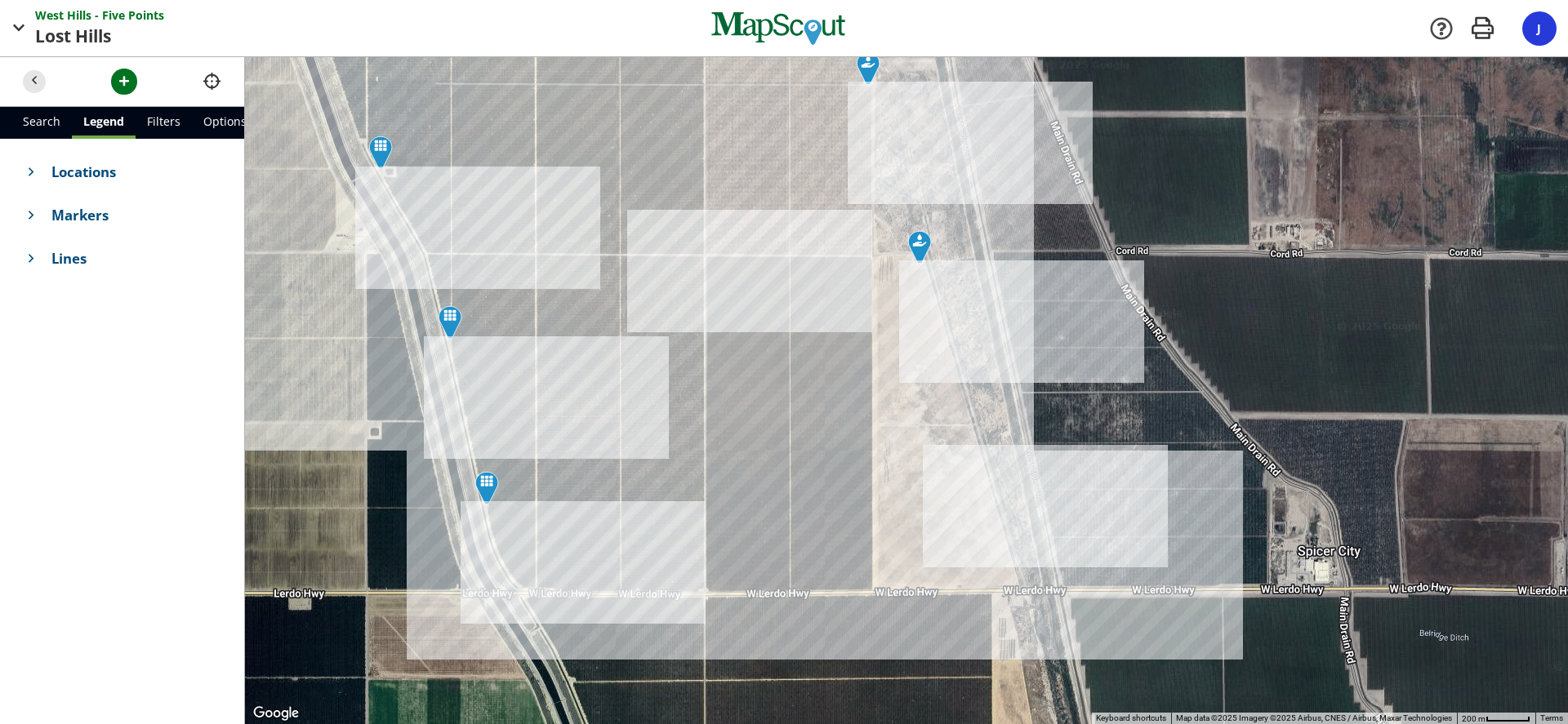
drag, startPoint x: 588, startPoint y: 255, endPoint x: 773, endPoint y: 586, distance: 379.2
click at [770, 588] on div at bounding box center [906, 390] width 1322 height 667
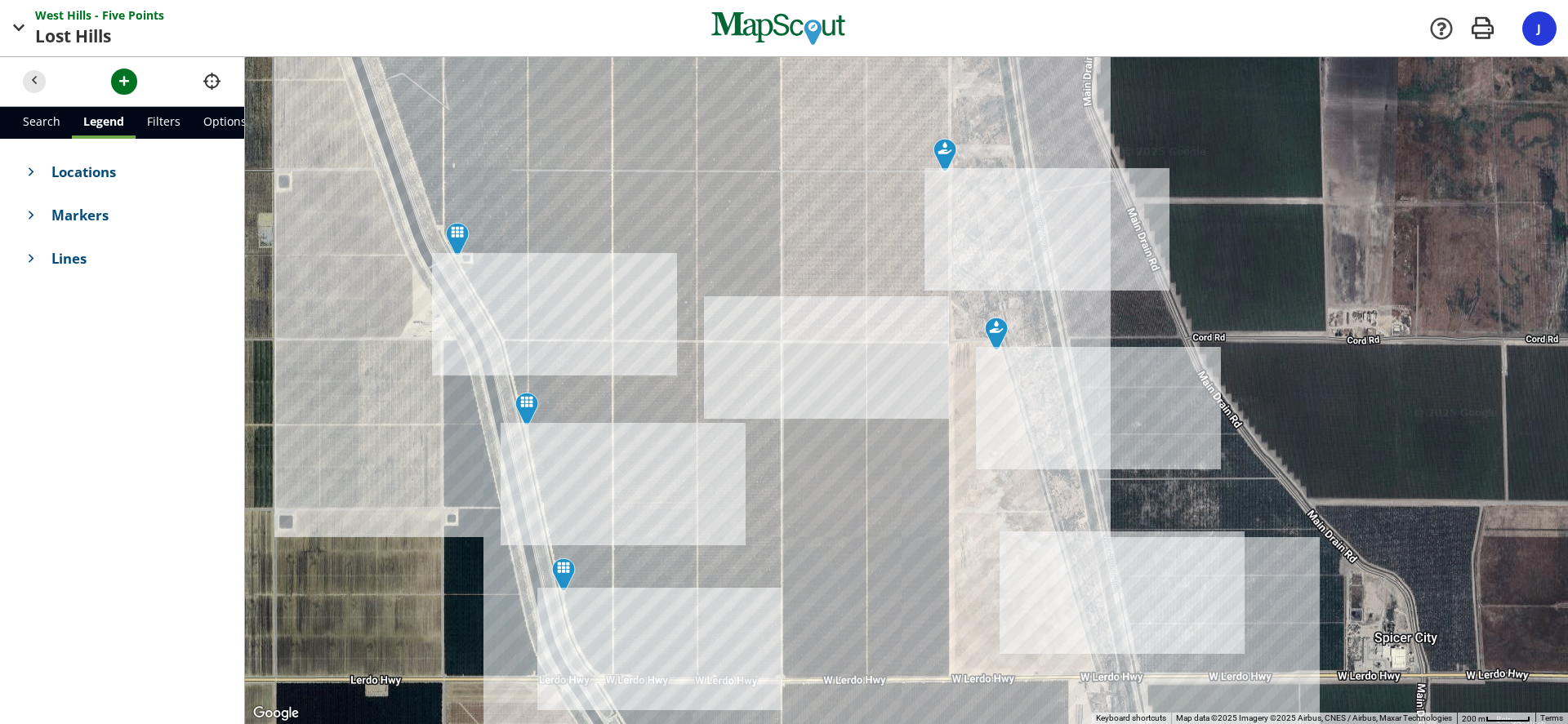
drag, startPoint x: 643, startPoint y: 447, endPoint x: 710, endPoint y: 508, distance: 90.6
click at [710, 508] on div at bounding box center [906, 390] width 1322 height 667
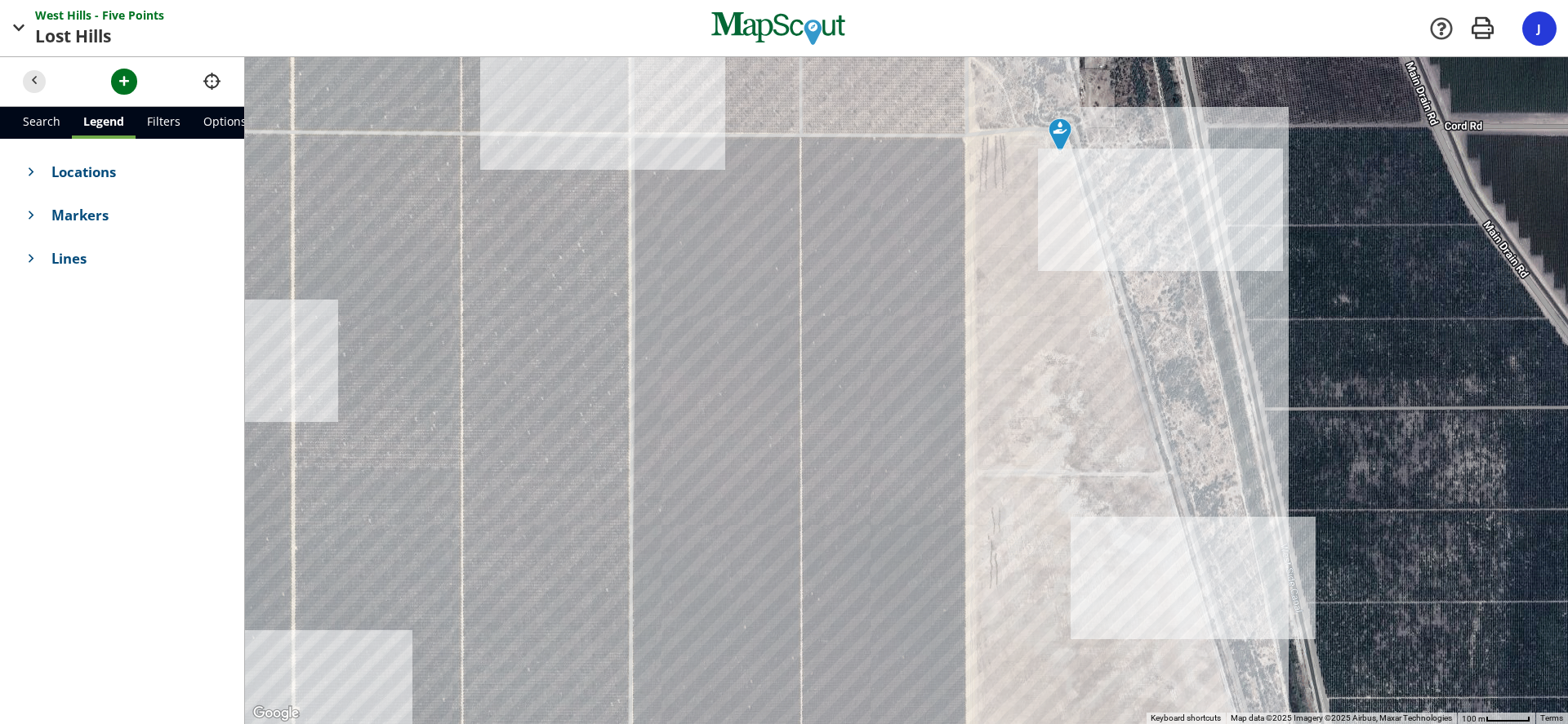
drag, startPoint x: 859, startPoint y: 367, endPoint x: 729, endPoint y: 283, distance: 154.8
click at [747, 294] on div at bounding box center [906, 390] width 1322 height 667
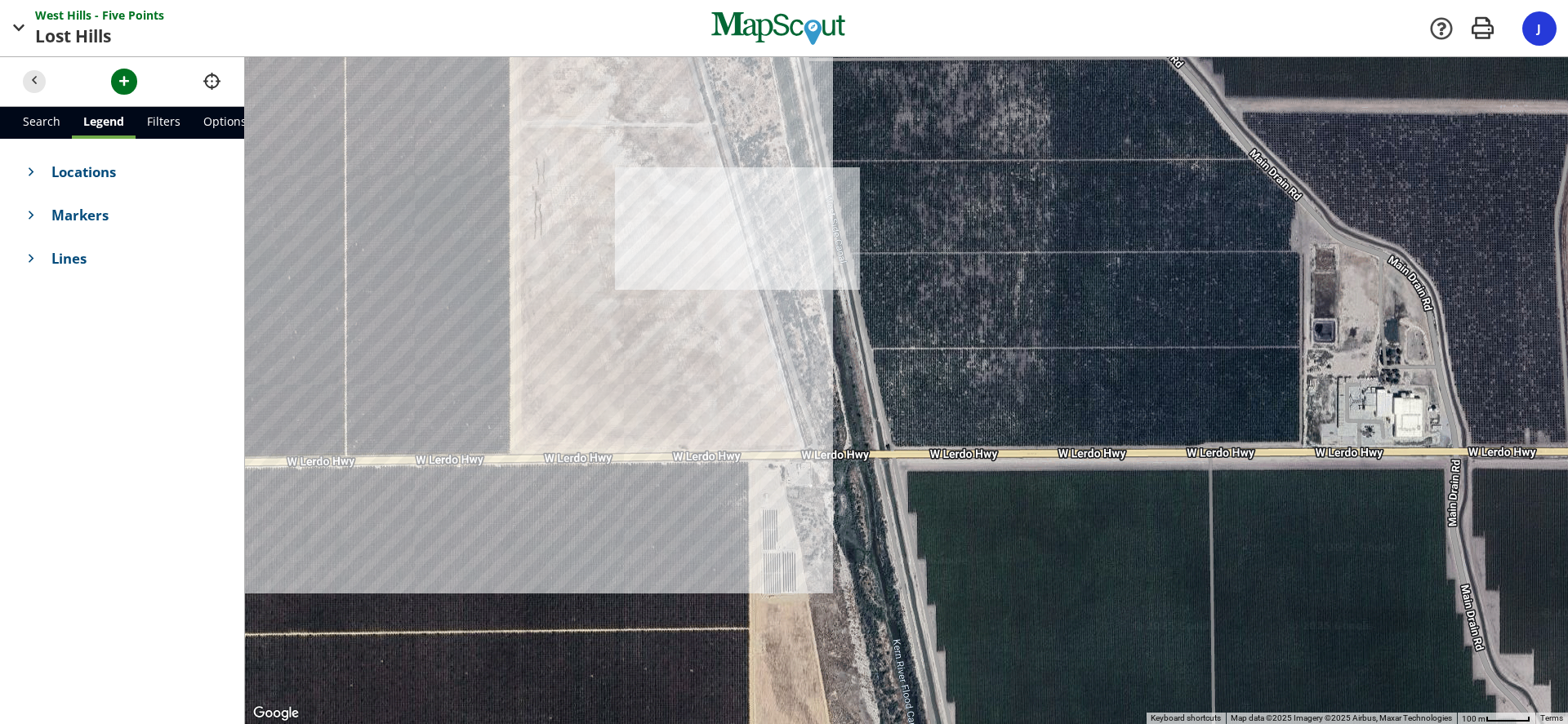
drag, startPoint x: 795, startPoint y: 400, endPoint x: 603, endPoint y: 219, distance: 263.9
click at [603, 219] on div at bounding box center [906, 390] width 1322 height 667
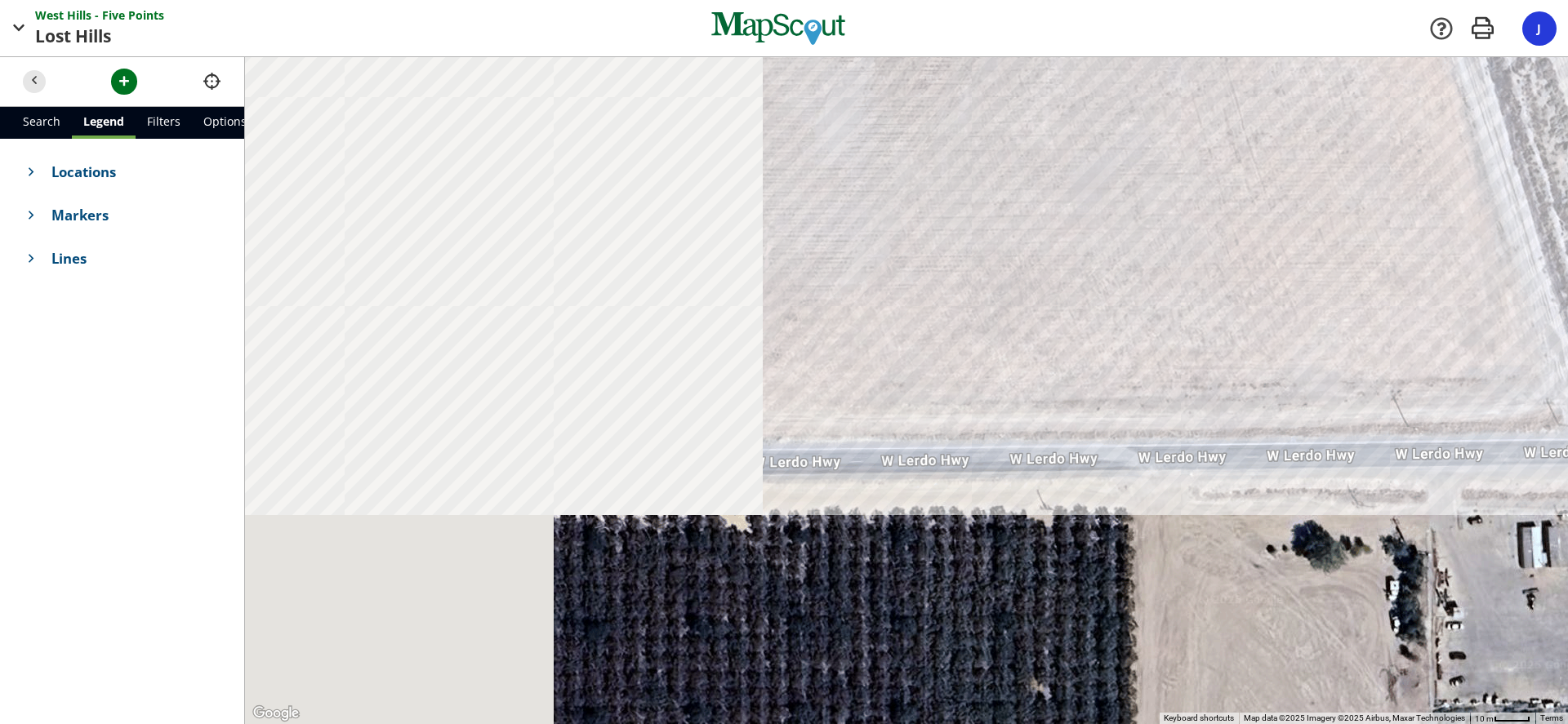
drag, startPoint x: 623, startPoint y: 429, endPoint x: 1279, endPoint y: 366, distance: 659.0
click at [1279, 366] on div at bounding box center [906, 390] width 1322 height 667
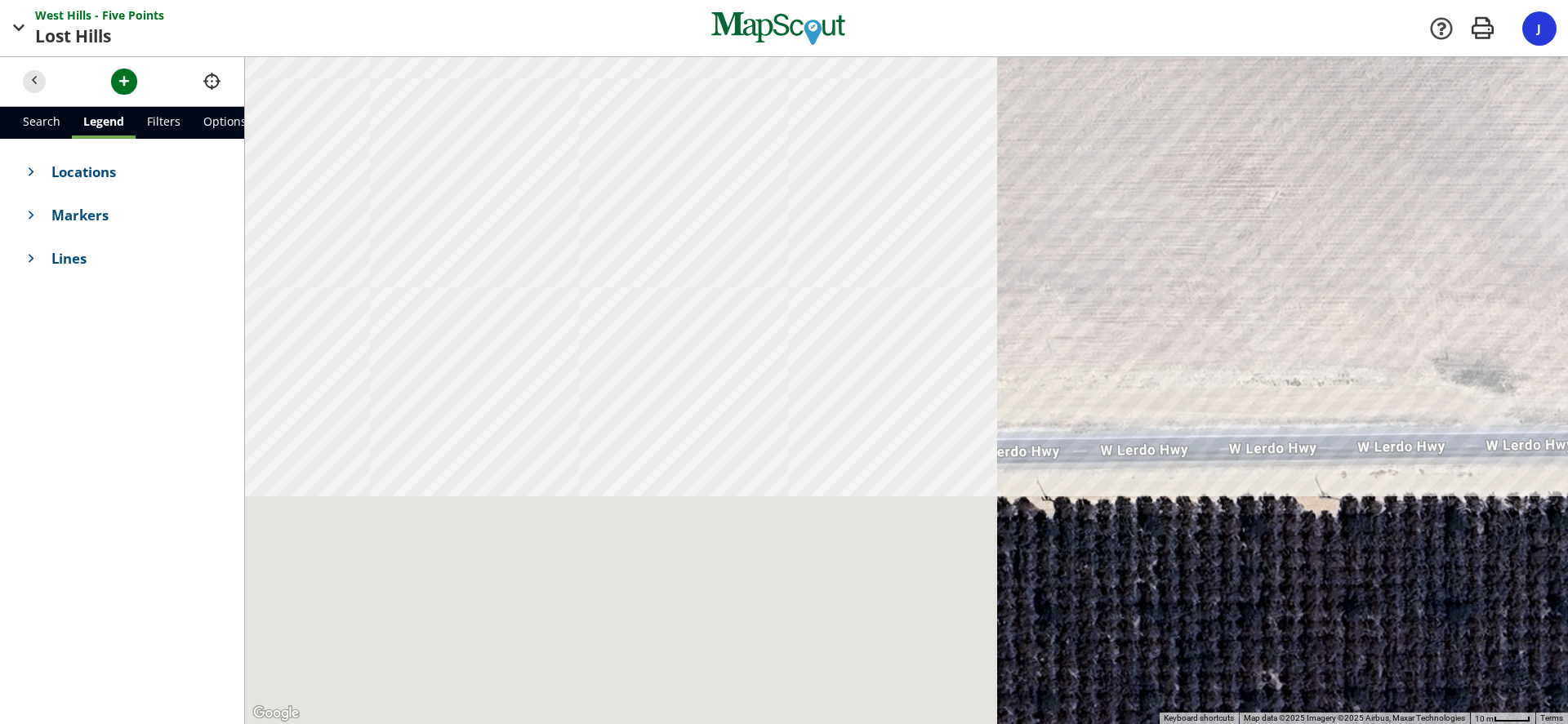
drag, startPoint x: 498, startPoint y: 352, endPoint x: 1368, endPoint y: 331, distance: 870.3
click at [1368, 331] on div at bounding box center [906, 390] width 1322 height 667
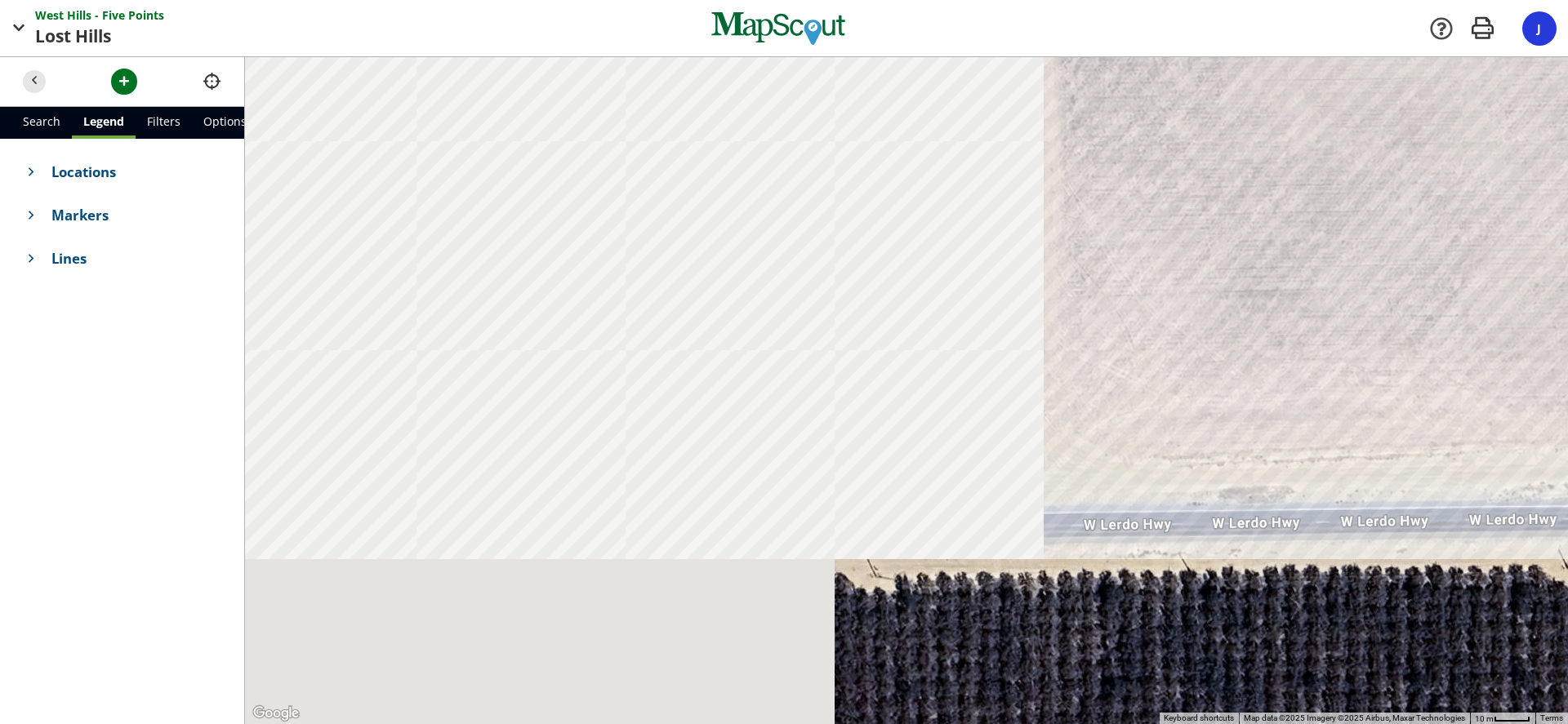
drag, startPoint x: 667, startPoint y: 287, endPoint x: 1551, endPoint y: 350, distance: 886.2
click at [1551, 350] on div at bounding box center [906, 390] width 1322 height 667
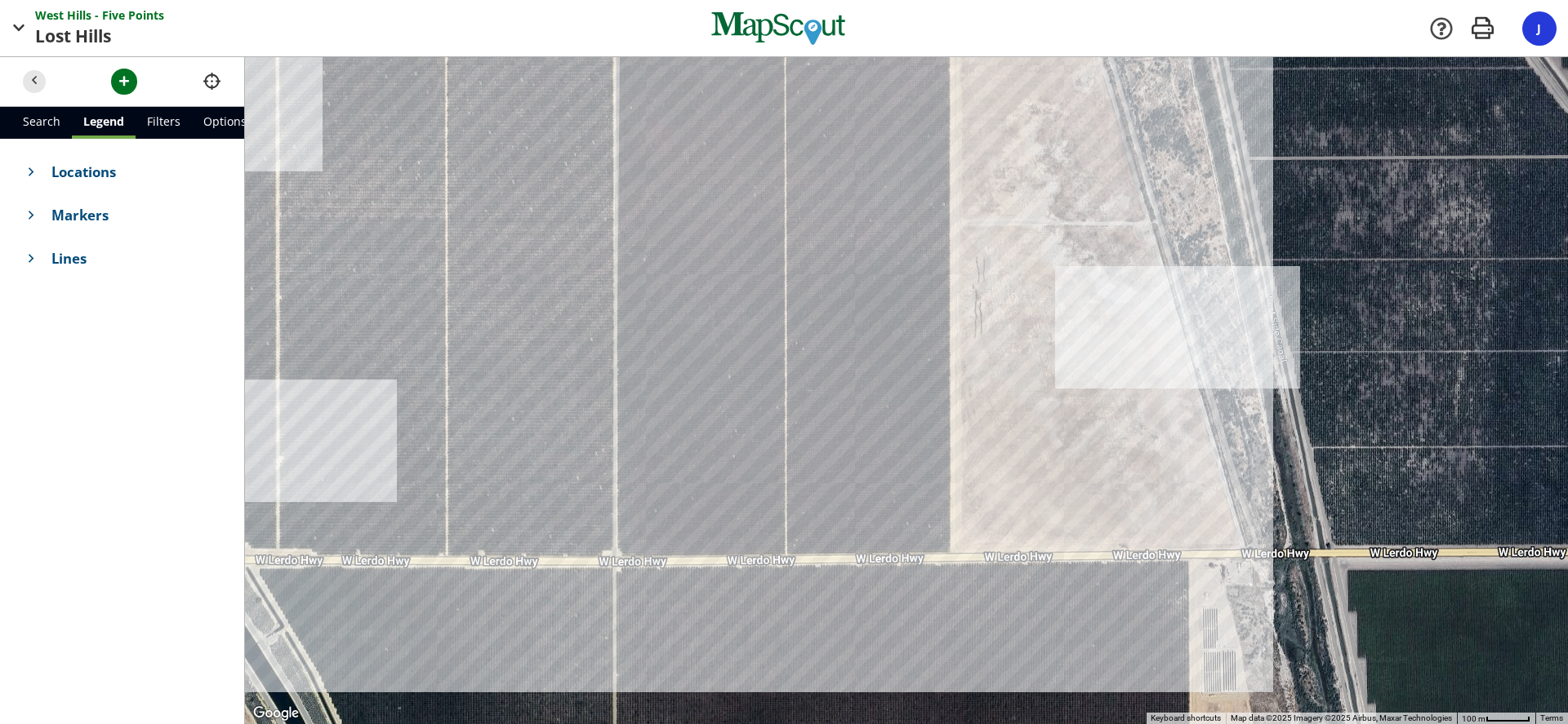
drag, startPoint x: 813, startPoint y: 441, endPoint x: 616, endPoint y: 471, distance: 199.3
click at [656, 482] on div at bounding box center [906, 390] width 1322 height 667
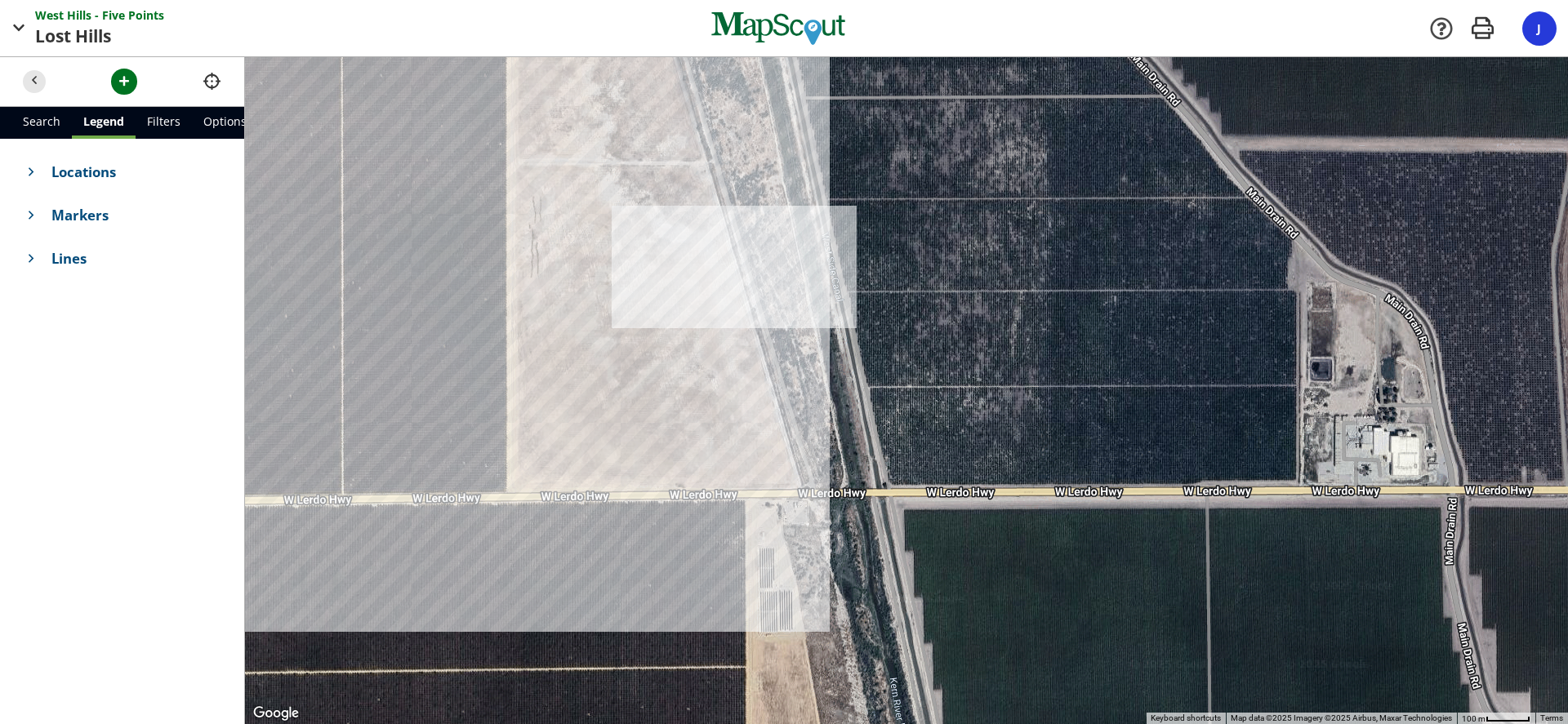
click at [78, 157] on h4 "Locations" at bounding box center [122, 172] width 221 height 44
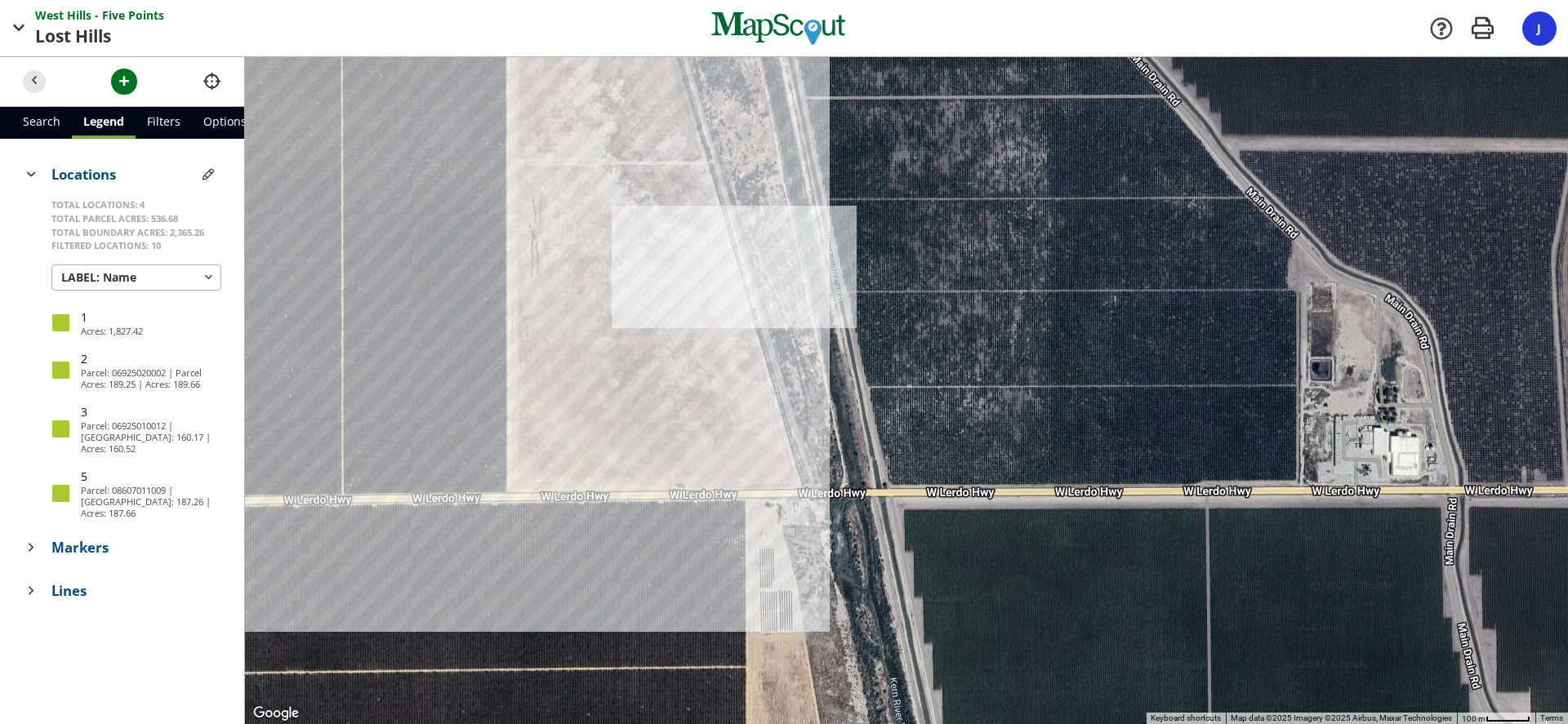
click at [92, 538] on span "Markers" at bounding box center [136, 548] width 170 height 20
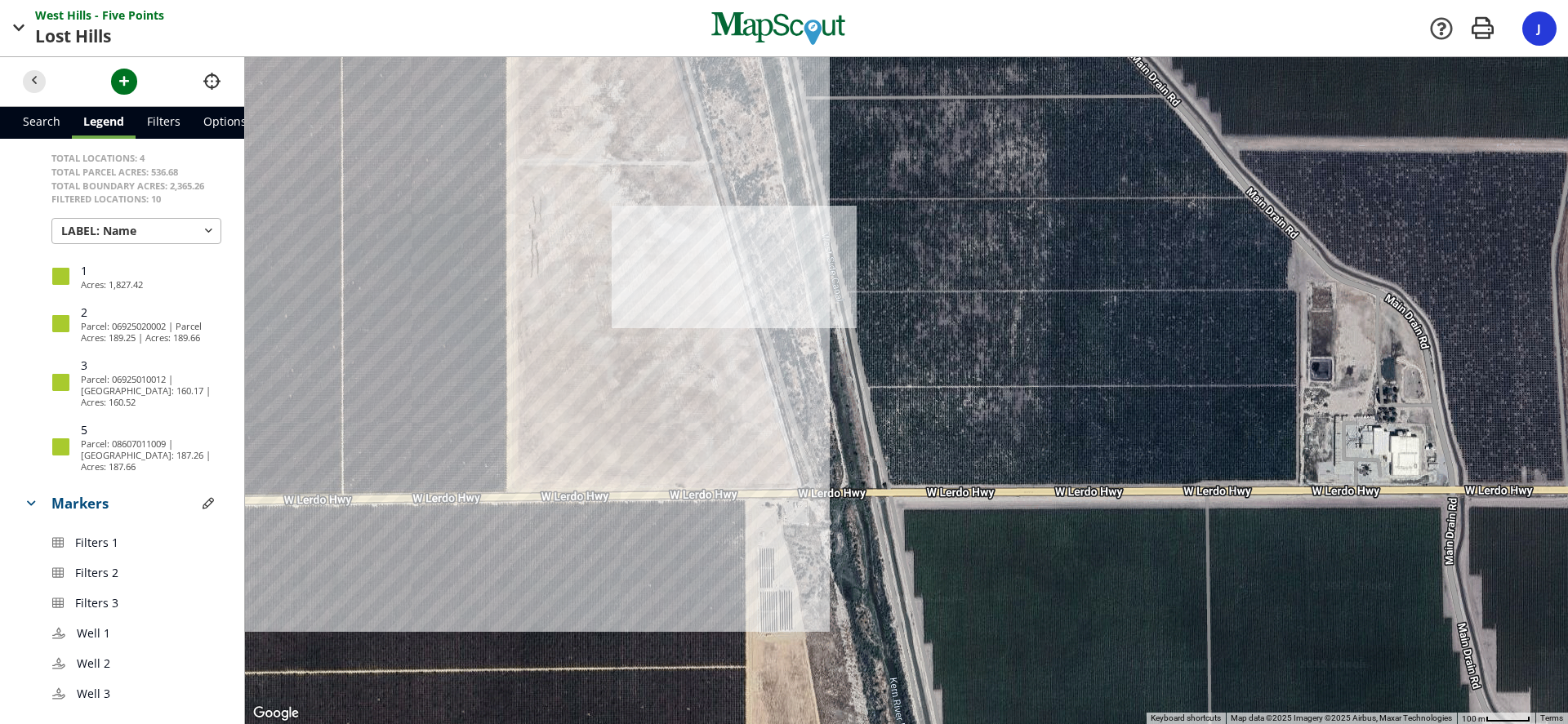
scroll to position [75, 0]
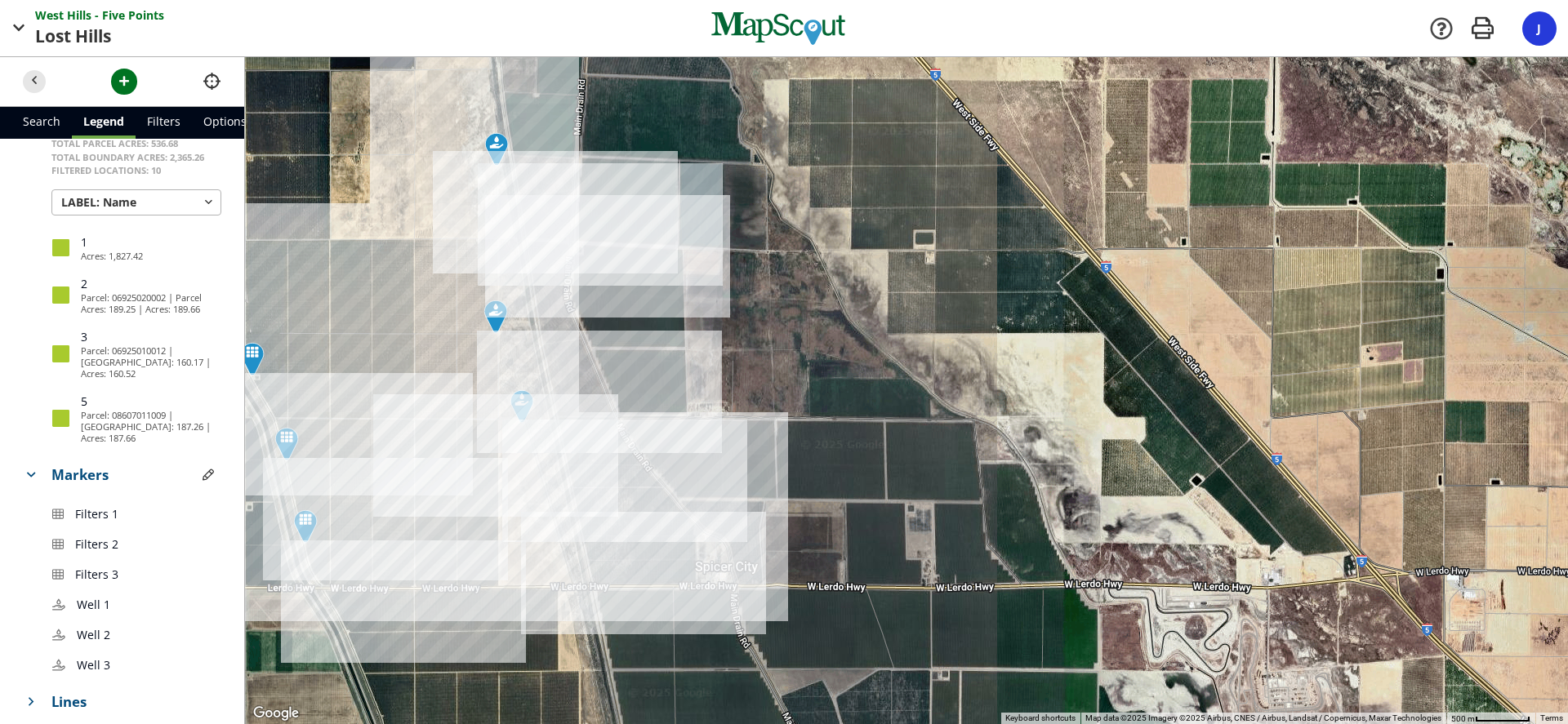
drag, startPoint x: 427, startPoint y: 287, endPoint x: 451, endPoint y: 427, distance: 142.0
click at [447, 431] on div at bounding box center [906, 390] width 1322 height 667
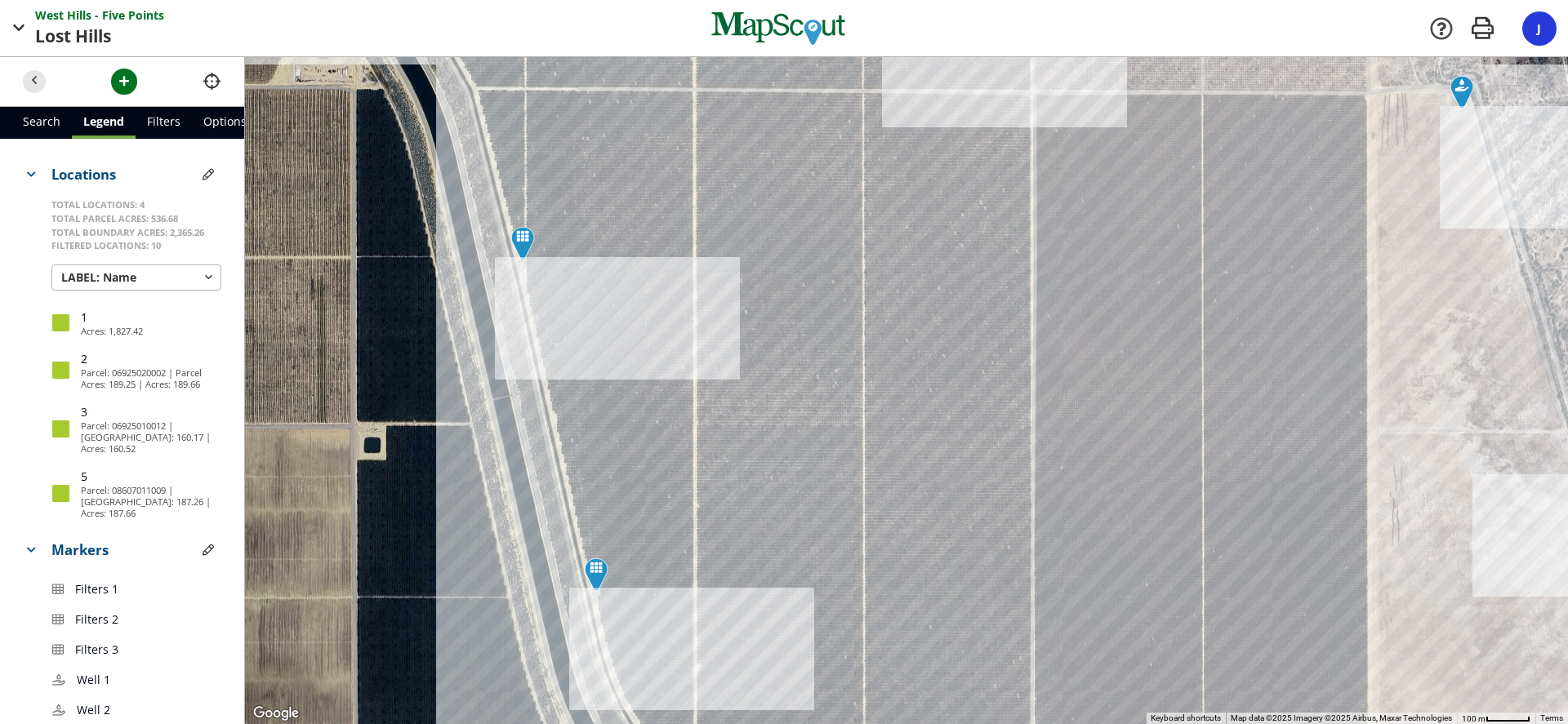
scroll to position [75, 0]
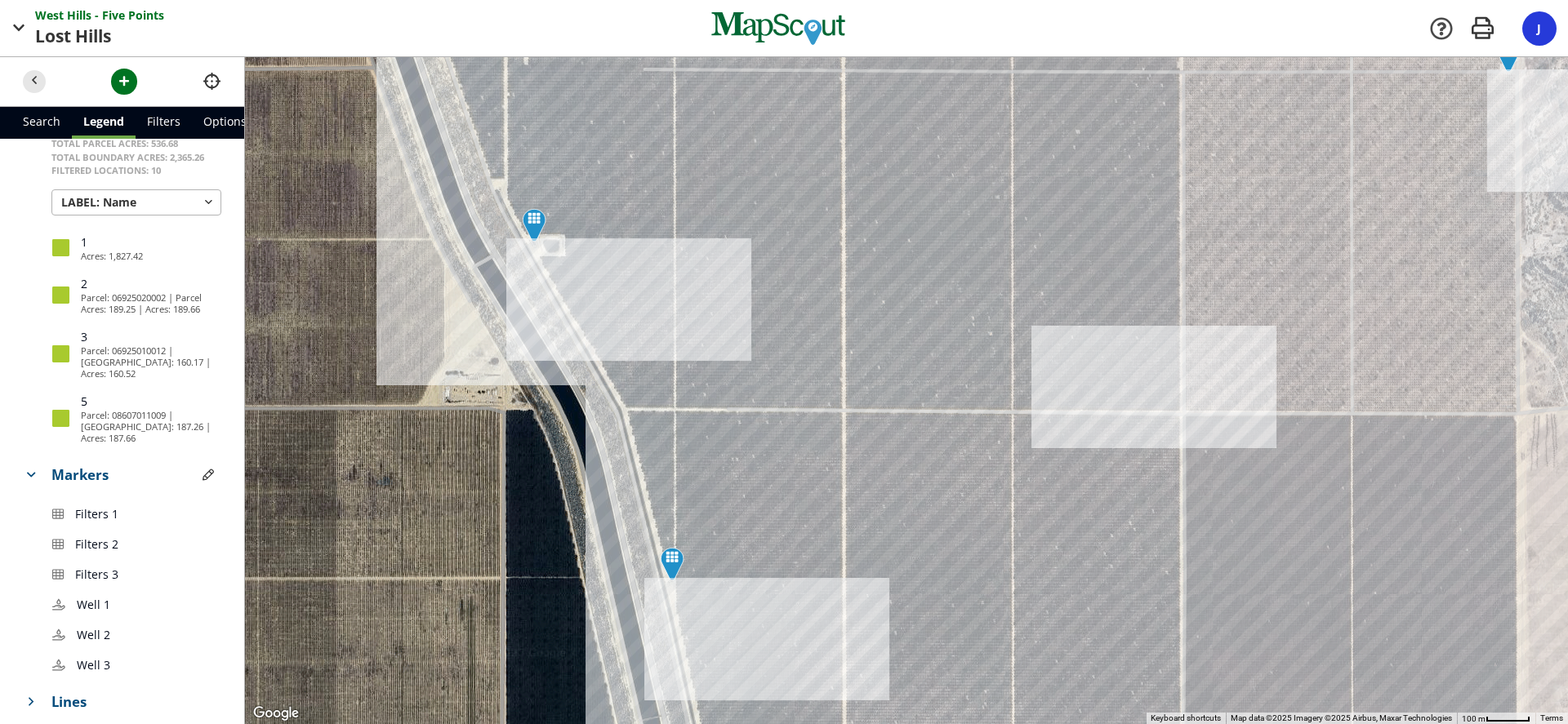
drag, startPoint x: 605, startPoint y: 199, endPoint x: 755, endPoint y: 520, distance: 354.3
click at [755, 520] on div at bounding box center [906, 390] width 1322 height 667
click at [526, 224] on img at bounding box center [533, 226] width 37 height 47
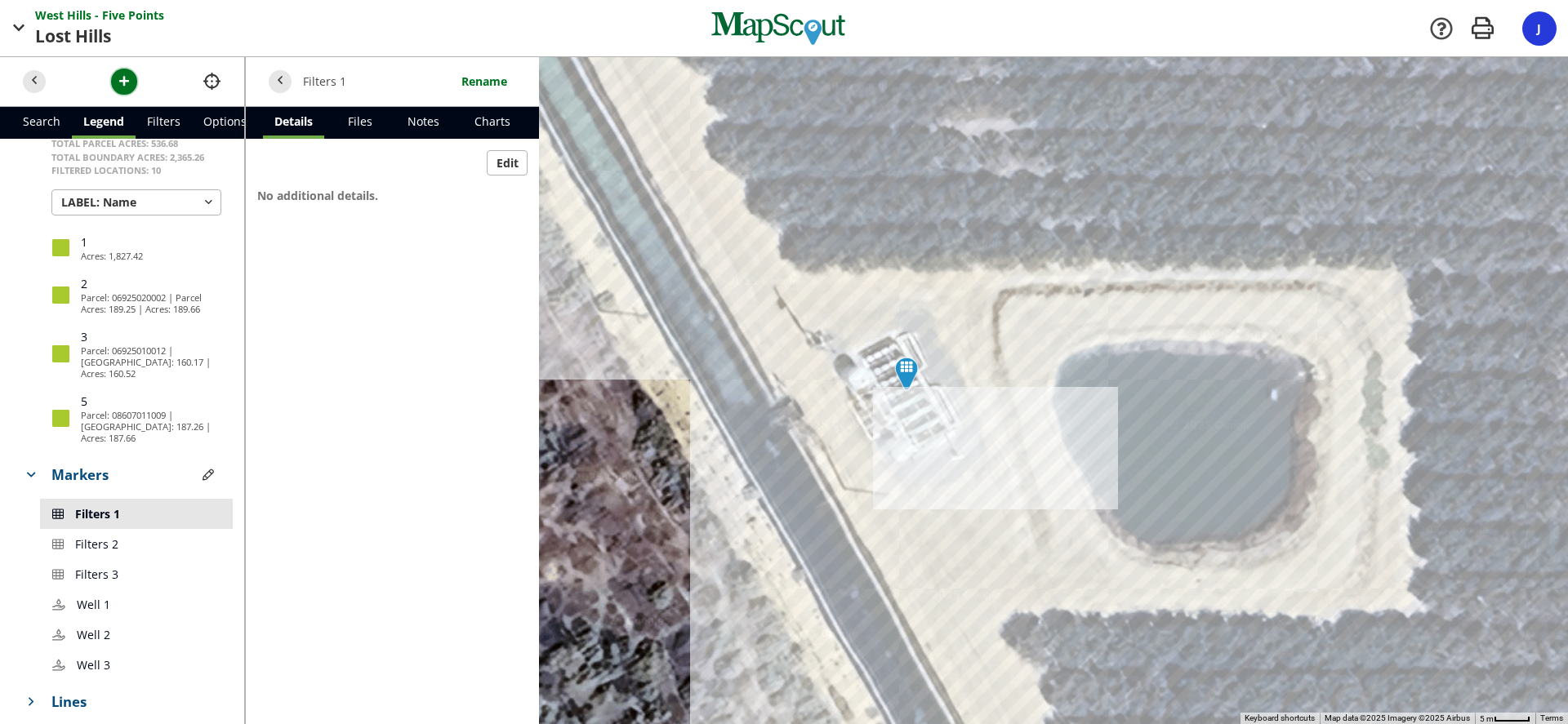
click at [131, 88] on span "button" at bounding box center [124, 81] width 17 height 17
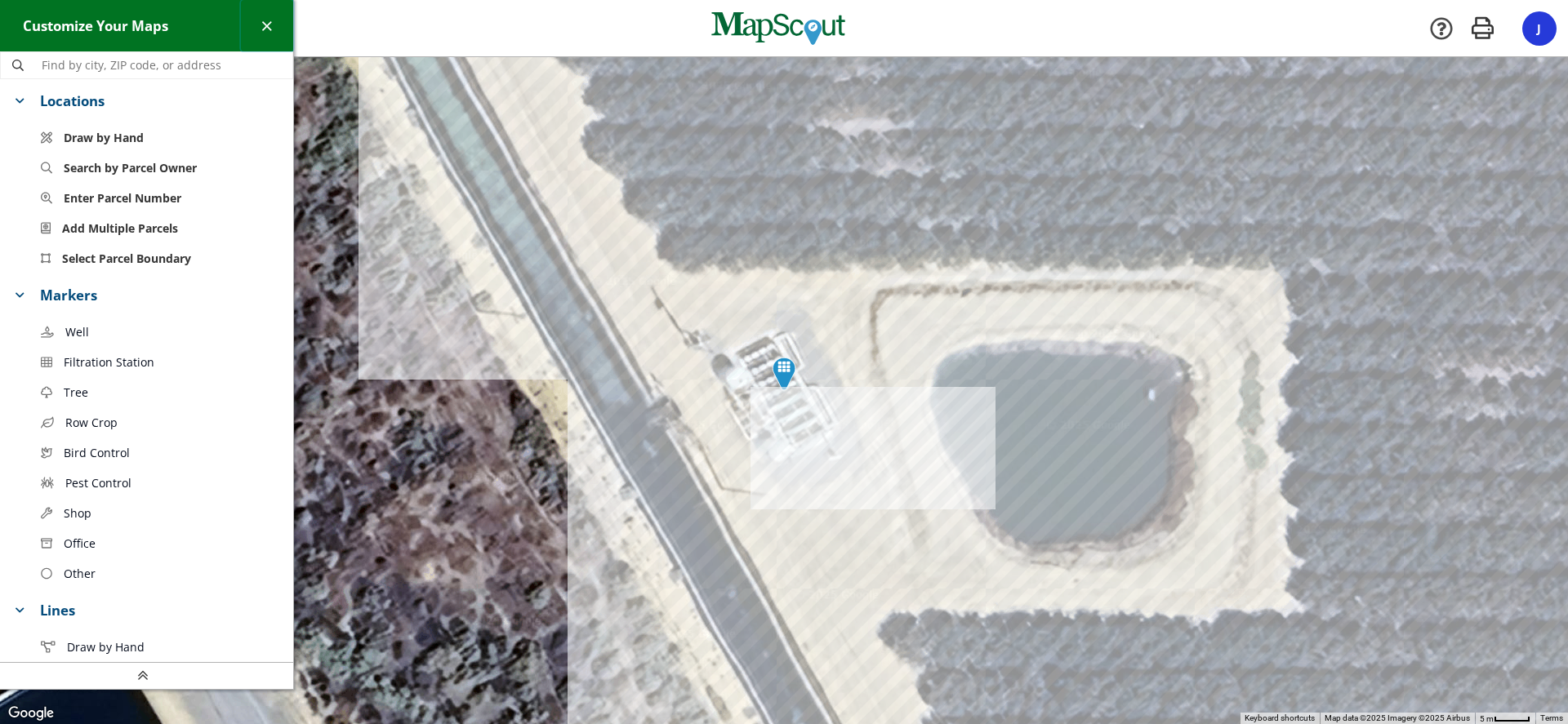
click at [267, 28] on span "button" at bounding box center [266, 25] width 17 height 17
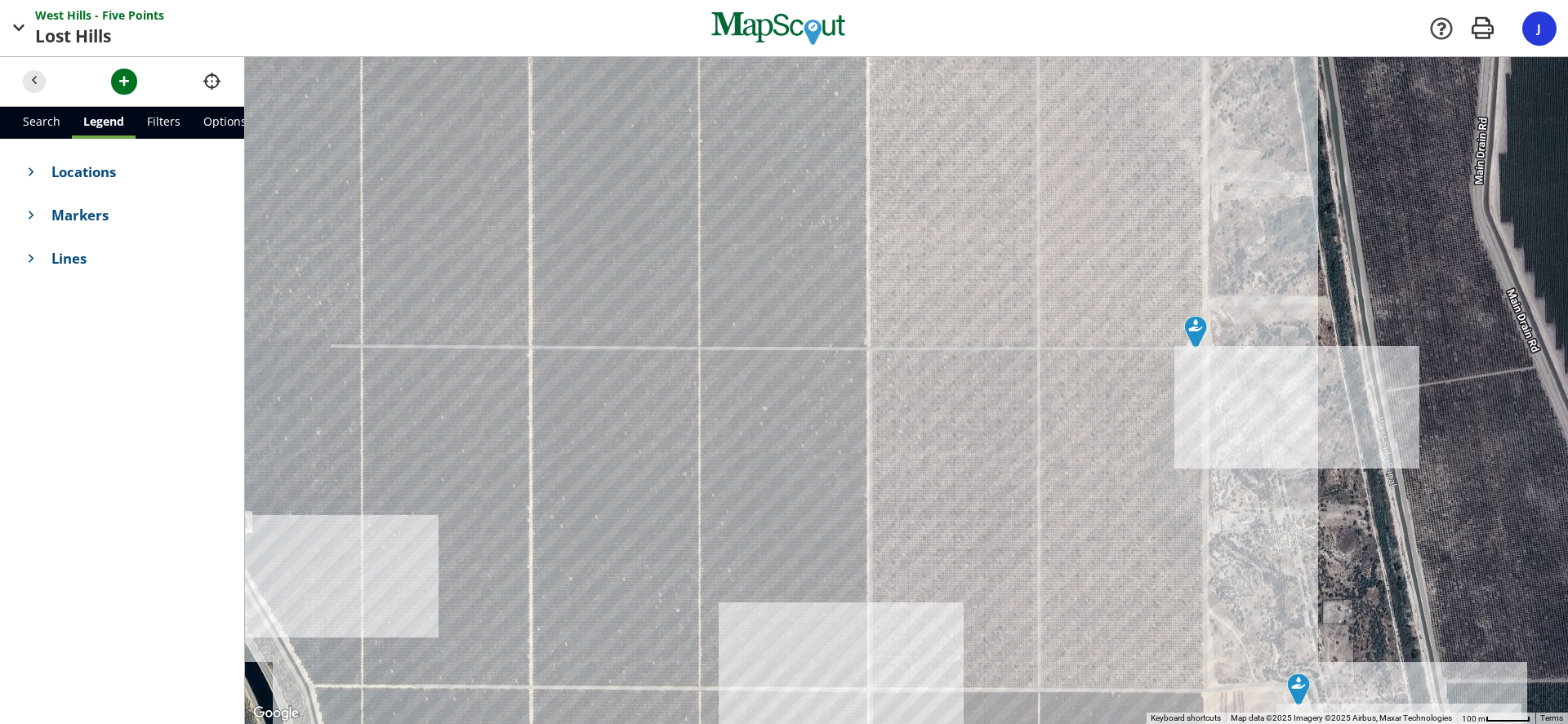
drag, startPoint x: 491, startPoint y: 226, endPoint x: 970, endPoint y: 404, distance: 511.0
click at [970, 404] on div at bounding box center [906, 390] width 1322 height 667
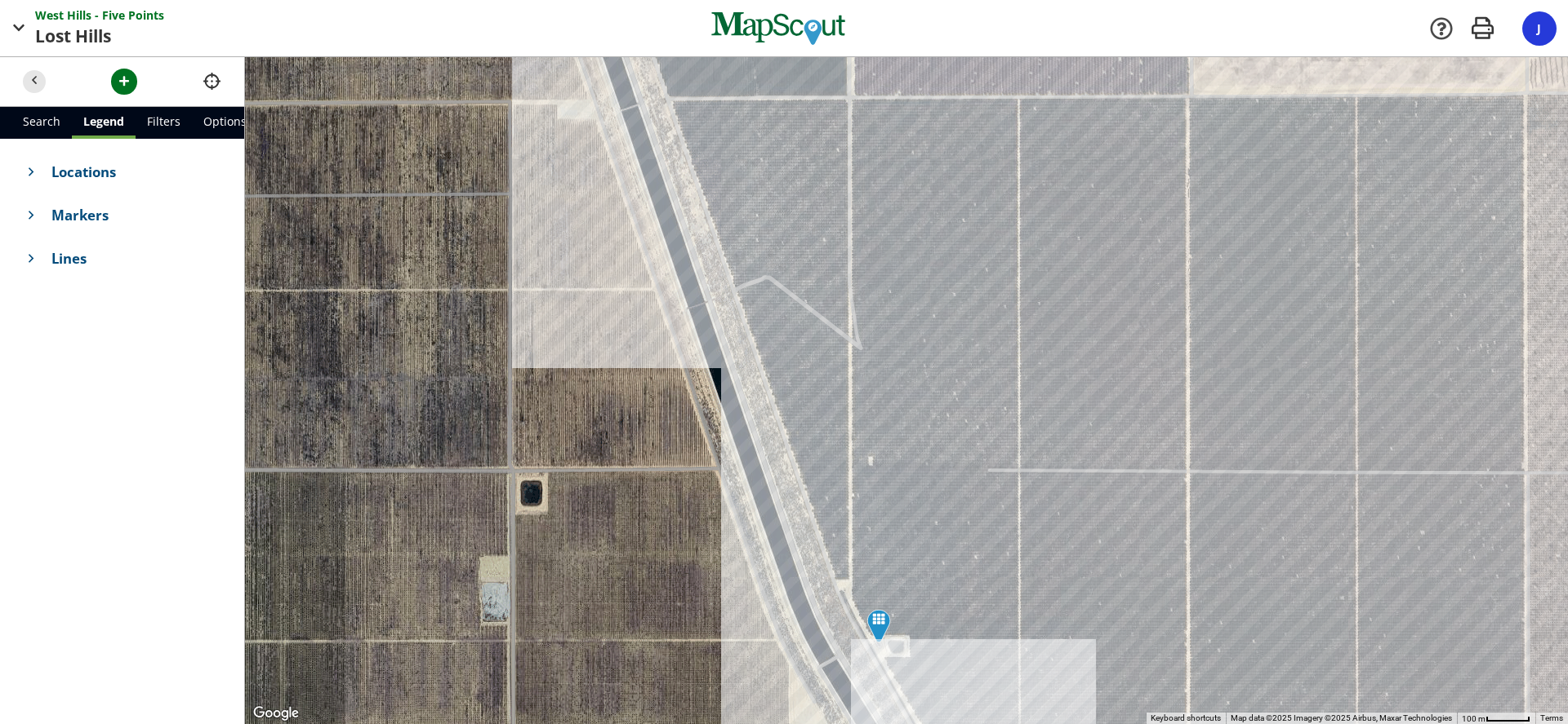
drag, startPoint x: 601, startPoint y: 265, endPoint x: 1201, endPoint y: 368, distance: 608.8
click at [1214, 375] on div at bounding box center [906, 390] width 1322 height 667
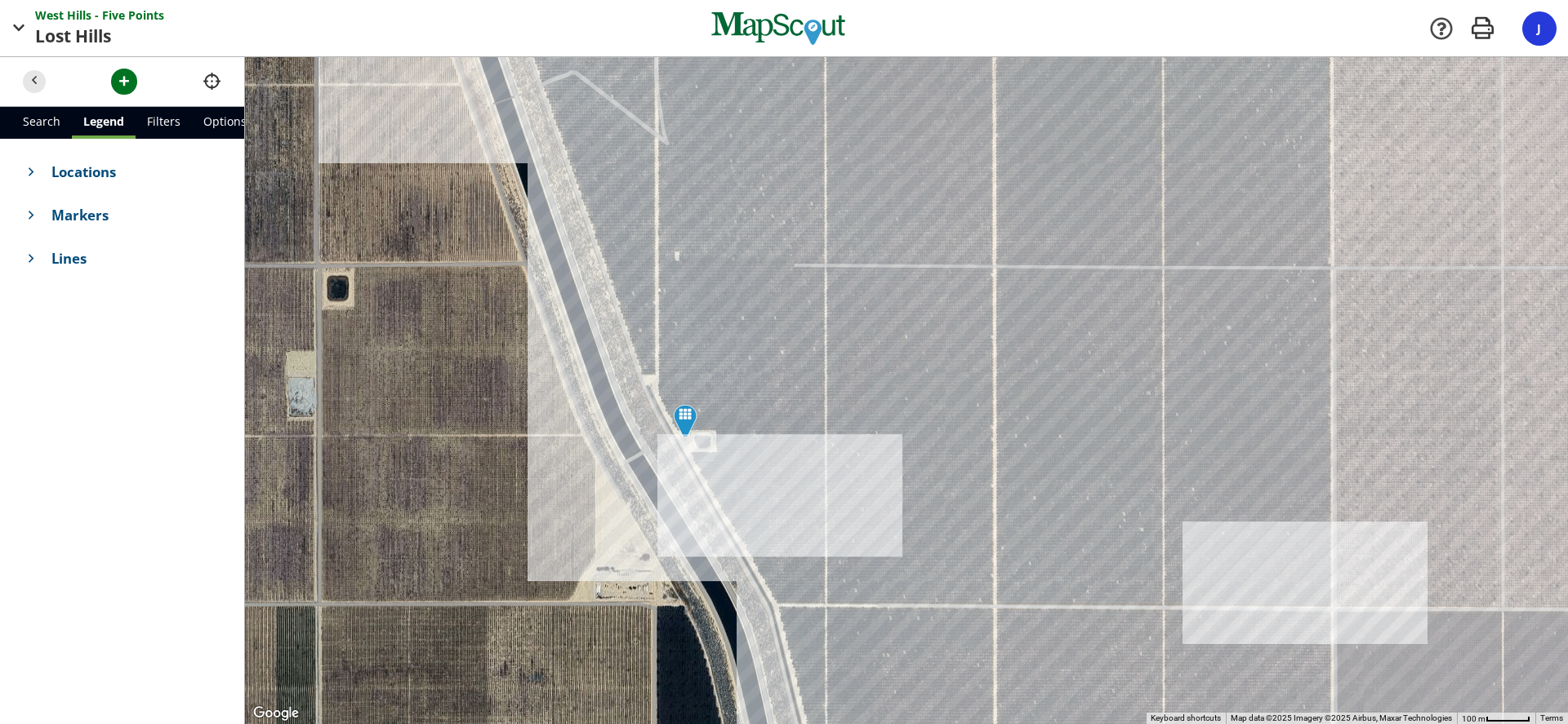
drag, startPoint x: 1140, startPoint y: 357, endPoint x: 829, endPoint y: 42, distance: 442.7
click at [886, 92] on div at bounding box center [906, 390] width 1322 height 667
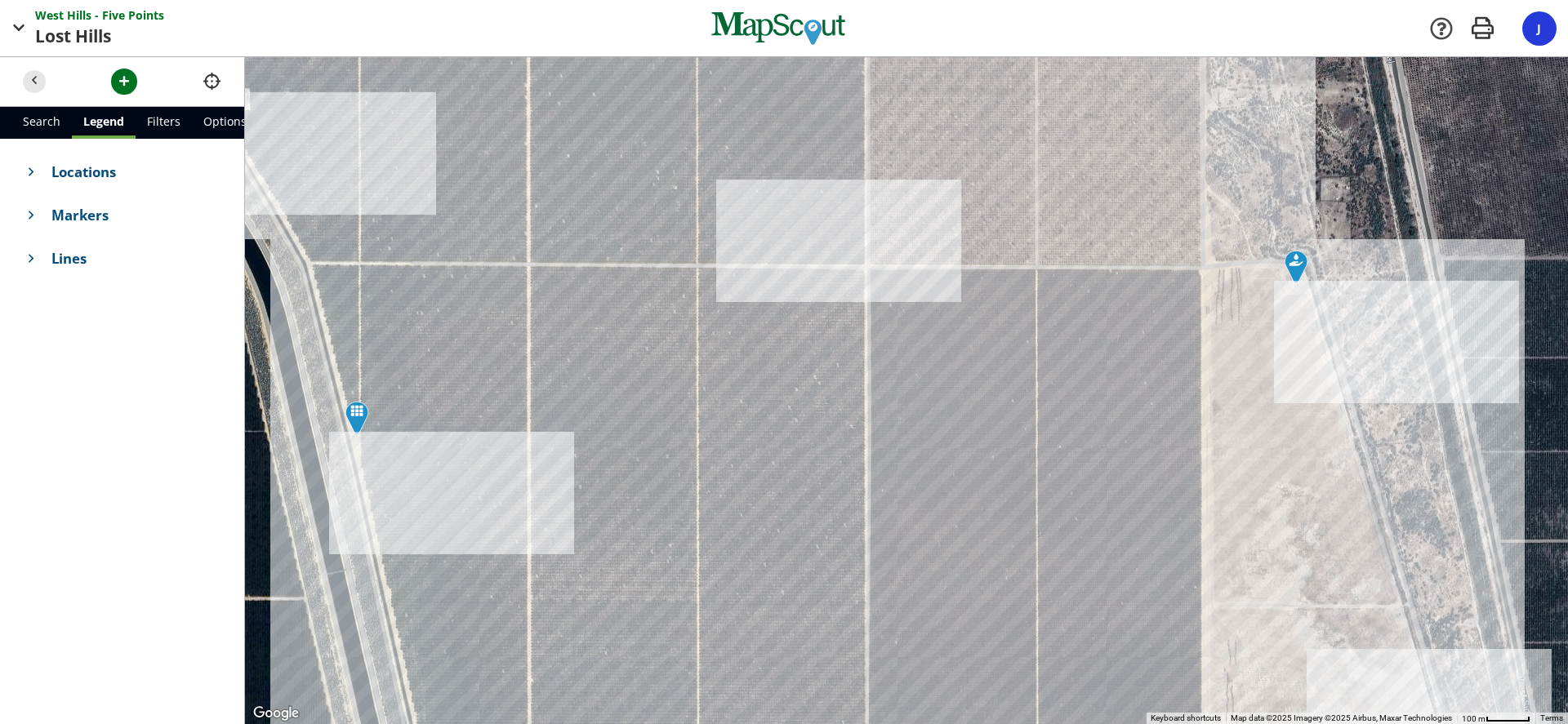
drag, startPoint x: 975, startPoint y: 488, endPoint x: 1010, endPoint y: 532, distance: 56.2
click at [1005, 540] on div at bounding box center [906, 390] width 1322 height 667
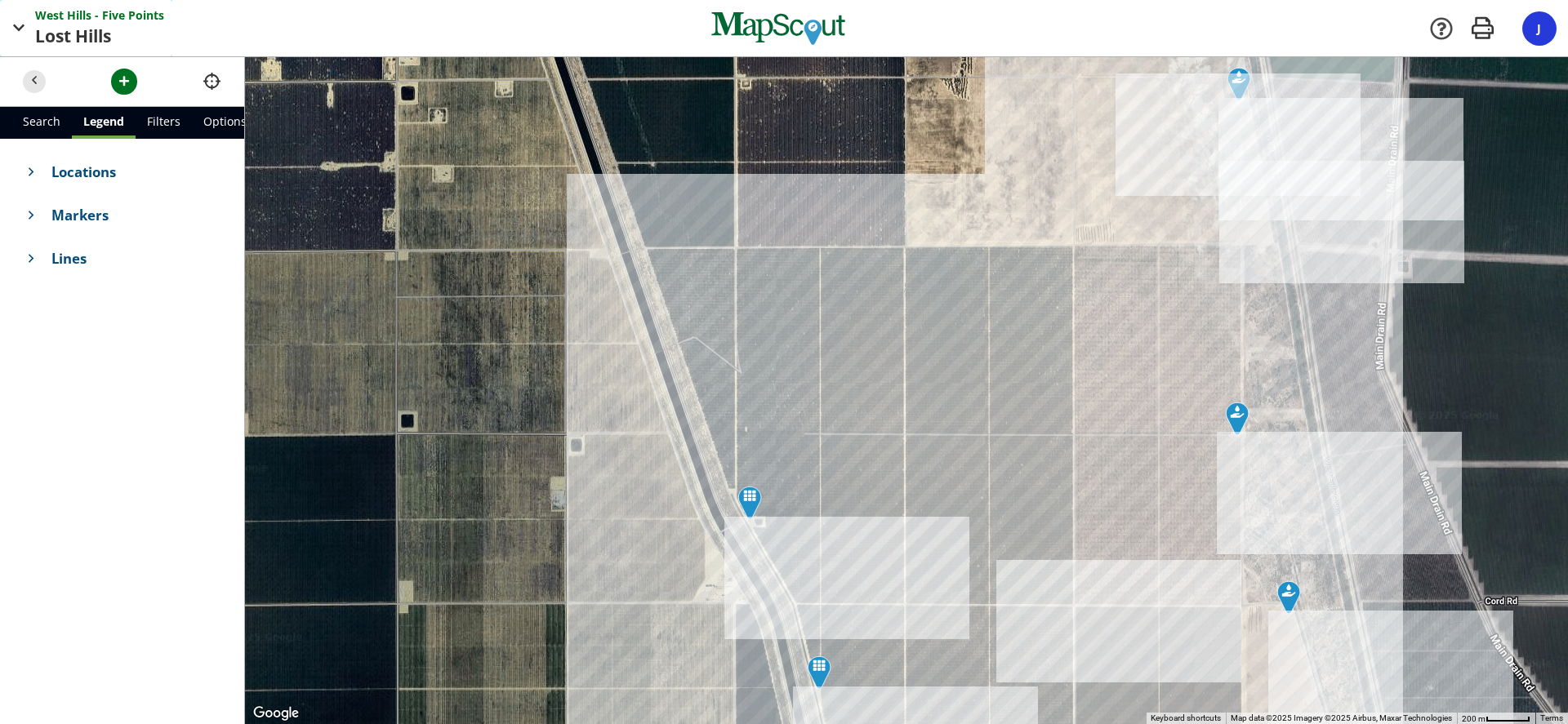
click at [45, 16] on span "West Hills - Five" at bounding box center [82, 15] width 93 height 17
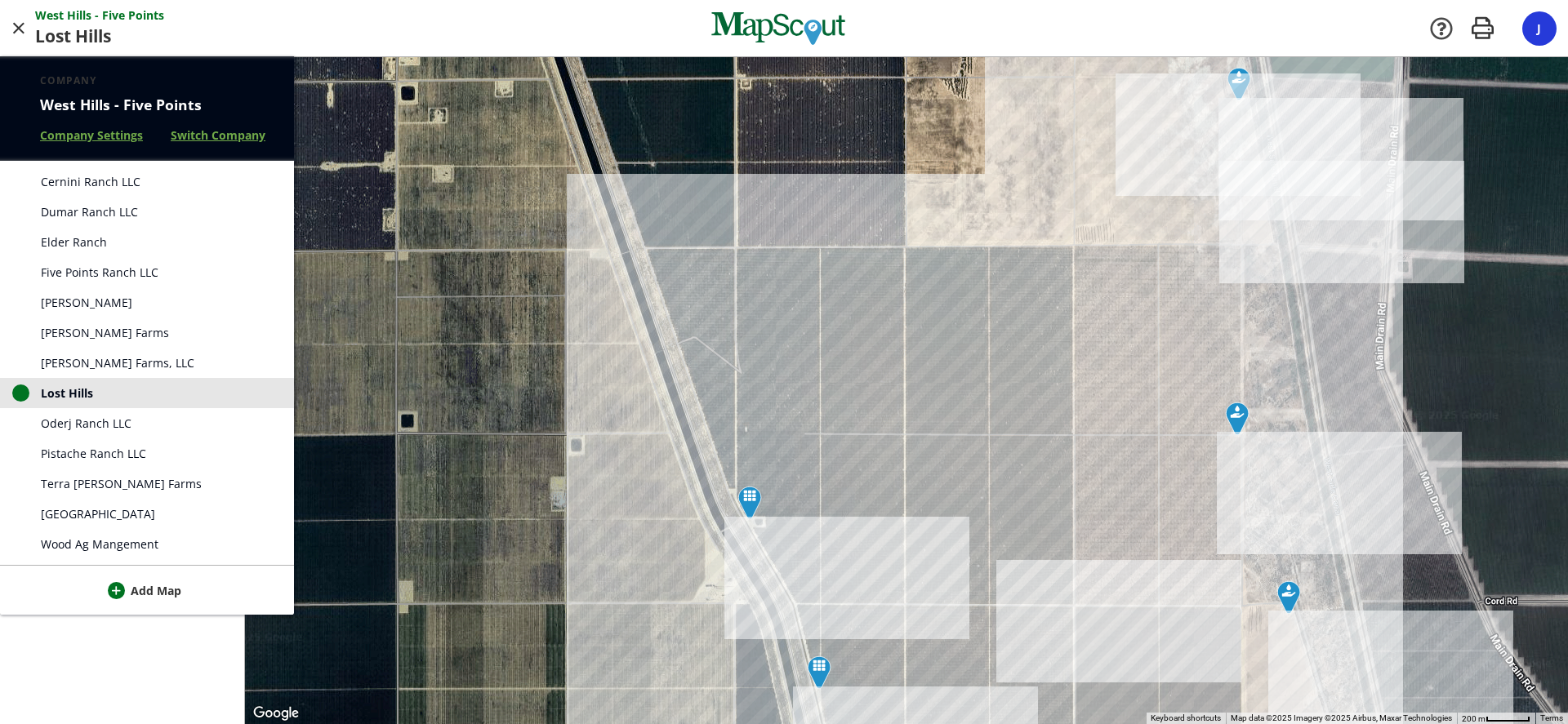
click at [95, 337] on span "[PERSON_NAME] Farms" at bounding box center [105, 332] width 128 height 17
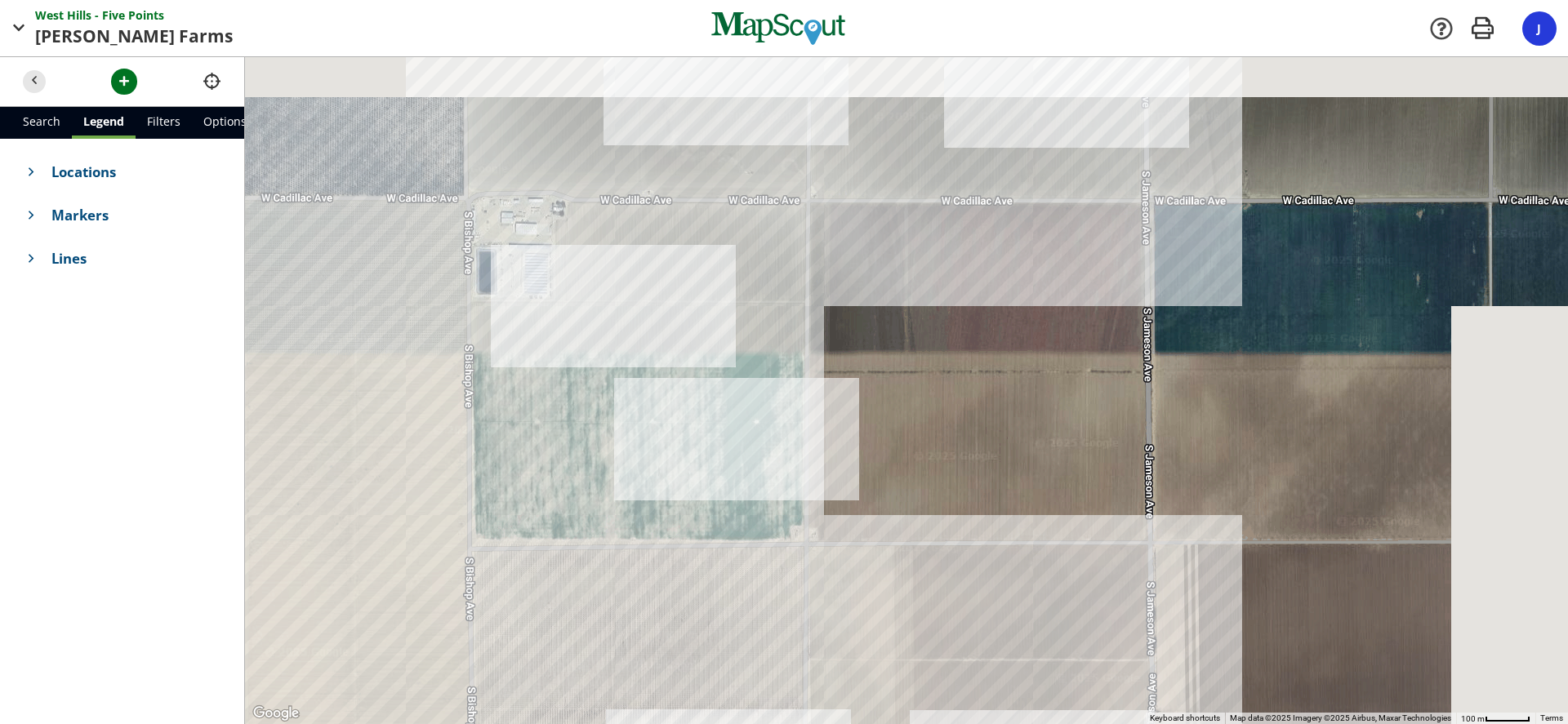
drag, startPoint x: 890, startPoint y: 252, endPoint x: 705, endPoint y: 410, distance: 243.3
click at [705, 410] on div at bounding box center [906, 390] width 1322 height 667
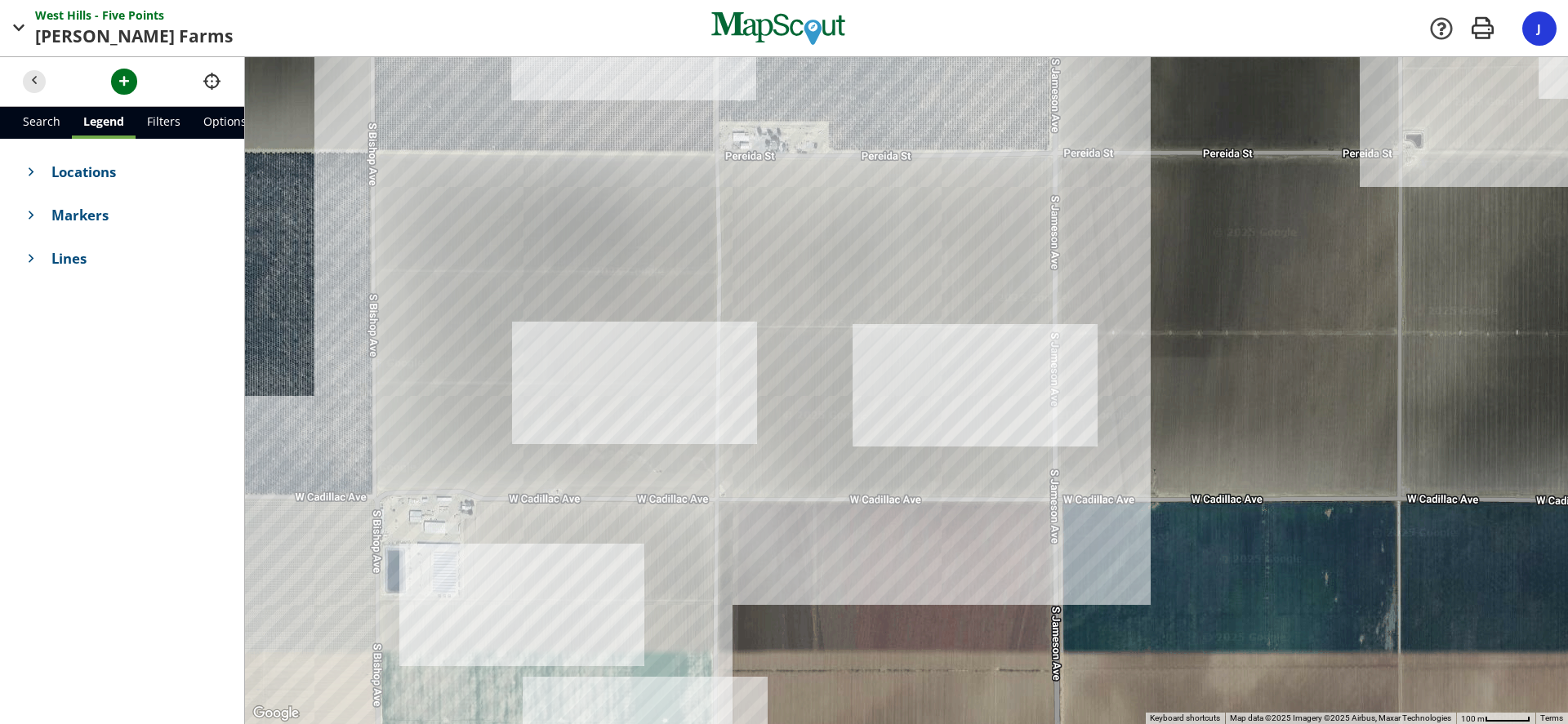
drag, startPoint x: 703, startPoint y: 448, endPoint x: 689, endPoint y: 532, distance: 85.2
click at [683, 541] on div at bounding box center [906, 390] width 1322 height 667
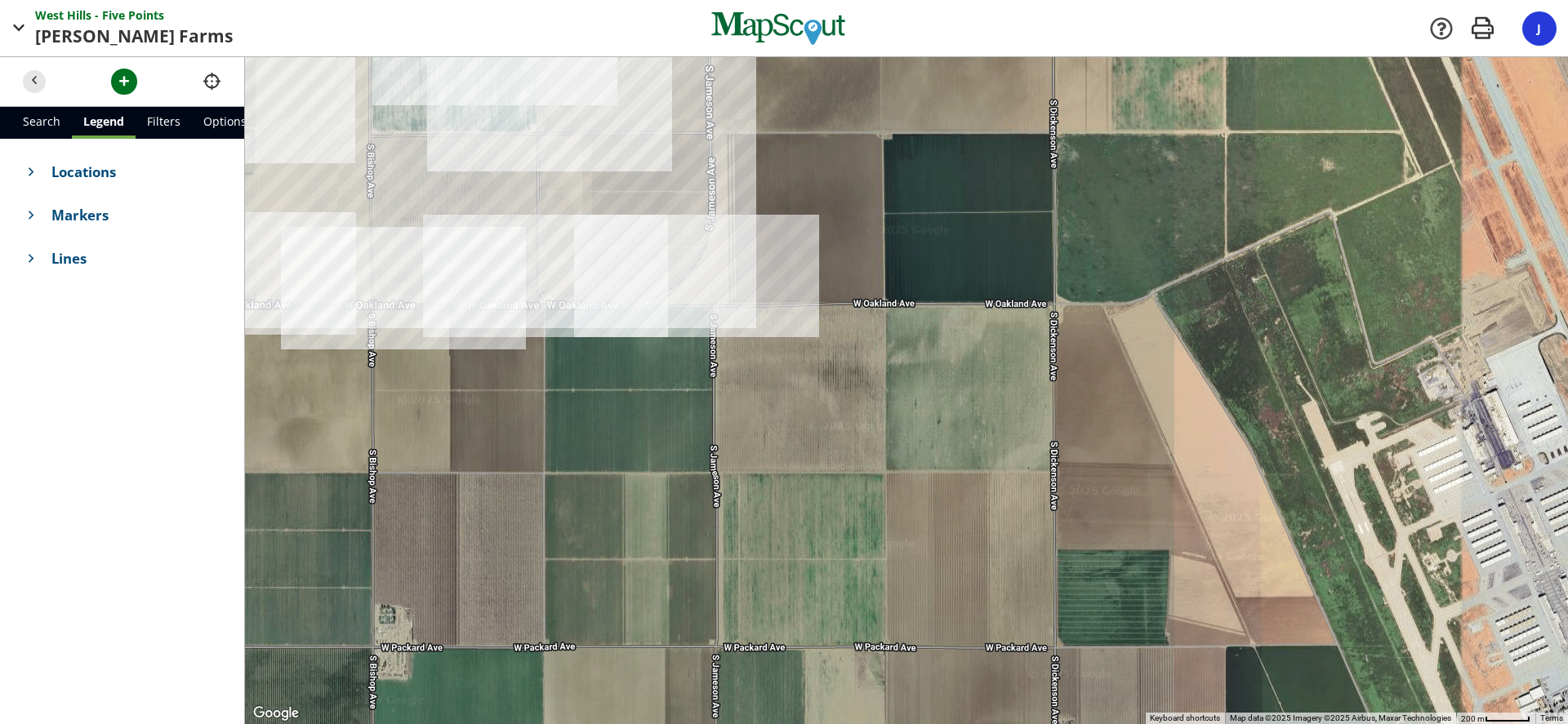
drag, startPoint x: 831, startPoint y: 522, endPoint x: 673, endPoint y: 107, distance: 444.1
click at [673, 107] on div at bounding box center [906, 390] width 1322 height 667
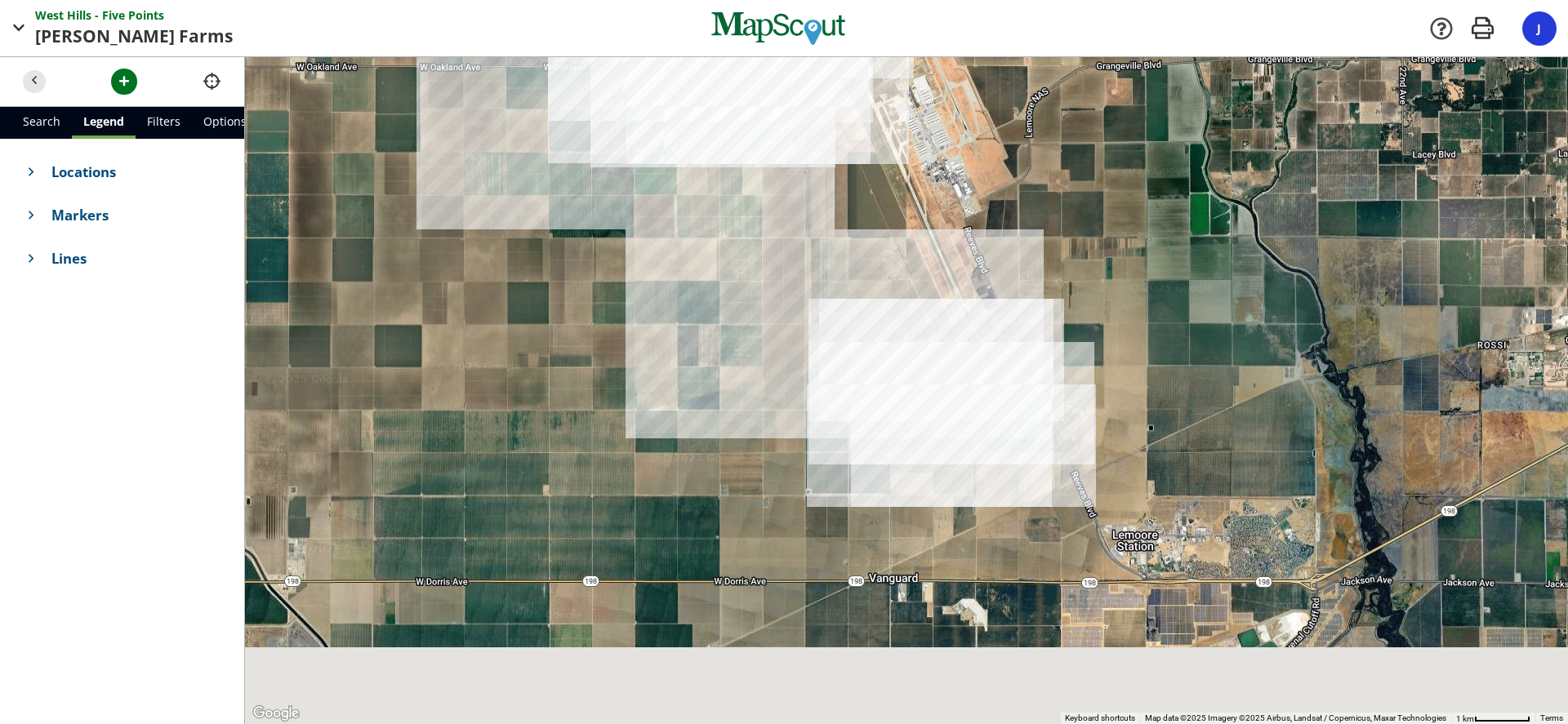
drag, startPoint x: 950, startPoint y: 542, endPoint x: 889, endPoint y: 243, distance: 305.2
click at [891, 243] on div at bounding box center [906, 390] width 1322 height 667
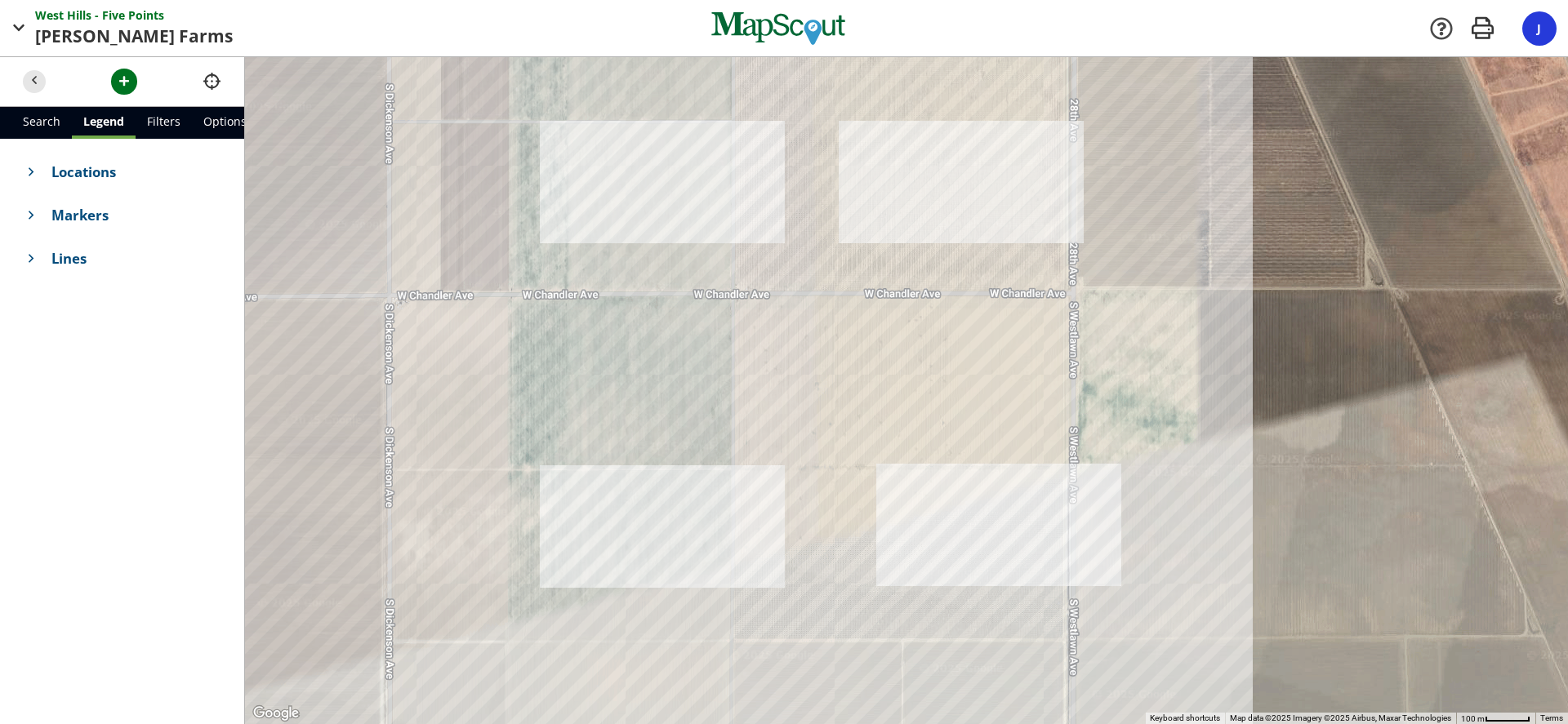
drag, startPoint x: 950, startPoint y: 209, endPoint x: 889, endPoint y: 371, distance: 173.1
click at [890, 379] on div at bounding box center [906, 390] width 1322 height 667
